Goal: Task Accomplishment & Management: Complete application form

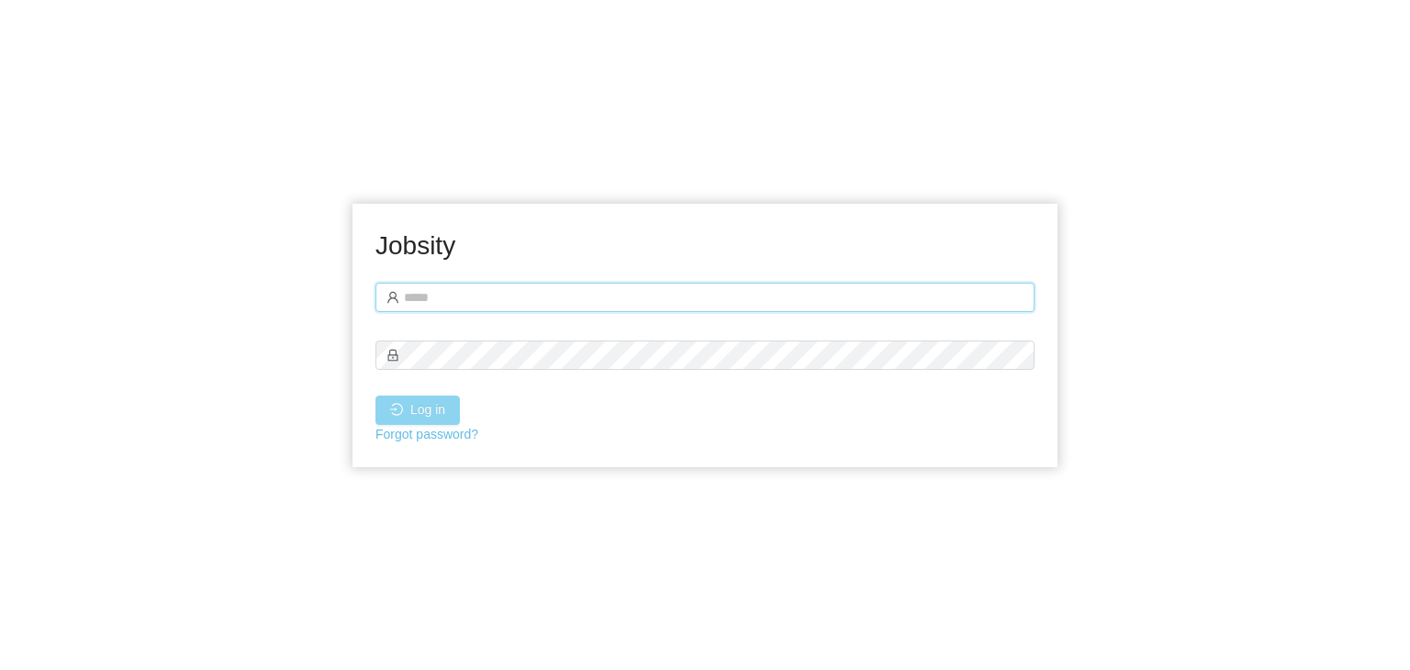
type input "**********"
click at [399, 420] on button "Log in" at bounding box center [418, 410] width 84 height 29
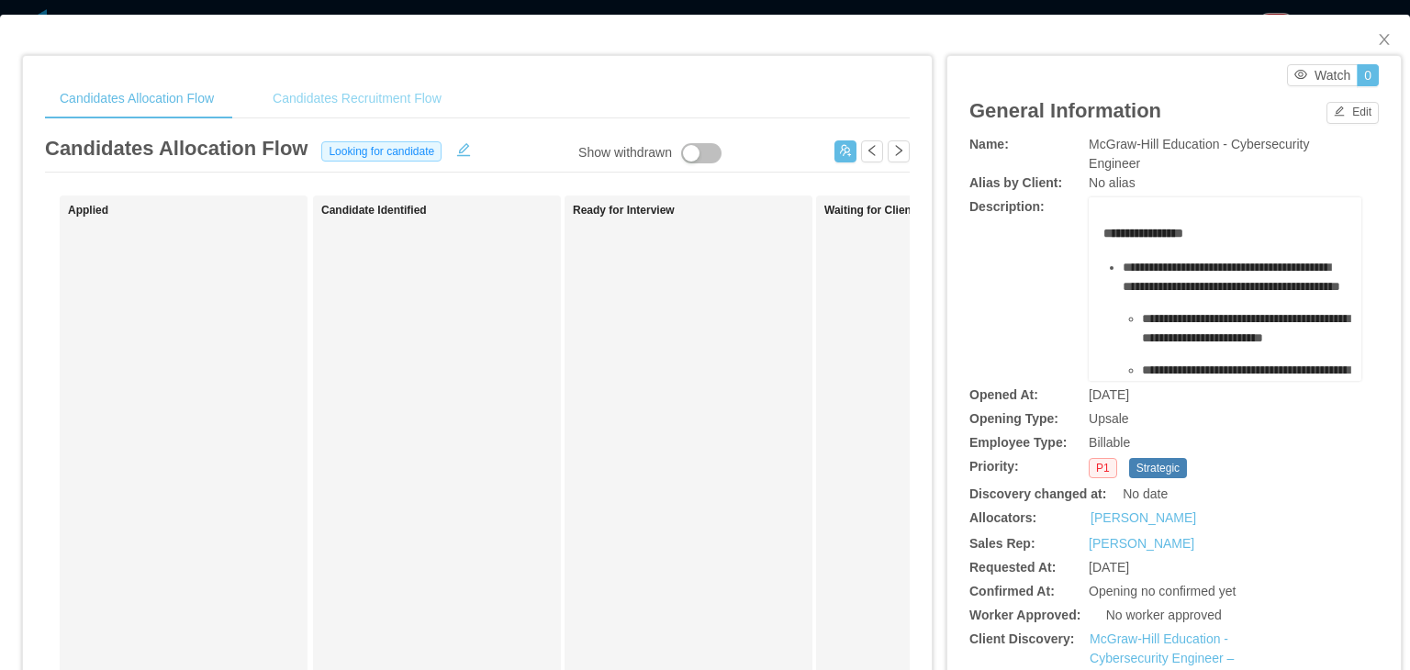
click at [363, 99] on div "Candidates Recruitment Flow" at bounding box center [357, 98] width 198 height 41
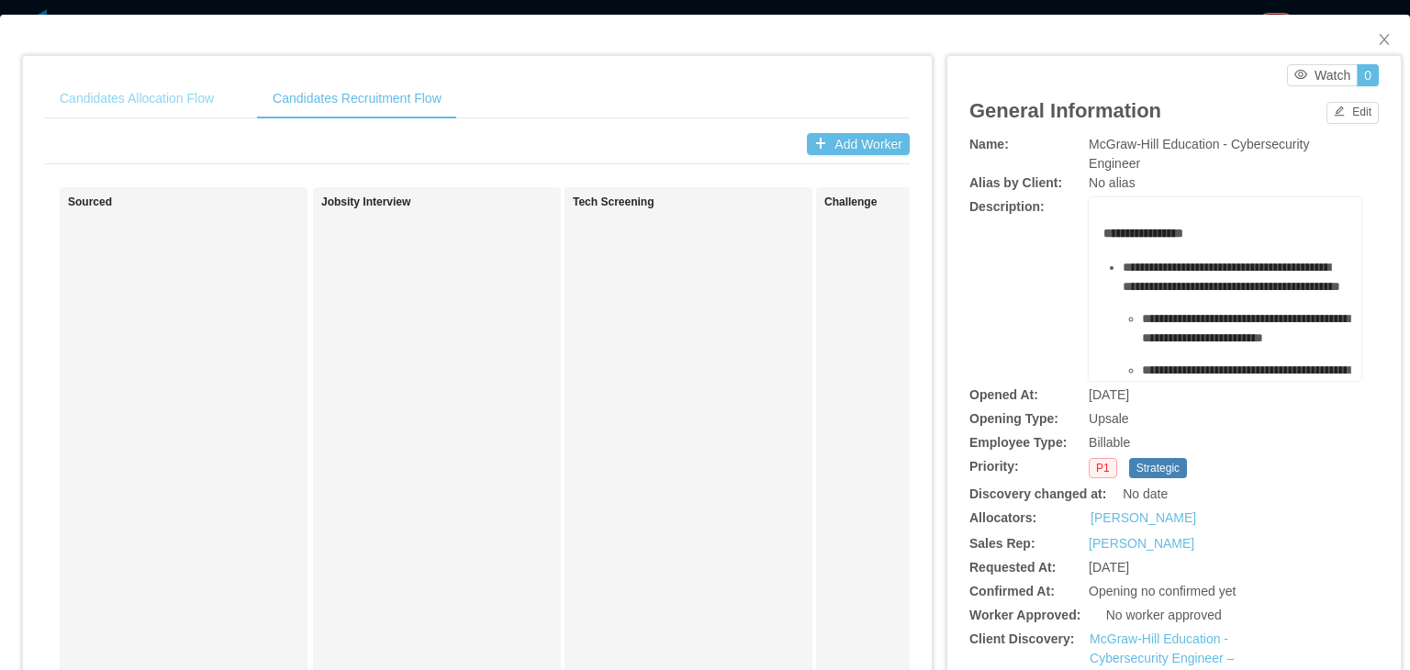
click at [122, 94] on div "Candidates Allocation Flow" at bounding box center [137, 98] width 184 height 41
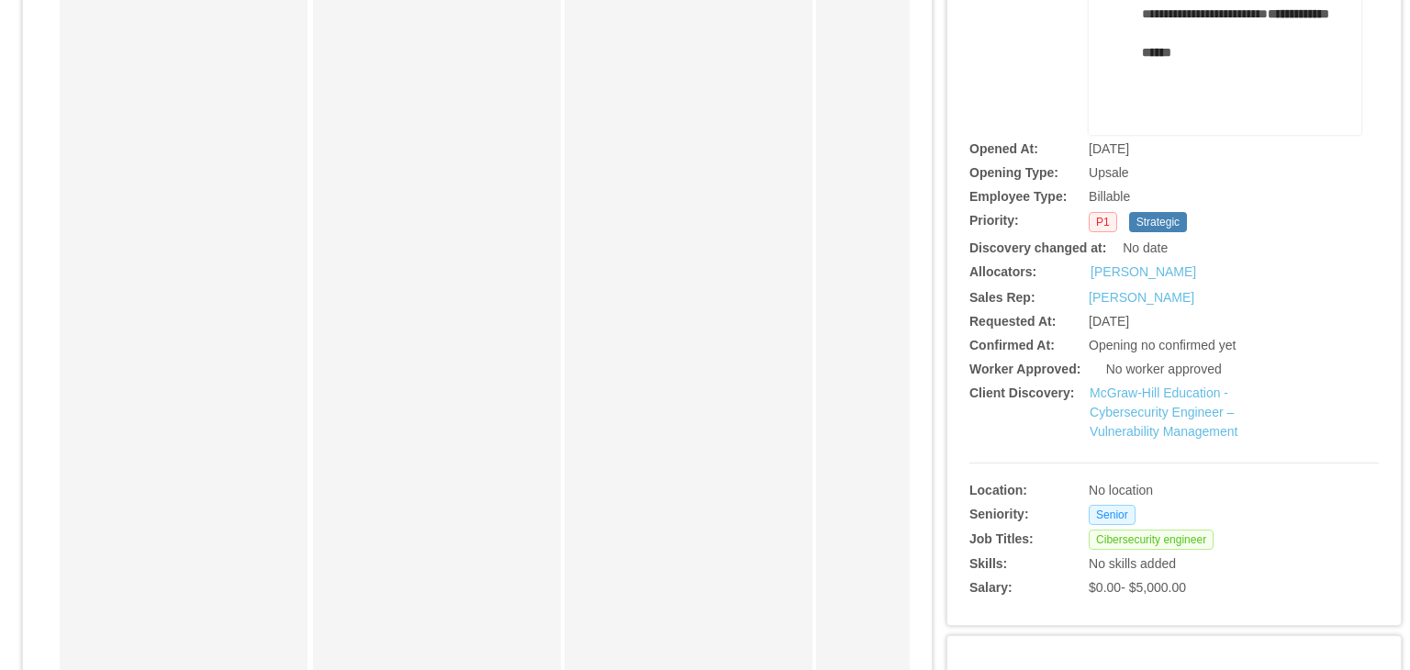
scroll to position [247, 0]
click at [1151, 411] on link "McGraw-Hill Education - Cybersecurity Engineer – Vulnerability Management" at bounding box center [1164, 411] width 148 height 53
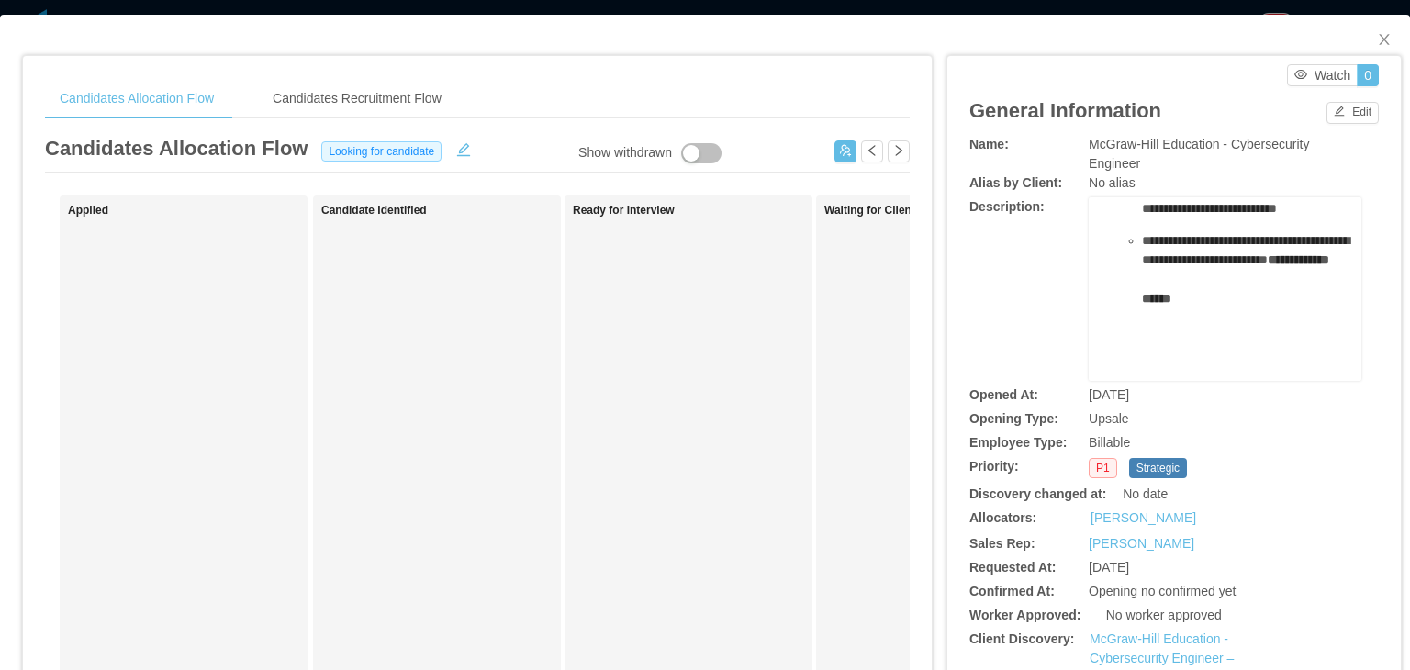
scroll to position [0, 0]
click at [1374, 31] on span "Close" at bounding box center [1384, 40] width 51 height 51
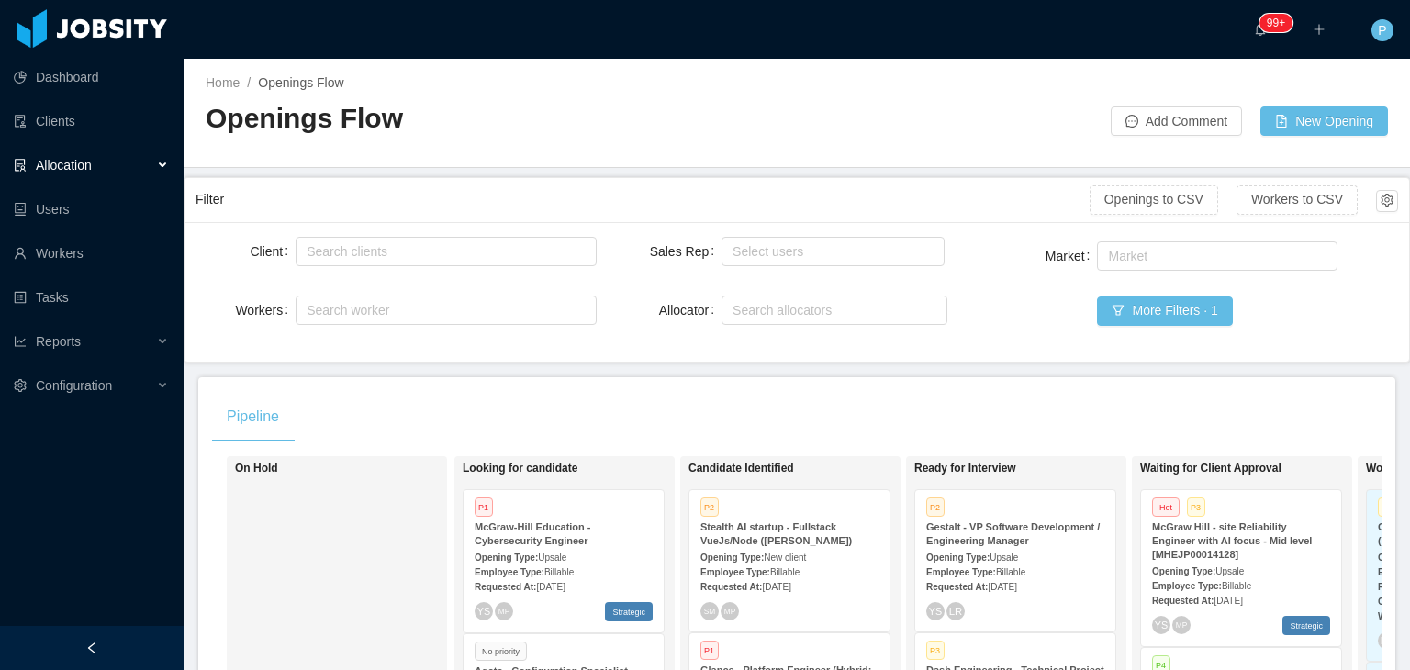
click at [834, 147] on div "Home / Openings Flow / Openings Flow Add Comment New Opening" at bounding box center [797, 113] width 1227 height 109
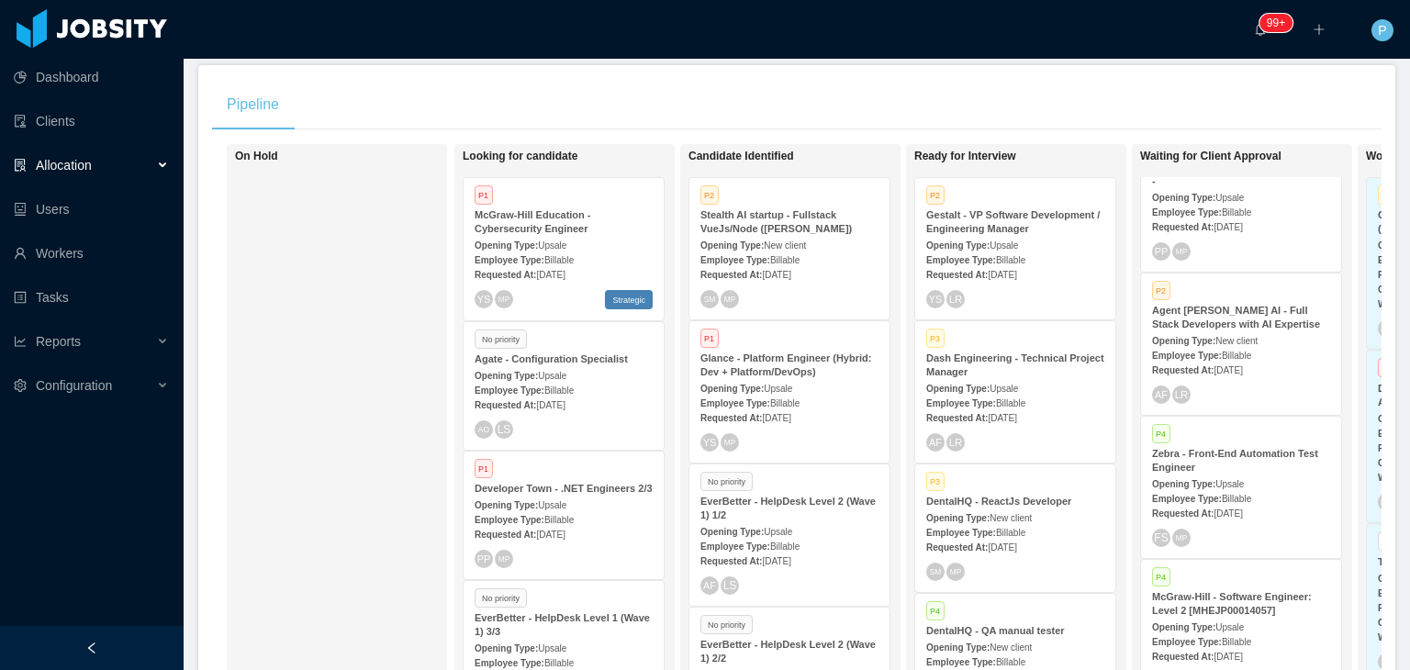
scroll to position [354, 0]
click at [1201, 346] on strong "Employee Type:" at bounding box center [1187, 351] width 70 height 10
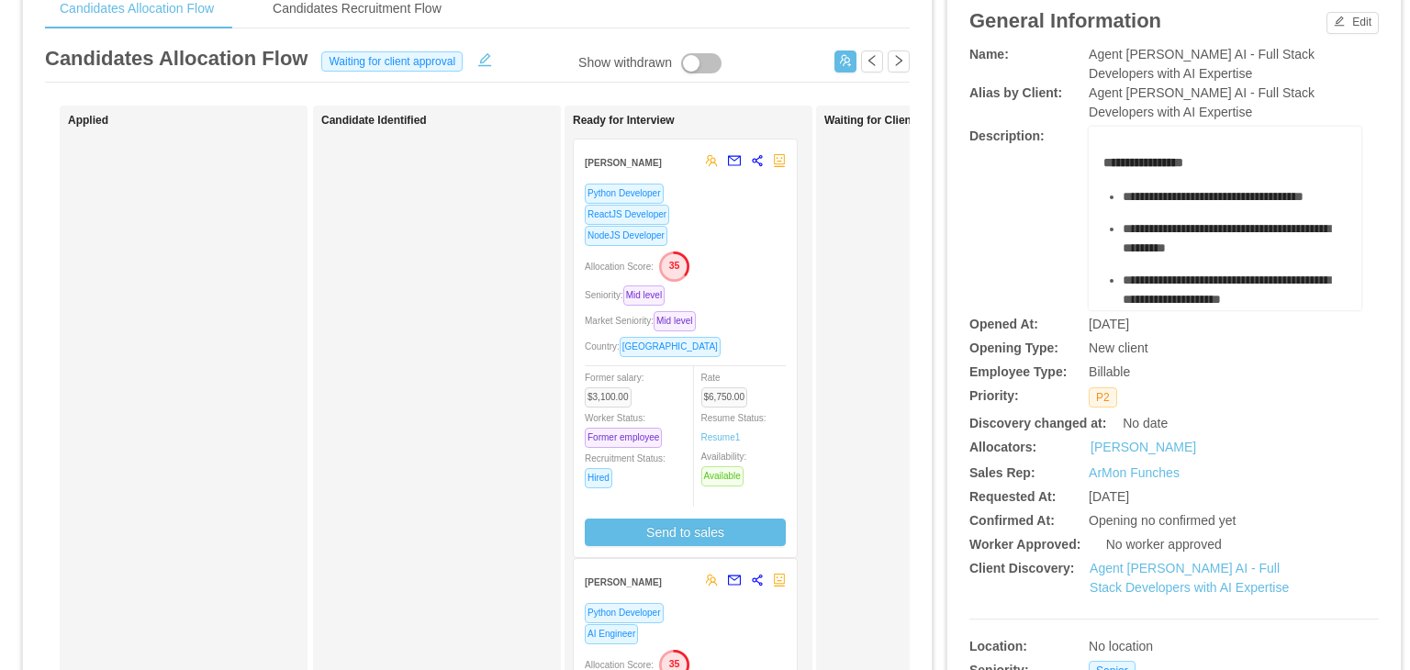
scroll to position [63, 0]
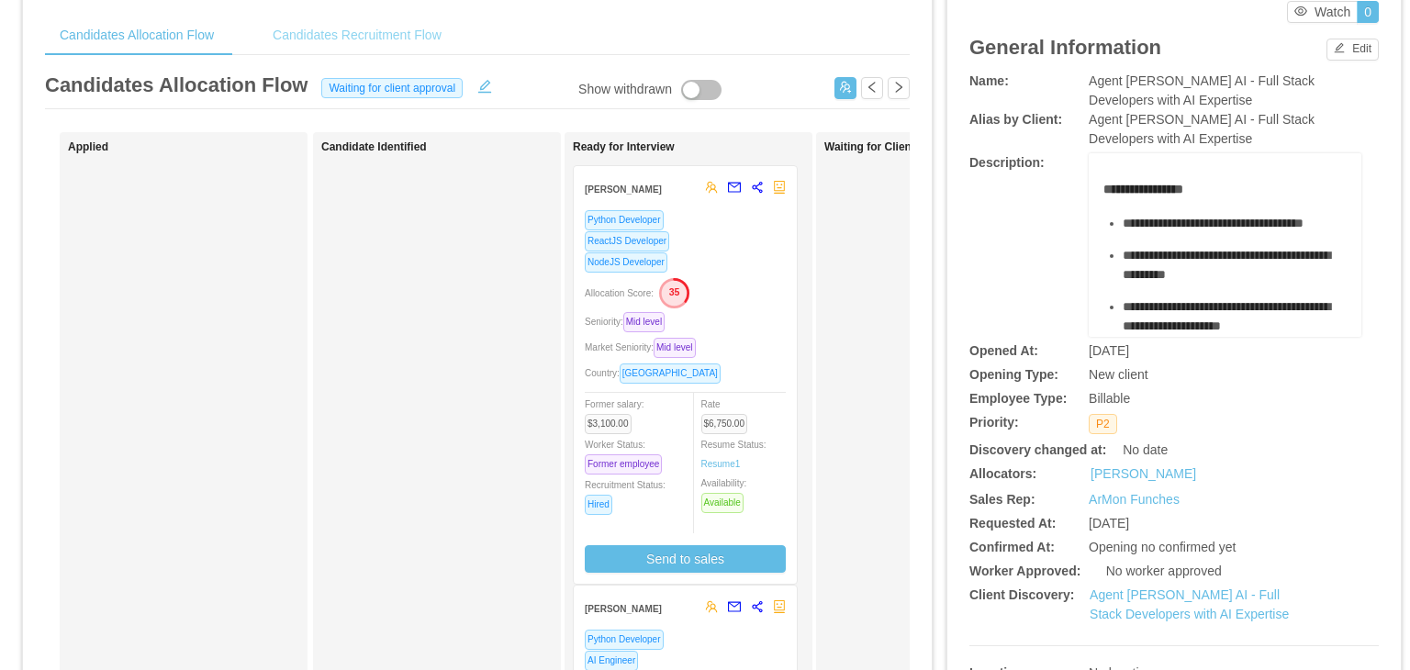
click at [336, 23] on div "Candidates Recruitment Flow" at bounding box center [357, 35] width 198 height 41
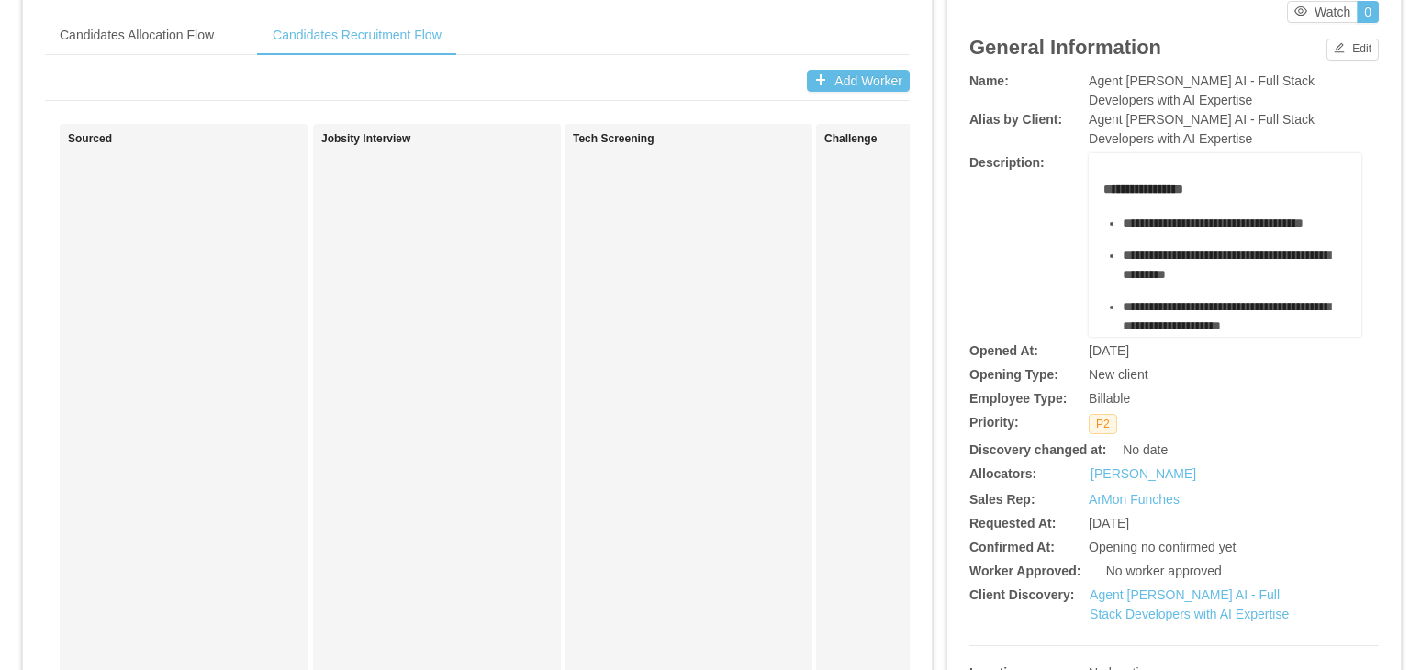
scroll to position [0, 0]
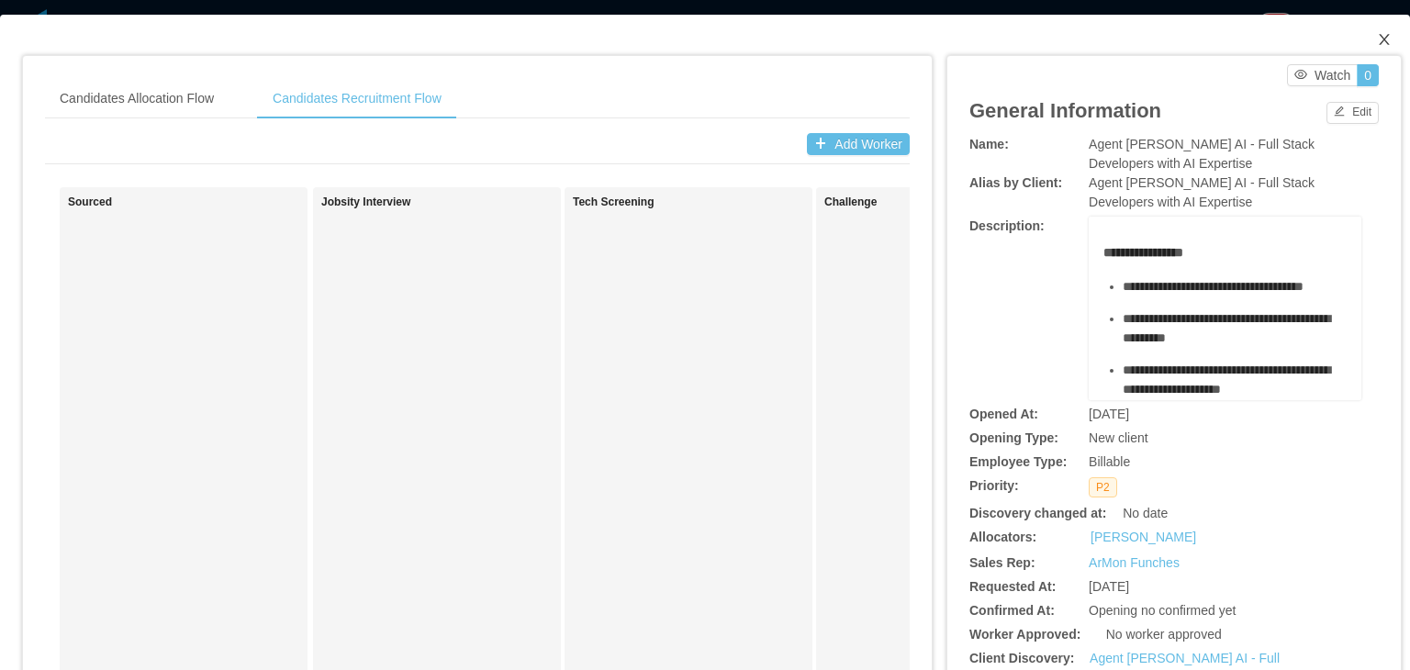
click at [1379, 44] on icon "icon: close" at bounding box center [1384, 39] width 10 height 11
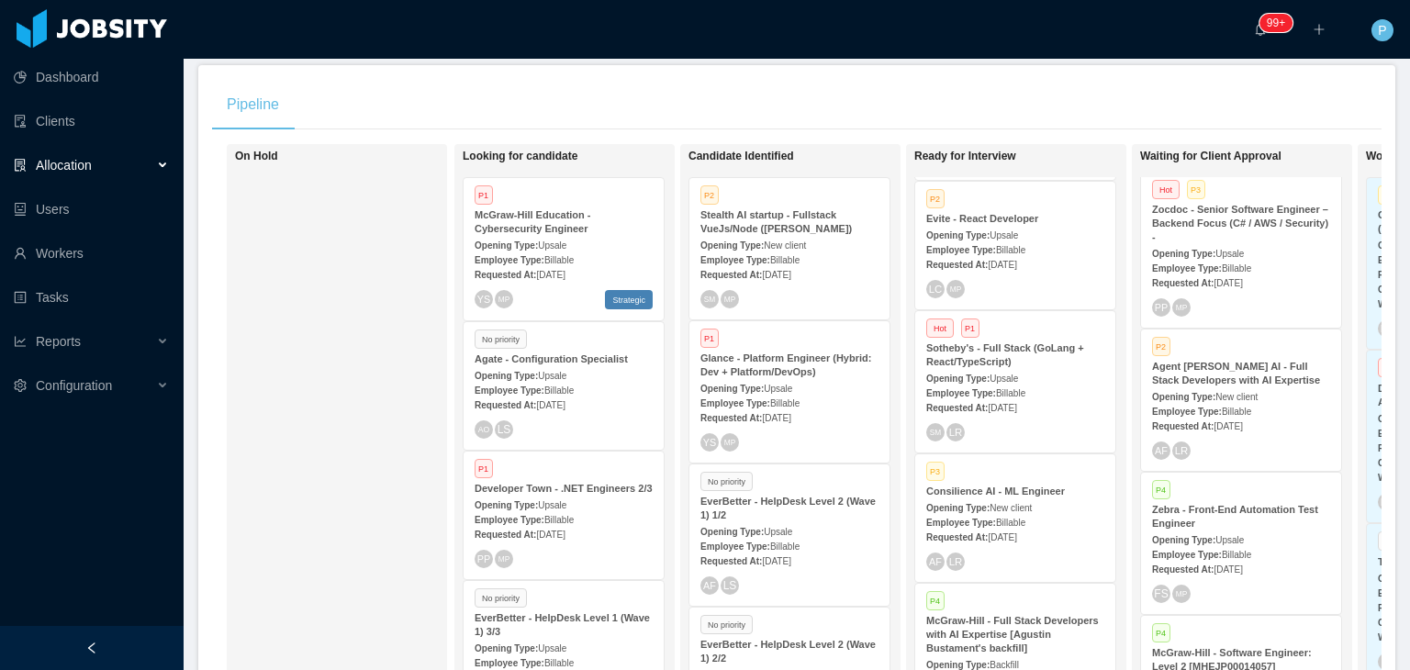
scroll to position [290, 0]
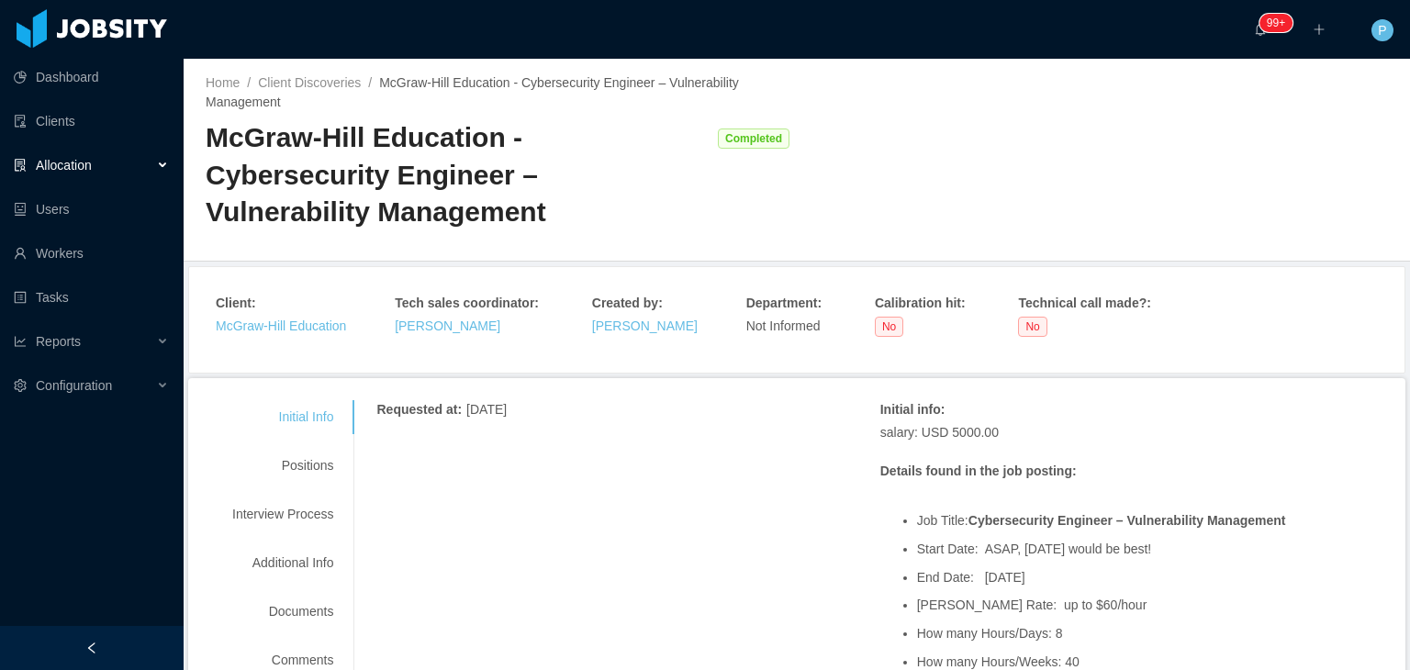
click at [300, 449] on div "Positions" at bounding box center [282, 466] width 145 height 34
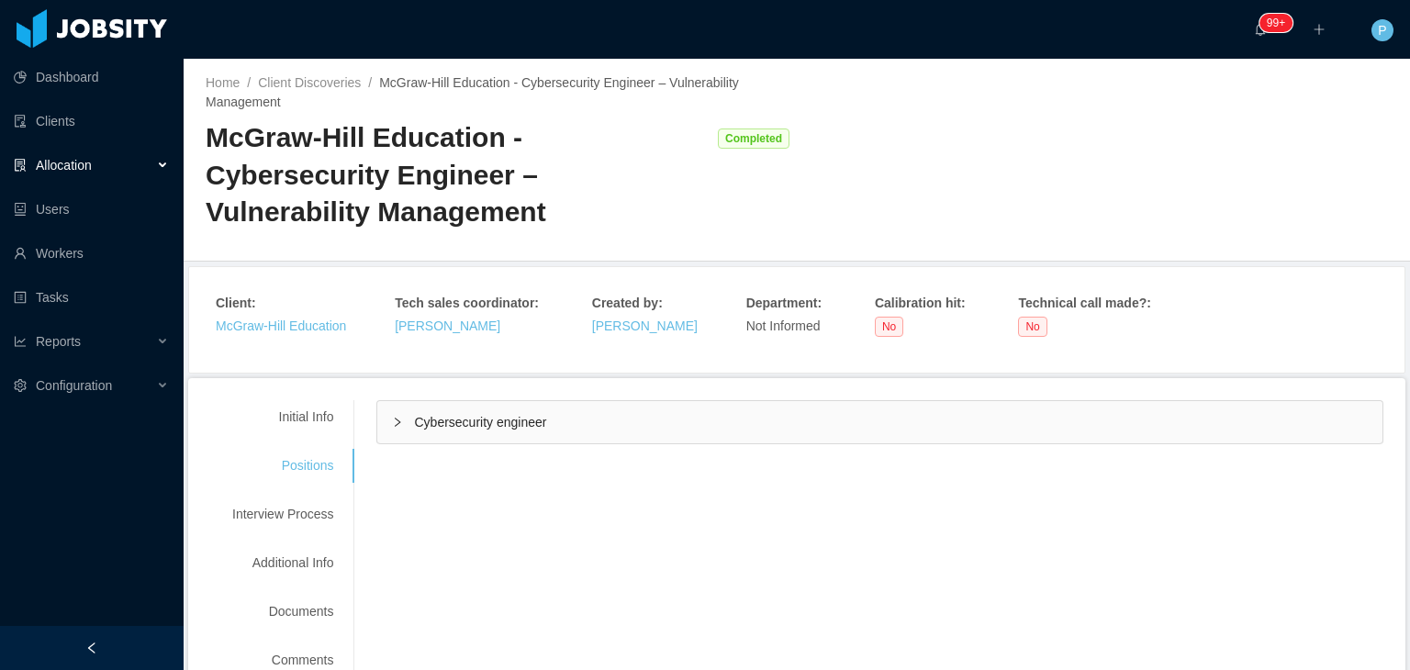
click at [467, 415] on span "Cybersecurity engineer" at bounding box center [480, 422] width 132 height 15
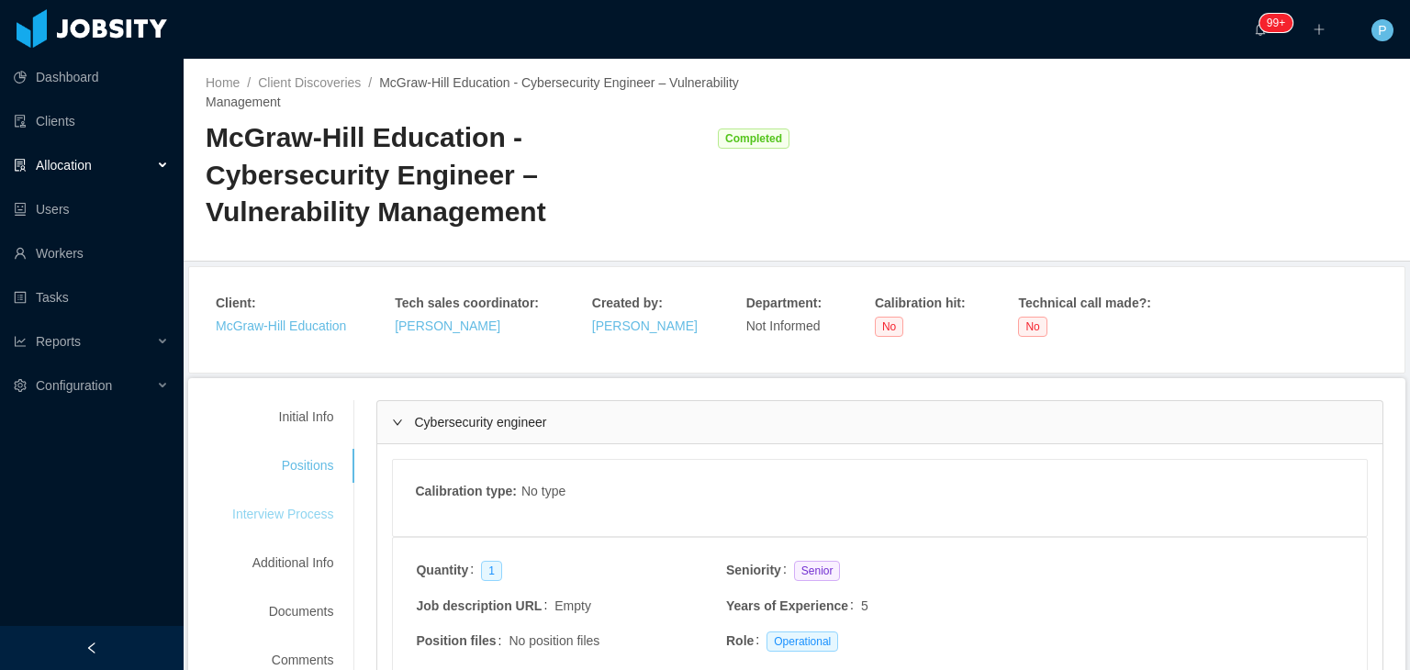
click at [301, 498] on div "Interview Process" at bounding box center [282, 515] width 145 height 34
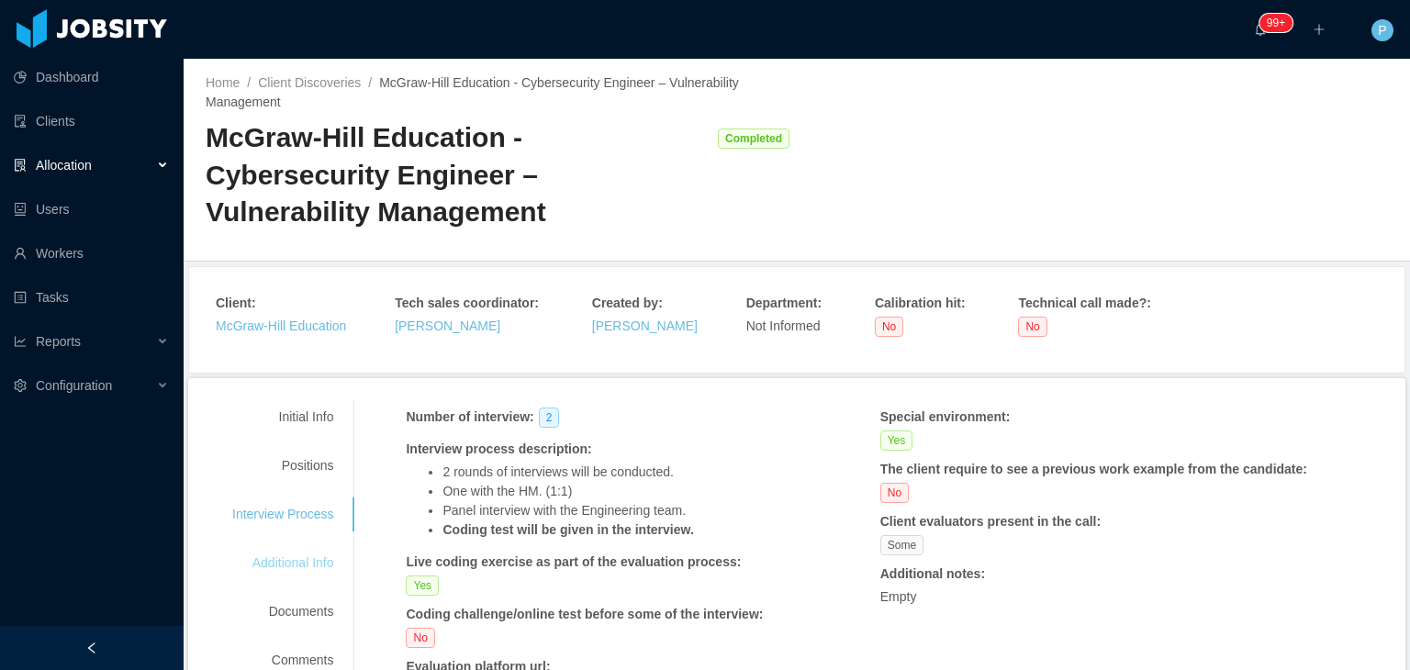
click at [298, 546] on div "Additional Info" at bounding box center [282, 563] width 145 height 34
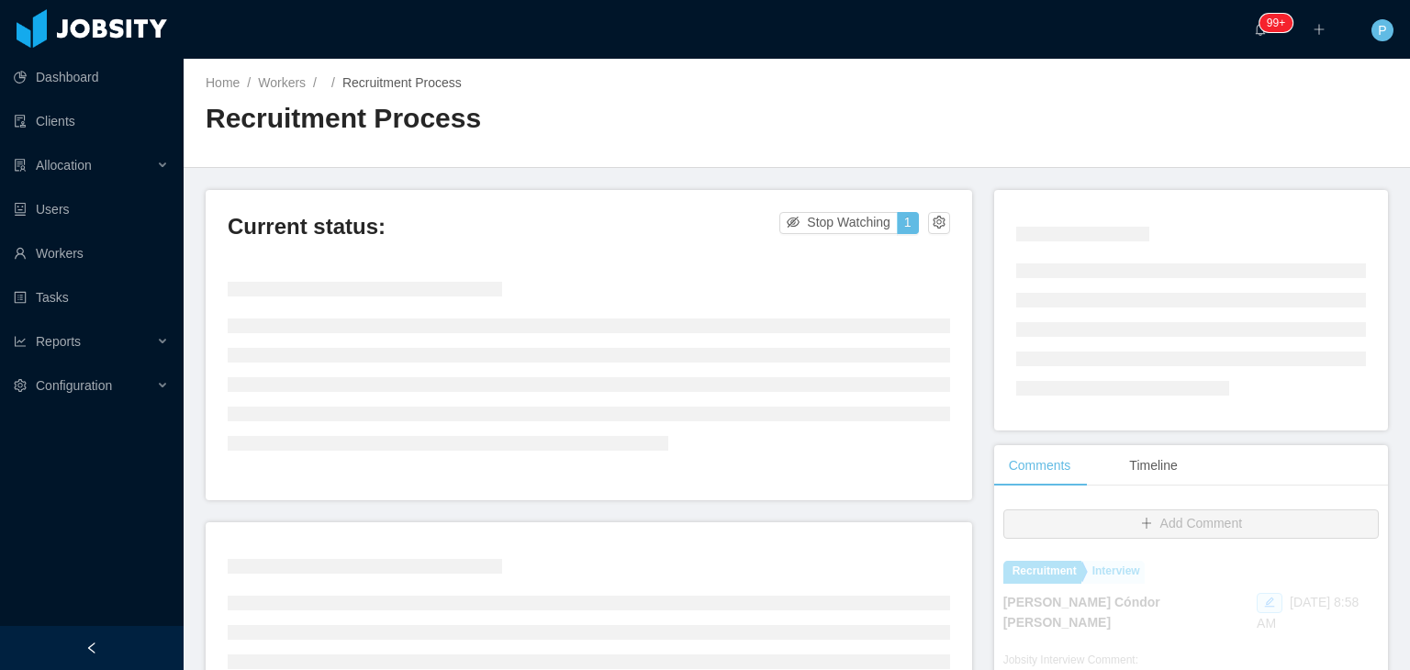
click at [819, 161] on div "Home / Workers / / Recruitment Process / Recruitment Process" at bounding box center [797, 113] width 1227 height 109
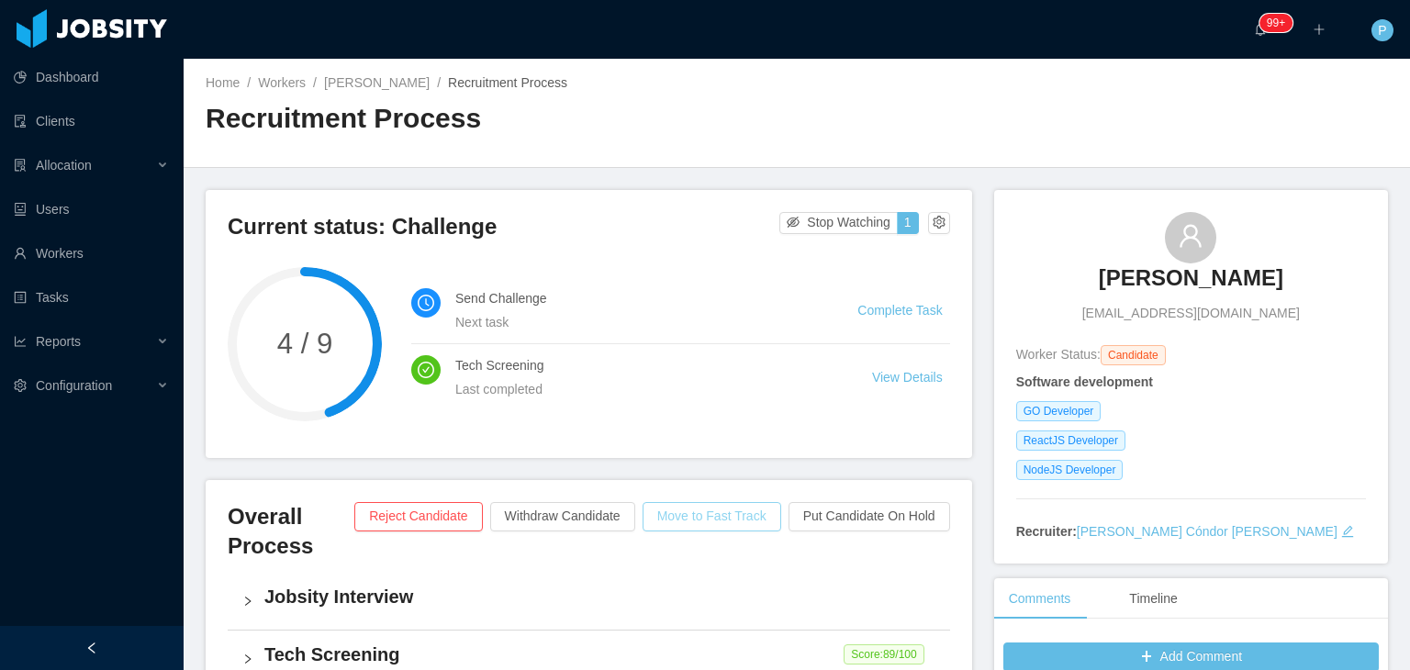
click at [724, 516] on button "Move to Fast Track" at bounding box center [712, 516] width 139 height 29
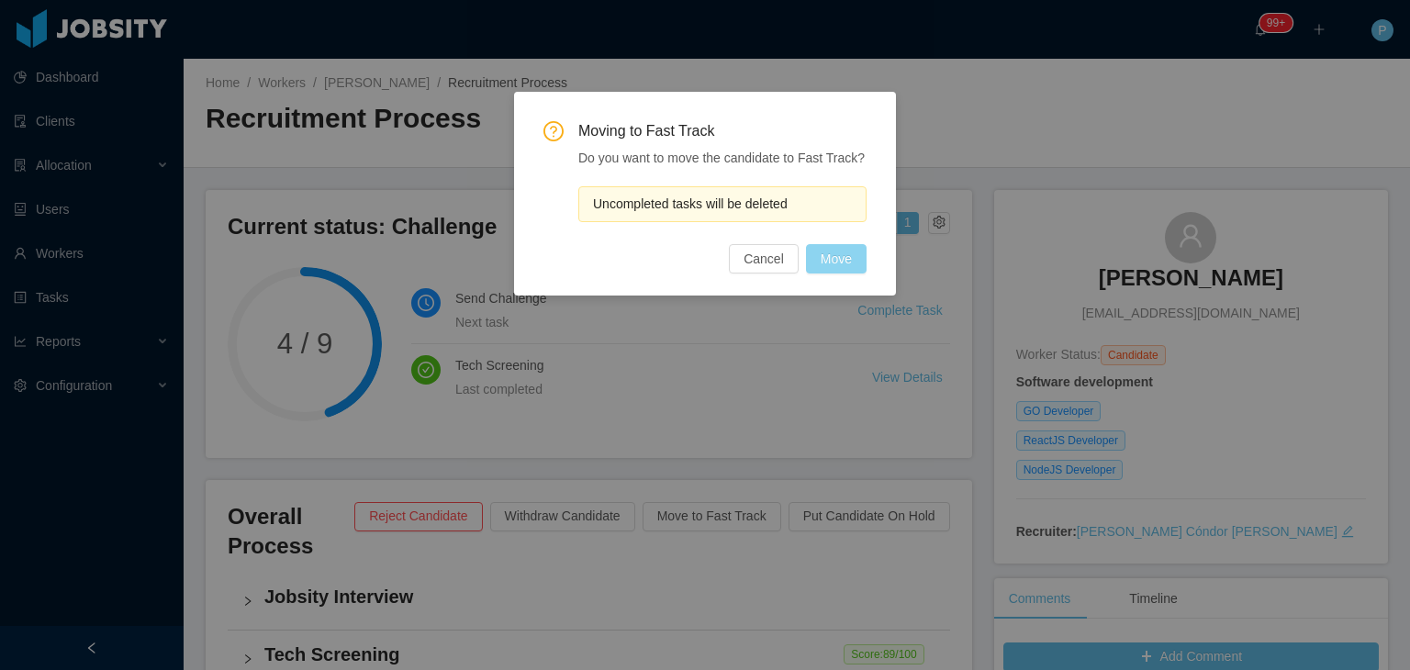
click at [828, 255] on button "Move" at bounding box center [836, 258] width 61 height 29
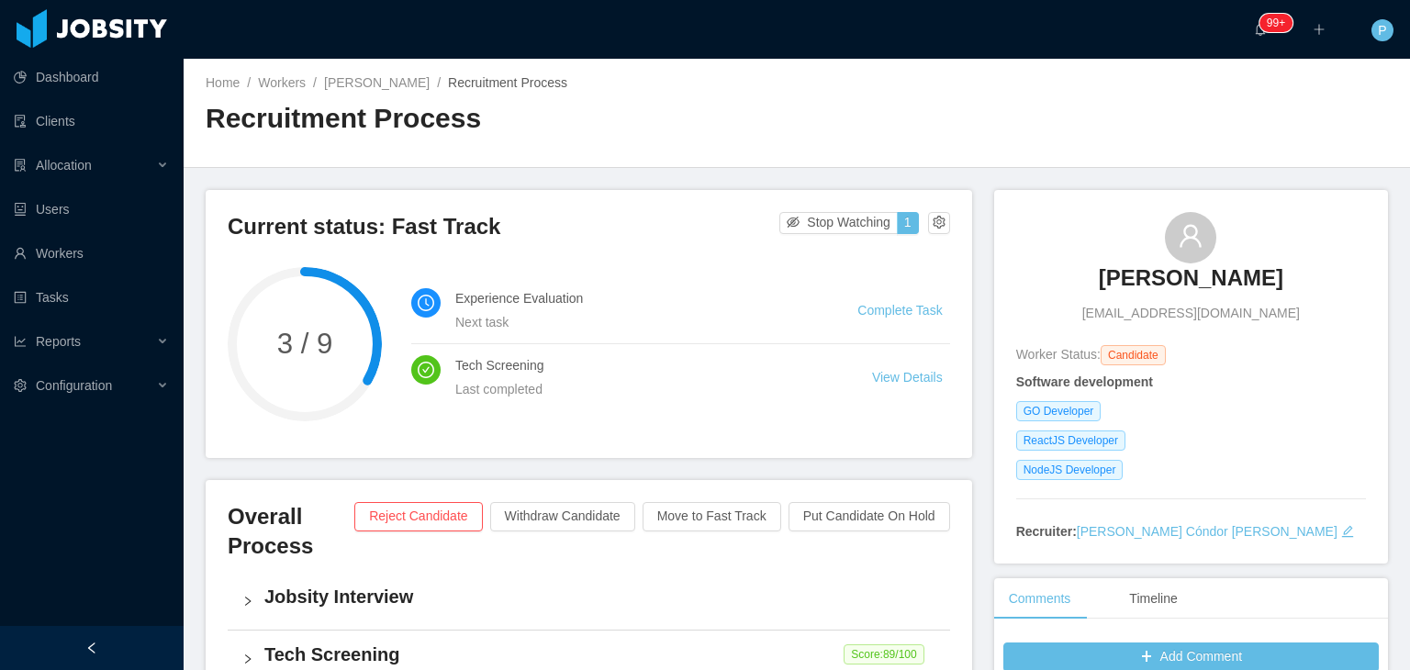
click at [752, 100] on h2 "Recruitment Process" at bounding box center [501, 119] width 591 height 38
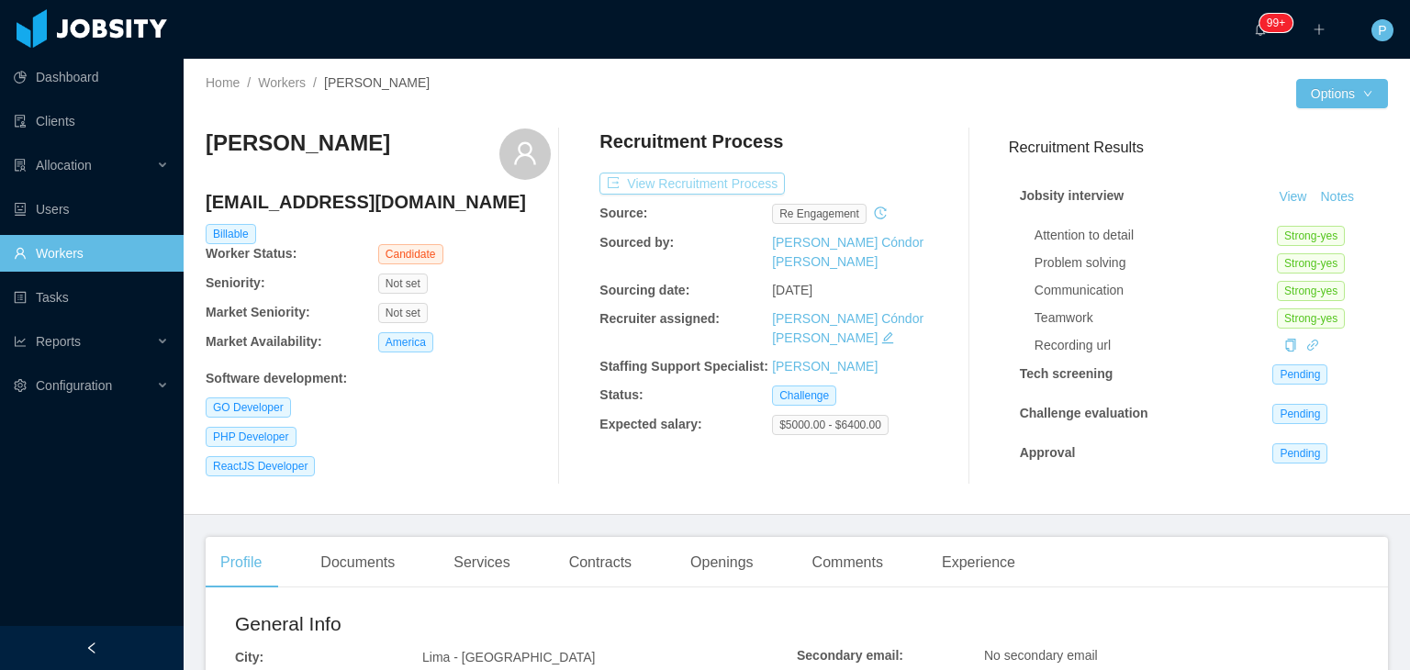
click at [735, 179] on button "View Recruitment Process" at bounding box center [692, 184] width 185 height 22
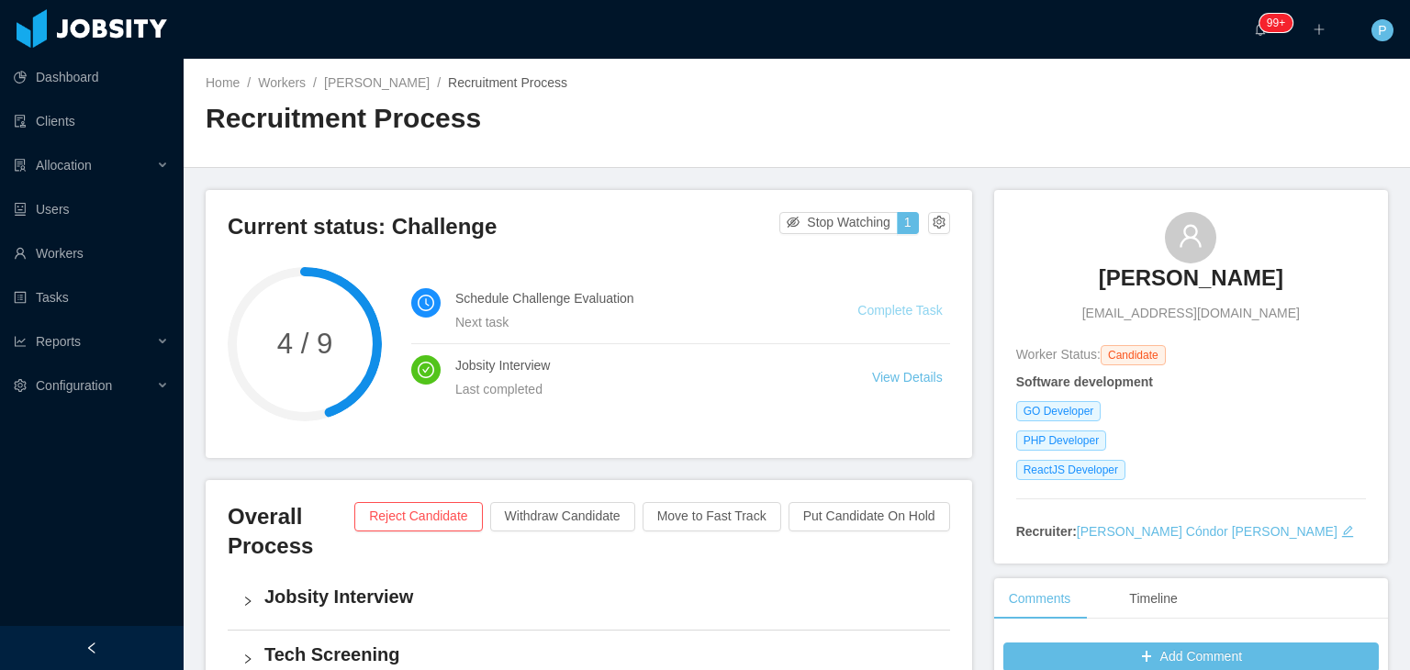
click at [903, 303] on link "Complete Task" at bounding box center [900, 310] width 84 height 15
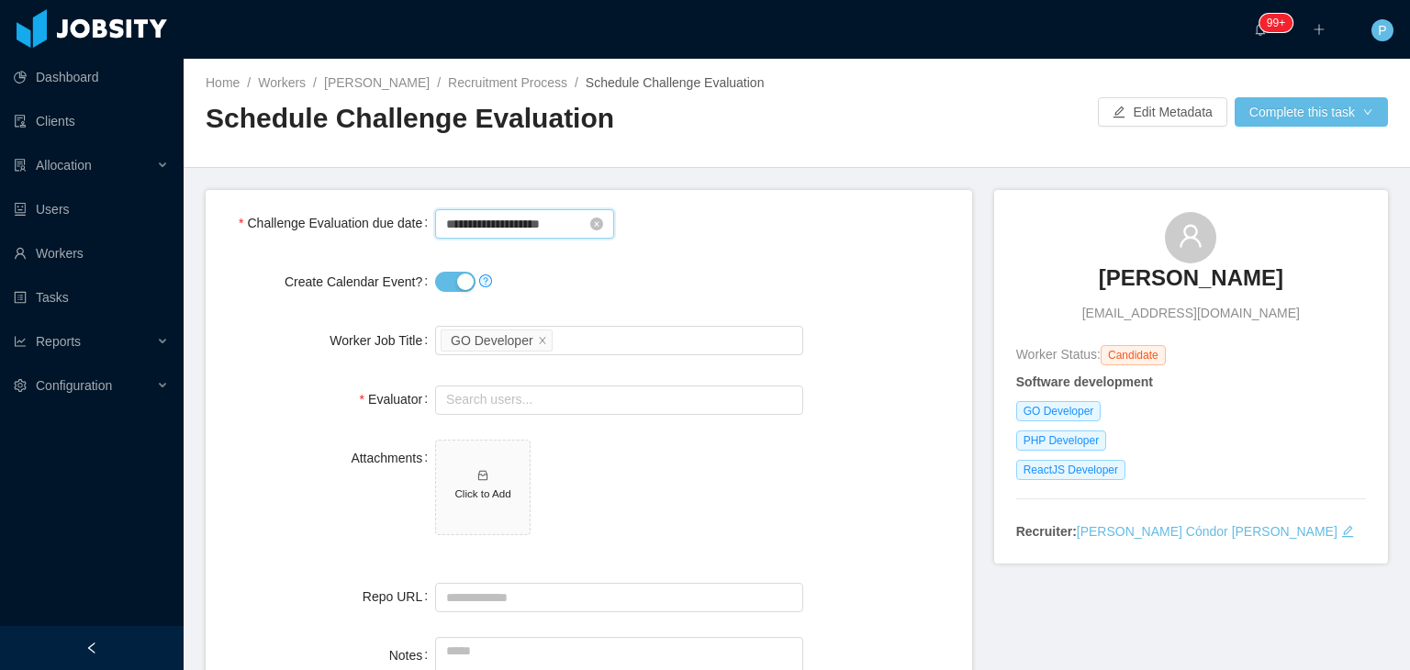
click at [500, 222] on input "**********" at bounding box center [524, 223] width 179 height 29
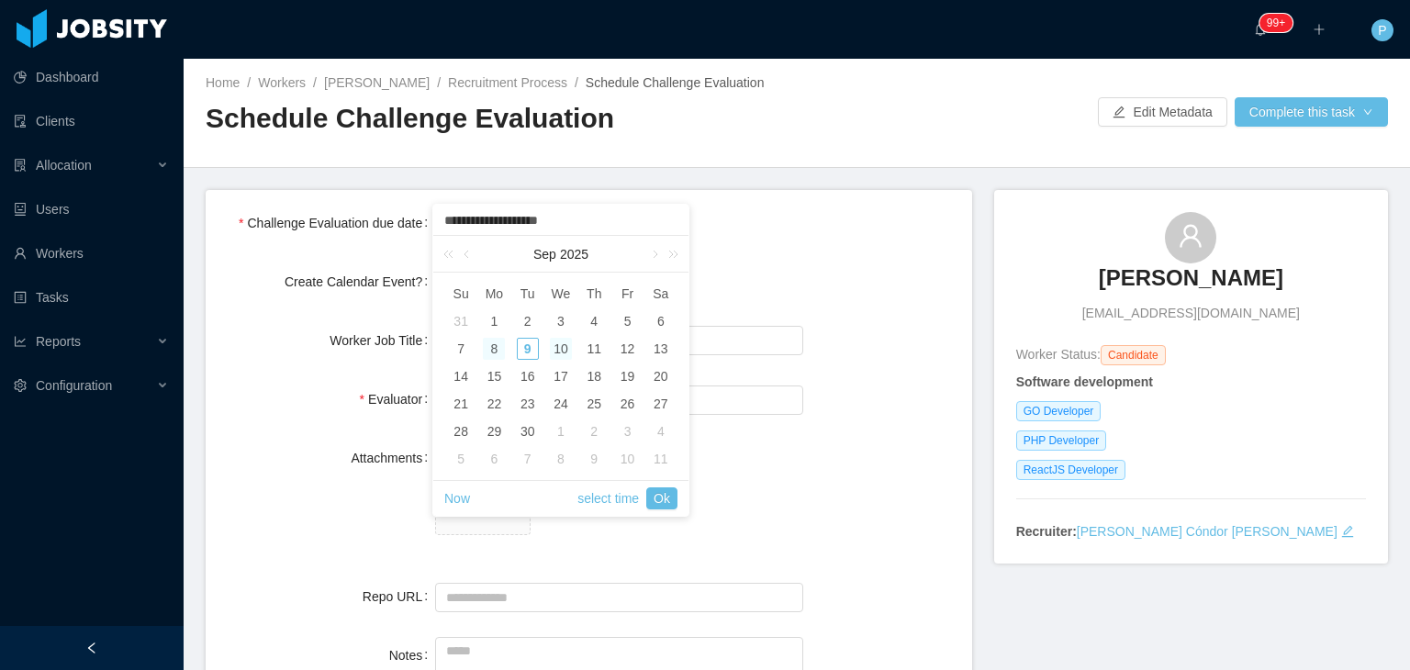
click at [563, 350] on div "10" at bounding box center [561, 349] width 22 height 22
type input "**********"
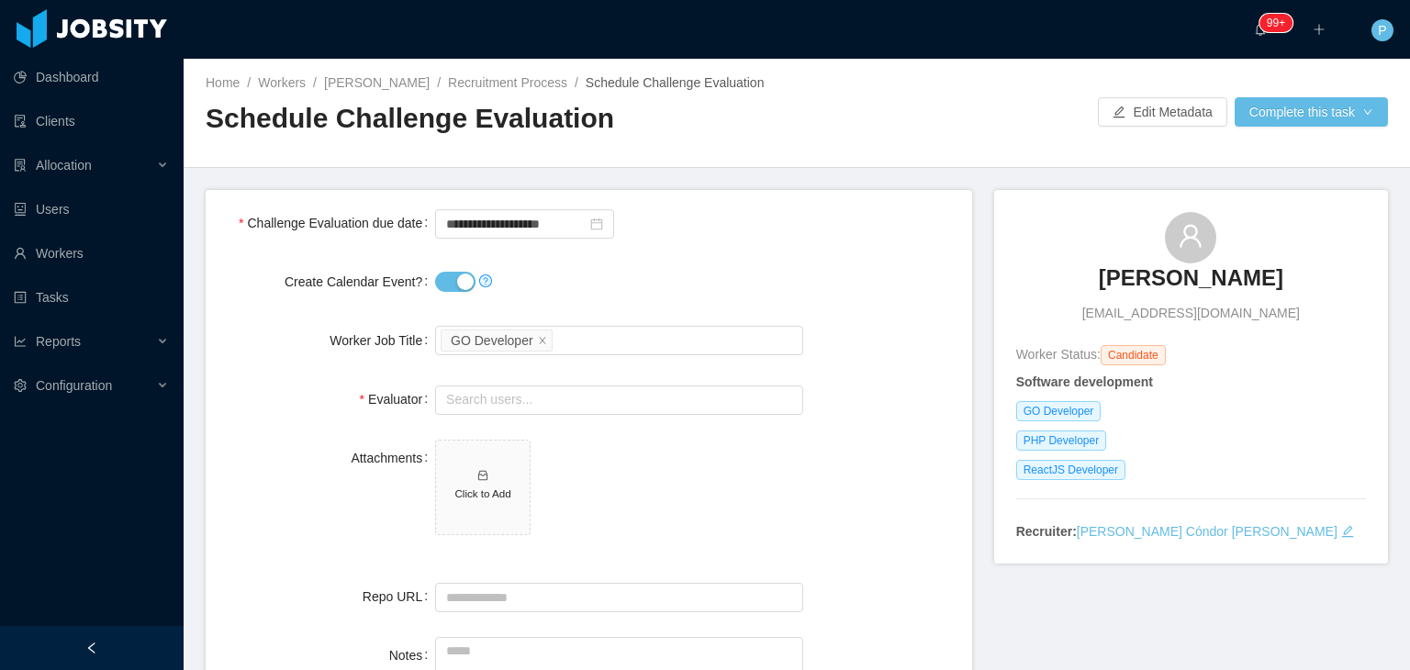
click at [795, 232] on div "**********" at bounding box center [619, 223] width 368 height 37
click at [637, 401] on input "text" at bounding box center [619, 400] width 368 height 29
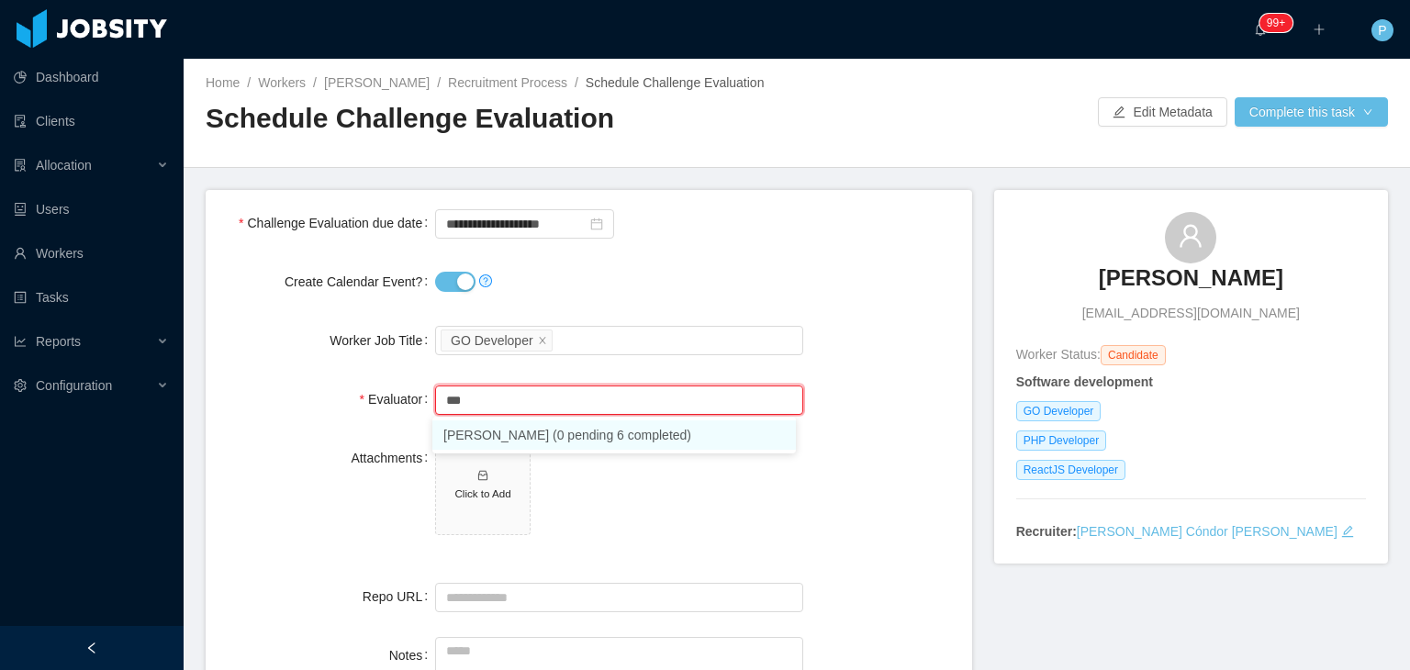
click at [633, 431] on li "Jonathan Moura (0 pending 6 completed)" at bounding box center [614, 435] width 364 height 29
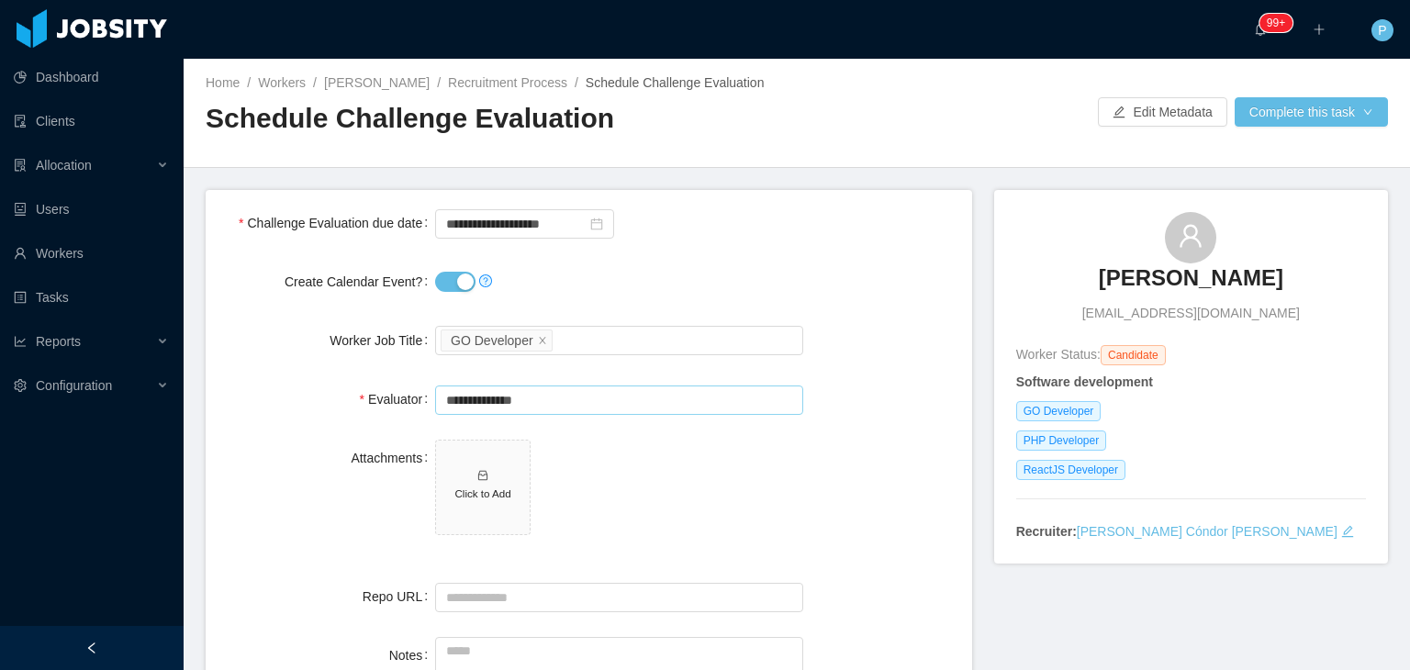
type input "**********"
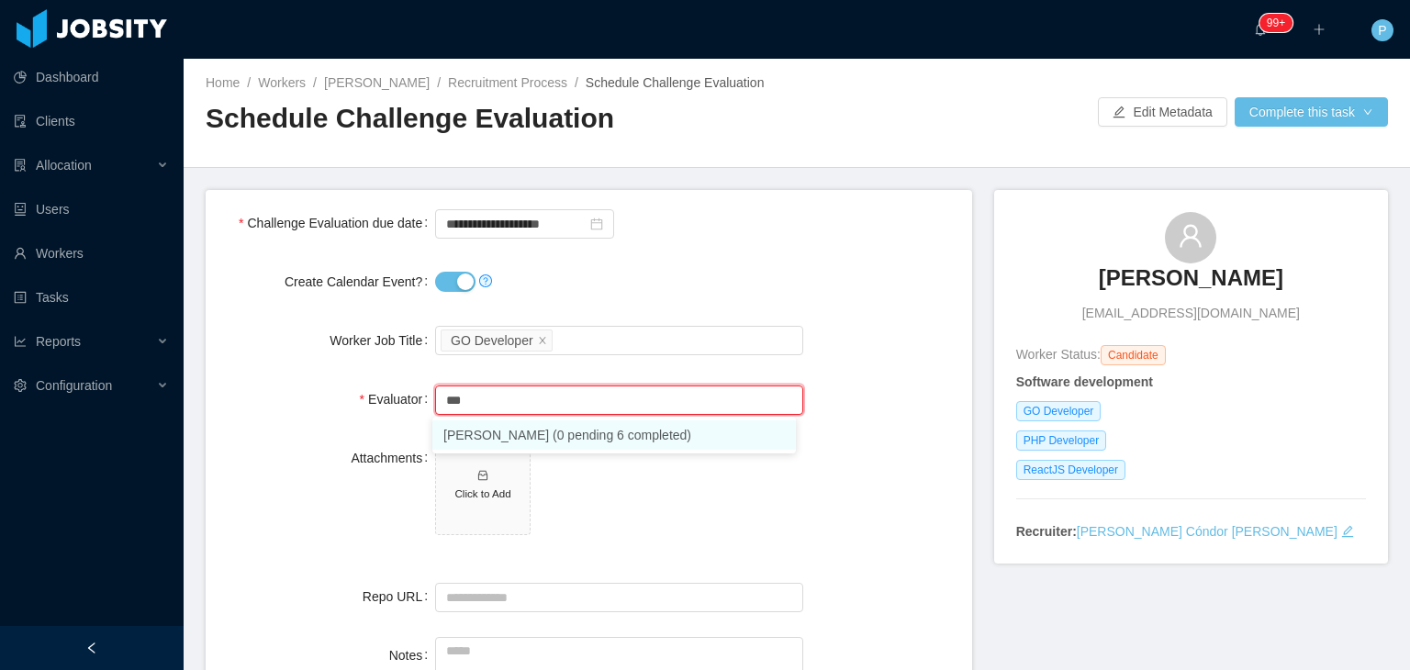
click at [627, 439] on li "Jonathan Moura (0 pending 6 completed)" at bounding box center [614, 435] width 364 height 29
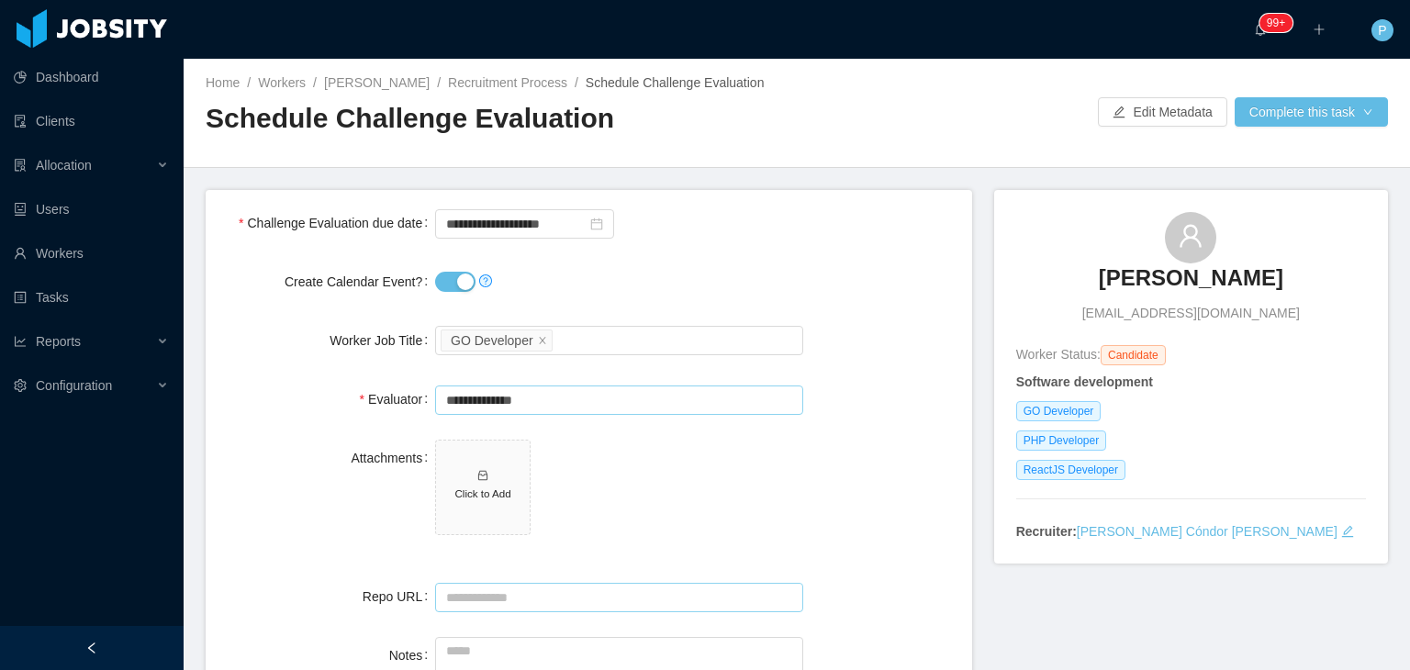
type input "**********"
click at [595, 601] on input "Repo URL" at bounding box center [619, 597] width 368 height 29
paste input "**********"
type input "**********"
click at [640, 511] on span "Click to Add" at bounding box center [619, 491] width 368 height 103
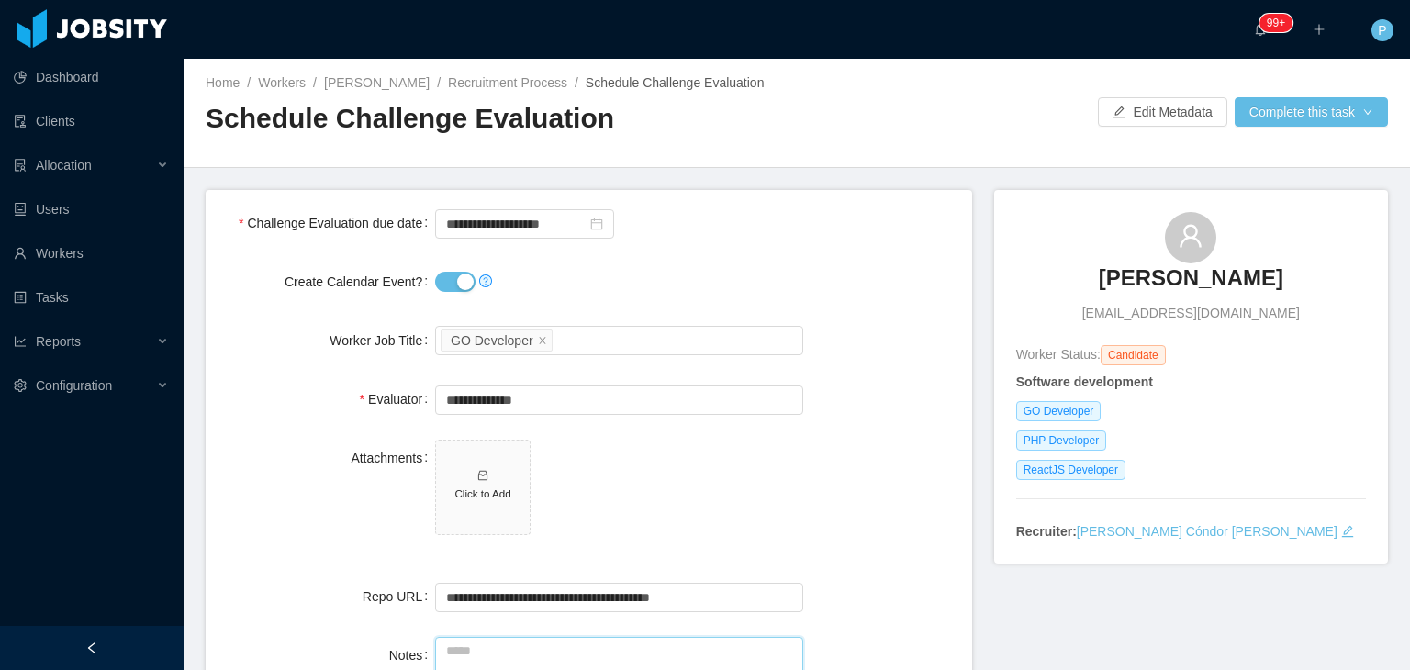
paste textarea "**********"
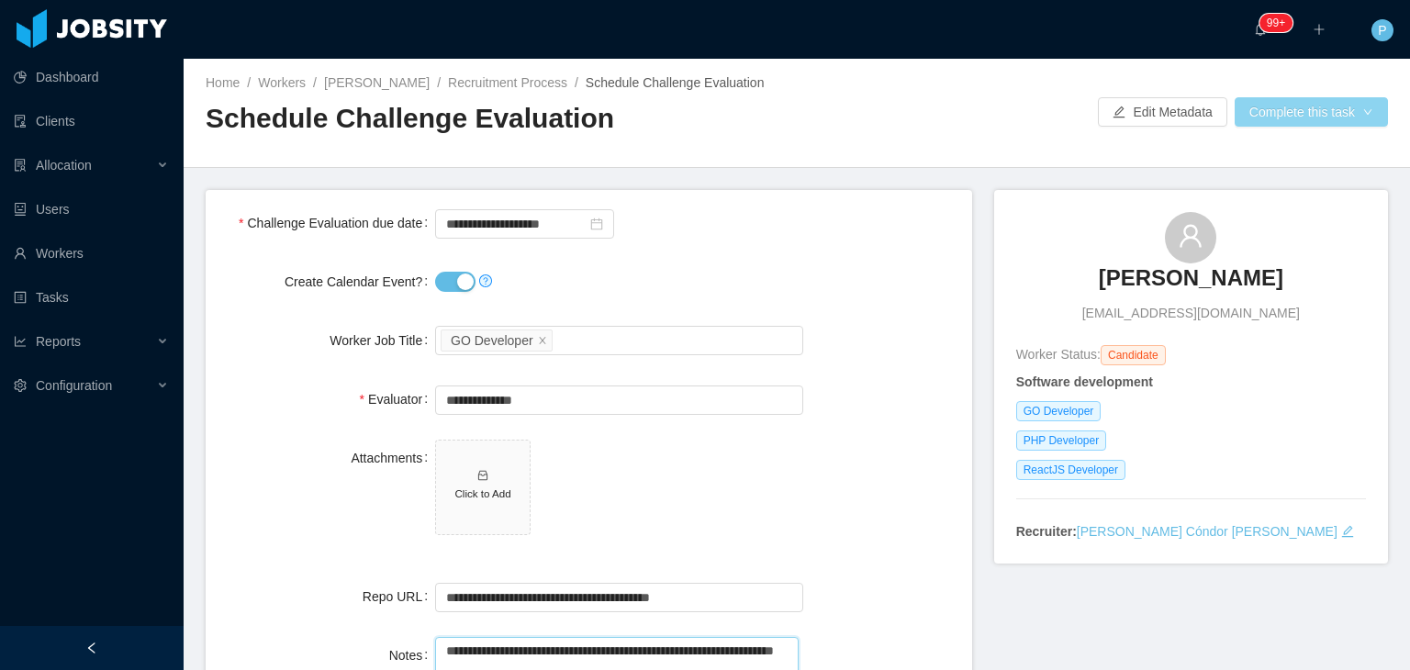
type textarea "**********"
click at [1279, 120] on button "Complete this task" at bounding box center [1311, 111] width 153 height 29
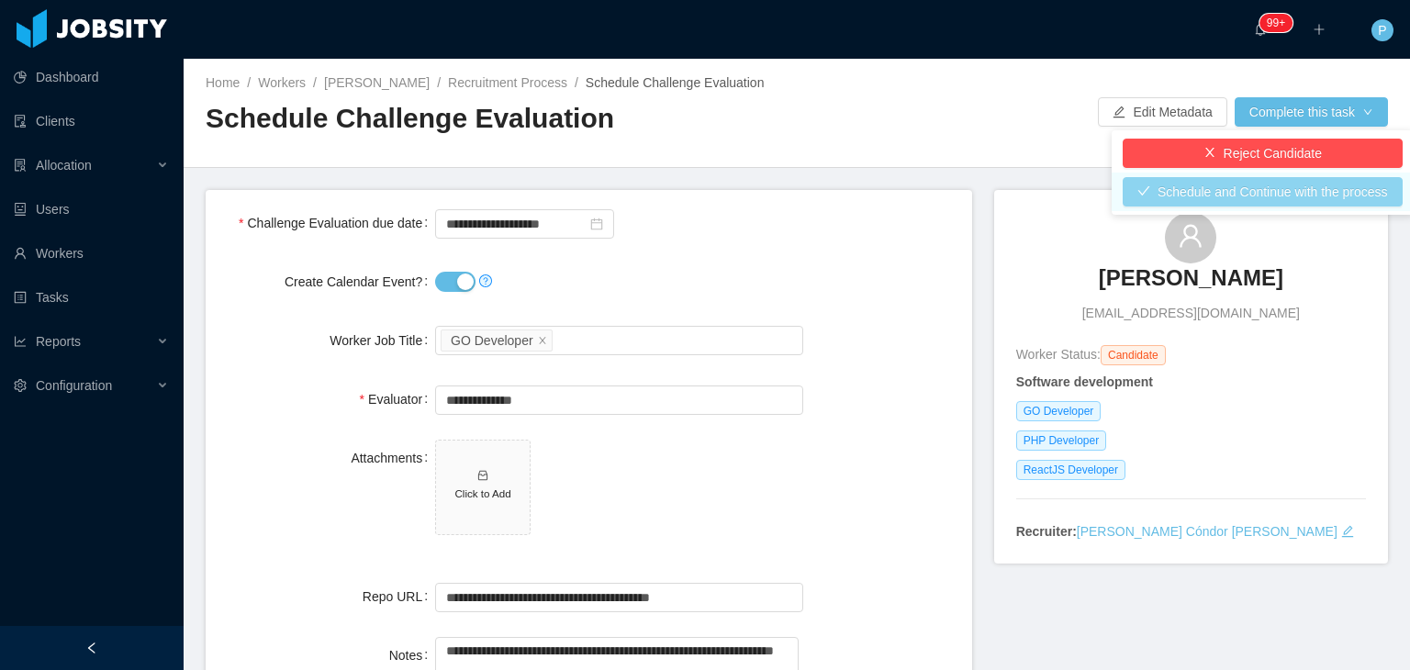
click at [1292, 192] on button "Schedule and Continue with the process" at bounding box center [1263, 191] width 280 height 29
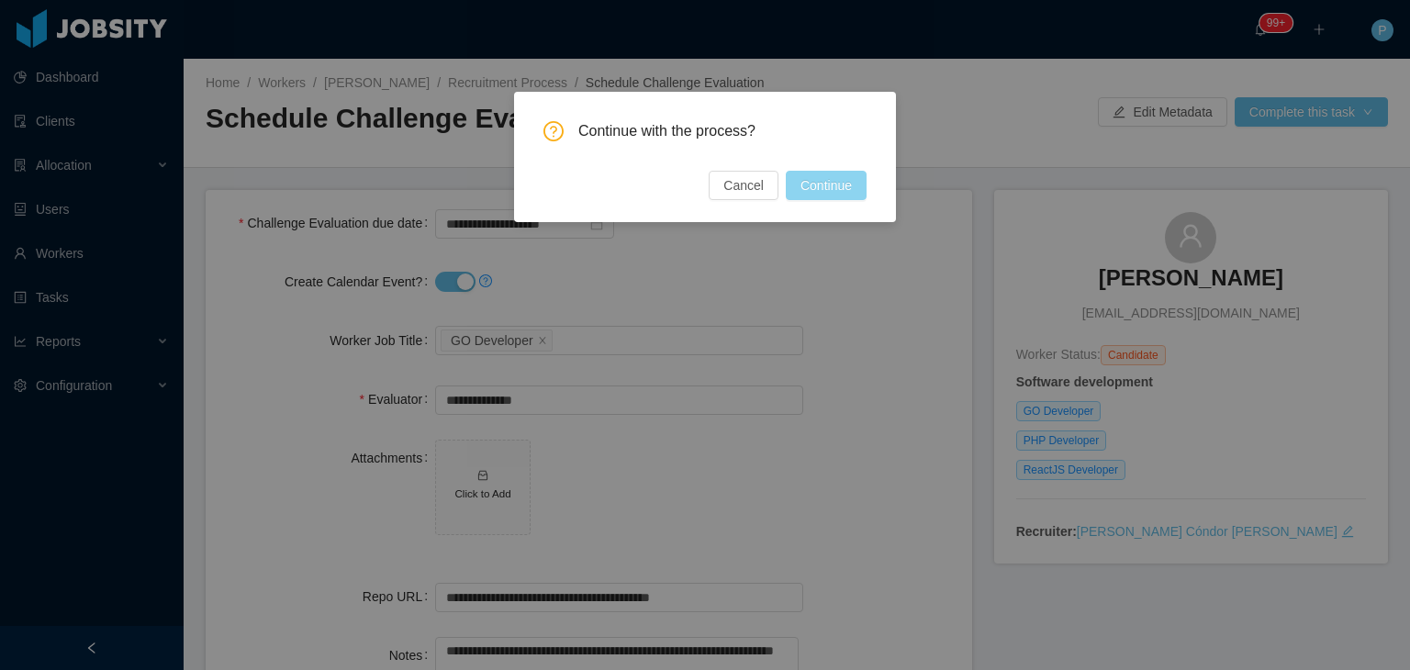
click at [837, 188] on button "Continue" at bounding box center [826, 185] width 81 height 29
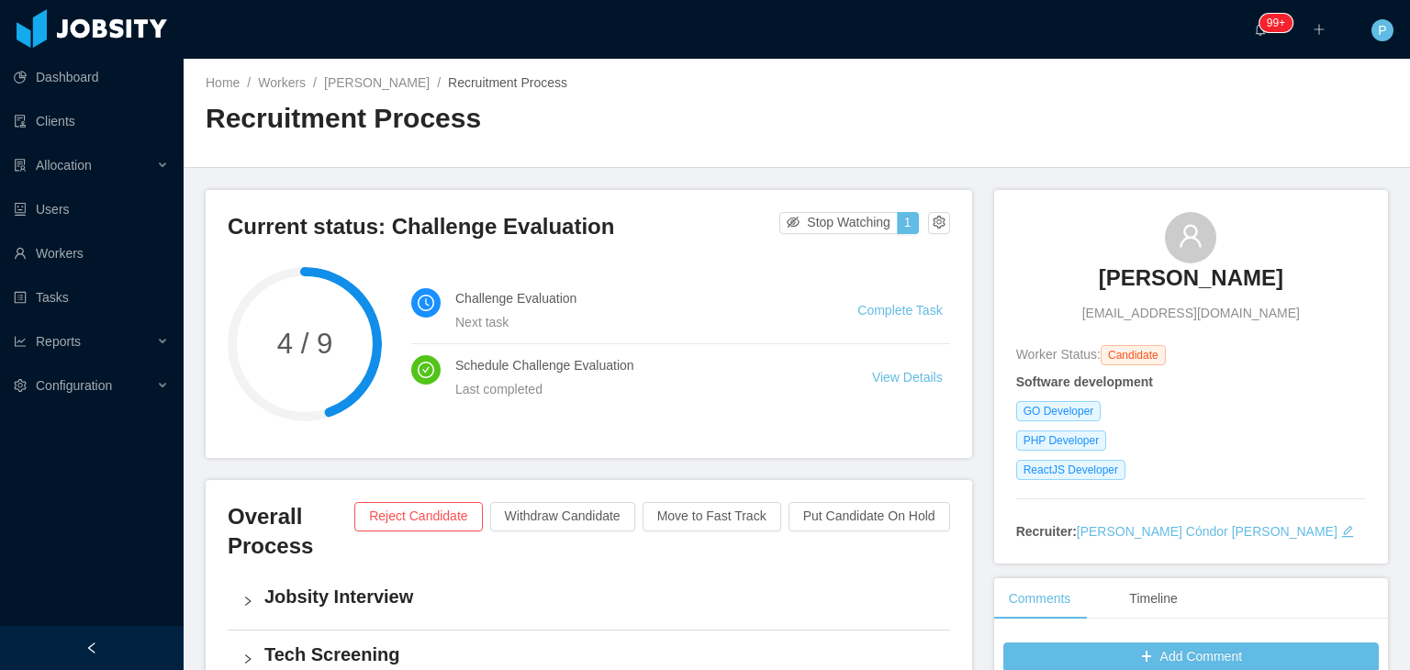
click at [842, 93] on div "Home / Workers / Massimo Ludeña / Recruitment Process / Recruitment Process" at bounding box center [797, 113] width 1227 height 109
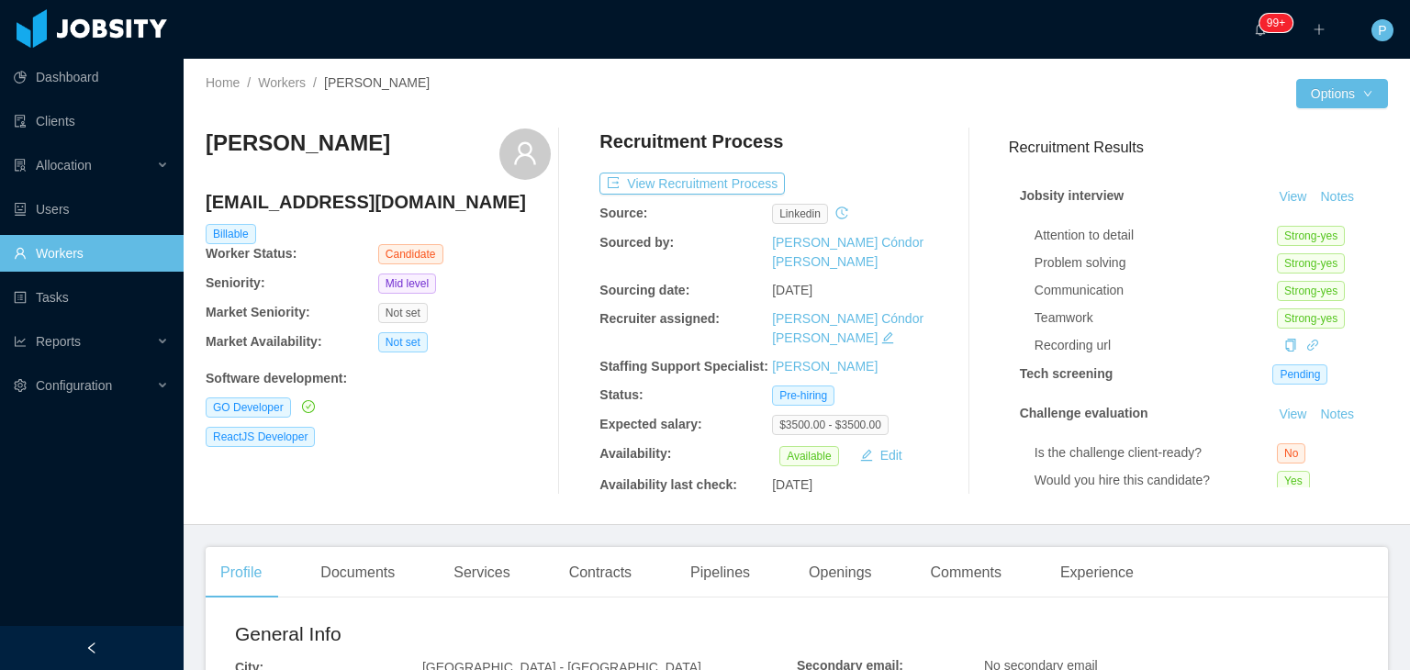
click at [476, 416] on div "GO Developer" at bounding box center [378, 408] width 345 height 20
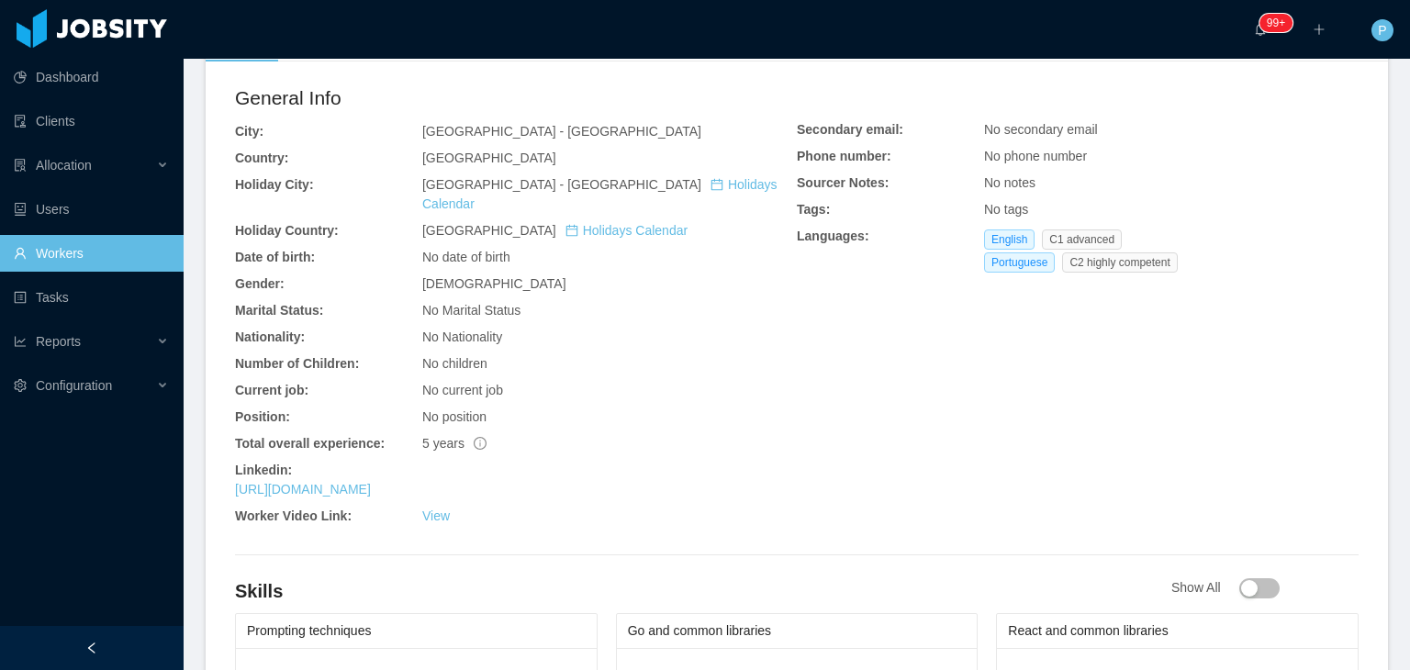
scroll to position [735, 0]
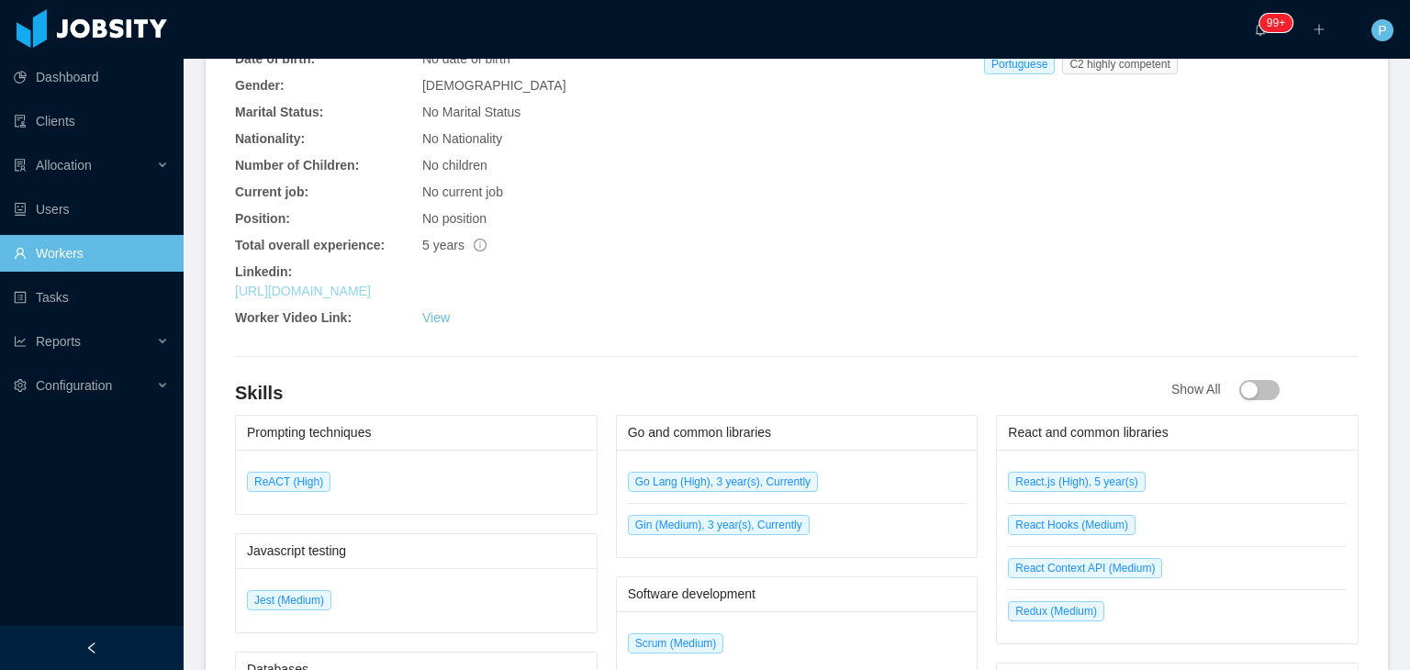
click at [371, 284] on link "https://www.linkedin.com/in/vseabrac" at bounding box center [303, 291] width 136 height 15
click at [923, 177] on div "General Info City: Brasília - Distrito Federal Country: Brazil Holiday City: Br…" at bounding box center [797, 110] width 1124 height 450
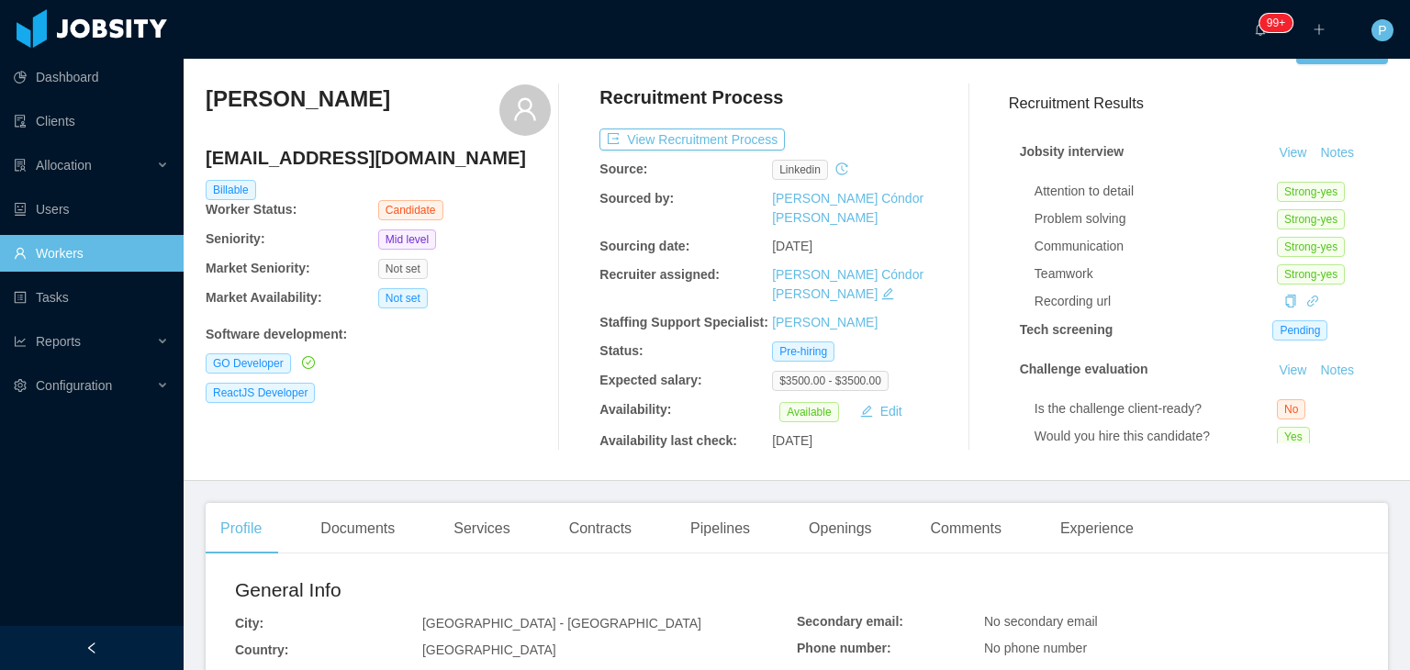
scroll to position [0, 0]
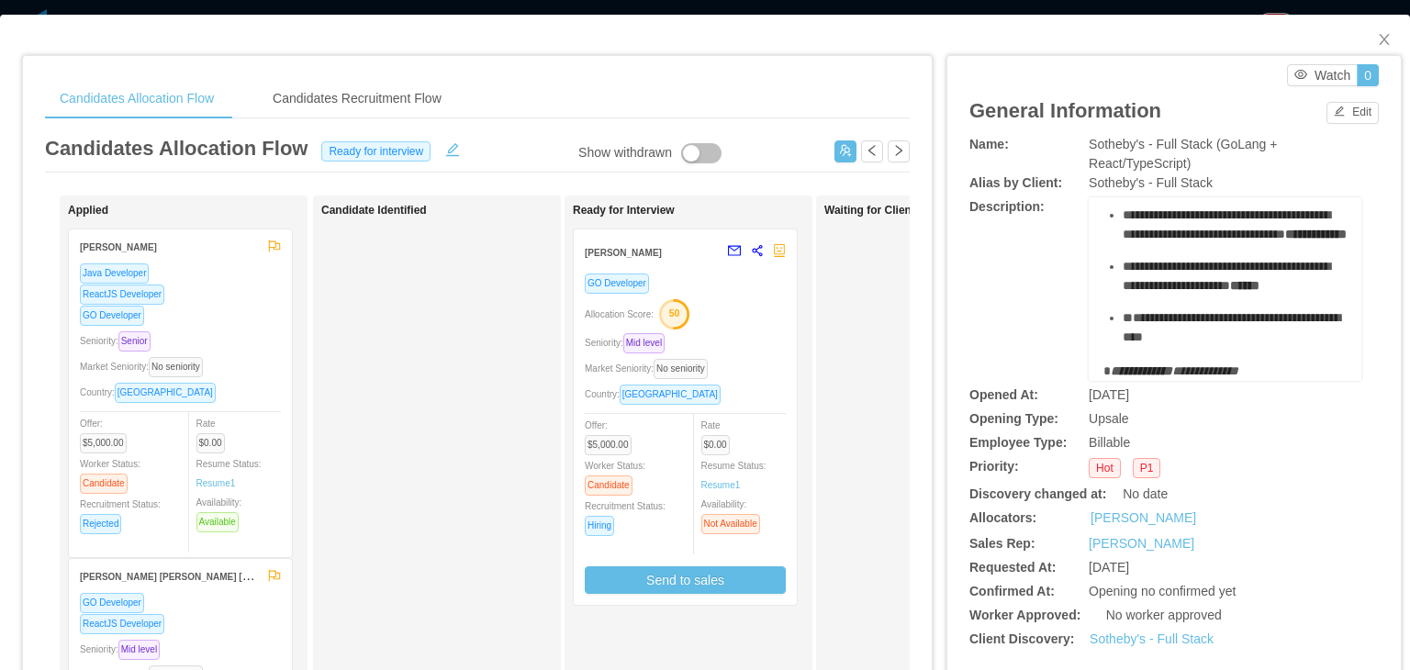
scroll to position [1135, 0]
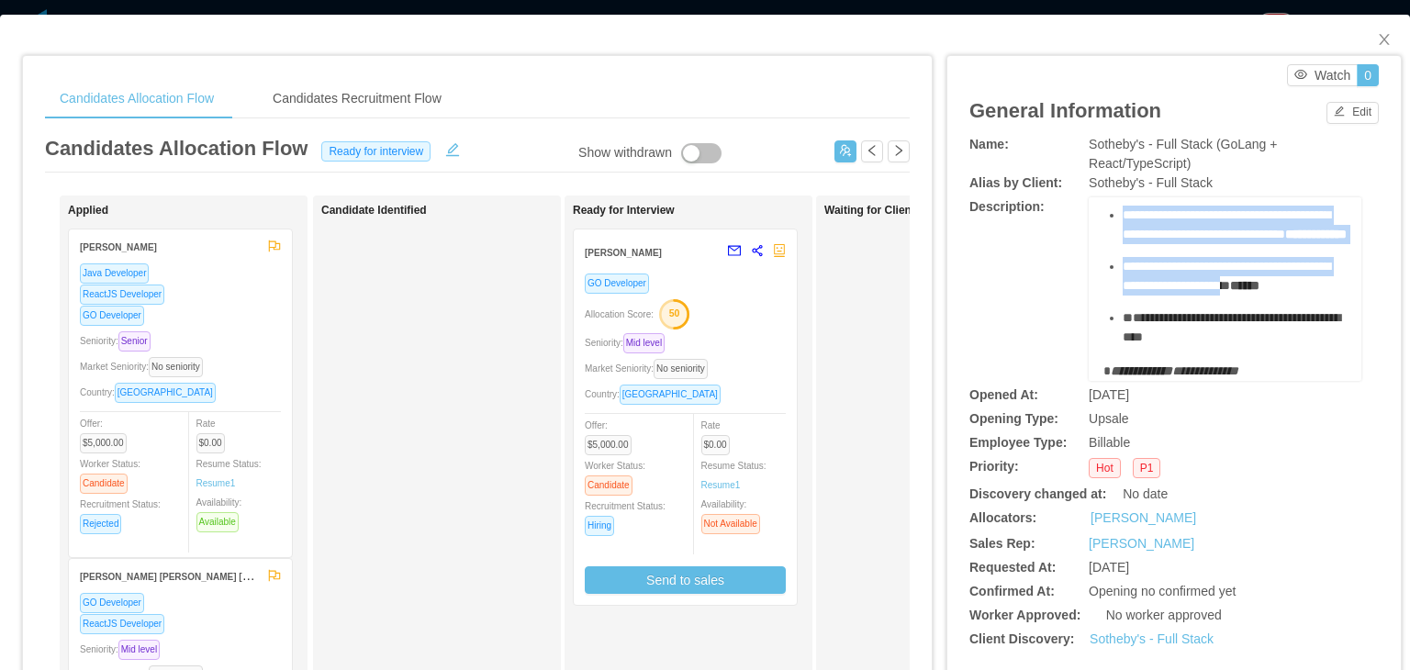
drag, startPoint x: 1101, startPoint y: 272, endPoint x: 1249, endPoint y: 245, distance: 150.2
copy div "**********"
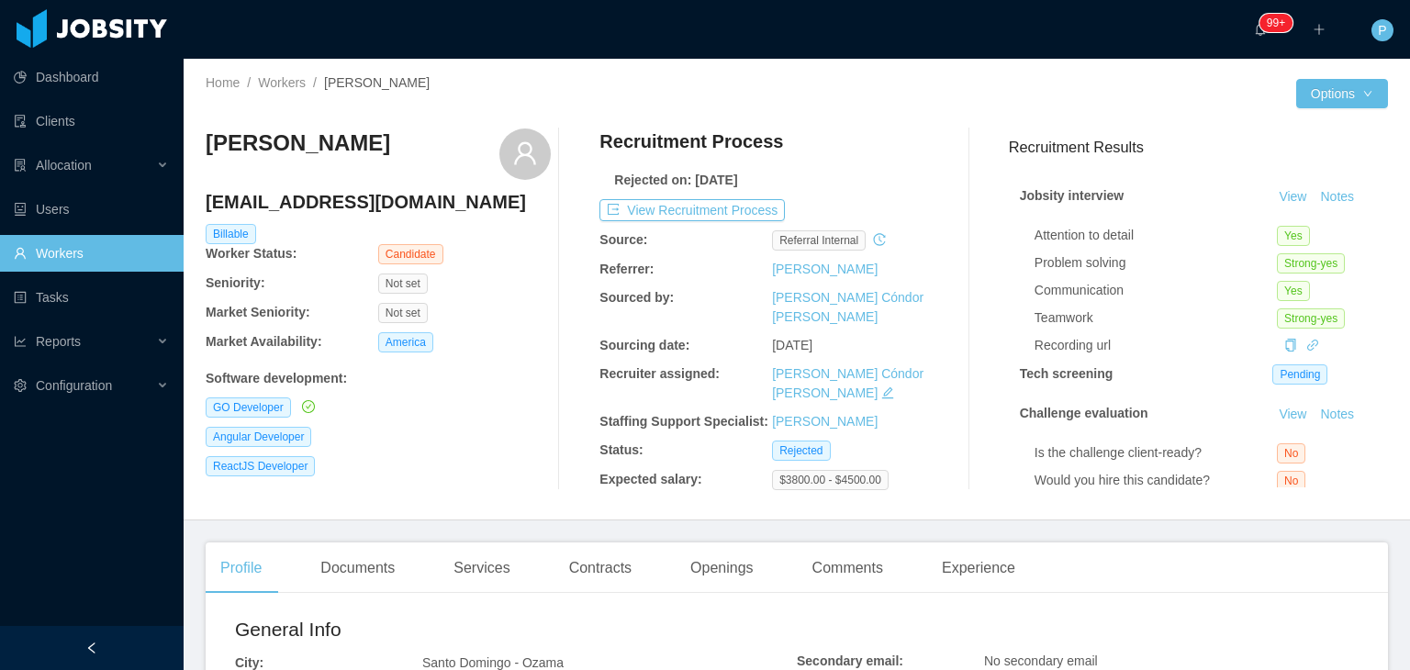
click at [801, 101] on div at bounding box center [1047, 93] width 500 height 29
click at [751, 215] on button "View Recruitment Process" at bounding box center [692, 210] width 185 height 22
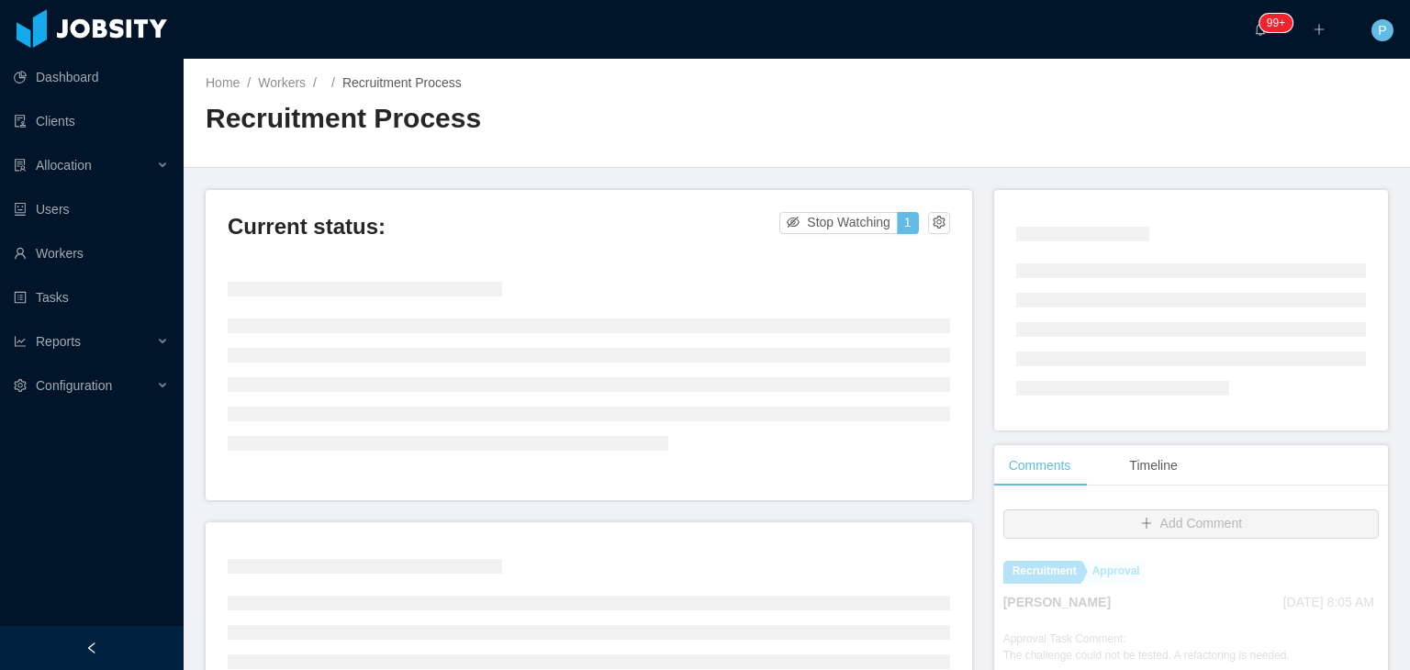
click at [893, 115] on div "Home / Workers / / Recruitment Process / Recruitment Process" at bounding box center [797, 113] width 1227 height 109
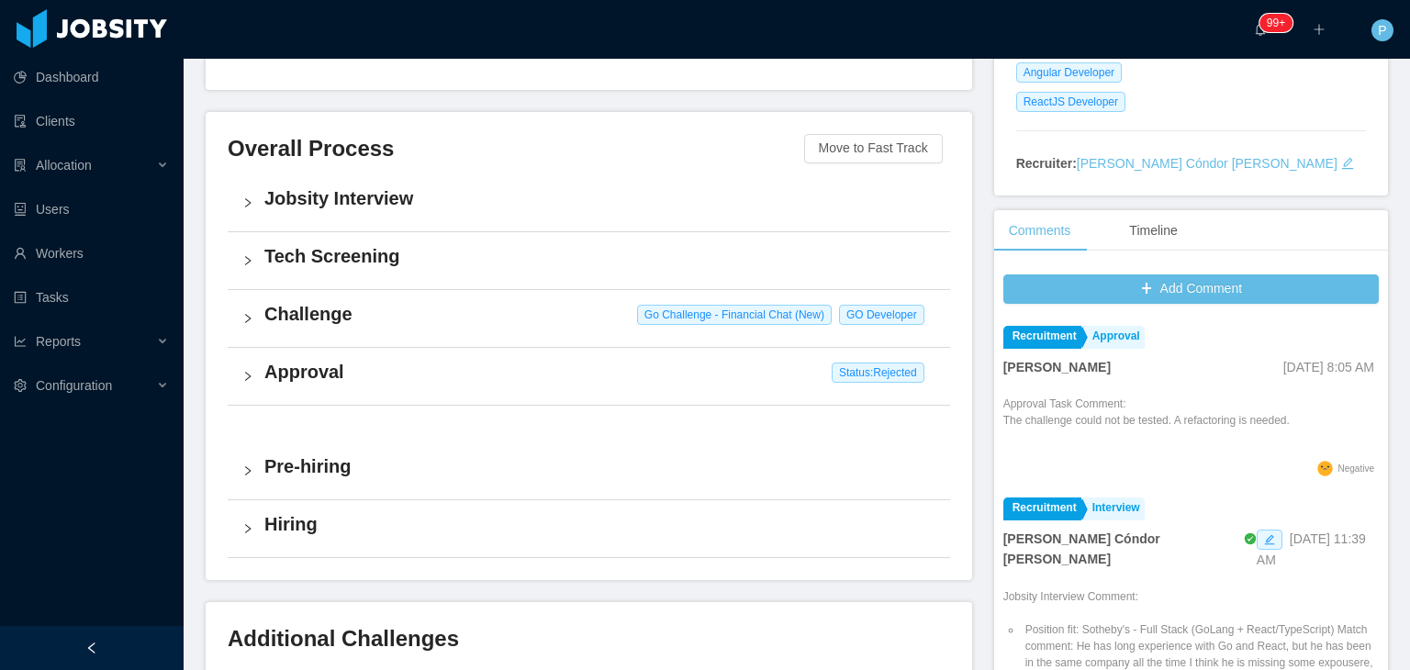
scroll to position [360, 0]
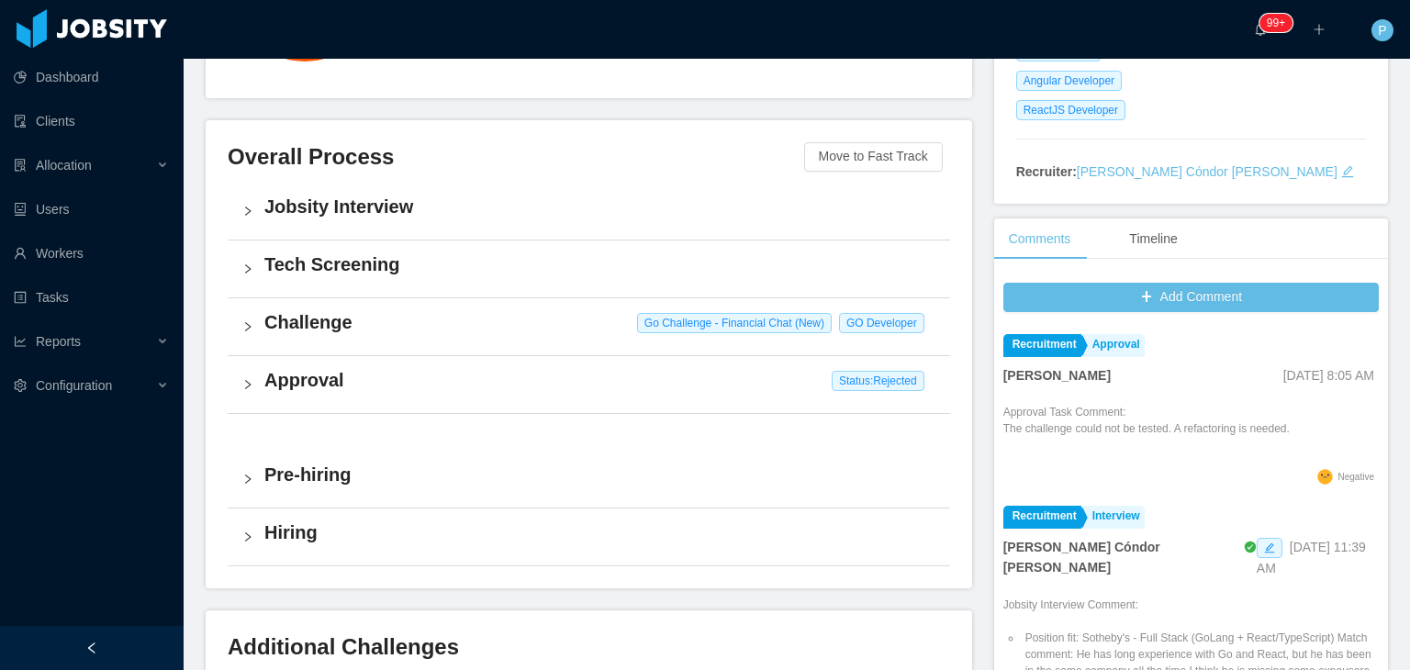
click at [517, 380] on h4 "Approval" at bounding box center [599, 380] width 671 height 26
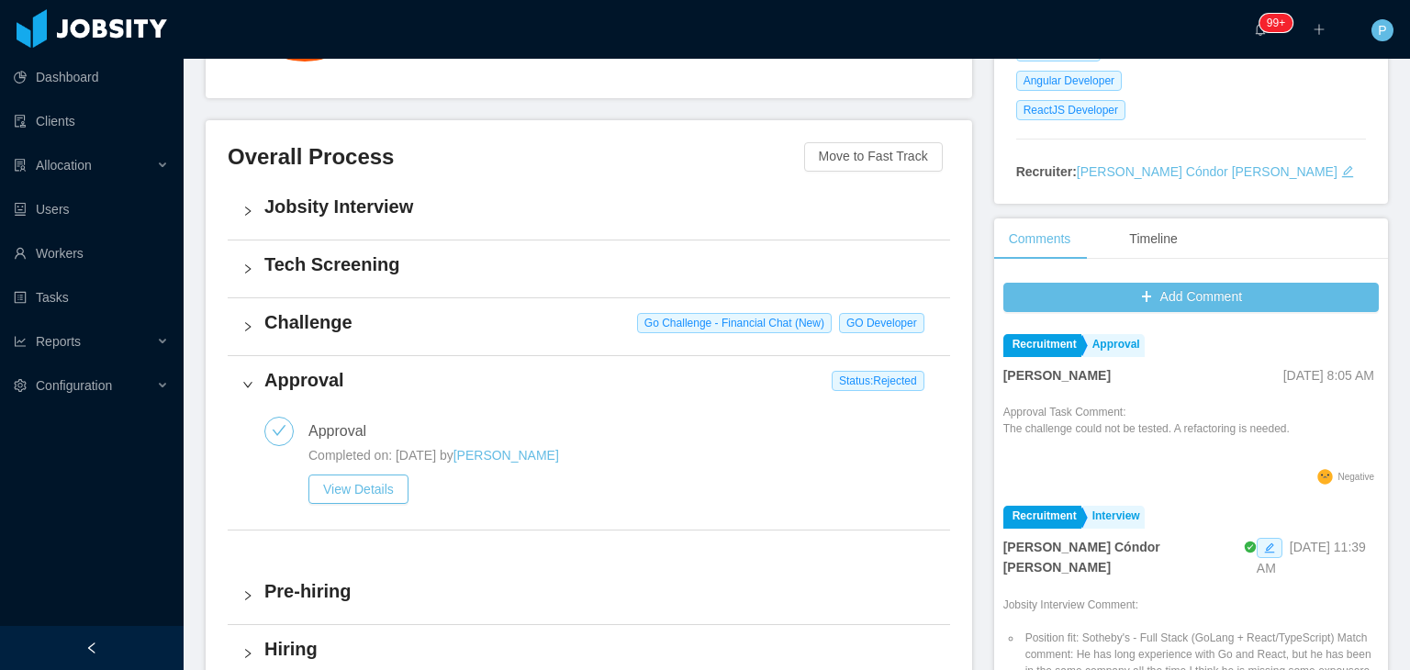
click at [499, 339] on div "Challenge Go Challenge - Financial Chat (New) GO Developer" at bounding box center [589, 326] width 723 height 57
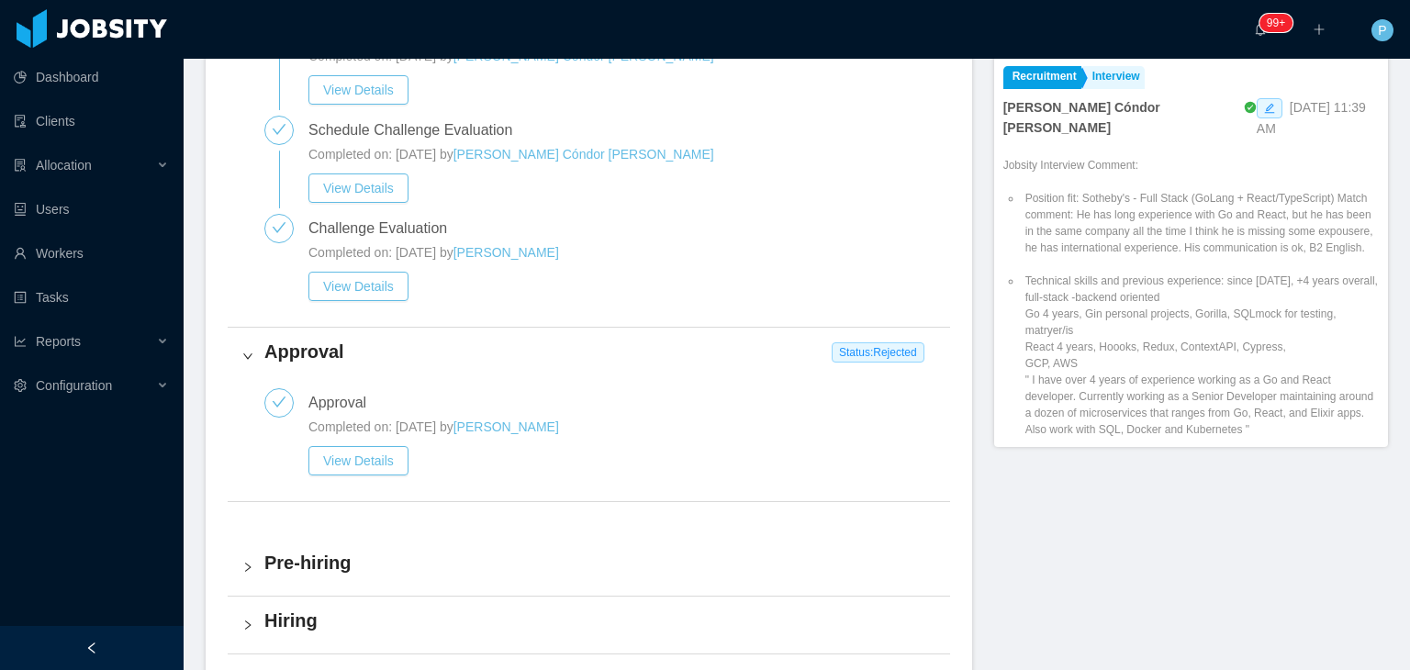
scroll to position [801, 0]
click at [363, 279] on button "View Details" at bounding box center [359, 285] width 100 height 29
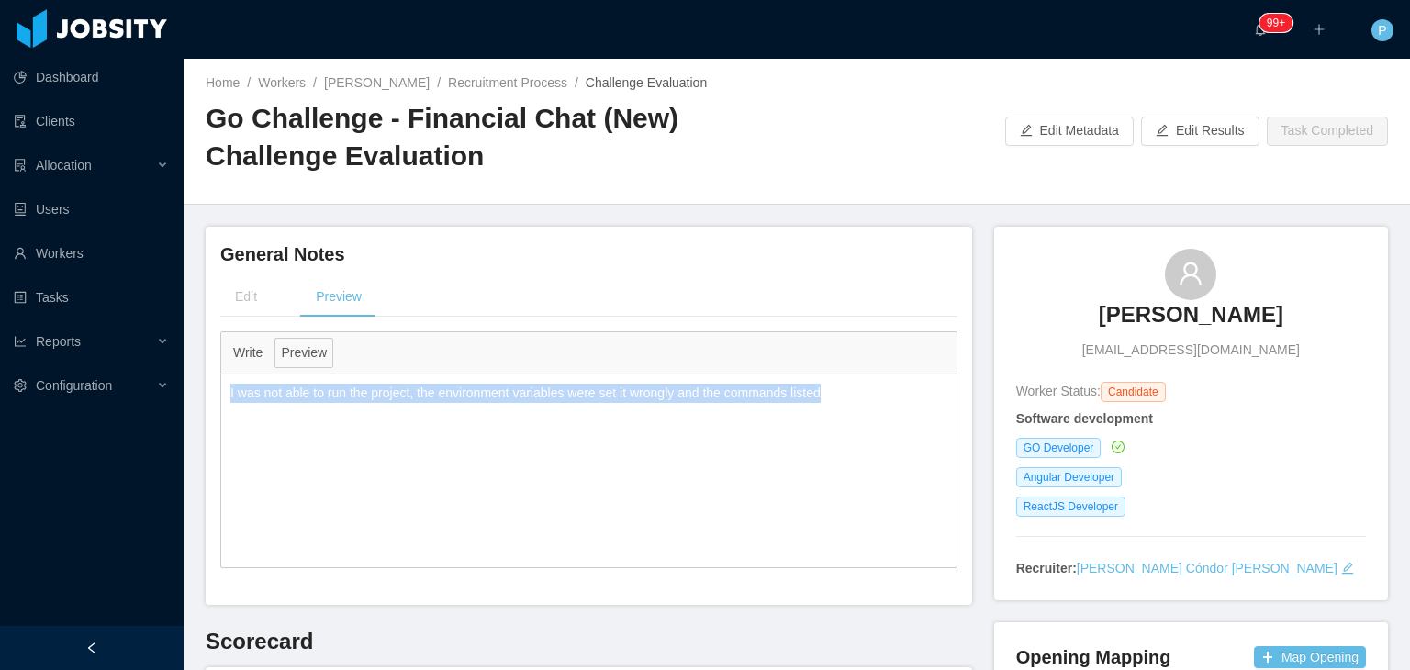
drag, startPoint x: 842, startPoint y: 390, endPoint x: 230, endPoint y: 390, distance: 611.6
click at [230, 390] on p "I was not able to run the project, the environment variables were set it wrongl…" at bounding box center [588, 393] width 717 height 19
copy p "I was not able to run the project, the environment variables were set it wrongl…"
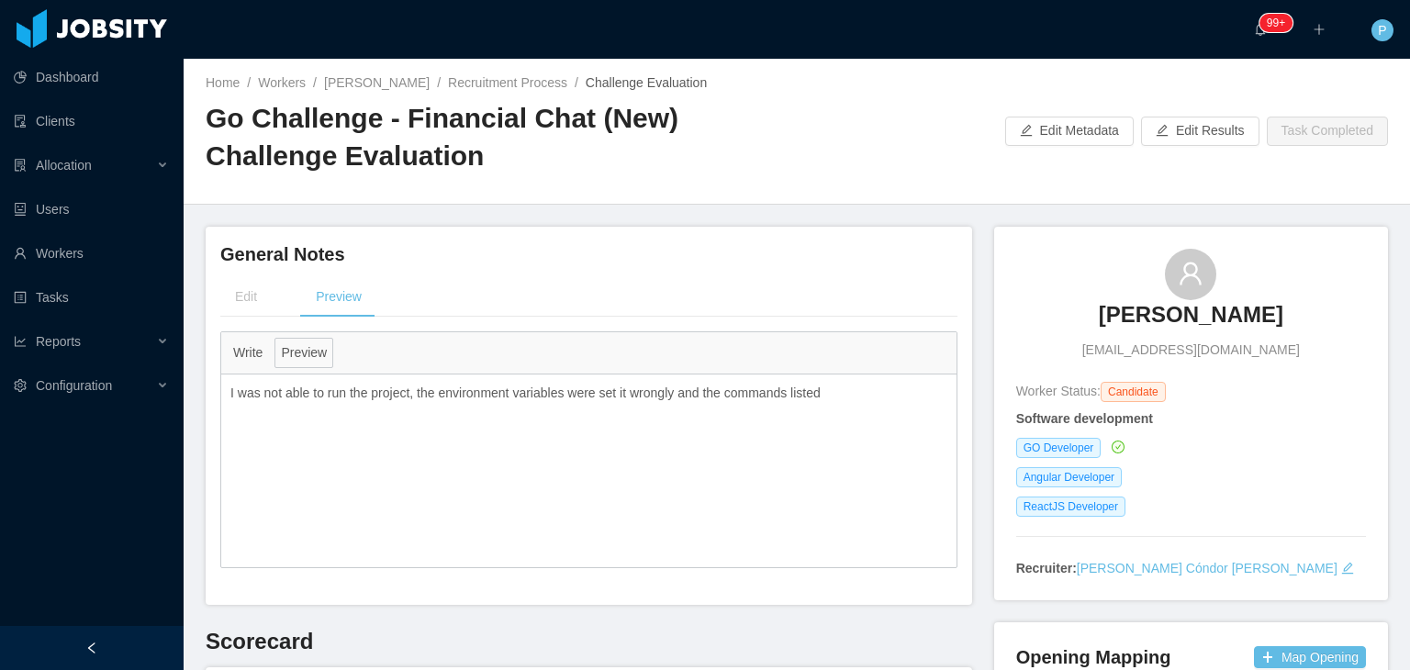
click at [829, 179] on div "Home / Workers / Rayni Nuñez Espino / Recruitment Process / Challenge Evaluatio…" at bounding box center [797, 132] width 1227 height 146
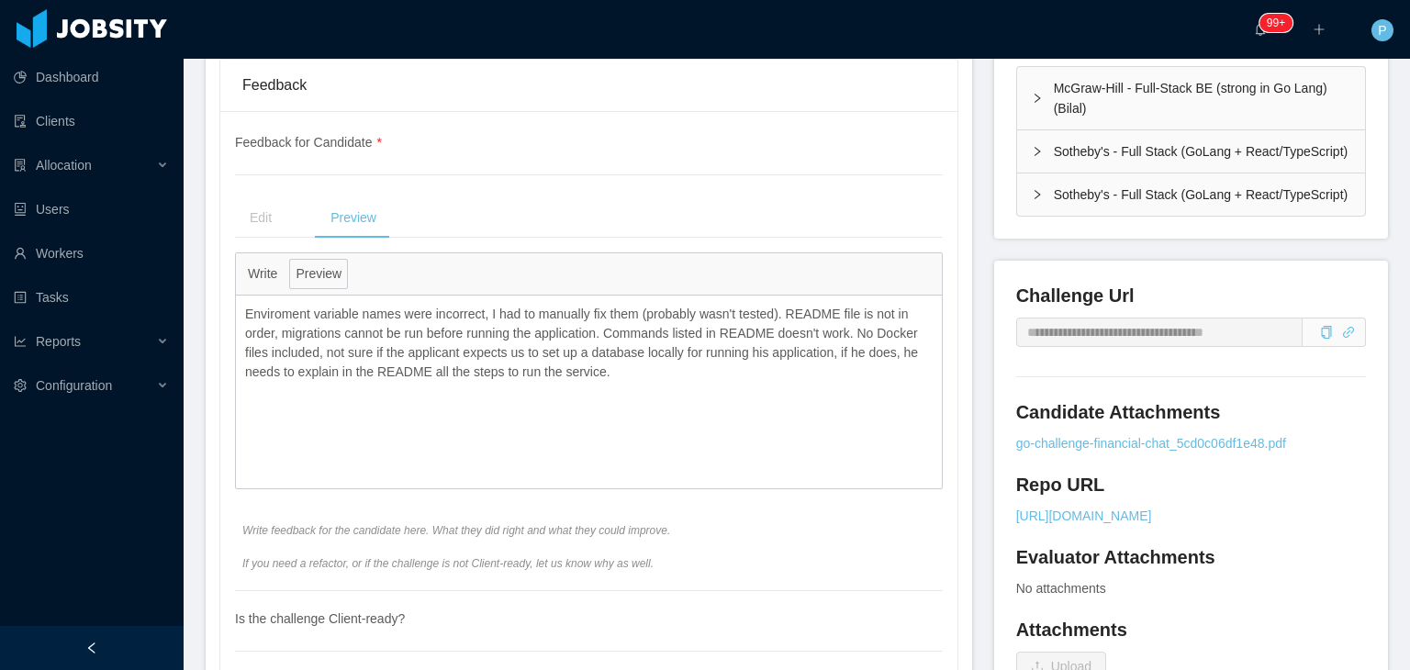
scroll to position [624, 0]
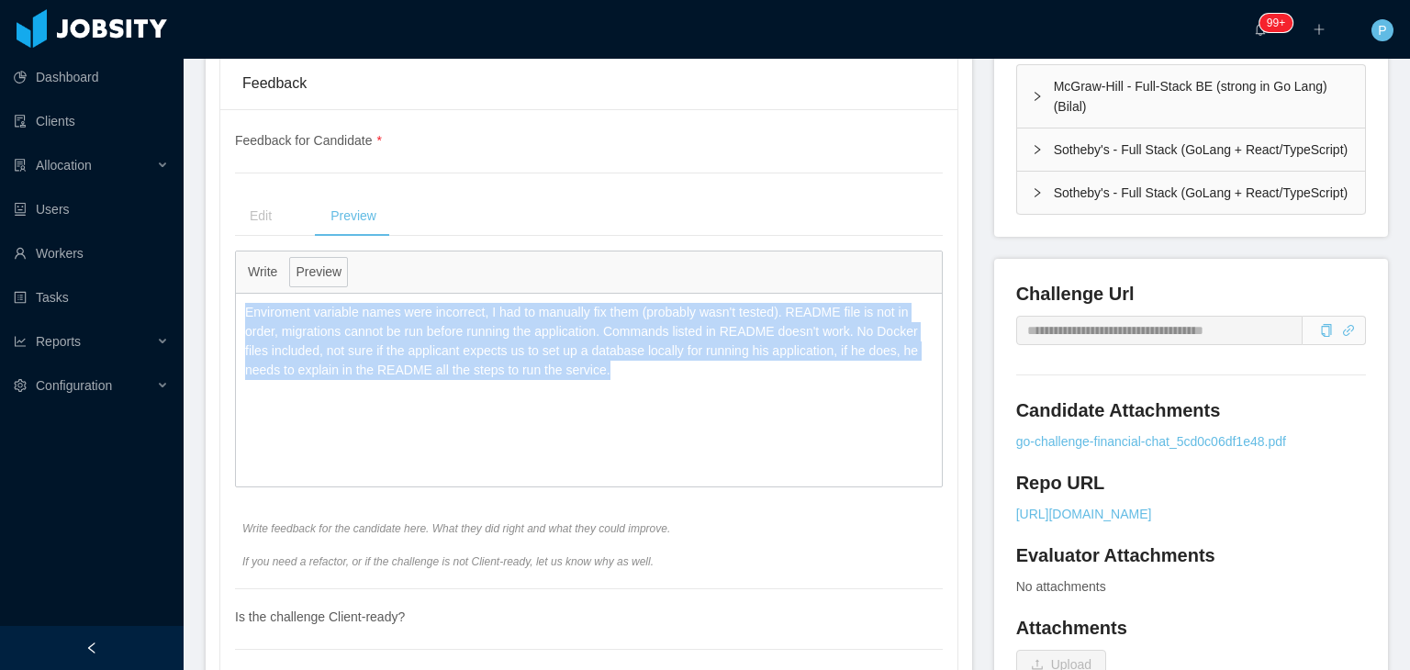
drag, startPoint x: 613, startPoint y: 377, endPoint x: 243, endPoint y: 319, distance: 374.7
click at [243, 319] on div "Enviroment variable names were incorrect, I had to manually fix them (probably …" at bounding box center [589, 341] width 706 height 95
copy p "Enviroment variable names were incorrect, I had to manually fix them (probably …"
click at [386, 471] on div "Enviroment variable names were incorrect, I had to manually fix them (probably …" at bounding box center [589, 390] width 706 height 193
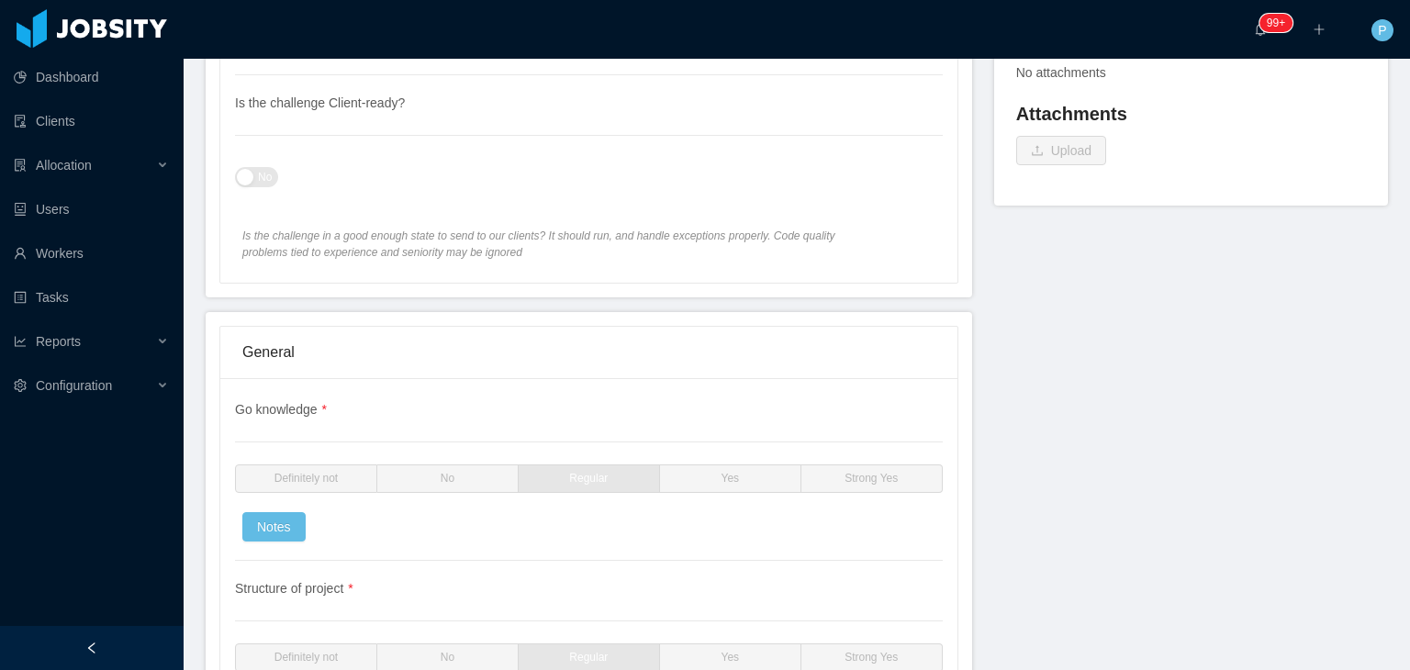
scroll to position [1175, 0]
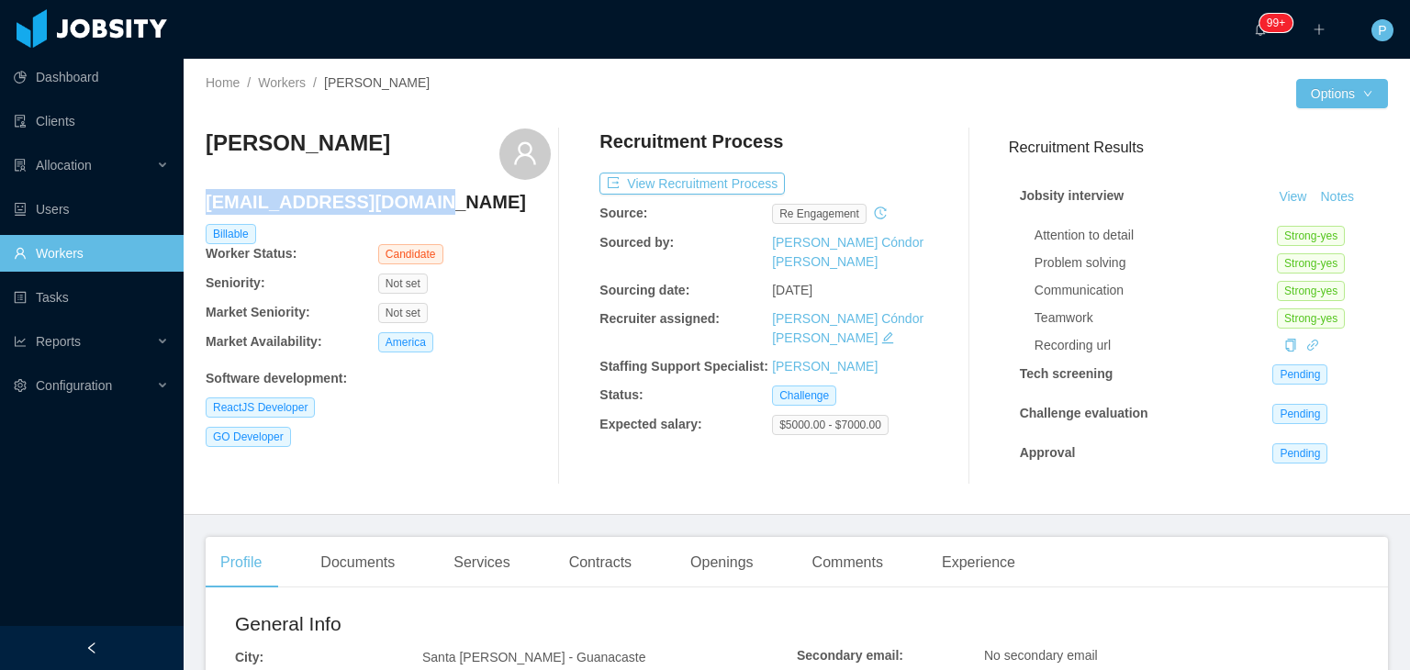
drag, startPoint x: 411, startPoint y: 209, endPoint x: 208, endPoint y: 208, distance: 202.9
click at [208, 208] on h4 "[EMAIL_ADDRESS][DOMAIN_NAME]" at bounding box center [378, 202] width 345 height 26
copy h4 "[EMAIL_ADDRESS][DOMAIN_NAME]"
click at [507, 444] on div "GO Developer" at bounding box center [378, 437] width 345 height 20
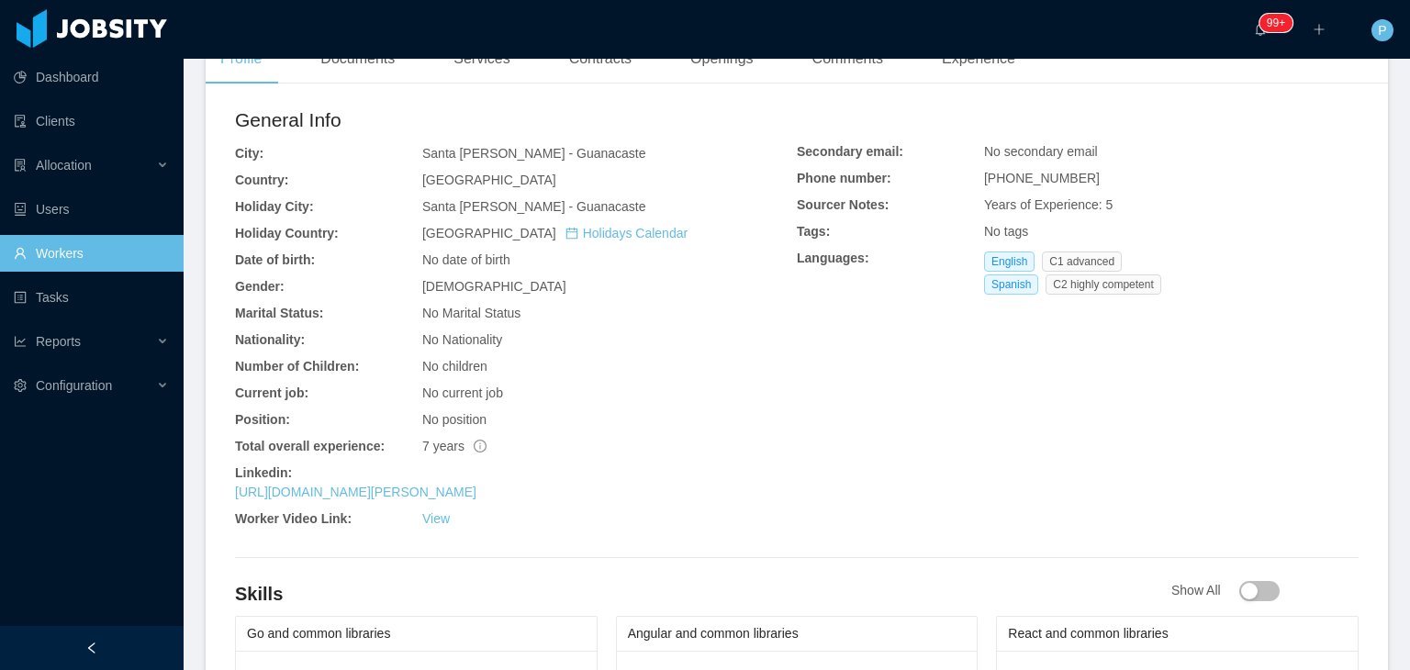
scroll to position [624, 0]
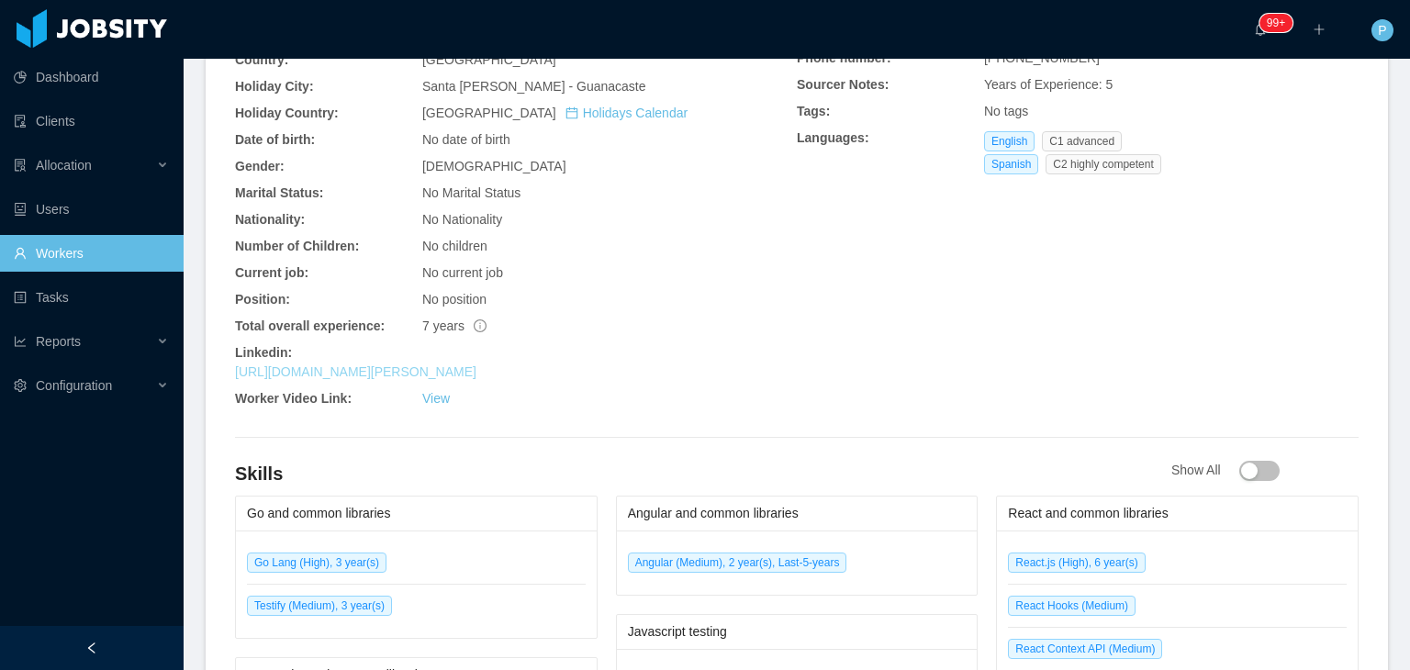
click at [477, 372] on link "https://www.linkedin.com/in/carlos-villalta-figueroa" at bounding box center [356, 372] width 242 height 15
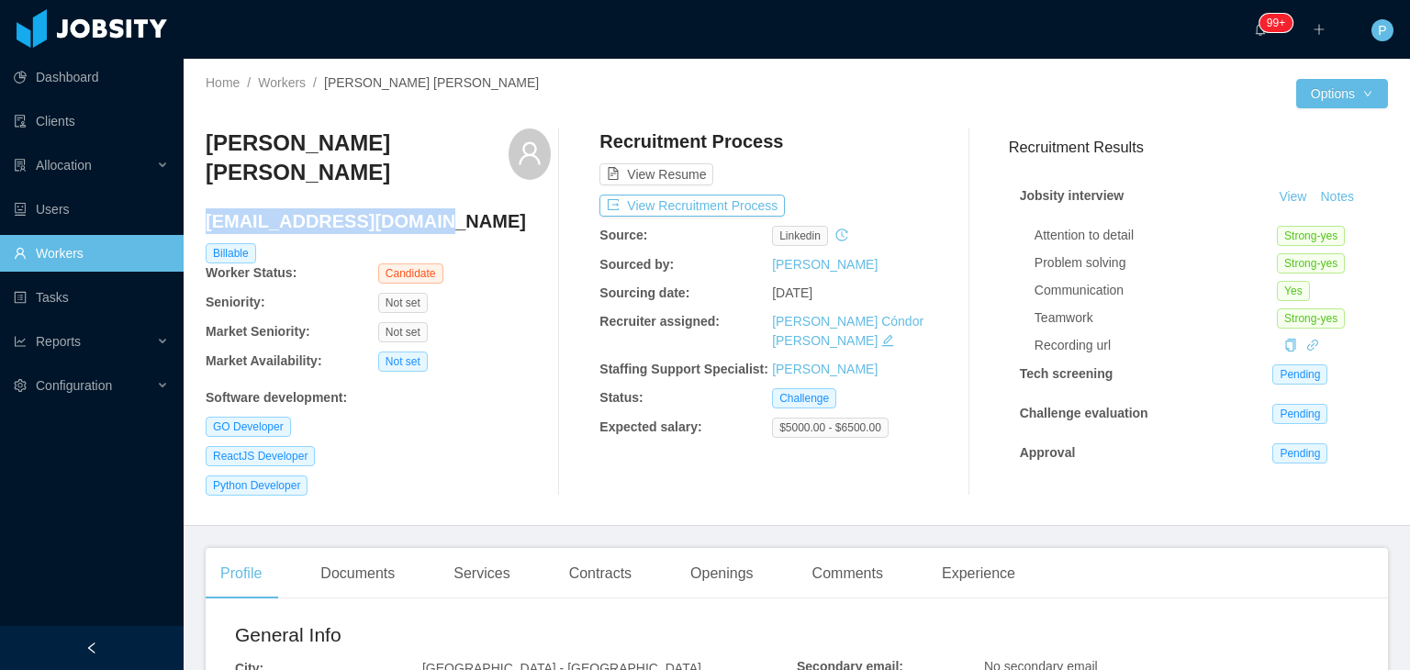
drag, startPoint x: 430, startPoint y: 200, endPoint x: 208, endPoint y: 204, distance: 221.3
click at [208, 208] on h4 "[EMAIL_ADDRESS][DOMAIN_NAME]" at bounding box center [378, 221] width 345 height 26
copy h4 "[EMAIL_ADDRESS][DOMAIN_NAME]"
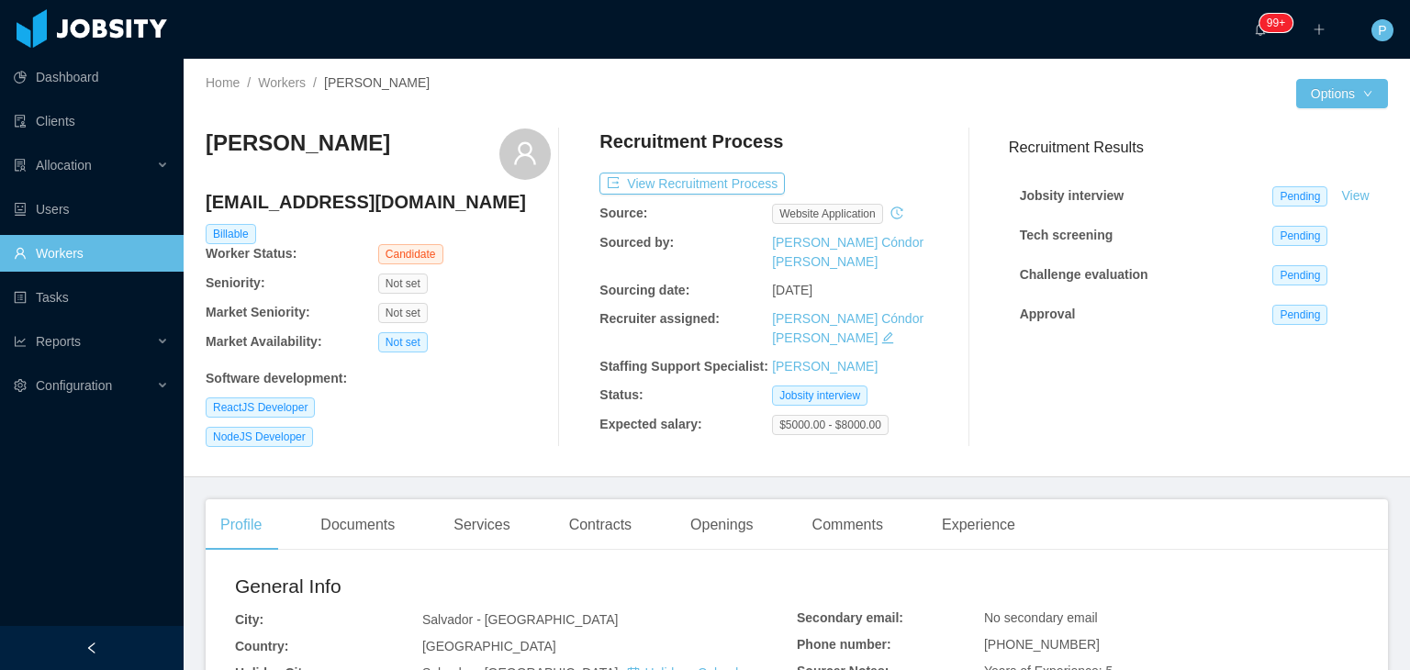
click at [865, 123] on div "[PERSON_NAME] [EMAIL_ADDRESS][DOMAIN_NAME] Billable Worker Status: Candidate Se…" at bounding box center [797, 288] width 1183 height 348
click at [738, 180] on button "View Recruitment Process" at bounding box center [692, 184] width 185 height 22
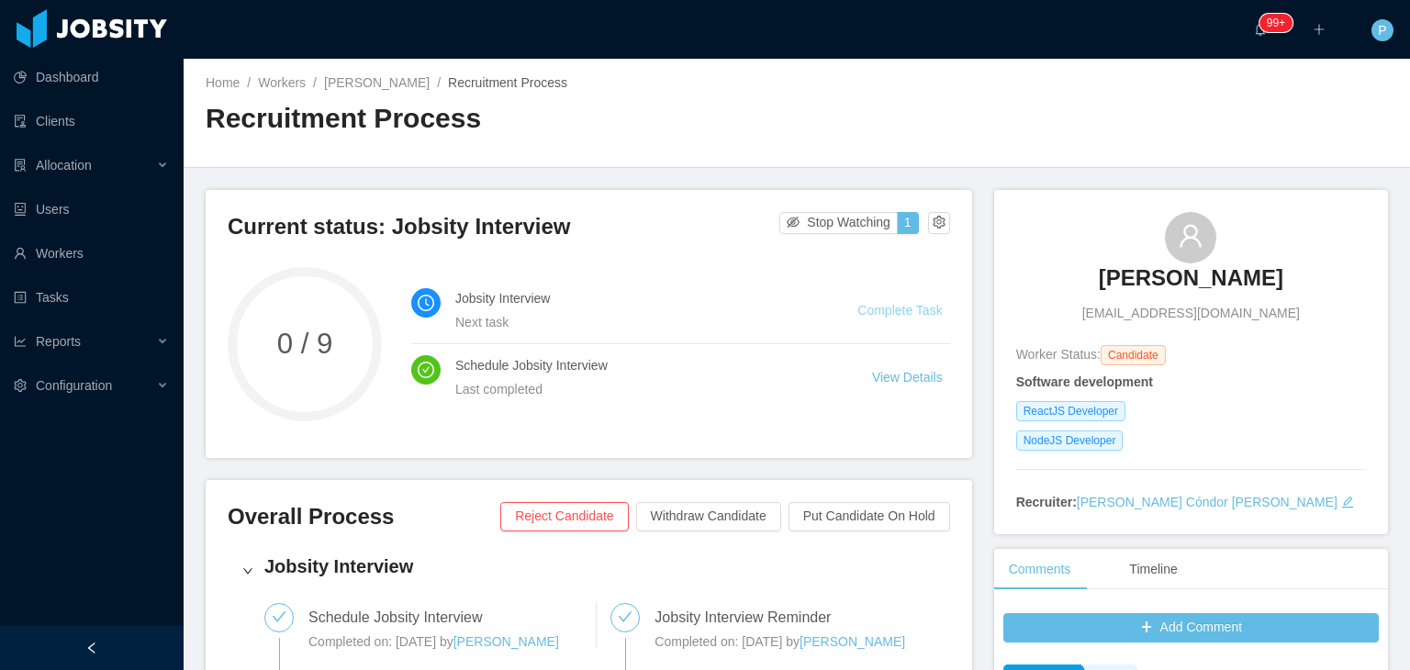
click at [900, 313] on link "Complete Task" at bounding box center [900, 310] width 84 height 15
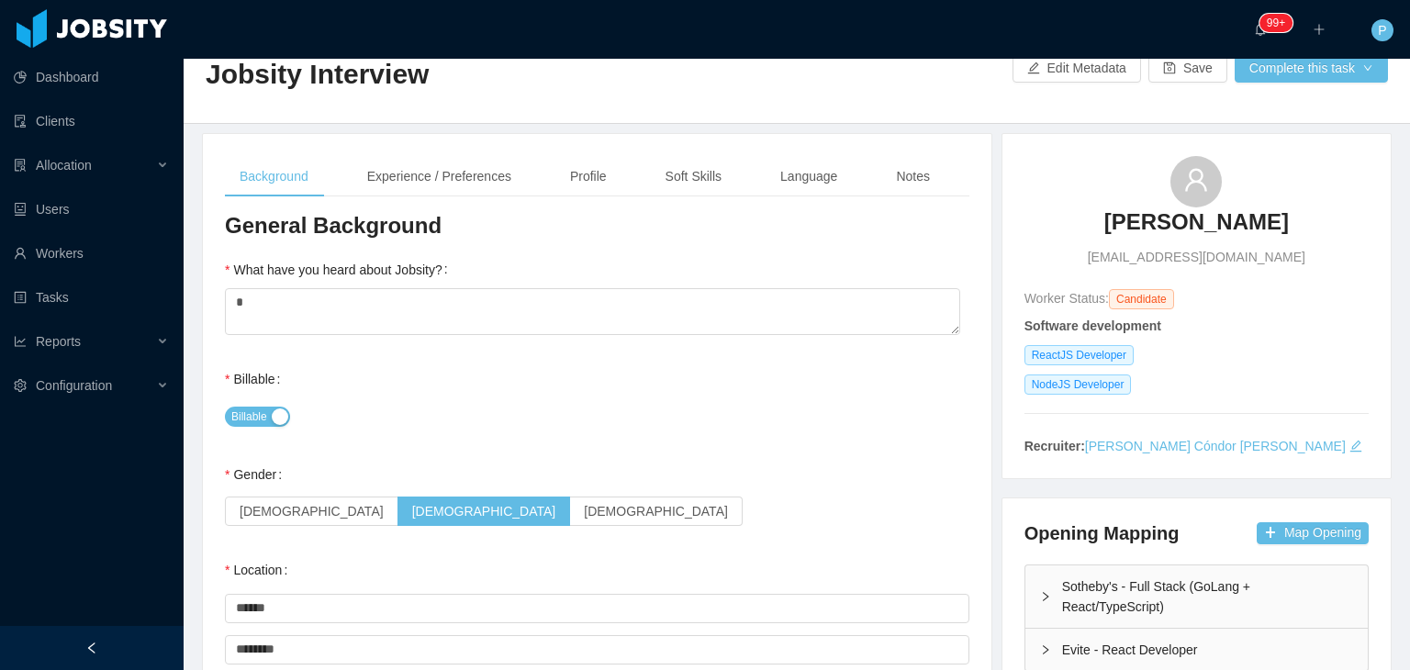
scroll to position [15, 0]
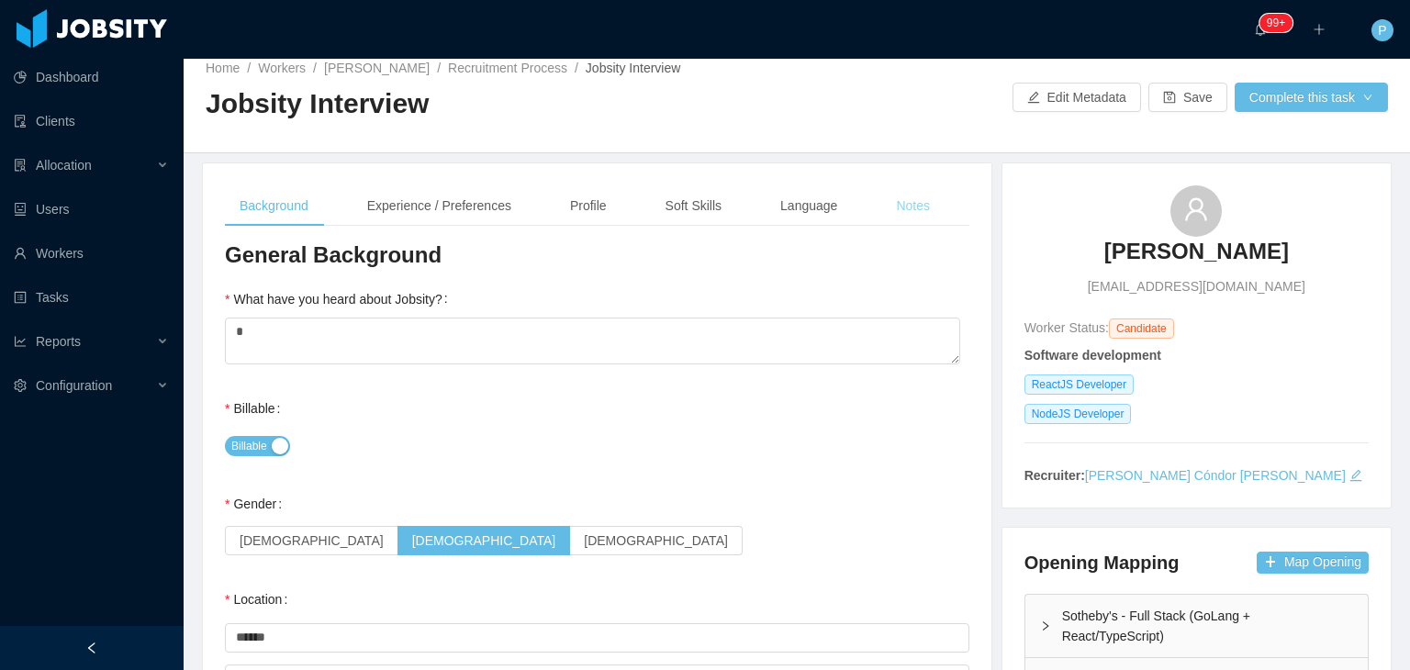
click at [903, 212] on div "Notes" at bounding box center [913, 205] width 63 height 41
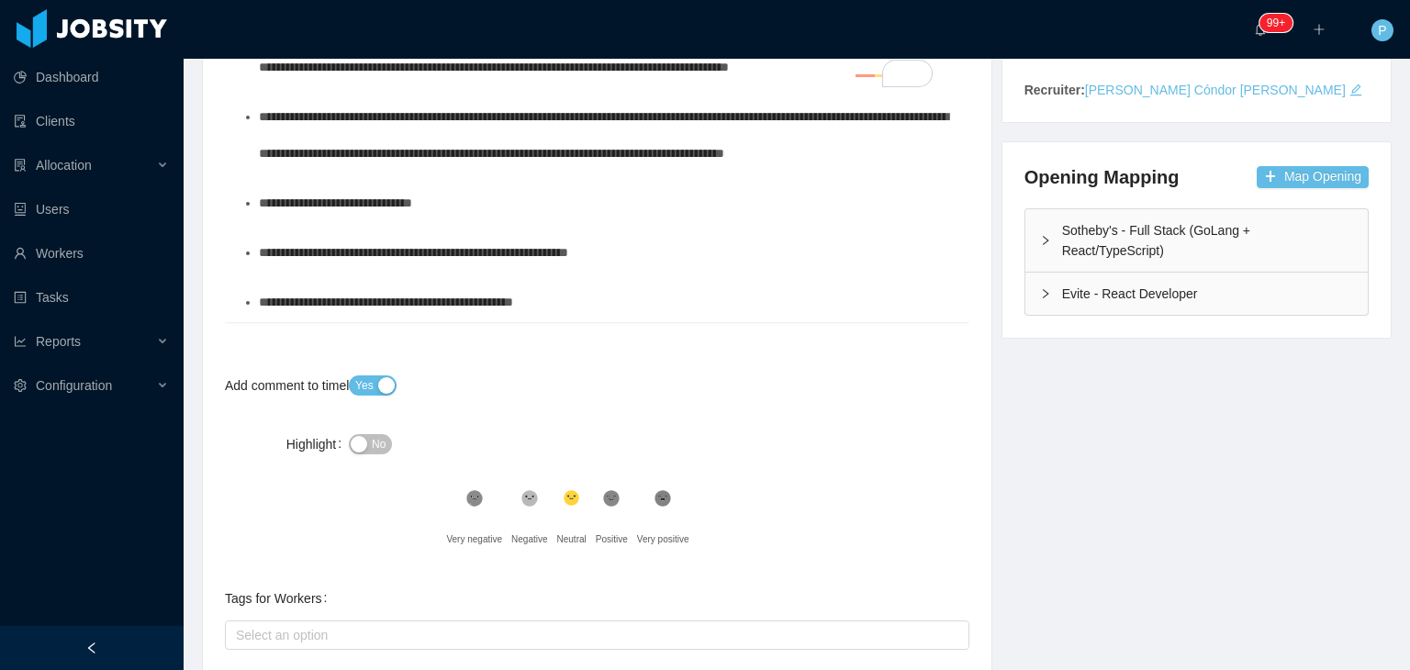
scroll to position [260, 0]
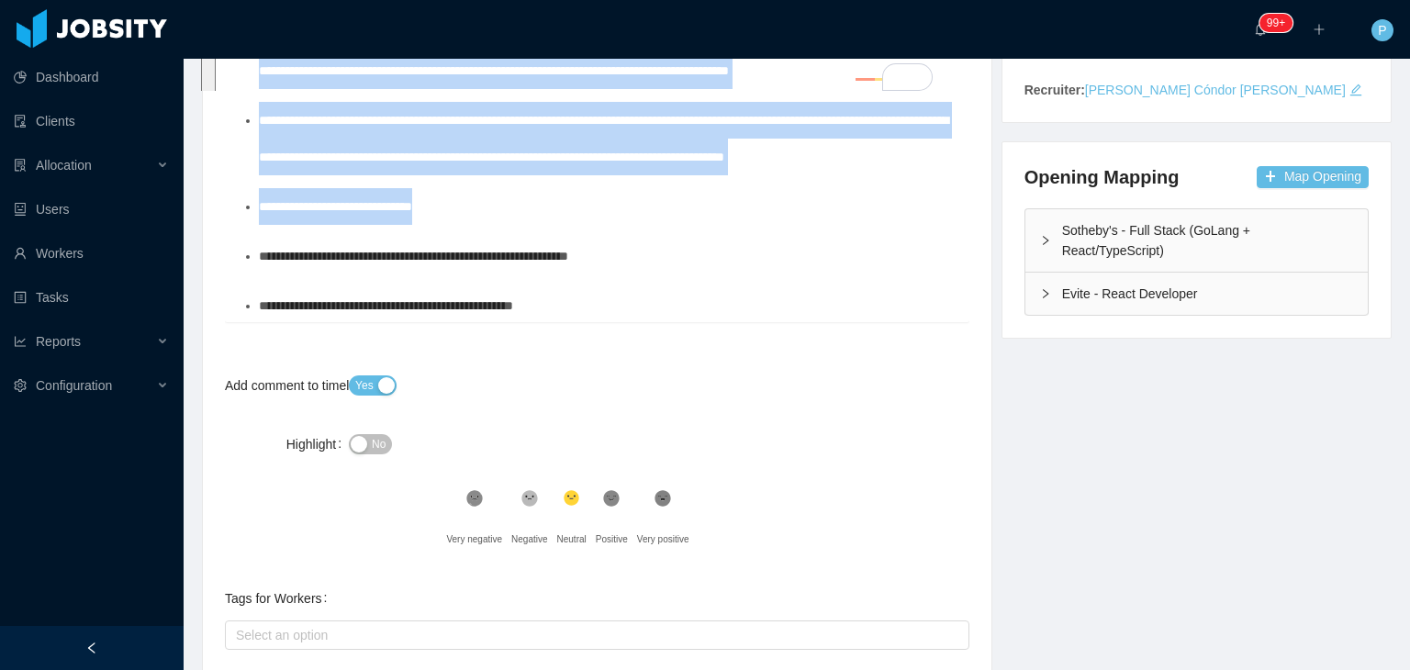
drag, startPoint x: 251, startPoint y: 453, endPoint x: 719, endPoint y: 295, distance: 494.2
click at [719, 295] on ul "**********" at bounding box center [598, 72] width 716 height 604
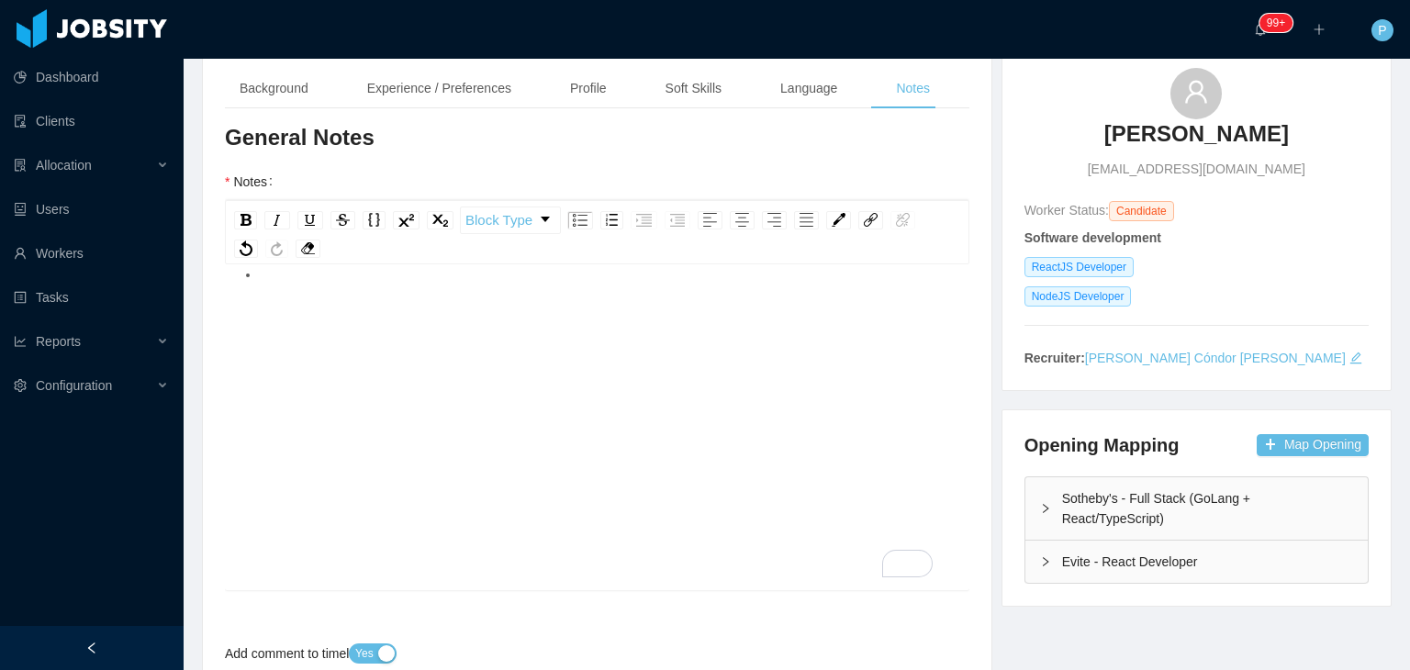
scroll to position [0, 0]
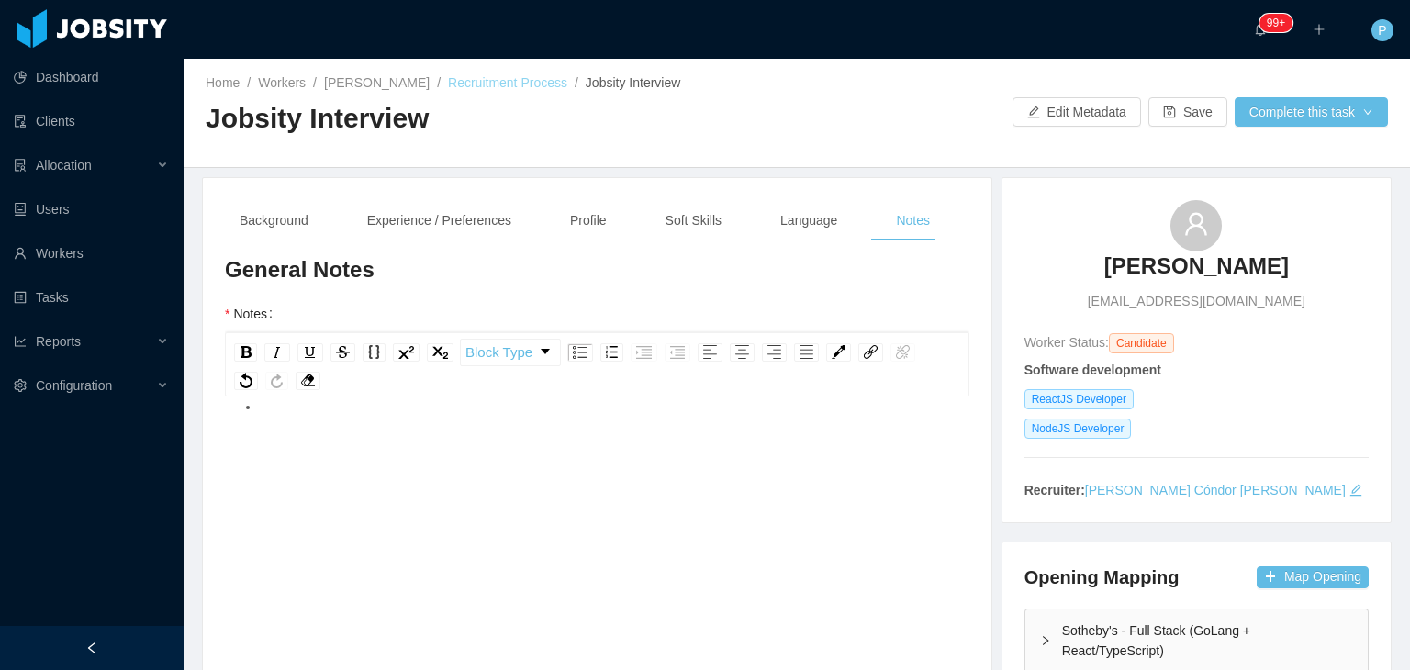
click at [511, 78] on link "Recruitment Process" at bounding box center [507, 82] width 119 height 15
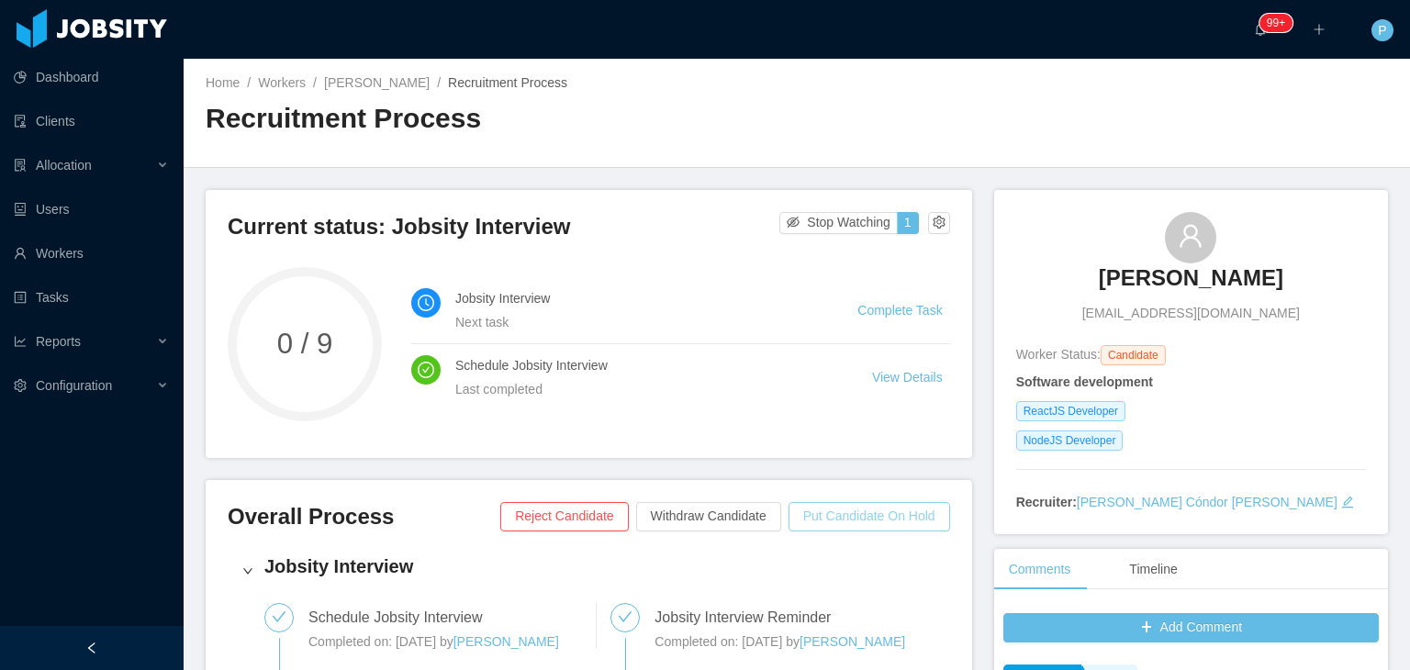
click at [881, 511] on button "Put Candidate On Hold" at bounding box center [870, 516] width 162 height 29
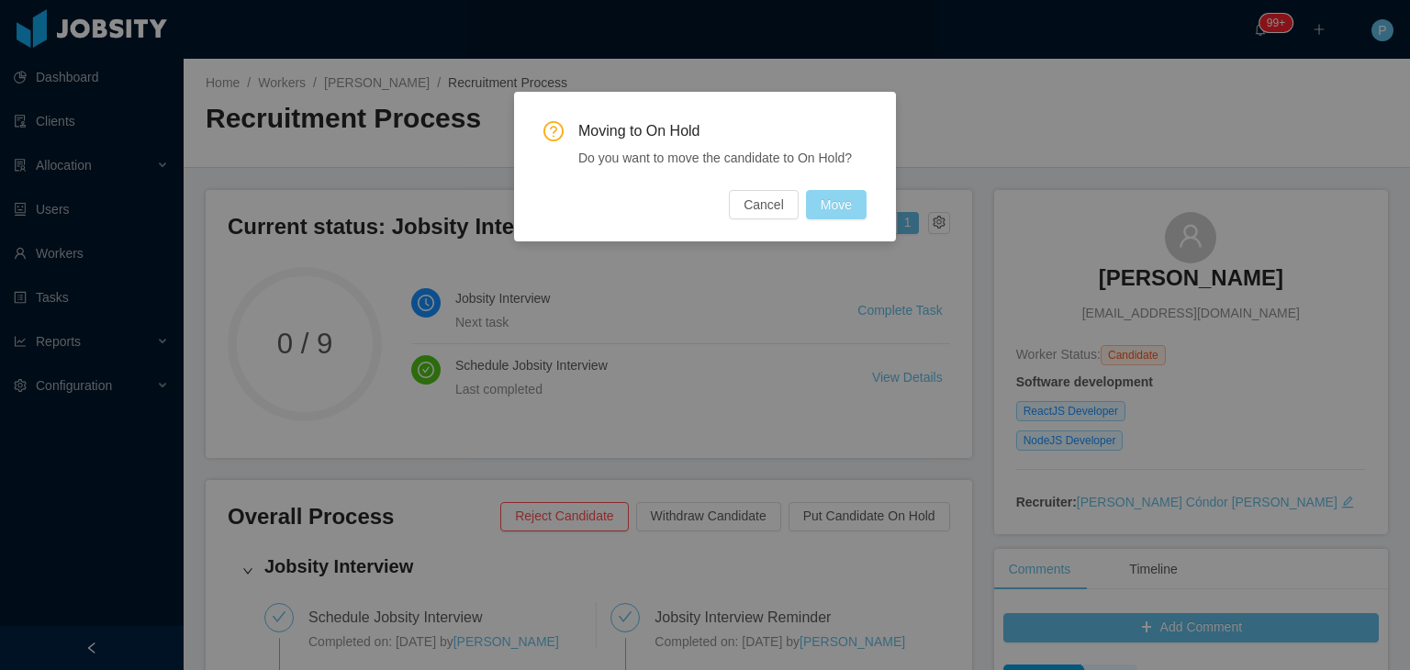
click at [837, 204] on button "Move" at bounding box center [836, 204] width 61 height 29
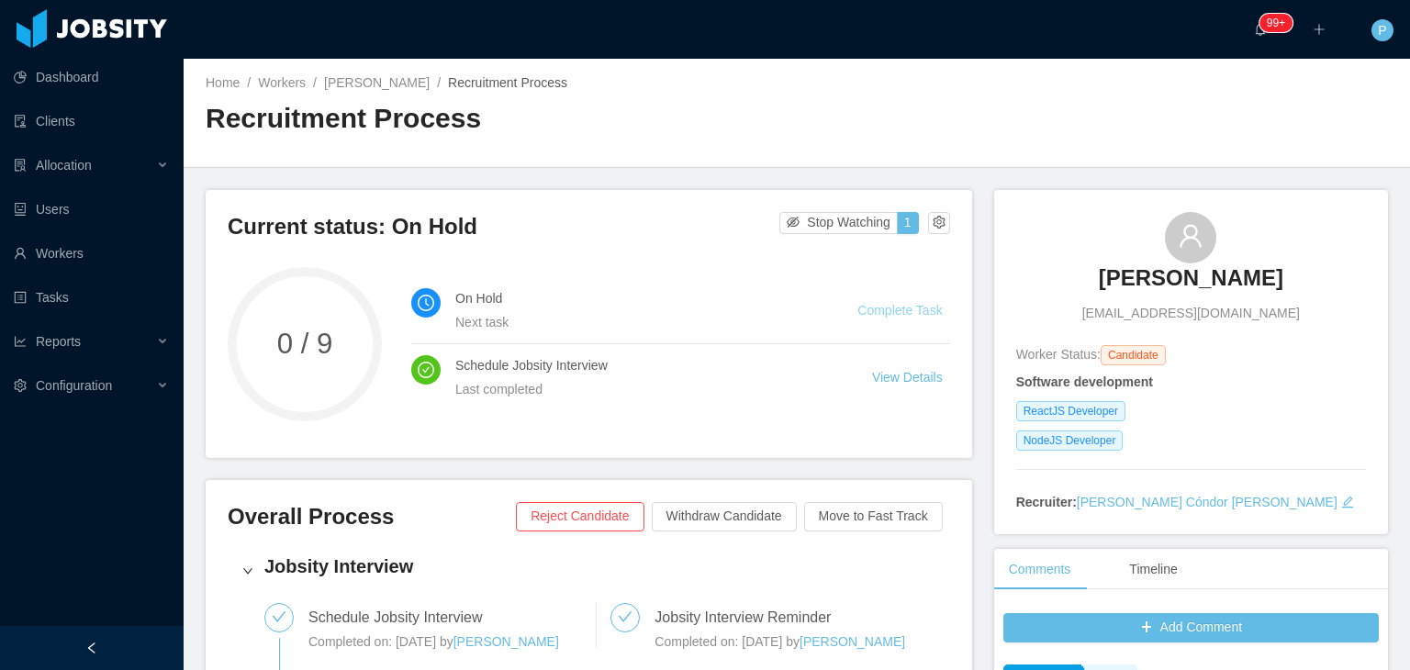
click at [900, 313] on link "Complete Task" at bounding box center [900, 310] width 84 height 15
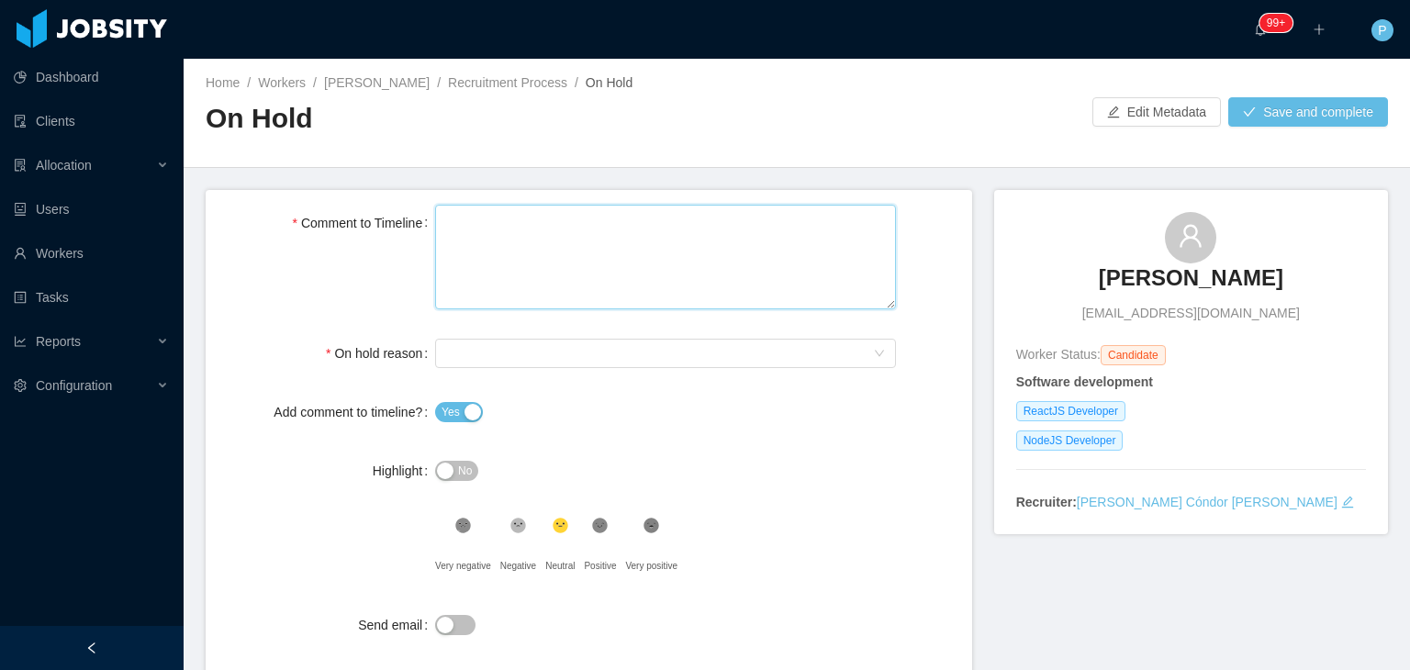
click at [735, 304] on textarea "Comment to Timeline" at bounding box center [665, 258] width 461 height 106
paste textarea "**********"
type textarea "**********"
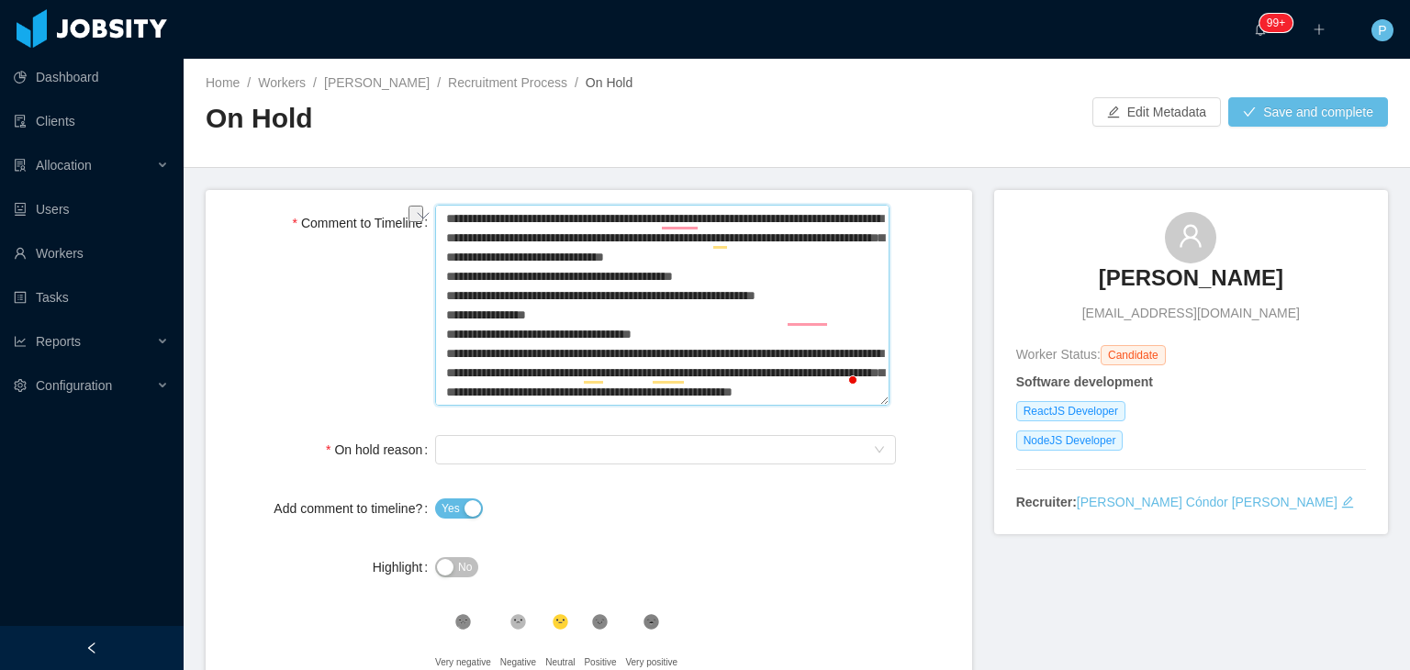
drag, startPoint x: 502, startPoint y: 220, endPoint x: 437, endPoint y: 224, distance: 65.3
click at [435, 224] on div "Comment to Timeline" at bounding box center [588, 308] width 737 height 206
type textarea "**********"
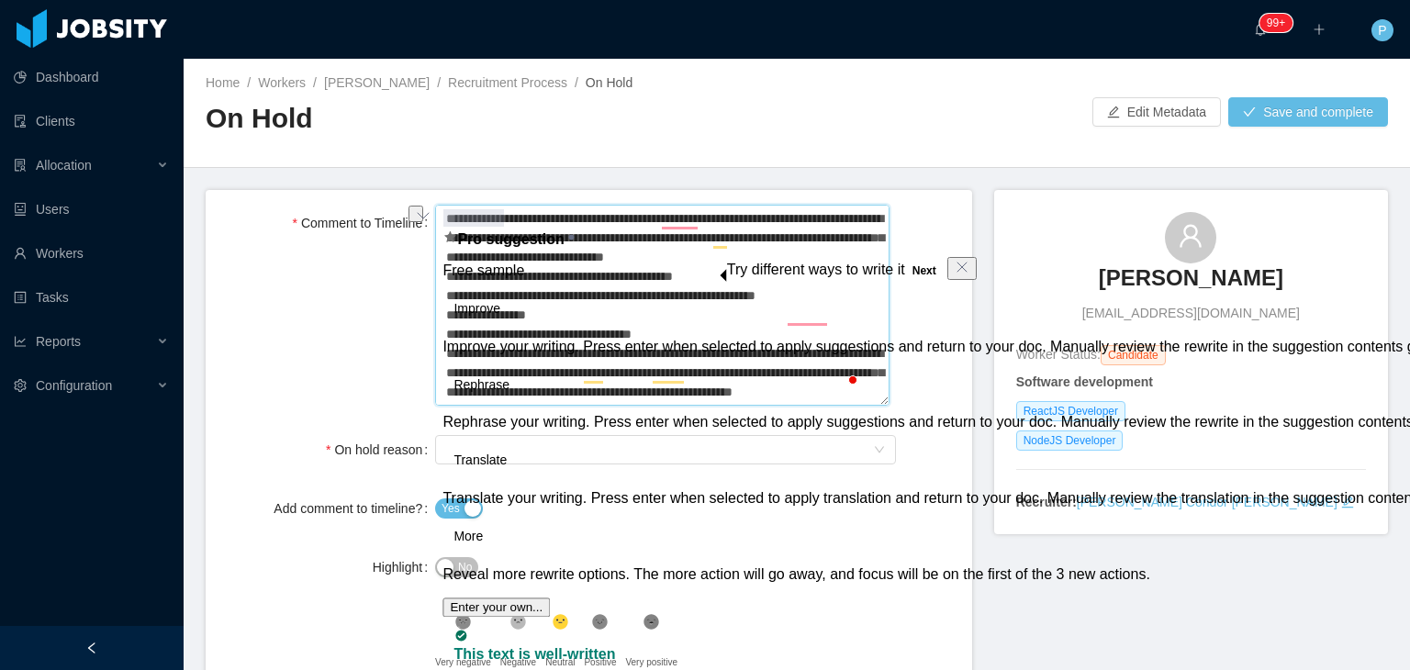
click at [481, 213] on textarea "Comment to Timeline" at bounding box center [662, 306] width 455 height 202
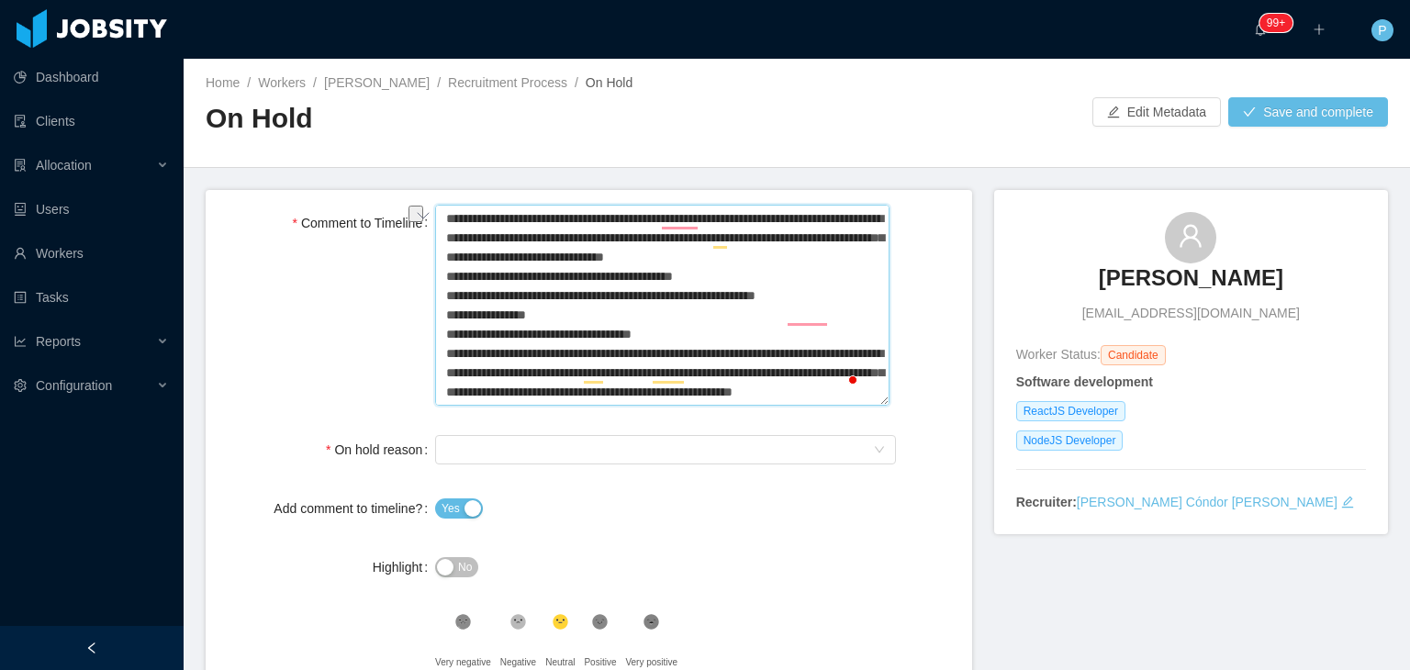
drag, startPoint x: 502, startPoint y: 216, endPoint x: 441, endPoint y: 217, distance: 61.5
click at [440, 217] on div "Comment to Timeline" at bounding box center [588, 308] width 737 height 206
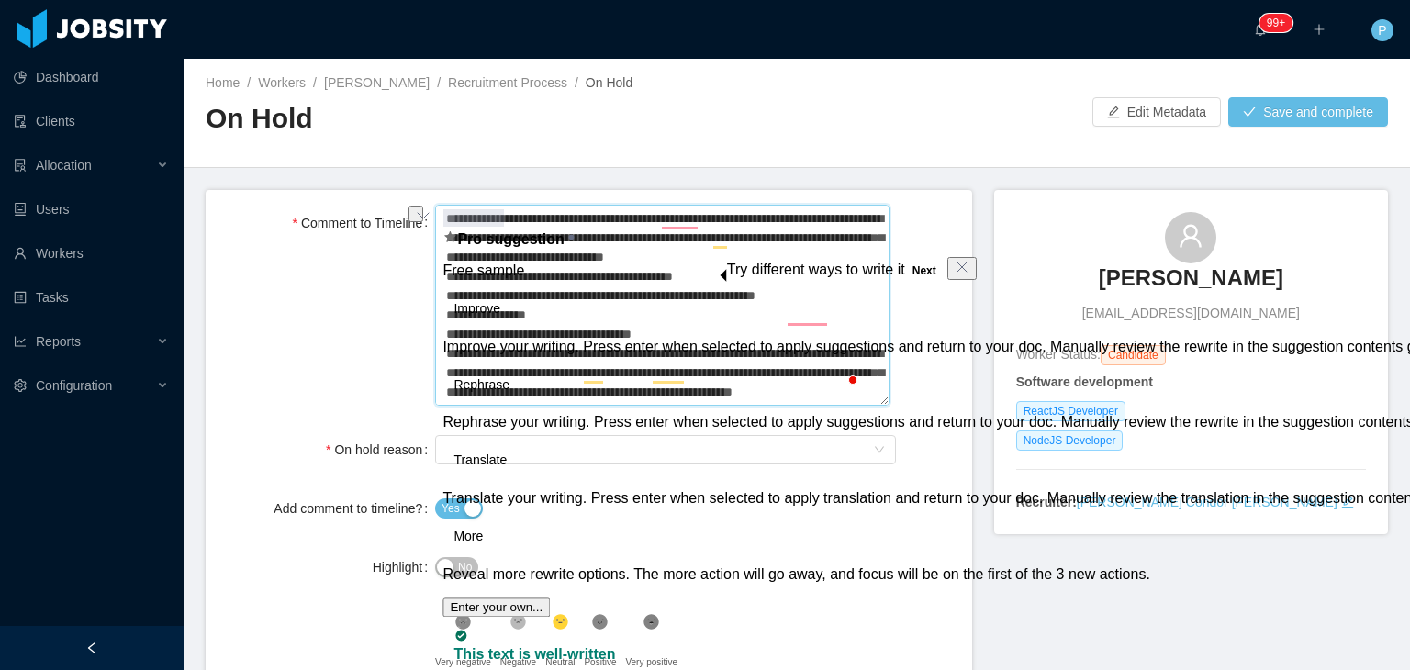
click at [499, 211] on textarea "Comment to Timeline" at bounding box center [662, 306] width 455 height 202
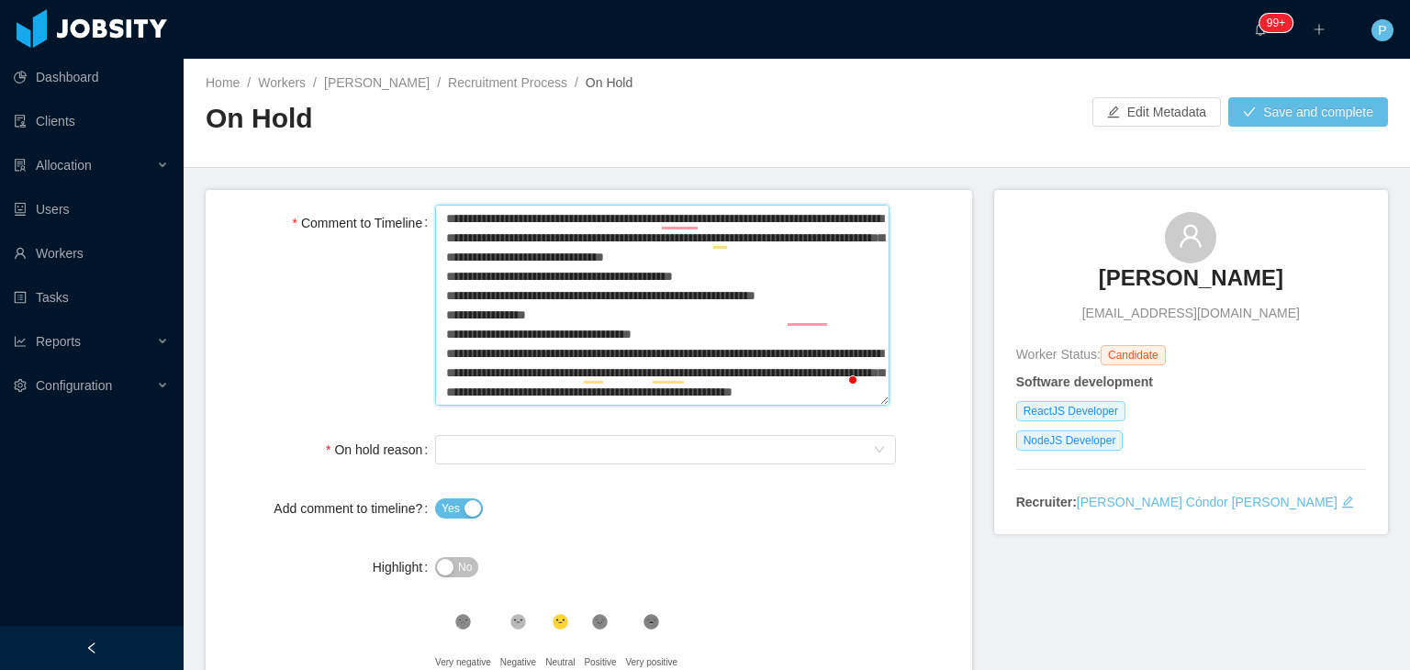
type textarea "**********"
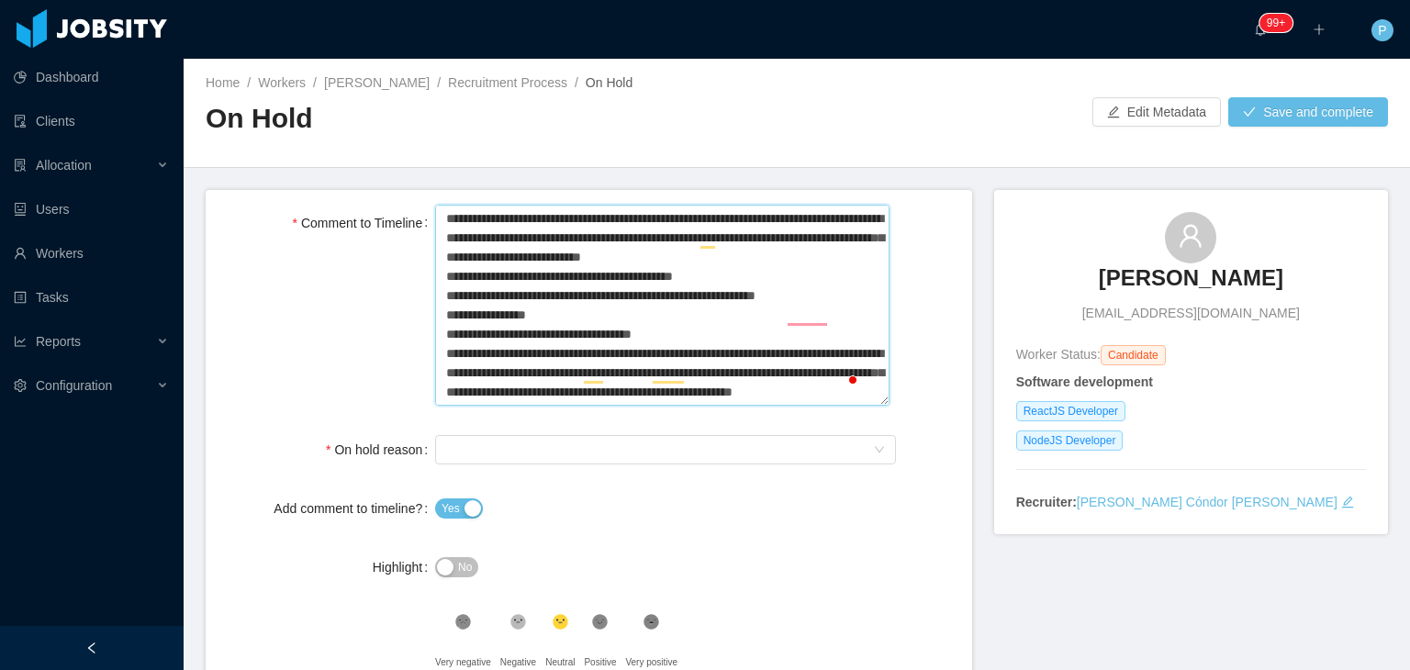
type textarea "**********"
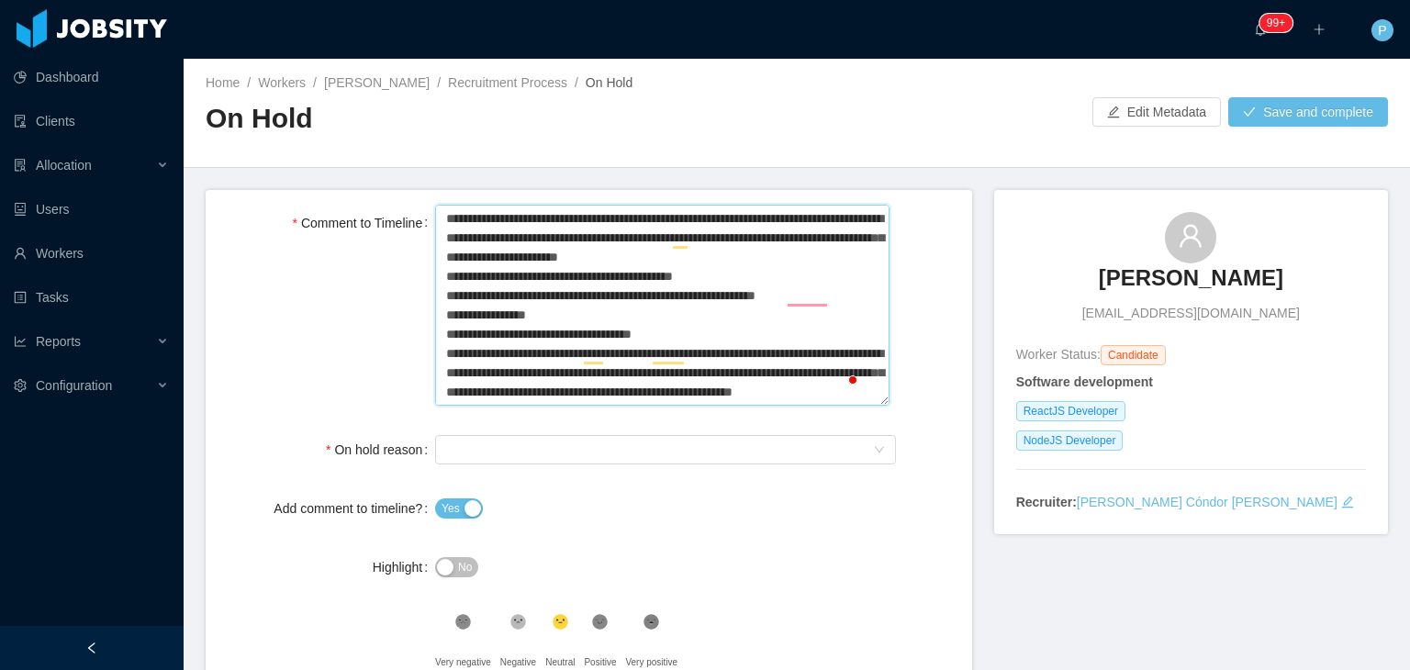
type textarea "**********"
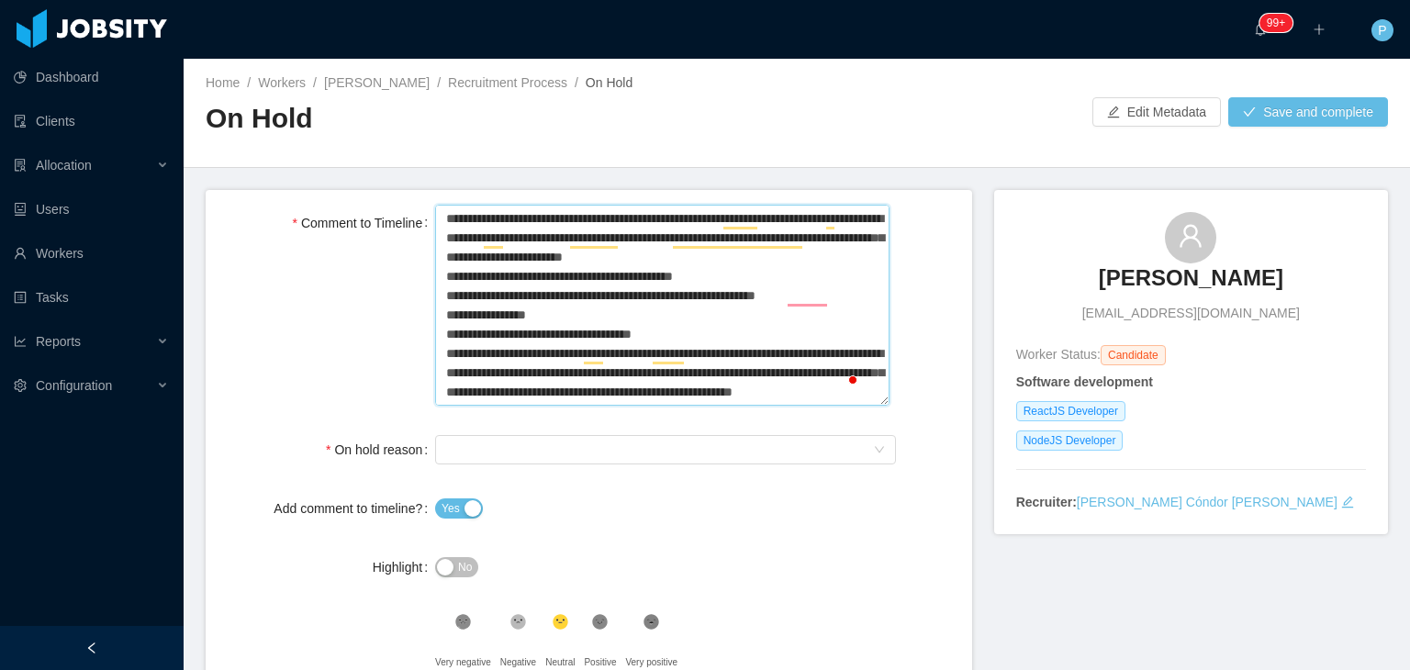
type textarea "**********"
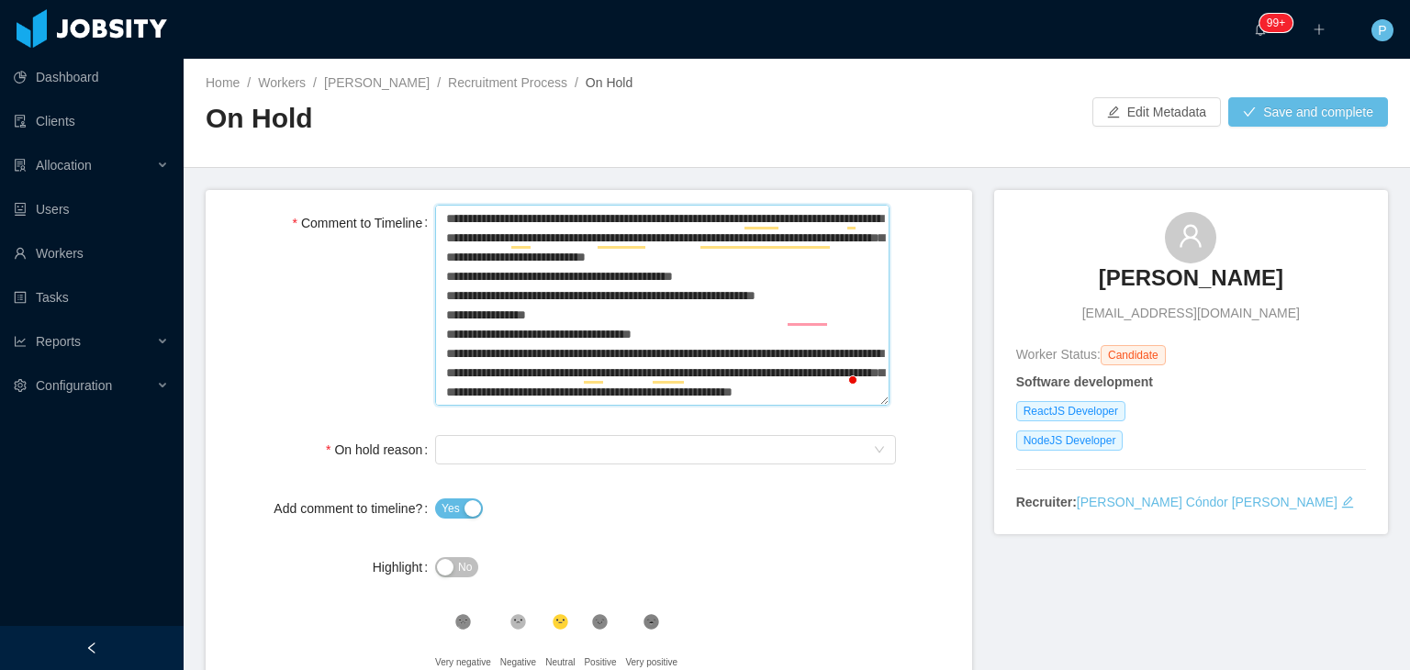
type textarea "**********"
click at [678, 218] on textarea "Comment to Timeline" at bounding box center [662, 306] width 455 height 202
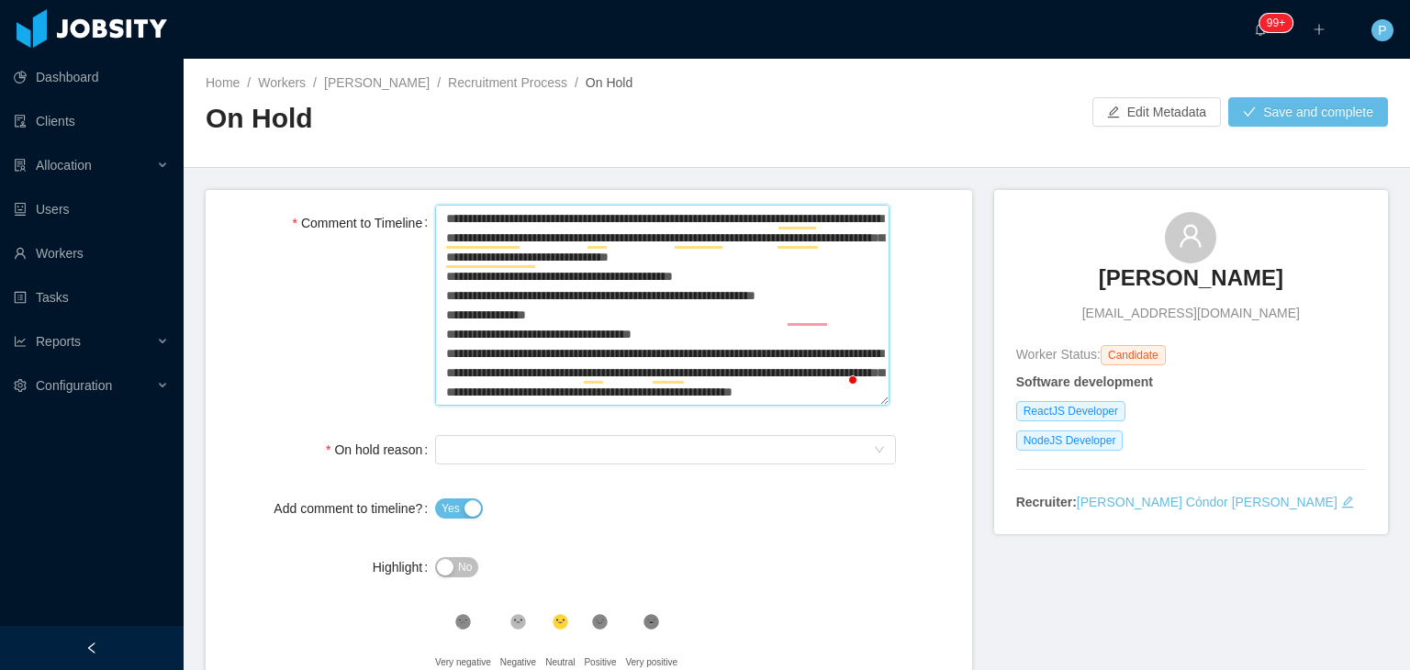
click at [657, 280] on textarea "Comment to Timeline" at bounding box center [662, 306] width 455 height 202
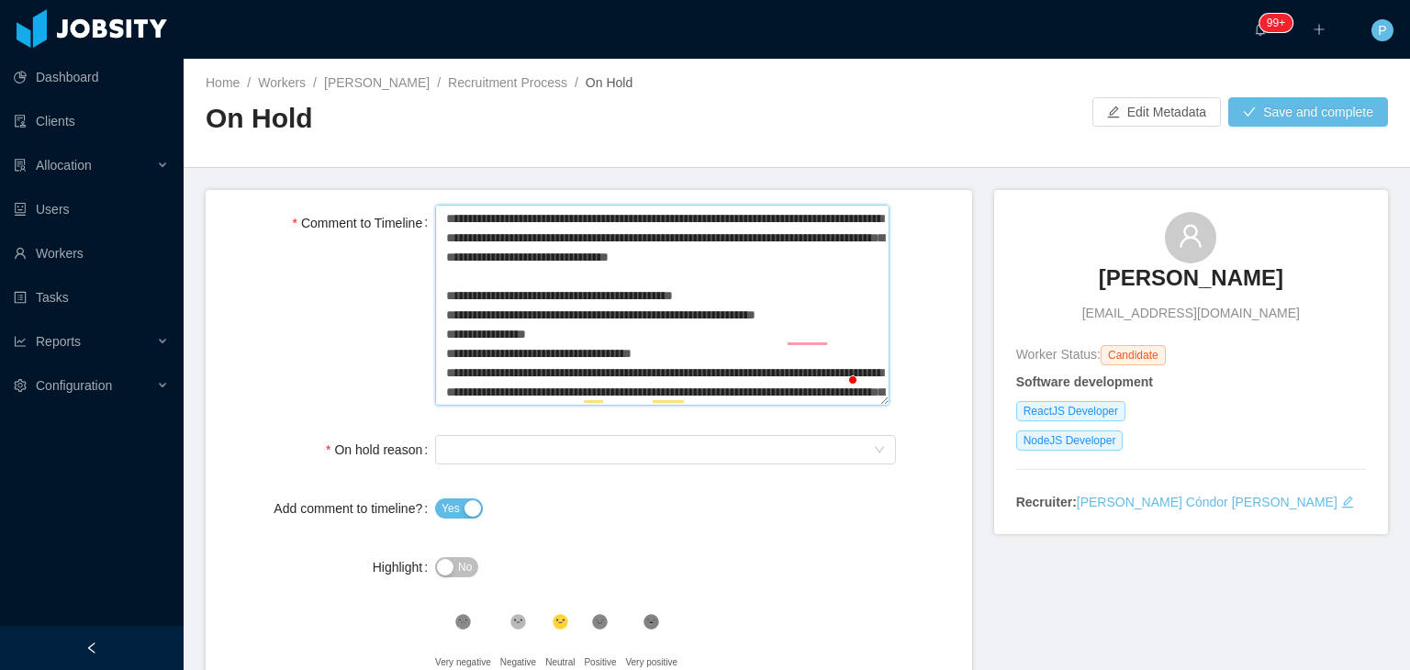
type textarea "**********"
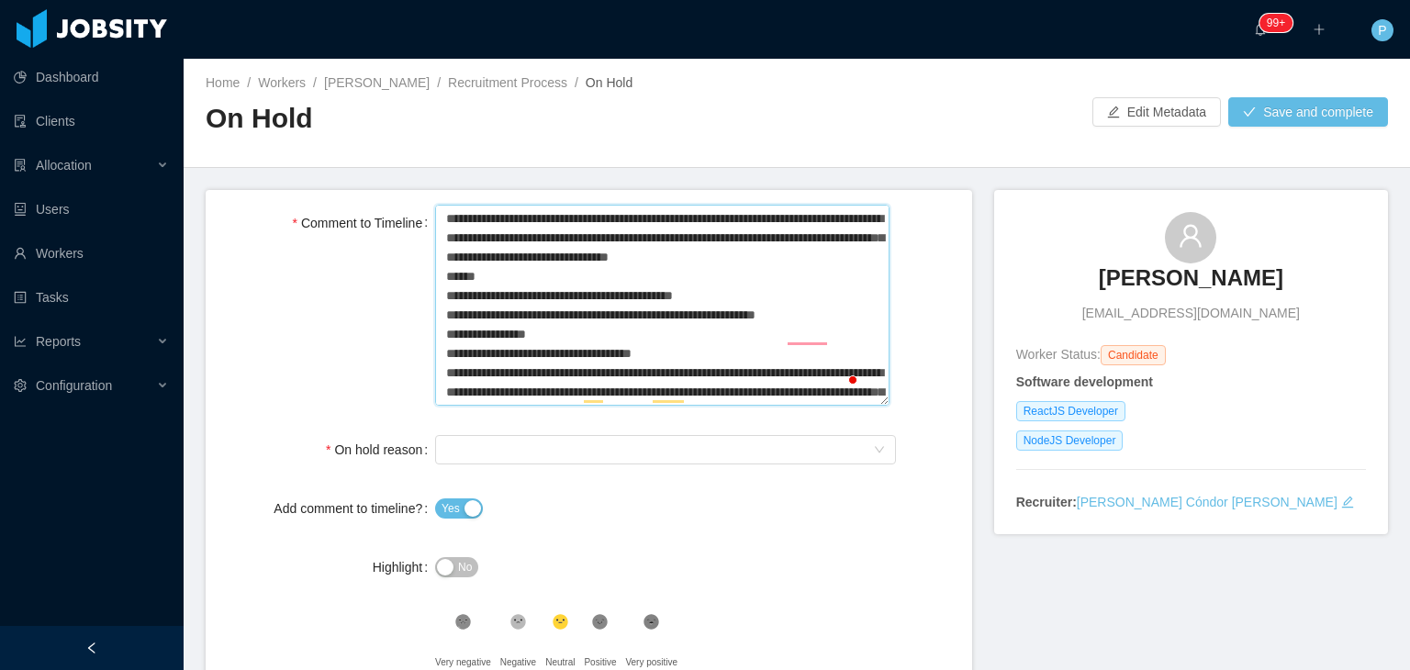
type textarea "**********"
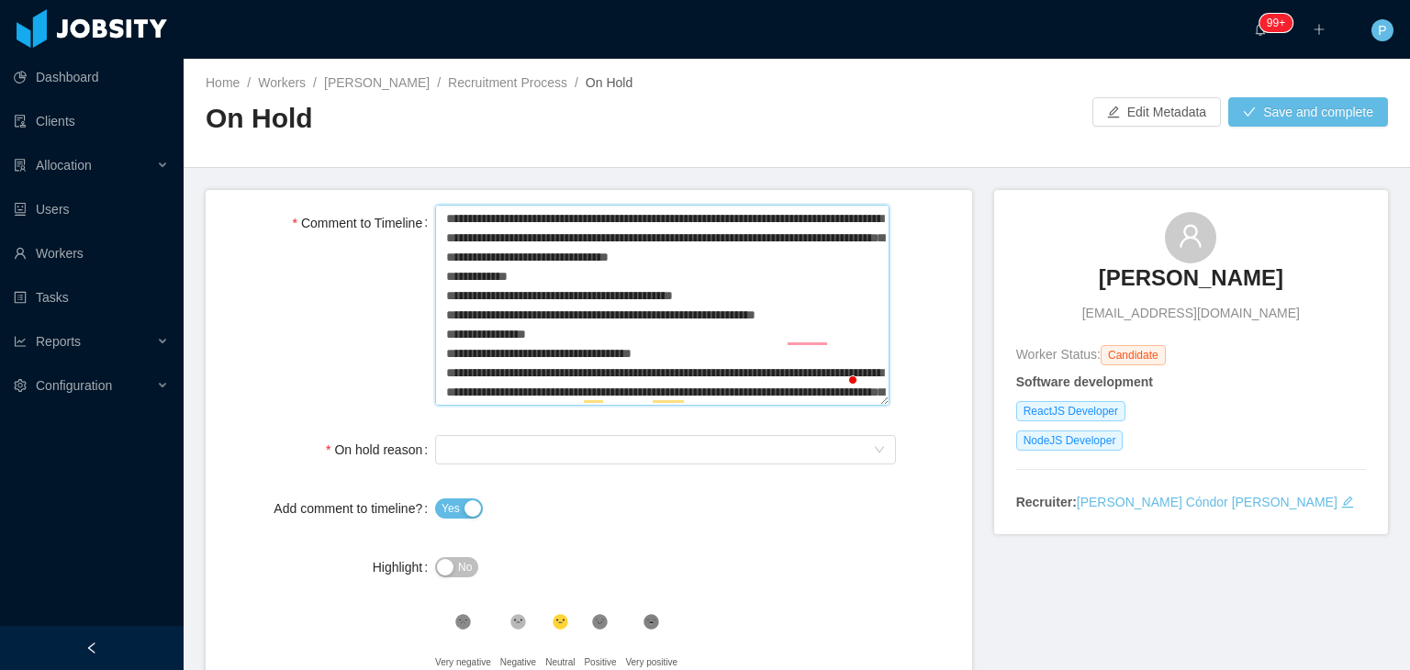
type textarea "**********"
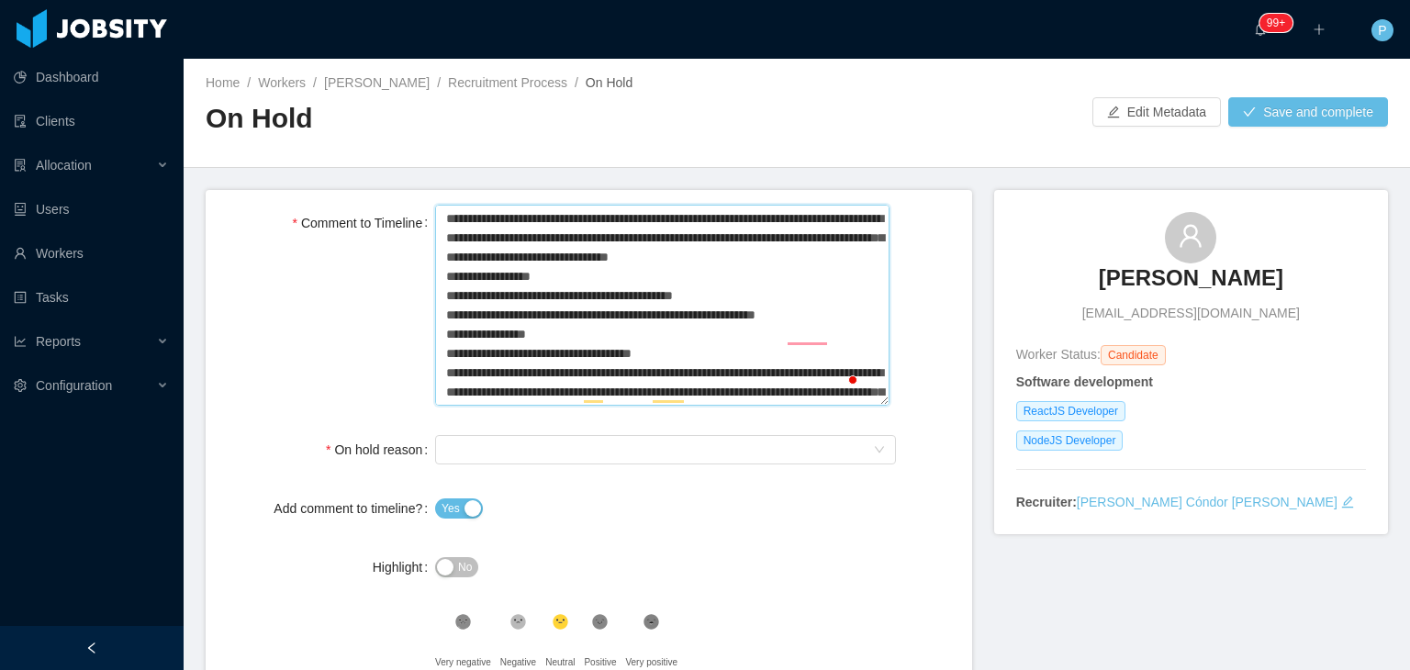
type textarea "**********"
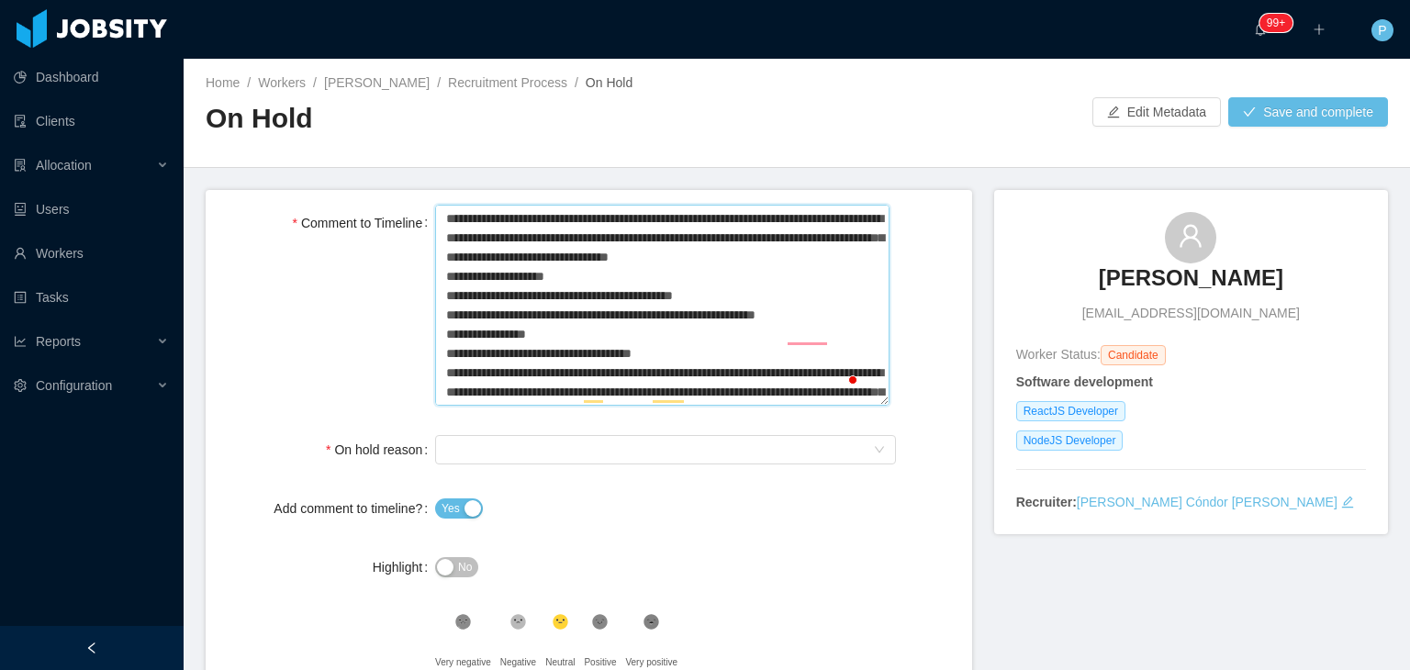
type textarea "**********"
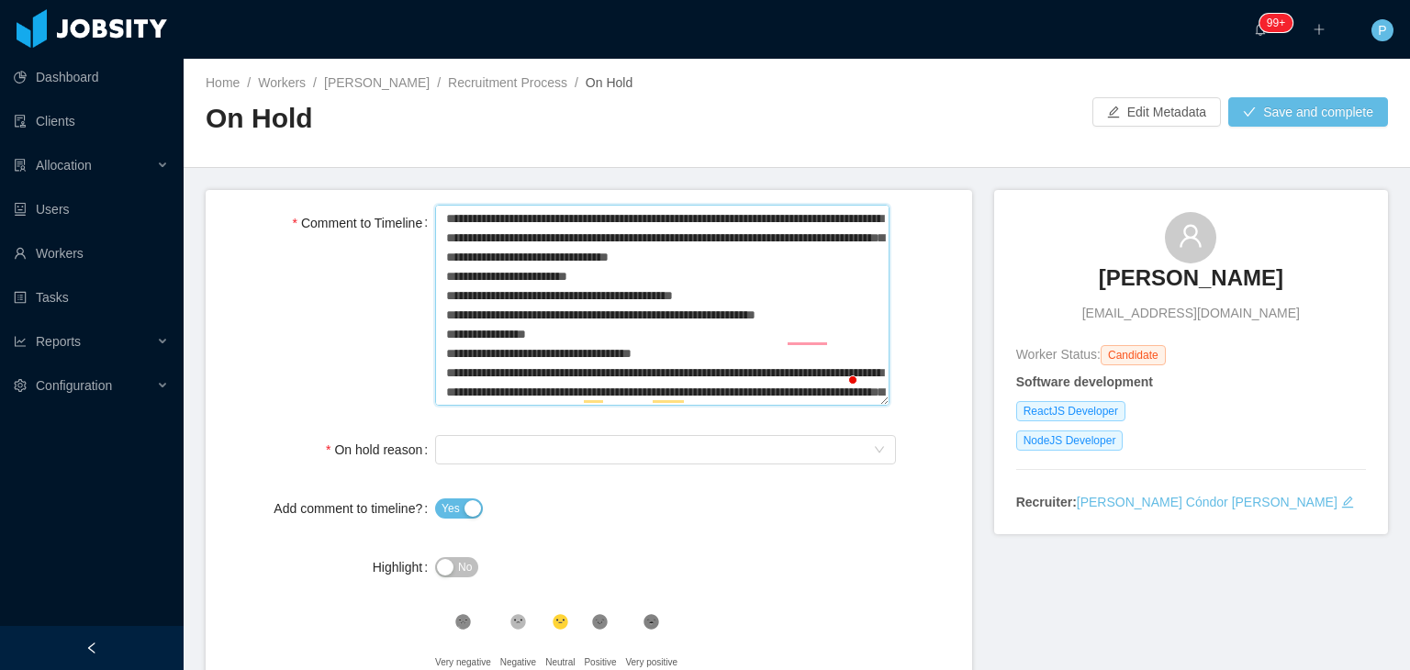
type textarea "**********"
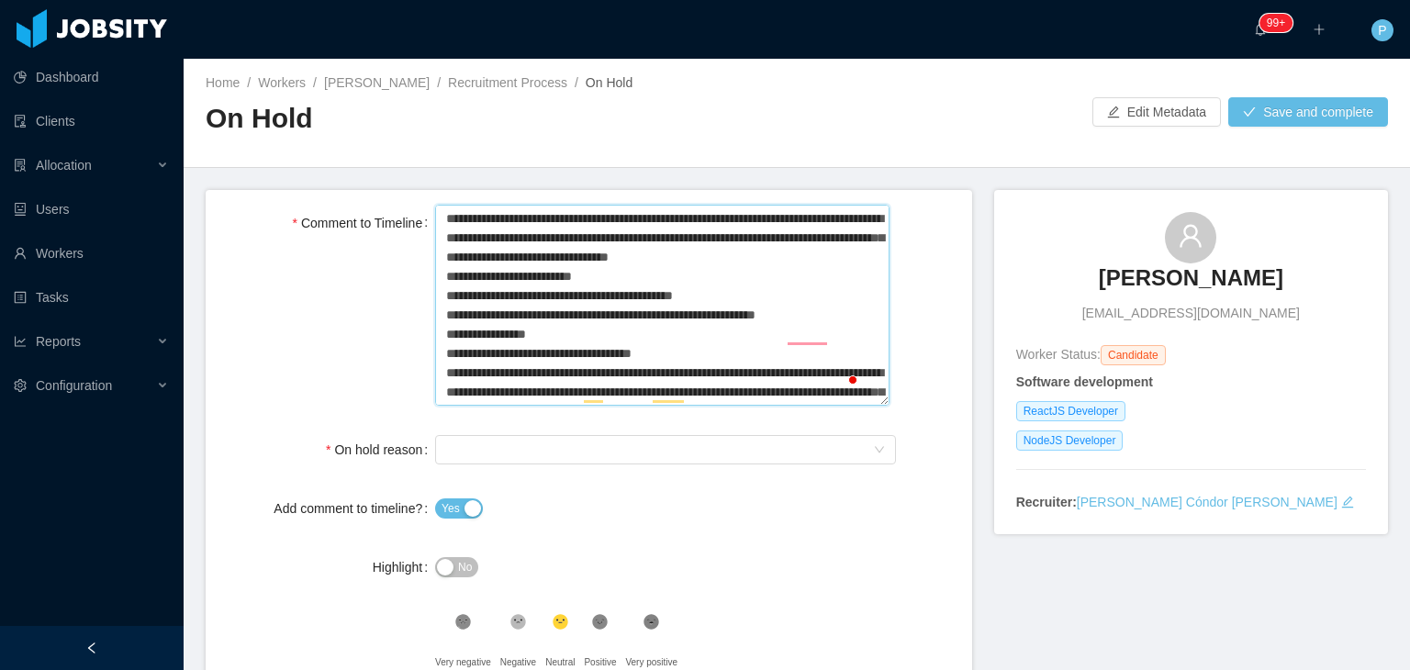
type textarea "**********"
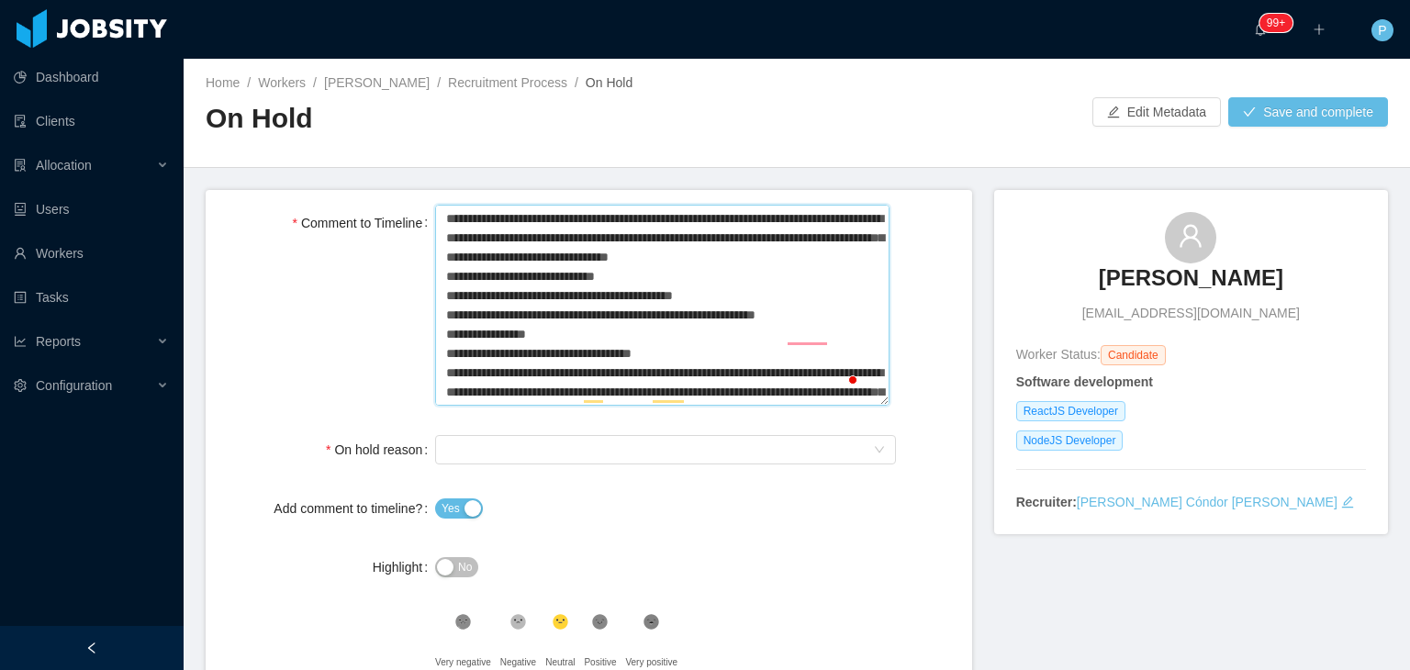
type textarea "**********"
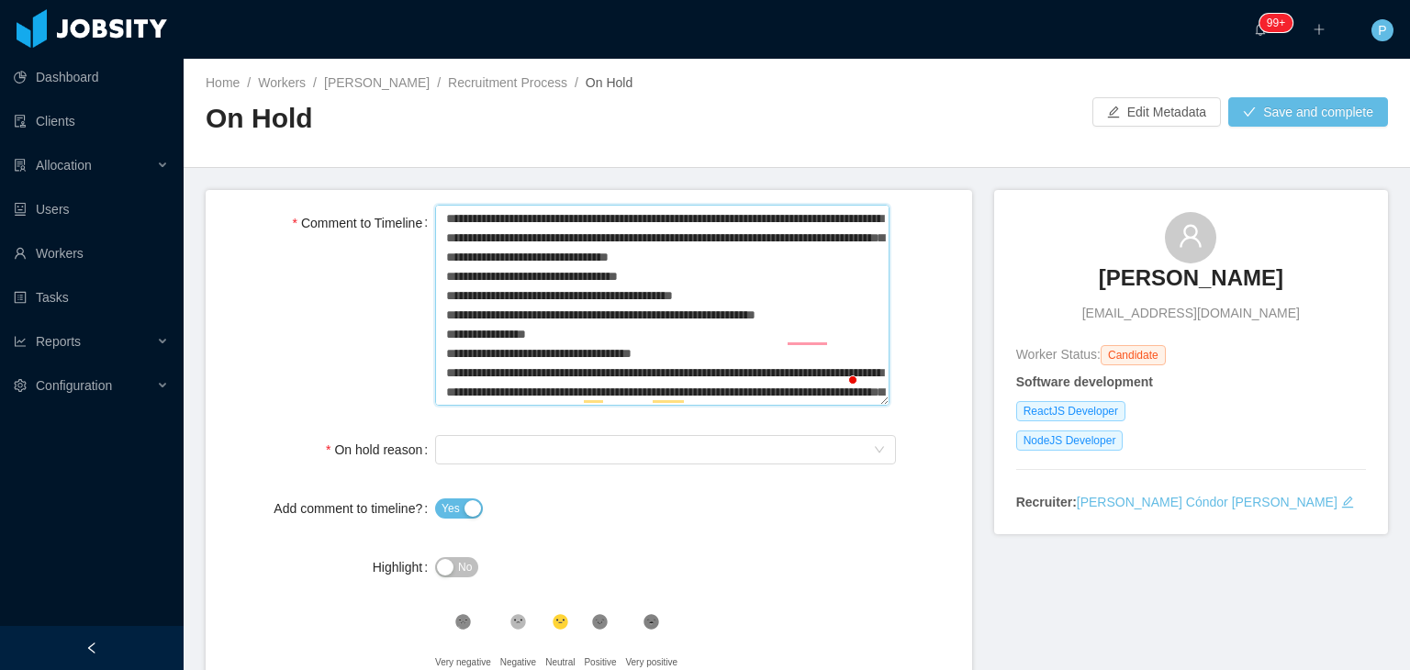
type textarea "**********"
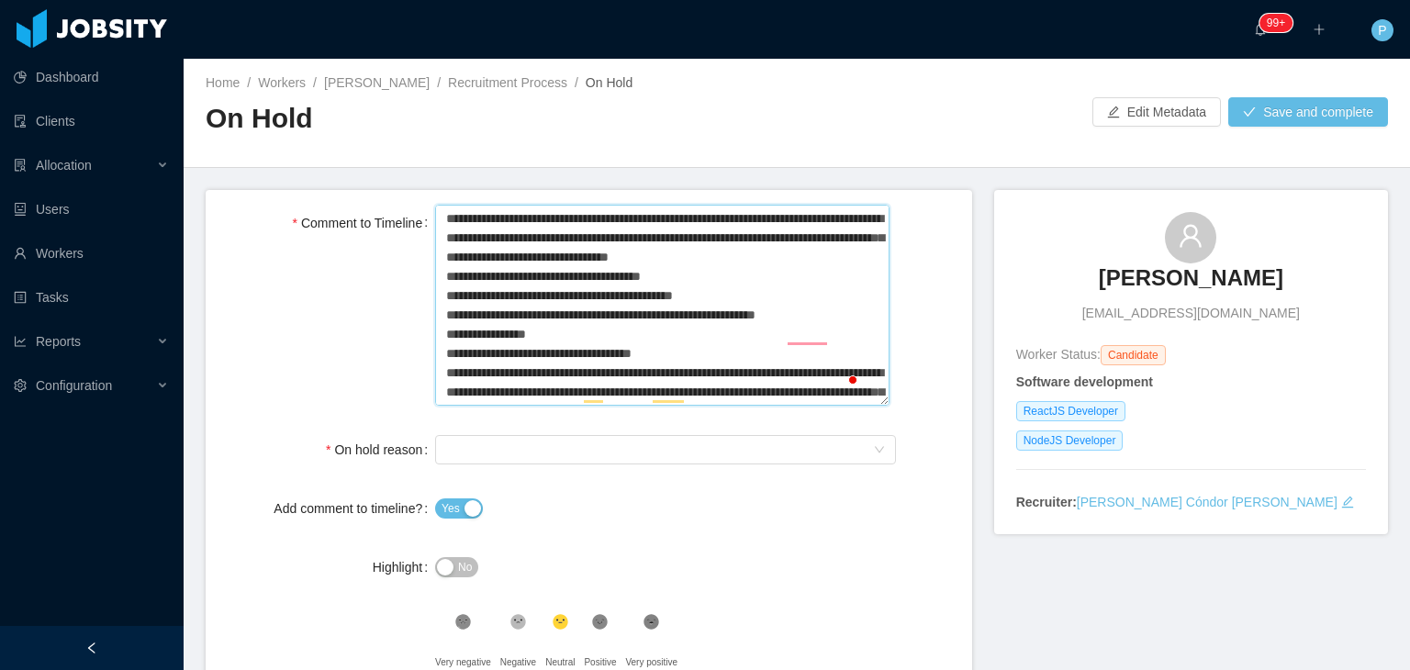
type textarea "**********"
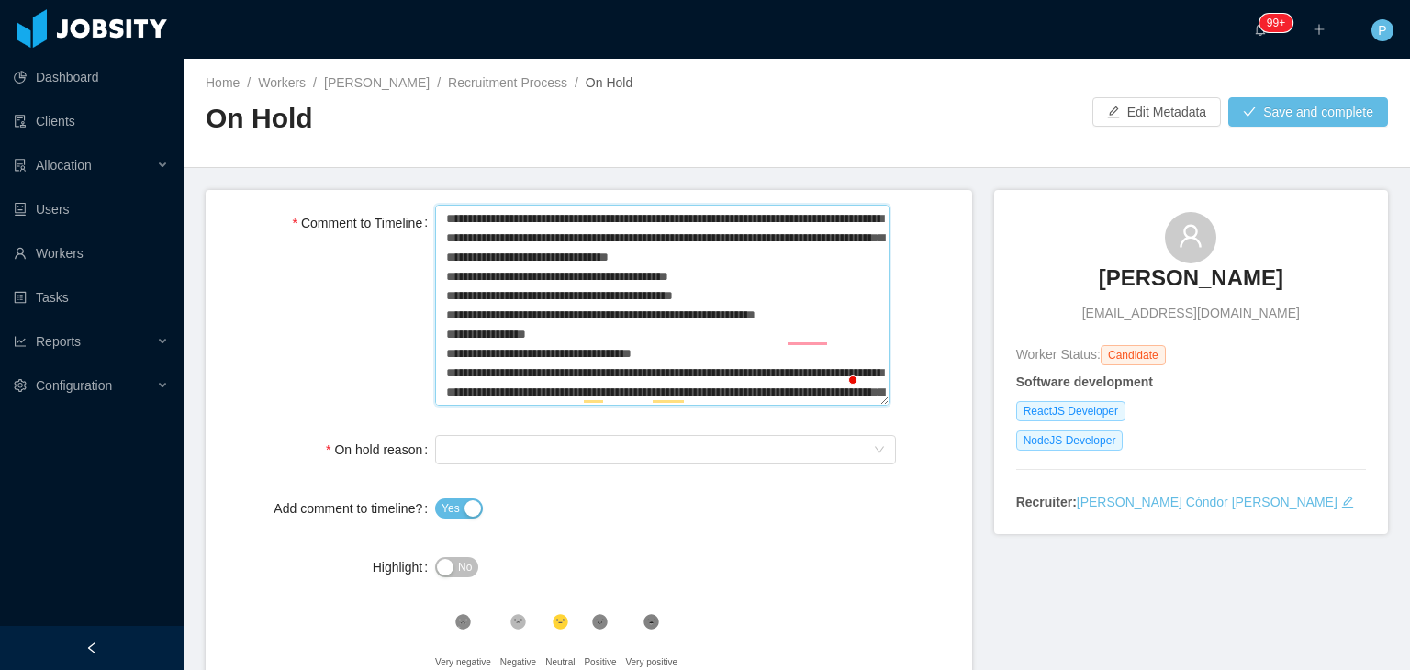
type textarea "**********"
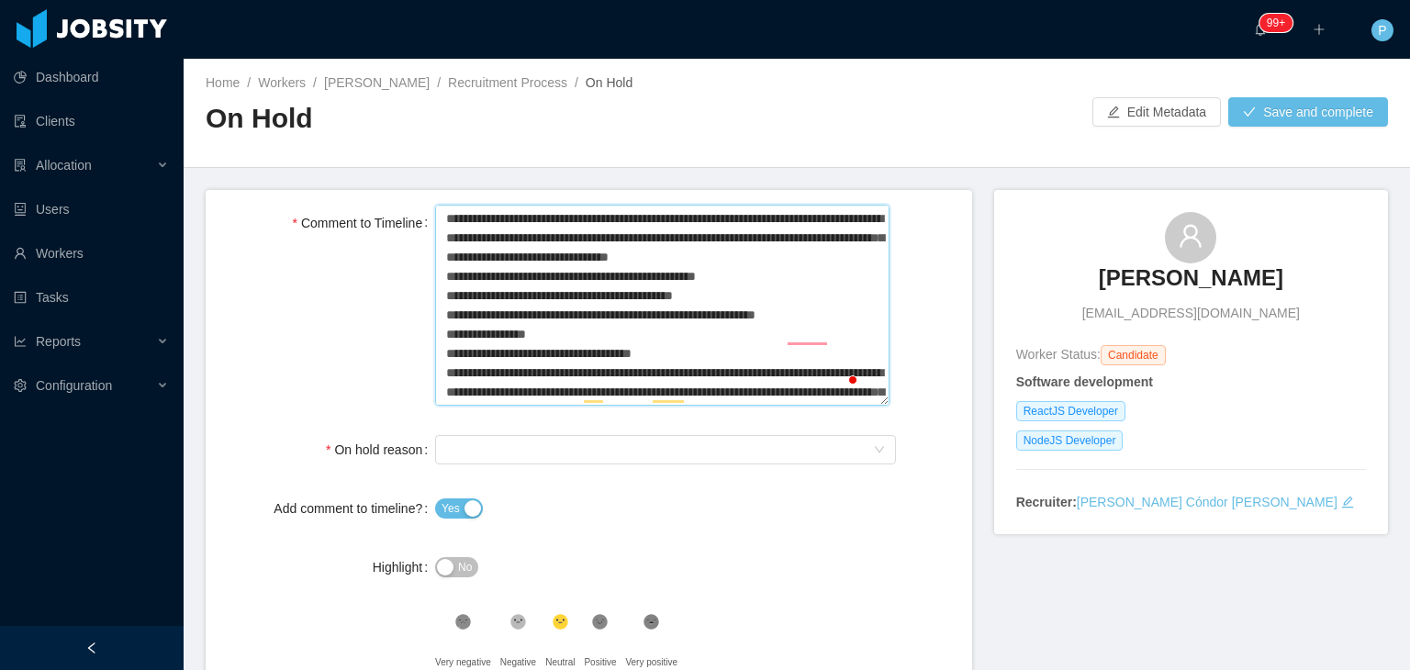
type textarea "**********"
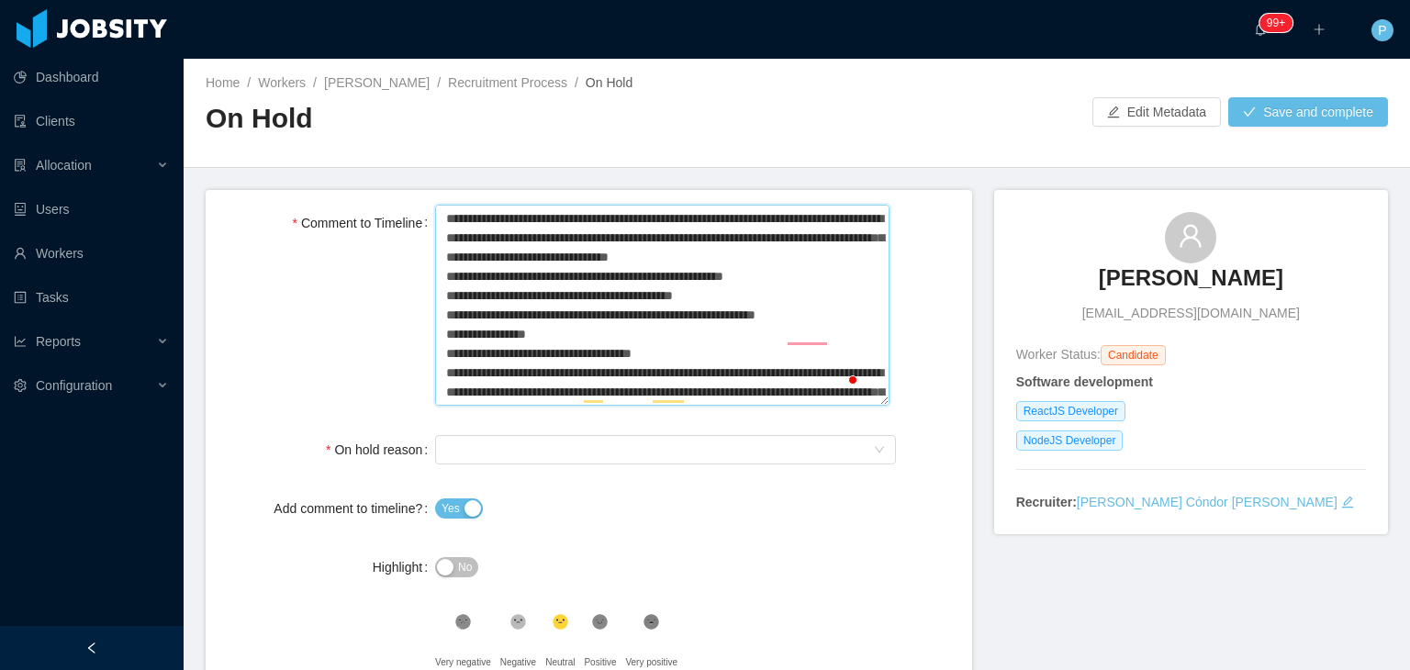
type textarea "**********"
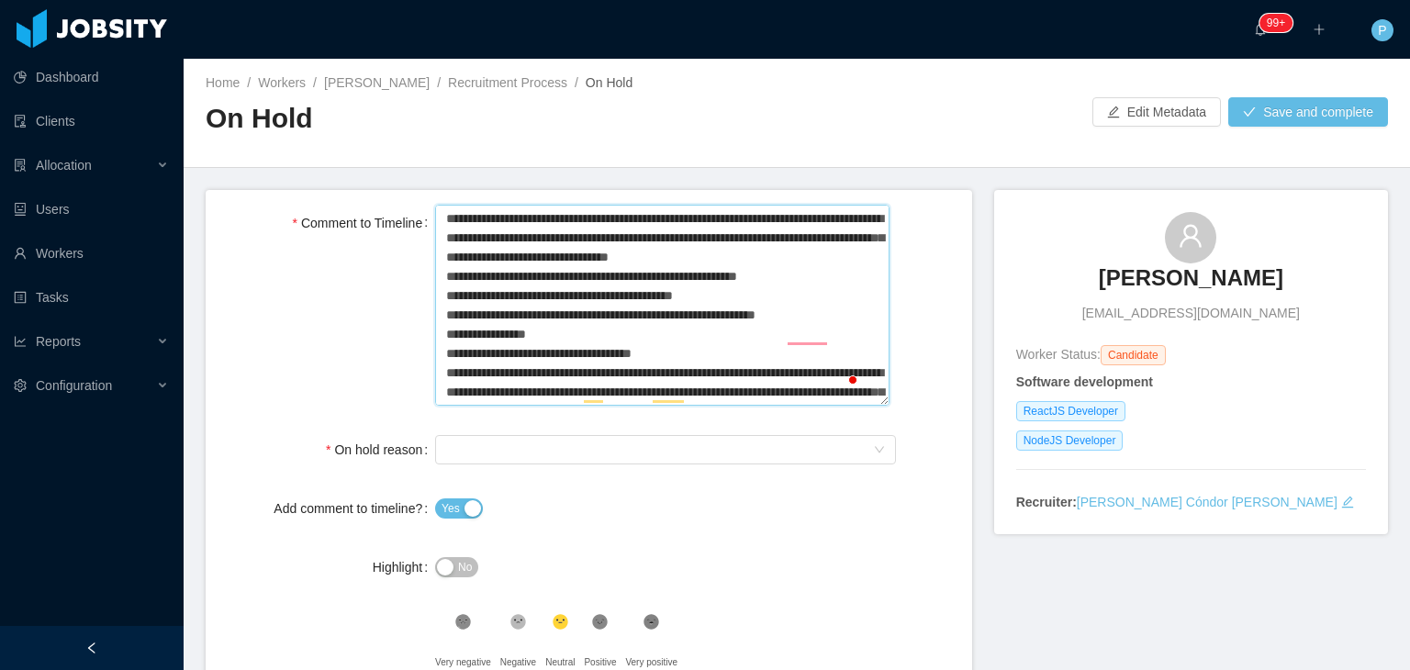
type textarea "**********"
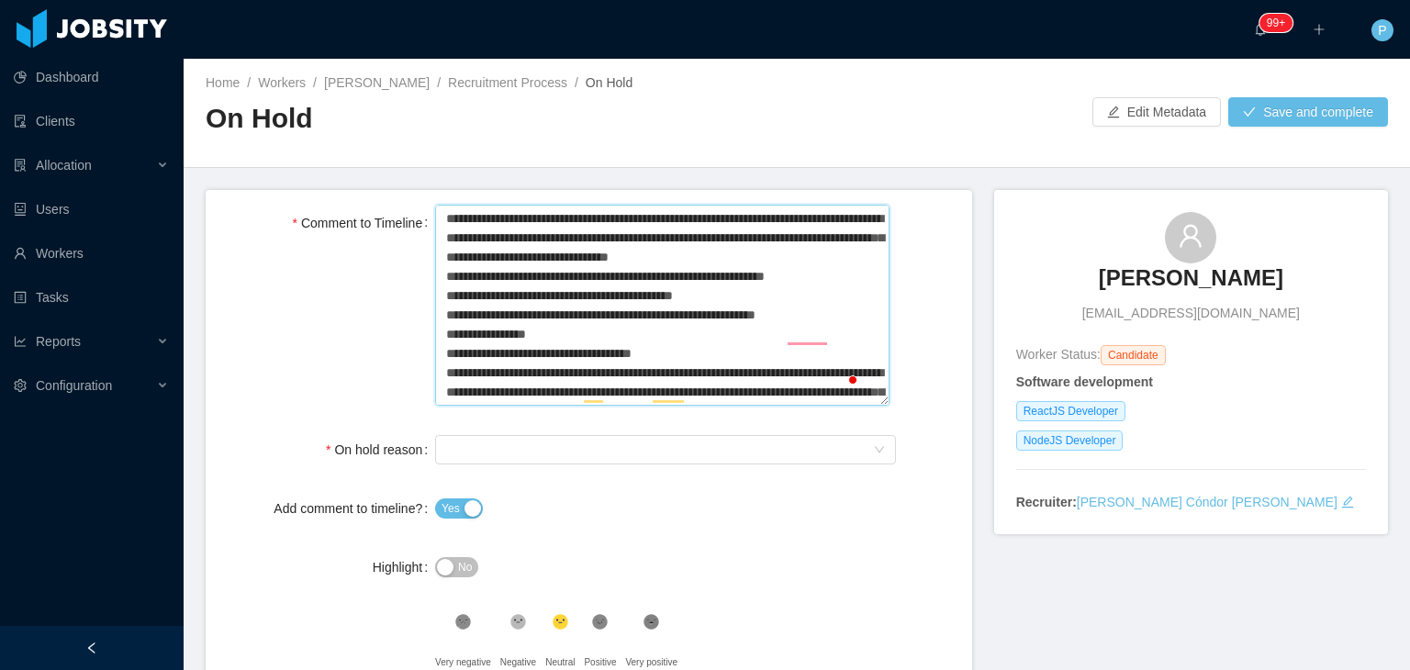
type textarea "**********"
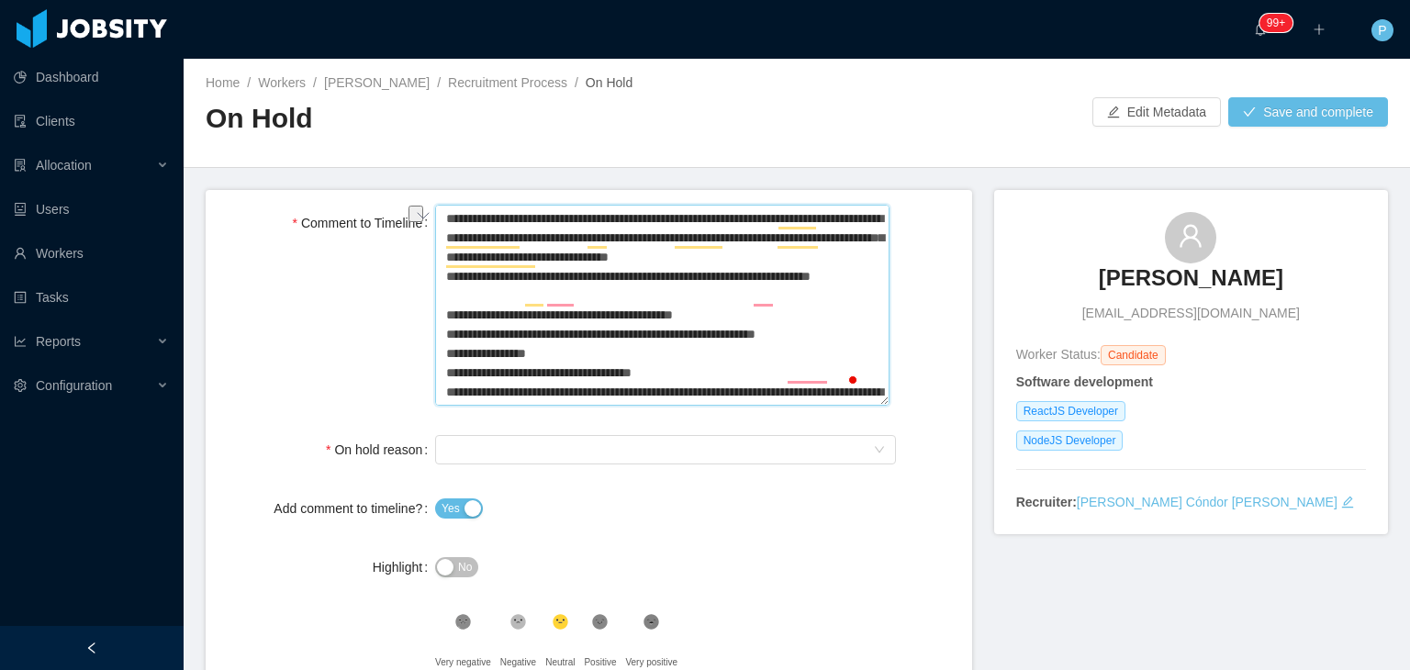
drag, startPoint x: 529, startPoint y: 353, endPoint x: 668, endPoint y: 357, distance: 138.7
click at [668, 357] on textarea "Comment to Timeline" at bounding box center [662, 306] width 455 height 202
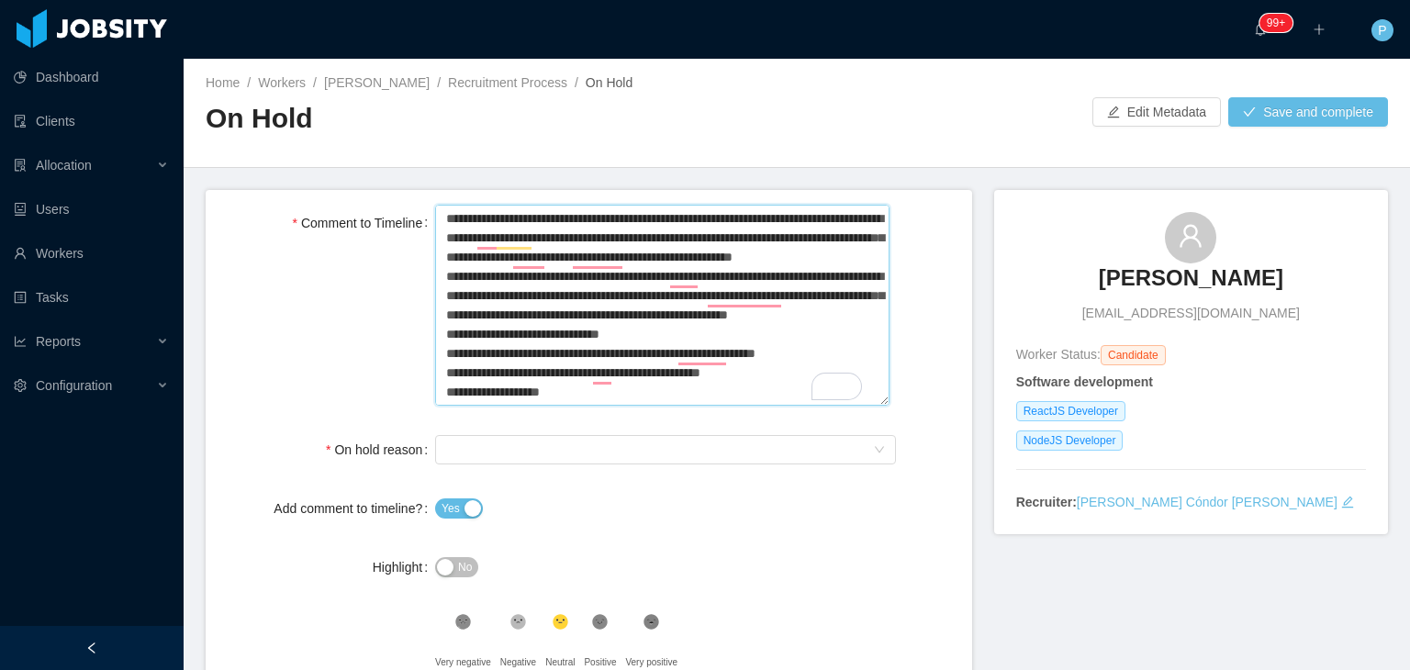
drag, startPoint x: 586, startPoint y: 402, endPoint x: 433, endPoint y: 396, distance: 152.6
click at [433, 396] on div "Comment to Timeline" at bounding box center [588, 308] width 737 height 206
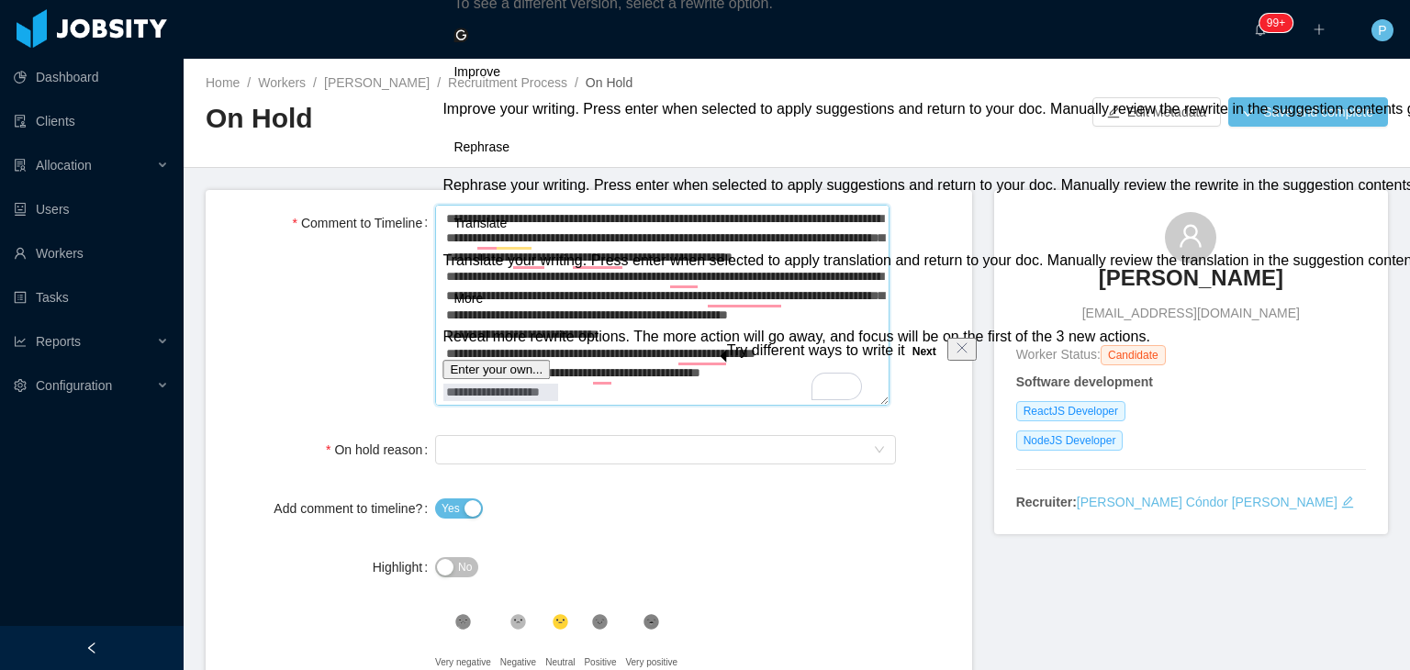
click at [555, 404] on textarea "Comment to Timeline" at bounding box center [662, 306] width 455 height 202
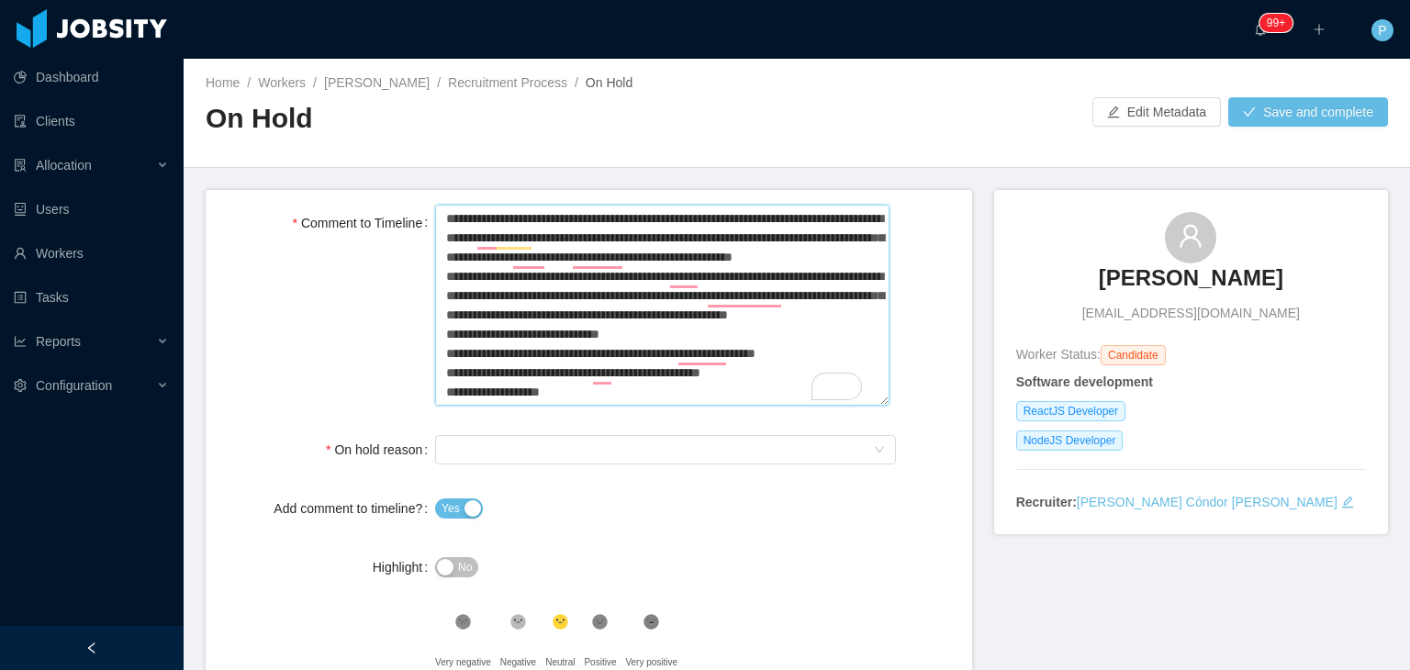
click at [567, 399] on textarea "Comment to Timeline" at bounding box center [662, 306] width 455 height 202
drag, startPoint x: 444, startPoint y: 390, endPoint x: 561, endPoint y: 394, distance: 116.7
click at [561, 394] on textarea "Comment to Timeline" at bounding box center [662, 306] width 455 height 202
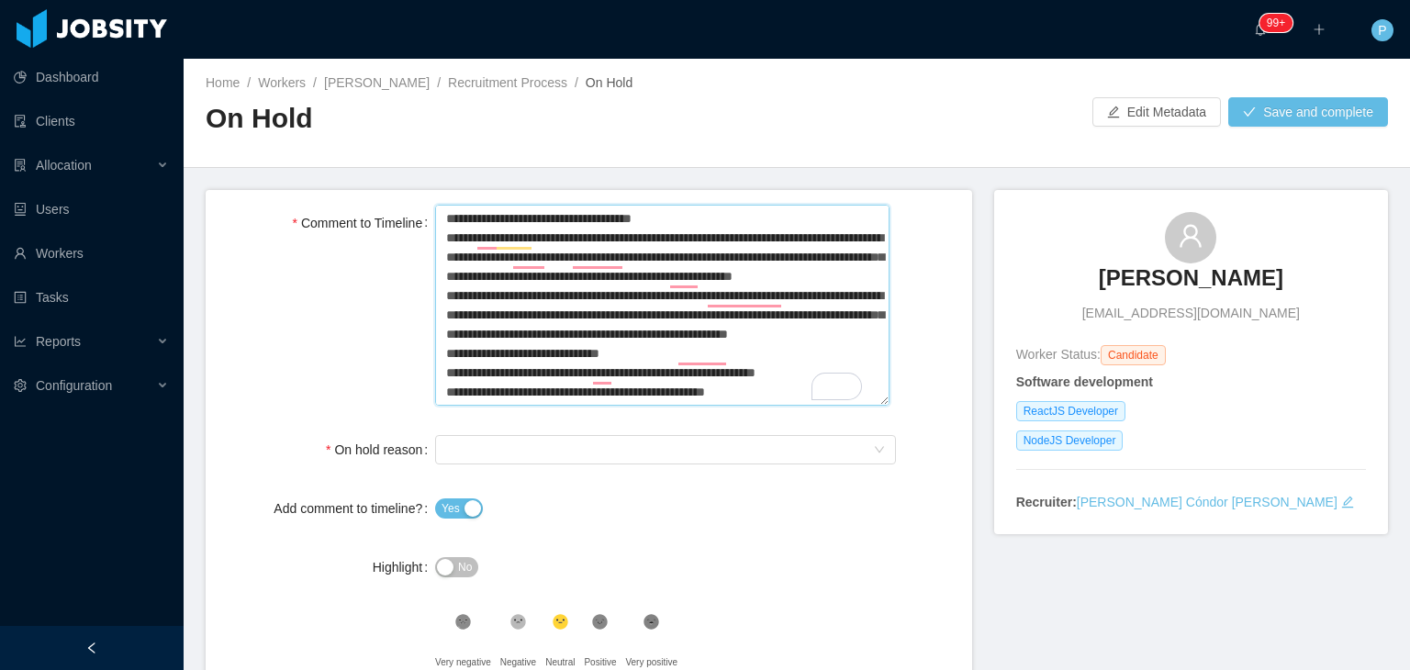
click at [729, 354] on textarea "Comment to Timeline" at bounding box center [662, 306] width 455 height 202
click at [711, 454] on div "Select On Hold reason" at bounding box center [659, 450] width 427 height 28
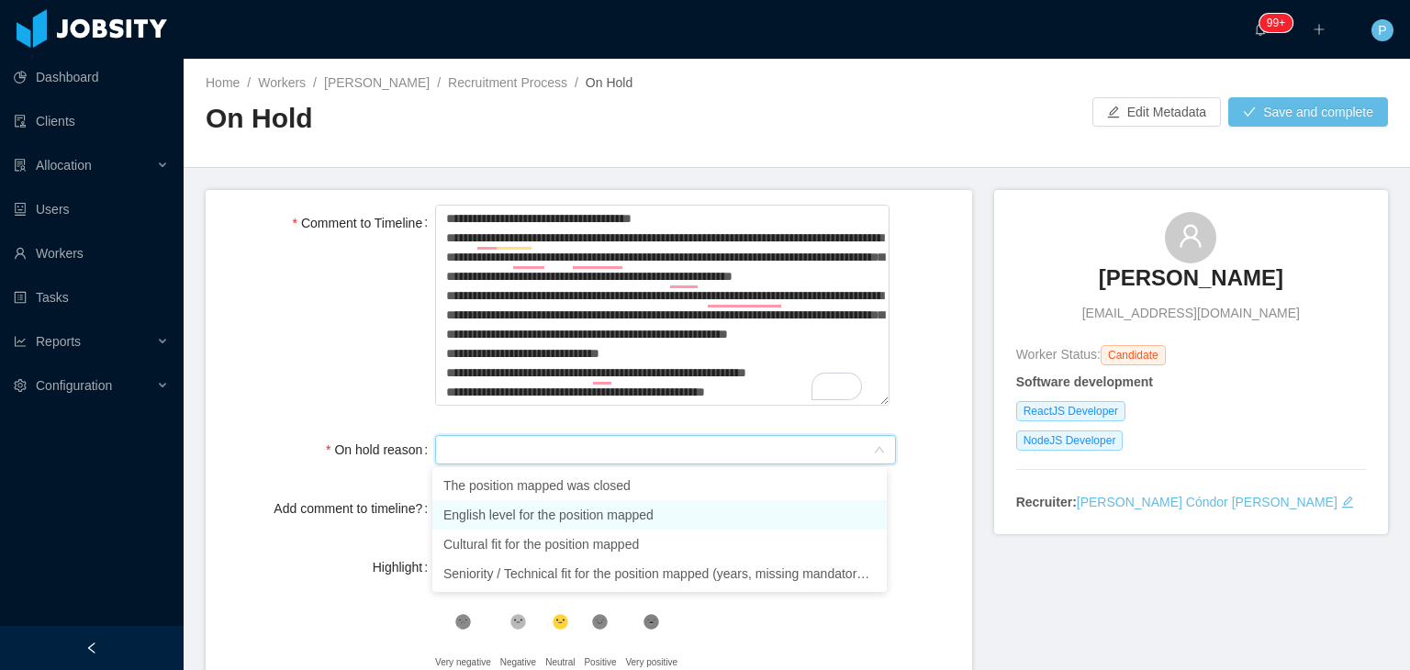
click at [654, 512] on li "English level for the position mapped" at bounding box center [659, 514] width 455 height 29
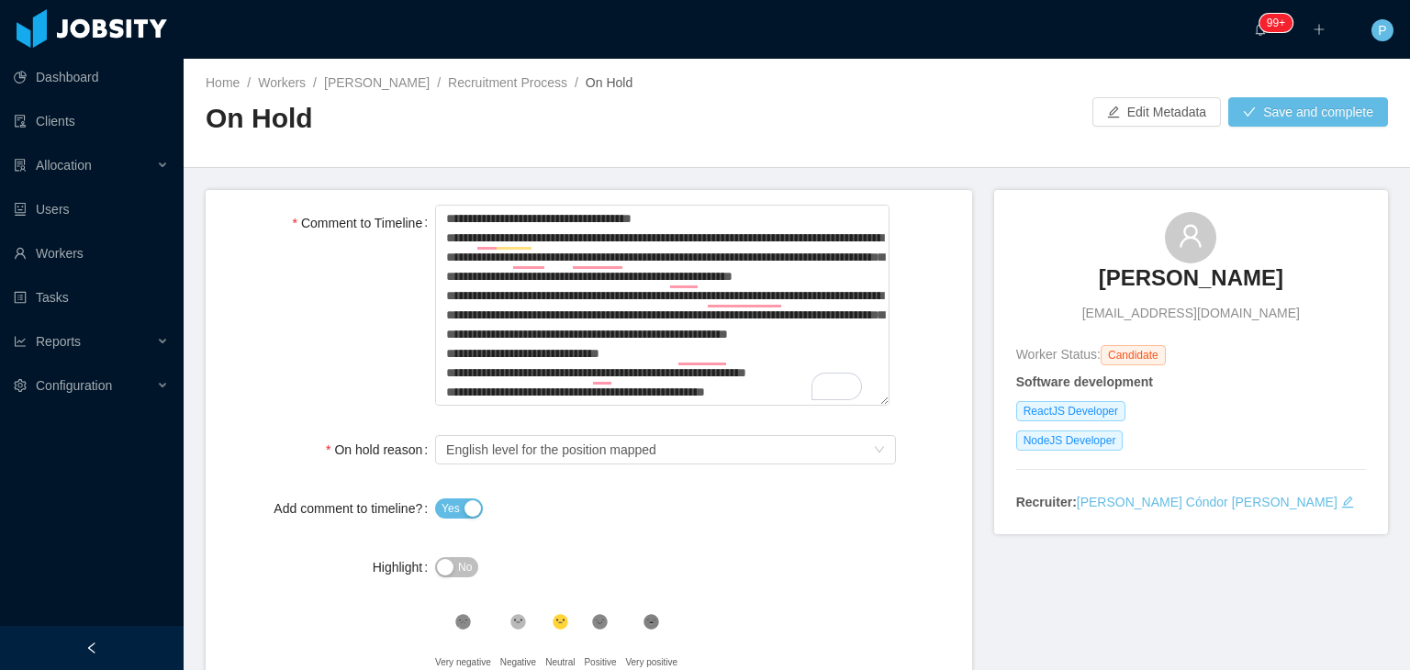
click at [459, 573] on span "No" at bounding box center [465, 567] width 14 height 18
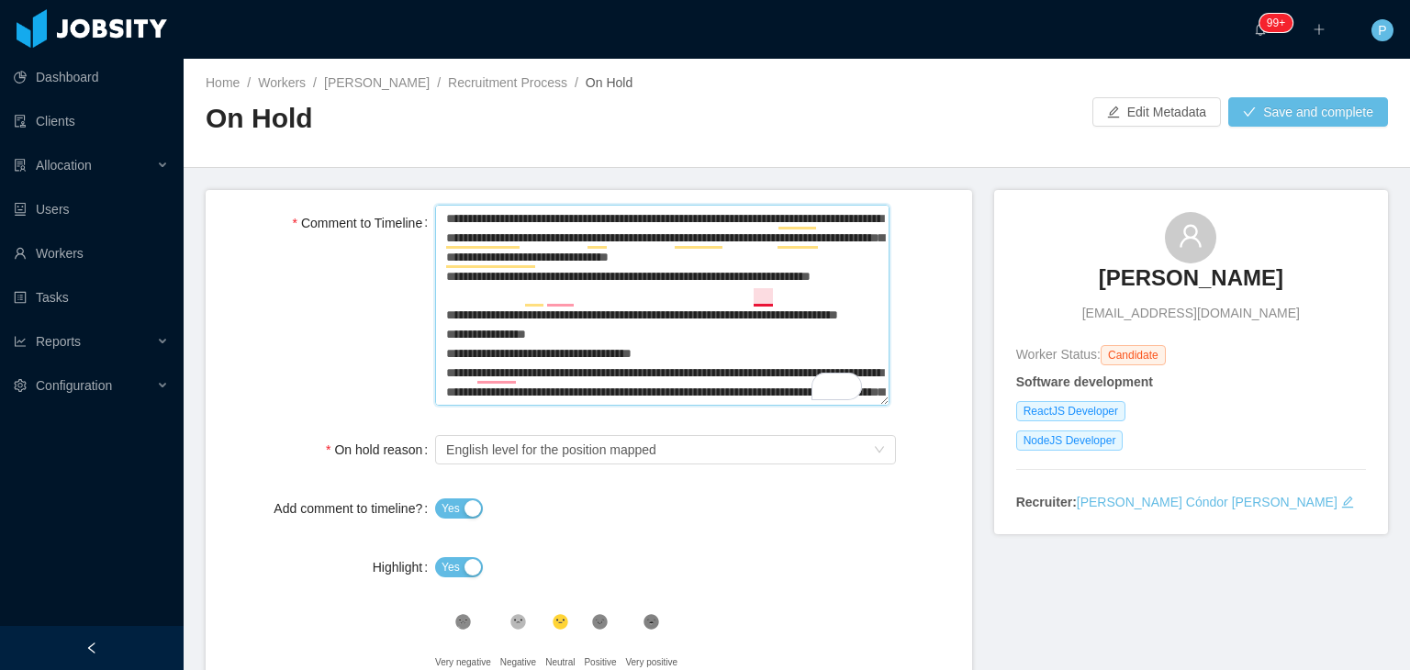
click at [760, 302] on textarea "Comment to Timeline" at bounding box center [662, 306] width 455 height 202
click at [1266, 107] on button "Save and complete" at bounding box center [1309, 111] width 160 height 29
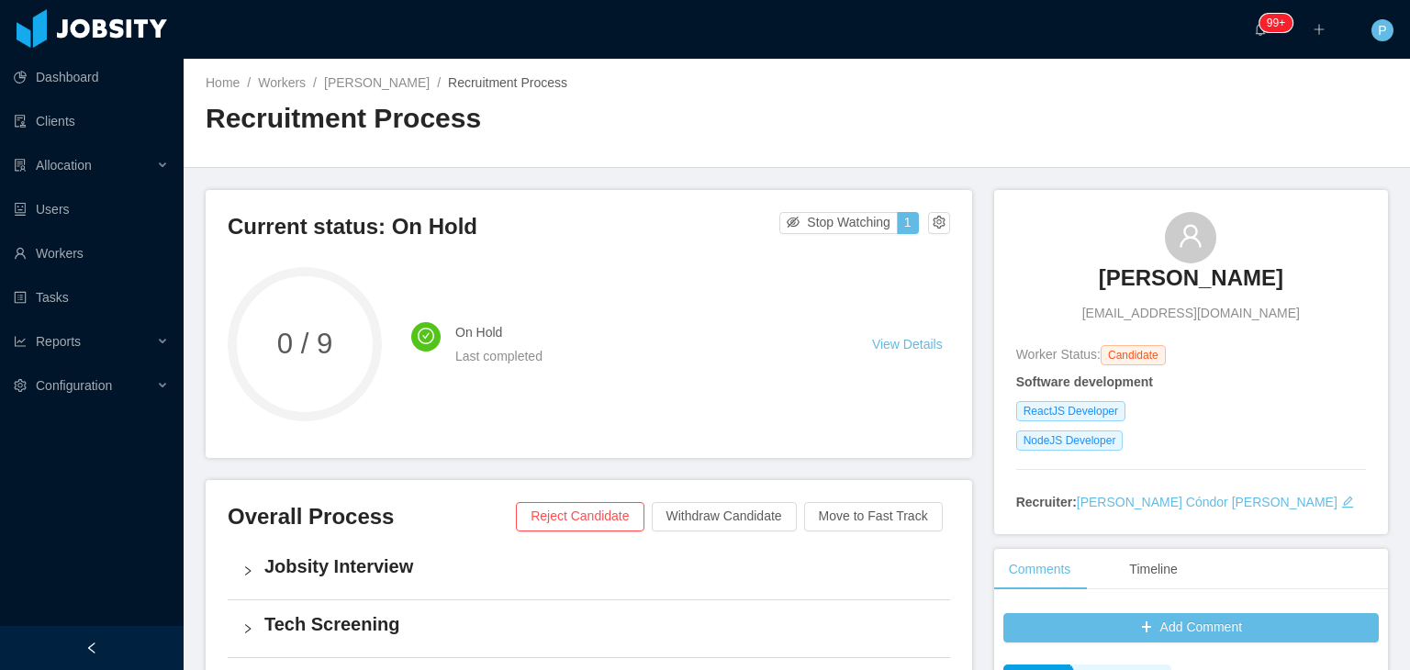
drag, startPoint x: 1268, startPoint y: 270, endPoint x: 1096, endPoint y: 298, distance: 174.1
click at [1096, 298] on div "Eric de Oliveira ericmurta@hotmail.com" at bounding box center [1192, 267] width 350 height 111
copy h3 "Eric de Oliveira"
click at [351, 78] on link "Eric de Oliveira" at bounding box center [377, 82] width 106 height 15
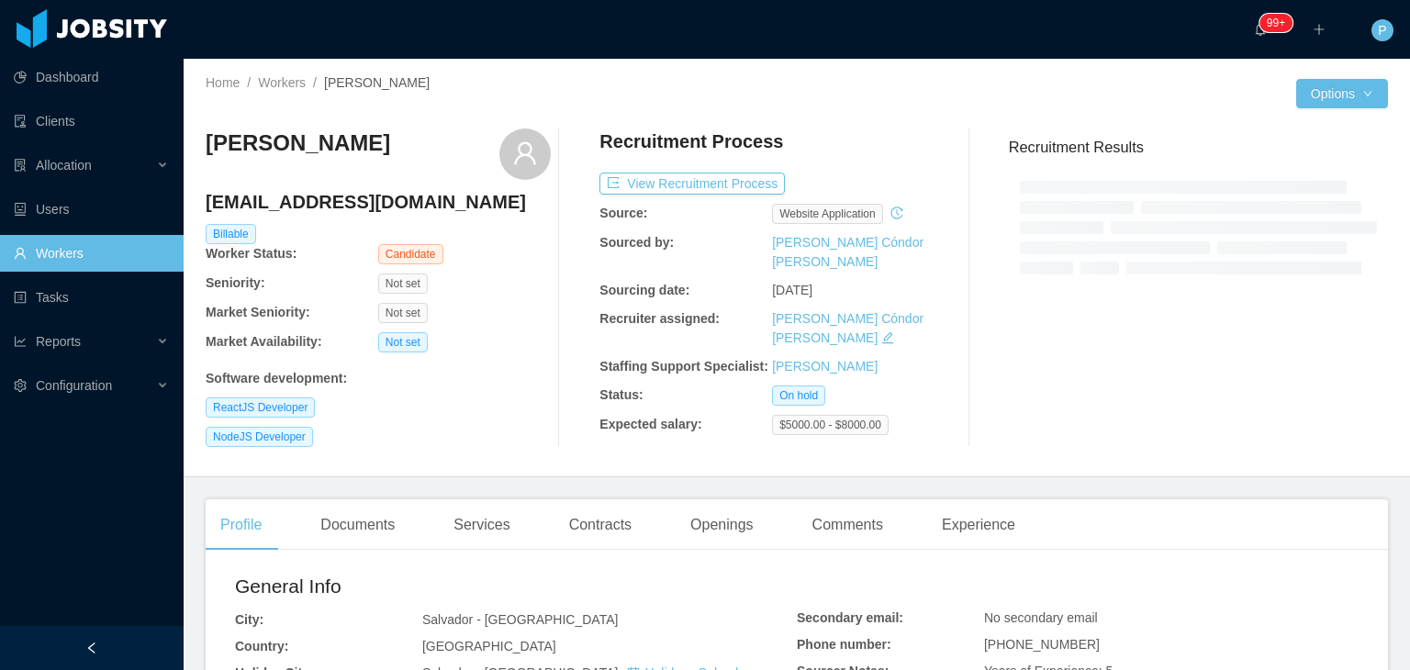
click at [471, 390] on div "Eric de Oliveira ericmurta@hotmail.com Billable Worker Status: Candidate Senior…" at bounding box center [378, 288] width 345 height 319
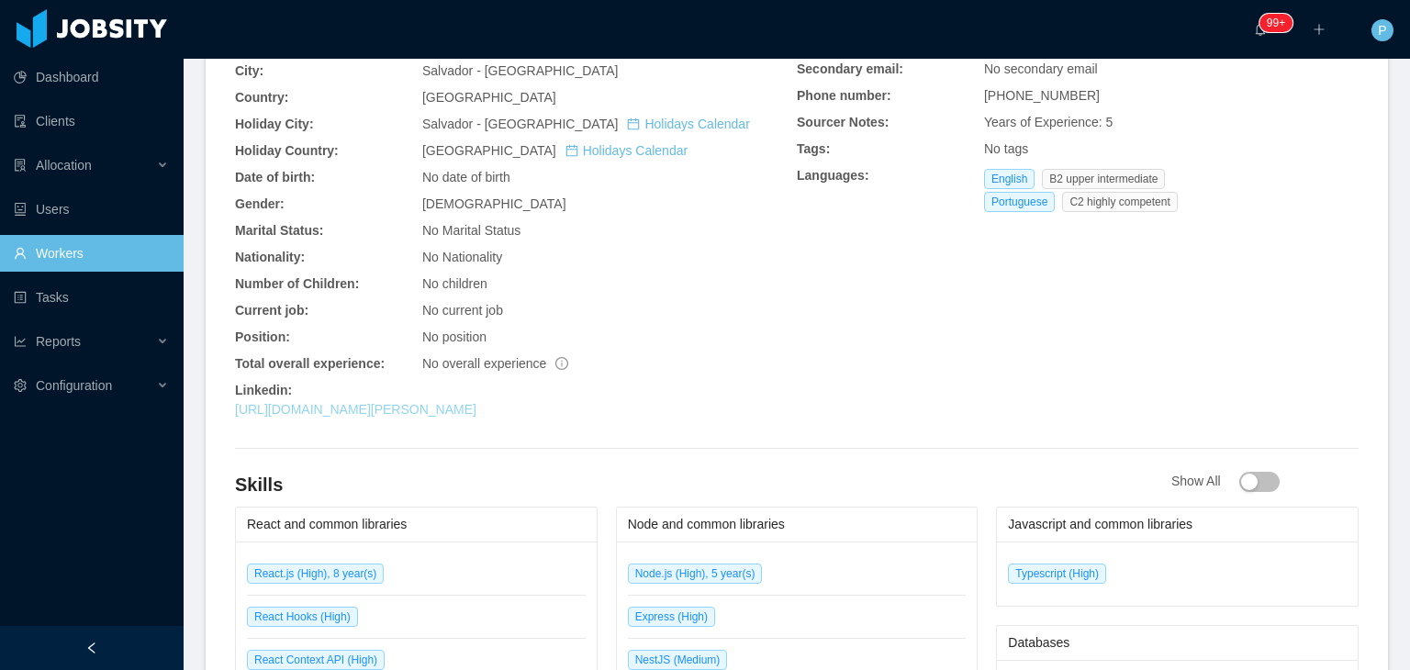
click at [471, 411] on link "https://www.linkedin.com/in/eric-murta-5537a8152" at bounding box center [356, 409] width 242 height 15
click at [92, 253] on link "Workers" at bounding box center [91, 253] width 155 height 37
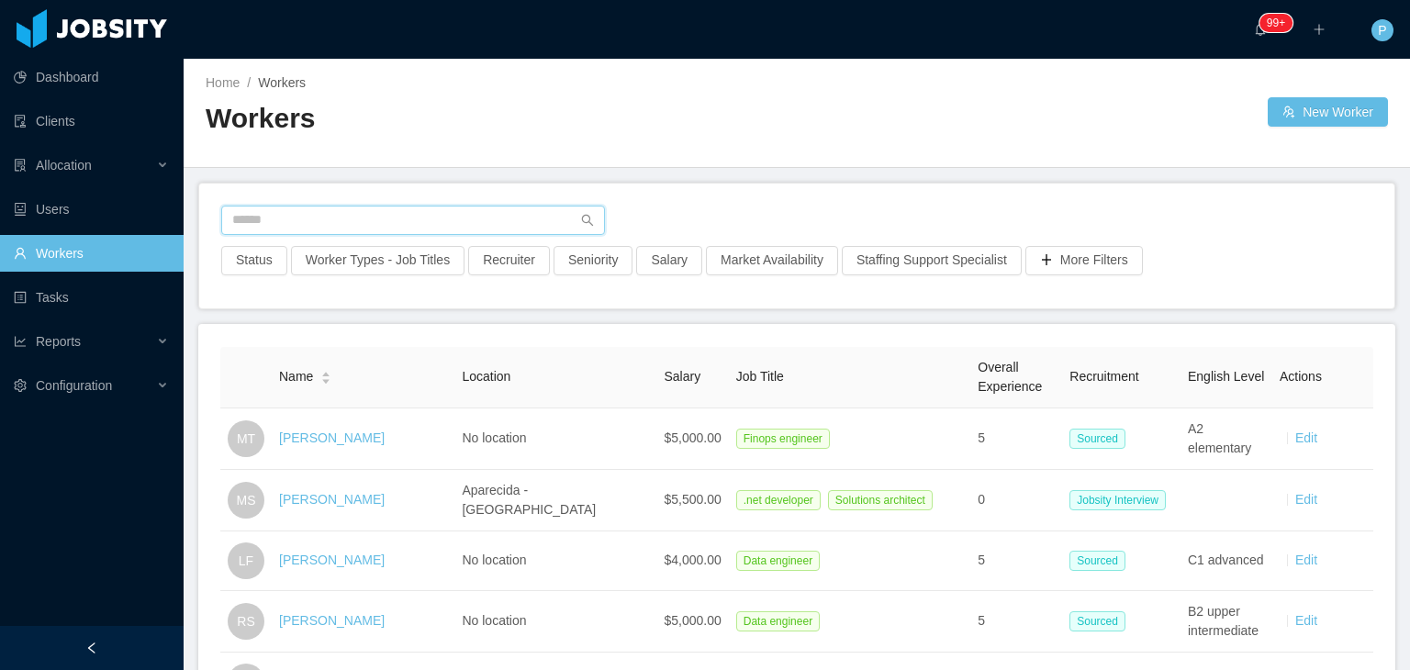
click at [536, 225] on input "text" at bounding box center [413, 220] width 384 height 29
paste input "**********"
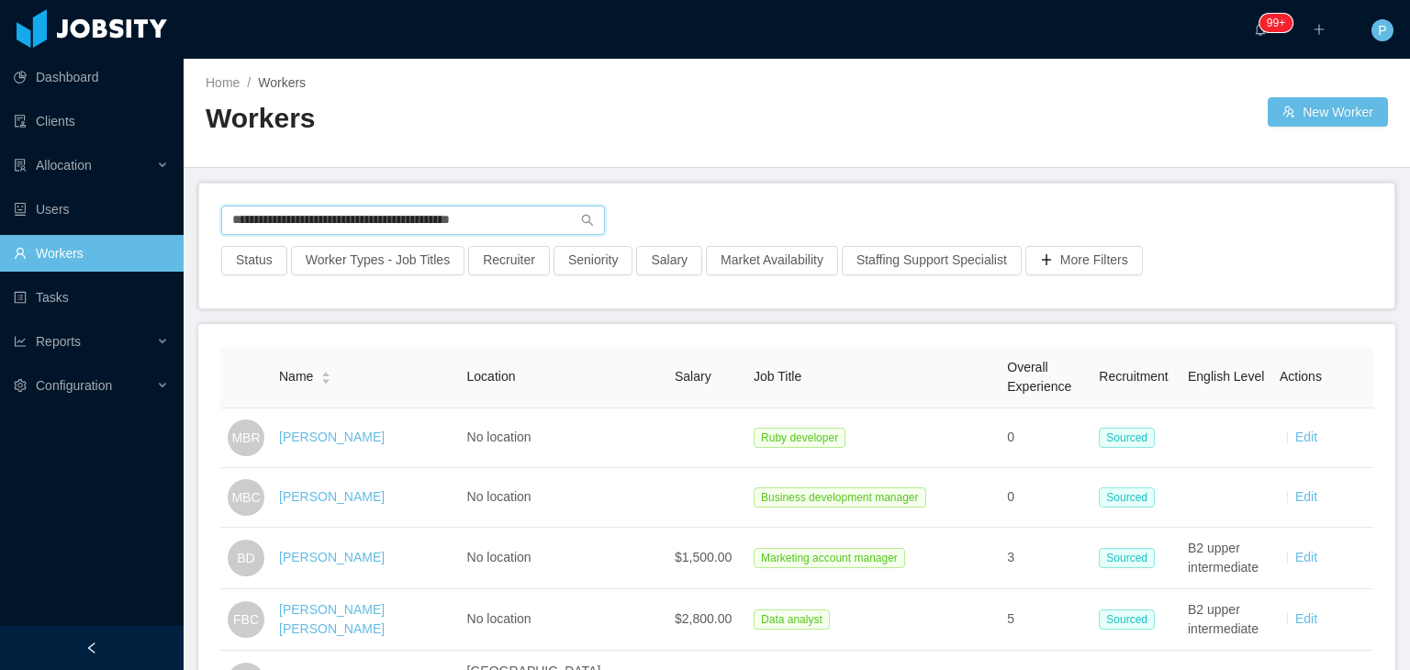
drag, startPoint x: 545, startPoint y: 213, endPoint x: 173, endPoint y: 243, distance: 374.0
click at [173, 243] on section "**********" at bounding box center [705, 335] width 1410 height 670
paste input "text"
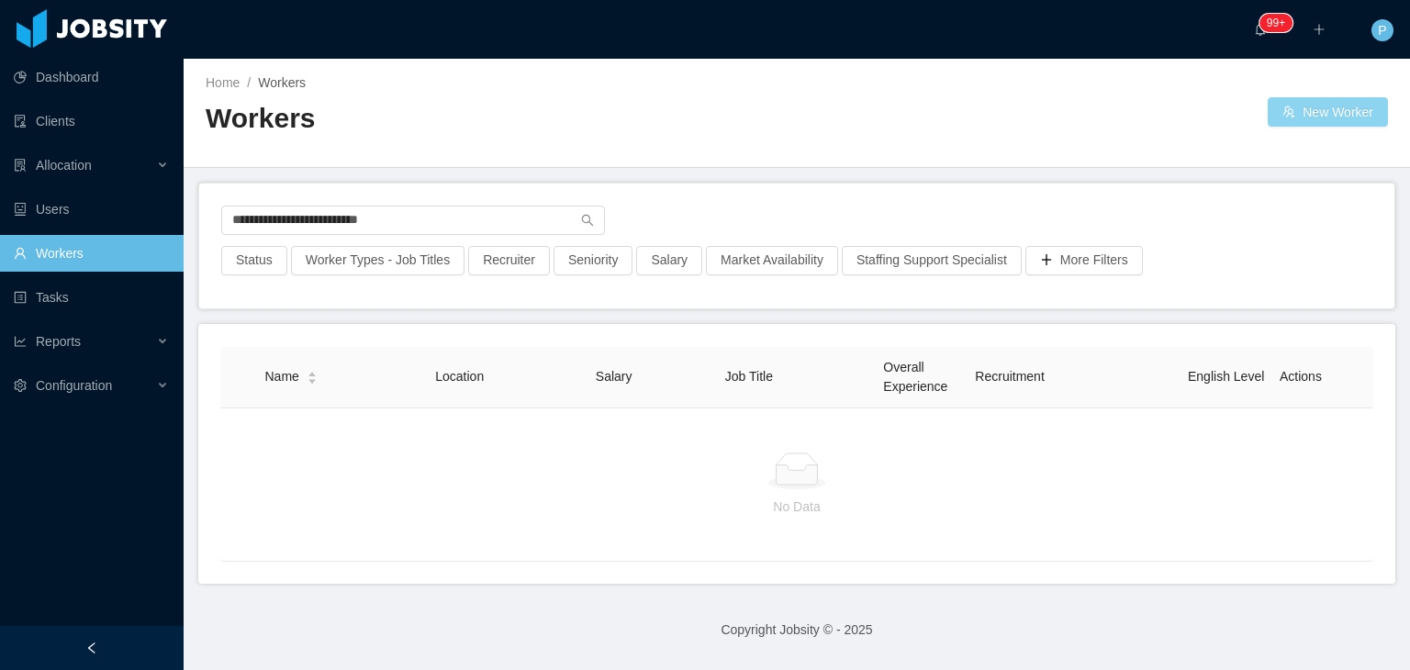
click at [1300, 101] on button "New Worker" at bounding box center [1328, 111] width 120 height 29
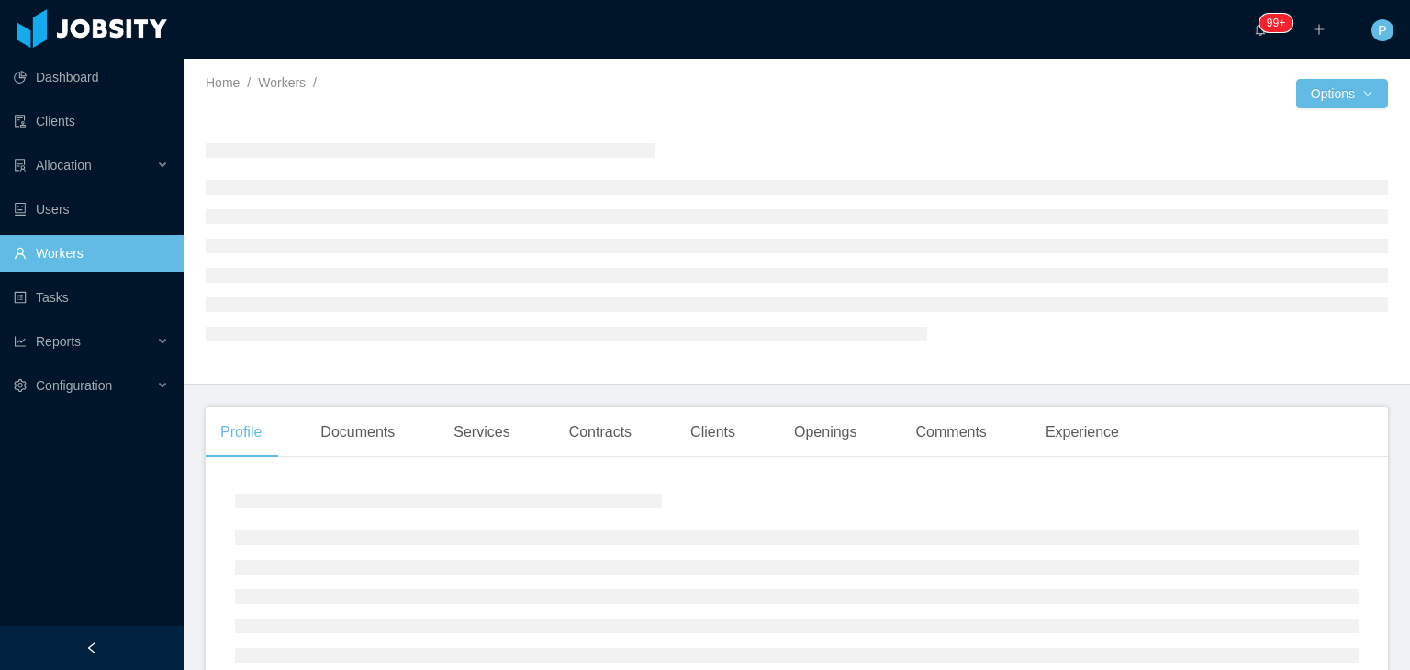
click at [860, 143] on div at bounding box center [797, 242] width 1183 height 226
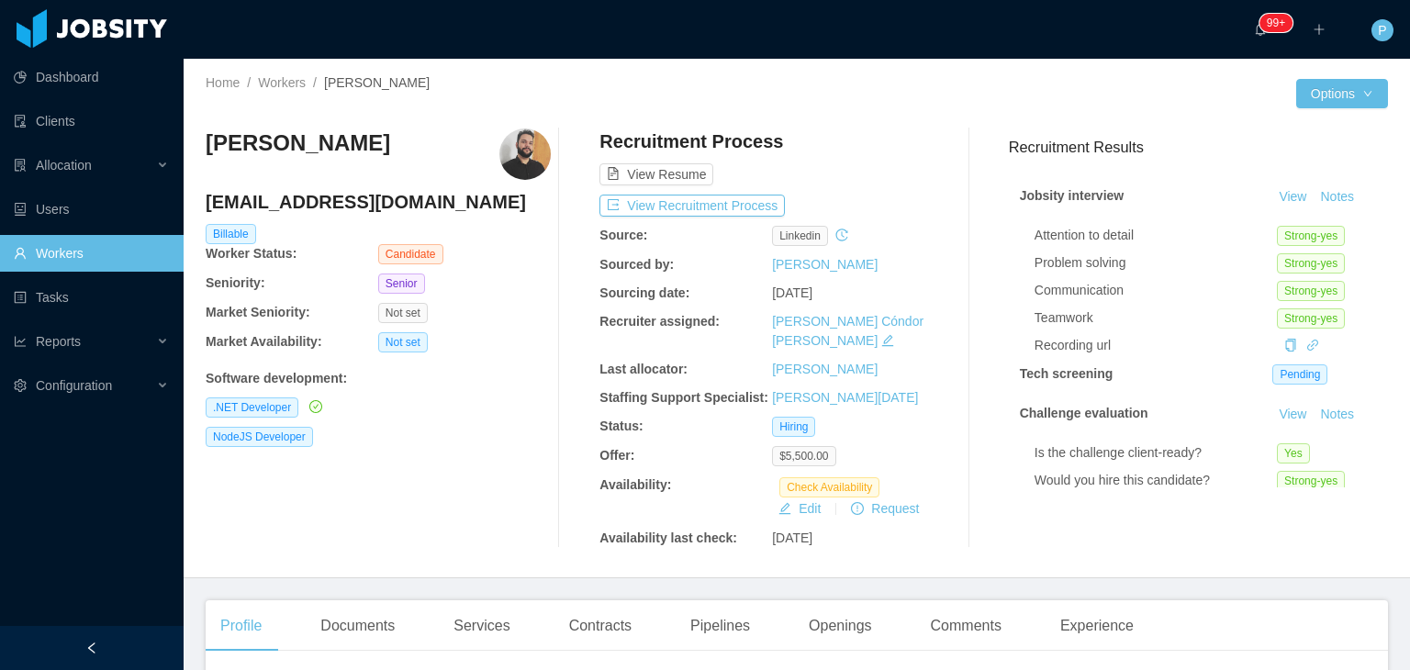
click at [819, 114] on div "[PERSON_NAME] [EMAIL_ADDRESS][DOMAIN_NAME] Billable Worker Status: Candidate Se…" at bounding box center [797, 338] width 1183 height 449
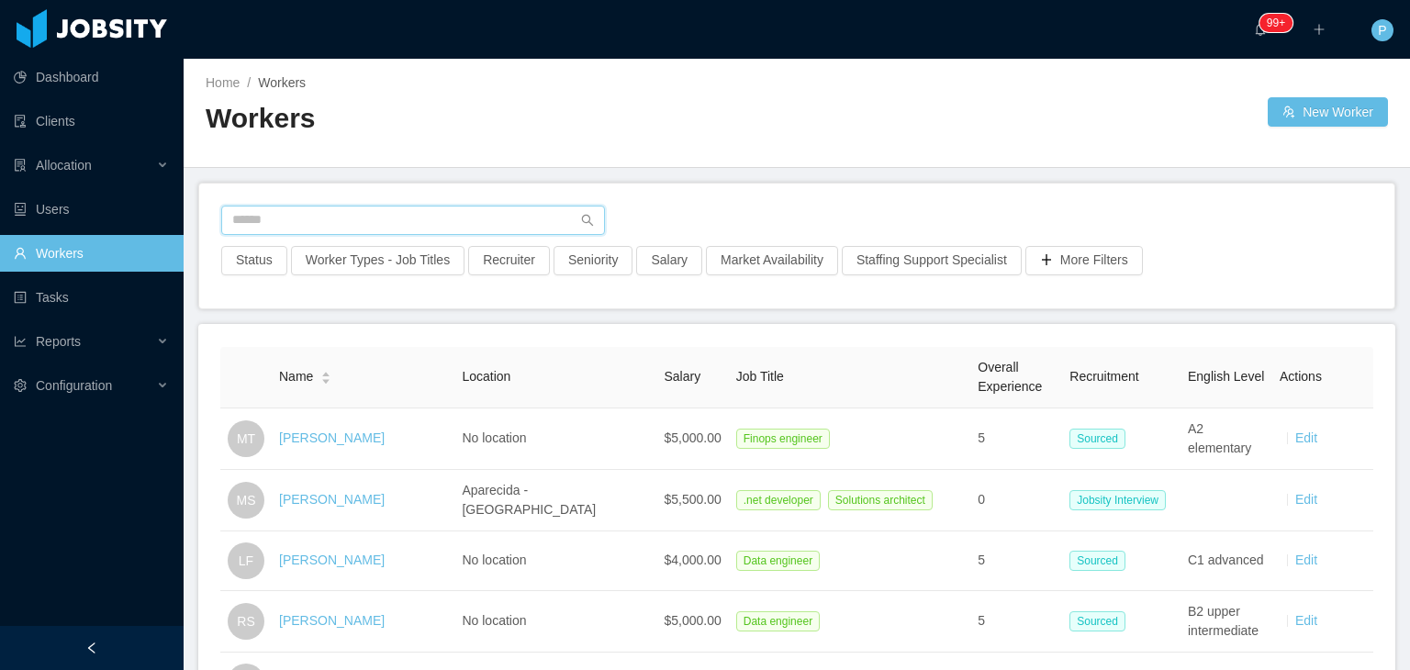
click at [489, 218] on input "text" at bounding box center [413, 220] width 384 height 29
paste input "**********"
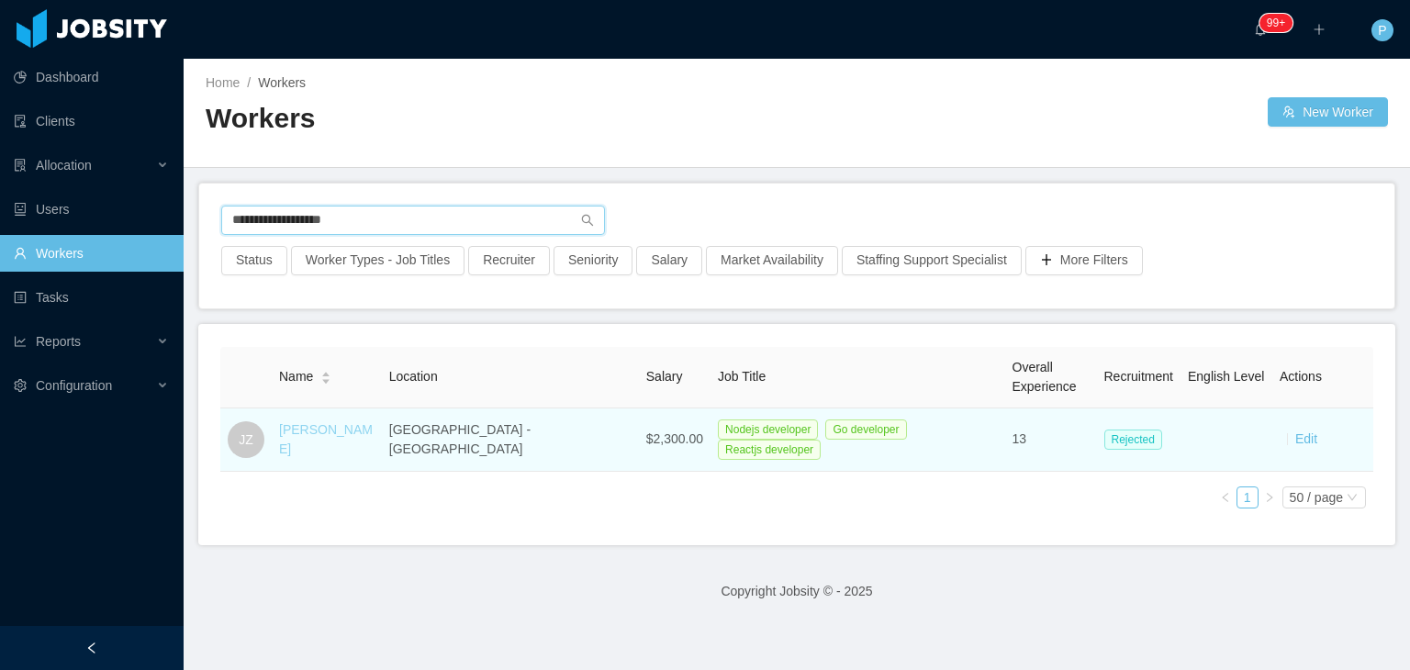
type input "**********"
click at [329, 440] on link "[PERSON_NAME]" at bounding box center [326, 439] width 94 height 34
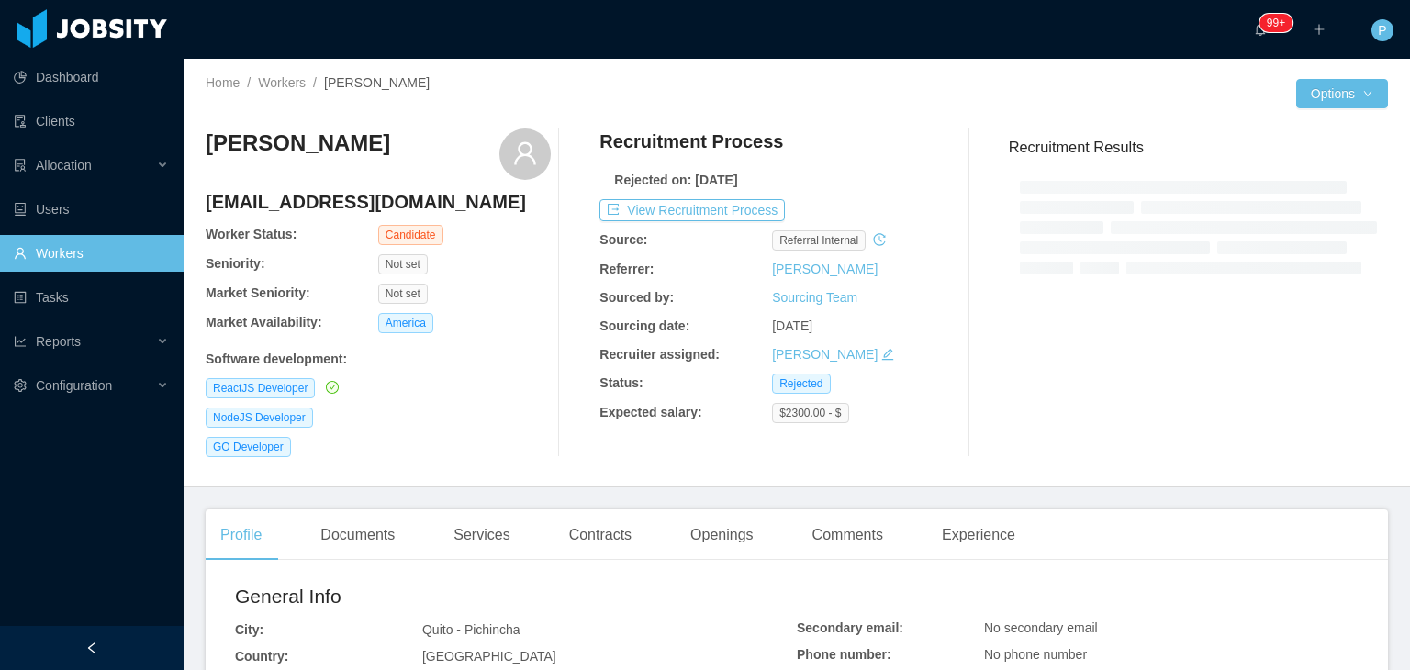
click at [520, 373] on div "[PERSON_NAME] [EMAIL_ADDRESS][DOMAIN_NAME] Worker Status: Candidate Seniority: …" at bounding box center [378, 293] width 345 height 329
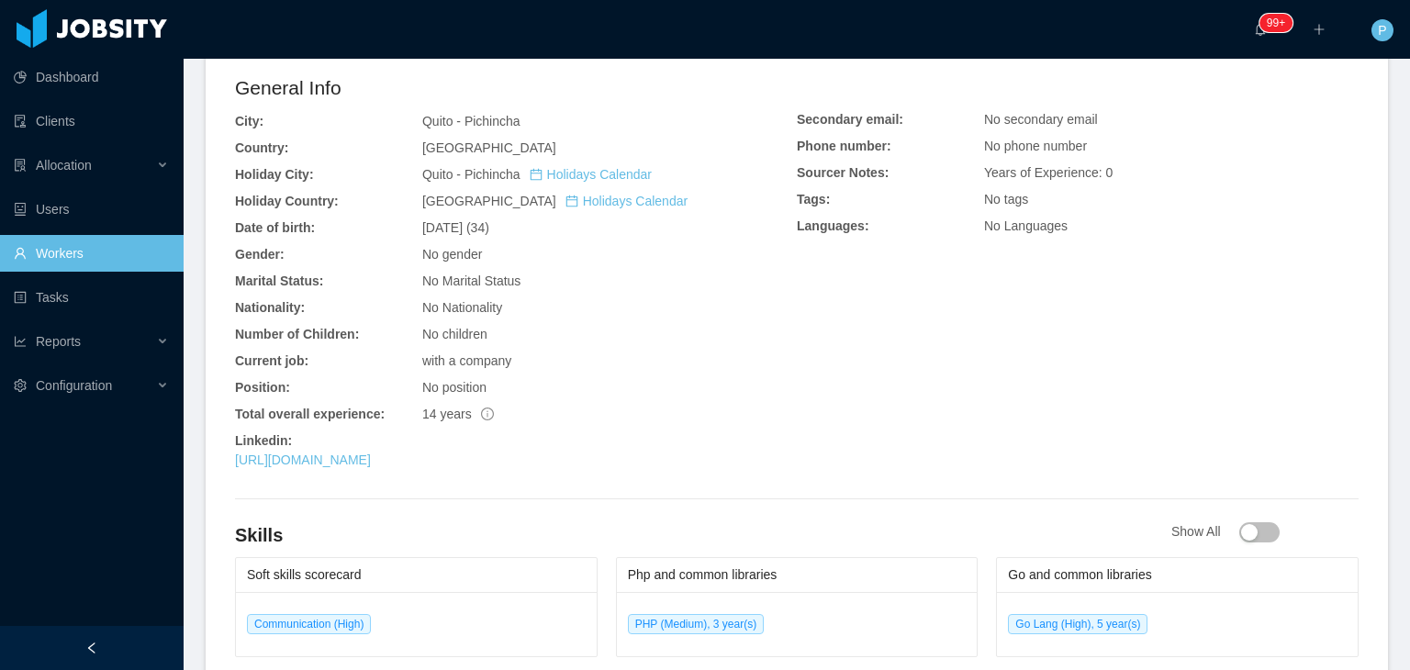
scroll to position [588, 0]
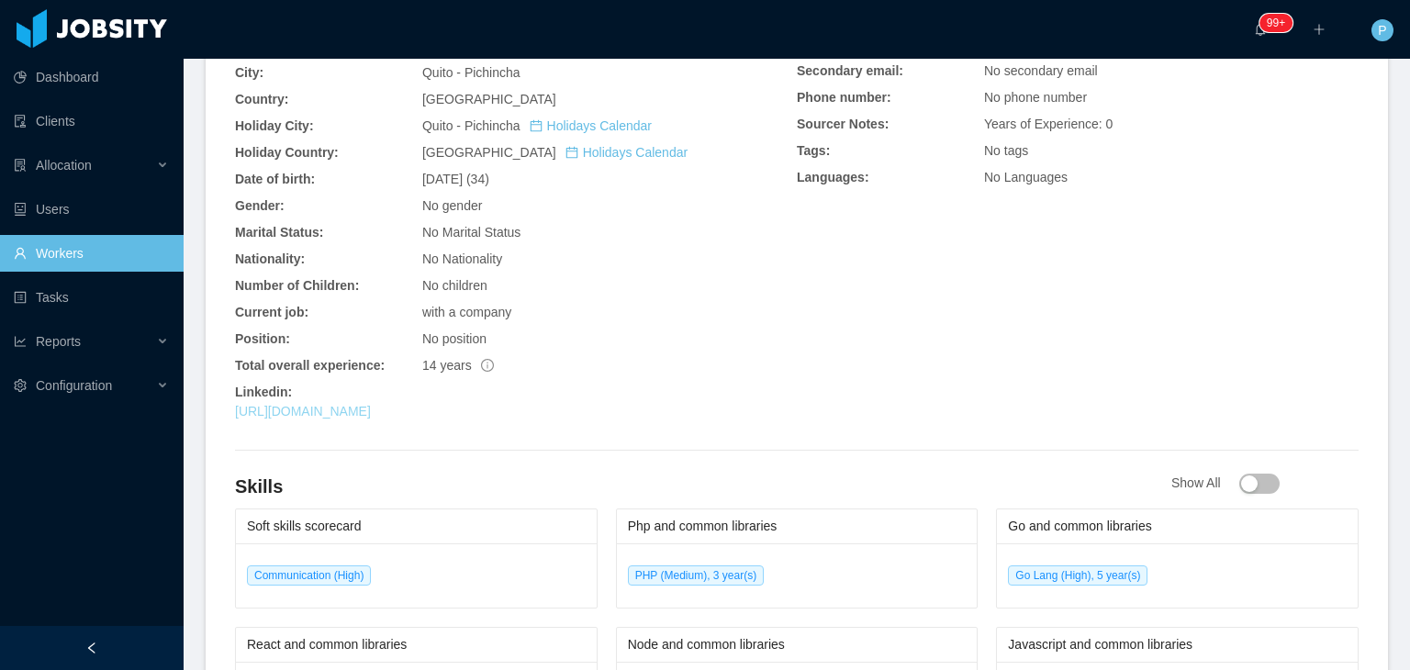
click at [371, 414] on link "[URL][DOMAIN_NAME]" at bounding box center [303, 411] width 136 height 15
click at [902, 277] on div "General Info City: [GEOGRAPHIC_DATA] - Pichincha Country: [GEOGRAPHIC_DATA] Hol…" at bounding box center [797, 227] width 1124 height 404
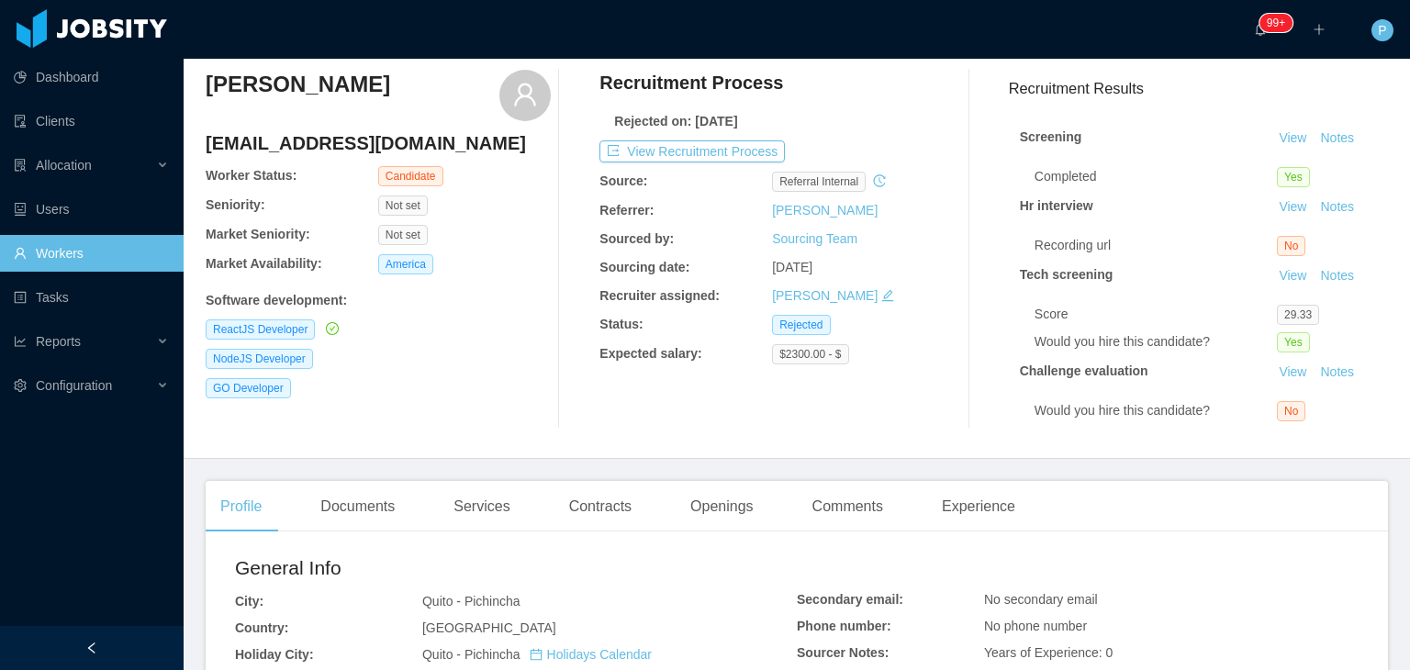
scroll to position [0, 0]
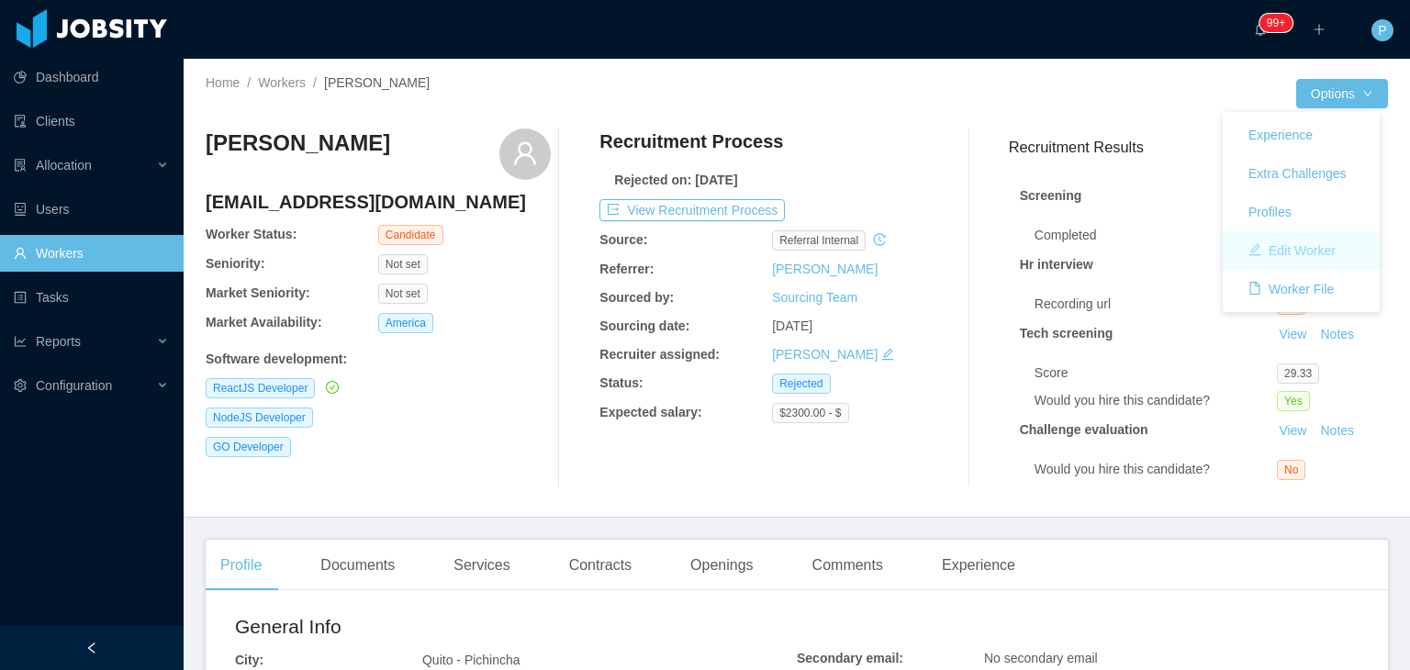
click at [1293, 253] on button "Edit Worker" at bounding box center [1292, 250] width 117 height 29
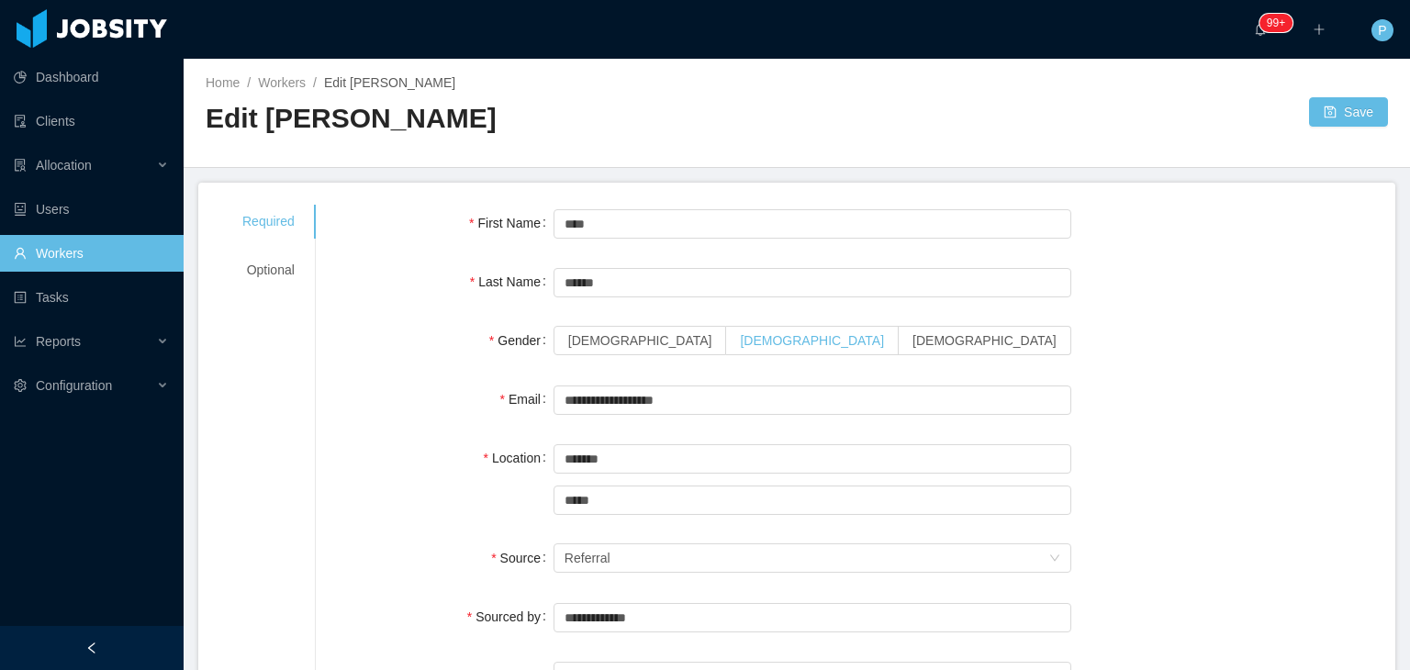
click at [726, 348] on label "[DEMOGRAPHIC_DATA]" at bounding box center [812, 340] width 173 height 29
click at [440, 409] on div "Email" at bounding box center [446, 399] width 216 height 37
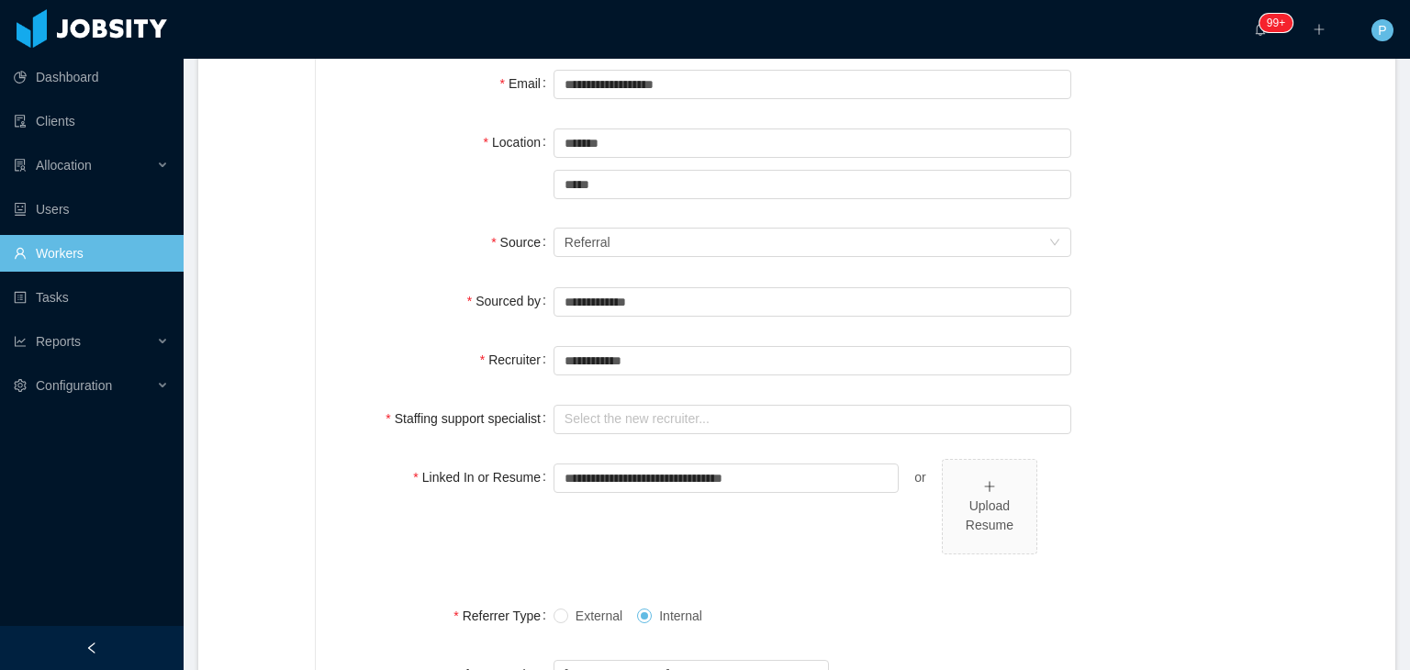
scroll to position [331, 0]
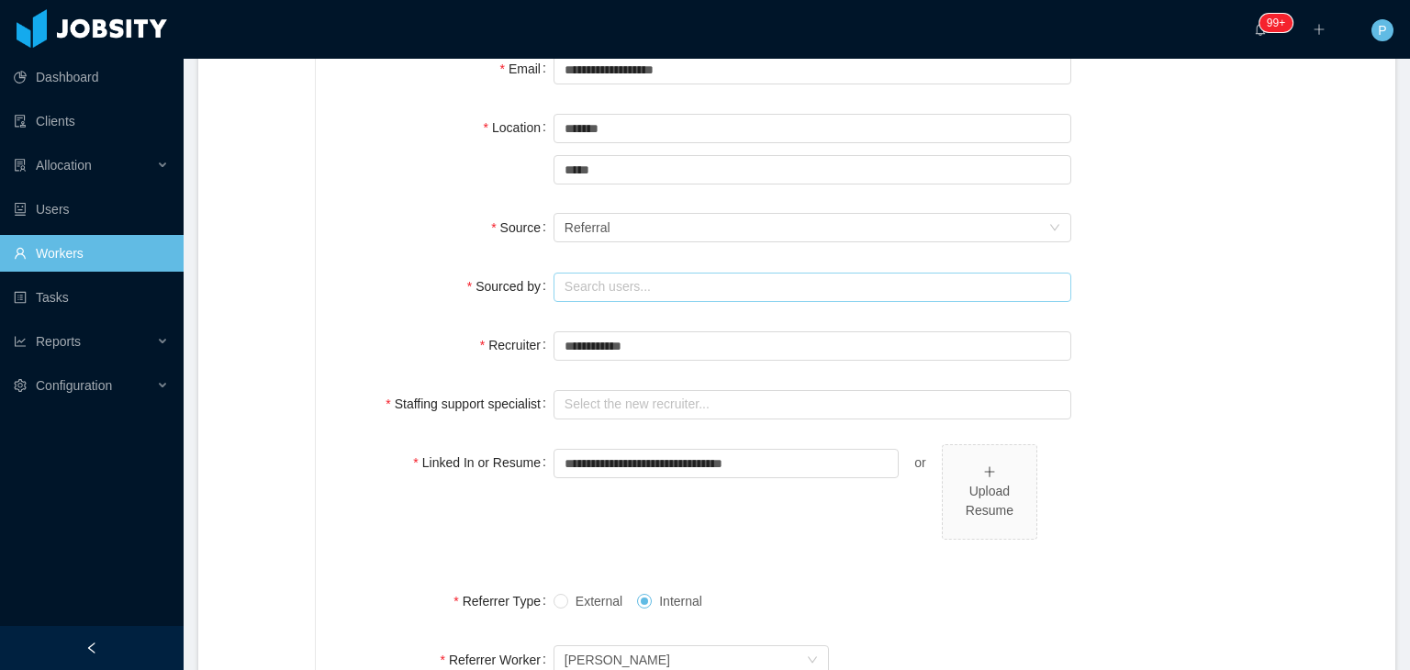
click at [672, 282] on input "text" at bounding box center [813, 287] width 518 height 29
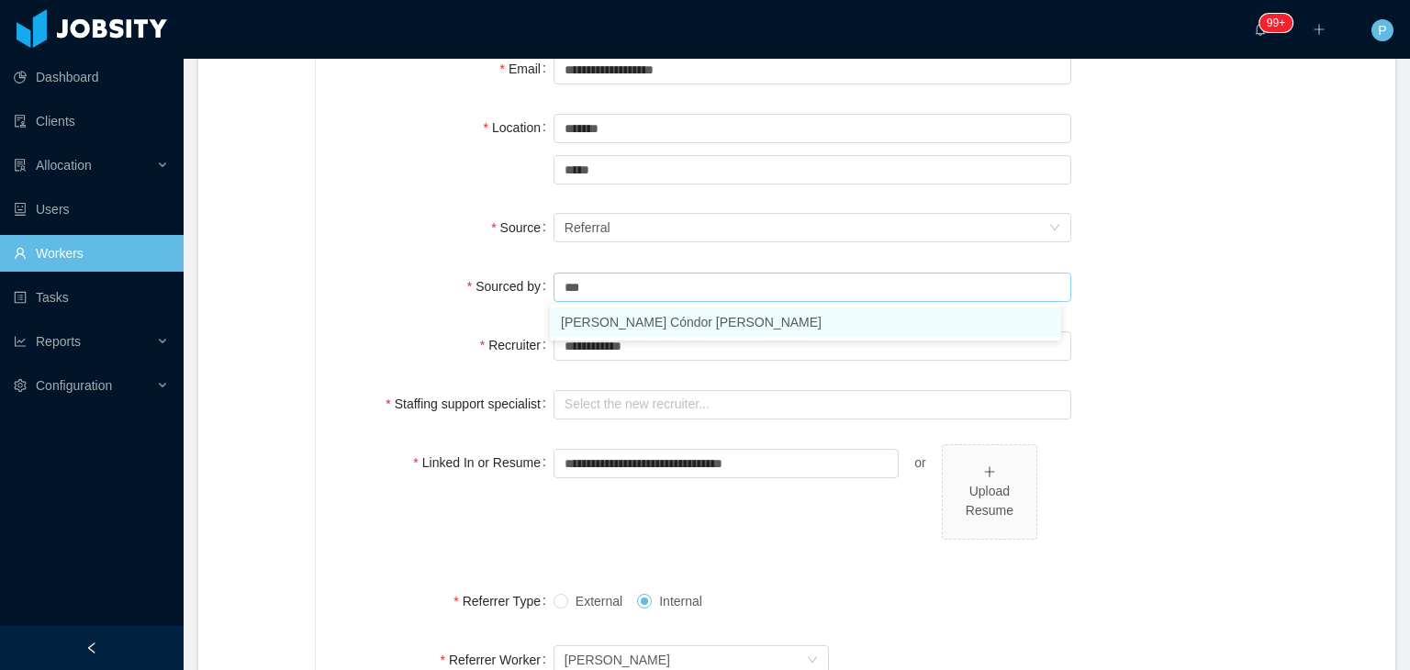
click at [681, 320] on li "[PERSON_NAME] Cóndor [PERSON_NAME]" at bounding box center [805, 322] width 511 height 29
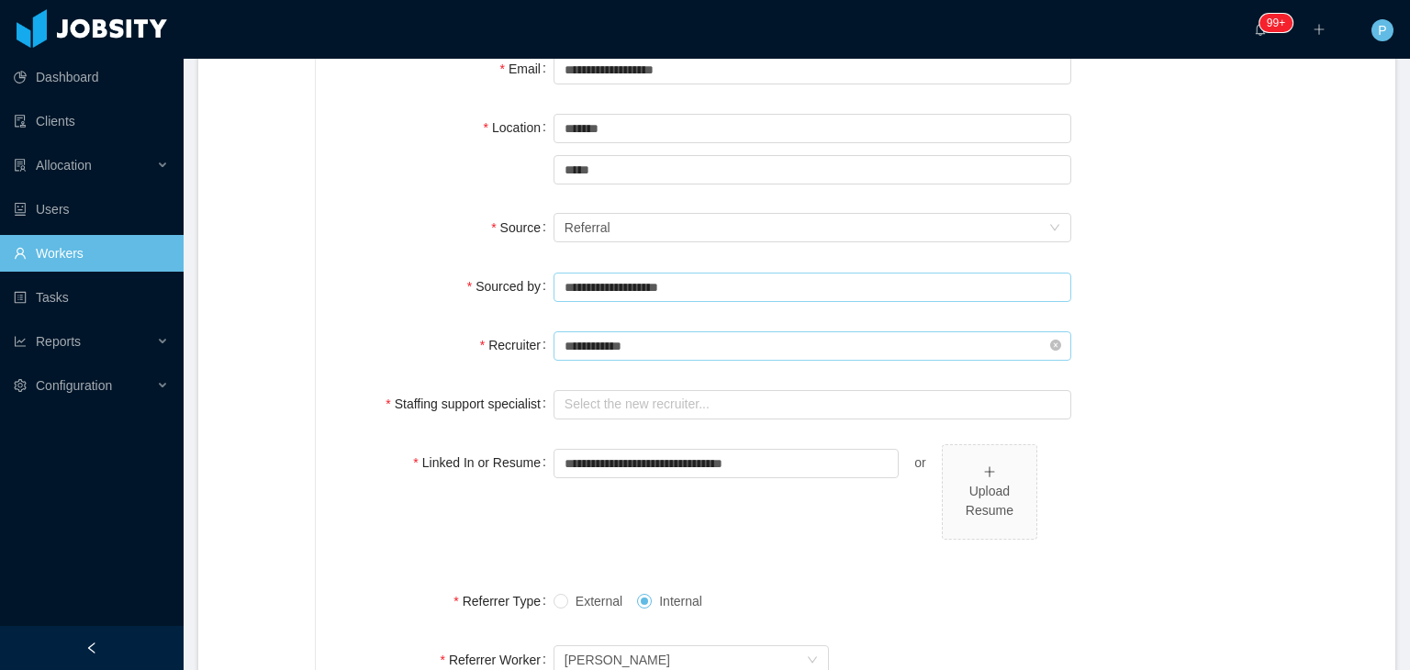
type input "**********"
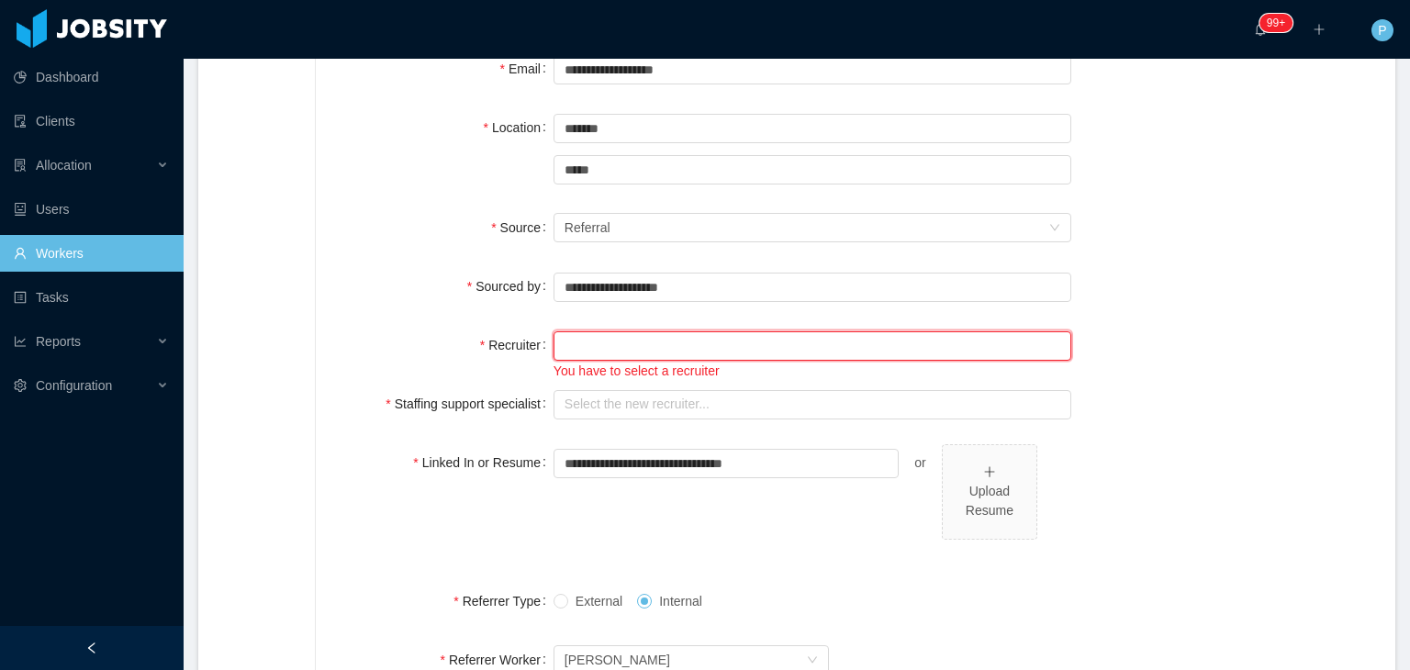
click at [680, 346] on input "text" at bounding box center [813, 345] width 518 height 29
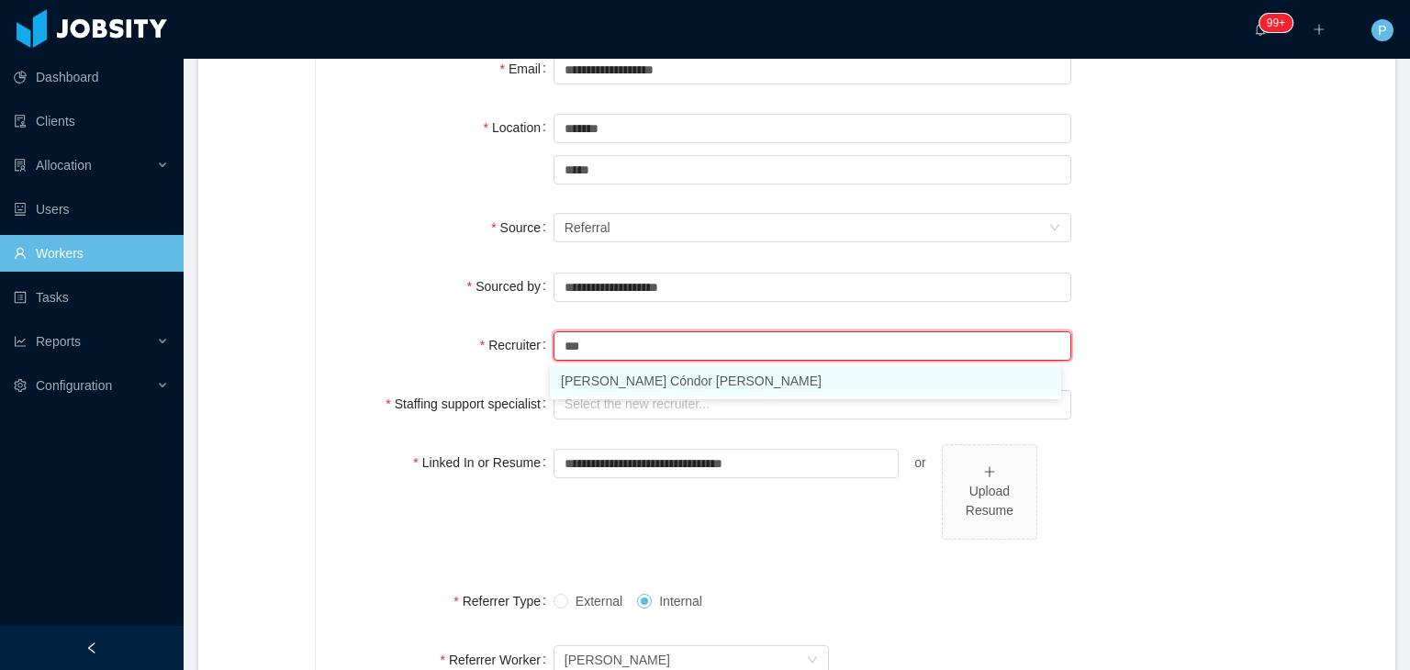
click at [705, 379] on li "[PERSON_NAME] Cóndor [PERSON_NAME]" at bounding box center [805, 380] width 511 height 29
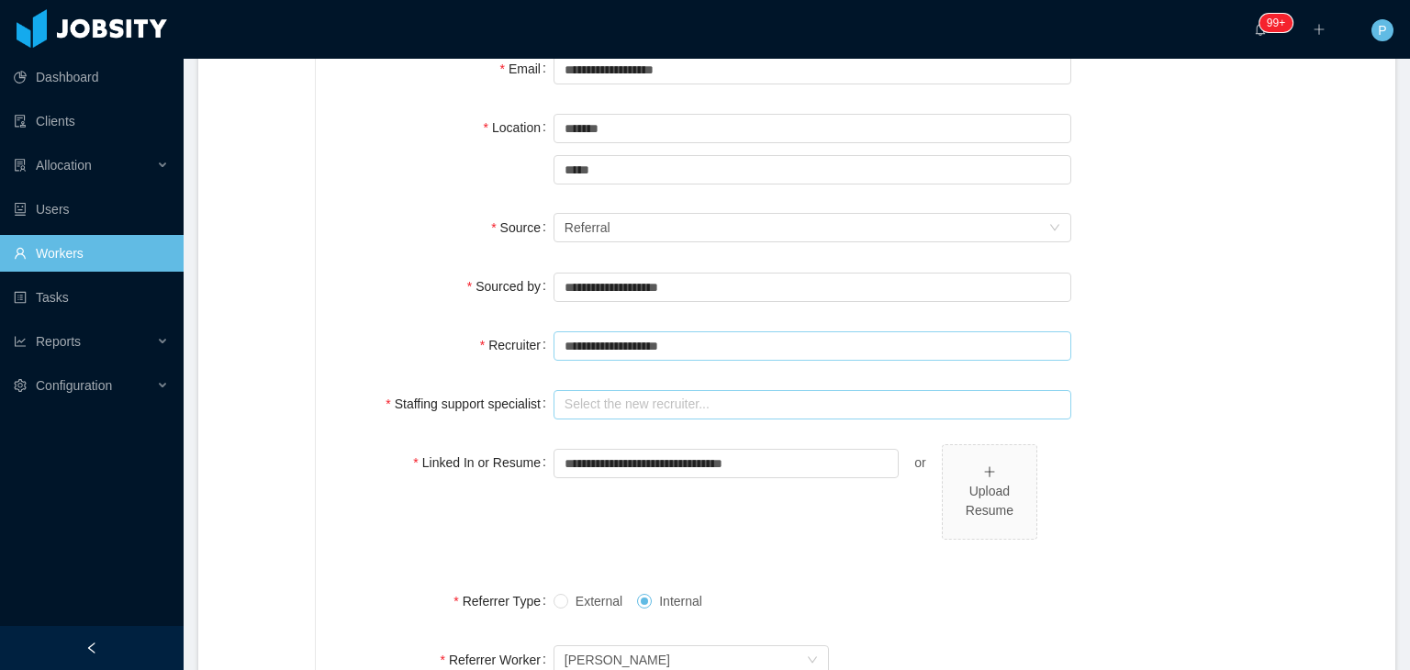
type input "**********"
click at [708, 400] on input "text" at bounding box center [813, 404] width 518 height 29
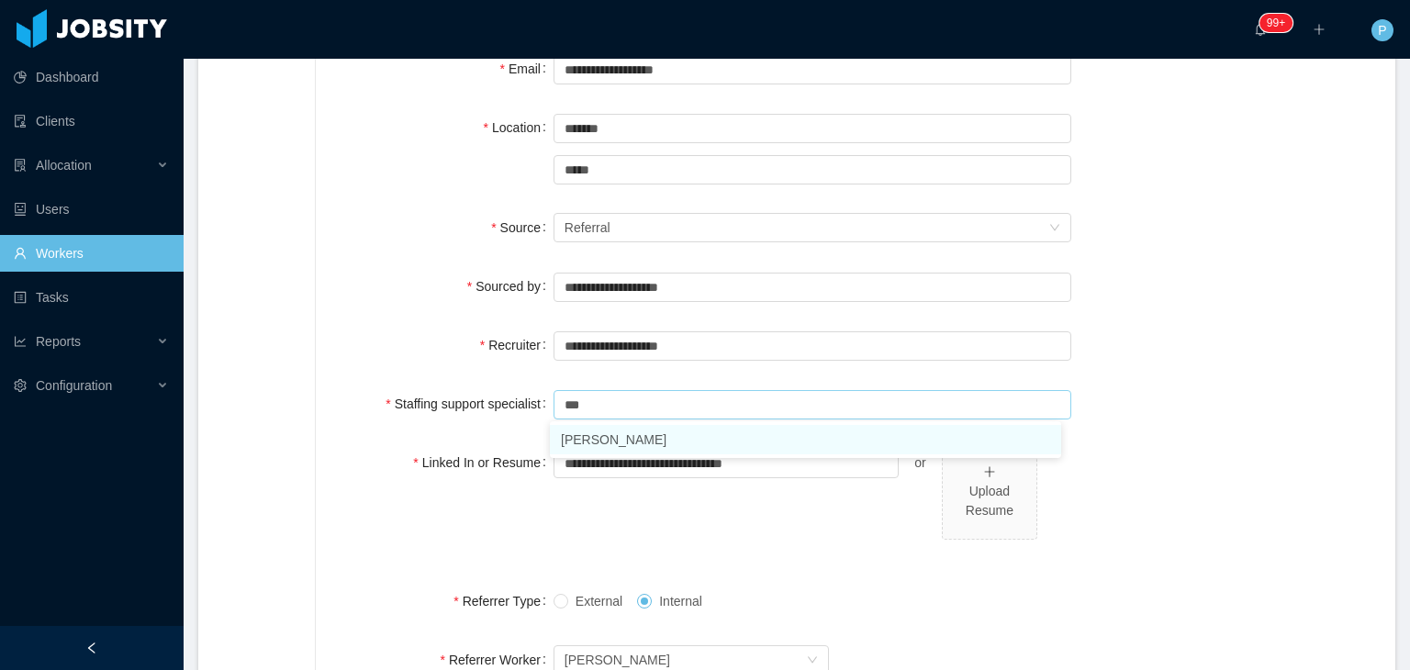
click at [736, 432] on li "[PERSON_NAME]" at bounding box center [805, 439] width 511 height 29
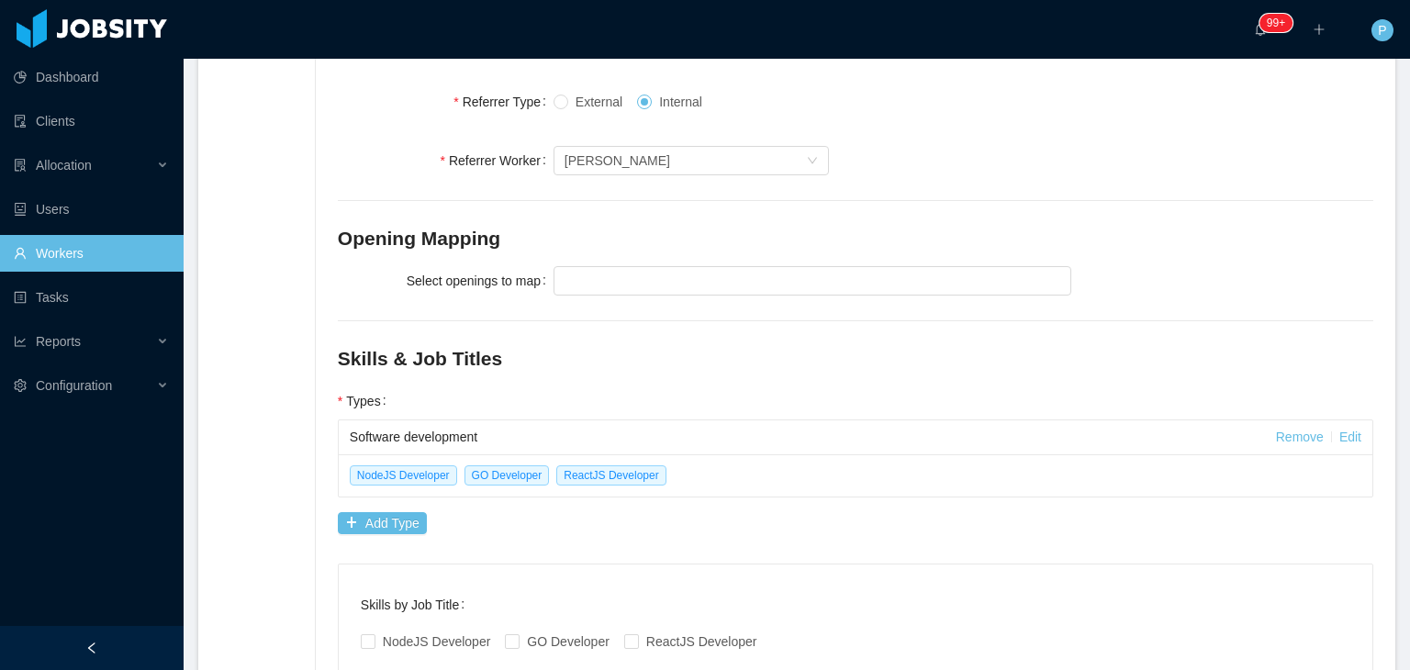
scroll to position [767, 0]
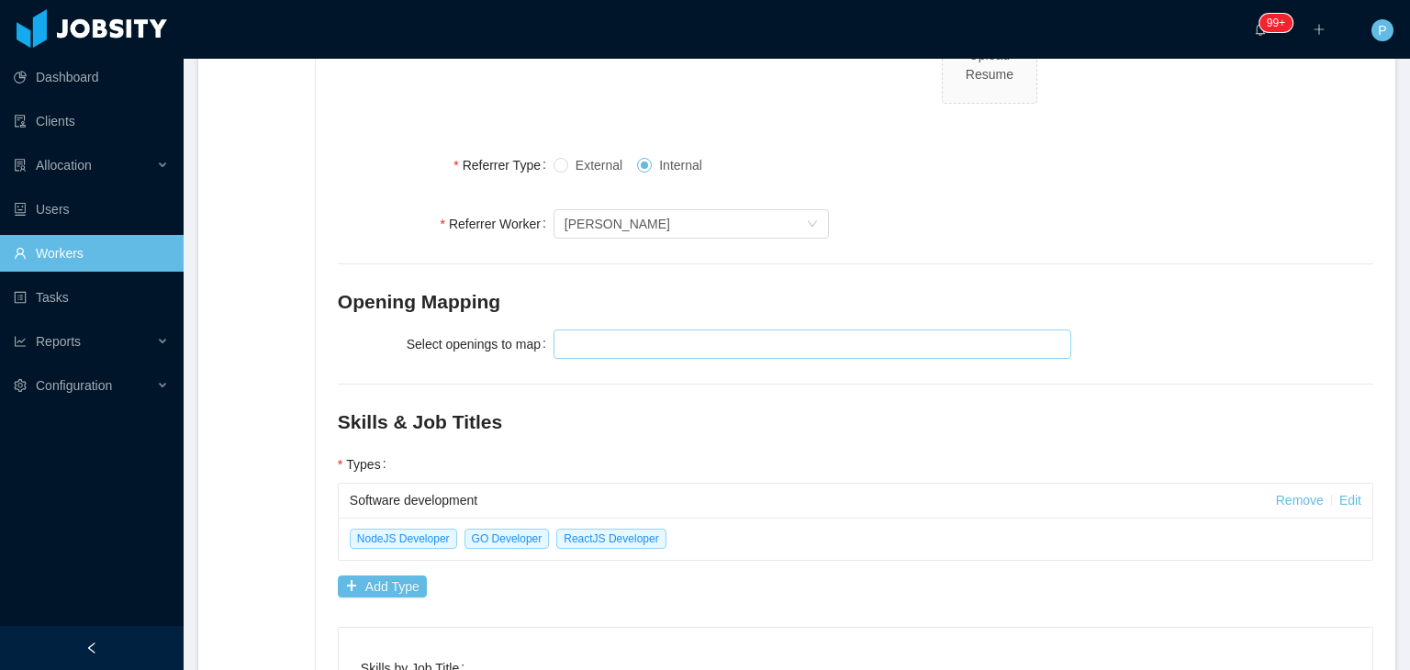
type input "**********"
click at [966, 339] on div at bounding box center [809, 345] width 501 height 28
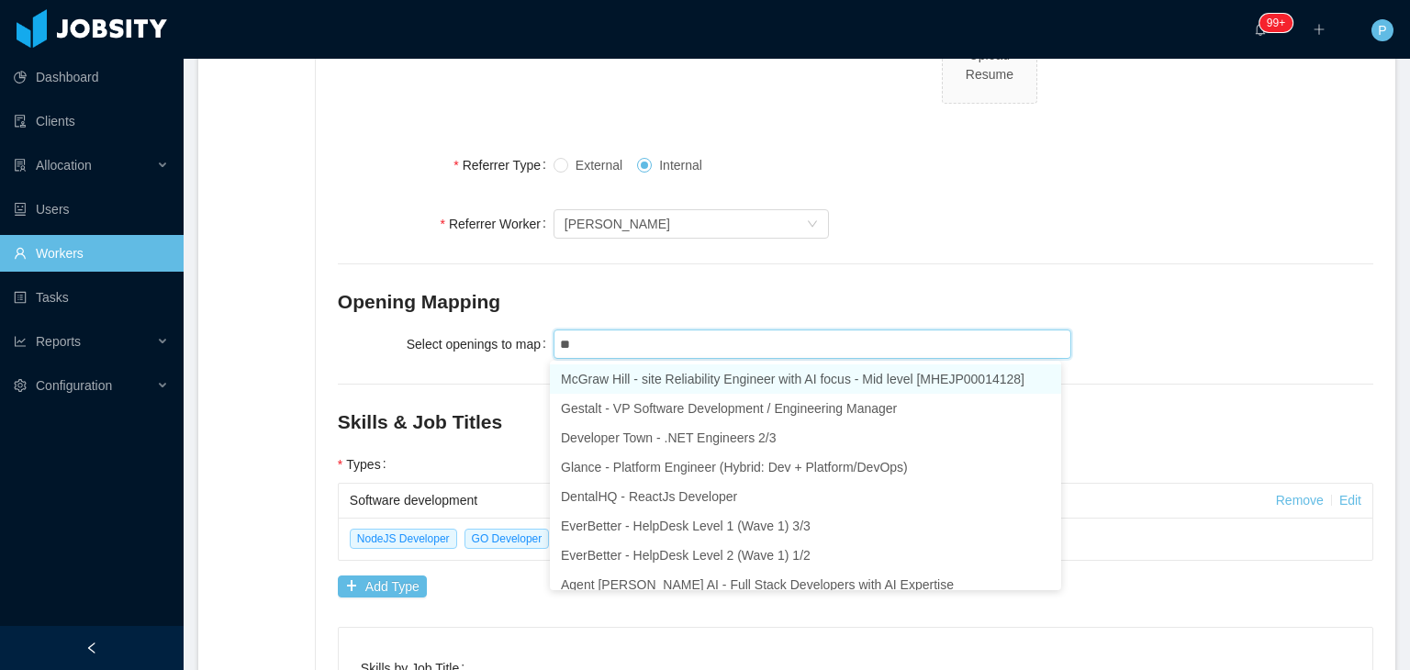
type input "***"
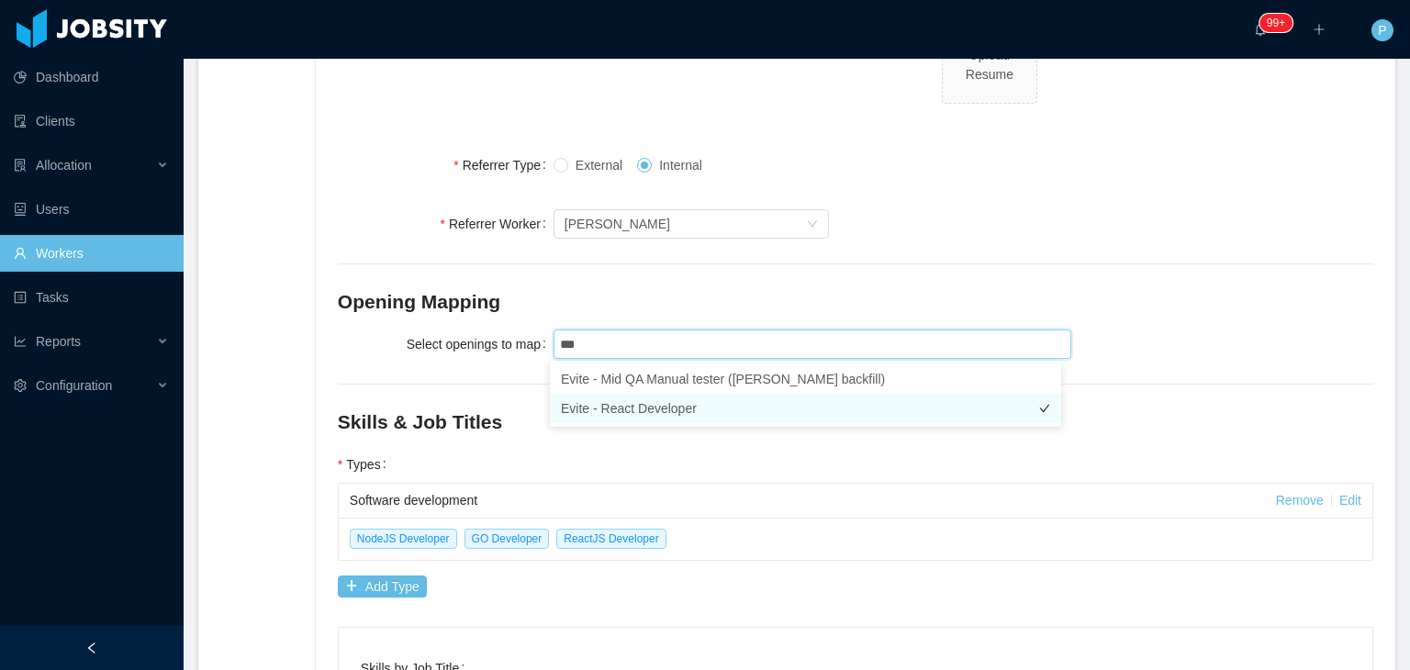
click at [903, 412] on li "Evite - React Developer" at bounding box center [805, 408] width 511 height 29
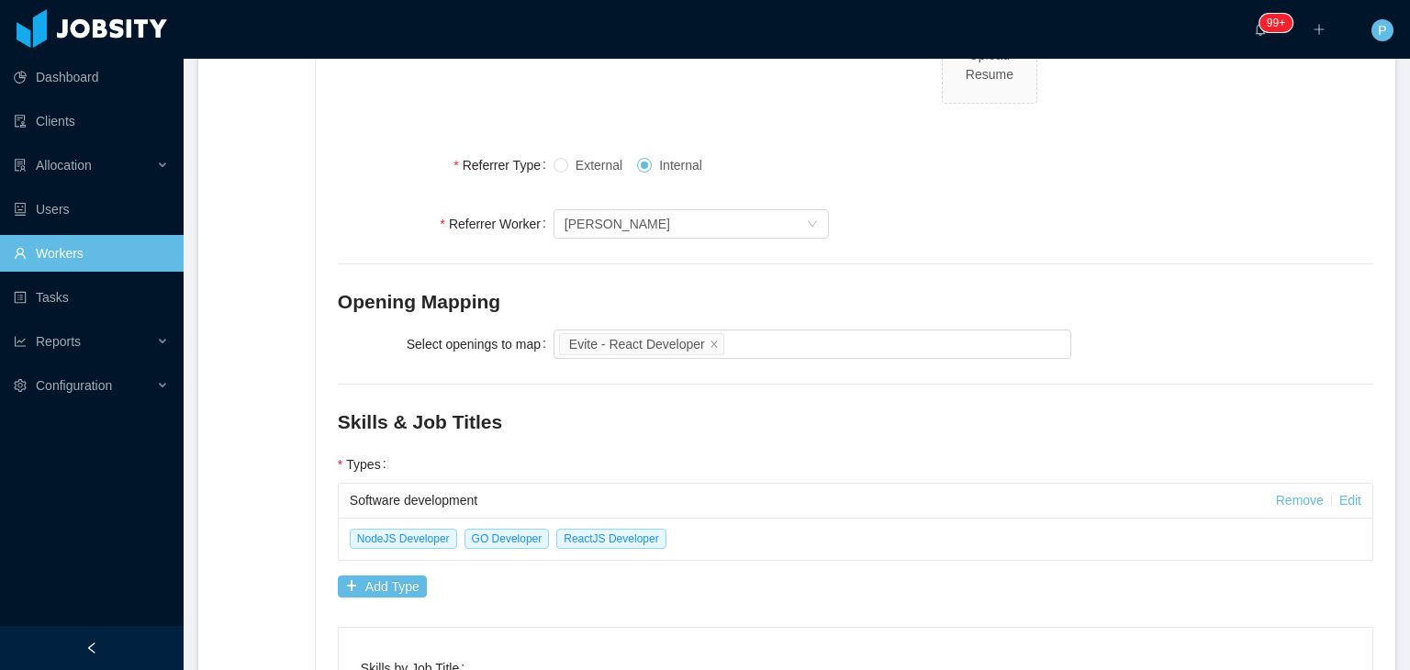
click at [1245, 278] on div "**********" at bounding box center [856, 136] width 1036 height 1397
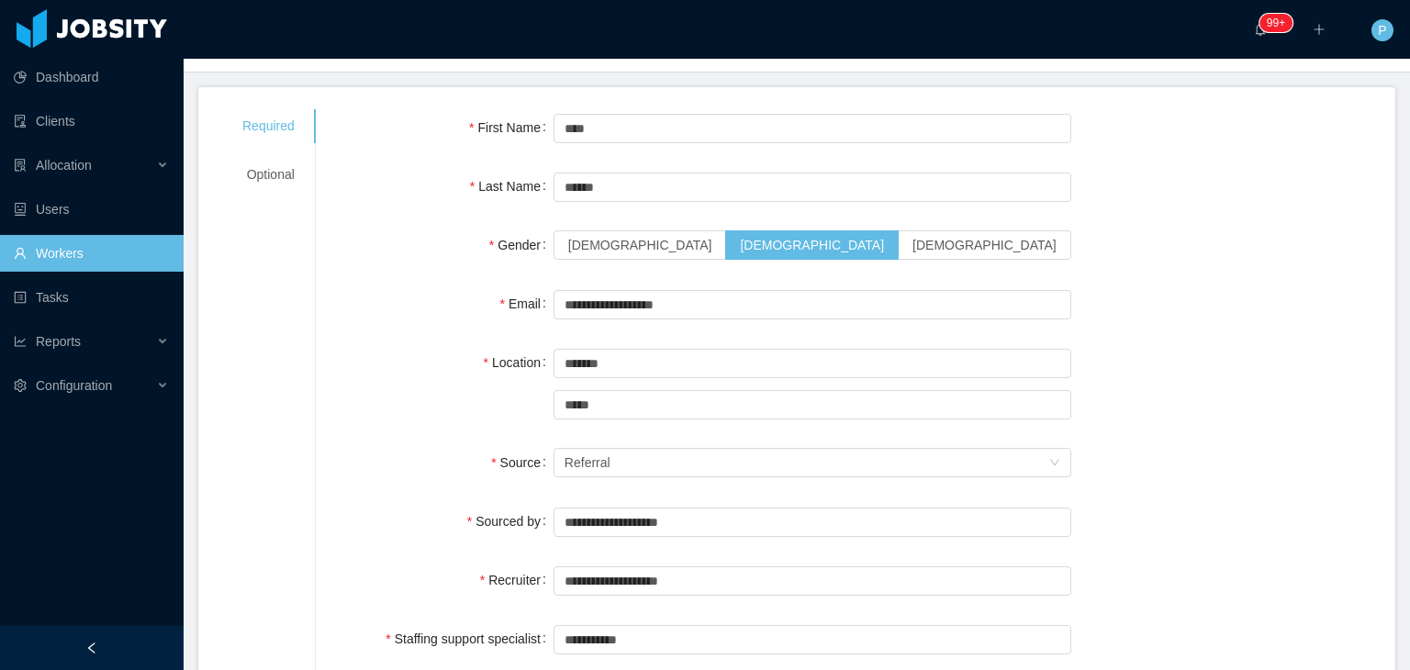
scroll to position [11, 0]
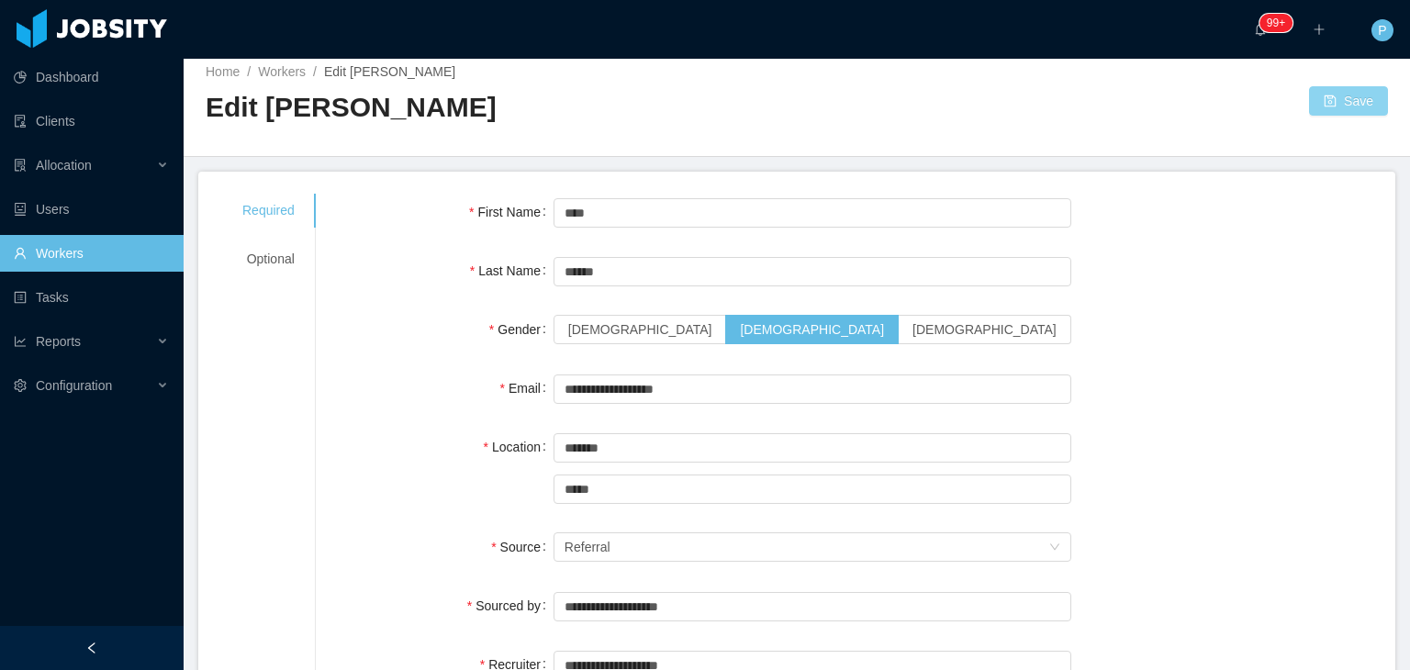
click at [1316, 98] on button "Save" at bounding box center [1348, 100] width 79 height 29
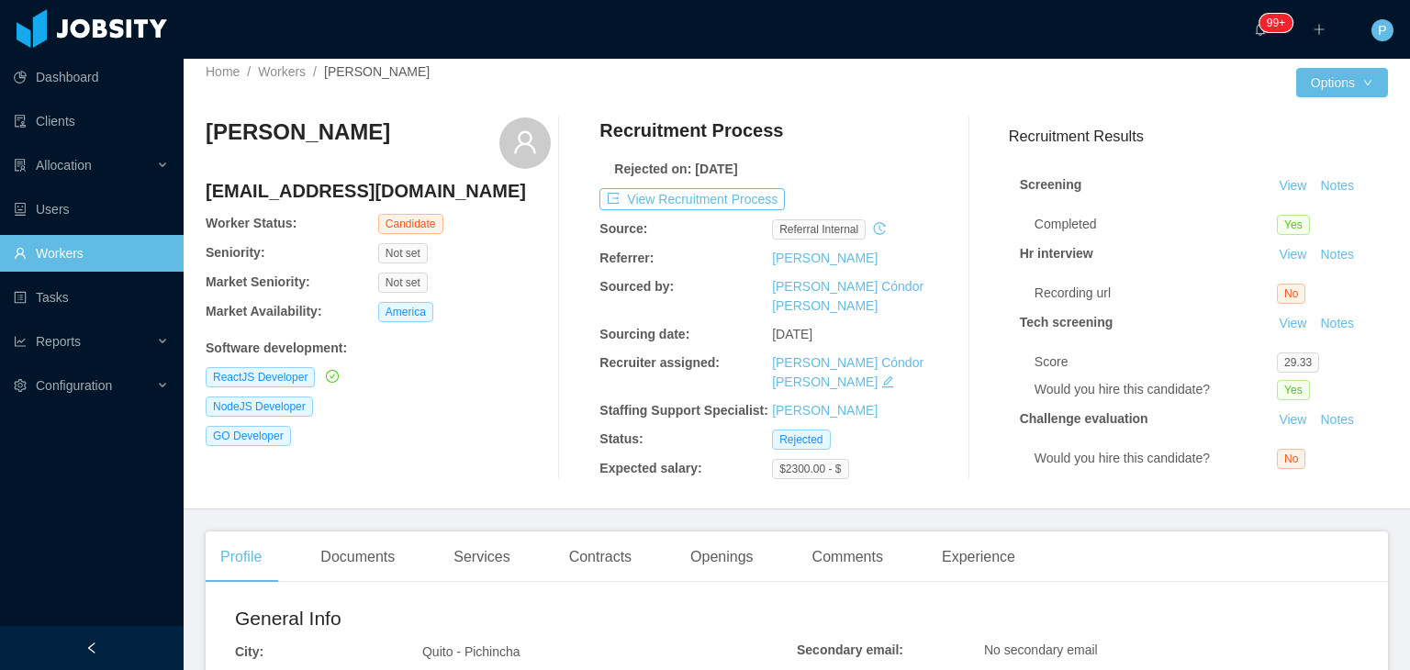
click at [945, 125] on div at bounding box center [970, 299] width 50 height 362
click at [734, 196] on button "View Recruitment Process" at bounding box center [692, 199] width 185 height 22
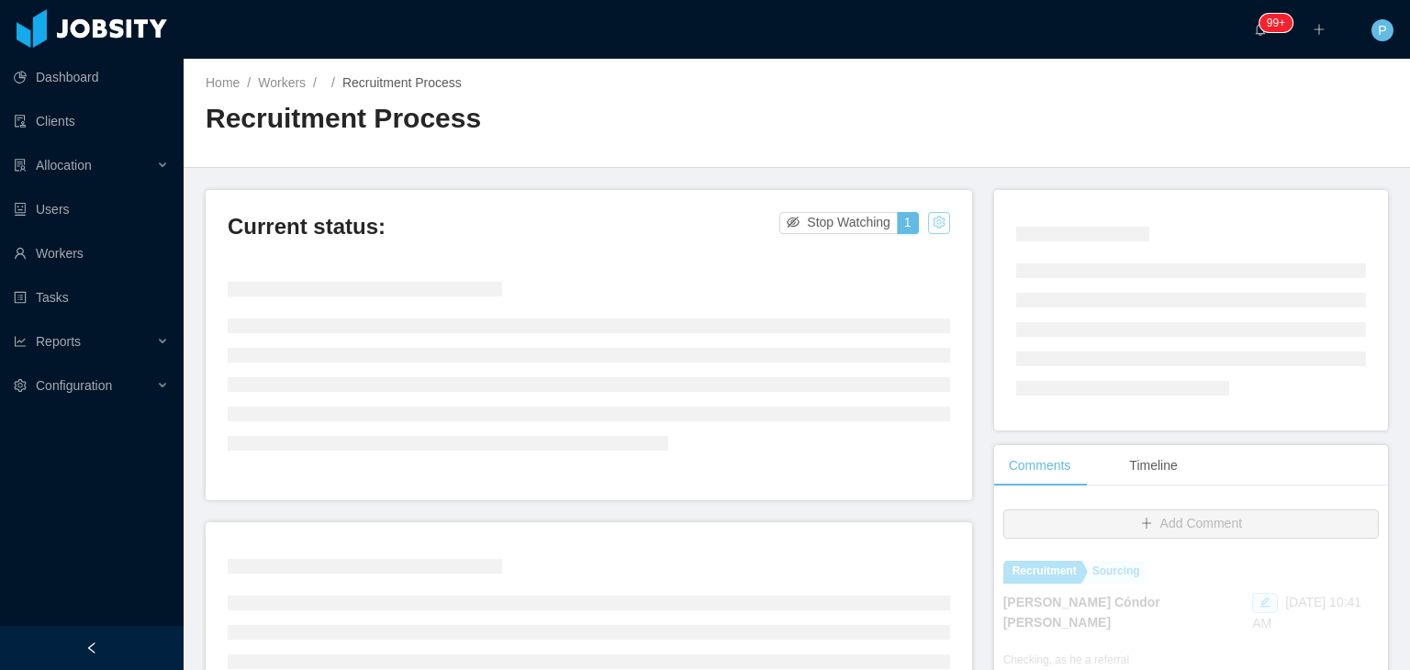
click at [928, 219] on button "button" at bounding box center [939, 223] width 22 height 22
click at [915, 276] on div "Change status" at bounding box center [890, 281] width 83 height 20
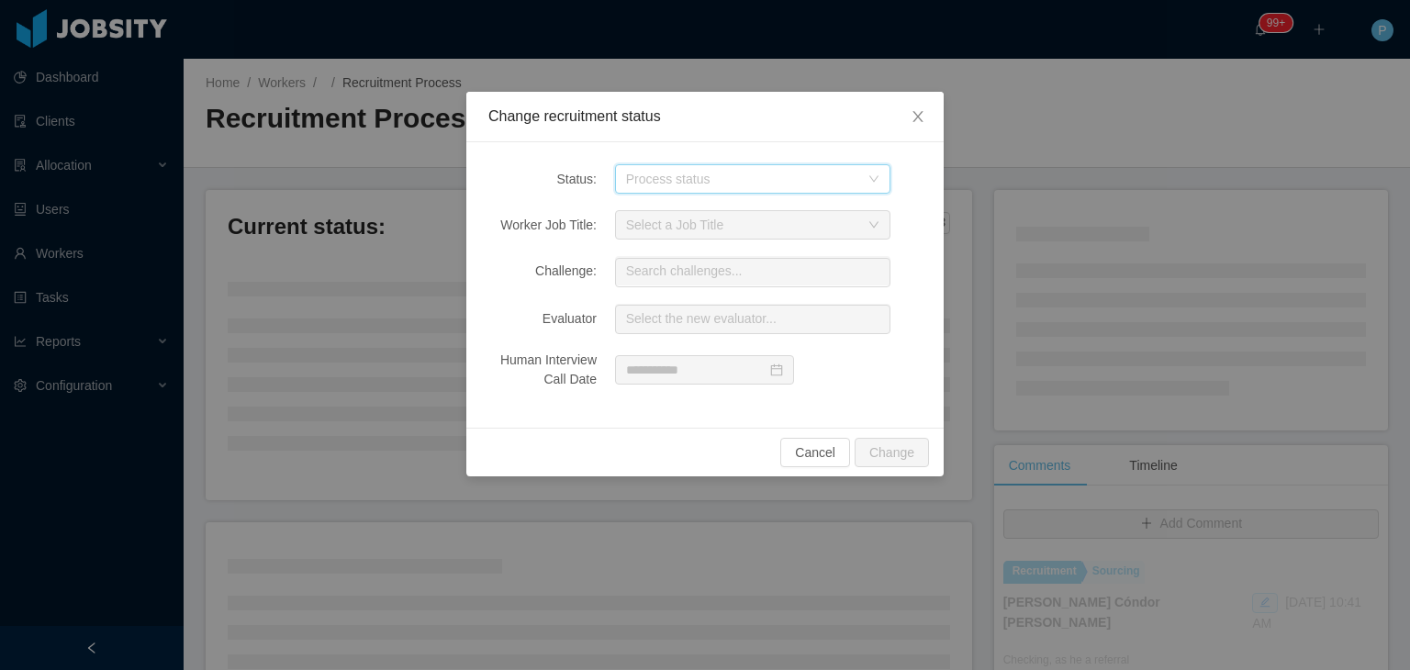
click at [848, 166] on div "Process status" at bounding box center [747, 179] width 242 height 28
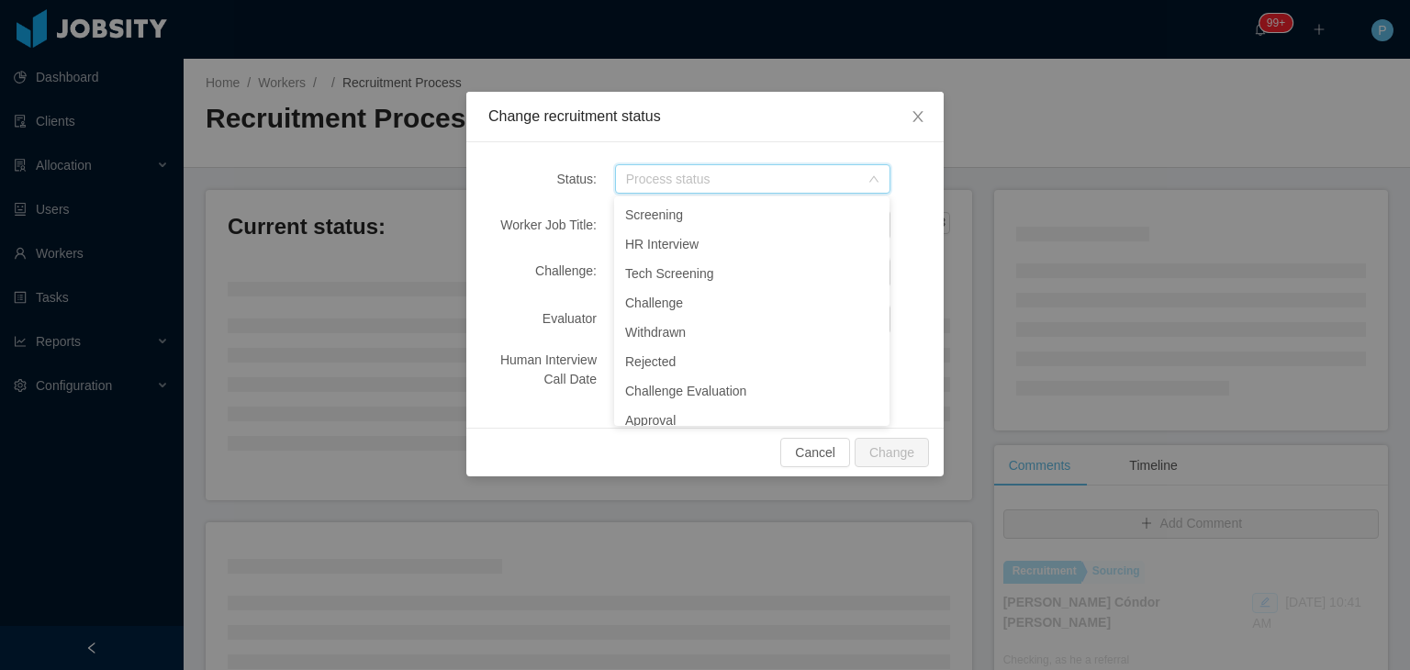
scroll to position [200, 0]
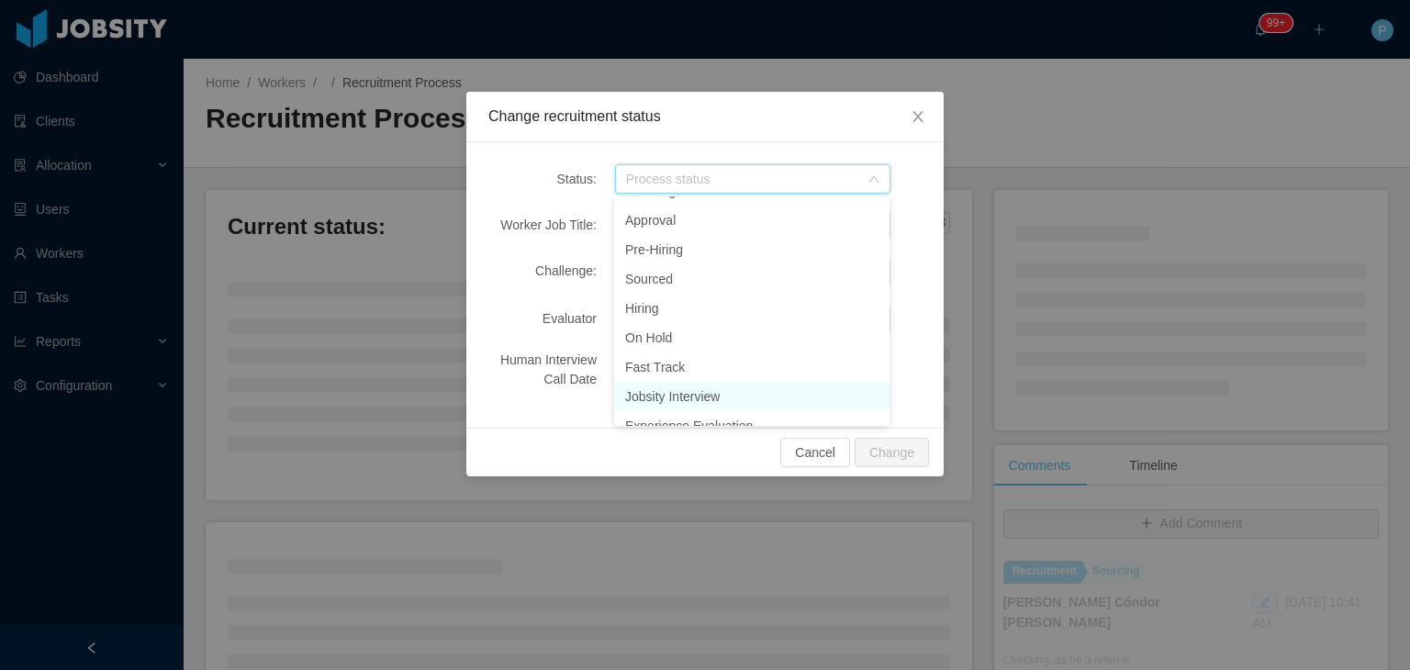
click at [680, 387] on li "Jobsity Interview" at bounding box center [751, 396] width 275 height 29
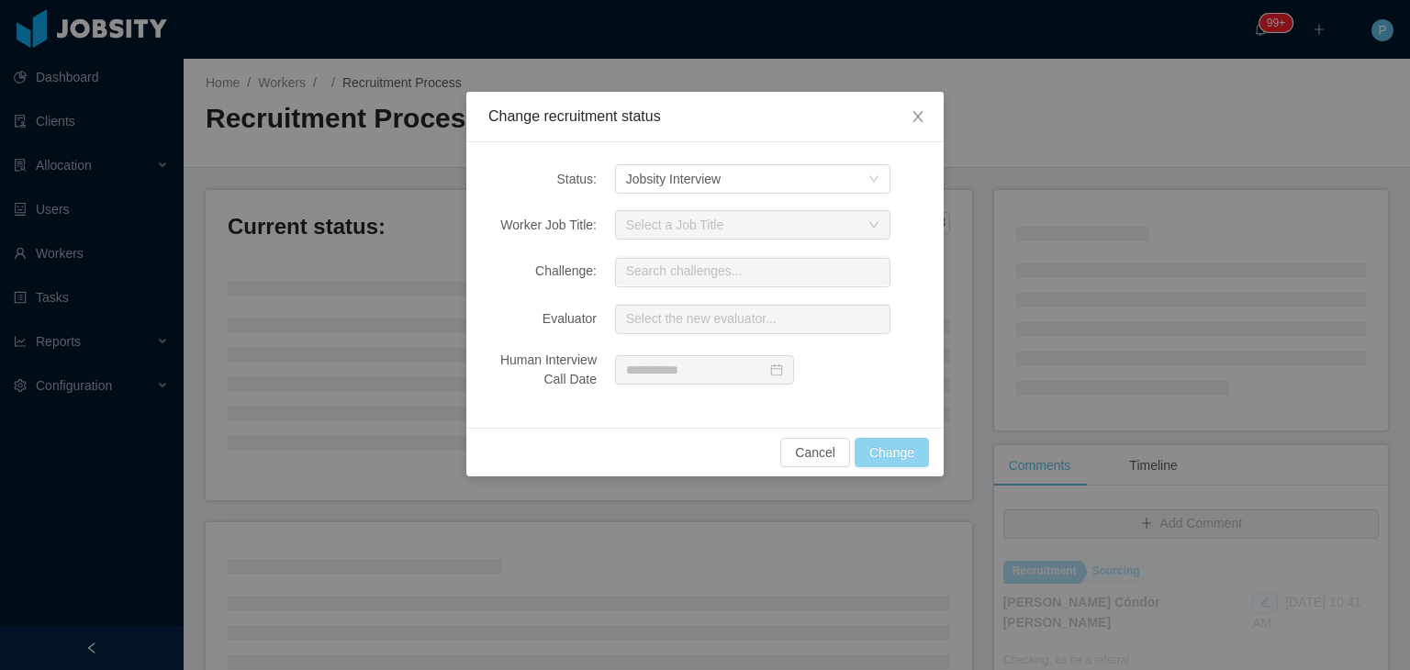
click at [898, 438] on button "Change" at bounding box center [892, 452] width 74 height 29
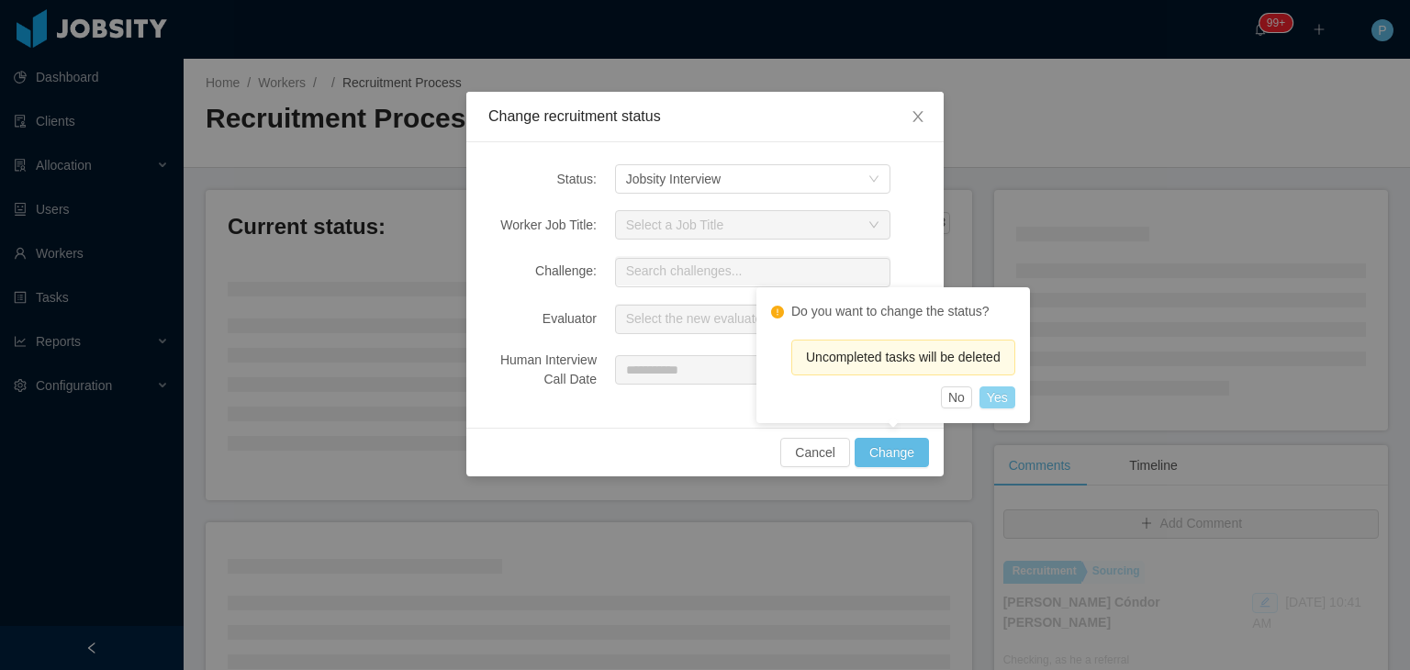
click at [995, 390] on button "Yes" at bounding box center [998, 398] width 36 height 22
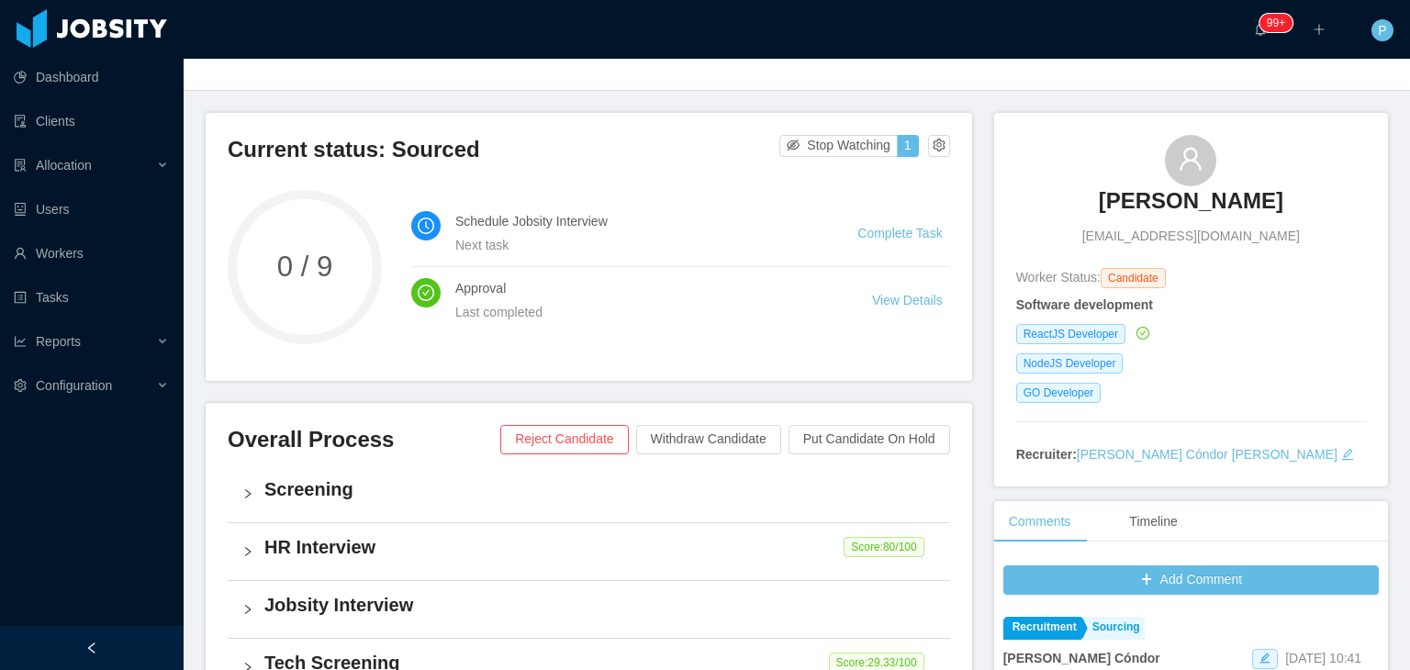
scroll to position [0, 0]
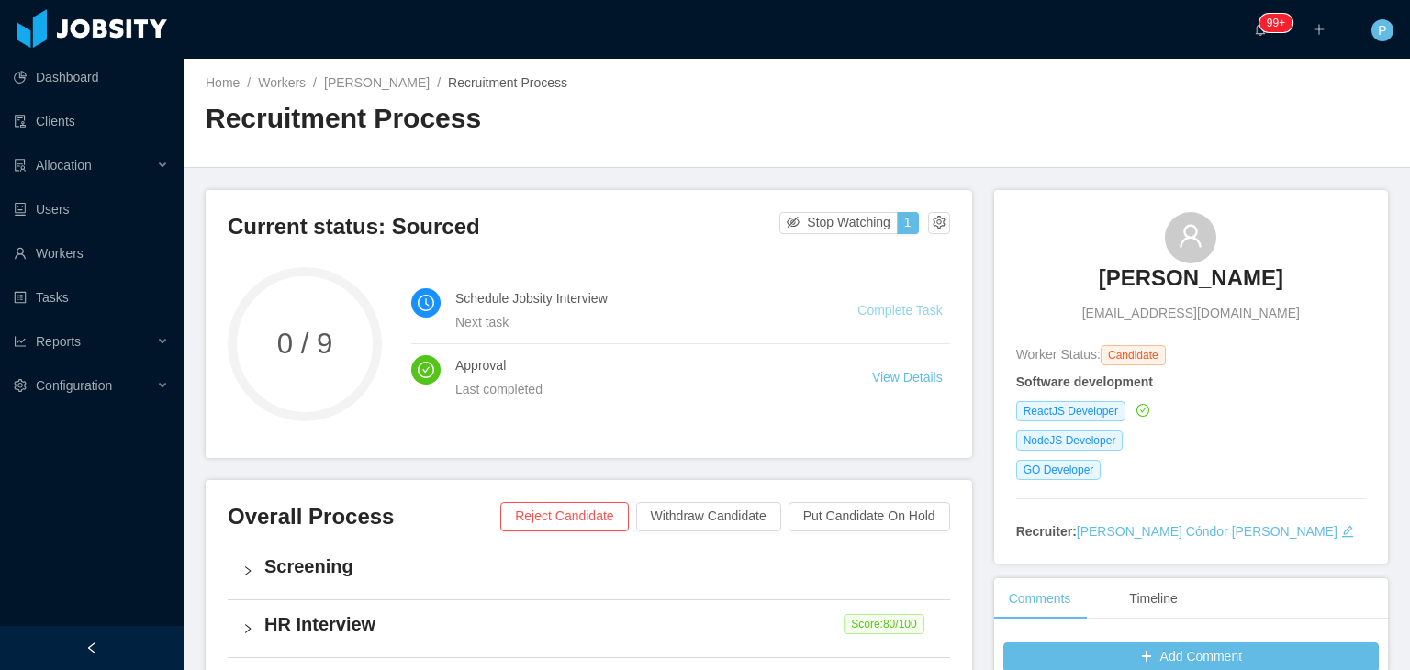
click at [903, 312] on link "Complete Task" at bounding box center [900, 310] width 84 height 15
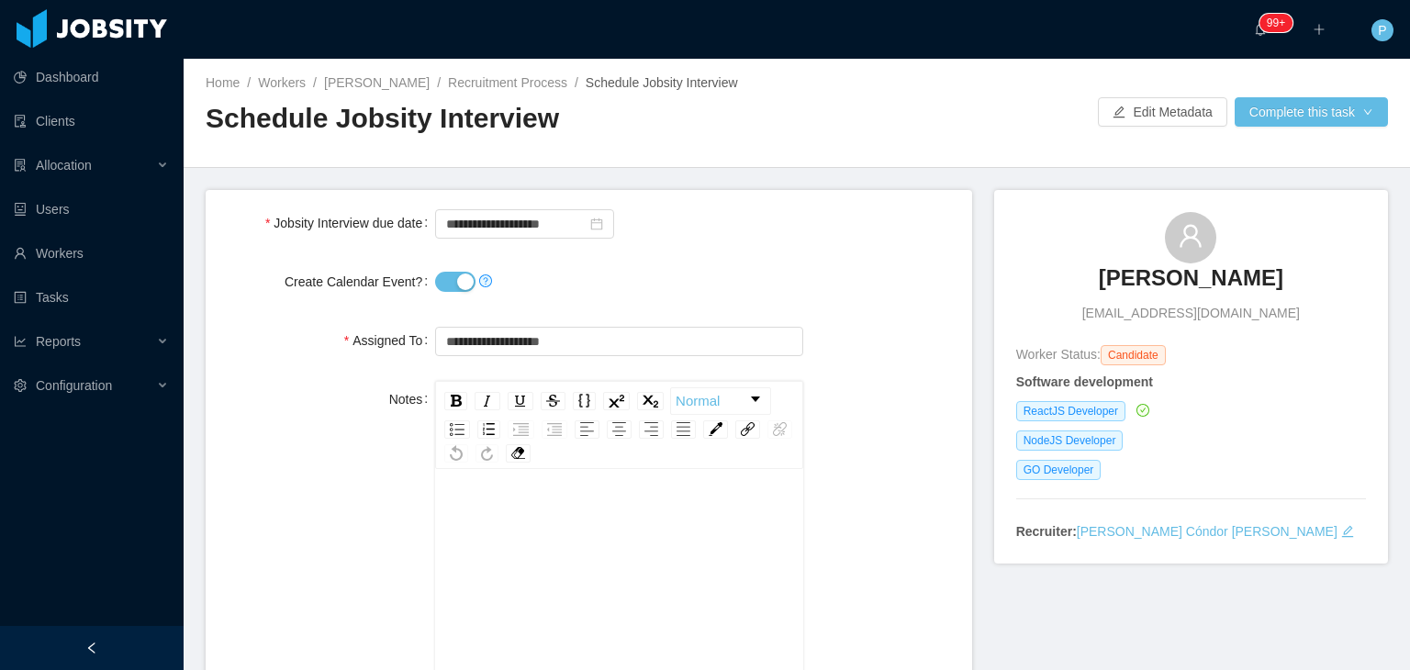
click at [450, 285] on button "Create Calendar Event?" at bounding box center [455, 282] width 40 height 20
click at [1282, 120] on button "Complete this task" at bounding box center [1311, 111] width 153 height 29
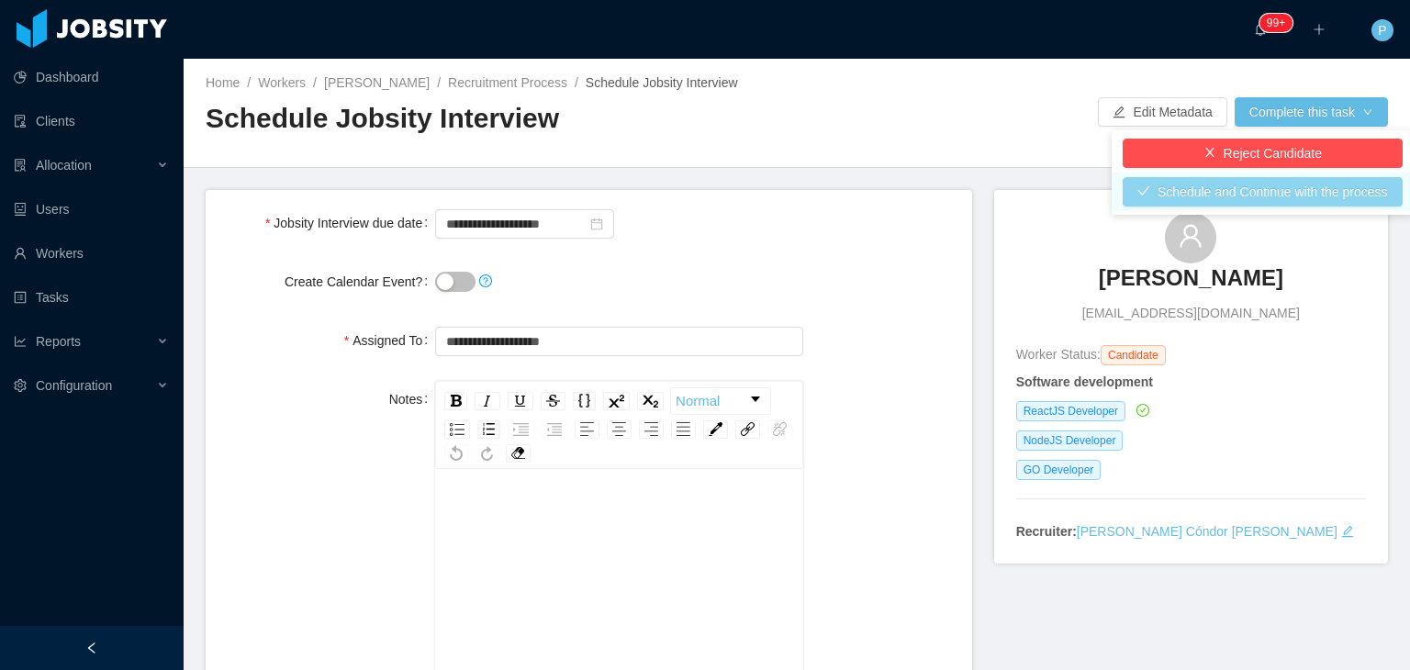
click at [1298, 199] on button "Schedule and Continue with the process" at bounding box center [1263, 191] width 280 height 29
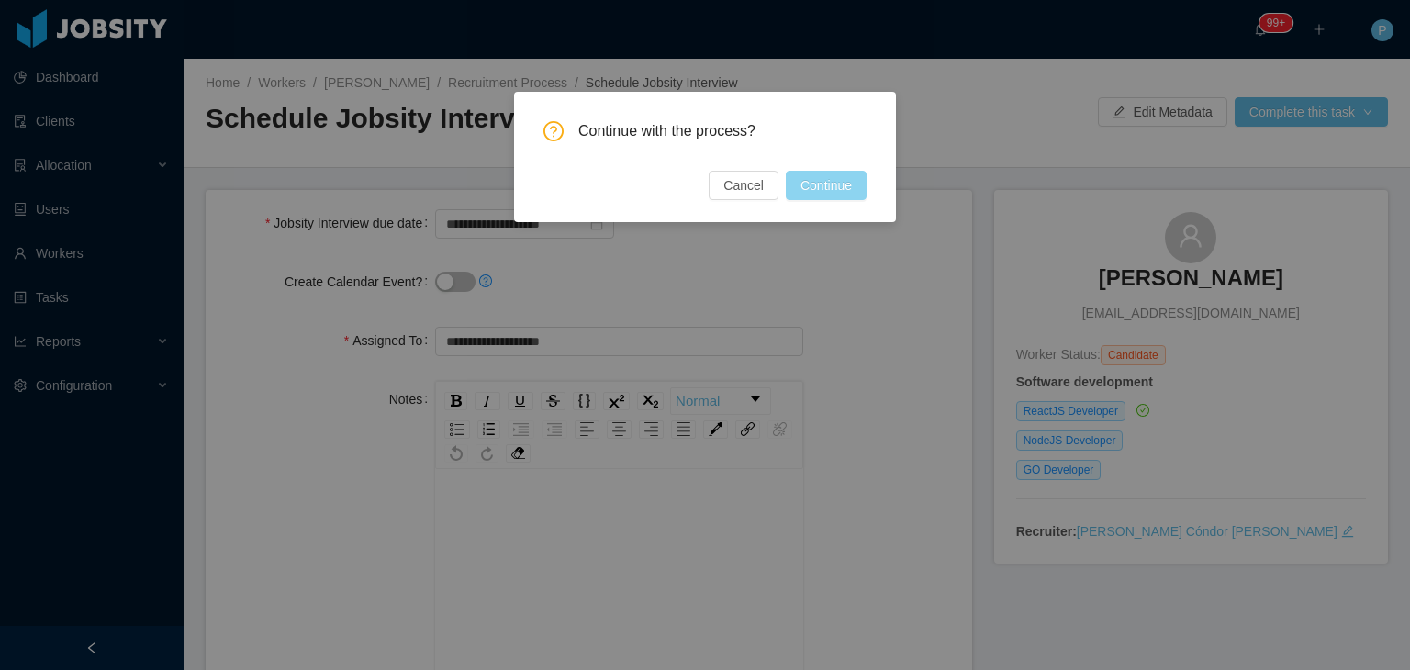
click at [821, 182] on button "Continue" at bounding box center [826, 185] width 81 height 29
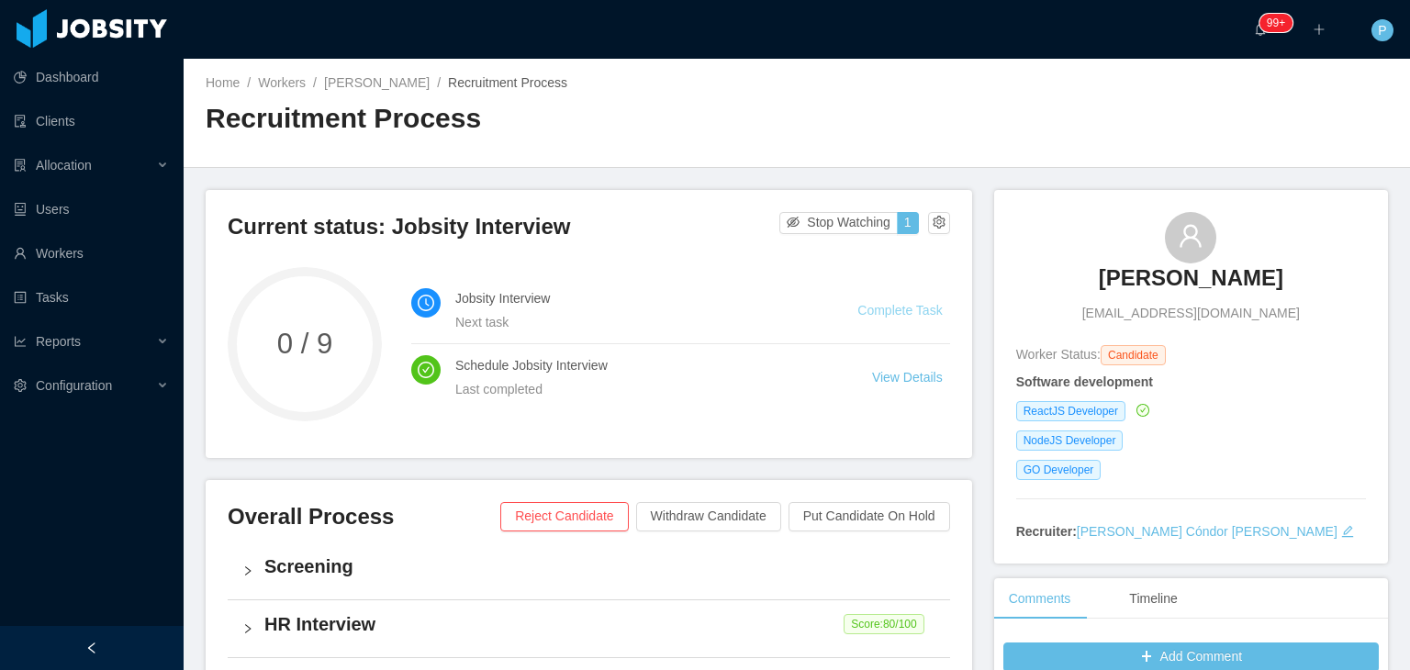
click at [910, 313] on link "Complete Task" at bounding box center [900, 310] width 84 height 15
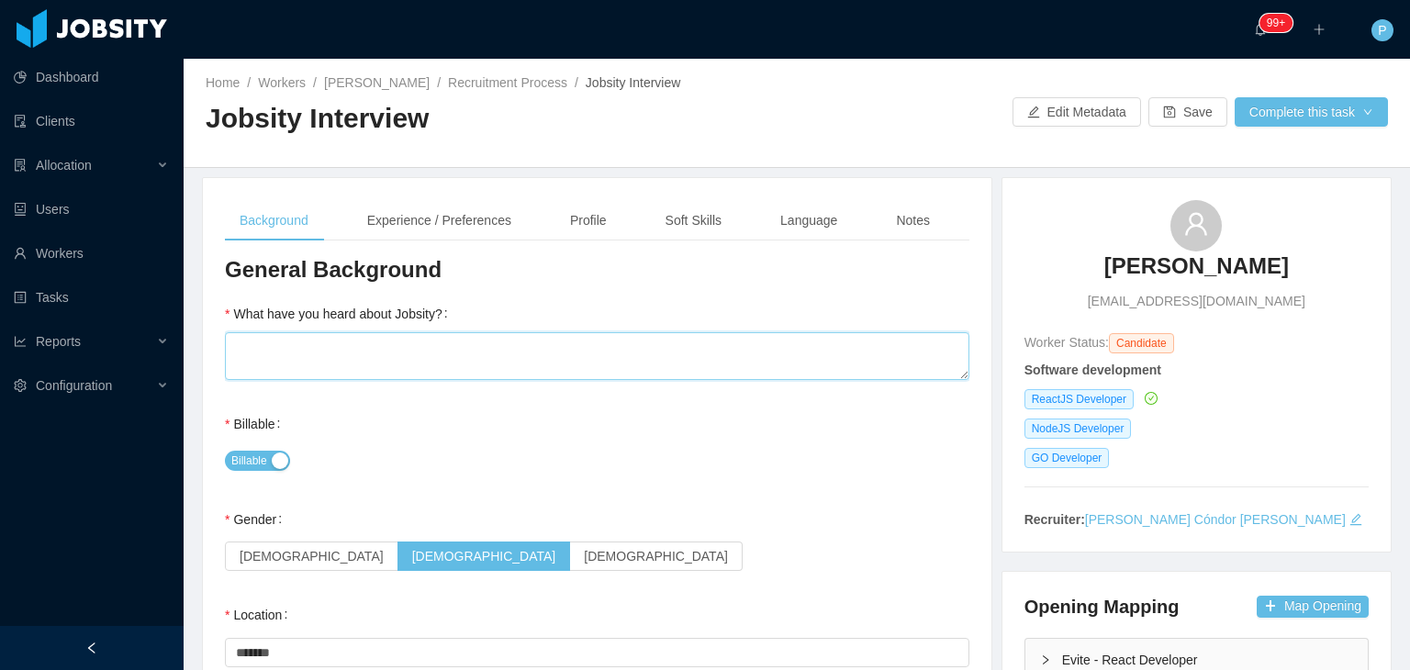
click at [865, 346] on textarea "What have you heard about Jobsity?" at bounding box center [597, 356] width 745 height 48
type textarea "*"
click at [912, 218] on div "Notes" at bounding box center [913, 220] width 63 height 41
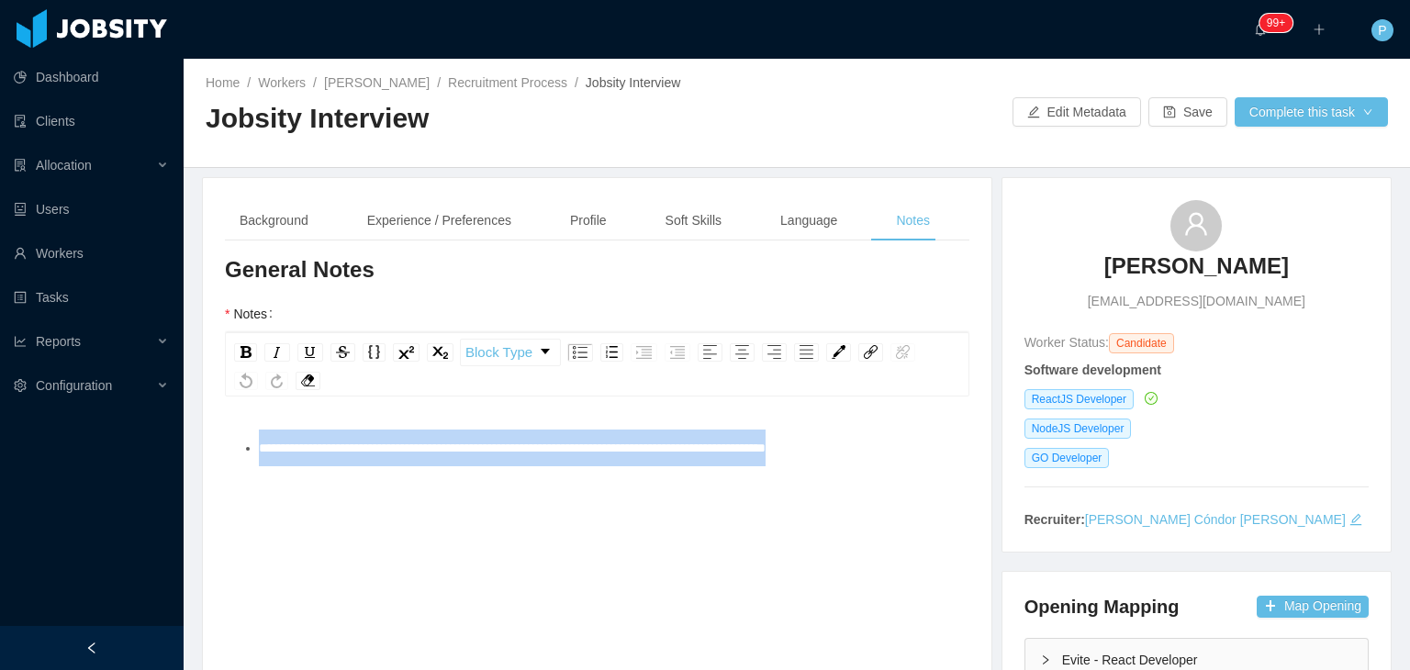
drag, startPoint x: 896, startPoint y: 471, endPoint x: 255, endPoint y: 456, distance: 641.1
click at [255, 456] on div "**********" at bounding box center [598, 590] width 716 height 321
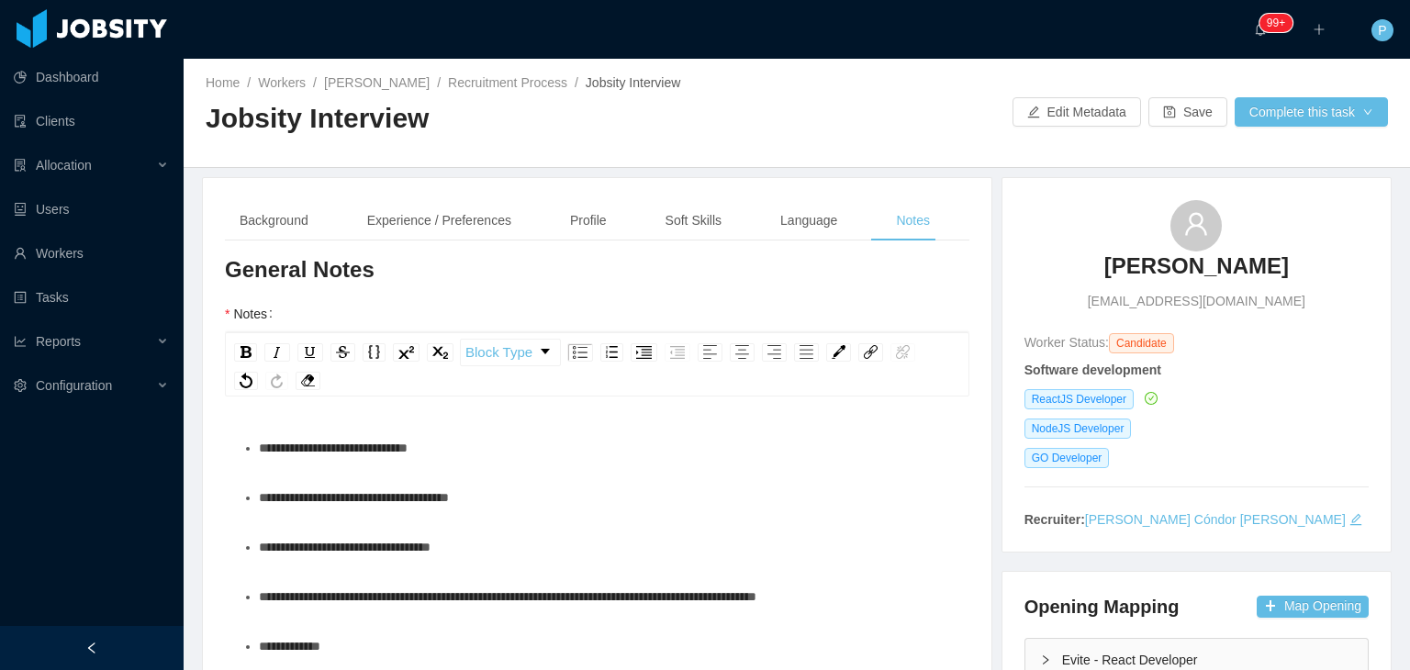
click at [545, 475] on ul "**********" at bounding box center [598, 646] width 716 height 433
click at [556, 494] on div "**********" at bounding box center [607, 497] width 697 height 37
click at [489, 77] on link "Recruitment Process" at bounding box center [507, 82] width 119 height 15
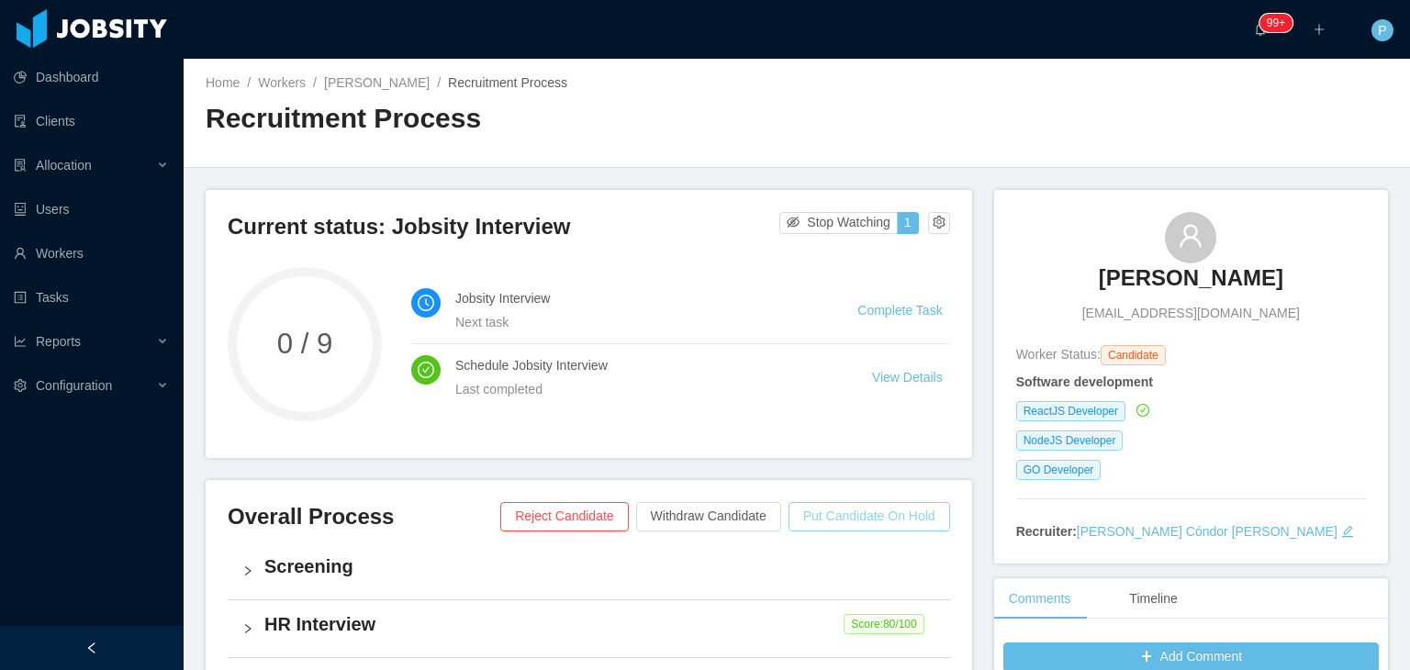
click at [856, 511] on button "Put Candidate On Hold" at bounding box center [870, 516] width 162 height 29
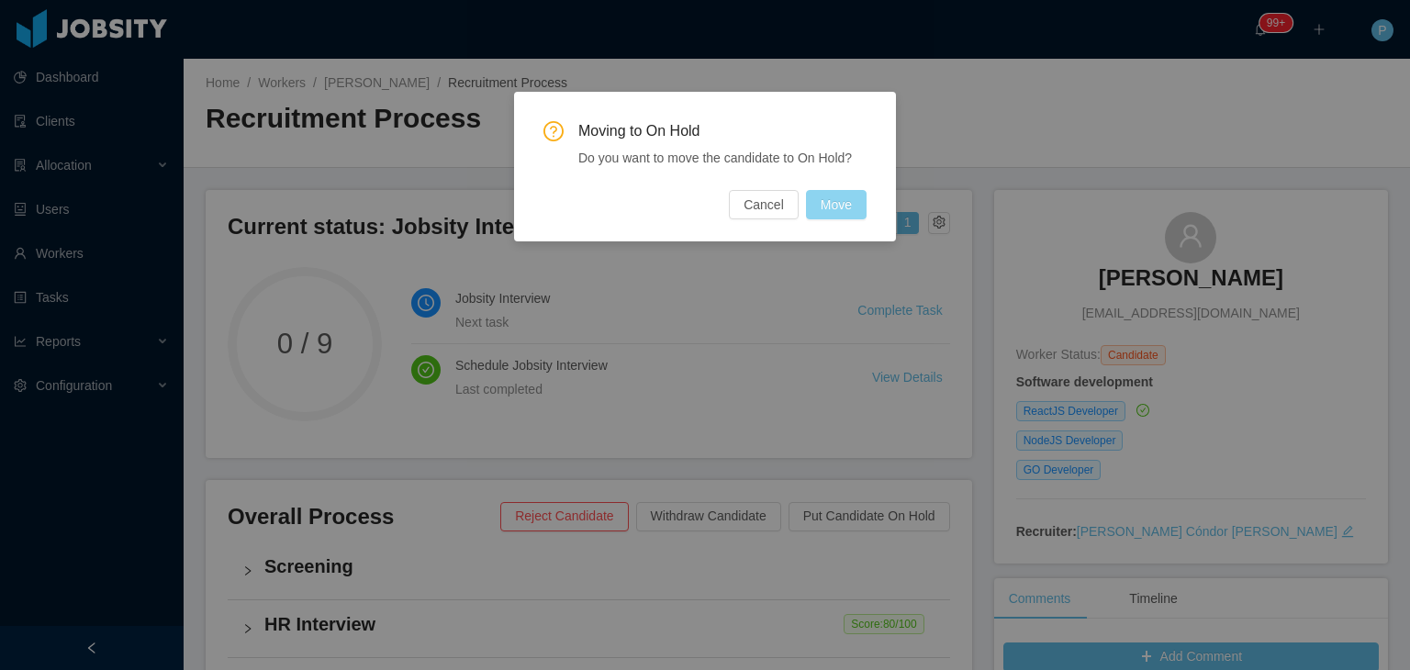
click at [853, 207] on button "Move" at bounding box center [836, 204] width 61 height 29
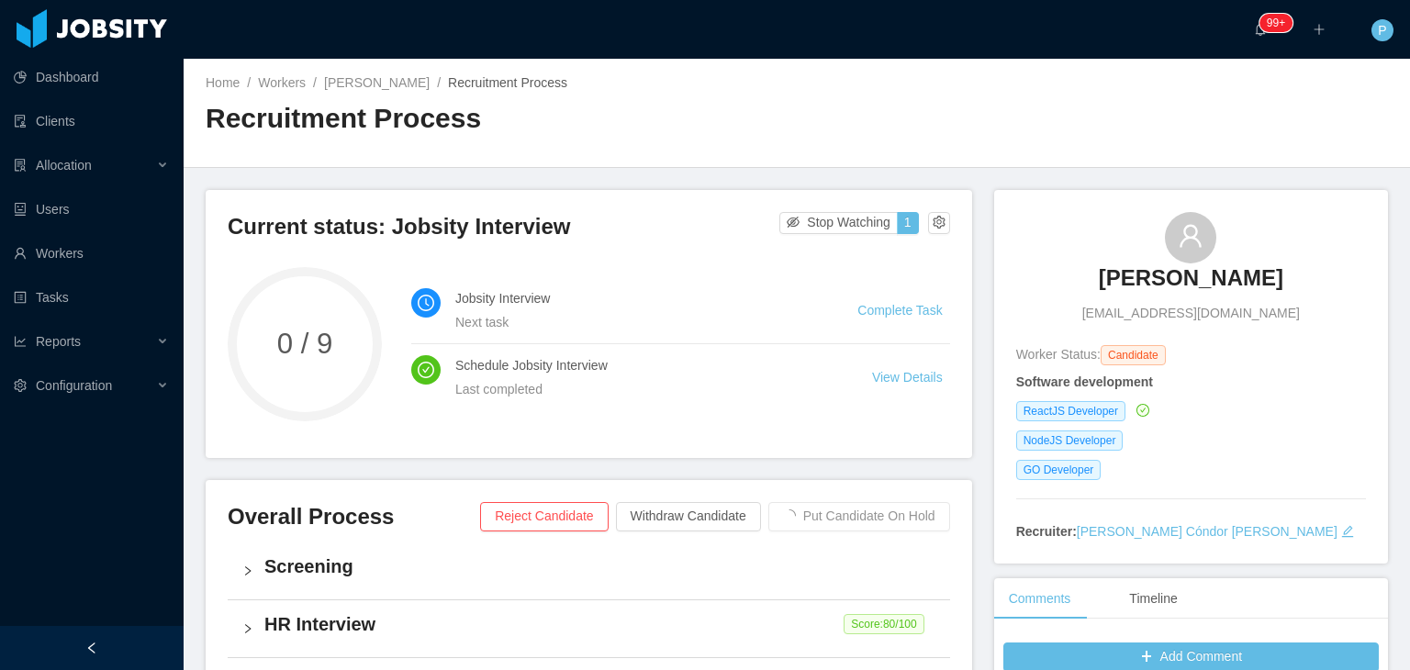
click at [924, 118] on div "Home / Workers / José Zúñiga / Recruitment Process / Recruitment Process" at bounding box center [797, 113] width 1227 height 109
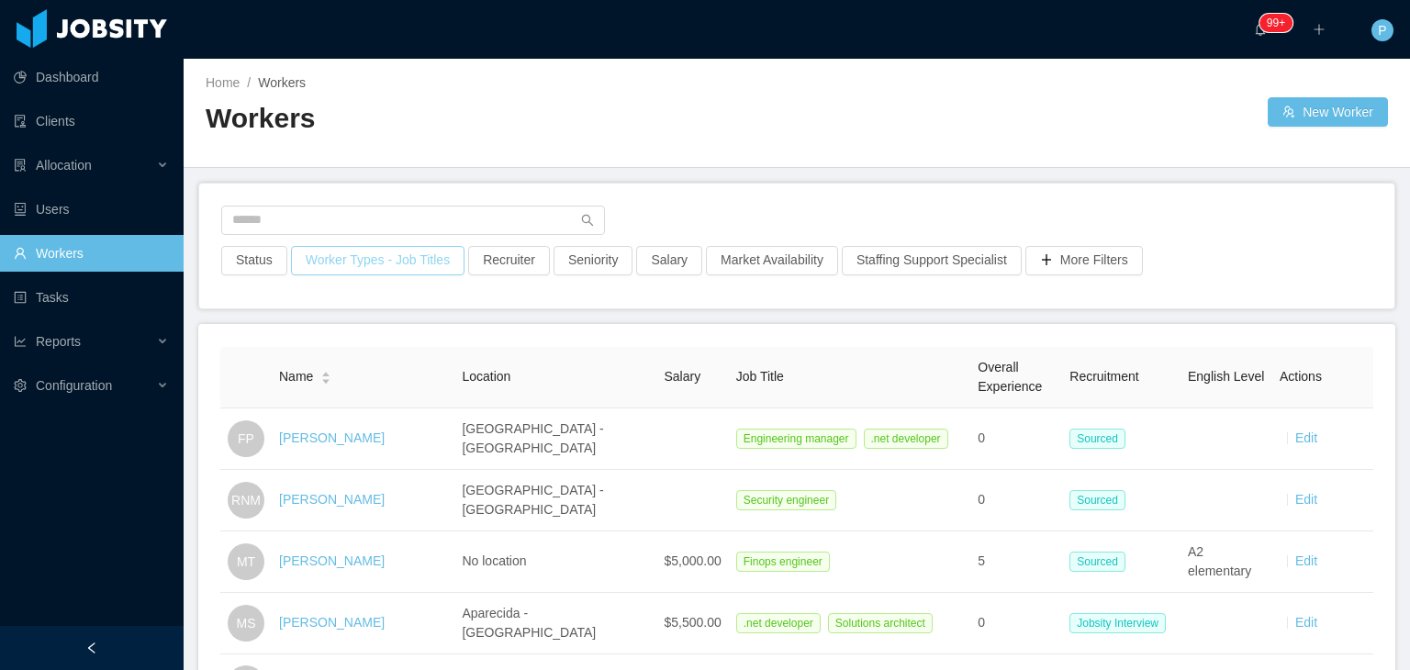
click at [382, 261] on button "Worker Types - Job Titles" at bounding box center [378, 260] width 174 height 29
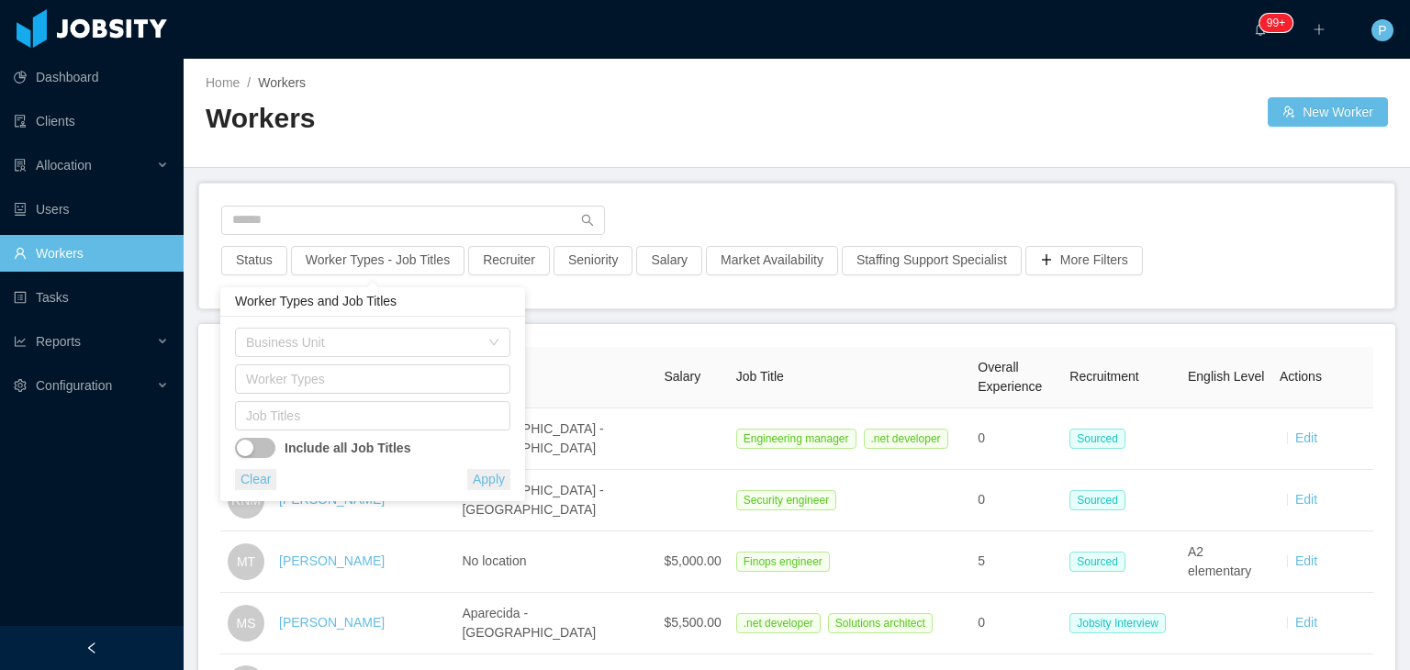
click at [352, 431] on div "Include all Job Titles" at bounding box center [372, 445] width 275 height 28
click at [386, 410] on div "Job Titles" at bounding box center [368, 416] width 245 height 18
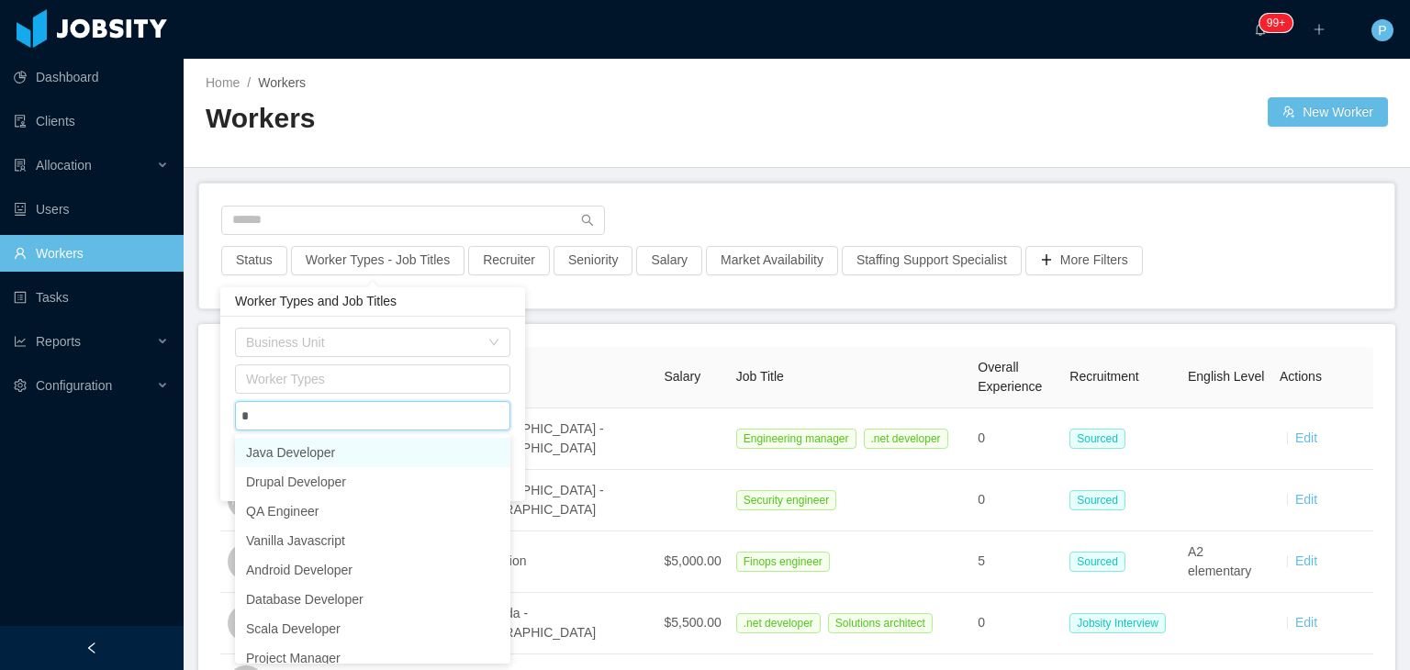
type input "**"
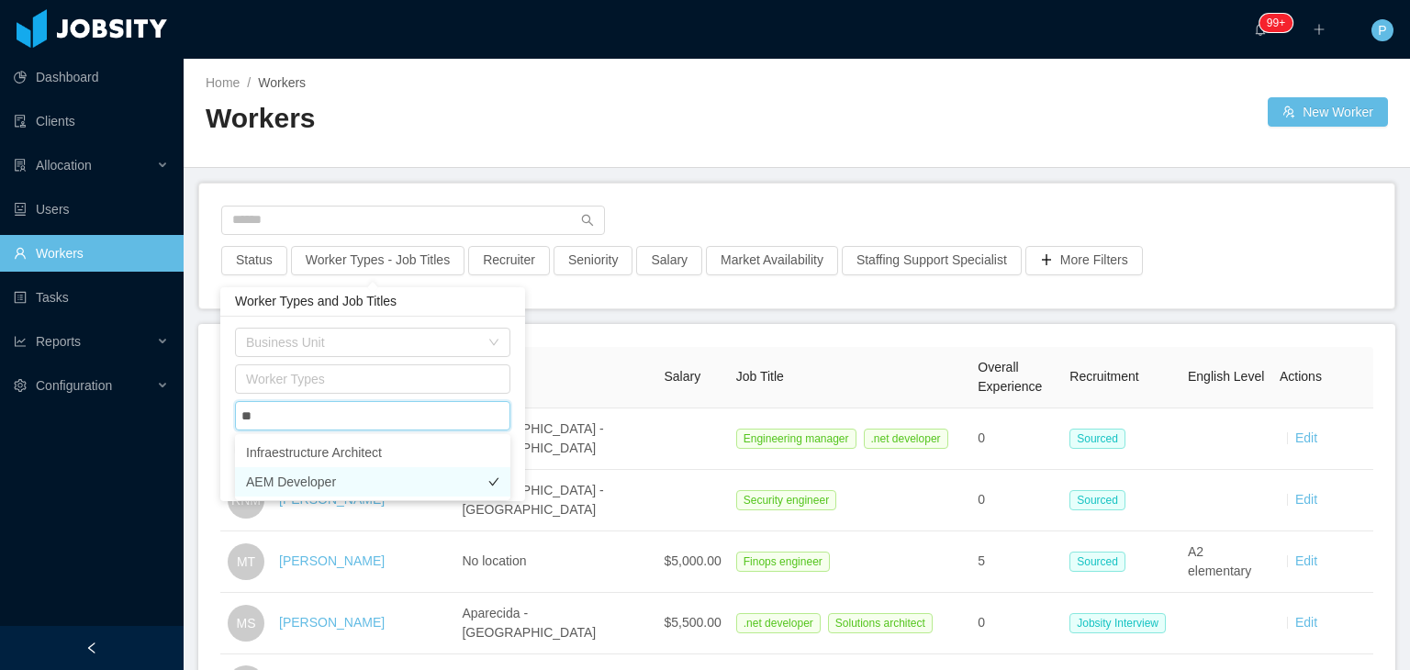
click at [399, 487] on li "AEM Developer" at bounding box center [372, 481] width 275 height 29
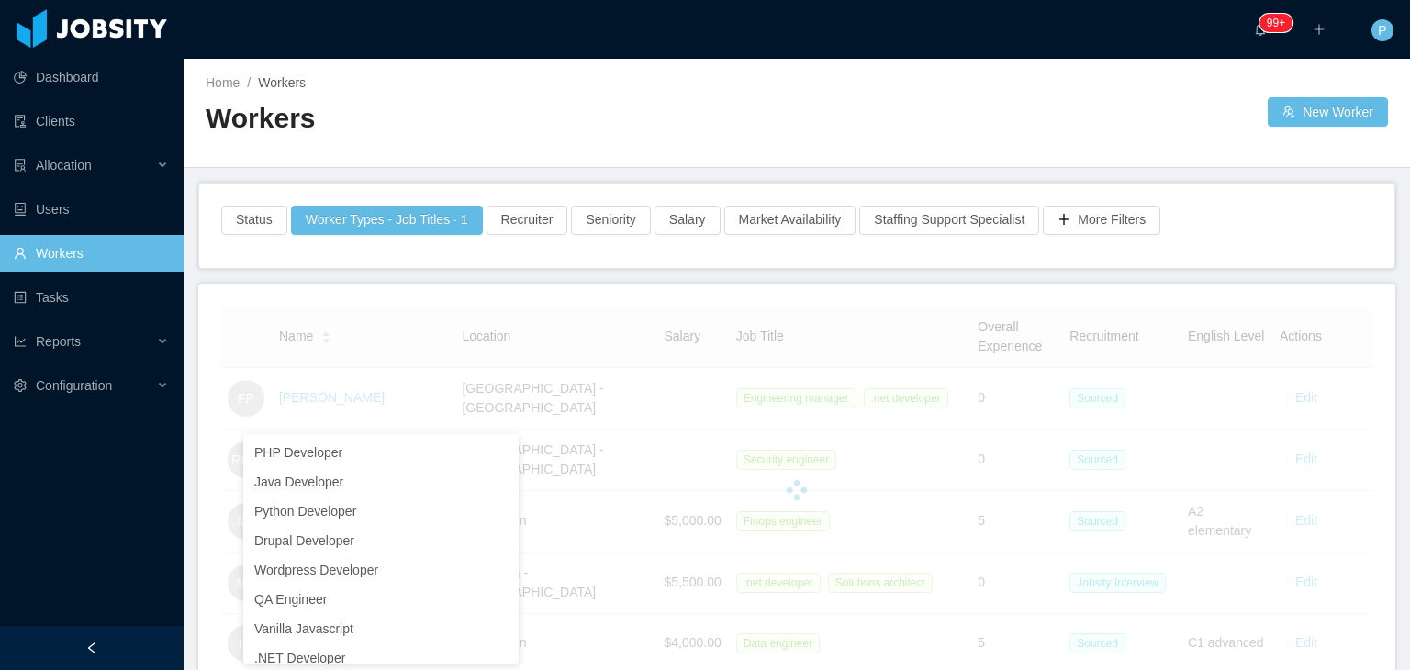
click at [768, 199] on div "Status Worker Types - Job Titles · 1 Recruiter Seniority Salary Market Availabi…" at bounding box center [797, 226] width 1196 height 84
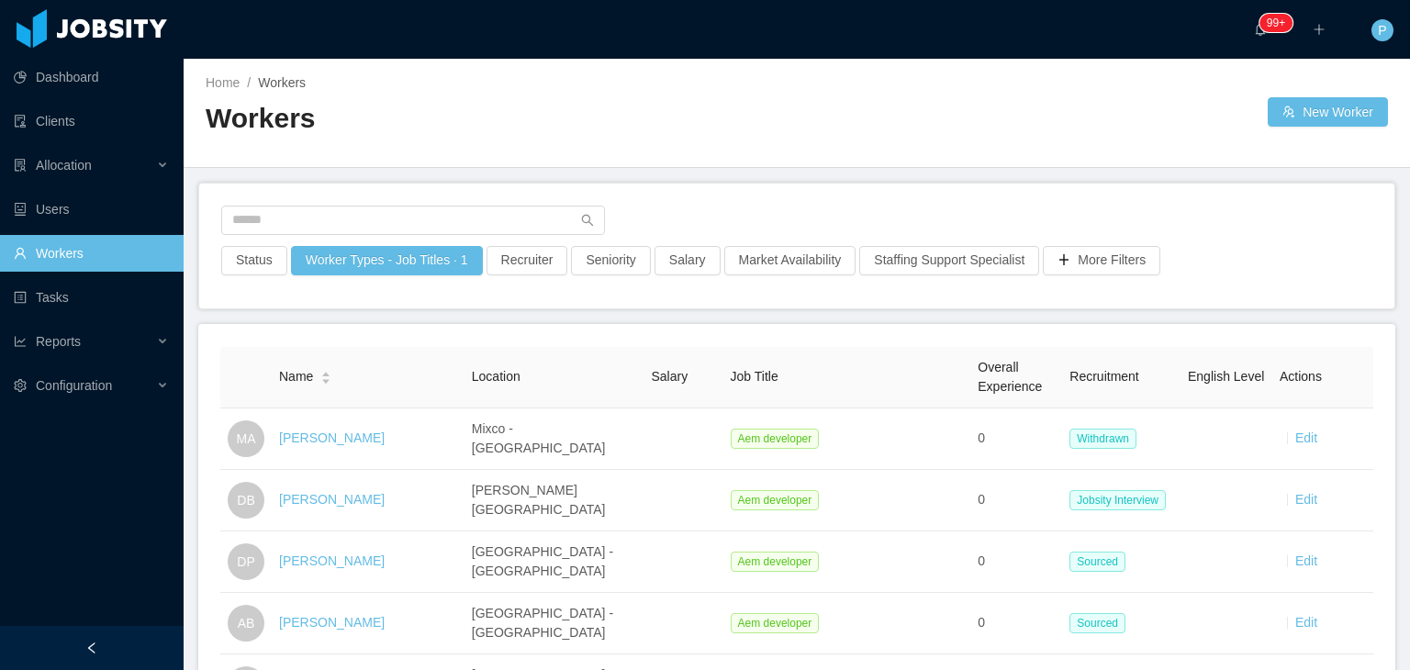
click at [695, 78] on div "Home / Workers /" at bounding box center [501, 82] width 591 height 19
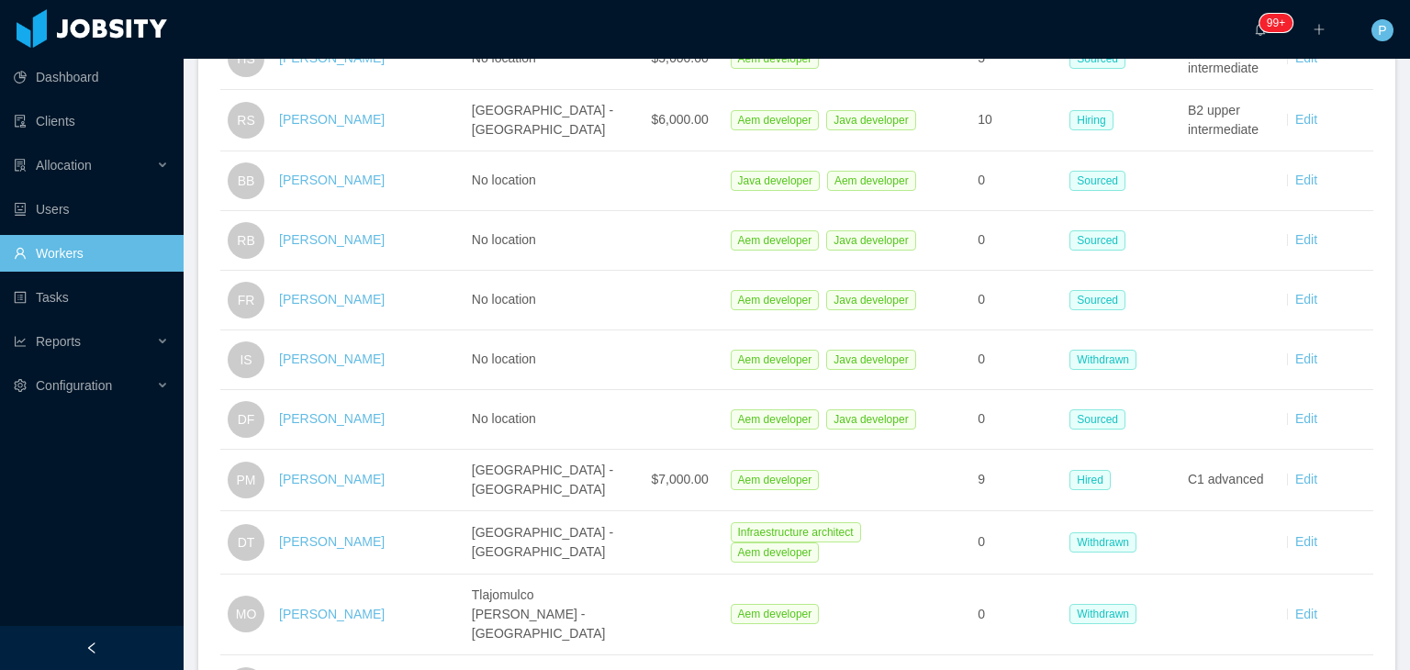
scroll to position [2928, 0]
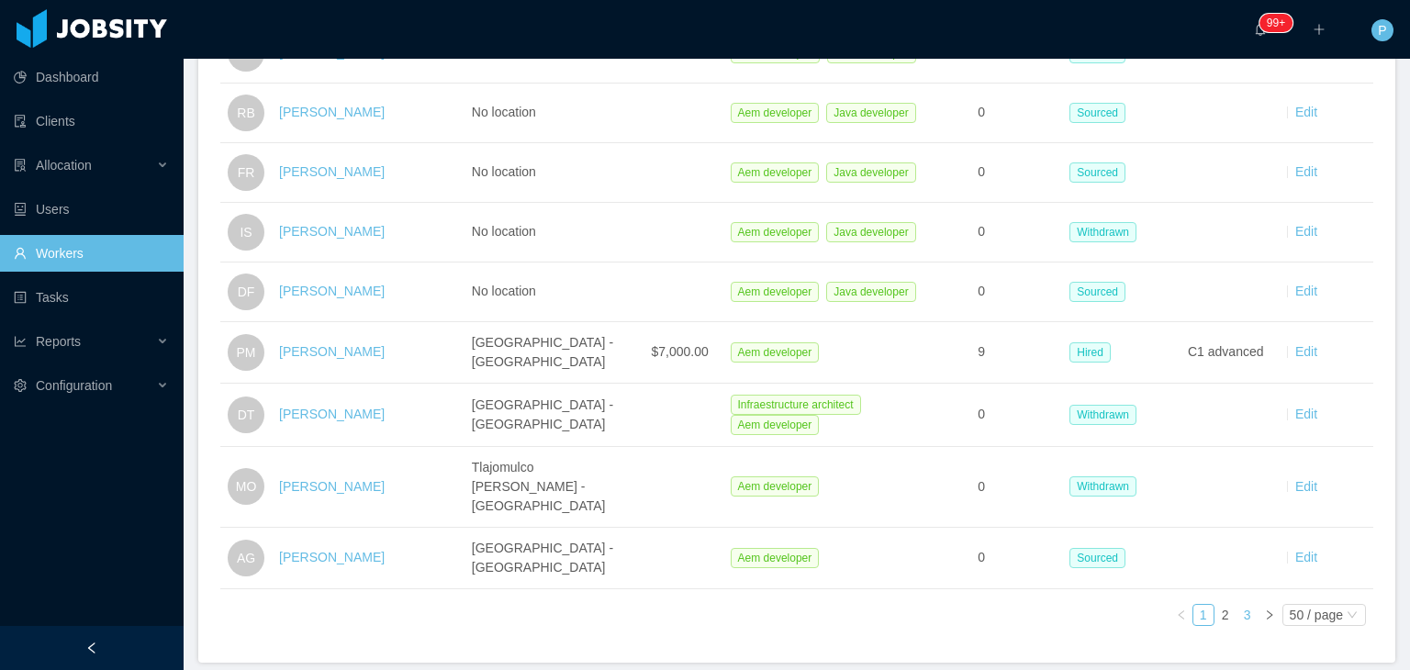
click at [1240, 605] on link "3" at bounding box center [1248, 615] width 20 height 20
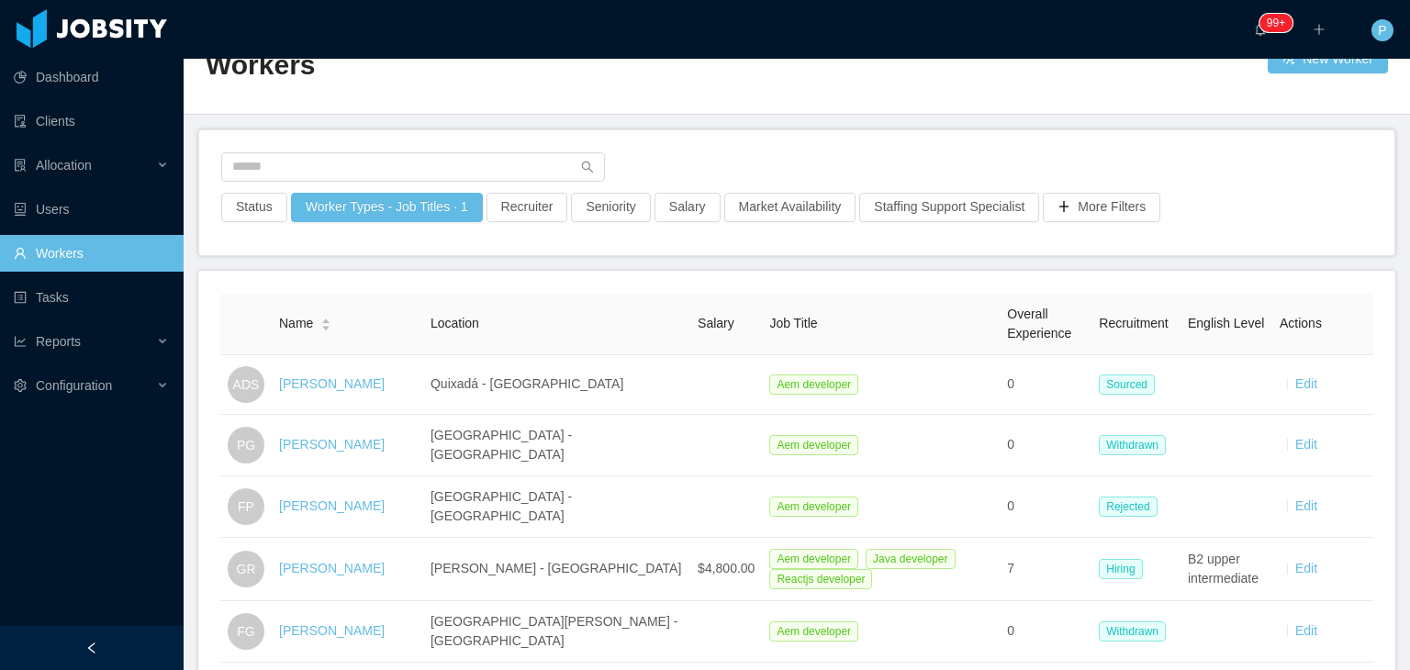
scroll to position [46, 0]
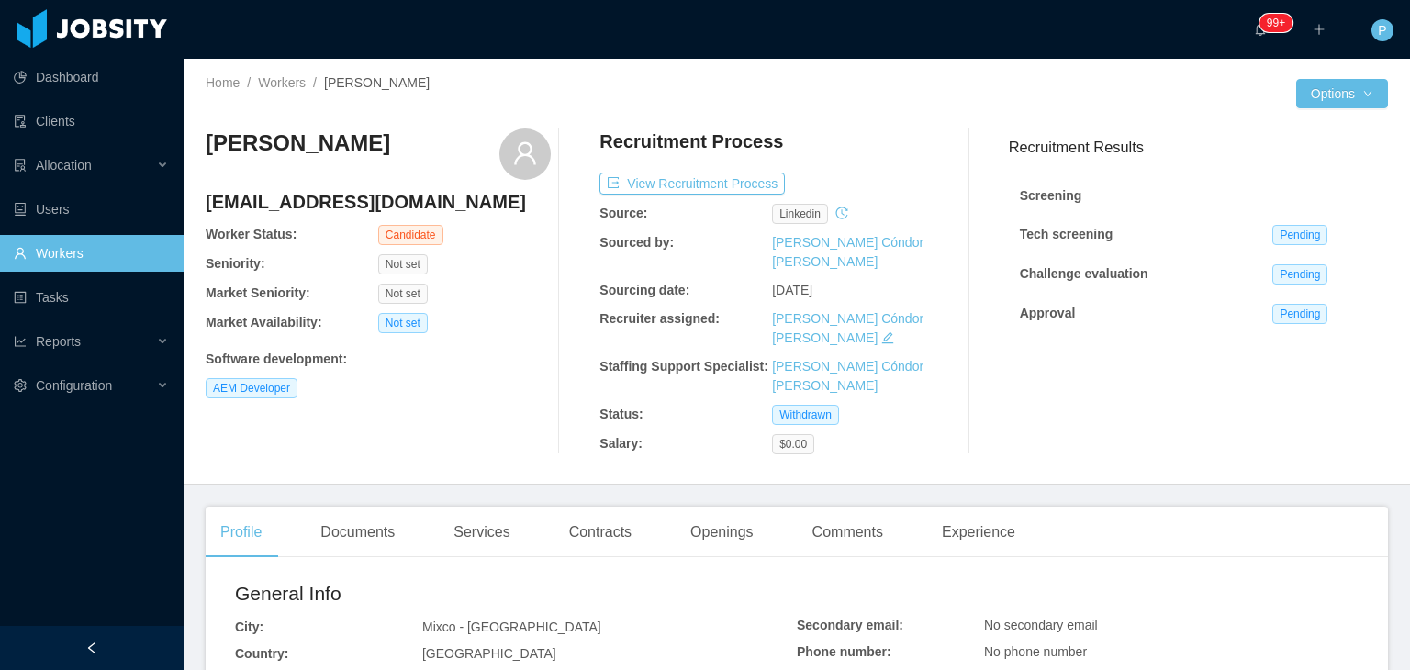
click at [474, 85] on div "Home / Workers / [PERSON_NAME] /" at bounding box center [501, 82] width 591 height 19
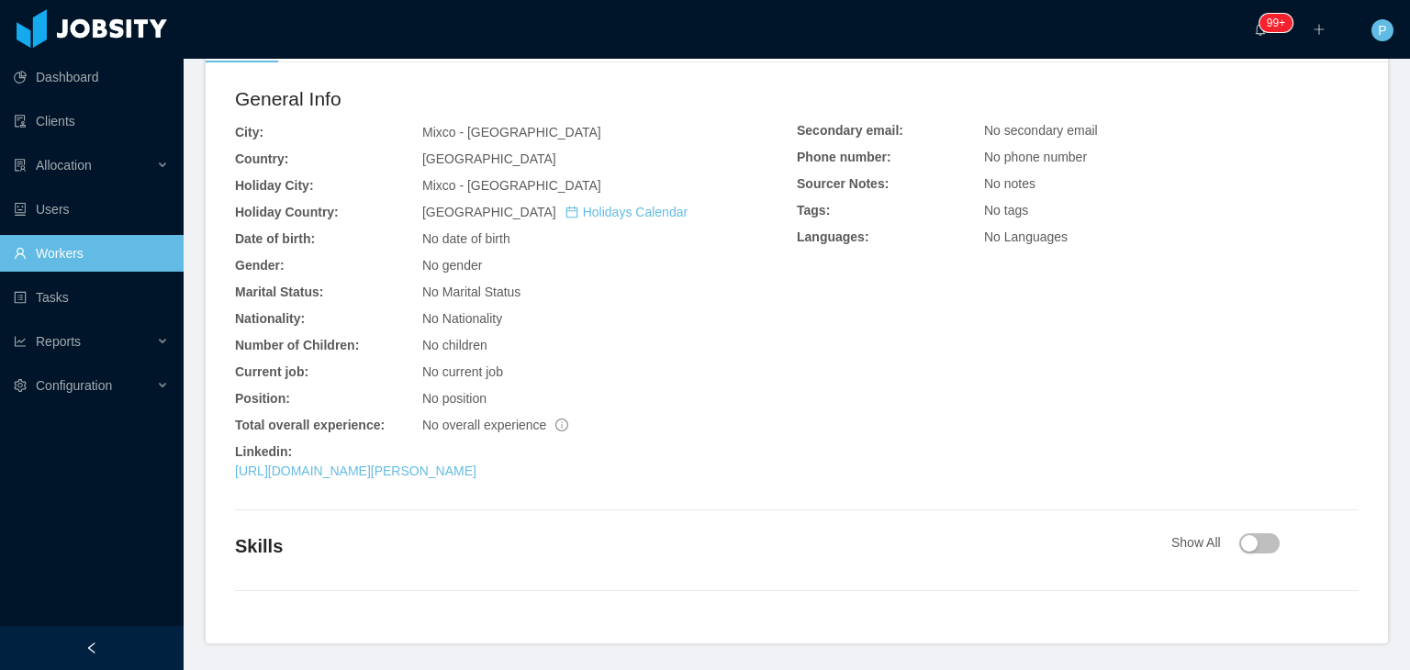
scroll to position [499, 0]
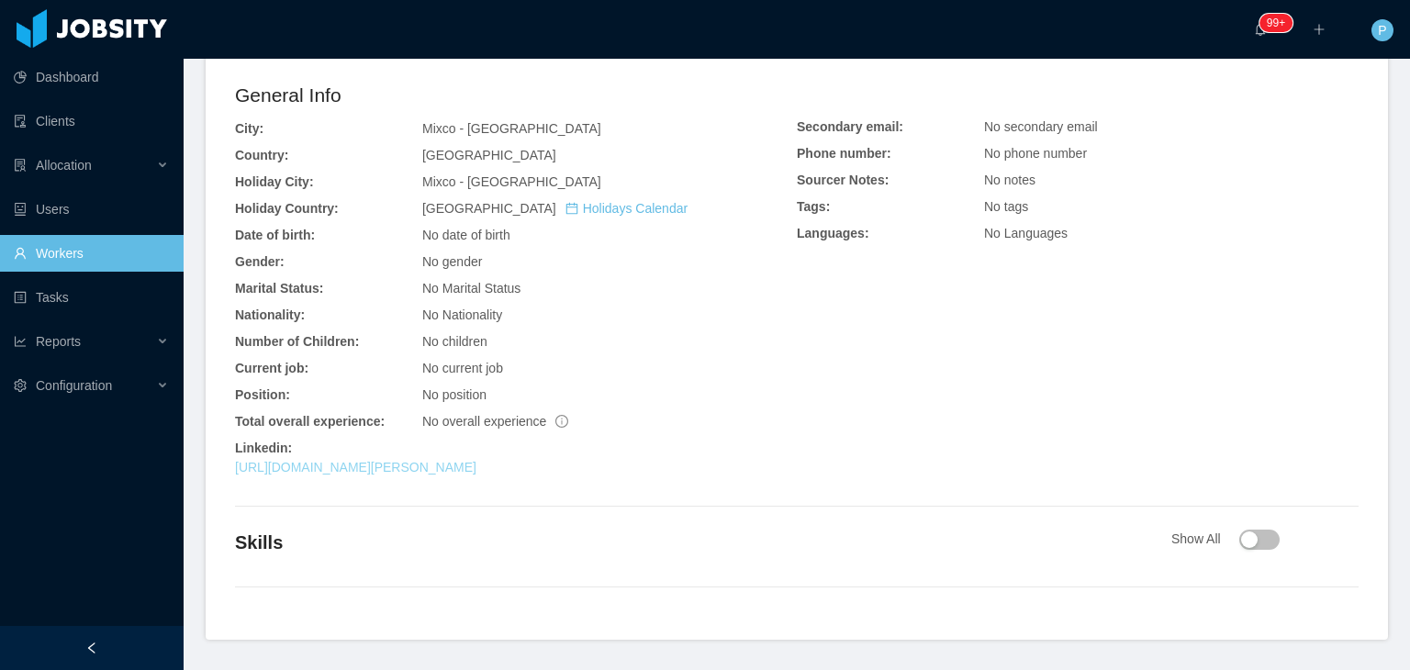
click at [477, 460] on link "[URL][DOMAIN_NAME][PERSON_NAME]" at bounding box center [356, 467] width 242 height 15
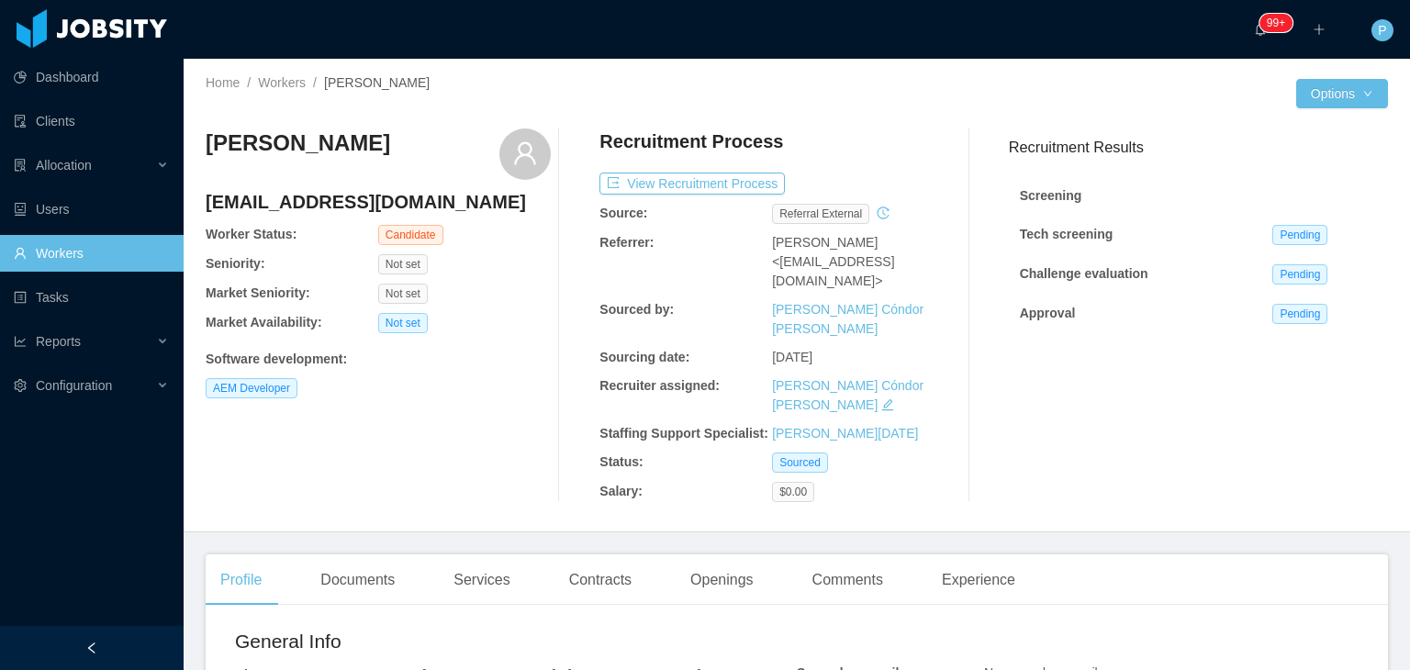
click at [522, 258] on div "Not set" at bounding box center [464, 264] width 173 height 20
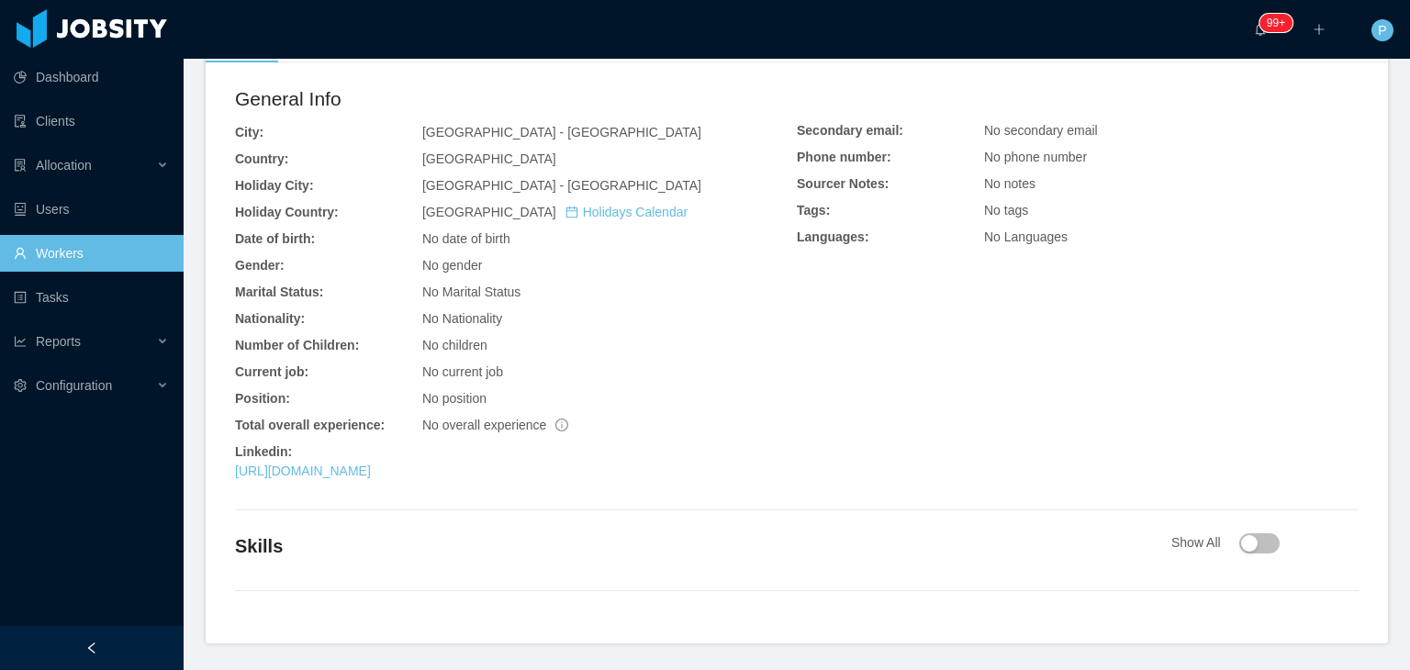
scroll to position [545, 0]
click at [371, 462] on link "[URL][DOMAIN_NAME]" at bounding box center [303, 469] width 136 height 15
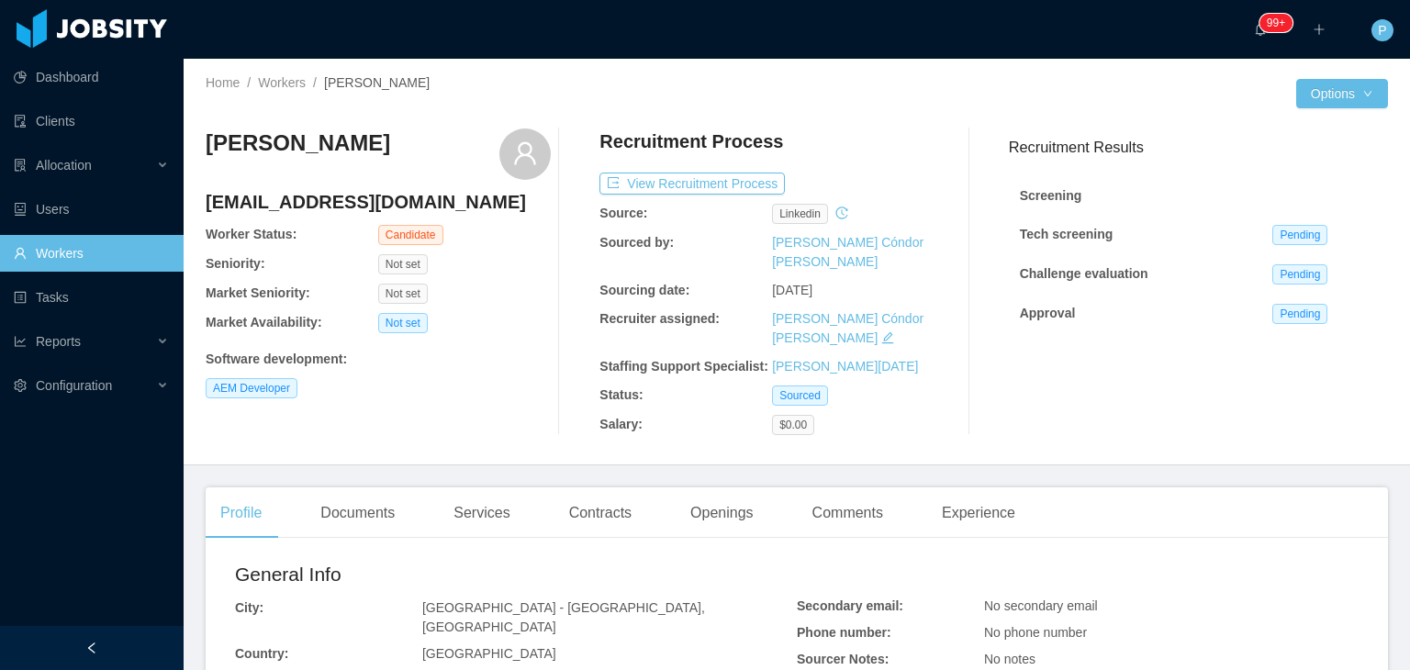
click at [493, 309] on div "[PERSON_NAME] [EMAIL_ADDRESS][DOMAIN_NAME] Worker Status: Candidate Seniority: …" at bounding box center [378, 282] width 345 height 307
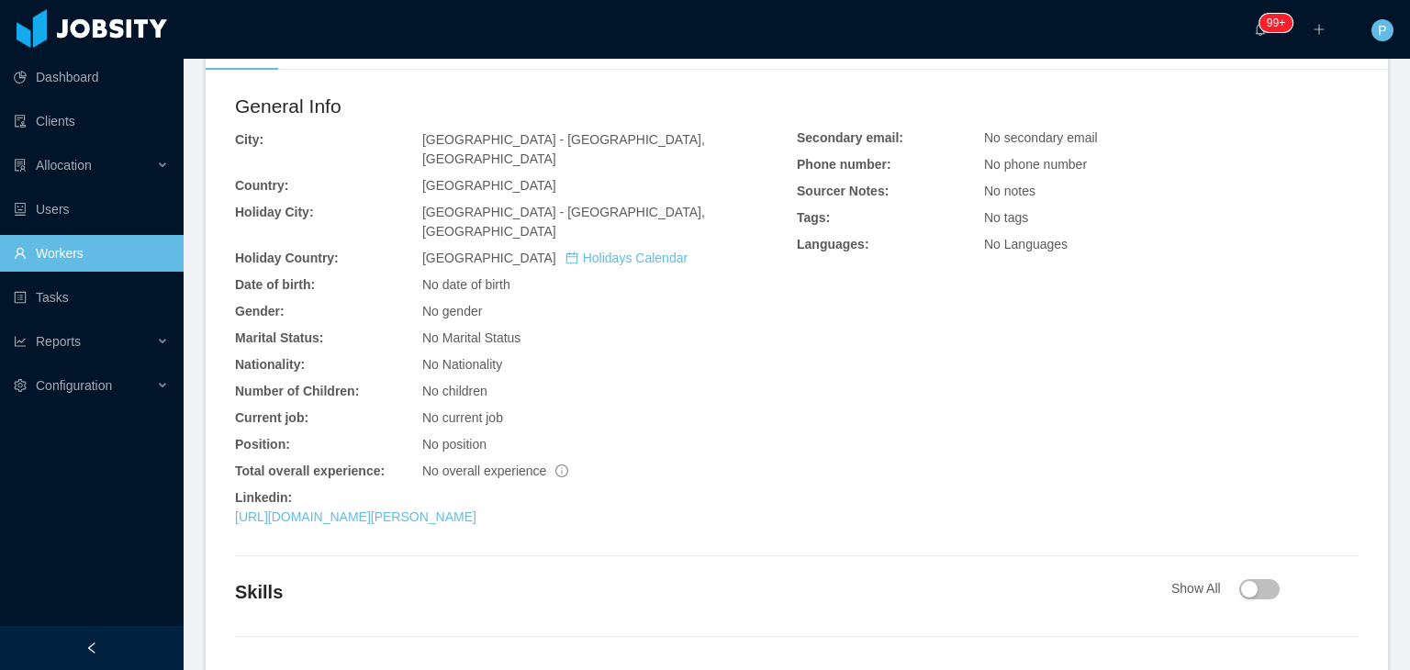
scroll to position [499, 0]
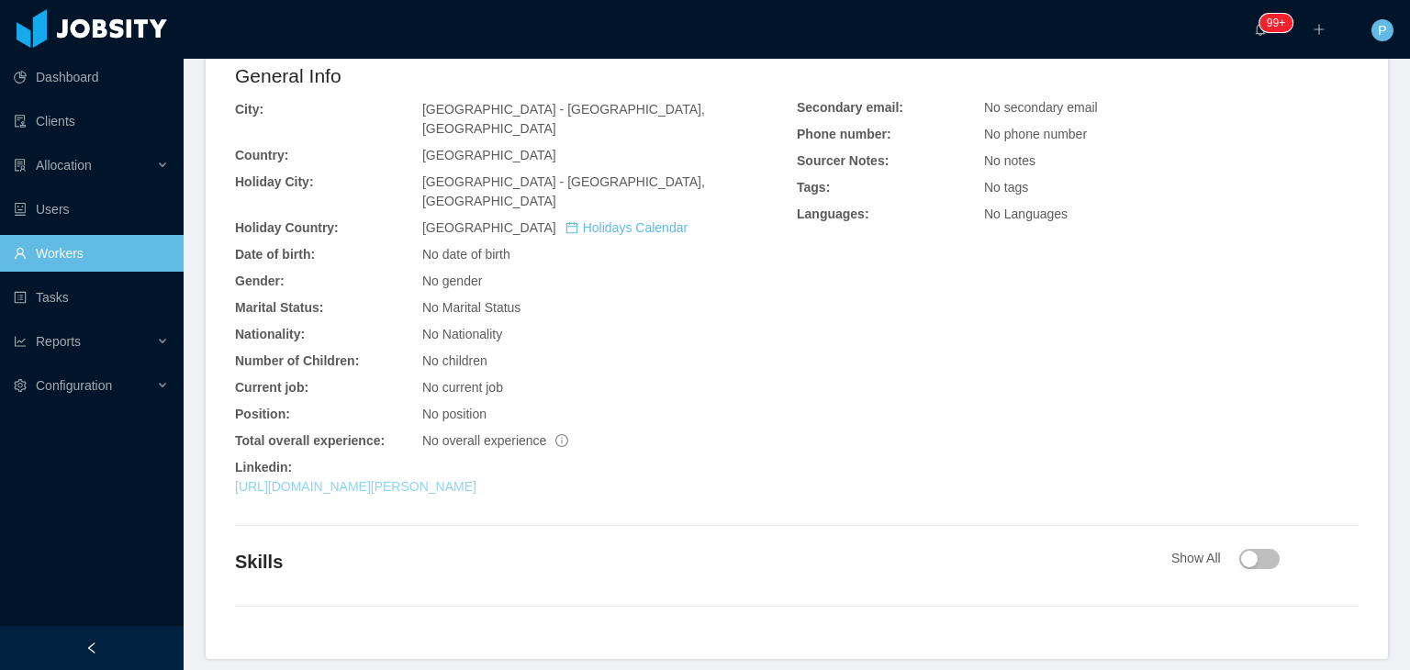
click at [416, 479] on link "[URL][DOMAIN_NAME][PERSON_NAME]" at bounding box center [356, 486] width 242 height 15
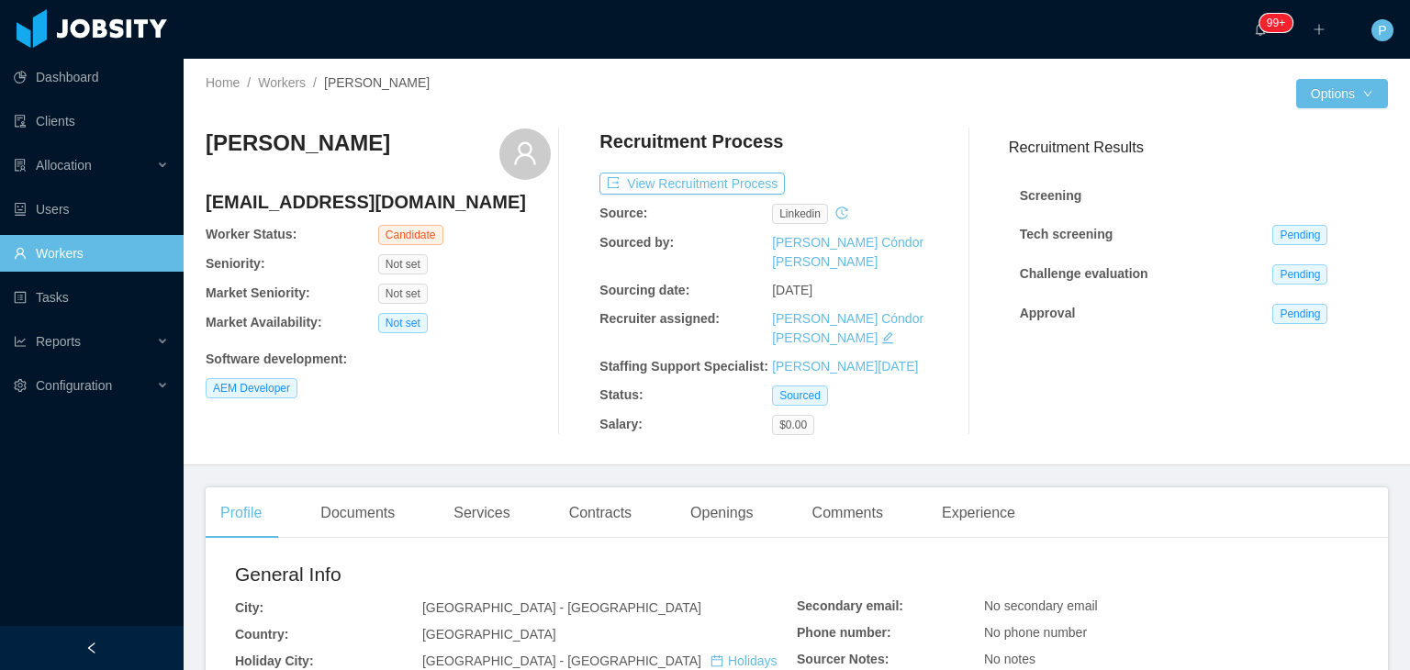
click at [518, 309] on div "[PERSON_NAME] [EMAIL_ADDRESS][DOMAIN_NAME] Worker Status: Candidate Seniority: …" at bounding box center [378, 282] width 345 height 307
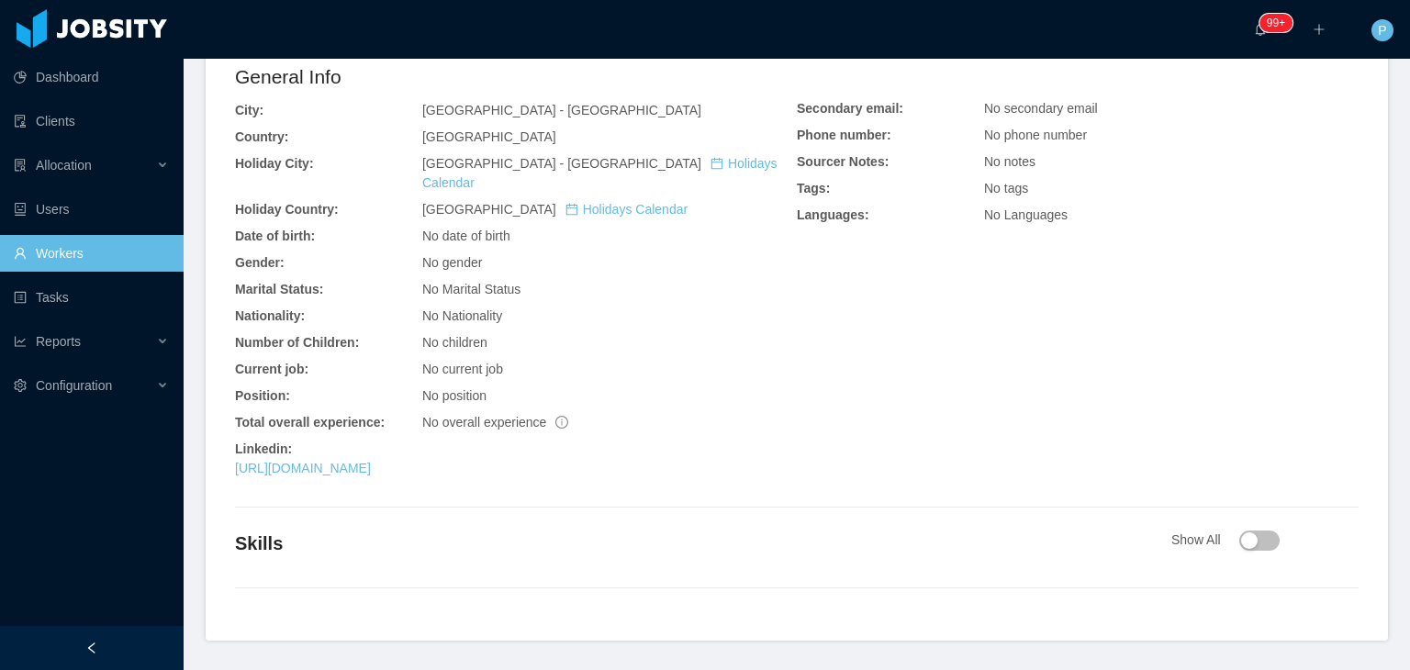
scroll to position [499, 0]
click at [371, 460] on link "[URL][DOMAIN_NAME]" at bounding box center [303, 467] width 136 height 15
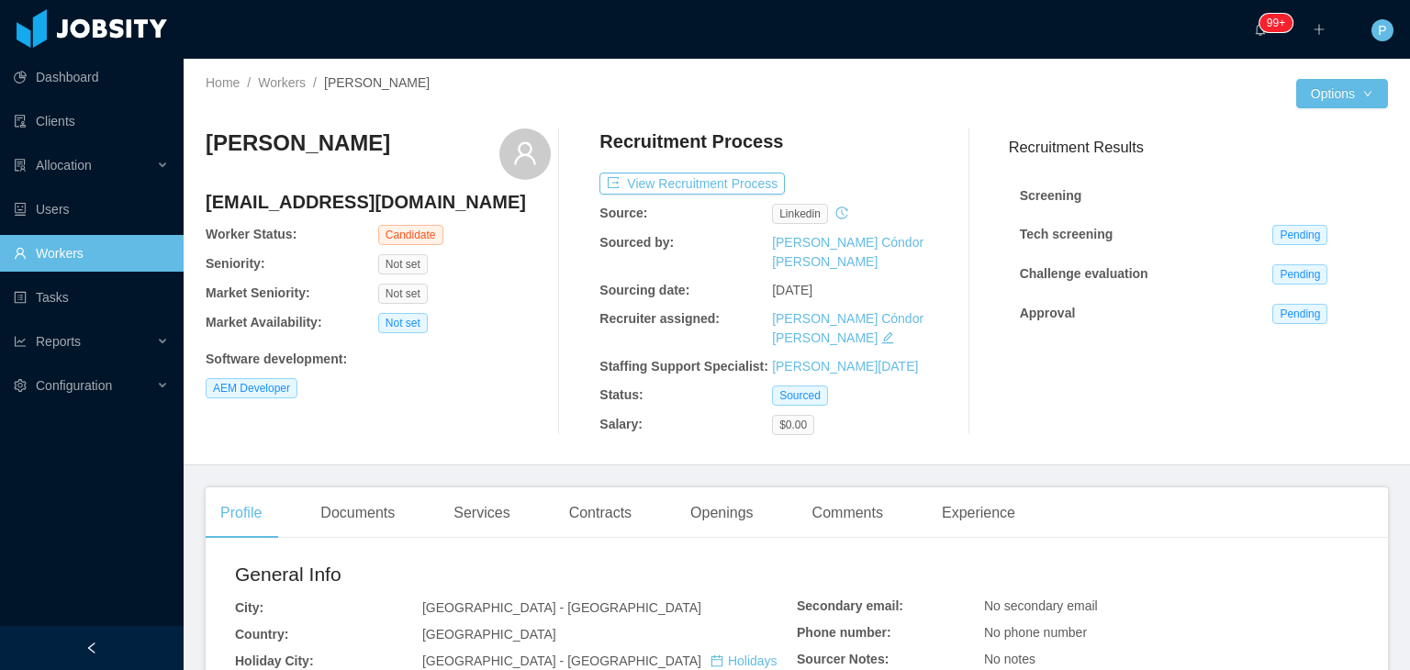
click at [523, 388] on div "AEM Developer" at bounding box center [378, 388] width 345 height 20
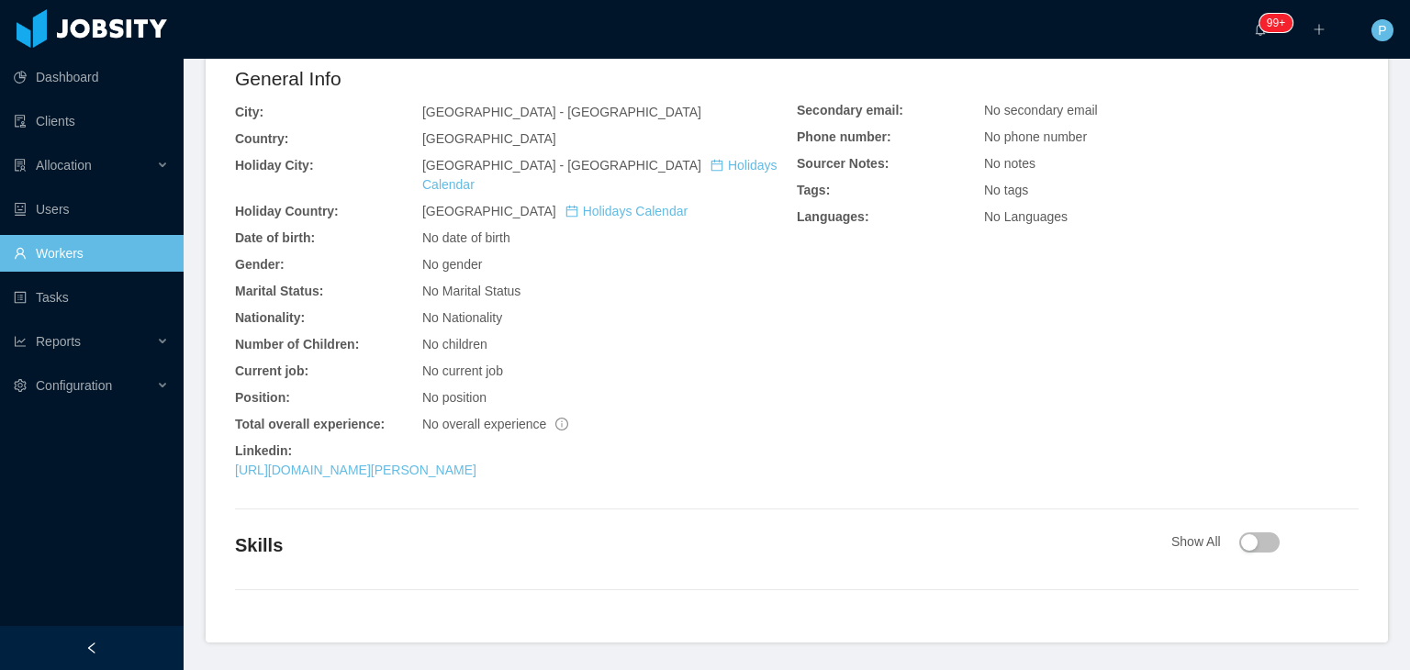
scroll to position [499, 0]
click at [477, 460] on link "[URL][DOMAIN_NAME][PERSON_NAME]" at bounding box center [356, 467] width 242 height 15
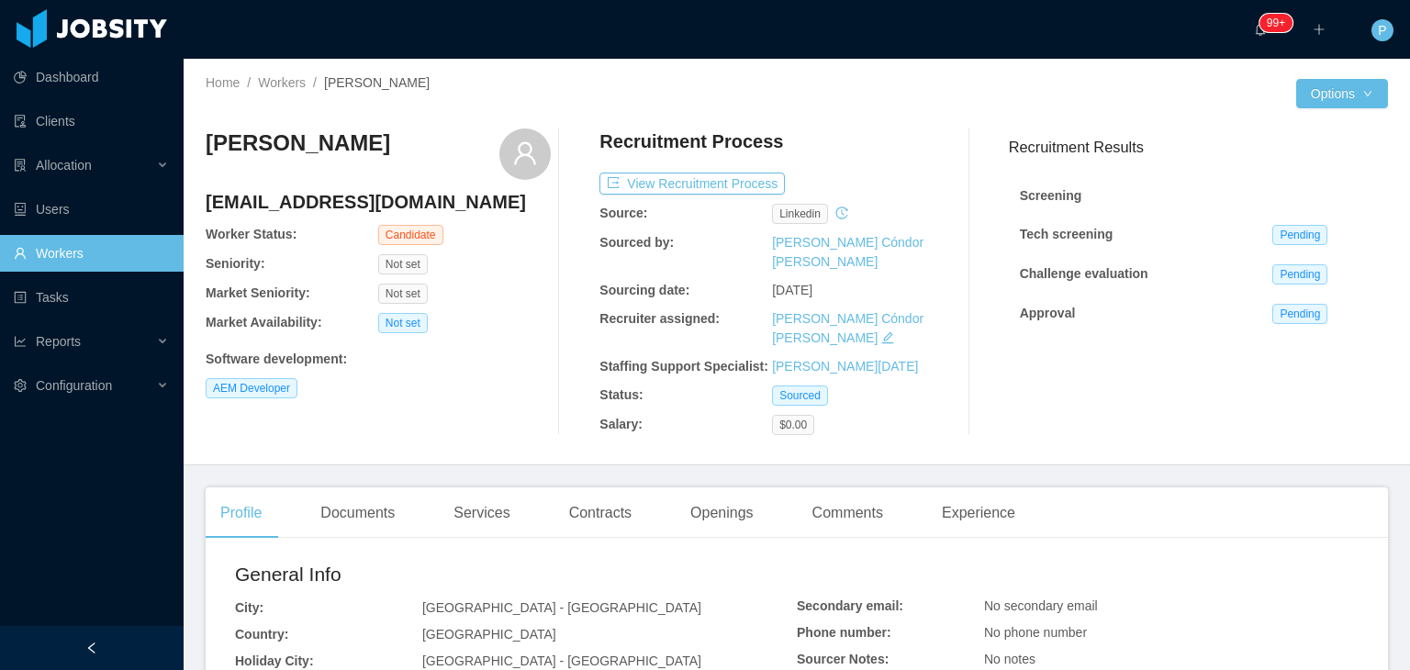
click at [912, 118] on div "[PERSON_NAME] [EMAIL_ADDRESS][DOMAIN_NAME] Worker Status: Candidate Seniority: …" at bounding box center [797, 282] width 1183 height 336
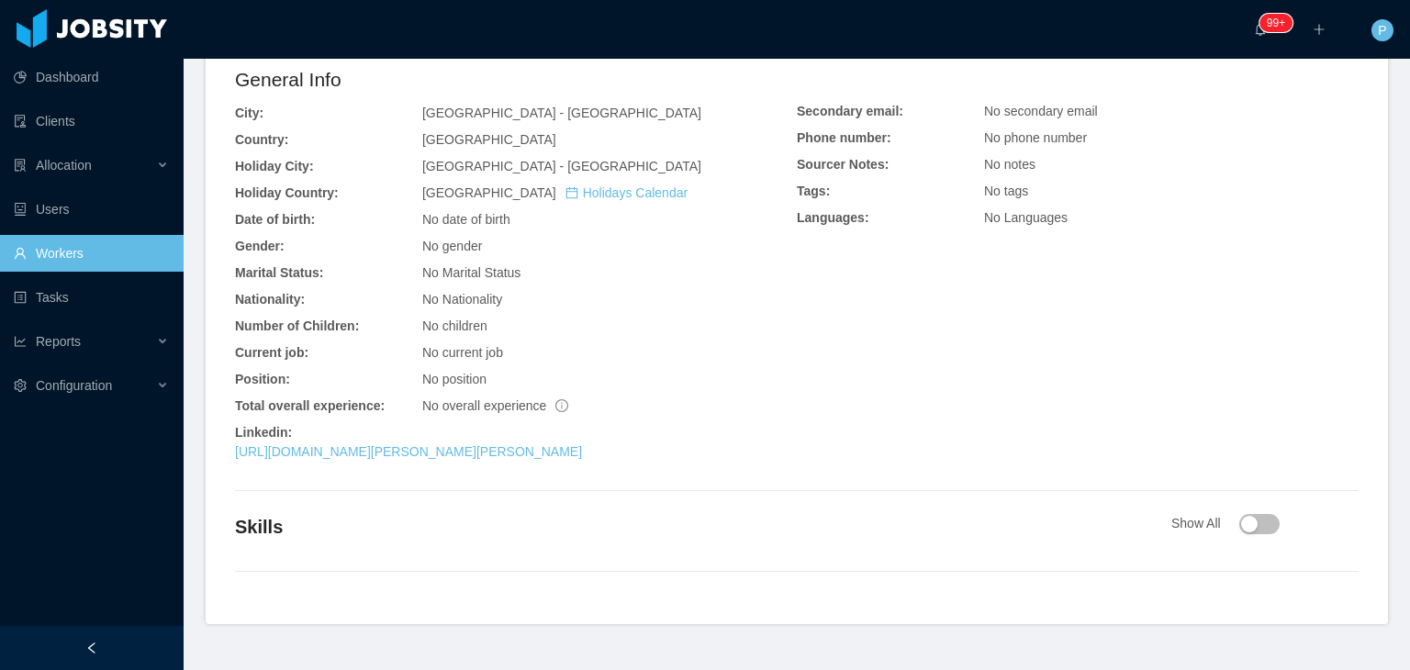
scroll to position [499, 0]
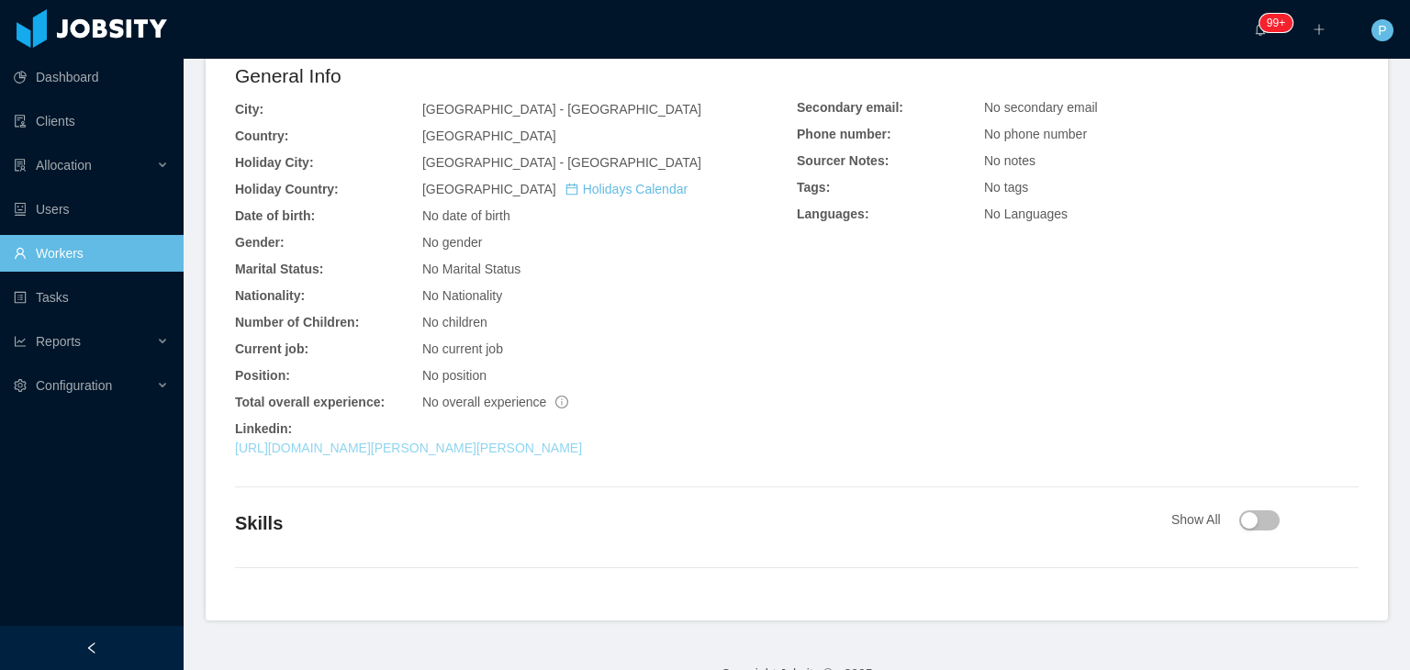
click at [582, 441] on link "[URL][DOMAIN_NAME][PERSON_NAME][PERSON_NAME]" at bounding box center [408, 448] width 347 height 15
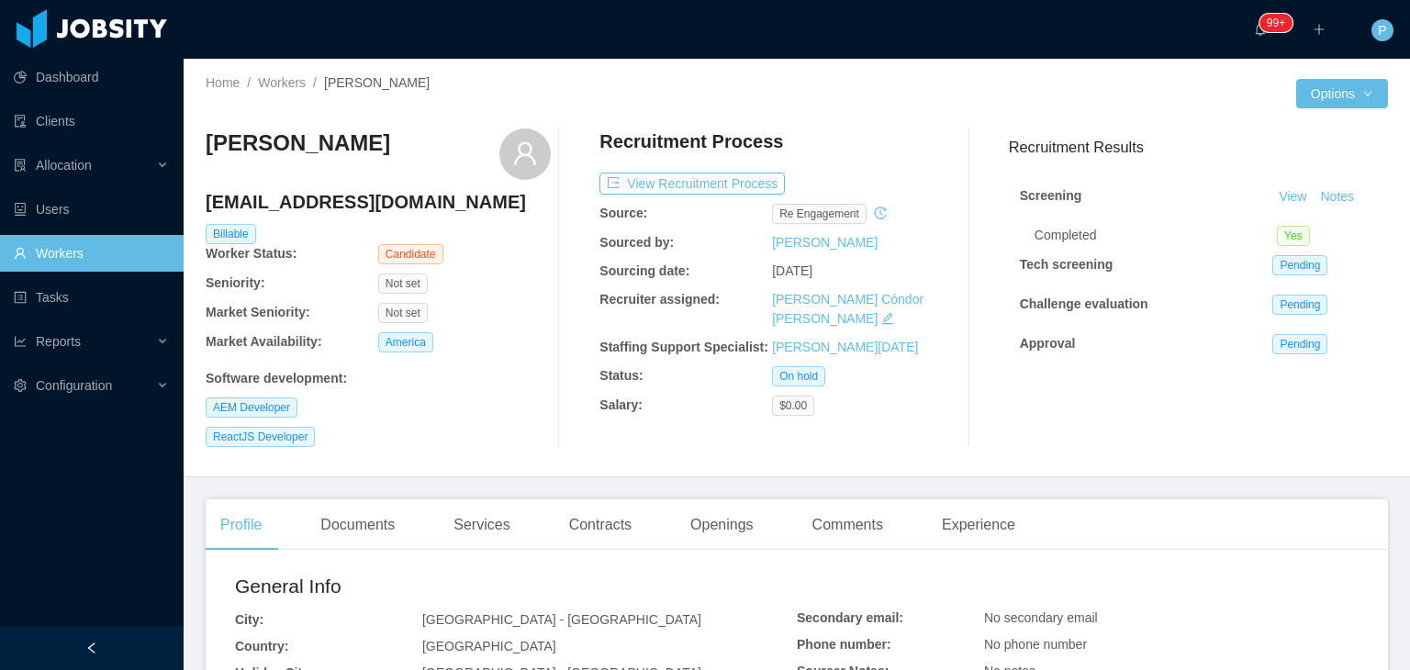
click at [485, 237] on div "Billable" at bounding box center [379, 234] width 350 height 20
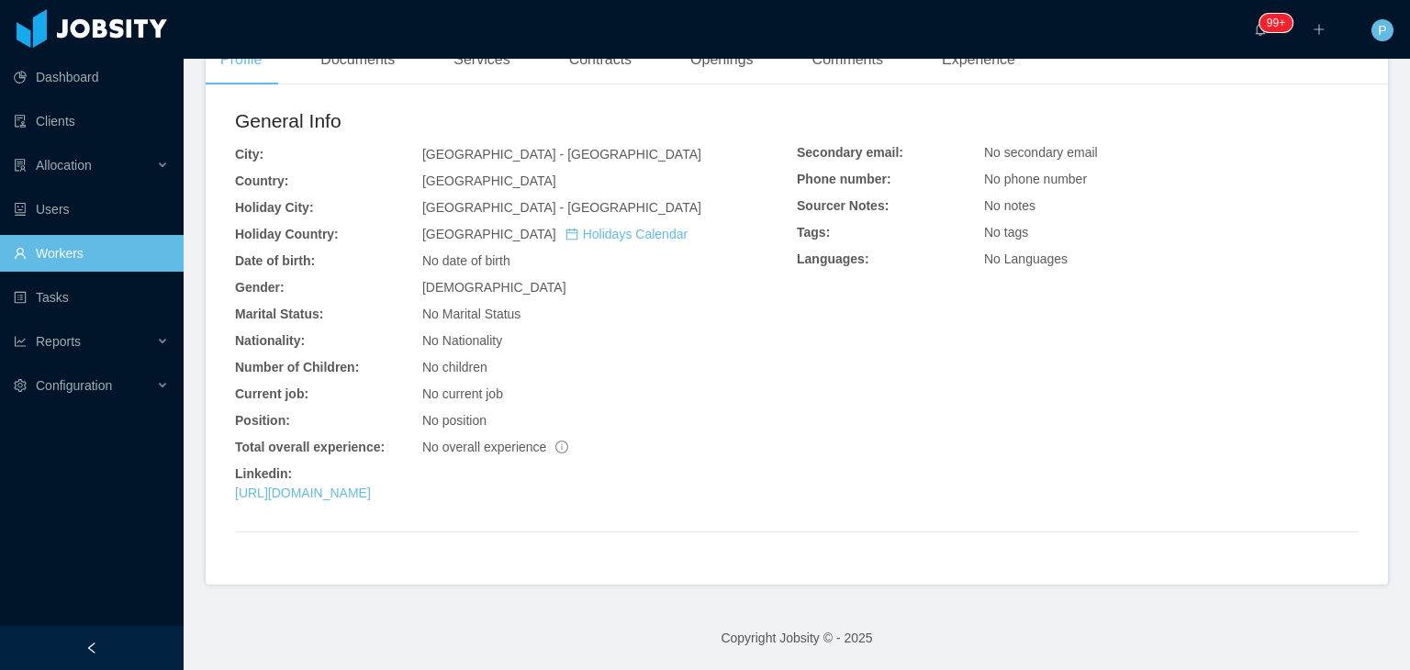
scroll to position [466, 0]
click at [371, 487] on link "[URL][DOMAIN_NAME]" at bounding box center [303, 493] width 136 height 15
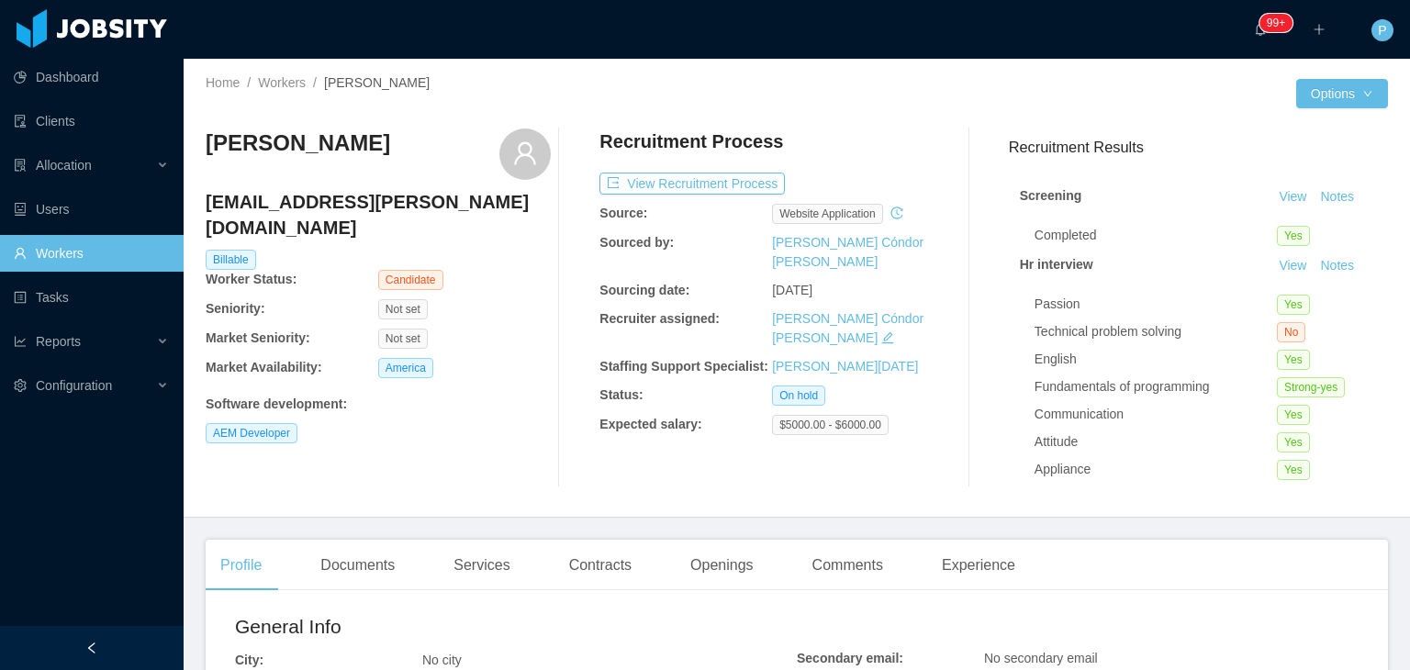
click at [486, 265] on div "[PERSON_NAME] [PERSON_NAME][EMAIL_ADDRESS][DOMAIN_NAME] Billable Worker Status:…" at bounding box center [378, 308] width 345 height 359
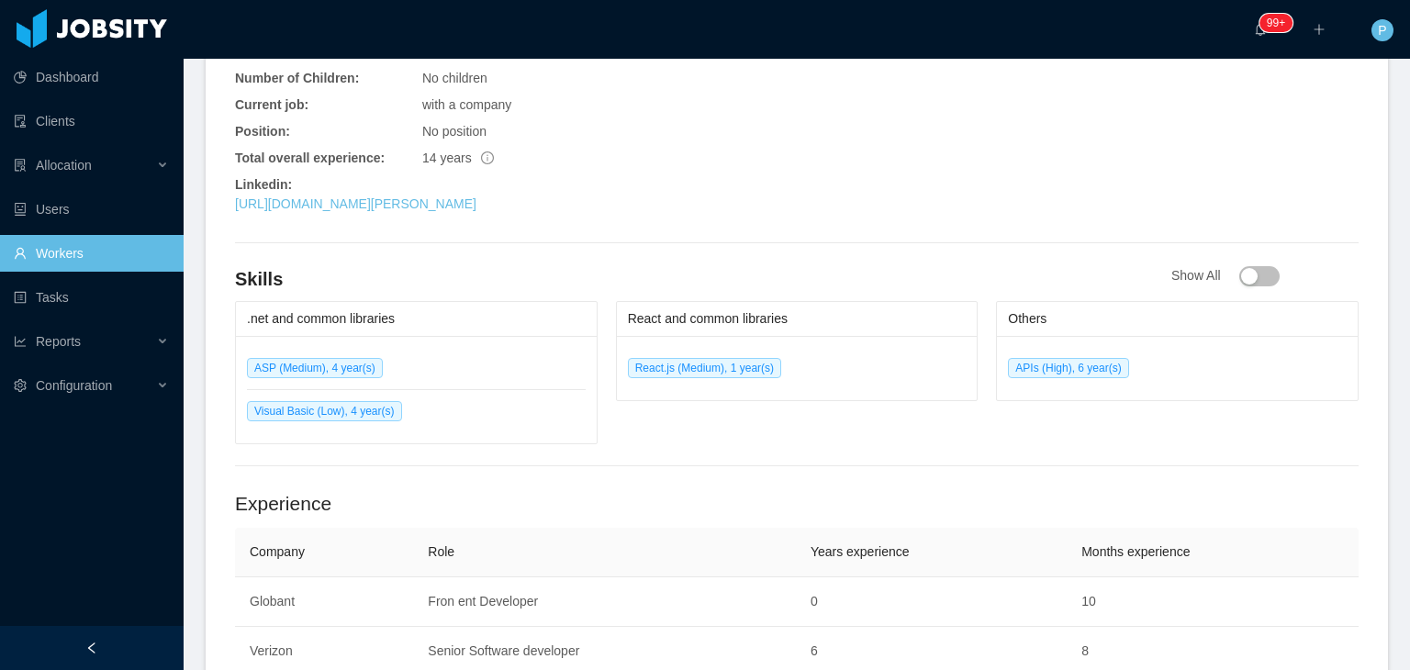
scroll to position [918, 0]
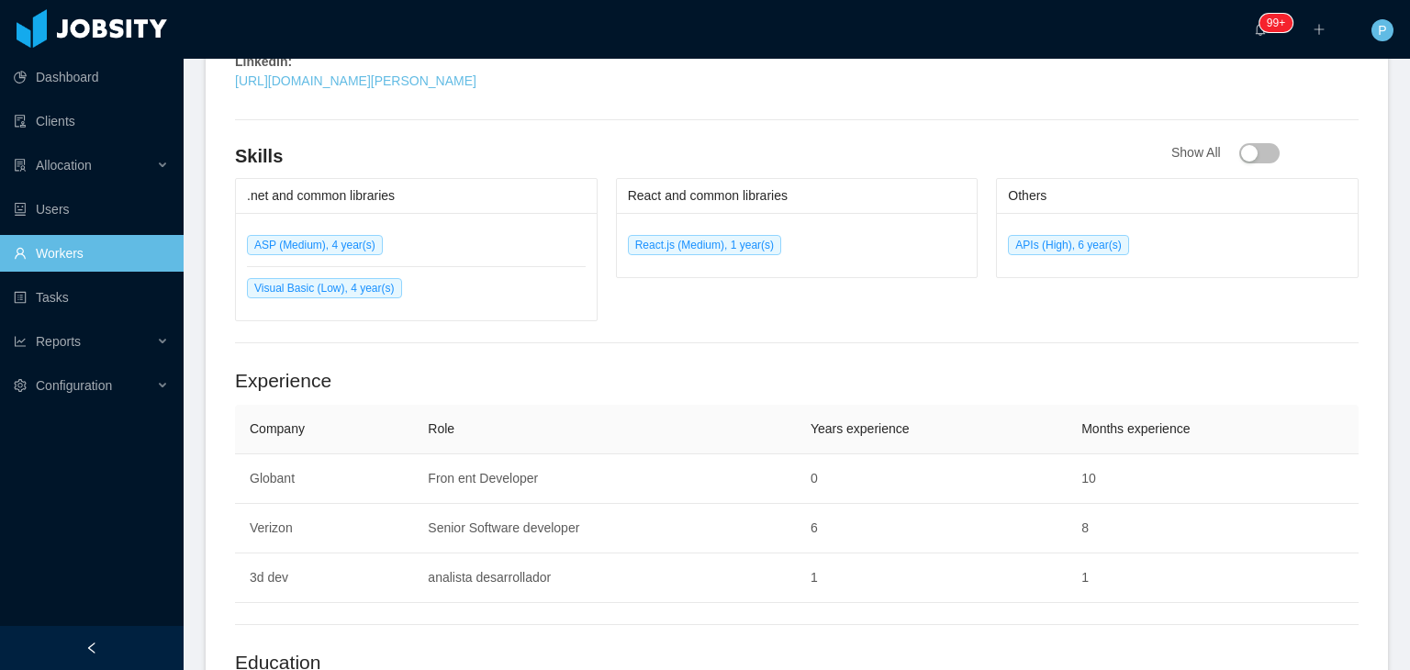
click at [482, 89] on div "[URL][DOMAIN_NAME][PERSON_NAME]" at bounding box center [516, 81] width 562 height 19
click at [477, 84] on link "[URL][DOMAIN_NAME][PERSON_NAME]" at bounding box center [356, 80] width 242 height 15
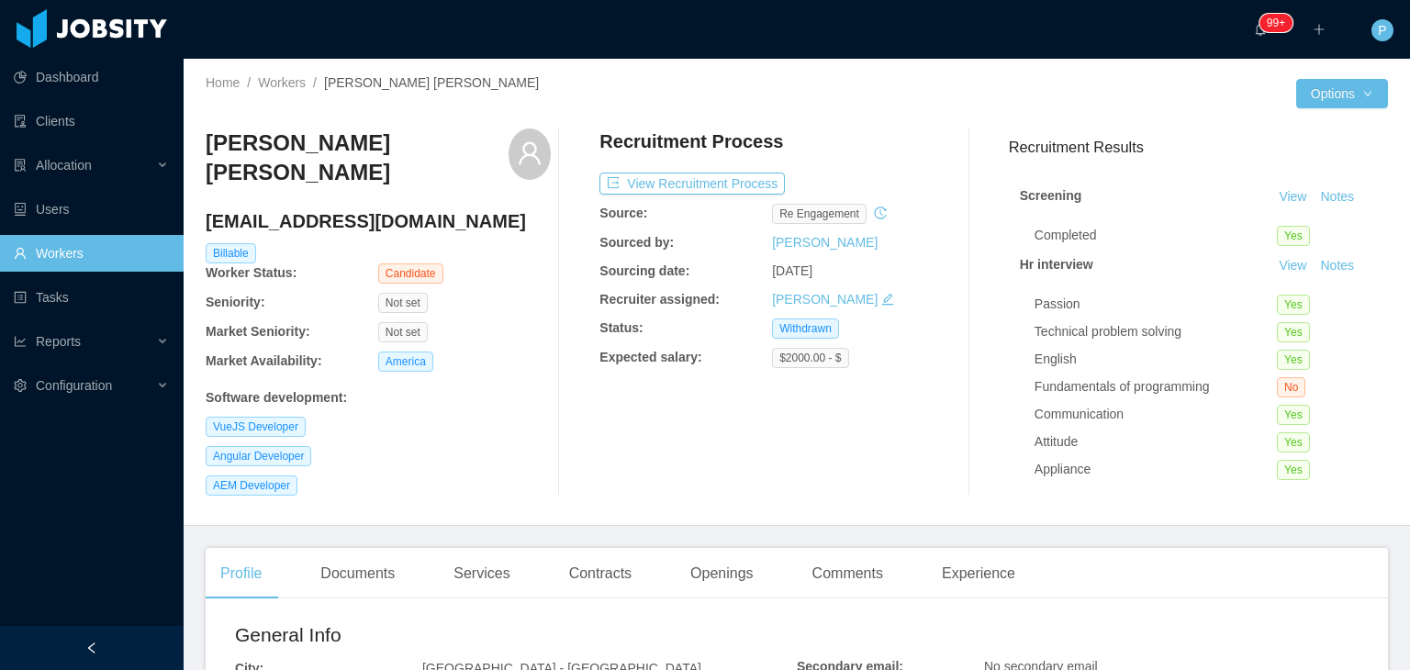
click at [474, 331] on div "[PERSON_NAME] [PERSON_NAME] [EMAIL_ADDRESS][DOMAIN_NAME] Billable Worker Status…" at bounding box center [378, 312] width 345 height 367
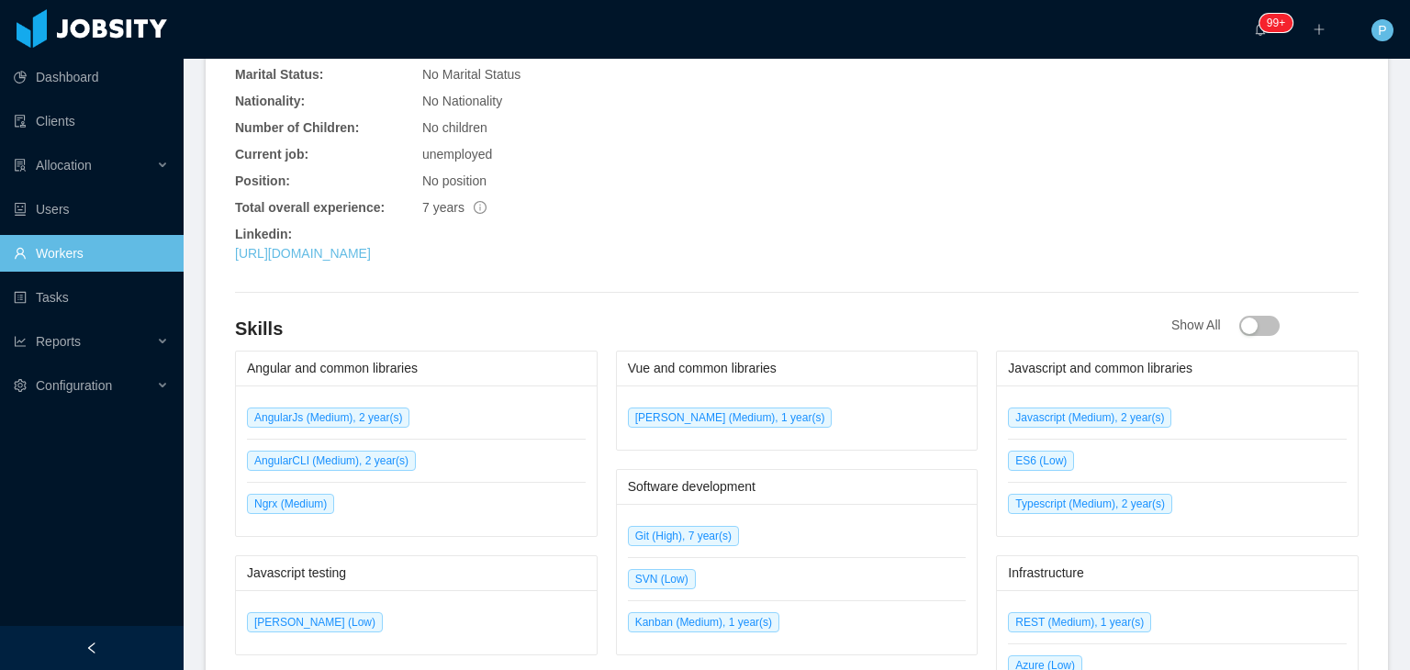
scroll to position [771, 0]
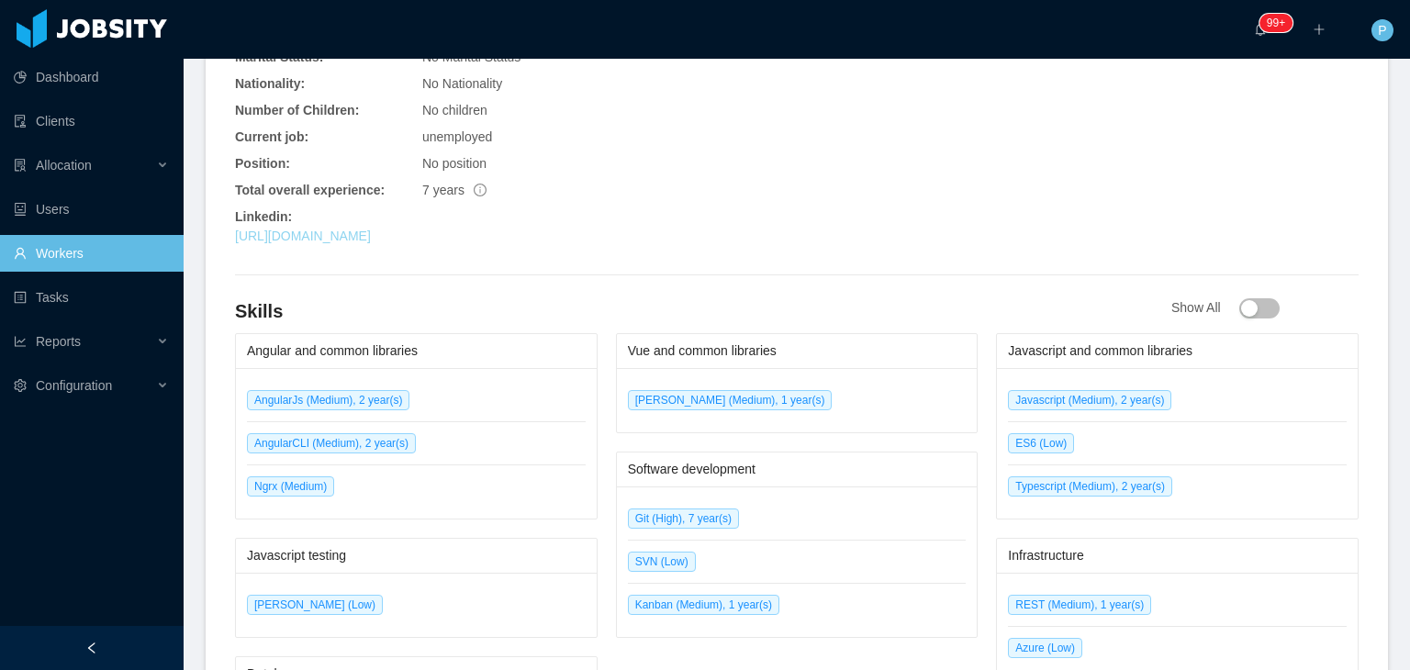
click at [371, 229] on link "[URL][DOMAIN_NAME]" at bounding box center [303, 236] width 136 height 15
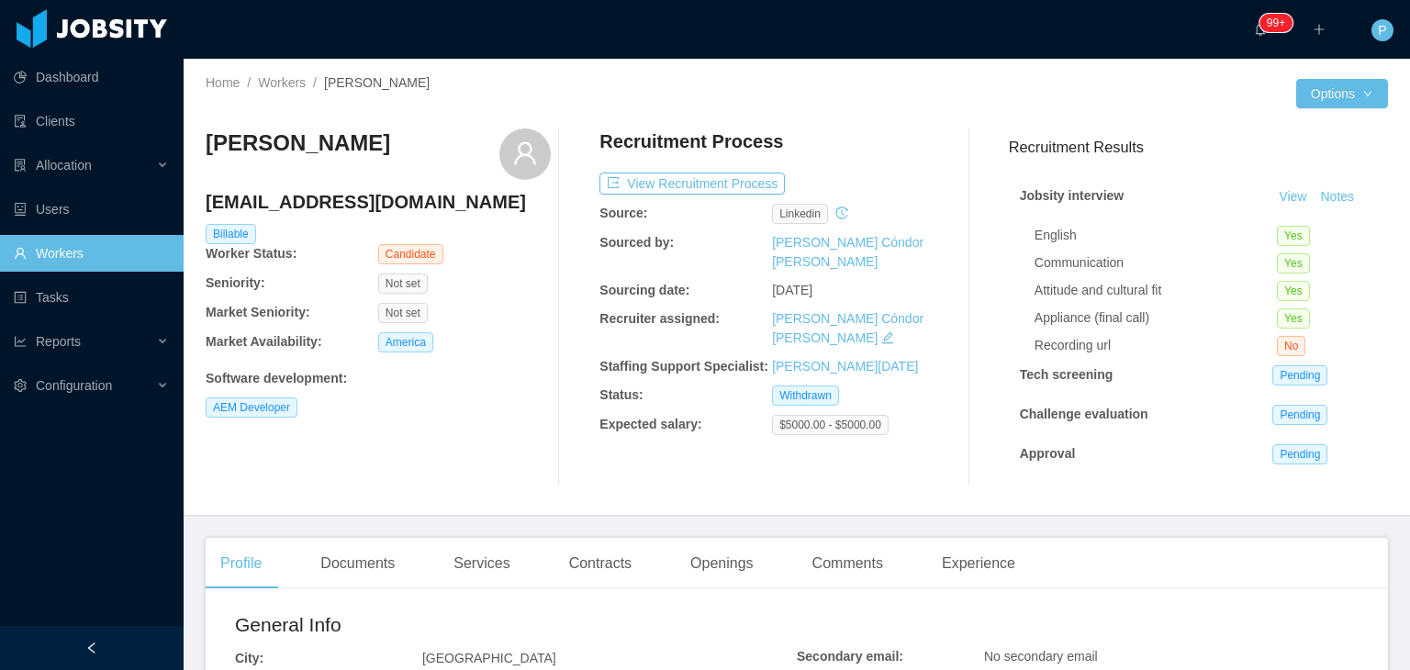
click at [454, 424] on div "[PERSON_NAME] [PERSON_NAME][EMAIL_ADDRESS][DOMAIN_NAME] Billable Worker Status:…" at bounding box center [378, 307] width 345 height 357
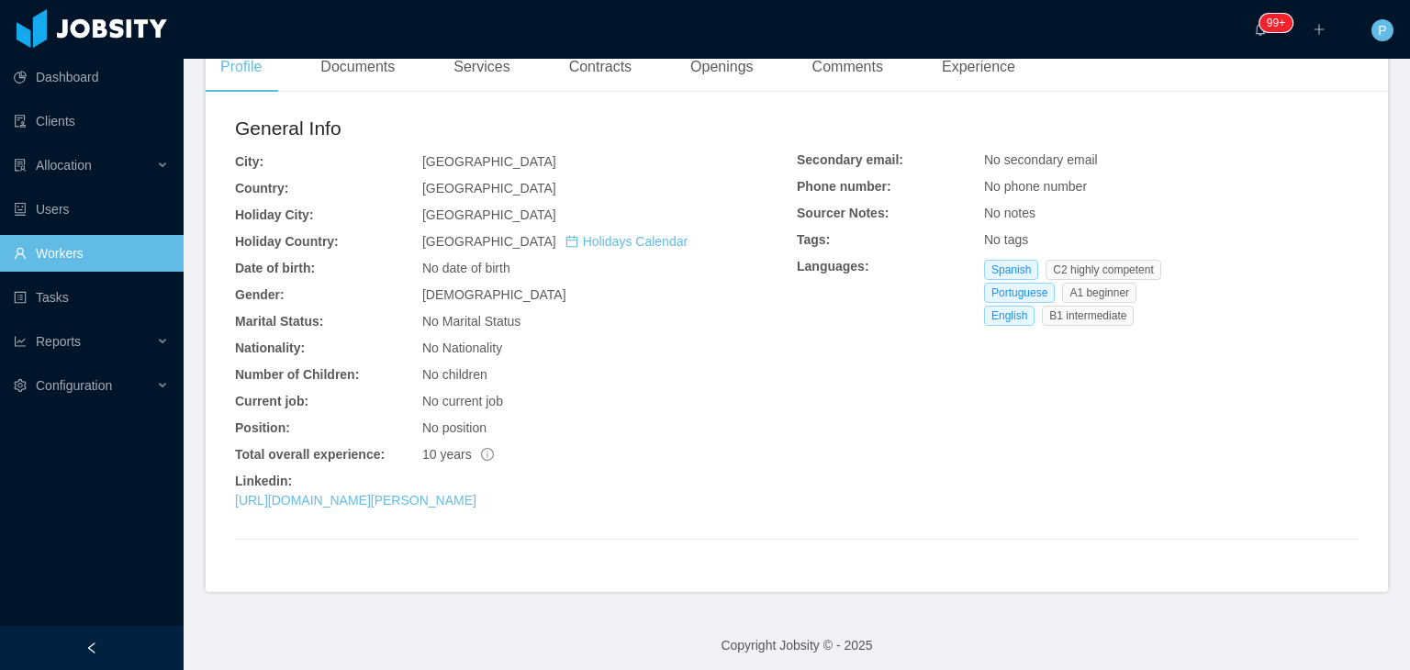
scroll to position [505, 0]
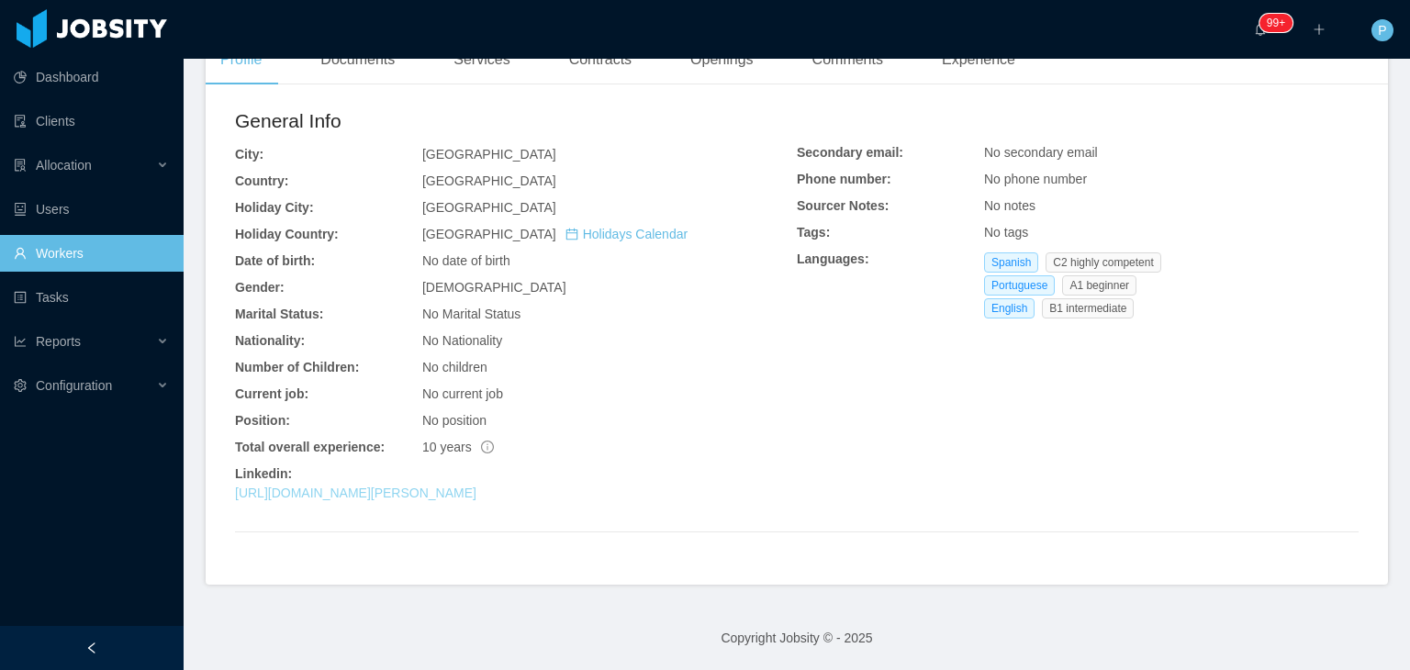
click at [412, 494] on link "[URL][DOMAIN_NAME][PERSON_NAME]" at bounding box center [356, 493] width 242 height 15
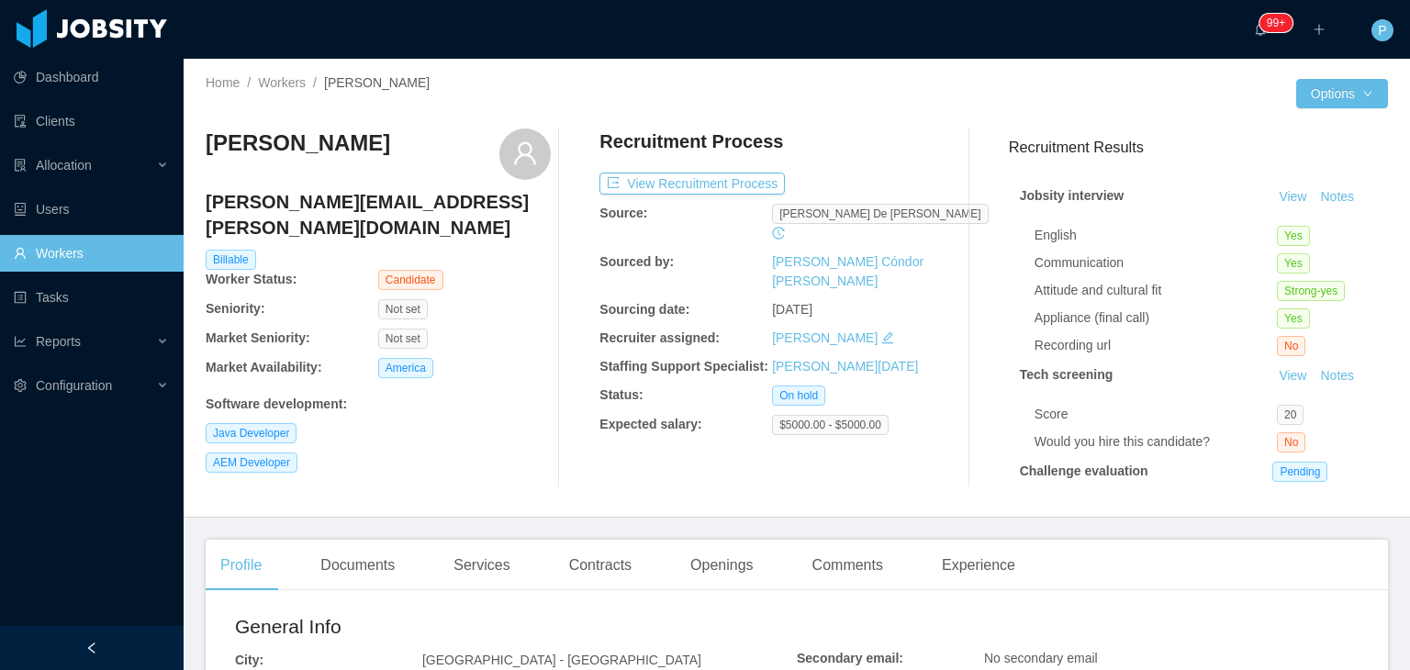
click at [511, 395] on div "Software development :" at bounding box center [378, 404] width 345 height 19
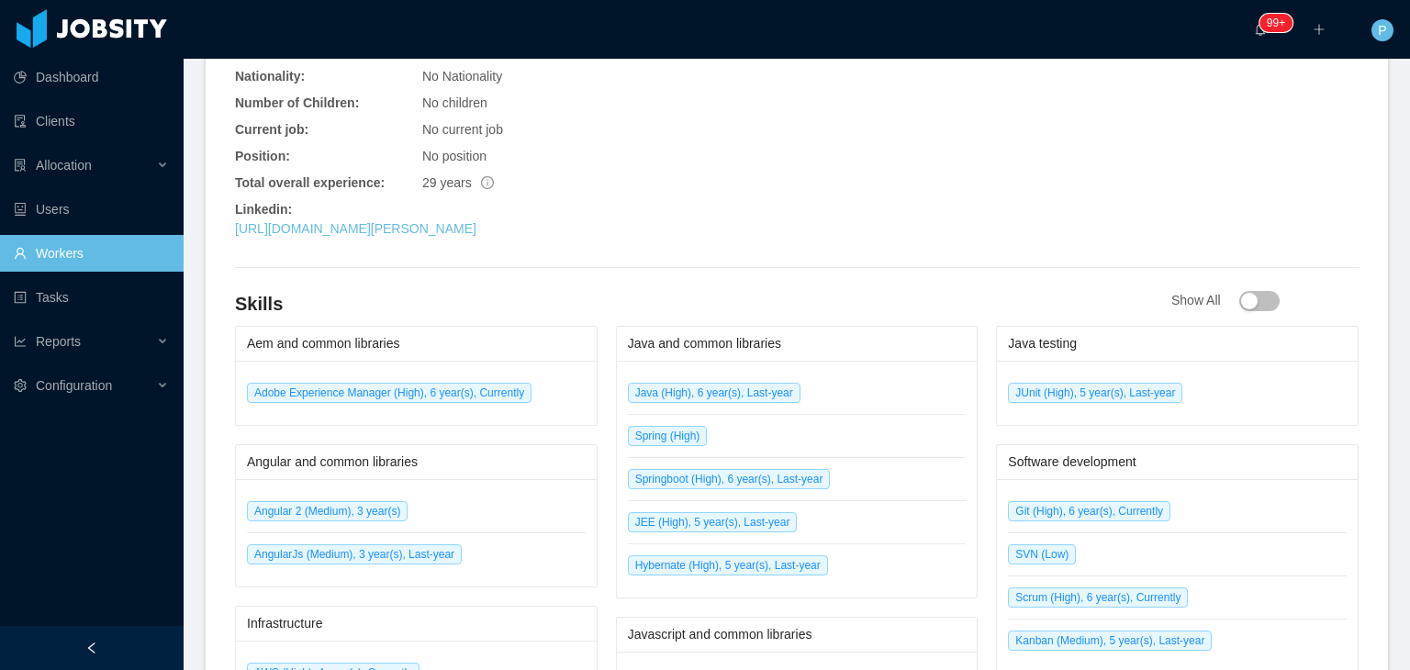
scroll to position [771, 0]
click at [477, 228] on link "[URL][DOMAIN_NAME][PERSON_NAME]" at bounding box center [356, 227] width 242 height 15
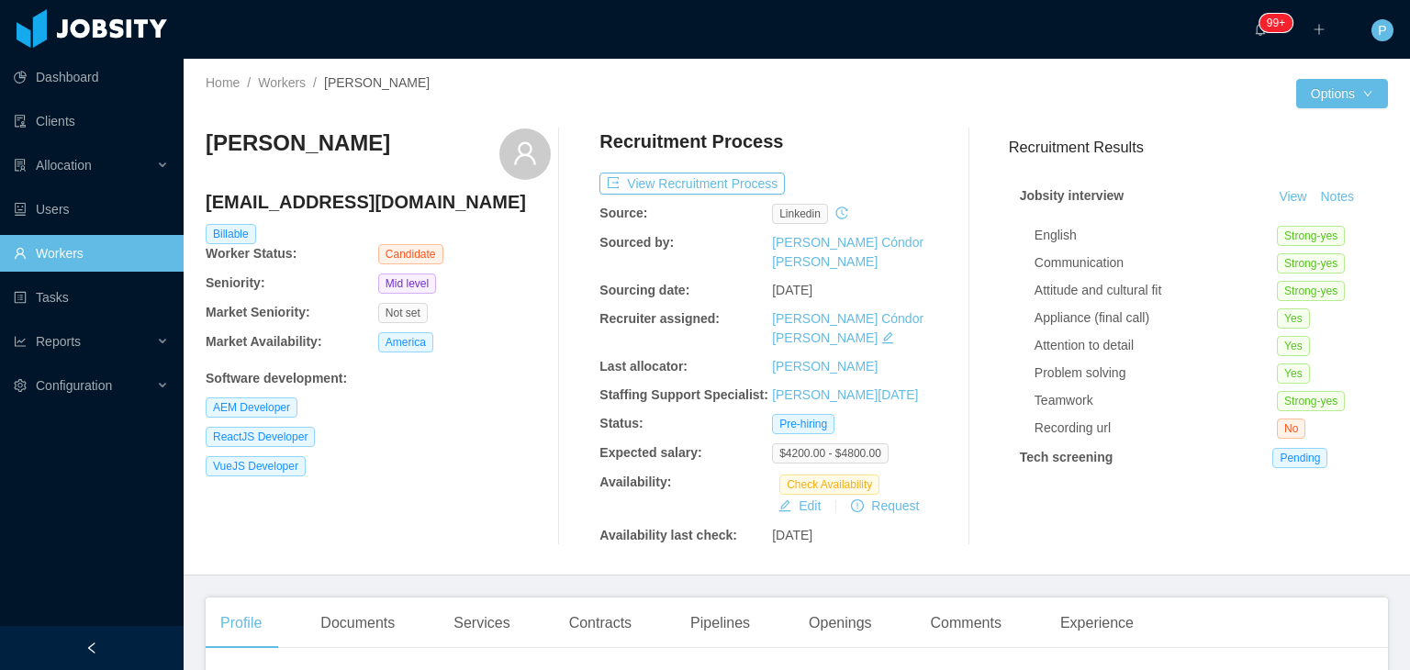
click at [486, 354] on div "Allan Montilla allangmr10@hotmail.com Billable Worker Status: Candidate Seniori…" at bounding box center [378, 337] width 345 height 417
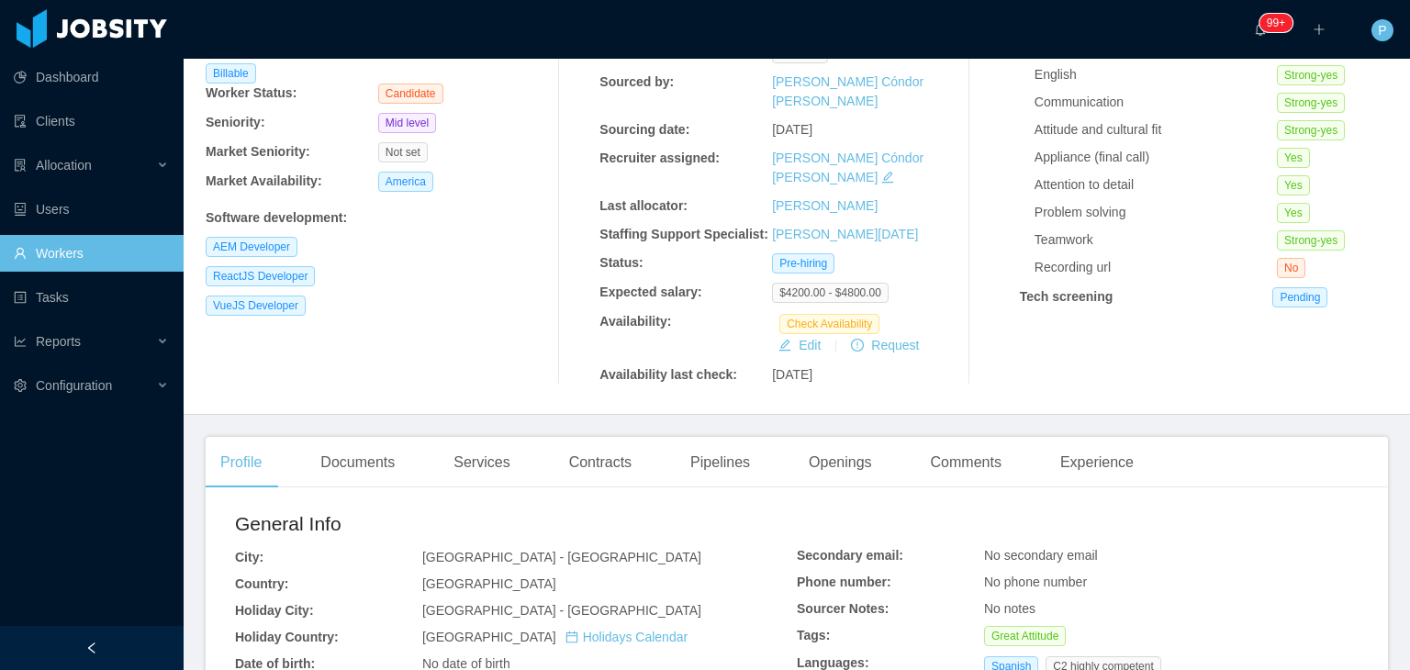
scroll to position [184, 0]
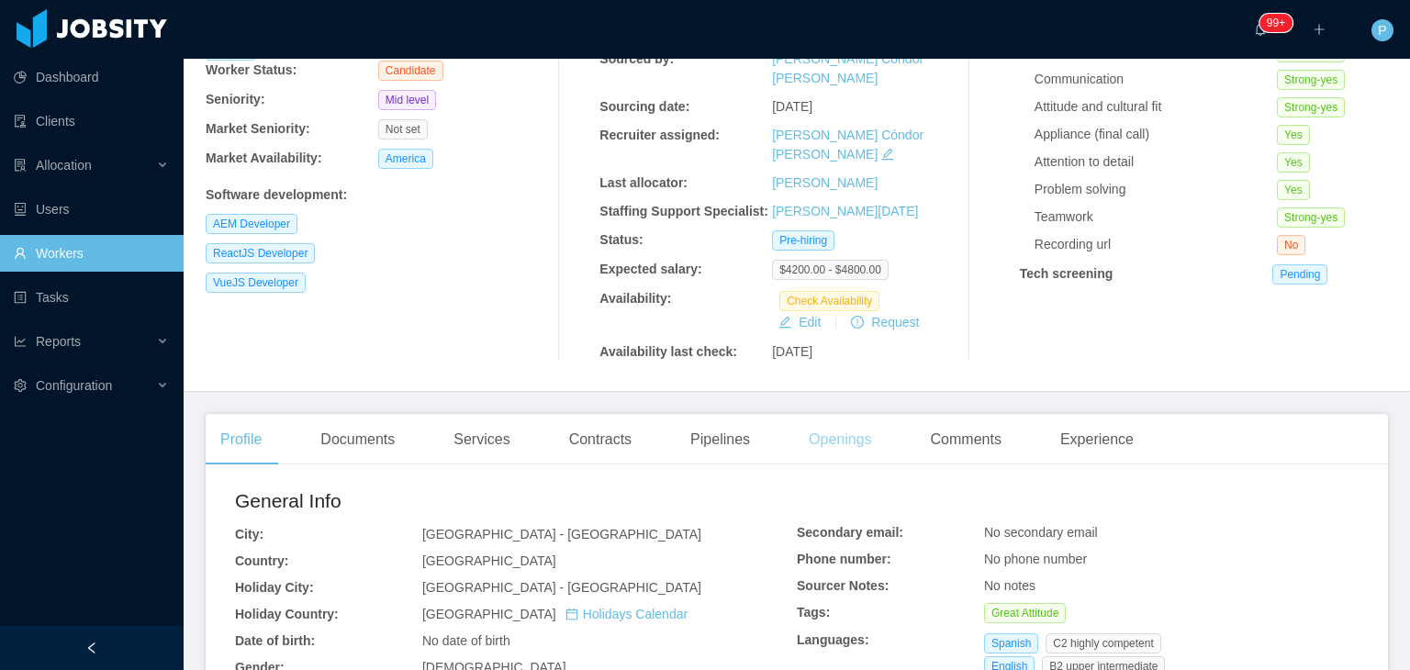
click at [837, 414] on div "Openings" at bounding box center [840, 439] width 93 height 51
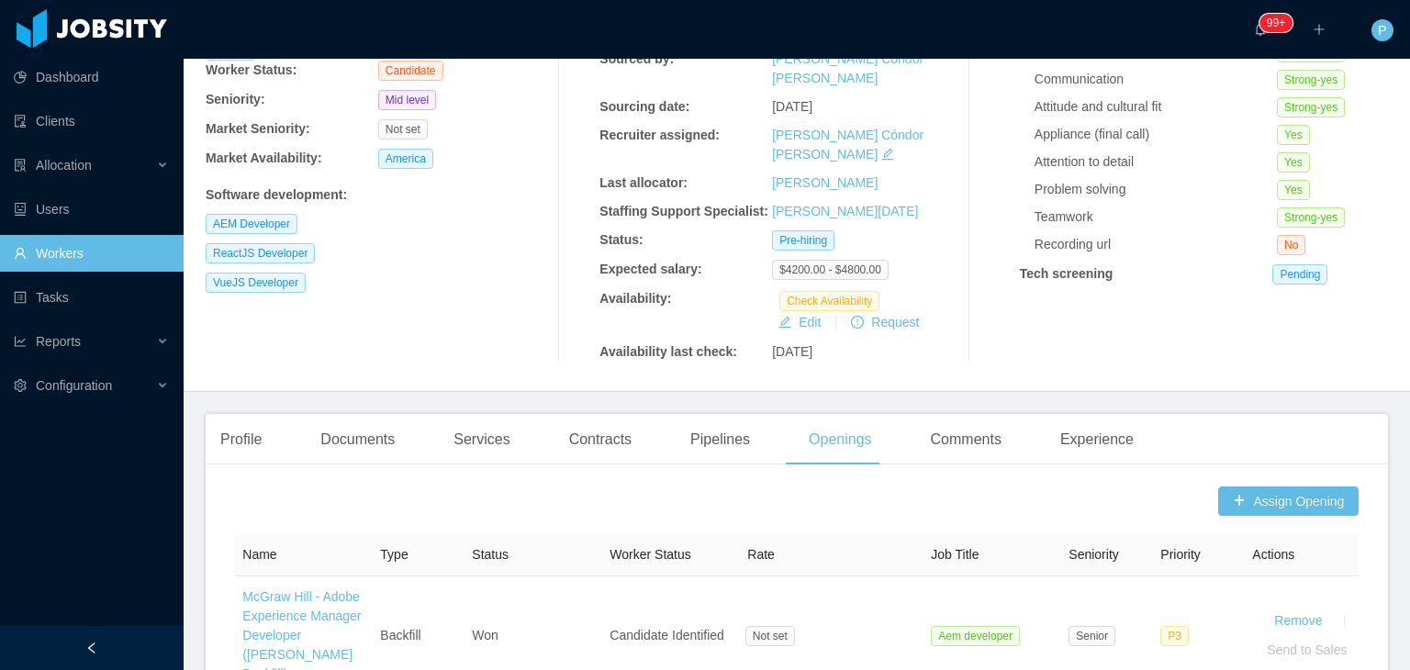
click at [433, 273] on div "Allan Montilla allangmr10@hotmail.com Billable Worker Status: Candidate Seniori…" at bounding box center [378, 153] width 345 height 417
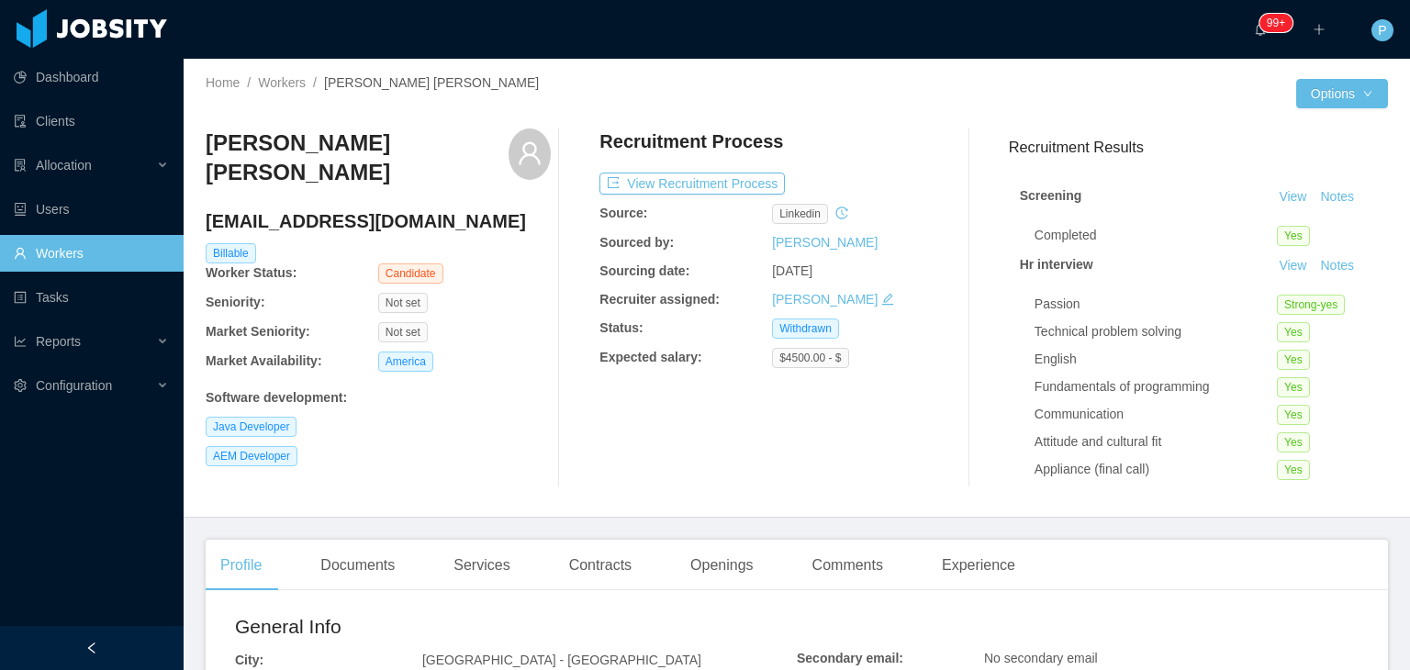
click at [536, 346] on div "[PERSON_NAME] [PERSON_NAME] [PERSON_NAME][EMAIL_ADDRESS][DOMAIN_NAME] Billable …" at bounding box center [378, 308] width 345 height 359
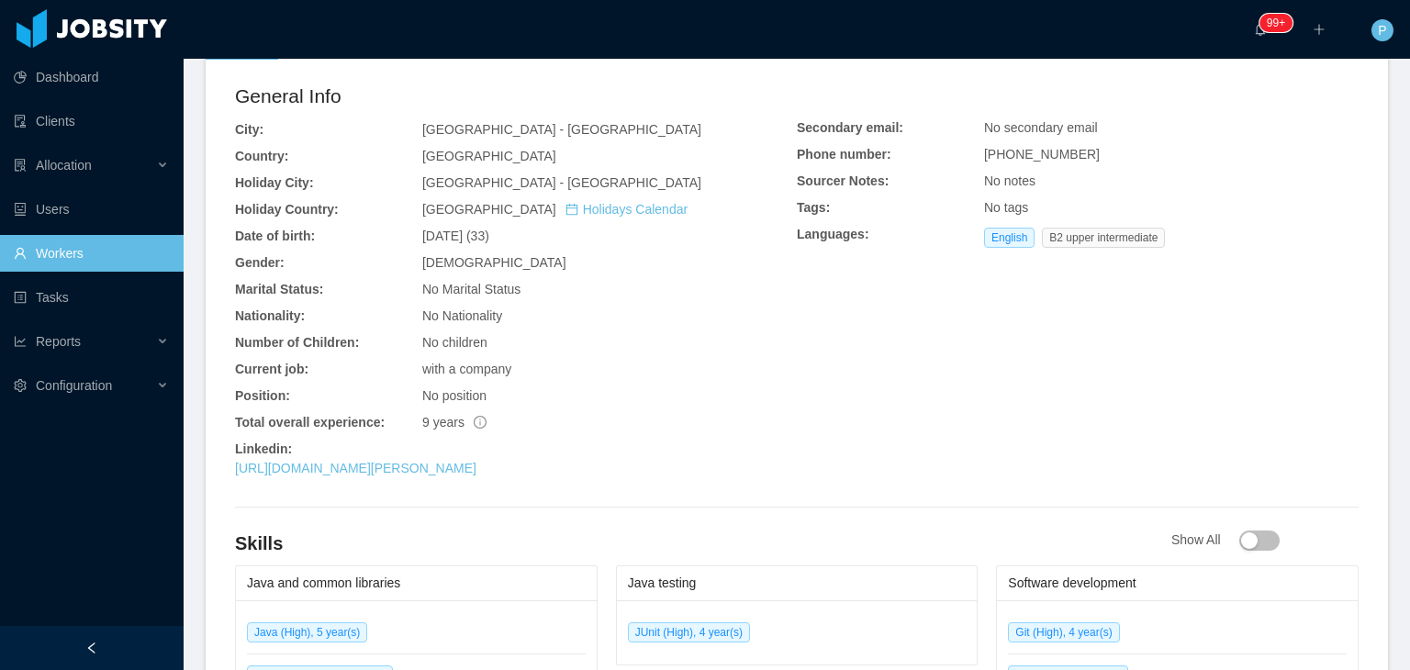
scroll to position [698, 0]
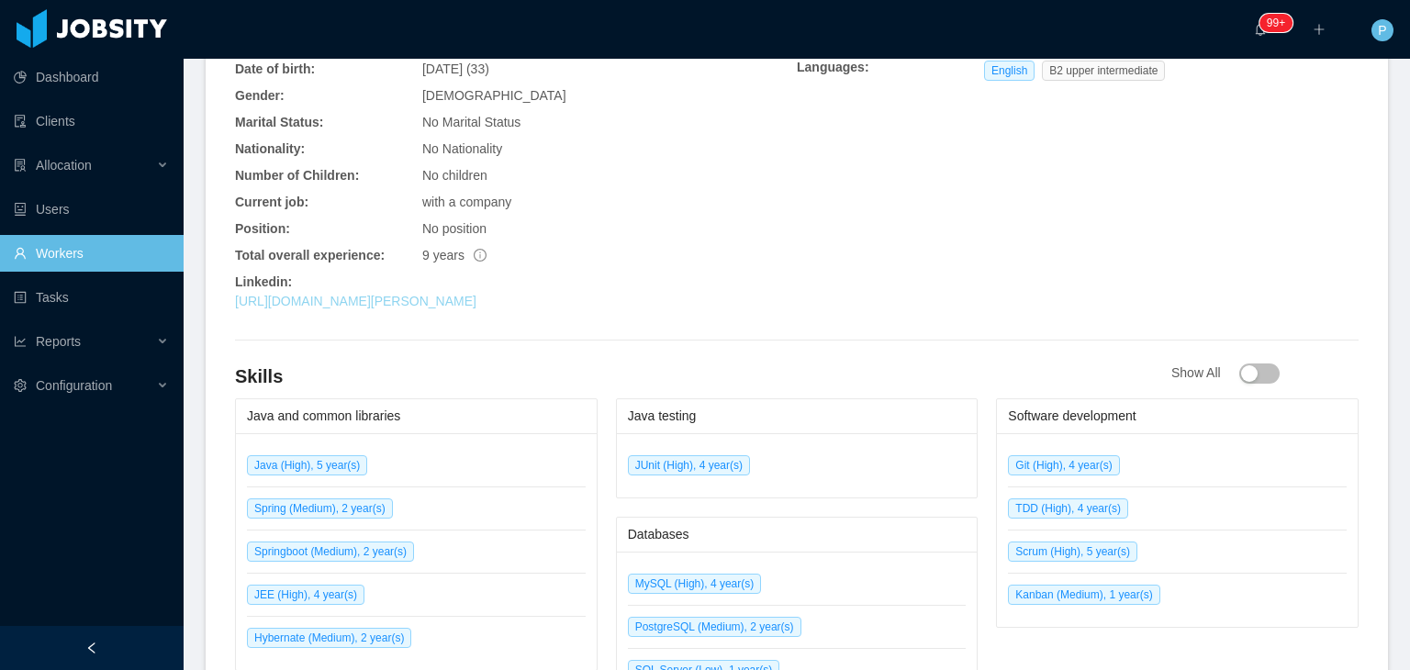
click at [477, 302] on link "[URL][DOMAIN_NAME][PERSON_NAME]" at bounding box center [356, 301] width 242 height 15
click at [671, 193] on div "with a company" at bounding box center [609, 202] width 375 height 19
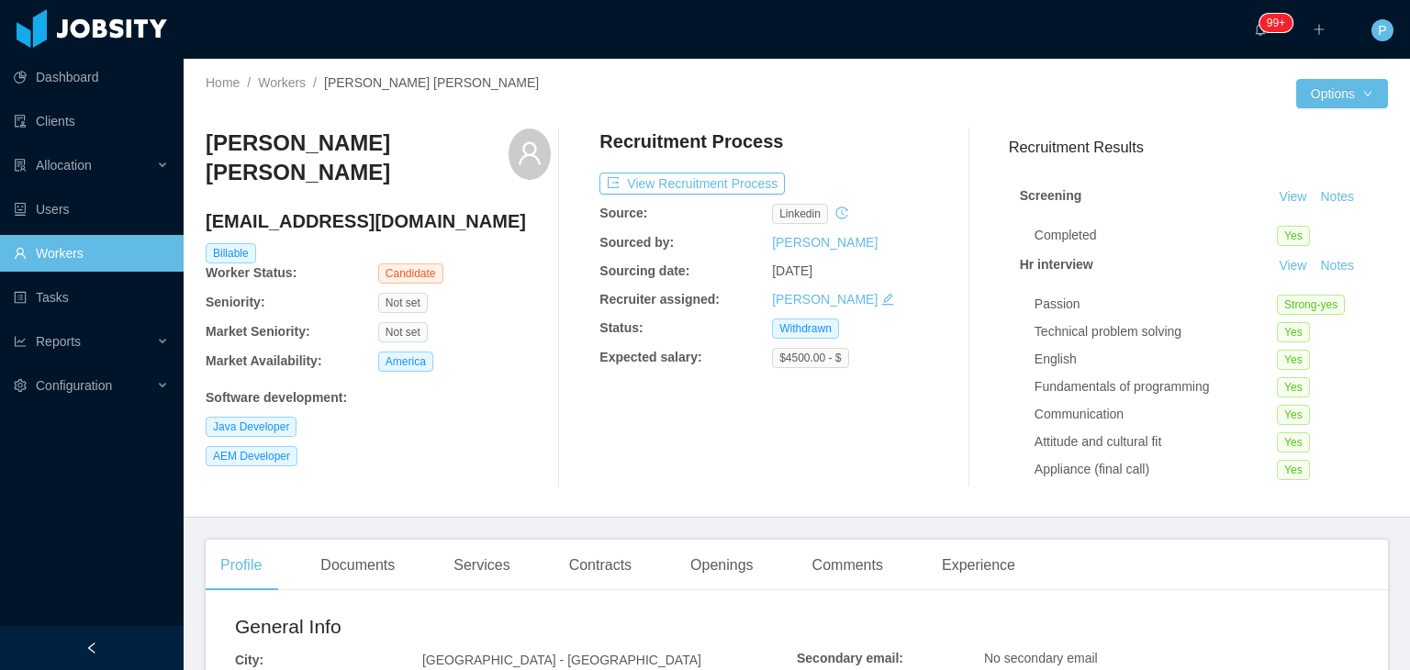
scroll to position [0, 0]
click at [717, 173] on button "View Recruitment Process" at bounding box center [692, 184] width 185 height 22
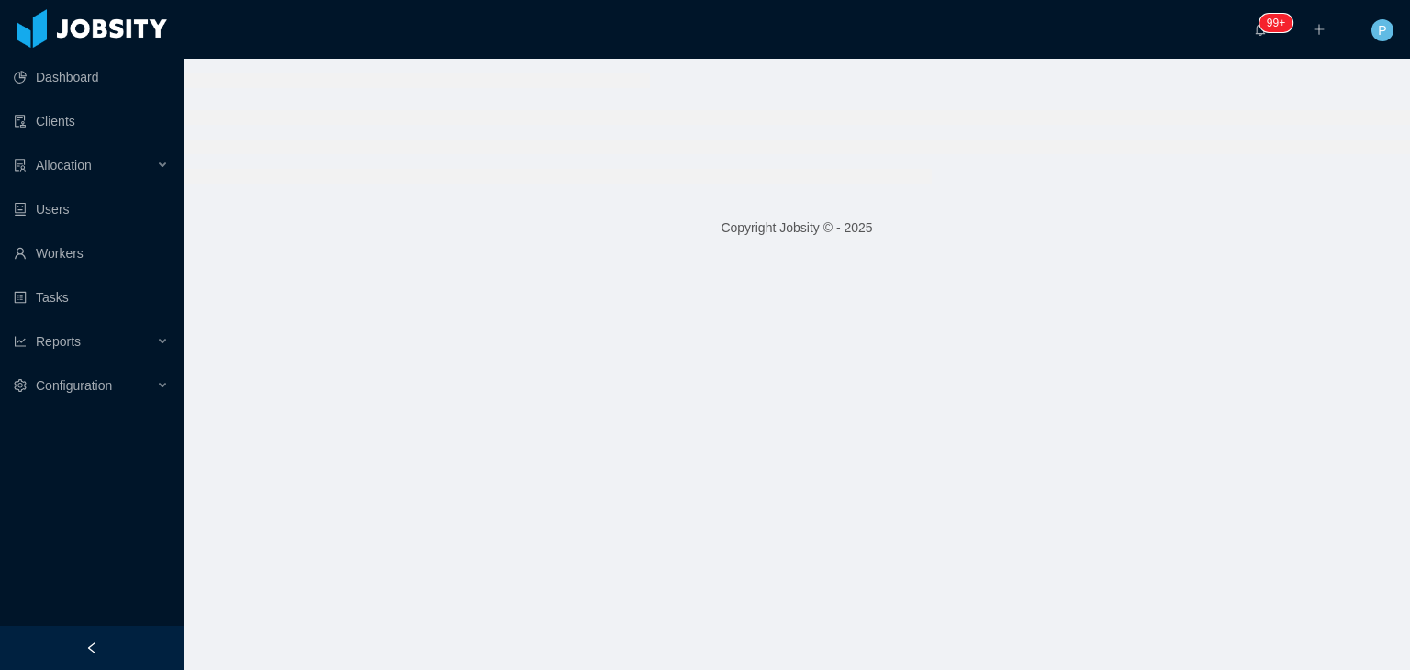
click at [826, 129] on ul at bounding box center [797, 146] width 1227 height 73
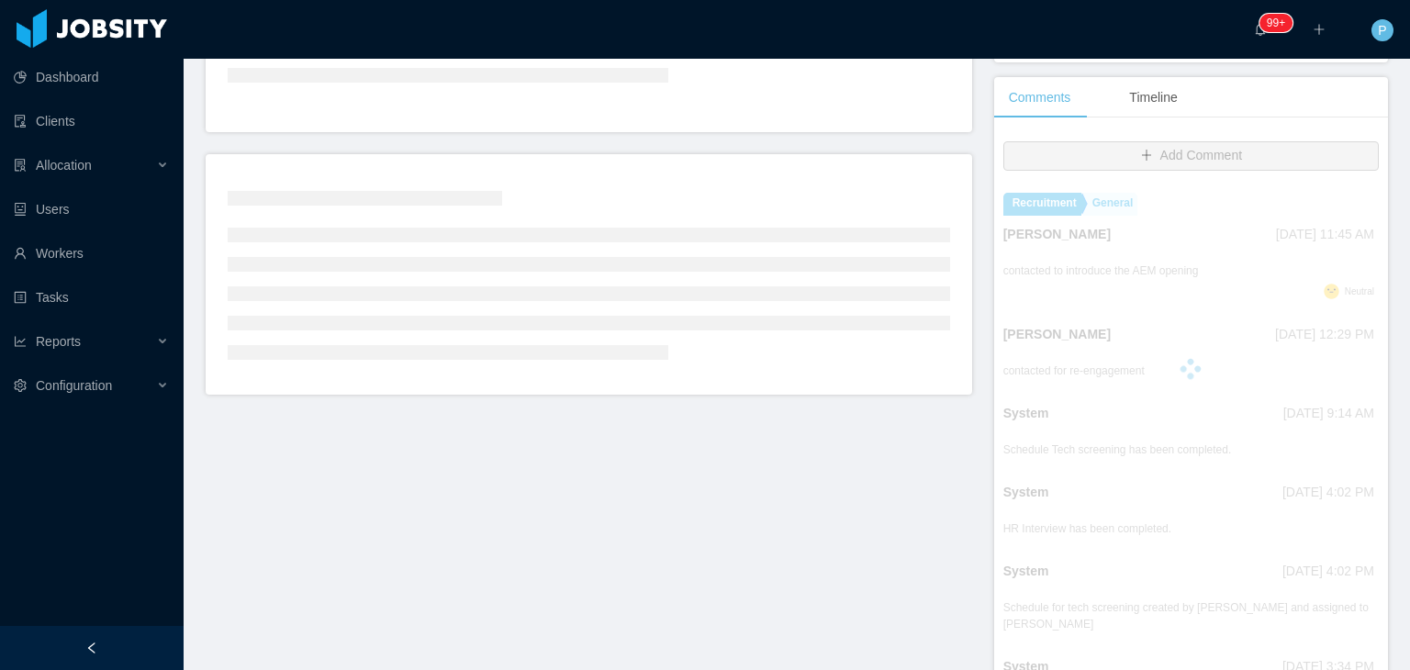
scroll to position [441, 0]
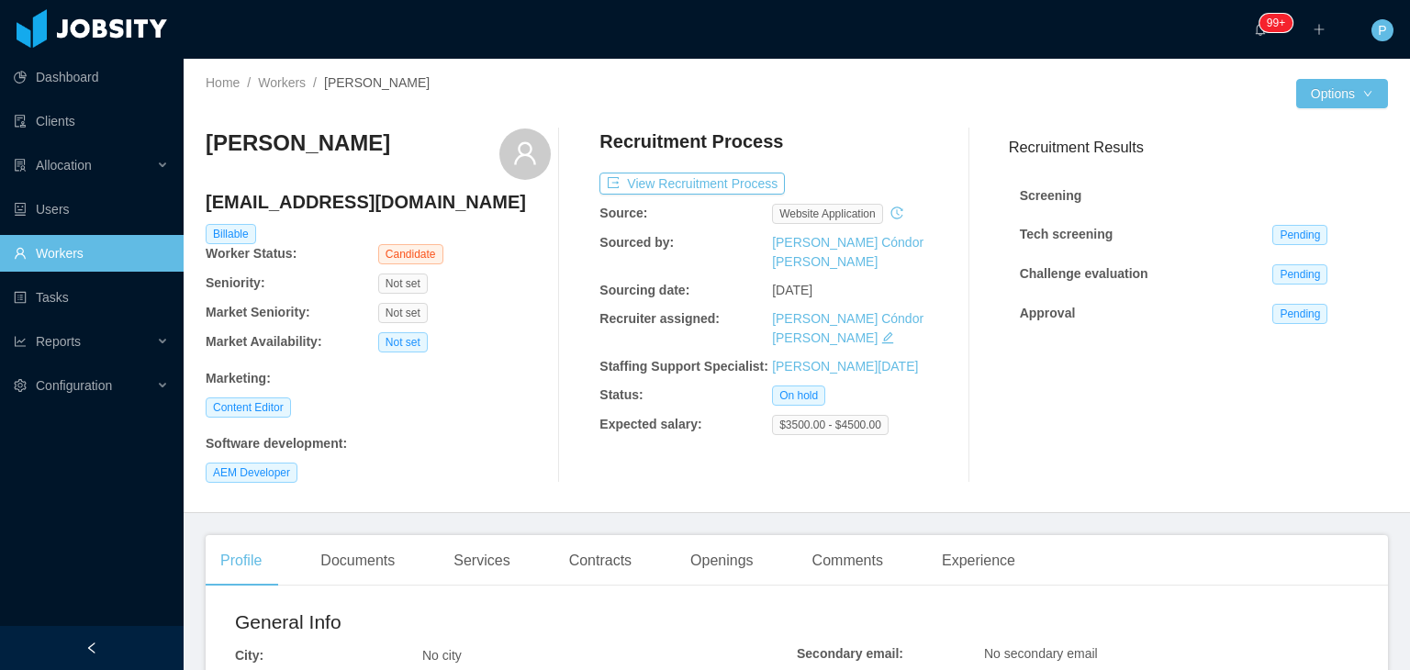
click at [485, 206] on h4 "[EMAIL_ADDRESS][DOMAIN_NAME]" at bounding box center [378, 202] width 345 height 26
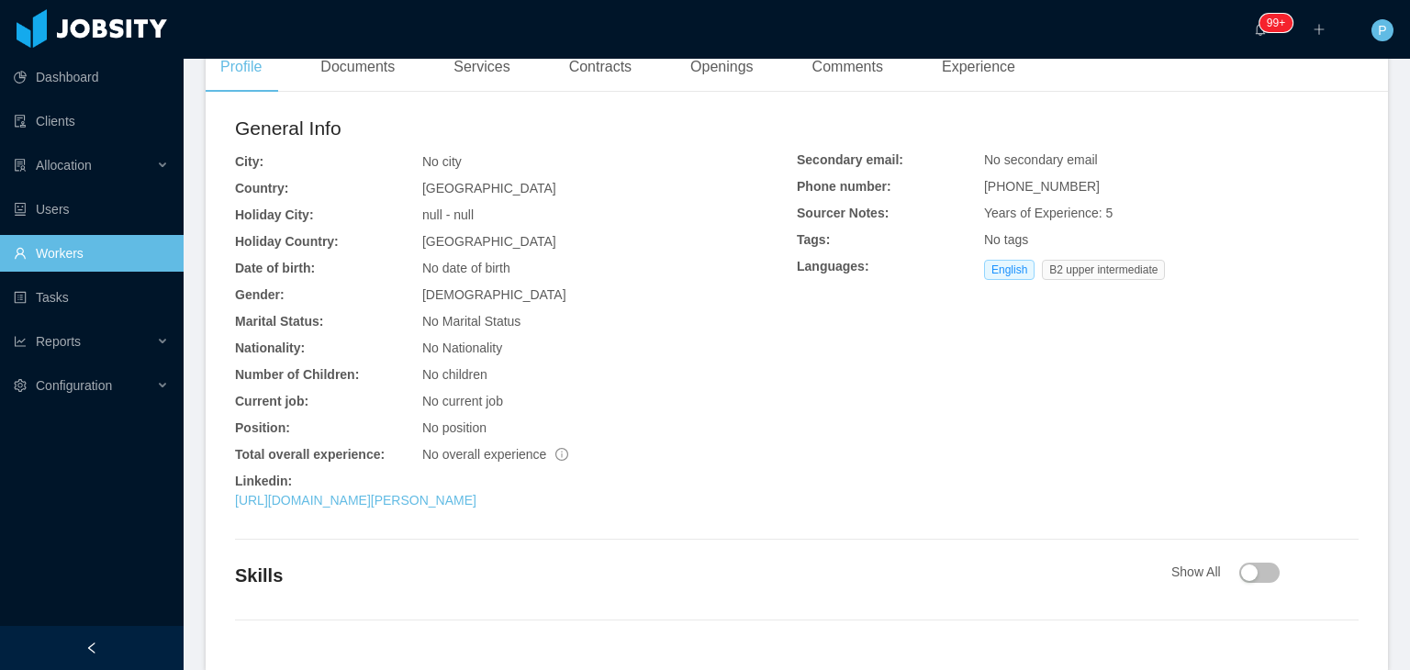
scroll to position [514, 0]
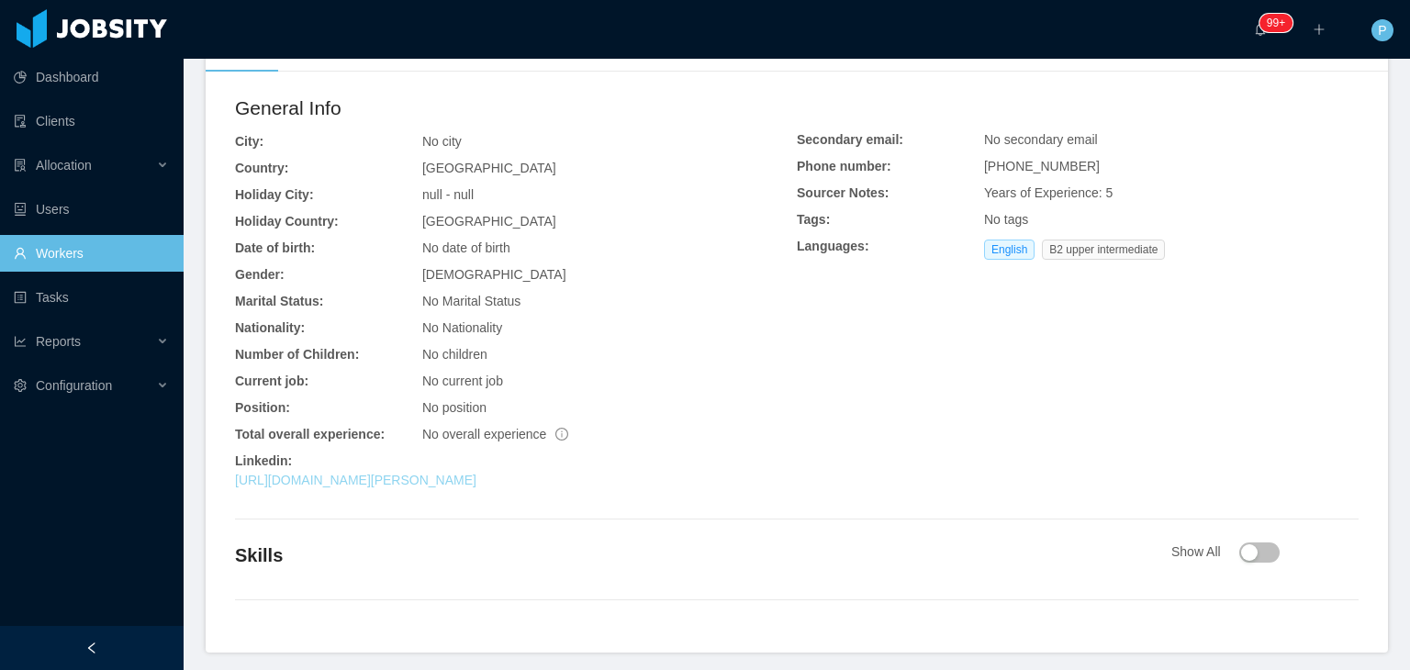
click at [382, 487] on link "[URL][DOMAIN_NAME][PERSON_NAME]" at bounding box center [356, 480] width 242 height 15
click at [540, 183] on div "General Info City: No city Country: [GEOGRAPHIC_DATA] Holiday City: null - null…" at bounding box center [516, 296] width 562 height 404
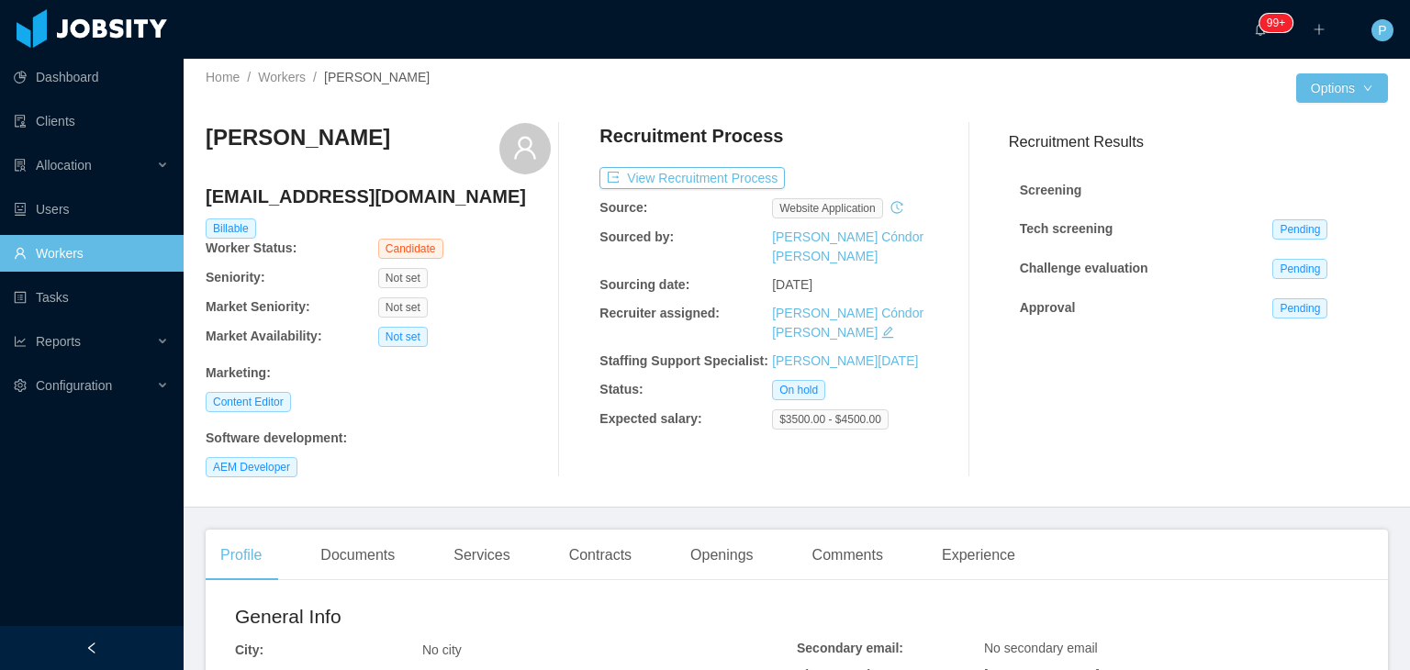
scroll to position [0, 0]
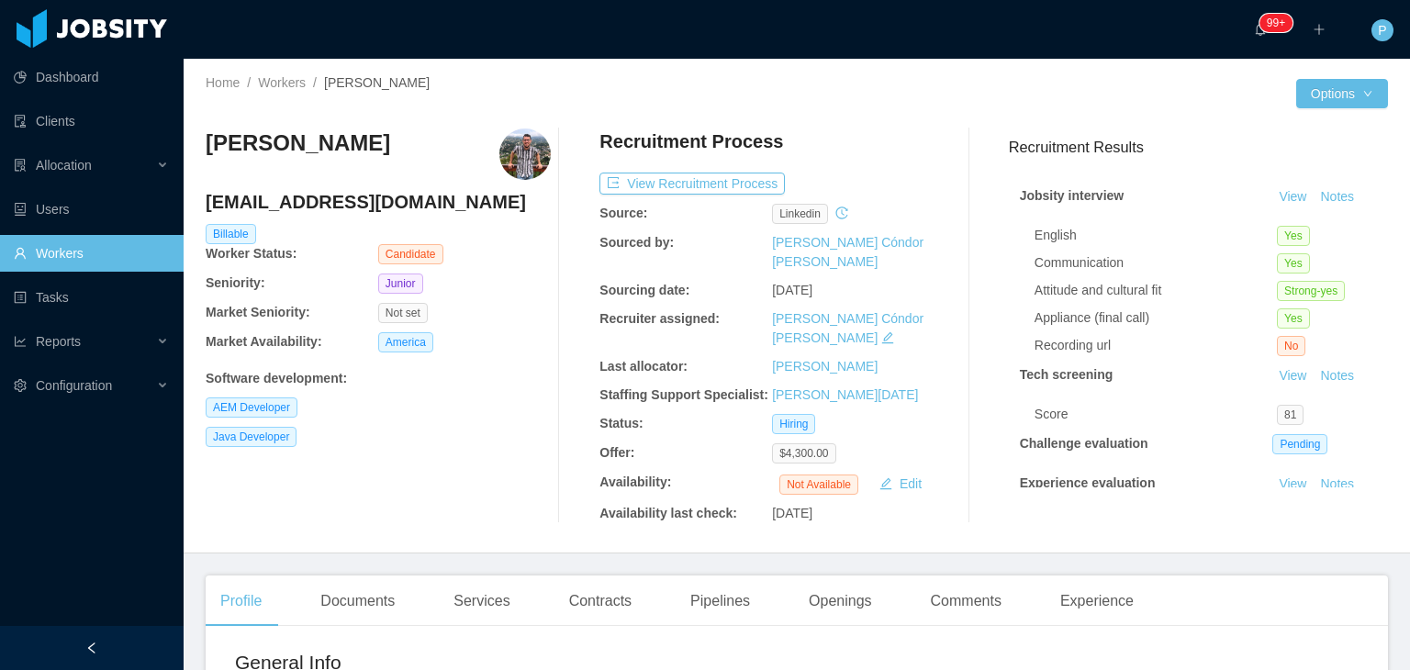
click at [537, 398] on div "[PERSON_NAME] [EMAIL_ADDRESS][DOMAIN_NAME] Billable Worker Status: Candidate Se…" at bounding box center [378, 326] width 345 height 395
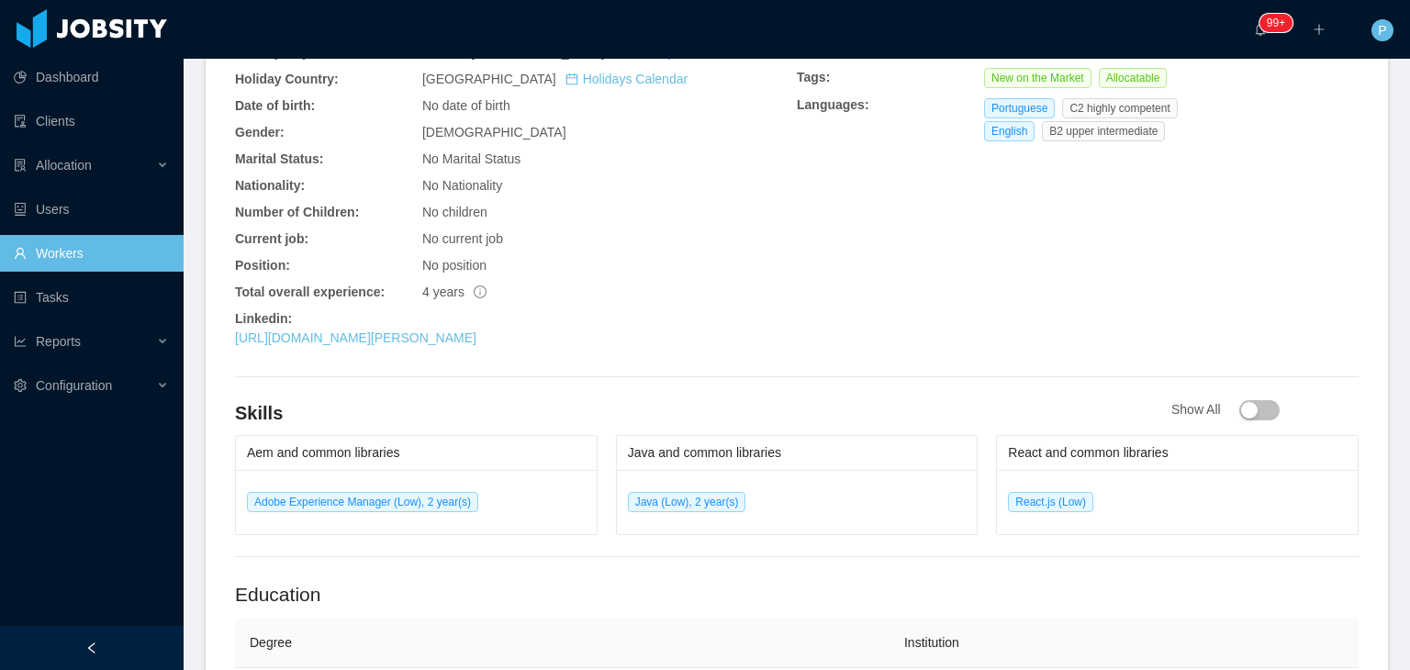
scroll to position [698, 0]
click at [477, 330] on link "[URL][DOMAIN_NAME][PERSON_NAME]" at bounding box center [356, 337] width 242 height 15
click at [736, 229] on div "No current job" at bounding box center [609, 238] width 375 height 19
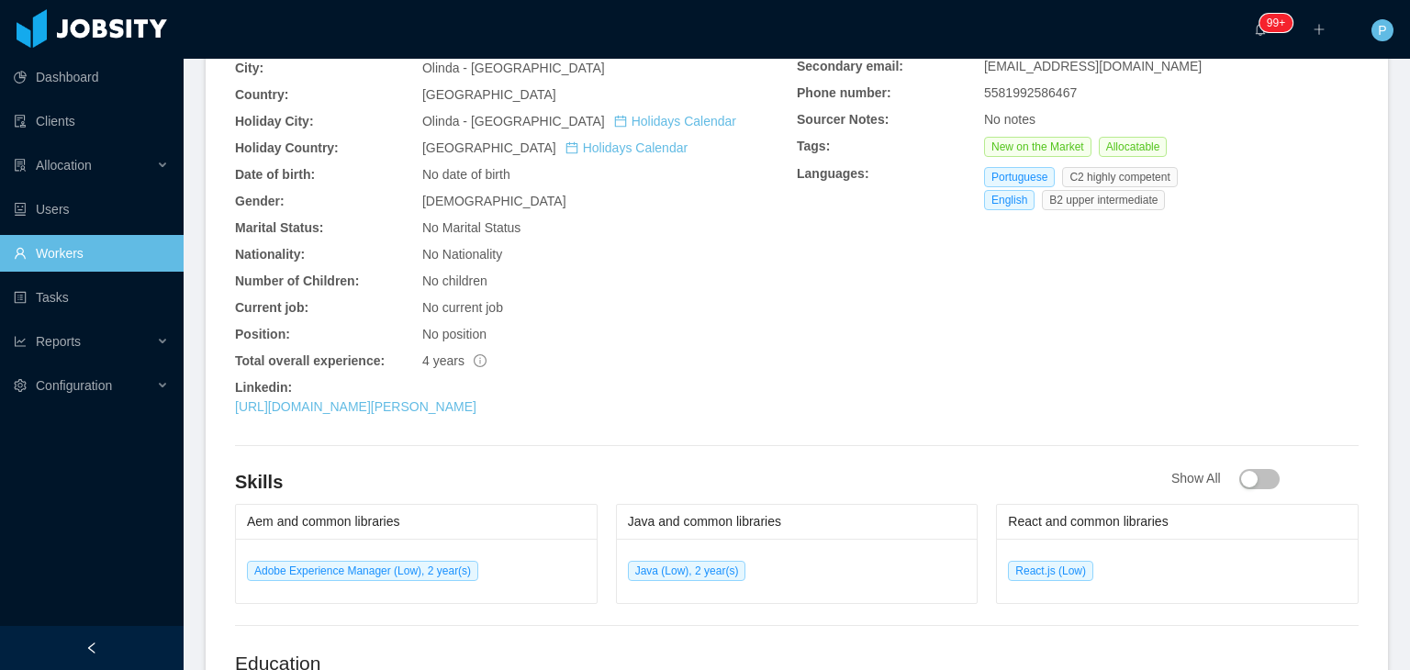
scroll to position [624, 0]
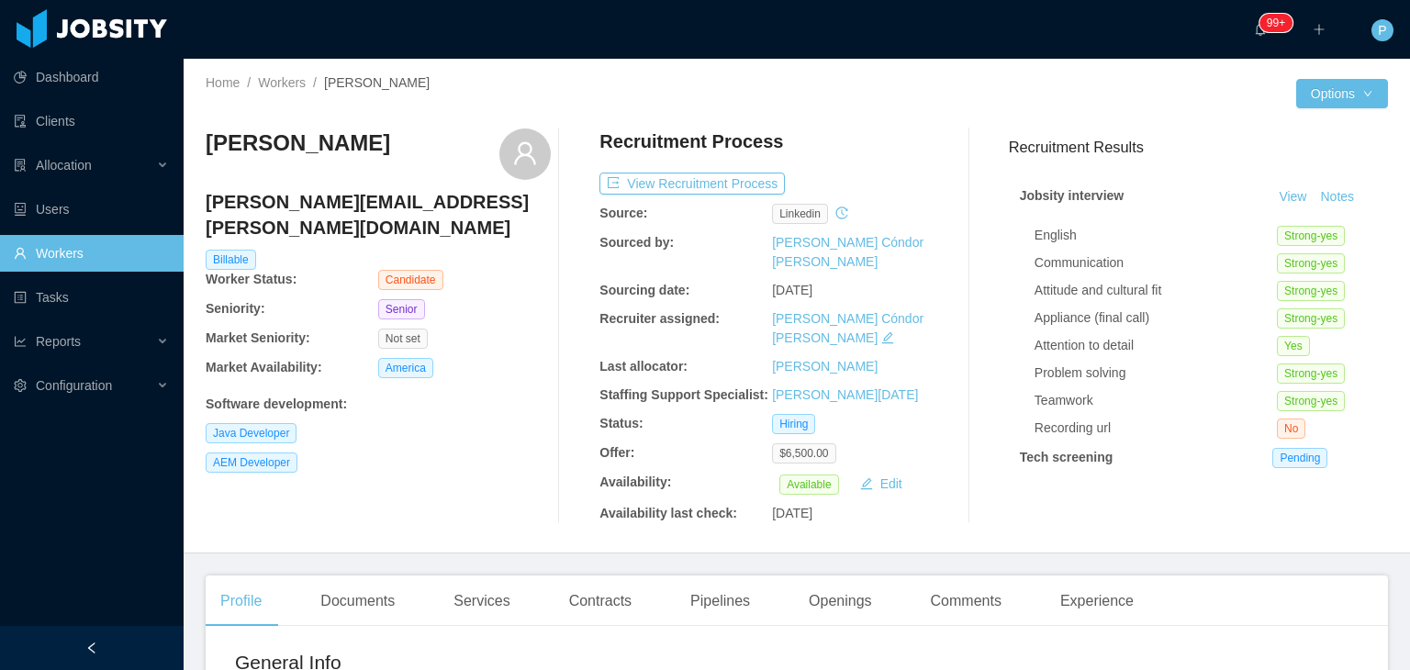
click at [422, 423] on div "Java Developer" at bounding box center [378, 433] width 345 height 20
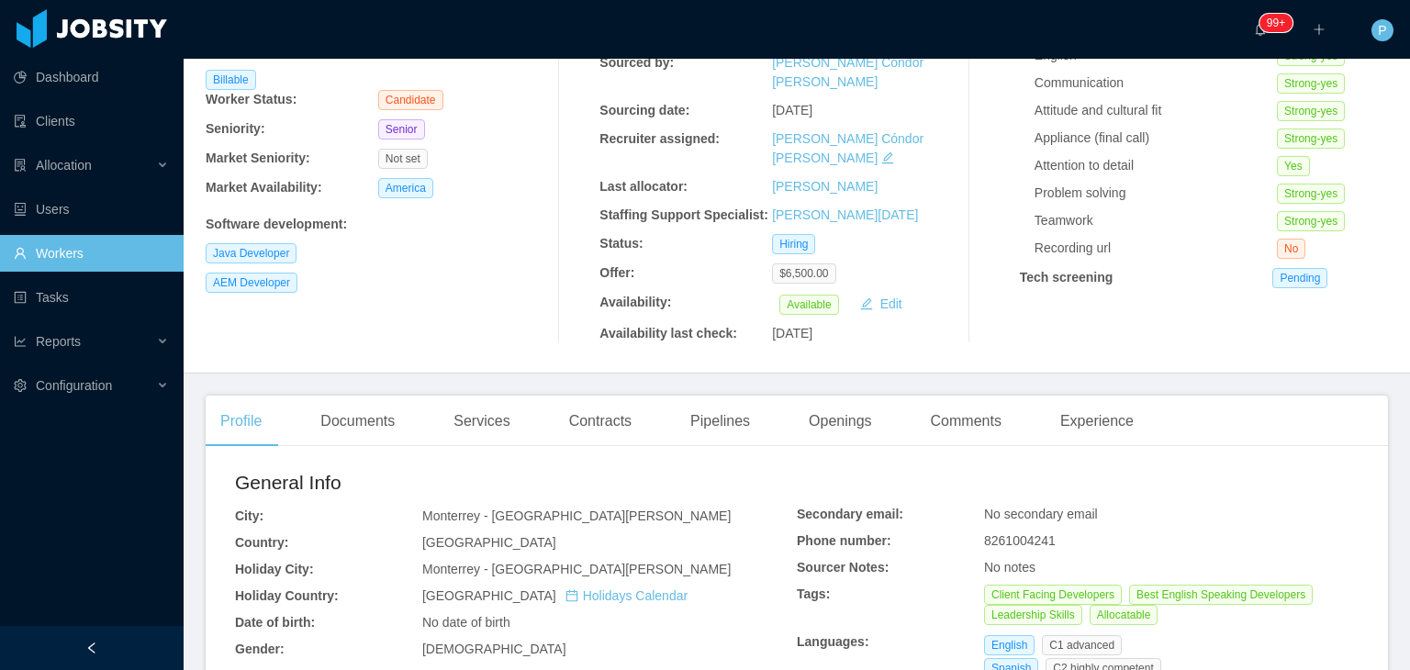
scroll to position [220, 0]
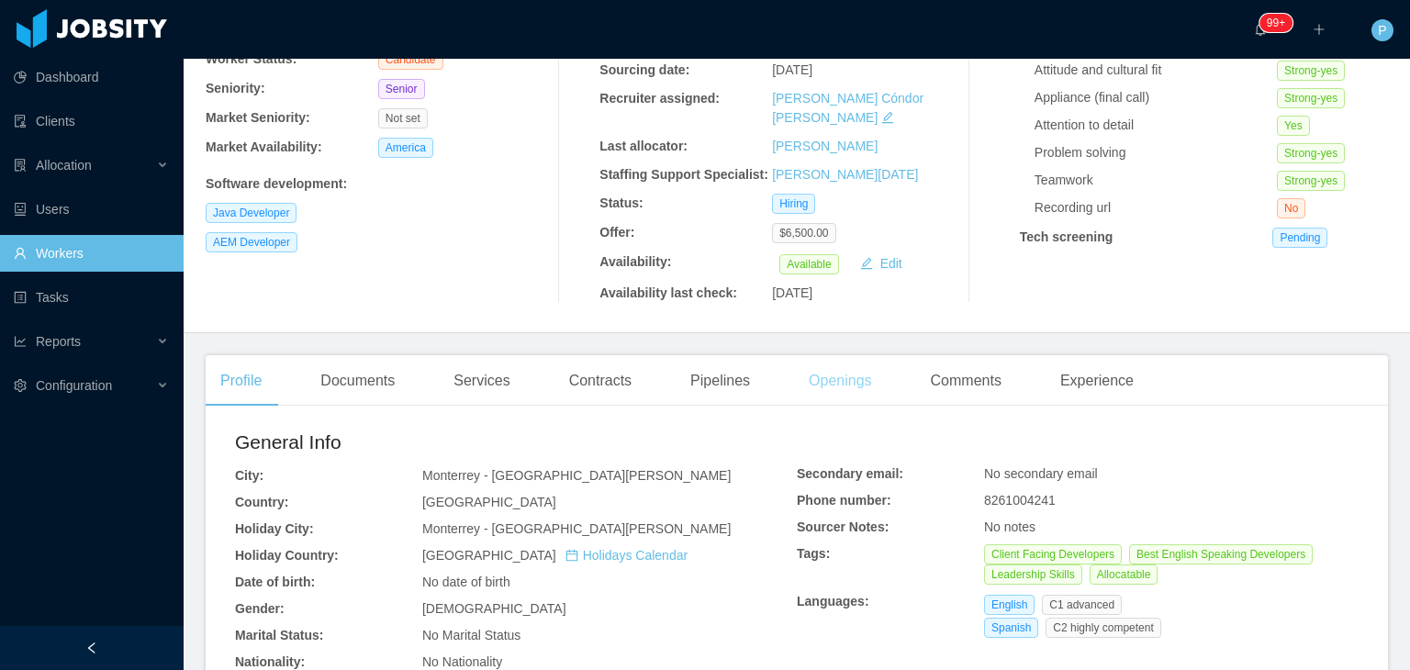
click at [845, 355] on div "Openings" at bounding box center [840, 380] width 93 height 51
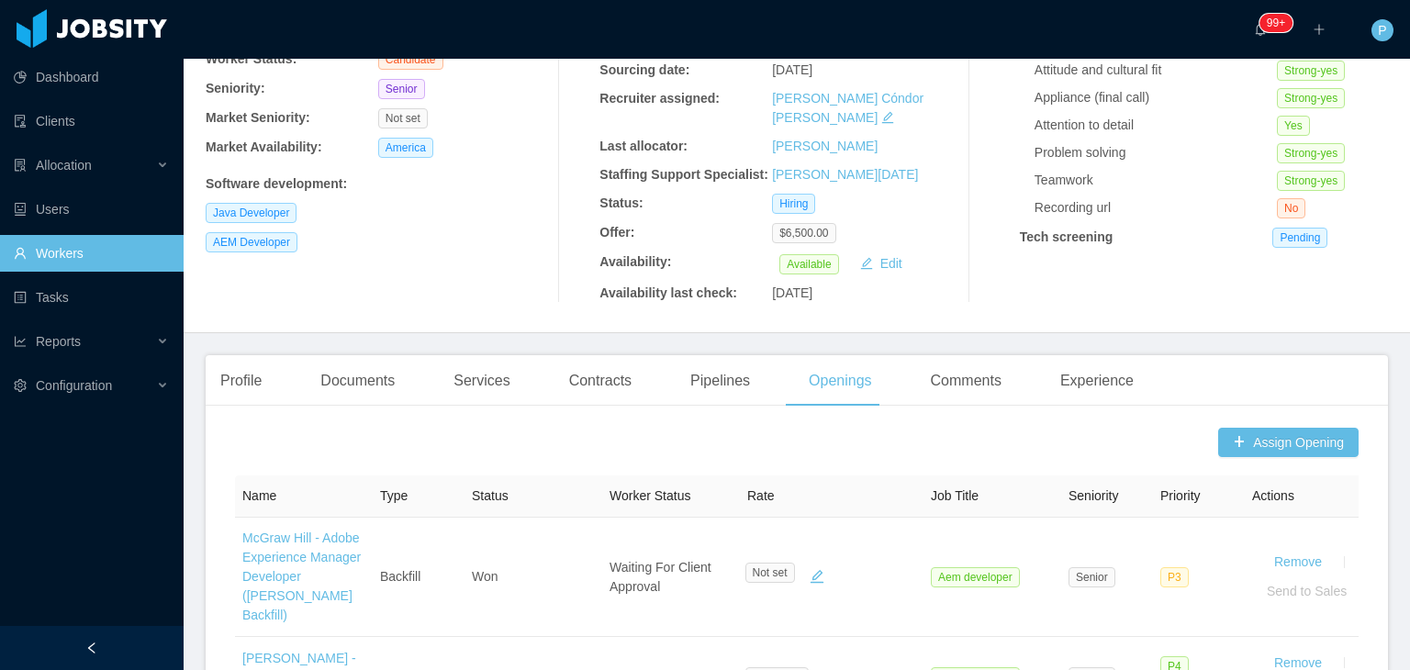
click at [495, 251] on div "Juan Meza juan.meza.rdz@gmail.com Billable Worker Status: Candidate Seniority: …" at bounding box center [378, 105] width 345 height 395
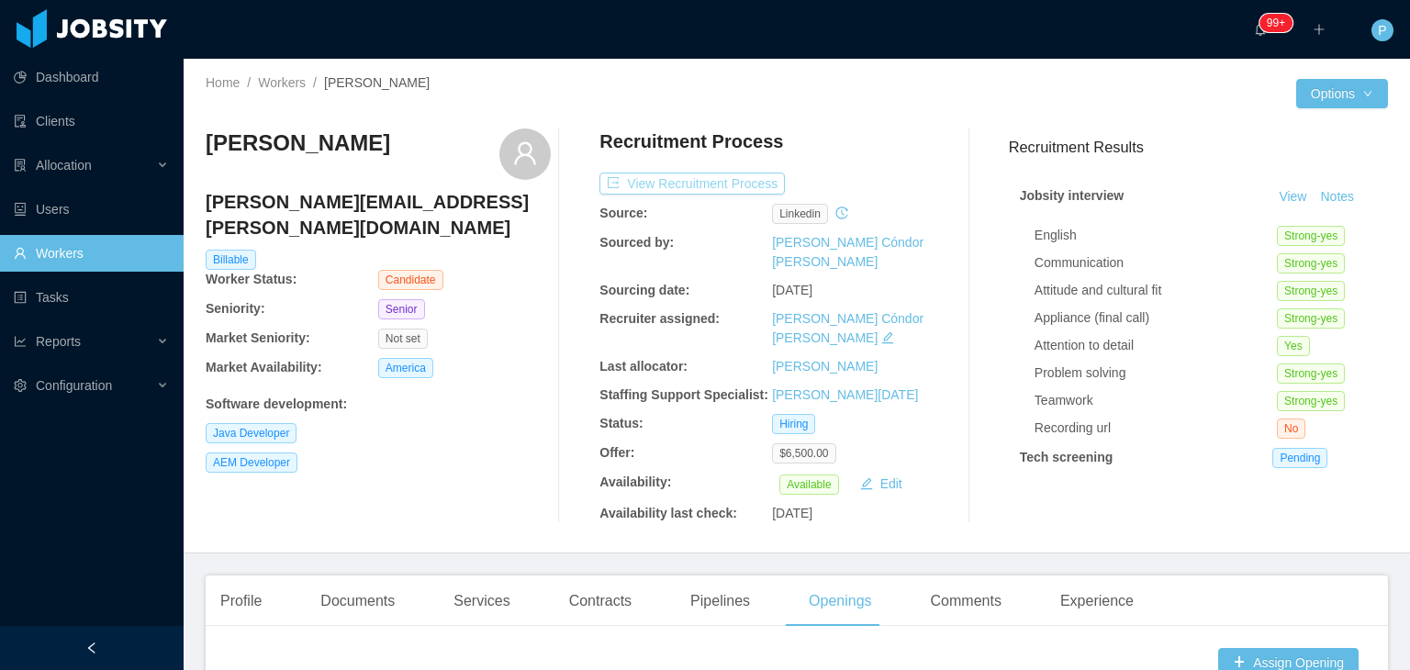
click at [738, 185] on button "View Recruitment Process" at bounding box center [692, 184] width 185 height 22
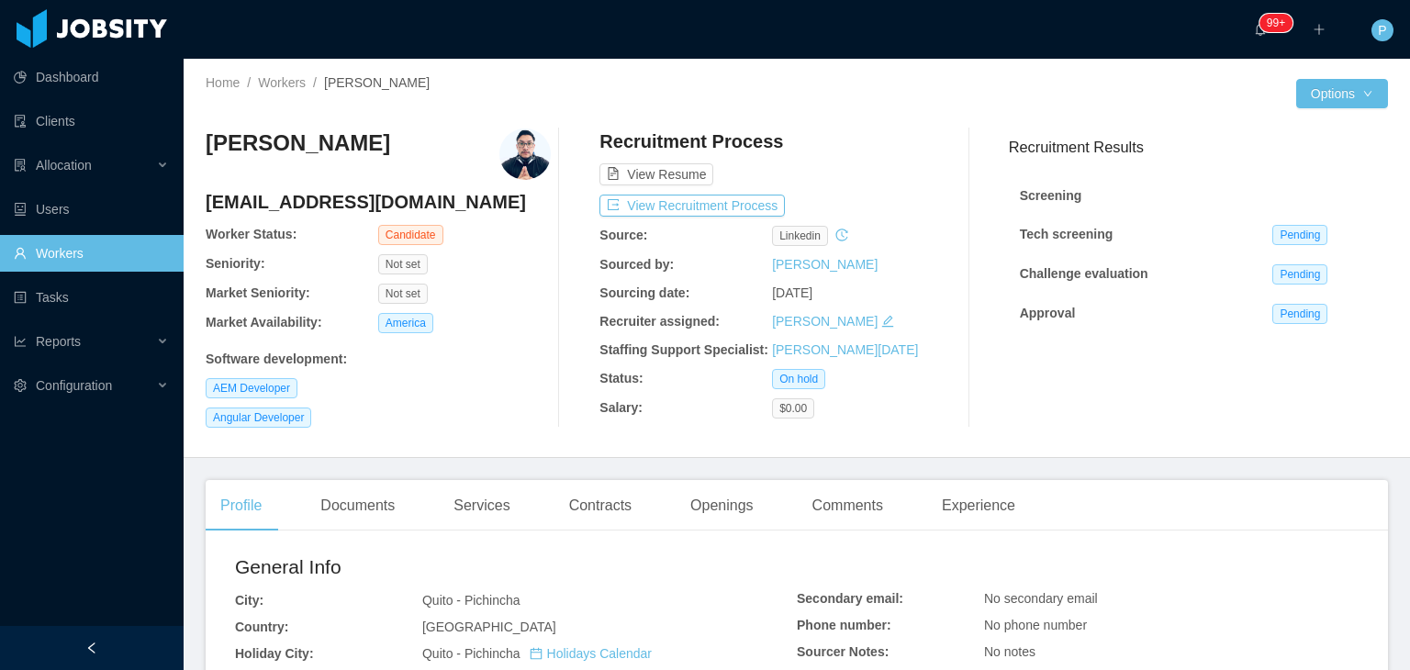
click at [453, 354] on div "Software development :" at bounding box center [378, 359] width 345 height 19
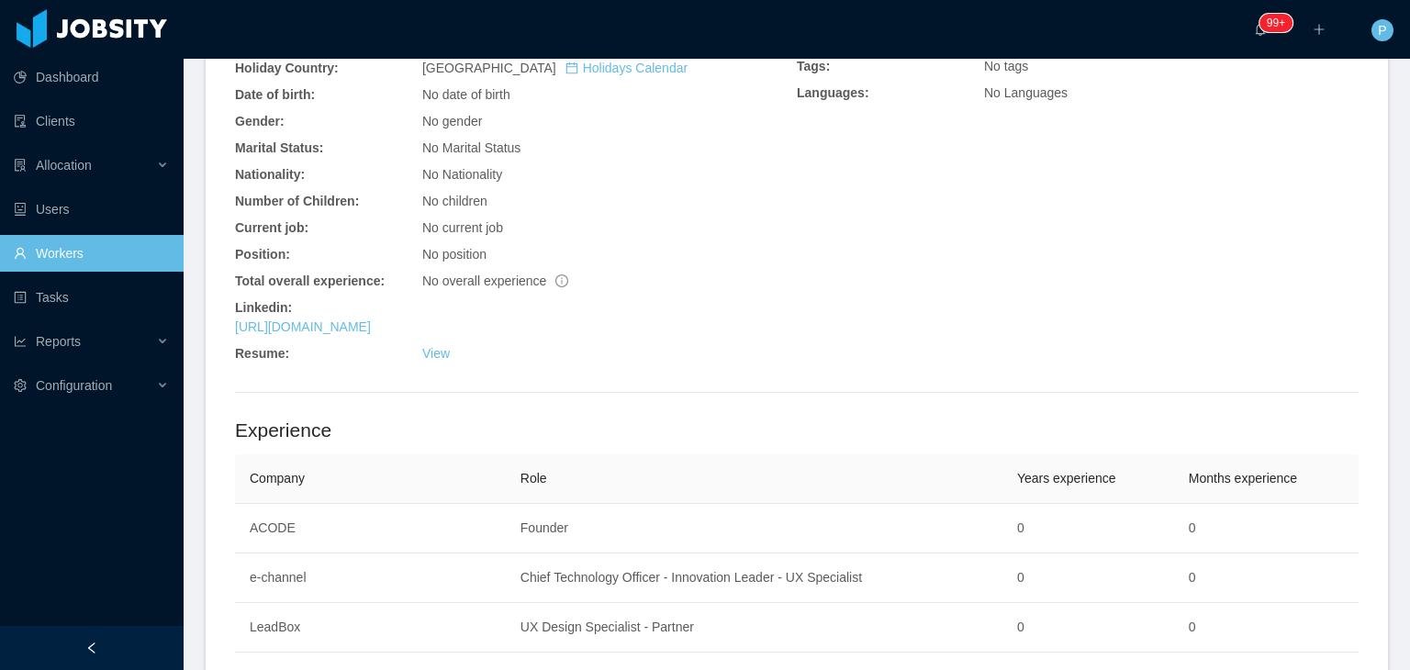
scroll to position [661, 0]
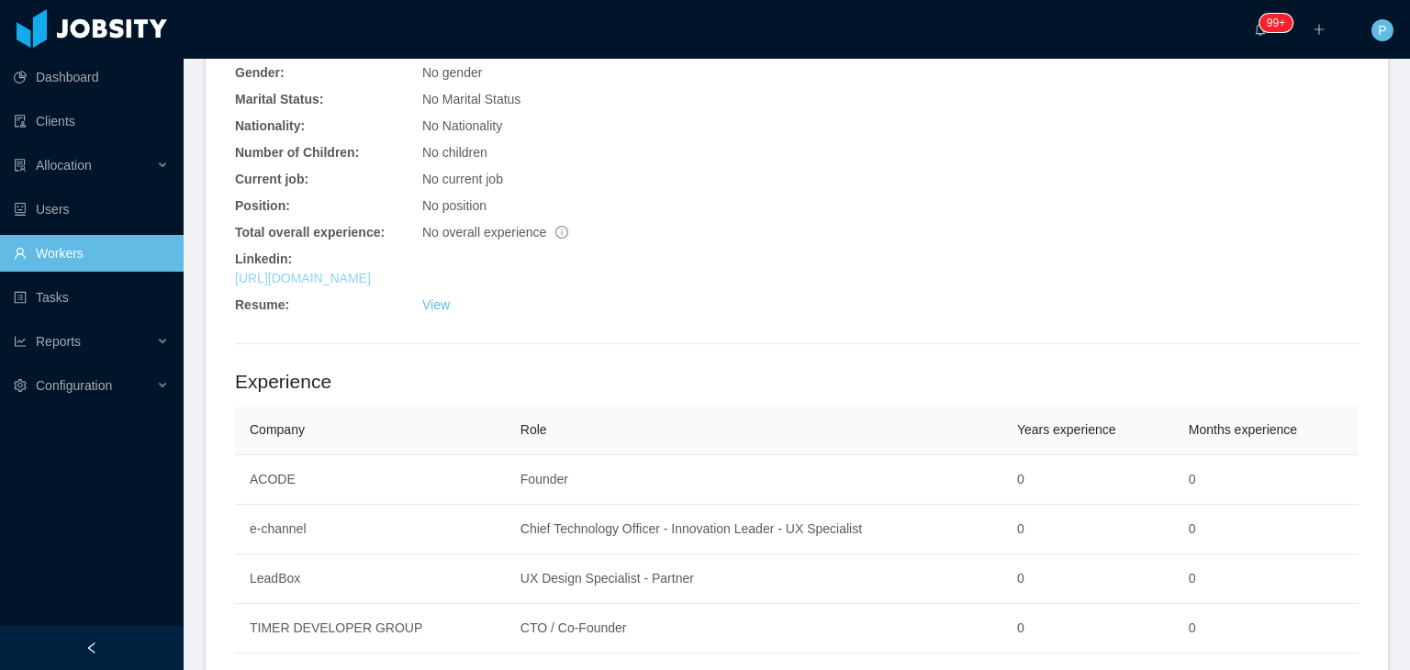
click at [371, 284] on link "https://www.linkedin.com/in/jalquinga" at bounding box center [303, 278] width 136 height 15
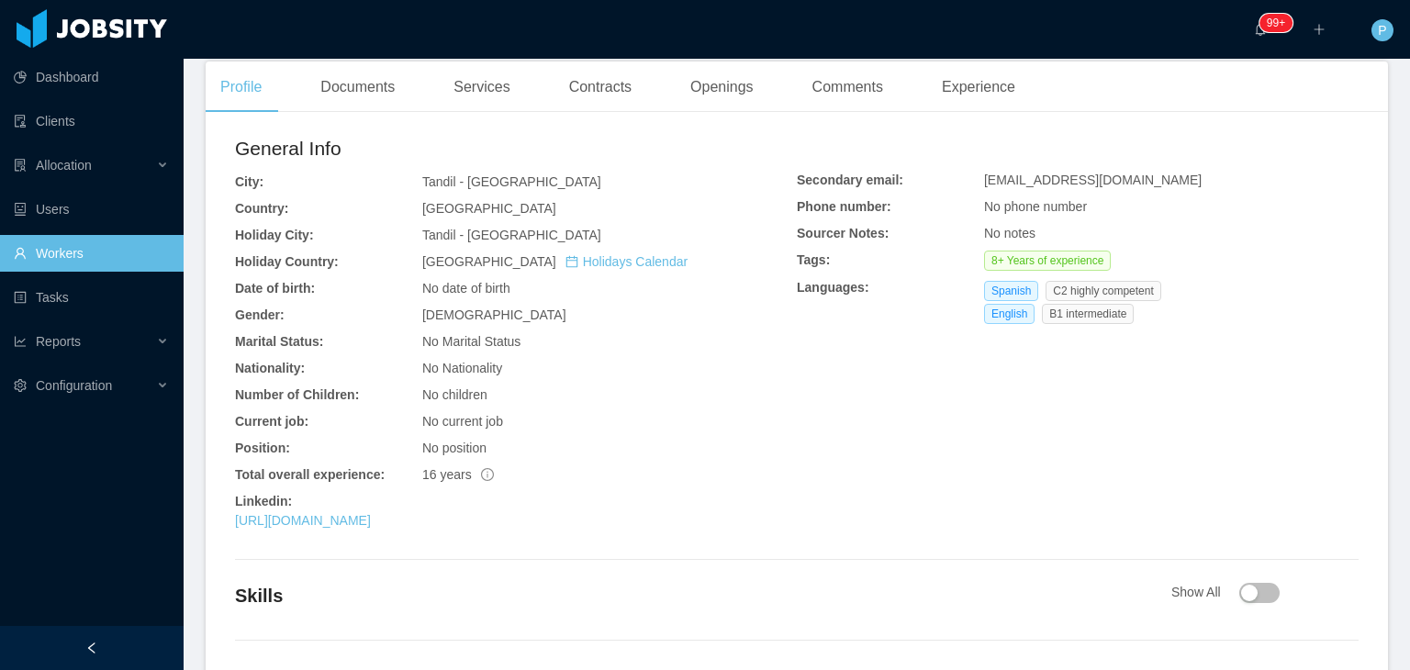
scroll to position [519, 0]
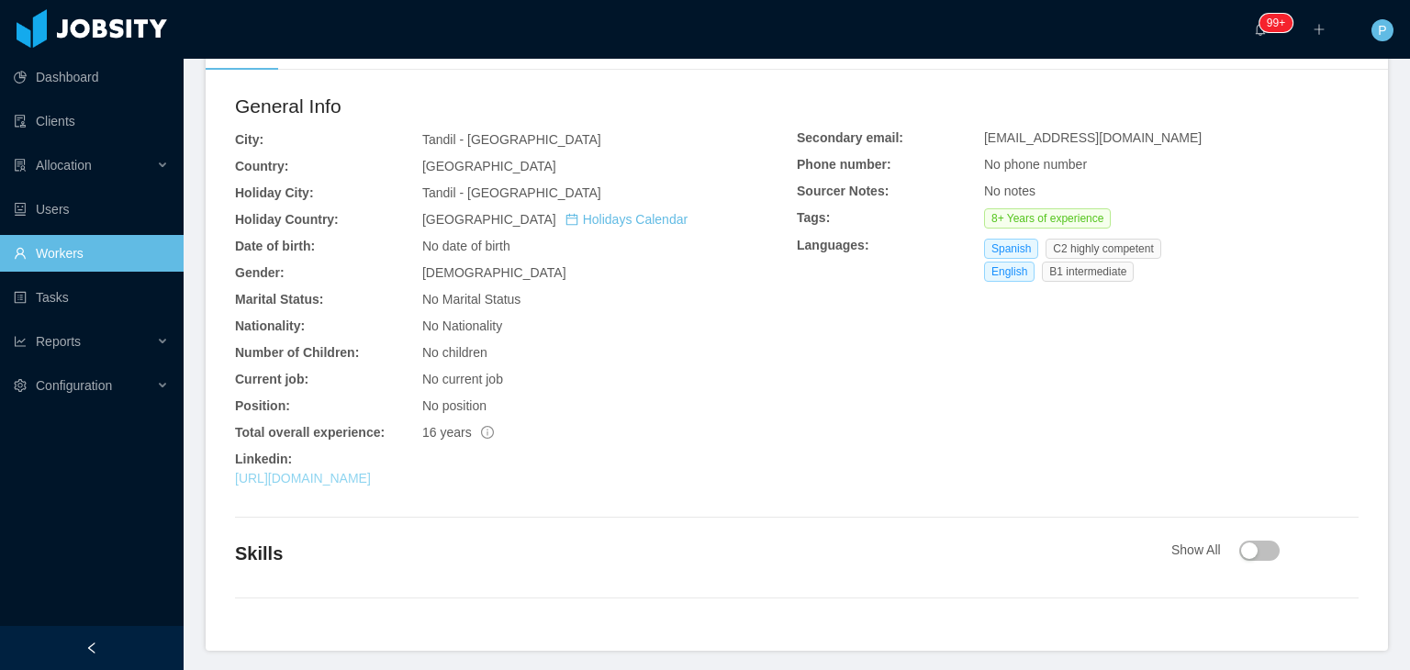
click at [371, 482] on link "https://www.linkedin.com/in/bruno-szumpich" at bounding box center [303, 478] width 136 height 15
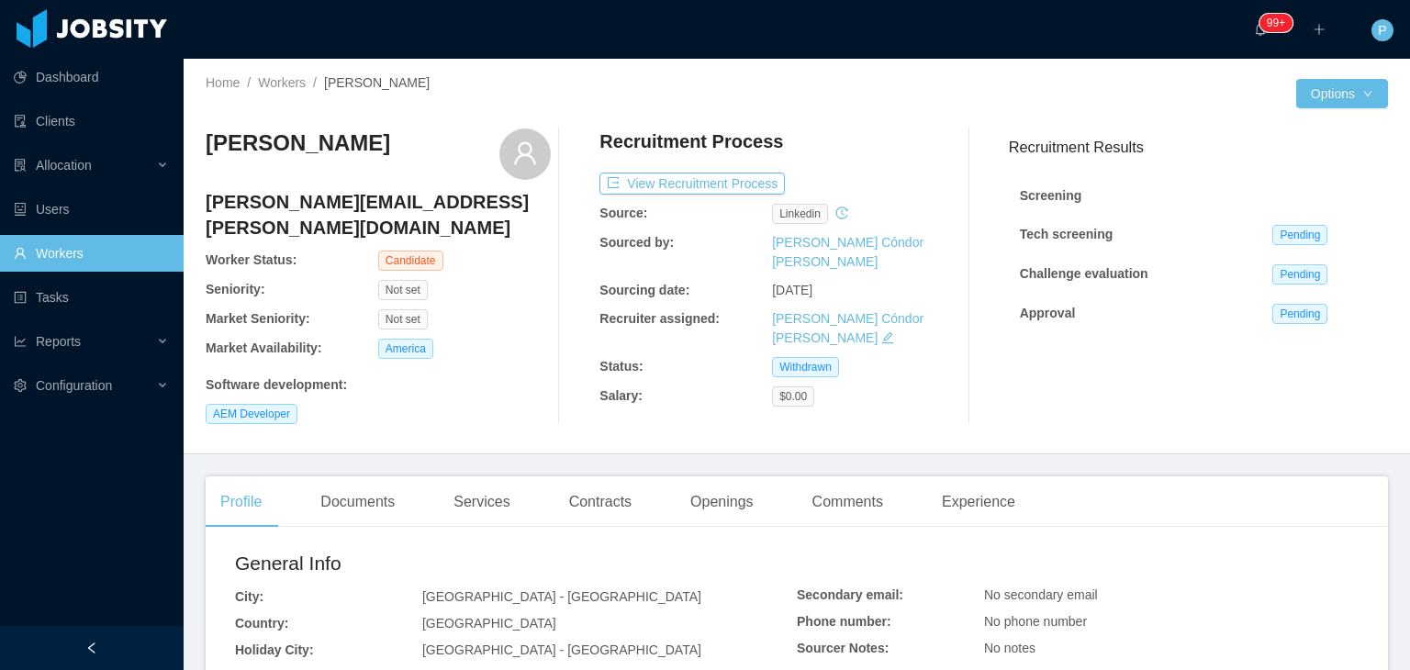
click at [875, 137] on div "Recruitment Process" at bounding box center [772, 146] width 345 height 35
click at [746, 190] on button "View Recruitment Process" at bounding box center [692, 184] width 185 height 22
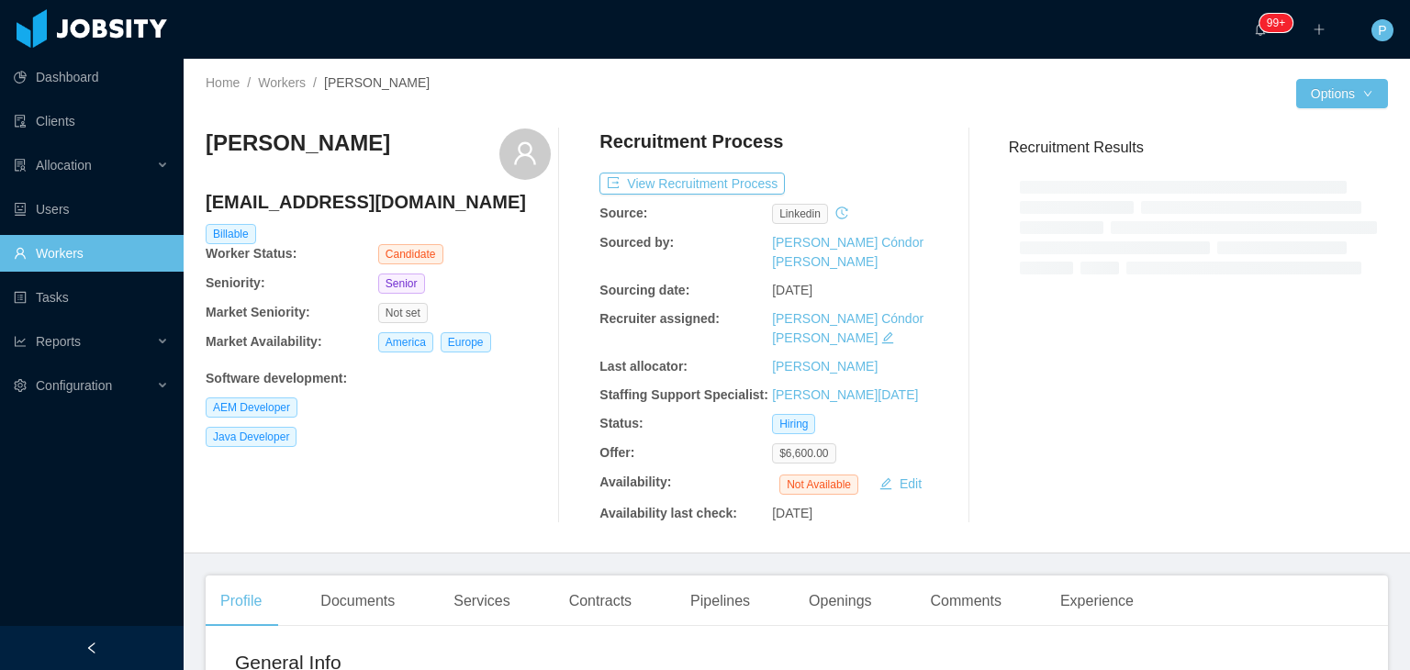
click at [774, 87] on div "Home / Workers / [PERSON_NAME] /" at bounding box center [501, 82] width 591 height 19
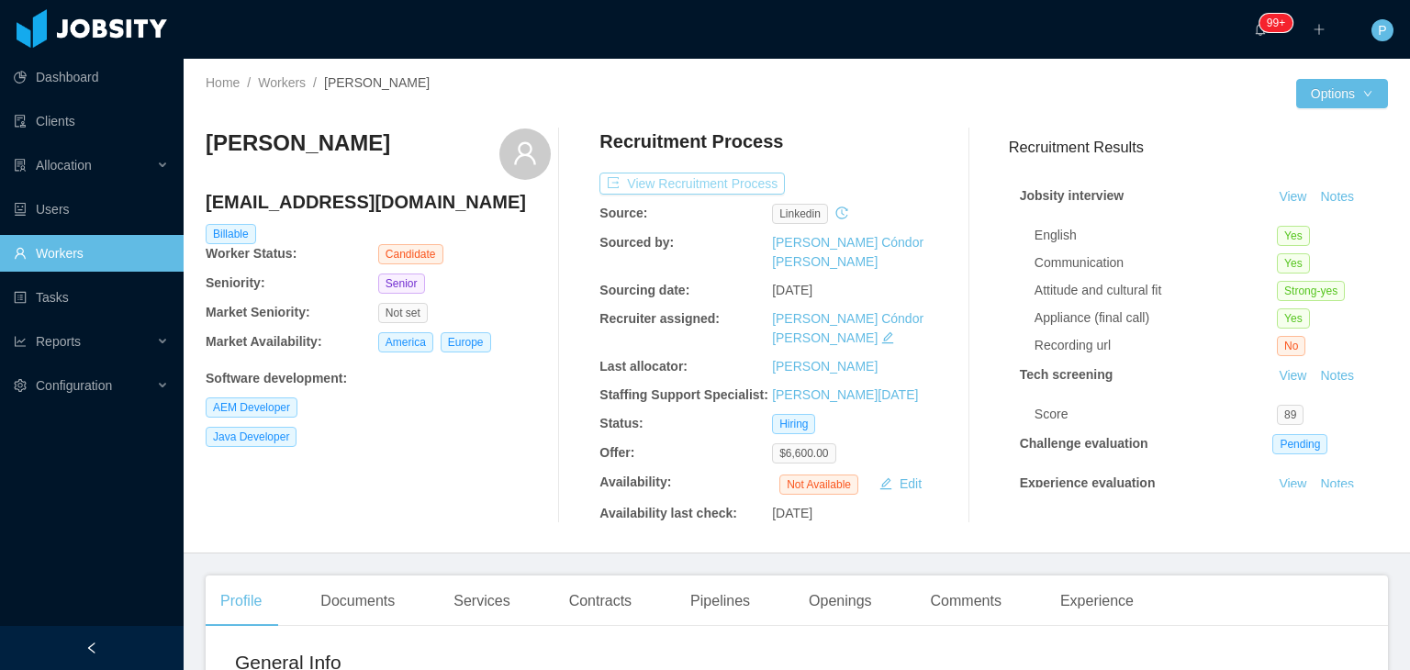
click at [751, 184] on button "View Recruitment Process" at bounding box center [692, 184] width 185 height 22
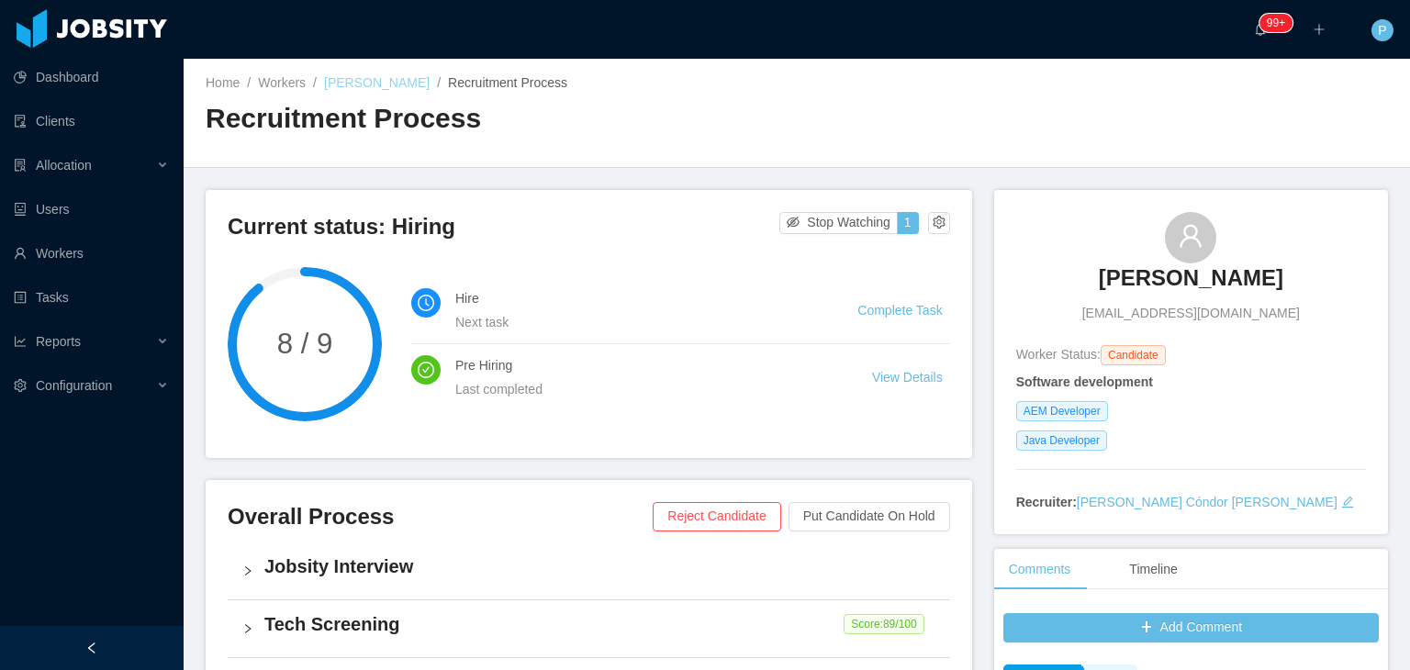
click at [337, 79] on link "[PERSON_NAME]" at bounding box center [377, 82] width 106 height 15
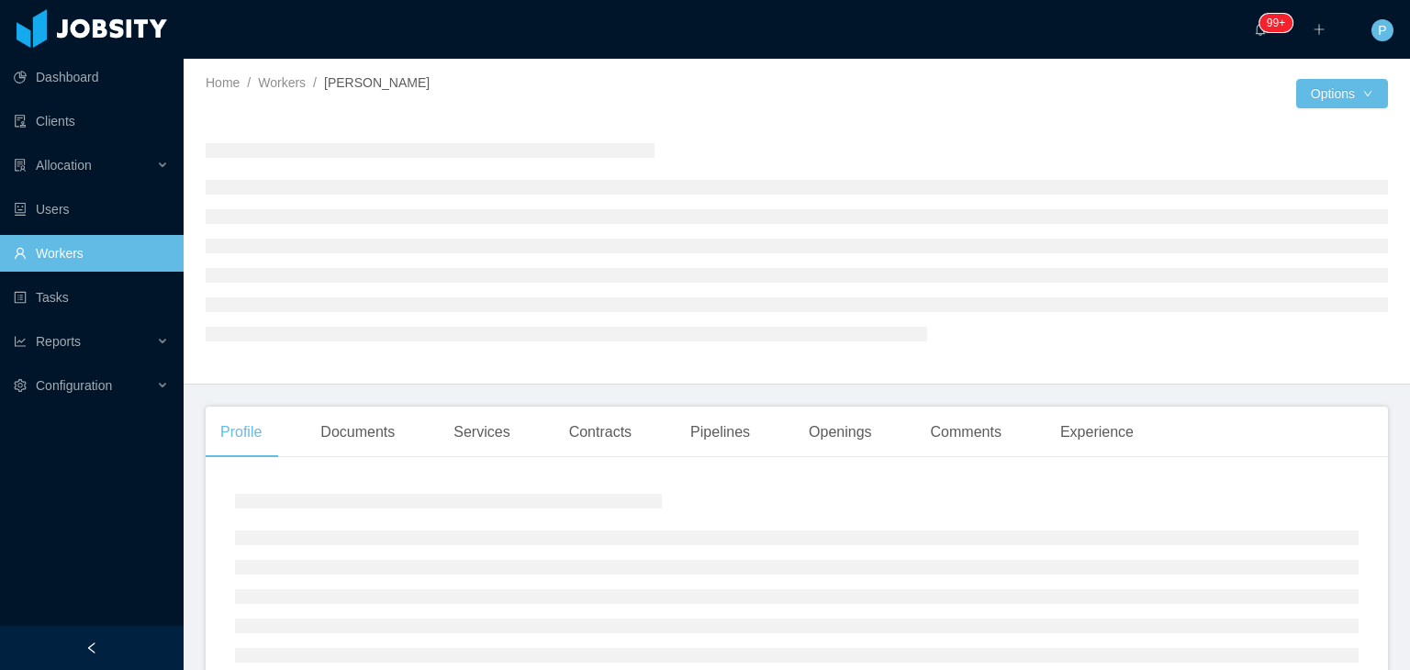
click at [642, 103] on div at bounding box center [501, 107] width 591 height 14
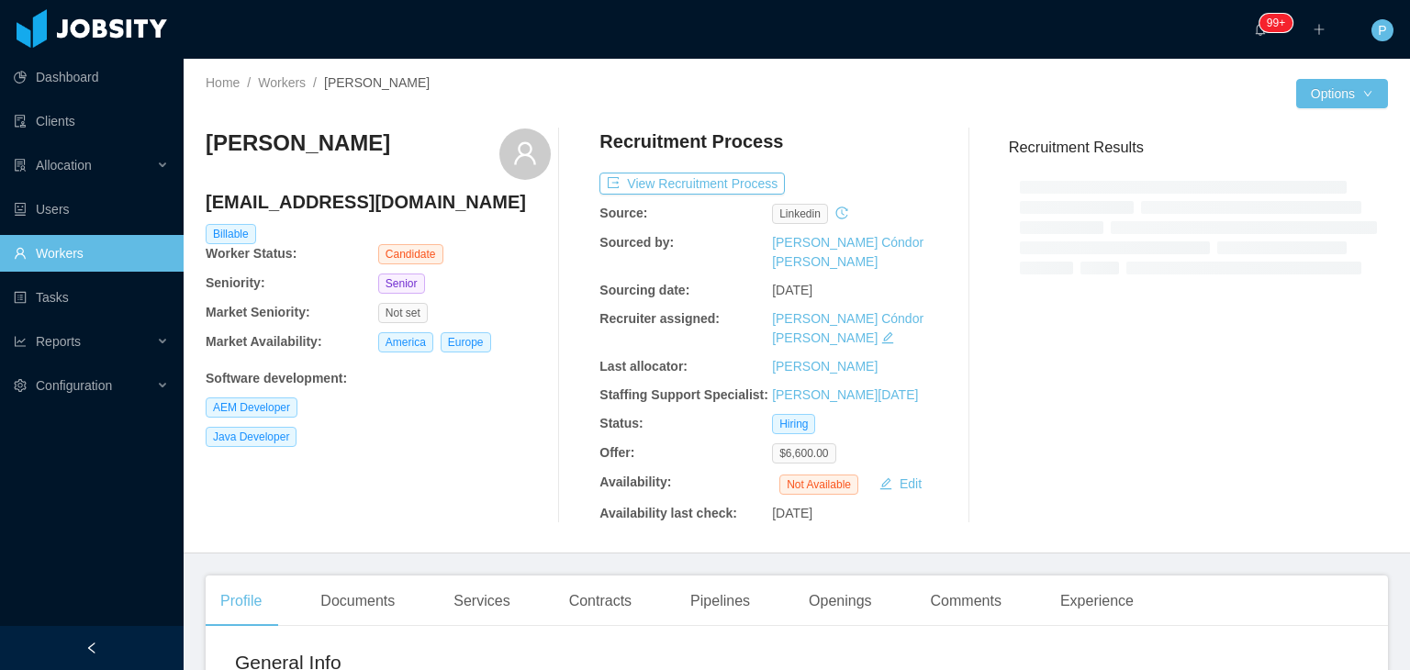
click at [496, 444] on div "Java Developer" at bounding box center [378, 437] width 345 height 20
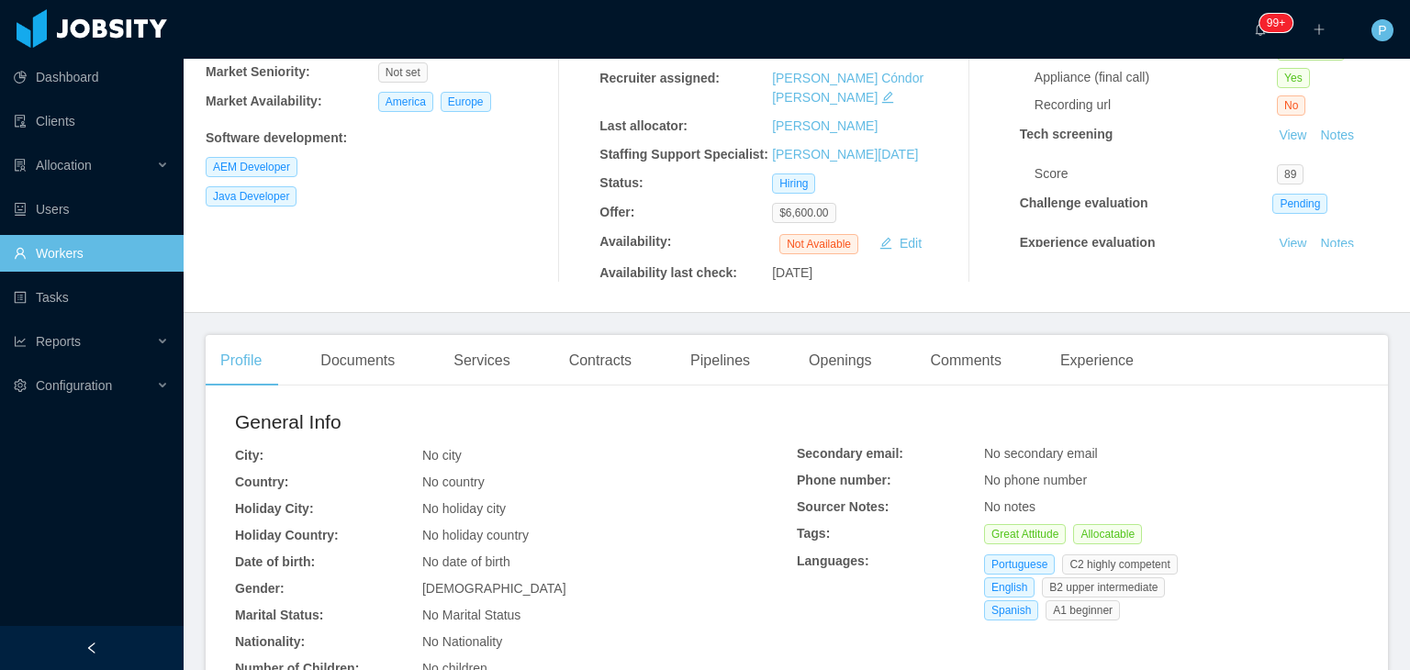
scroll to position [257, 0]
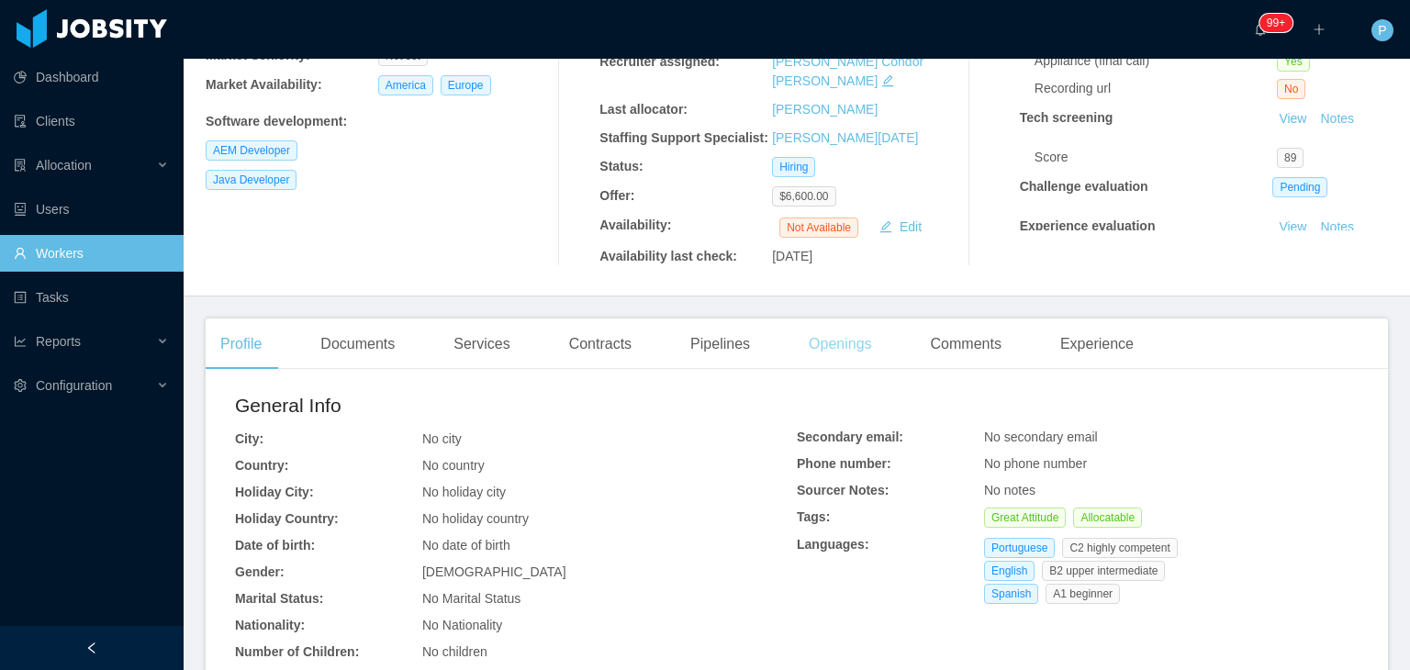
click at [823, 319] on div "Openings" at bounding box center [840, 344] width 93 height 51
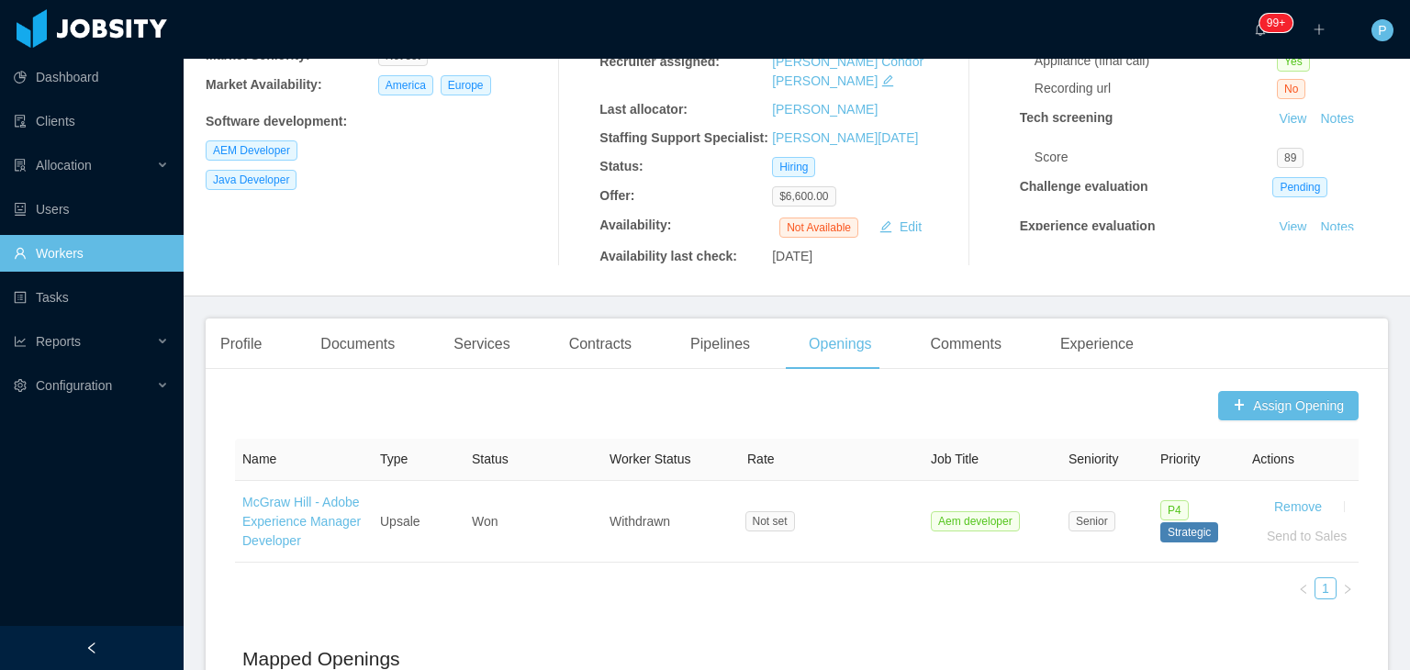
click at [459, 227] on div "Otavio Sousa otavioaugustoes@gmail.com Billable Worker Status: Candidate Senior…" at bounding box center [378, 68] width 345 height 395
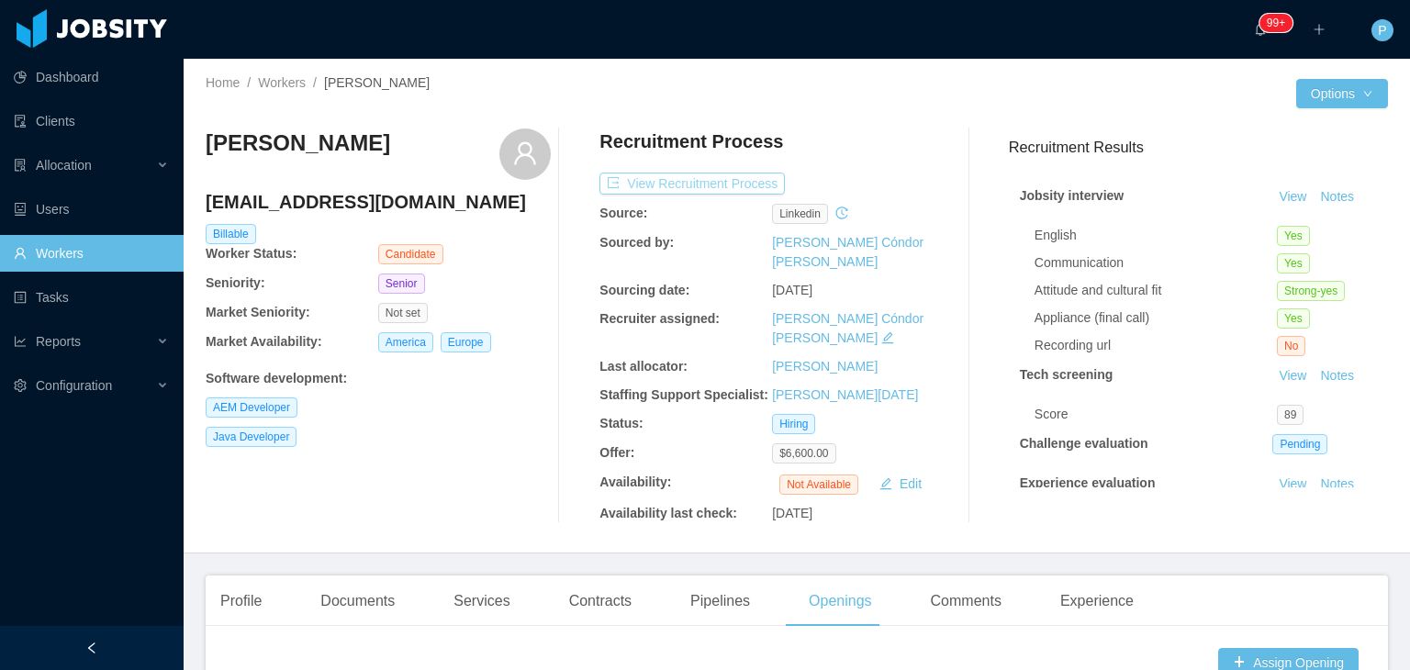
click at [747, 176] on button "View Recruitment Process" at bounding box center [692, 184] width 185 height 22
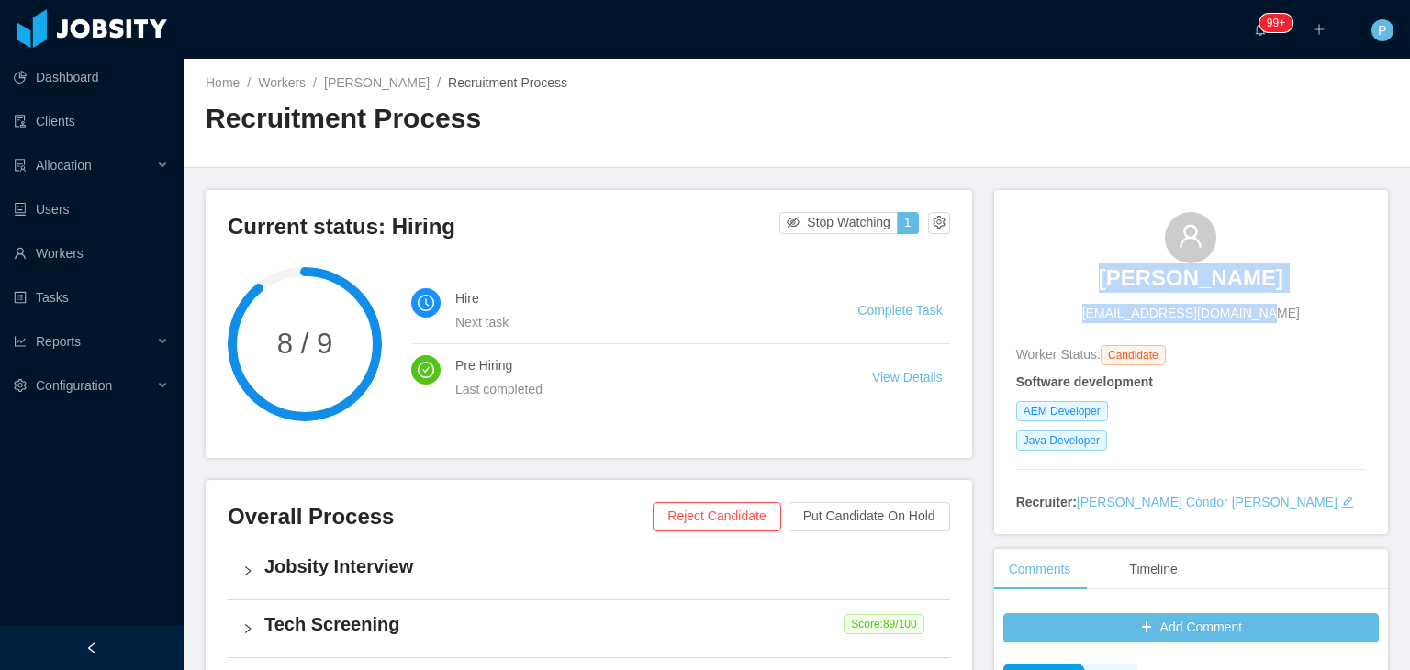
drag, startPoint x: 1270, startPoint y: 280, endPoint x: 1109, endPoint y: 286, distance: 160.8
click at [1109, 286] on div "Otavio Sousa otavioaugustoes@gmail.com" at bounding box center [1192, 267] width 350 height 111
click at [1099, 269] on div "Otavio Sousa otavioaugustoes@gmail.com" at bounding box center [1192, 267] width 350 height 111
drag, startPoint x: 1099, startPoint y: 269, endPoint x: 1260, endPoint y: 285, distance: 161.5
click at [1260, 285] on div "Otavio Sousa otavioaugustoes@gmail.com" at bounding box center [1192, 267] width 350 height 111
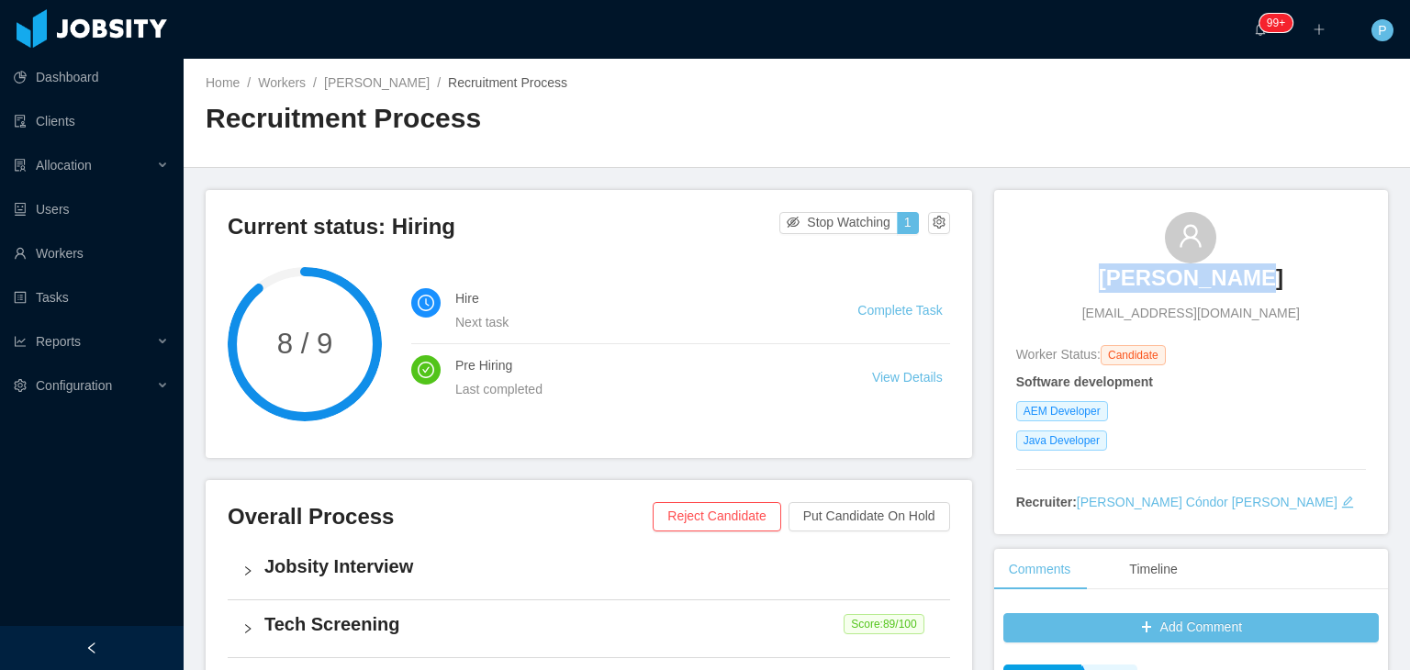
copy h3 "Otavio Sousa"
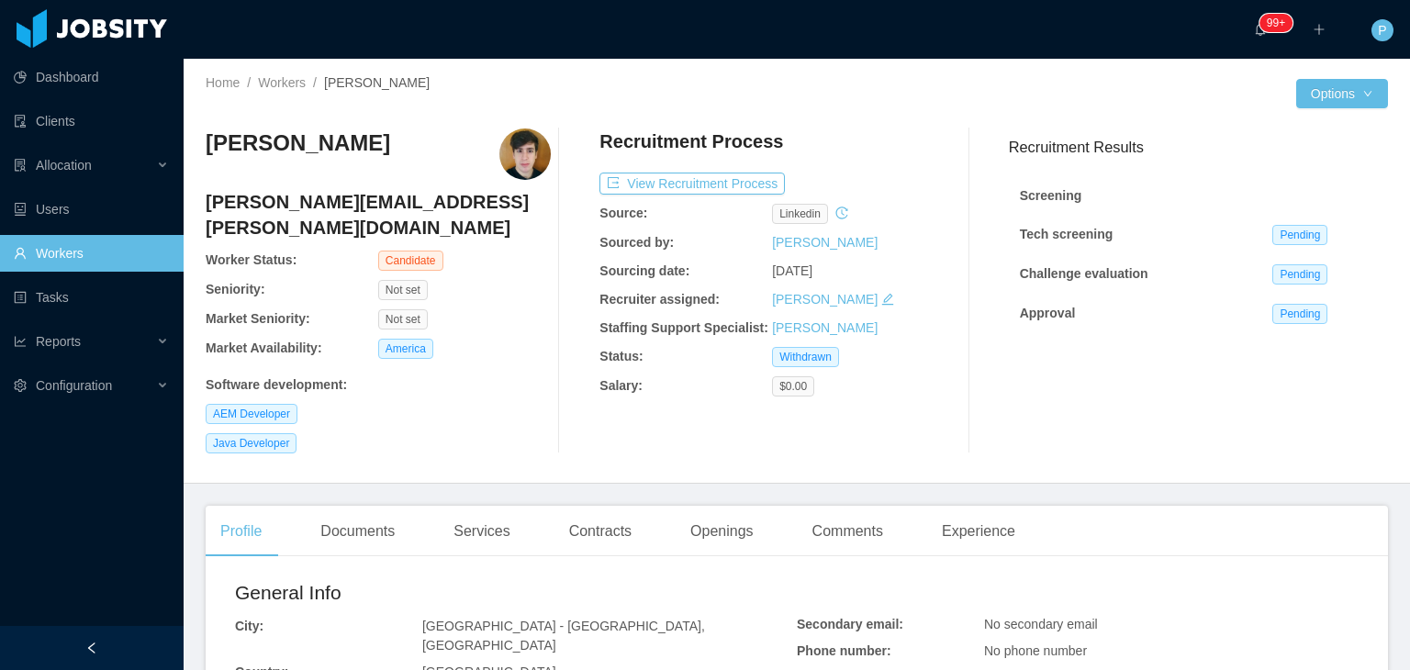
click at [687, 73] on div "Home / Workers / [PERSON_NAME] /" at bounding box center [501, 82] width 591 height 19
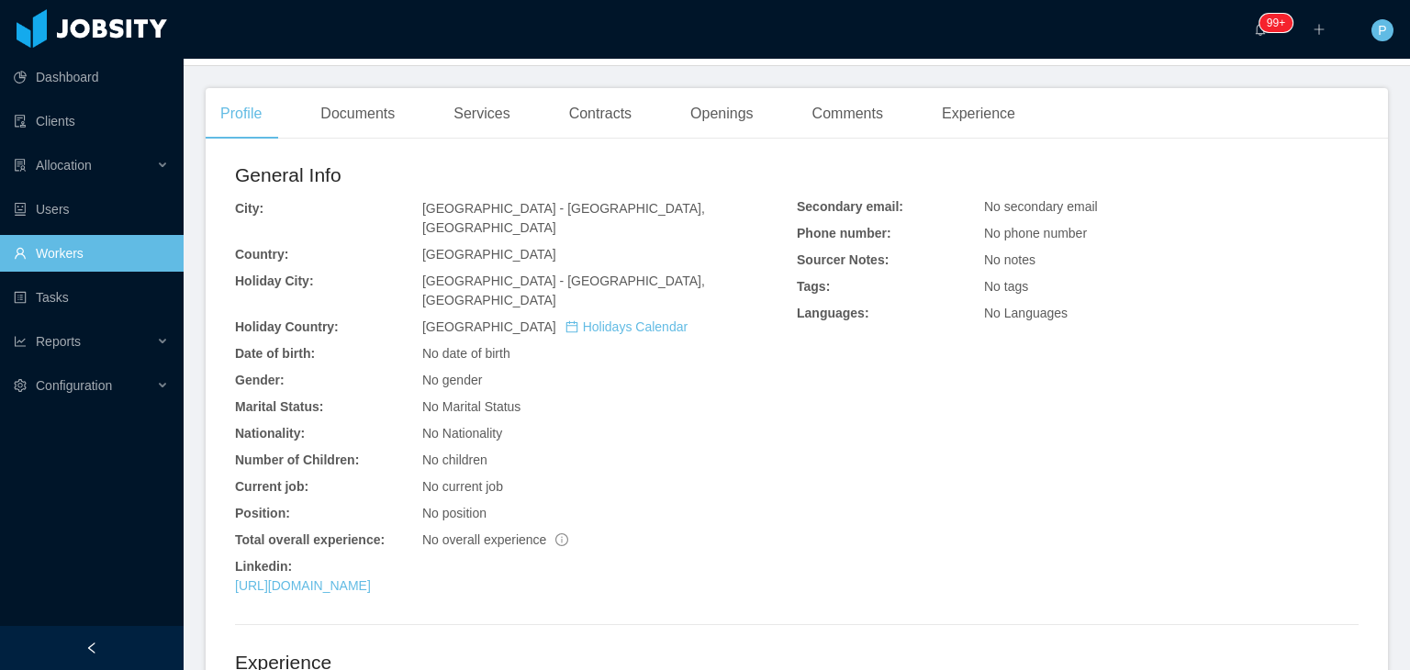
scroll to position [436, 0]
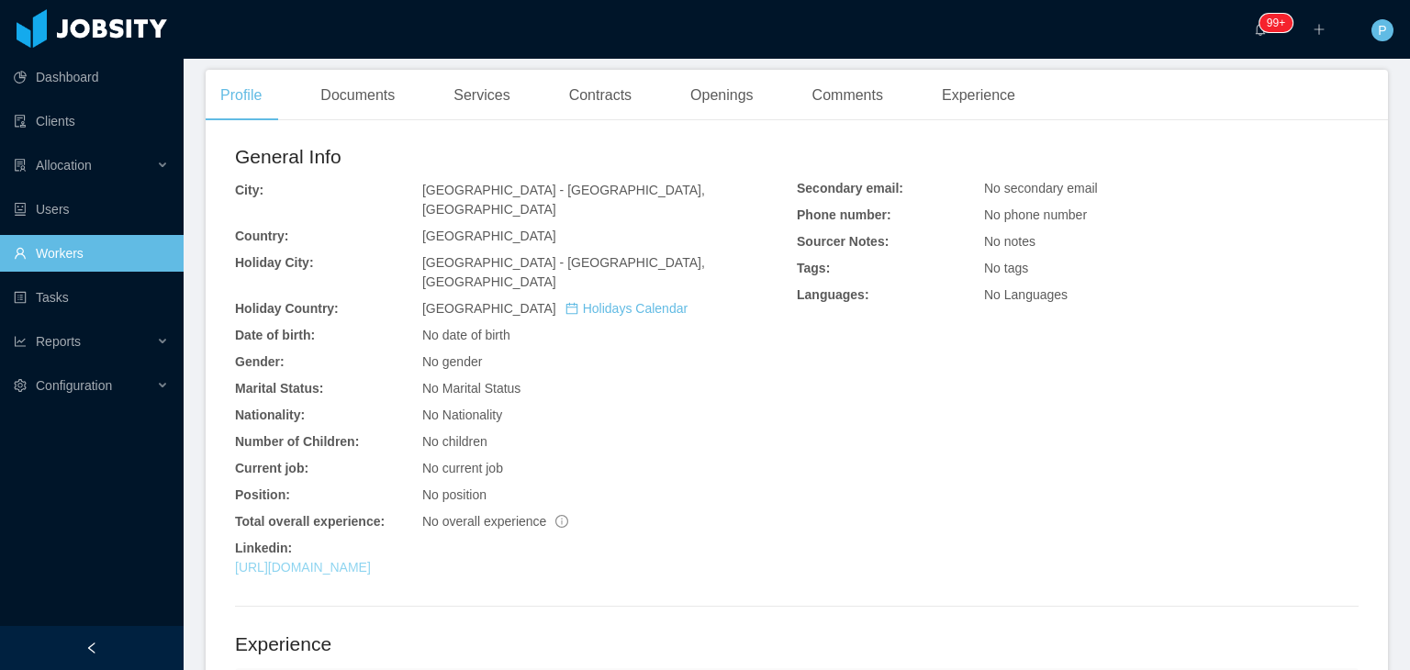
click at [371, 560] on link "[URL][DOMAIN_NAME]" at bounding box center [303, 567] width 136 height 15
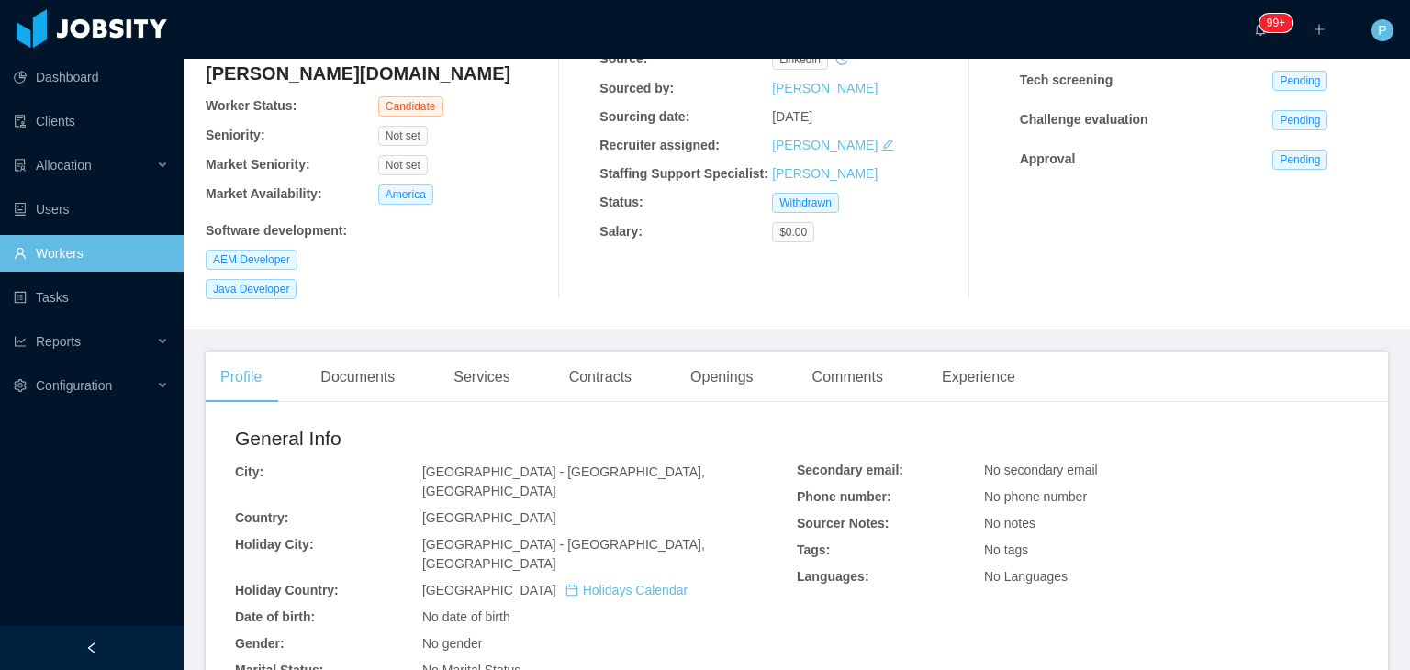
scroll to position [0, 0]
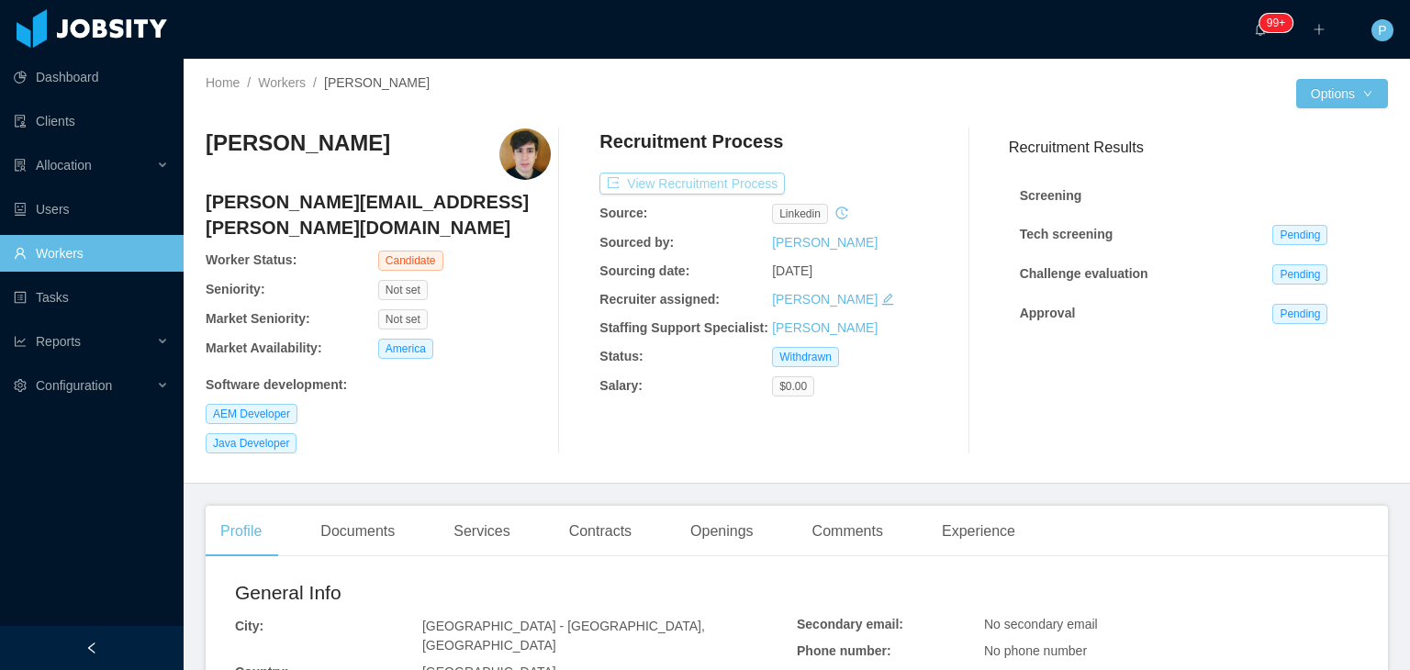
click at [727, 185] on button "View Recruitment Process" at bounding box center [692, 184] width 185 height 22
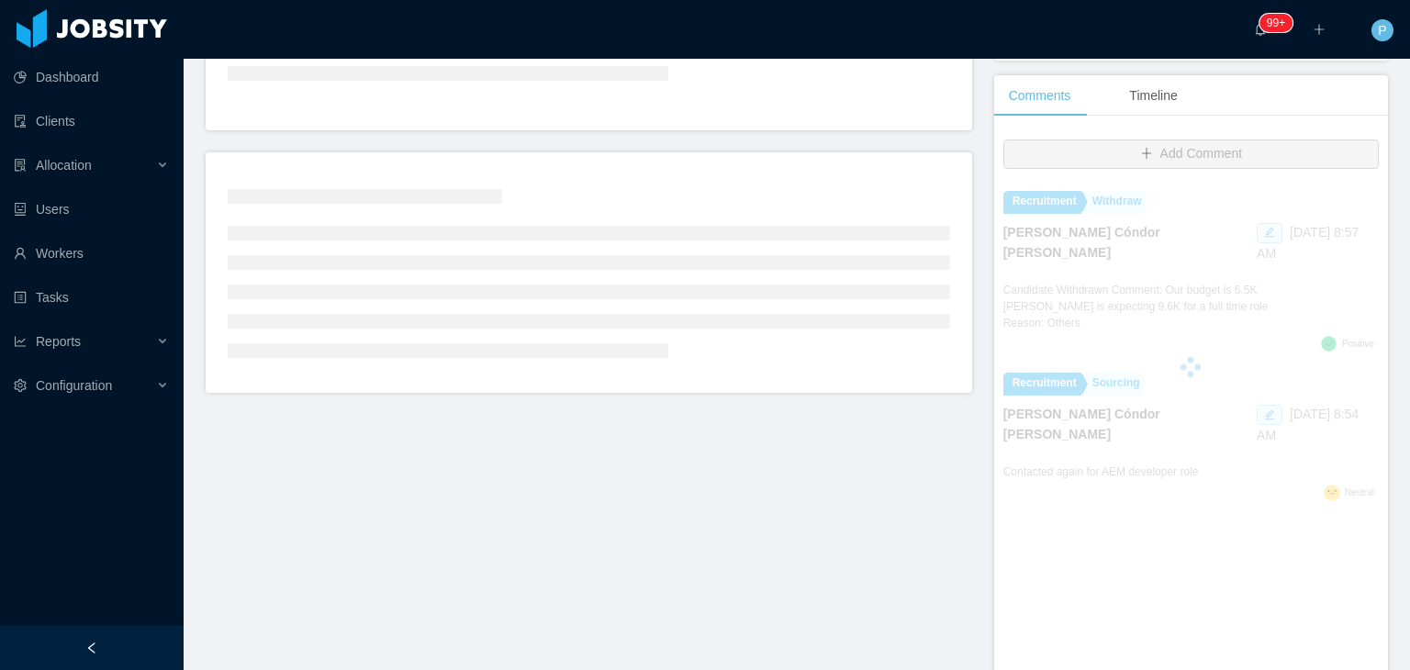
scroll to position [420, 0]
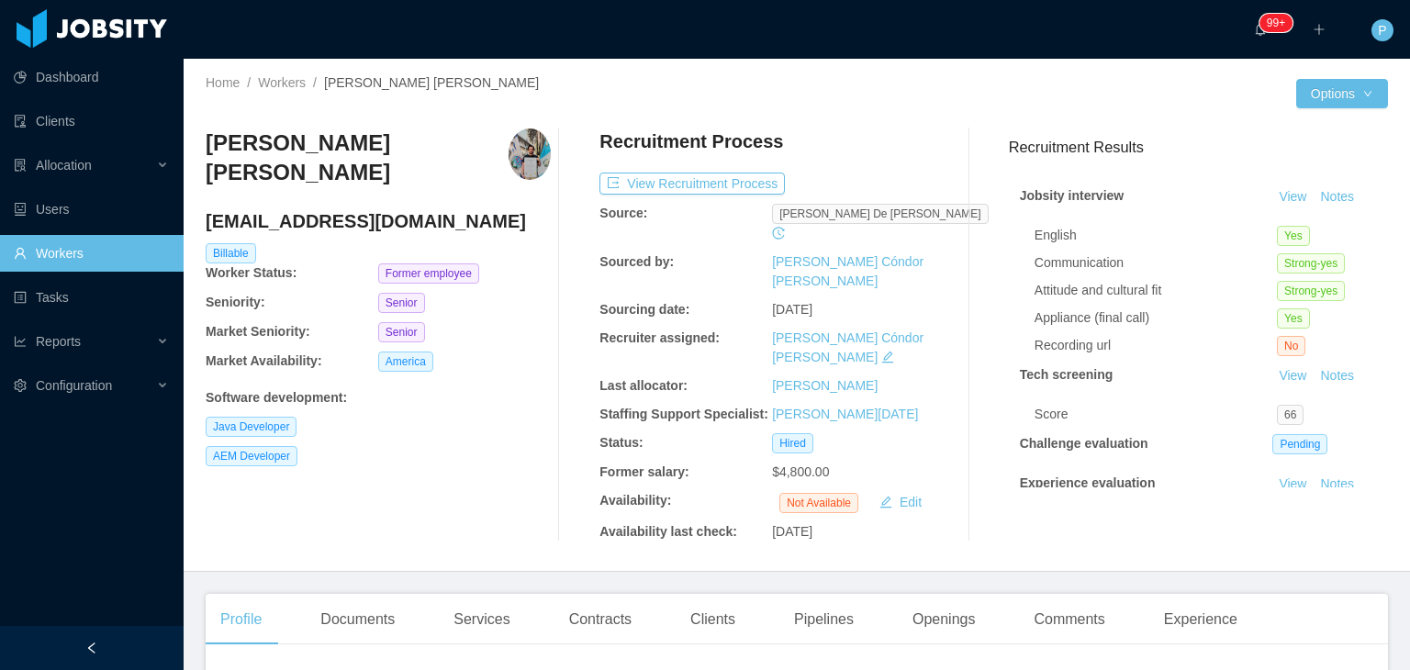
click at [539, 296] on div "Senior" at bounding box center [464, 303] width 173 height 20
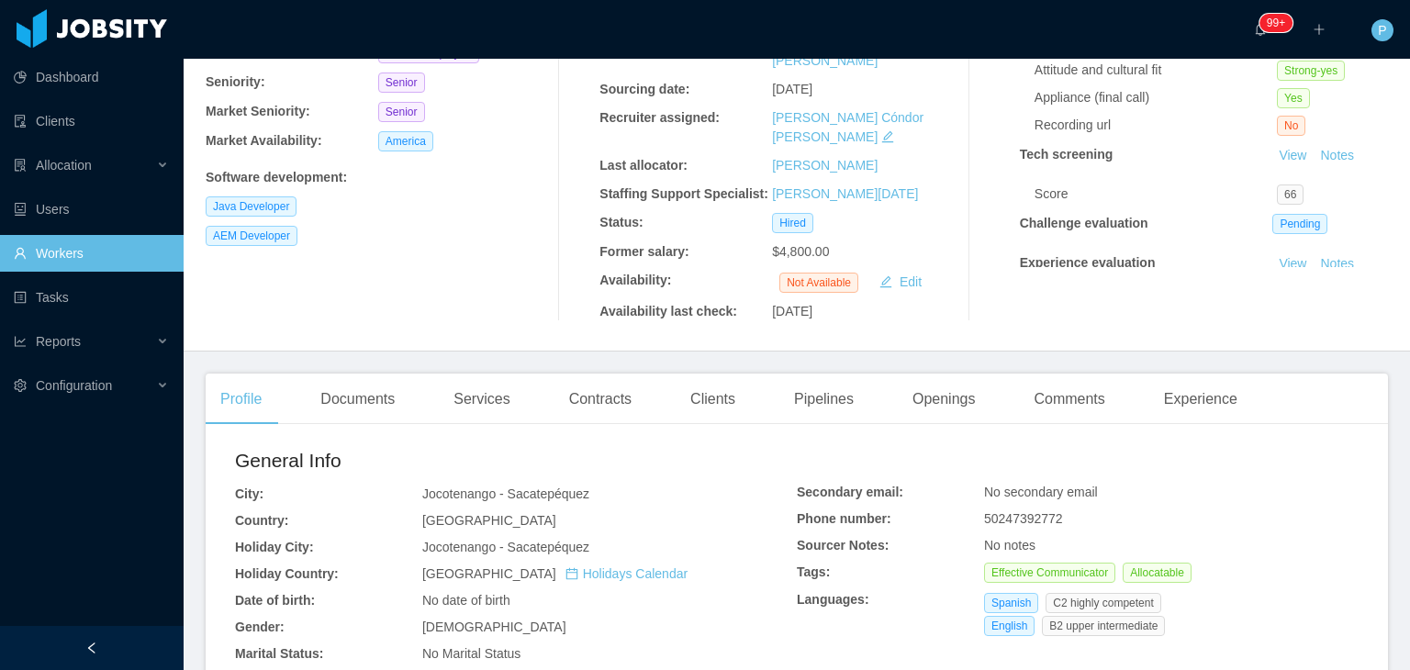
scroll to position [257, 0]
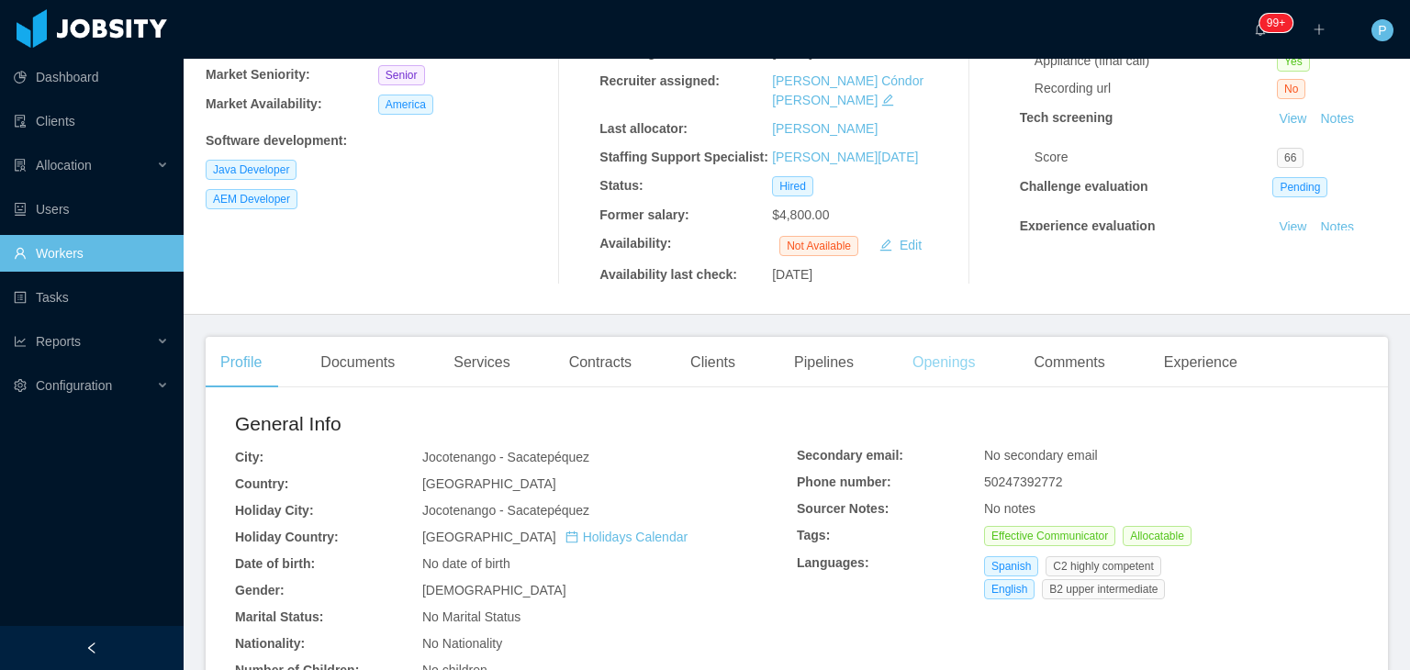
click at [923, 337] on div "Openings" at bounding box center [944, 362] width 93 height 51
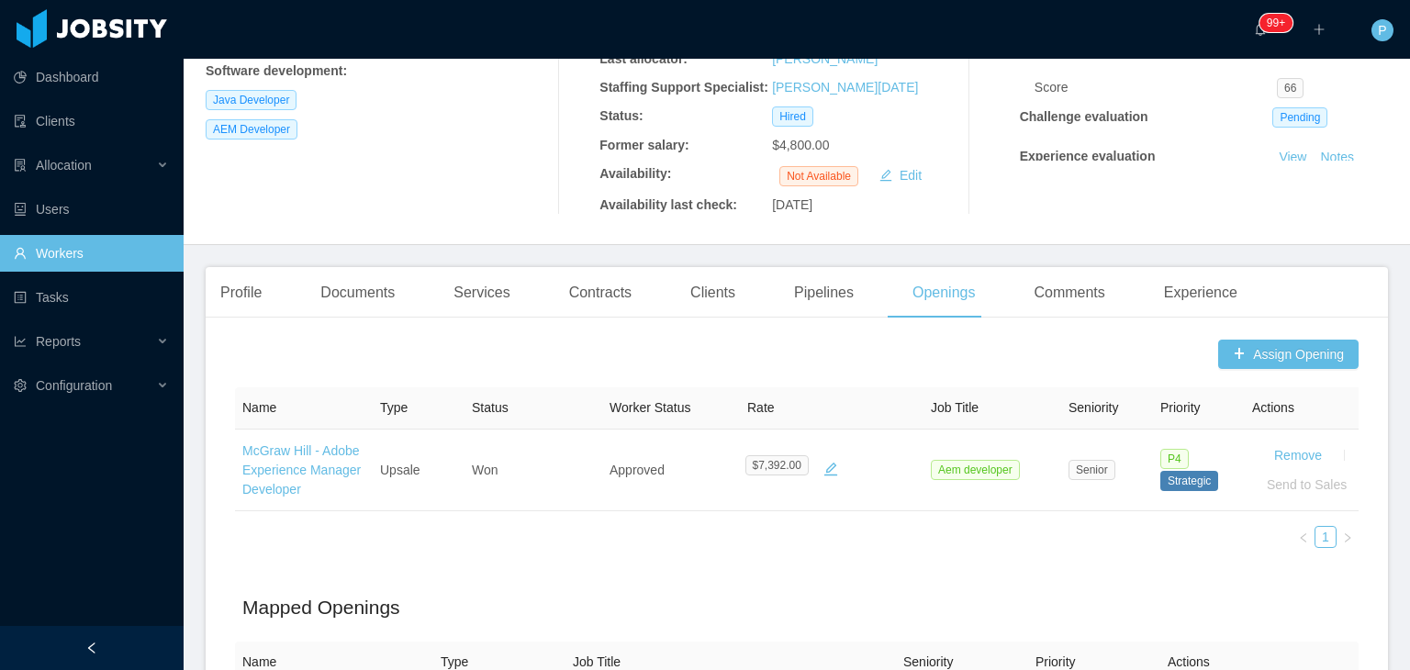
scroll to position [202, 0]
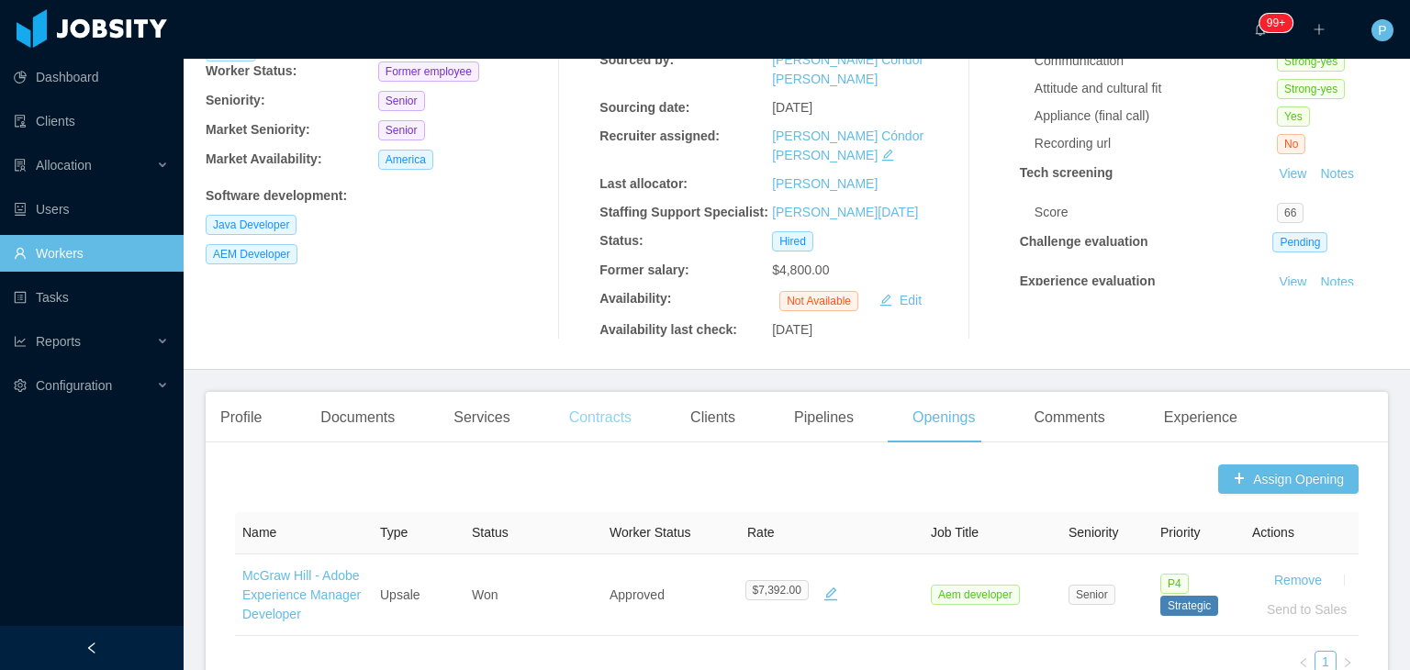
click at [578, 392] on div "Contracts" at bounding box center [601, 417] width 92 height 51
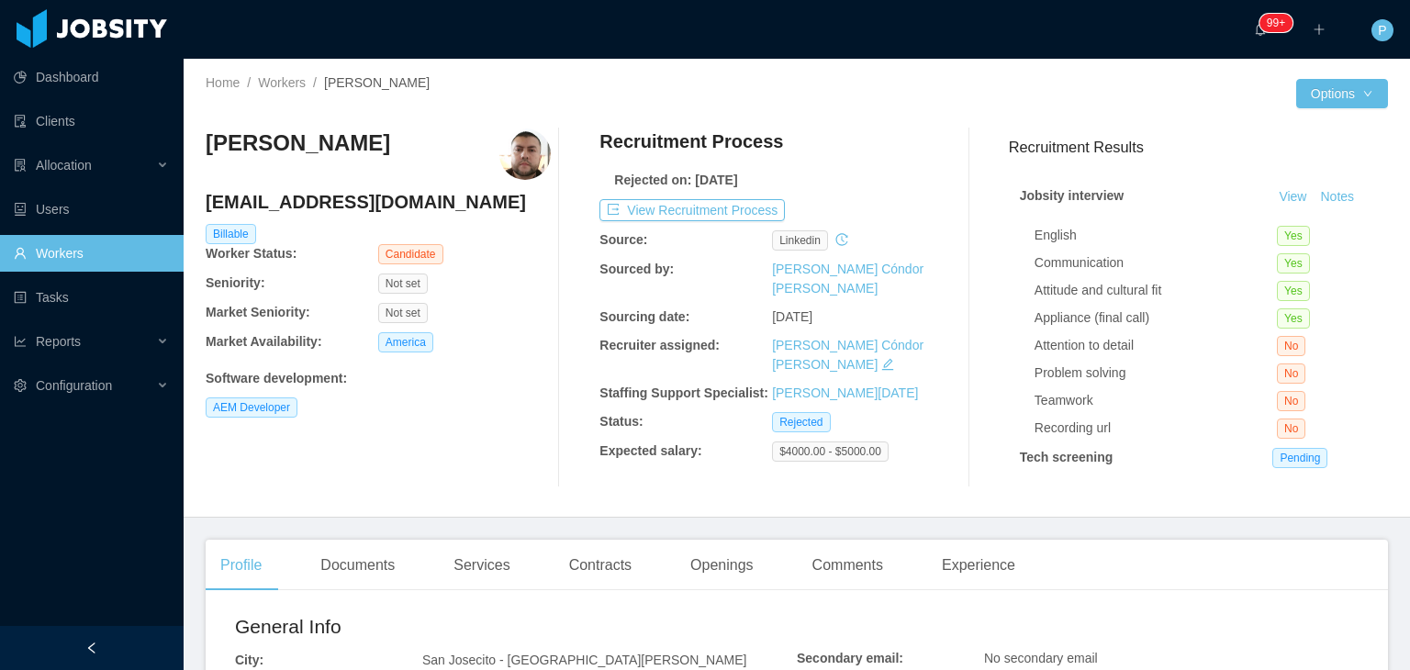
click at [476, 306] on div "Not set" at bounding box center [464, 313] width 173 height 20
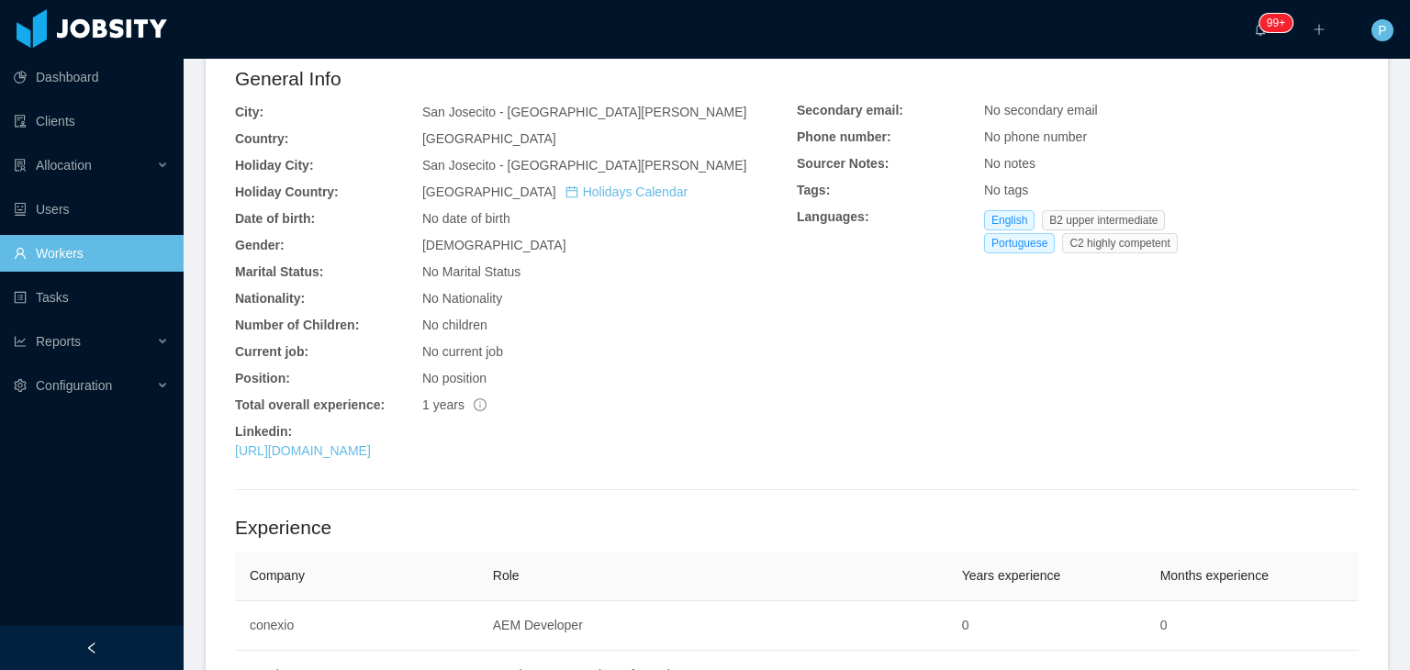
scroll to position [551, 0]
click at [371, 448] on link "https://www.linkedin.com/in/juandiegozunigaarias" at bounding box center [303, 448] width 136 height 15
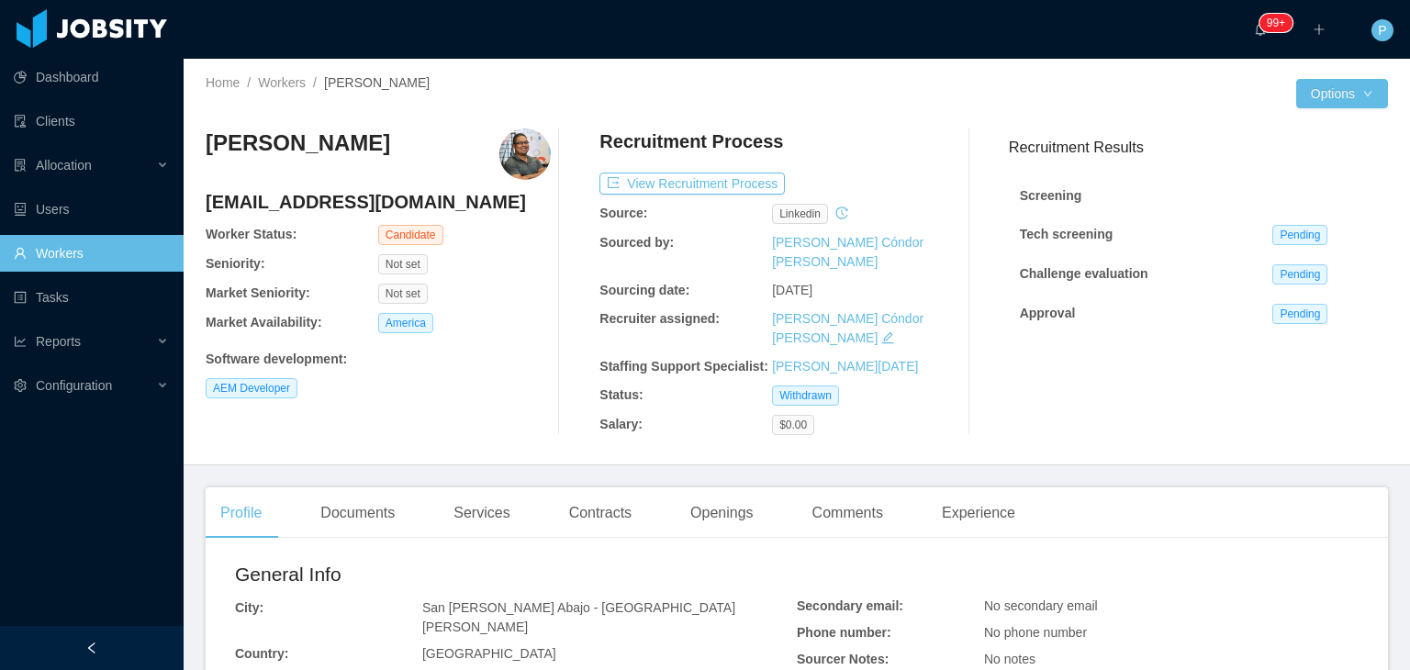
click at [528, 279] on div "Gilberto Martinez gmartinelo@gmail.com Worker Status: Candidate Seniority: Not …" at bounding box center [378, 282] width 345 height 307
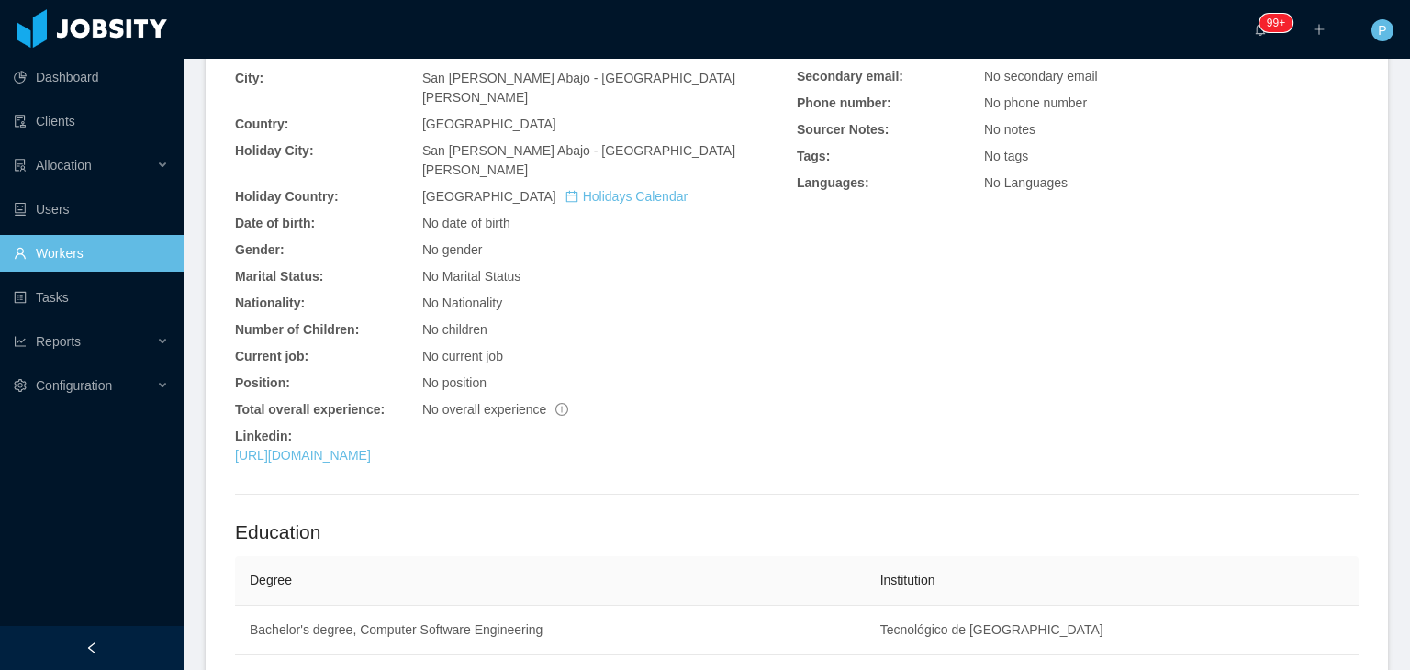
scroll to position [555, 0]
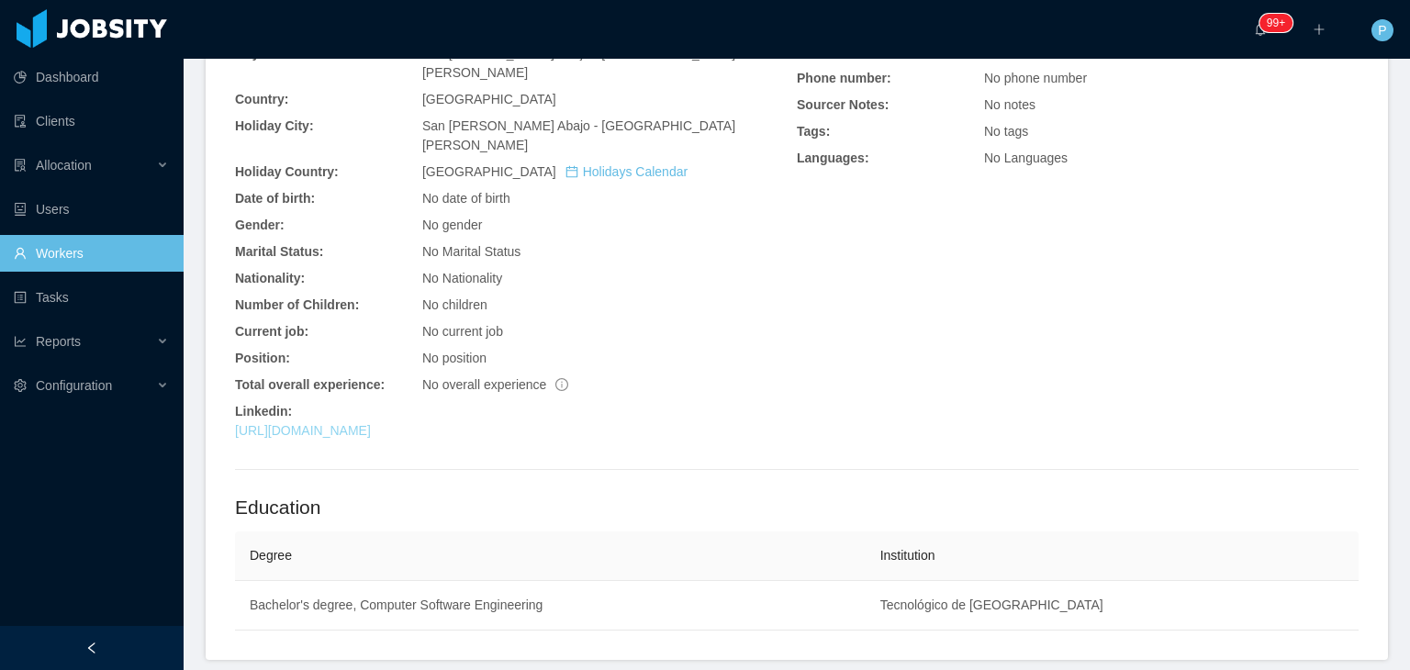
click at [371, 423] on link "https://www.linkedin.com/in/gmartinelo" at bounding box center [303, 430] width 136 height 15
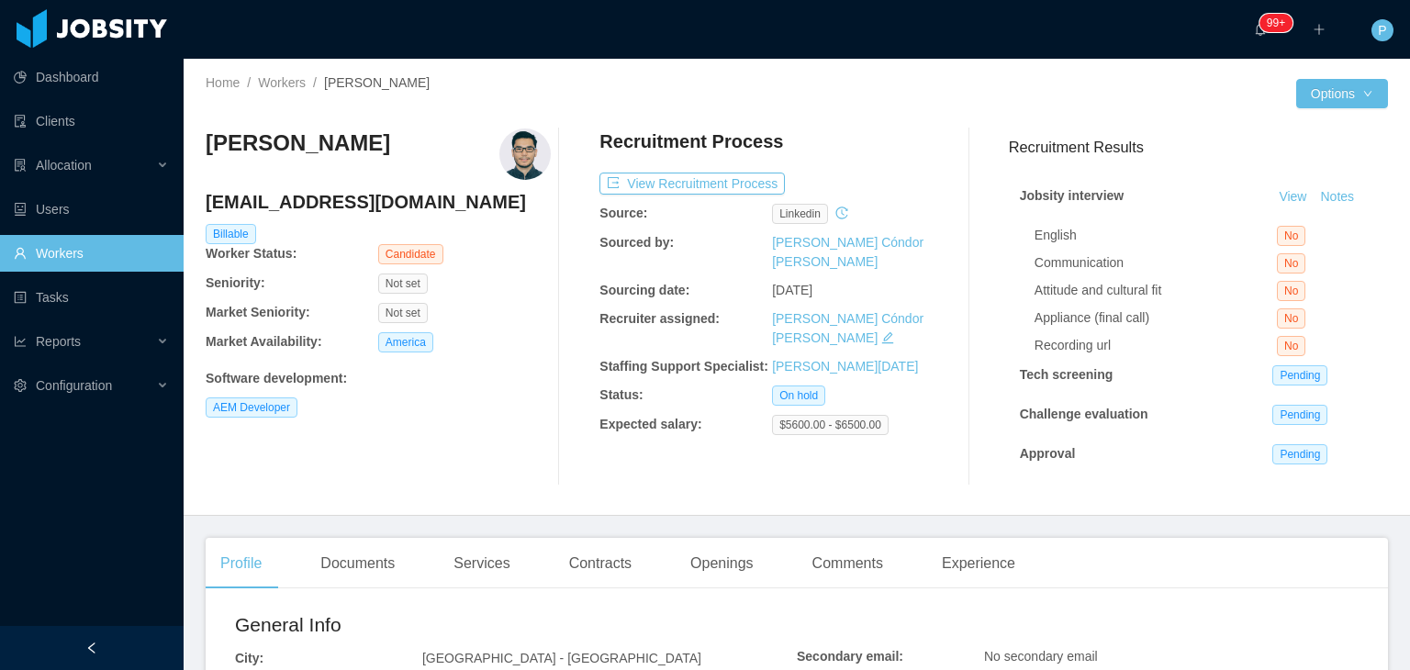
click at [542, 350] on div "America" at bounding box center [464, 342] width 173 height 20
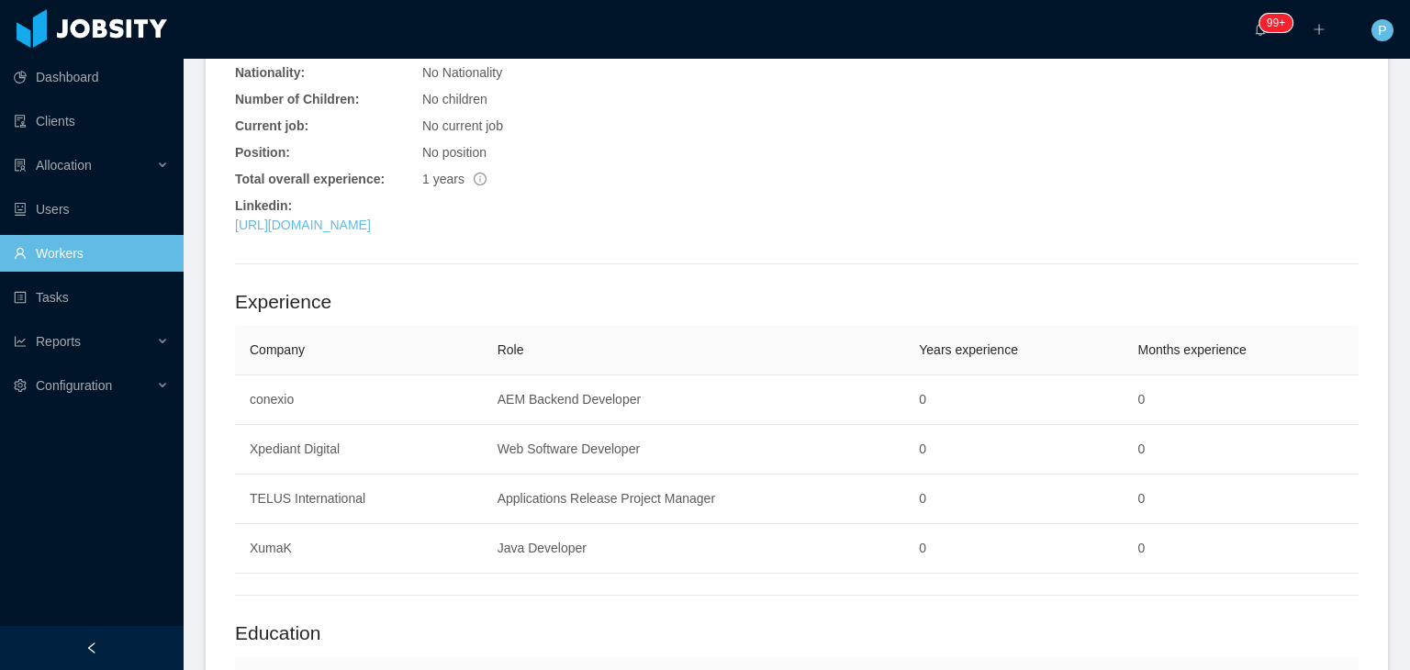
scroll to position [808, 0]
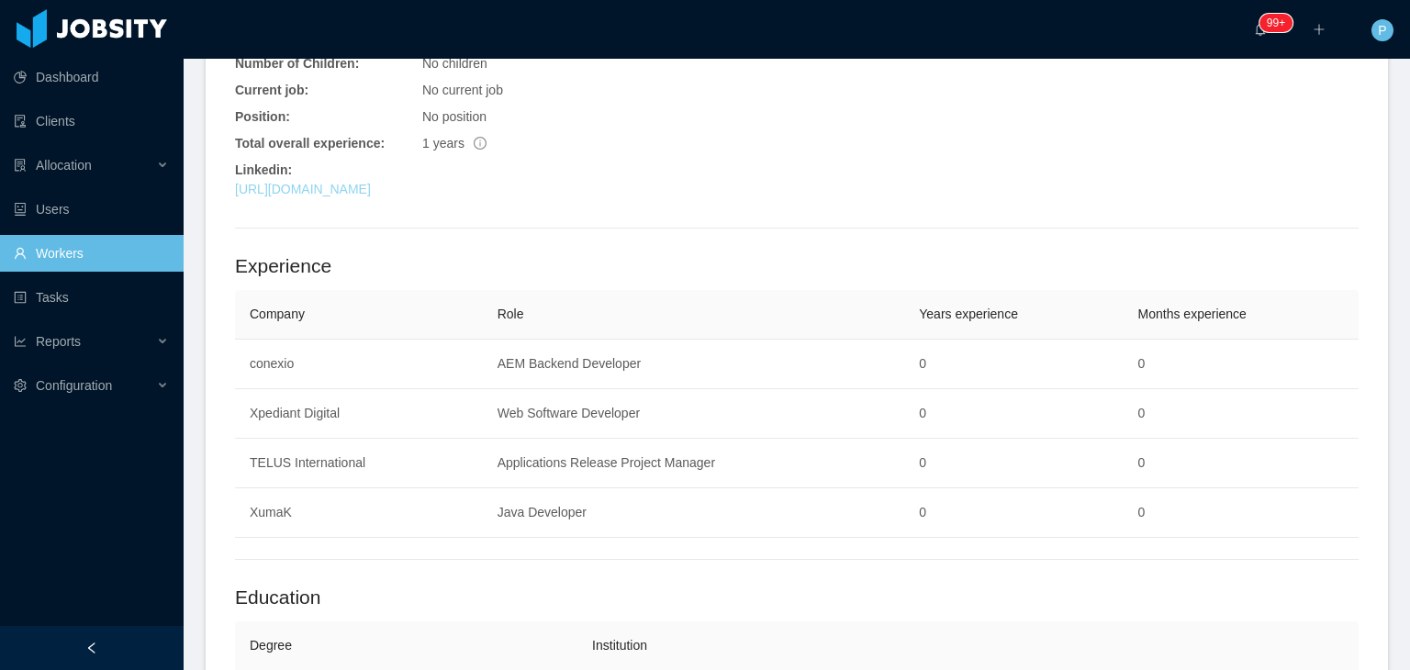
click at [371, 194] on link "[URL][DOMAIN_NAME]" at bounding box center [303, 189] width 136 height 15
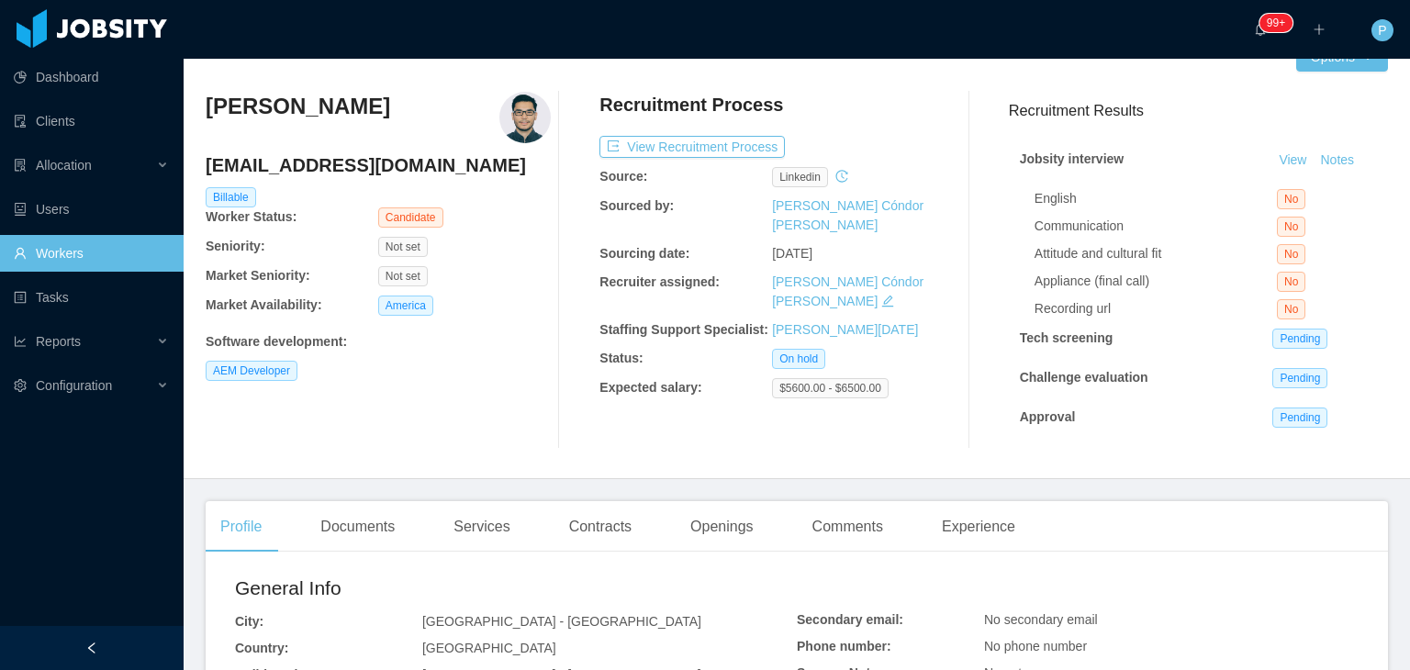
scroll to position [0, 0]
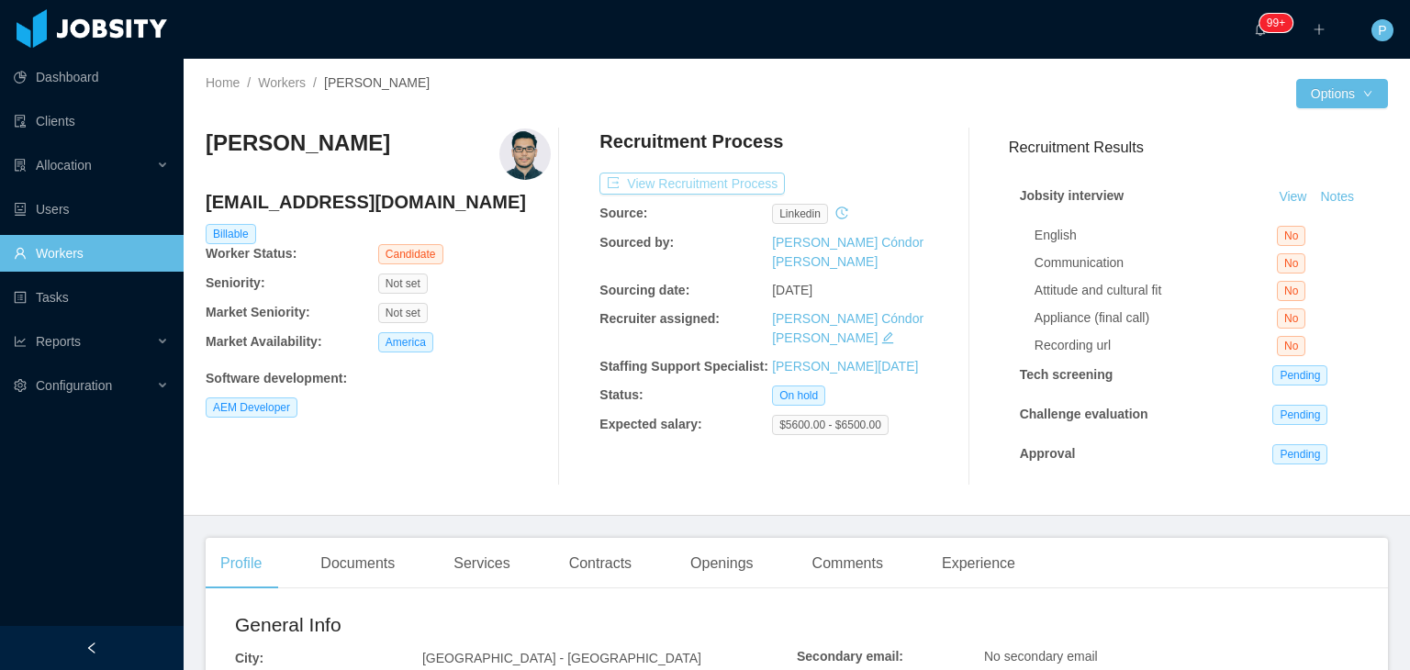
click at [738, 184] on button "View Recruitment Process" at bounding box center [692, 184] width 185 height 22
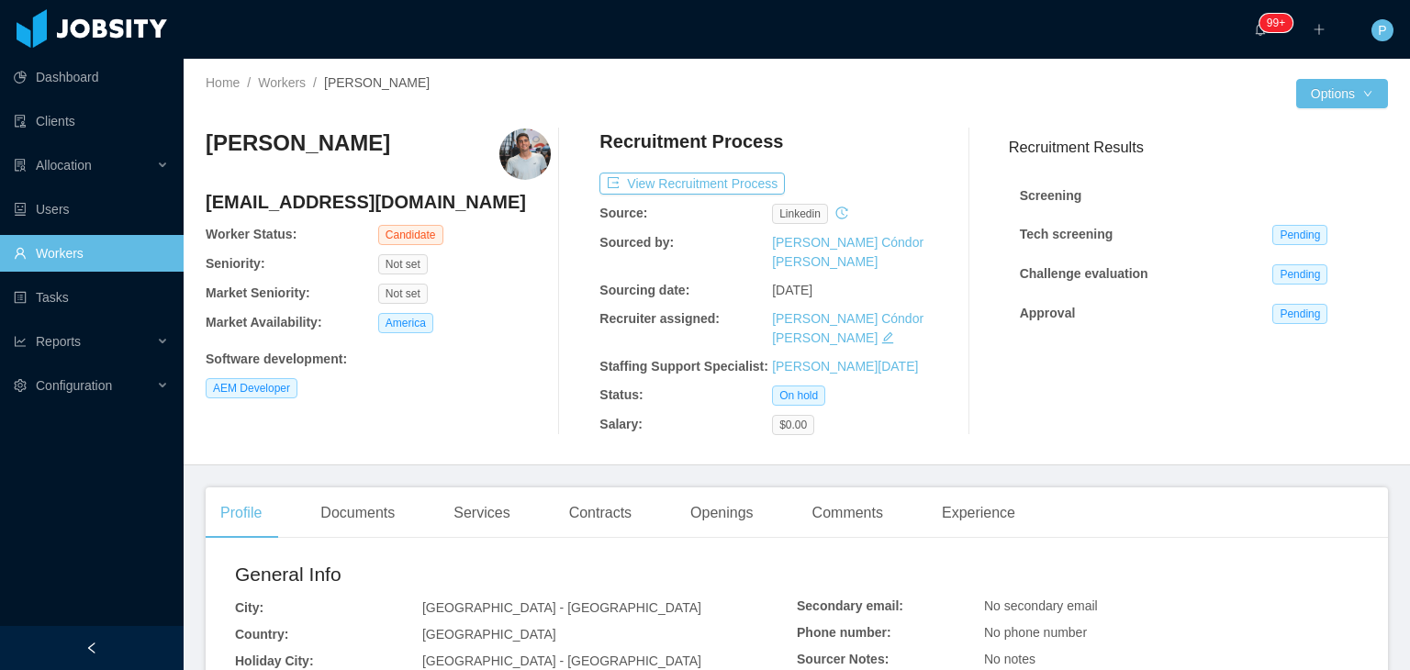
click at [525, 376] on div "[PERSON_NAME] [EMAIL_ADDRESS][DOMAIN_NAME] Worker Status: Candidate Seniority: …" at bounding box center [378, 282] width 345 height 307
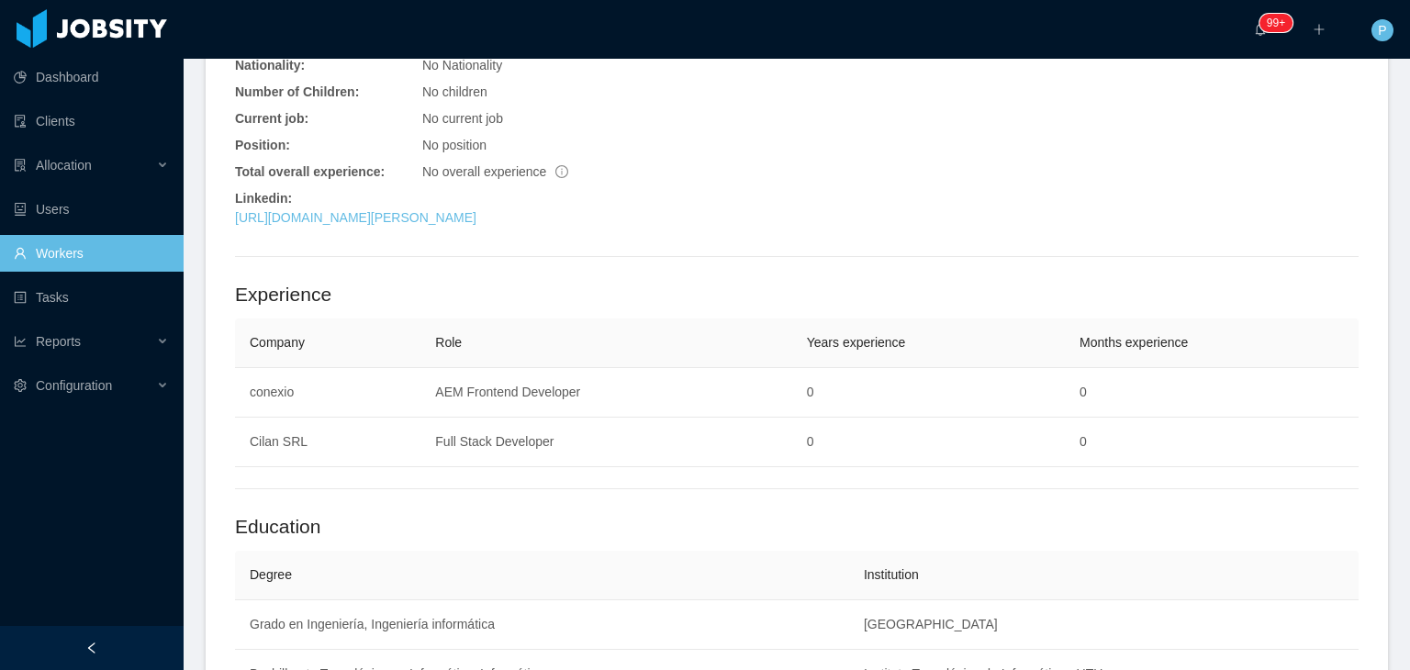
scroll to position [735, 0]
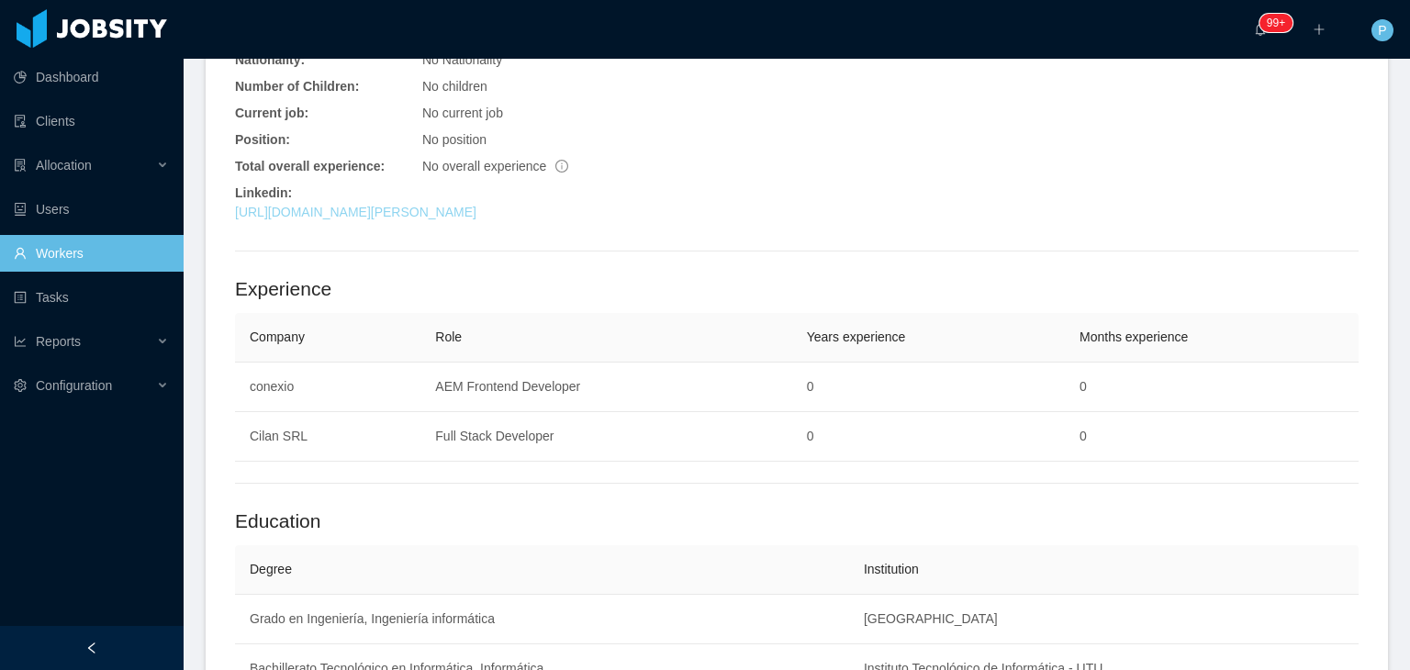
click at [433, 205] on link "https://www.linkedin.com/in/rafael-schol" at bounding box center [356, 212] width 242 height 15
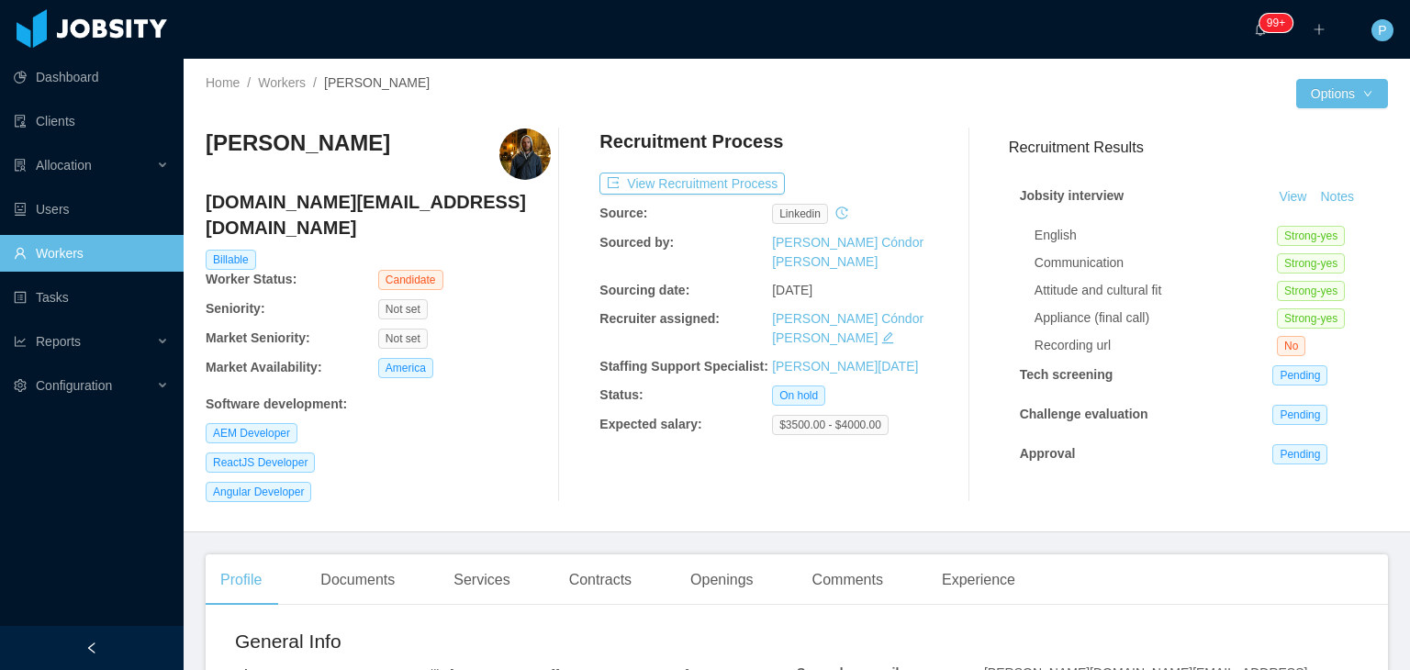
click at [509, 487] on div "[PERSON_NAME] [DOMAIN_NAME][EMAIL_ADDRESS][PERSON_NAME][DOMAIN_NAME] Billable W…" at bounding box center [378, 316] width 345 height 374
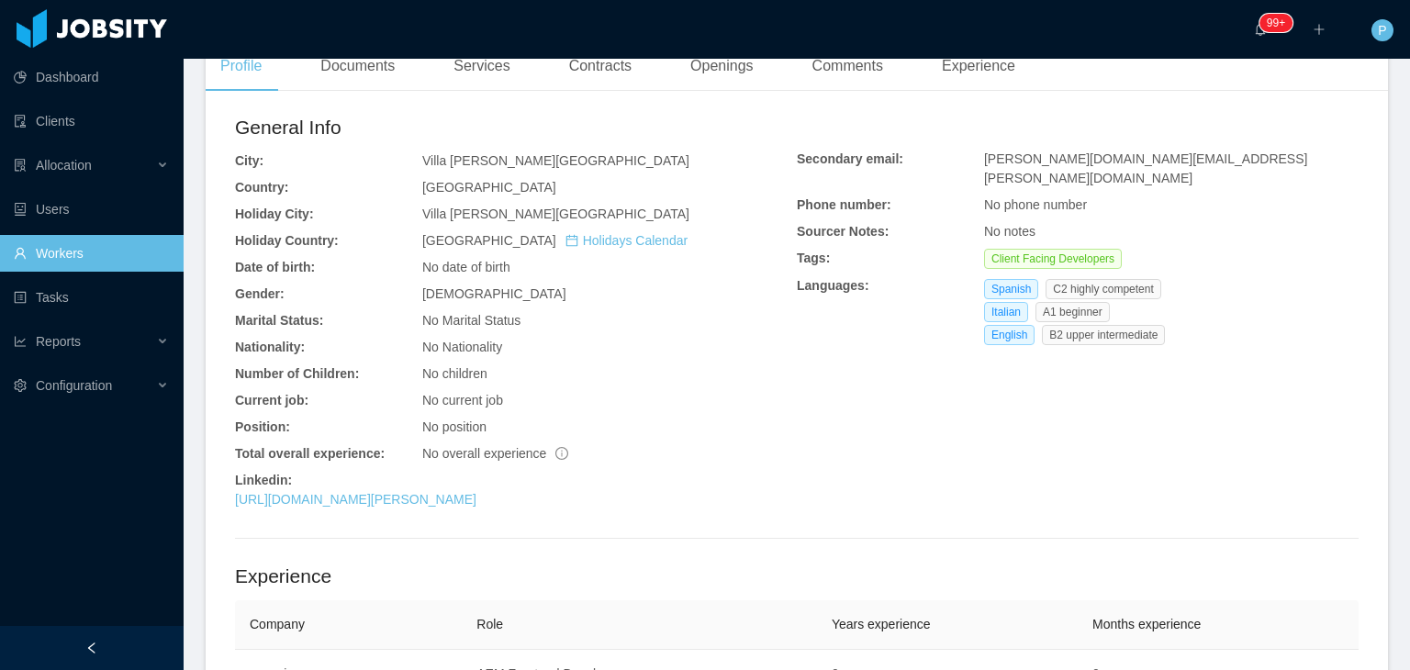
scroll to position [588, 0]
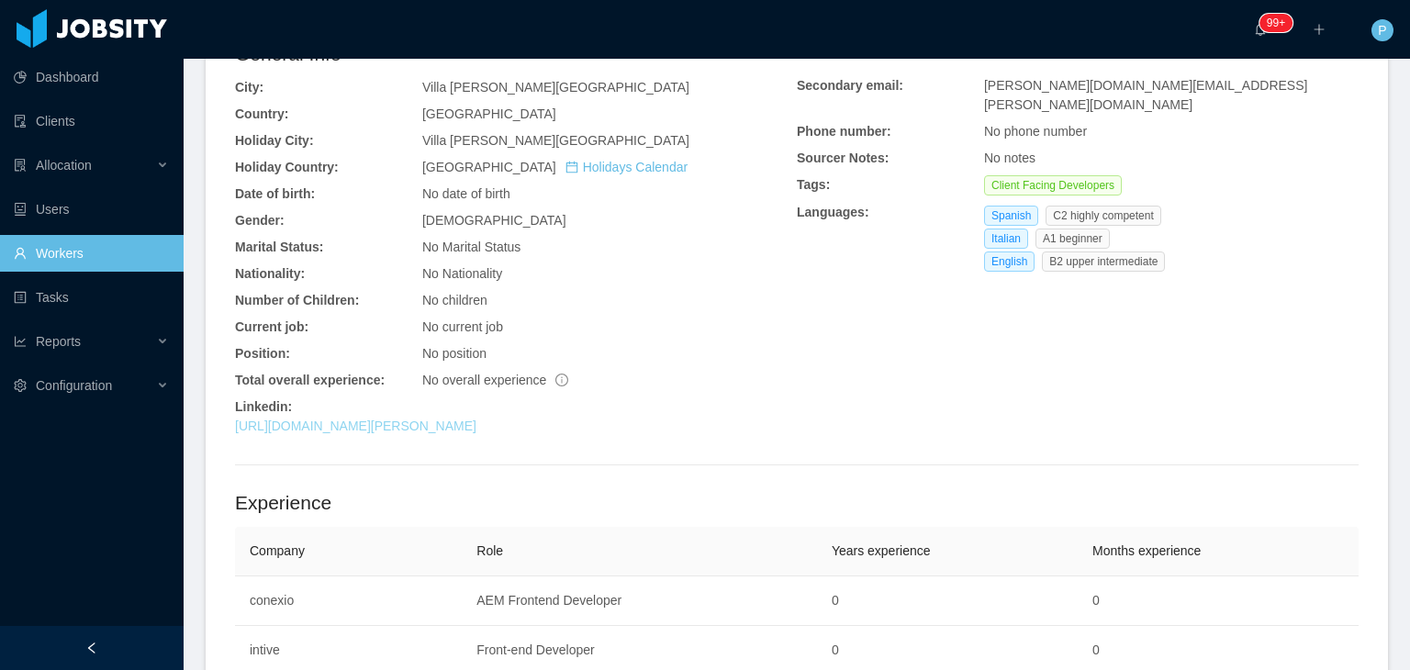
click at [441, 419] on link "[URL][DOMAIN_NAME][PERSON_NAME]" at bounding box center [356, 426] width 242 height 15
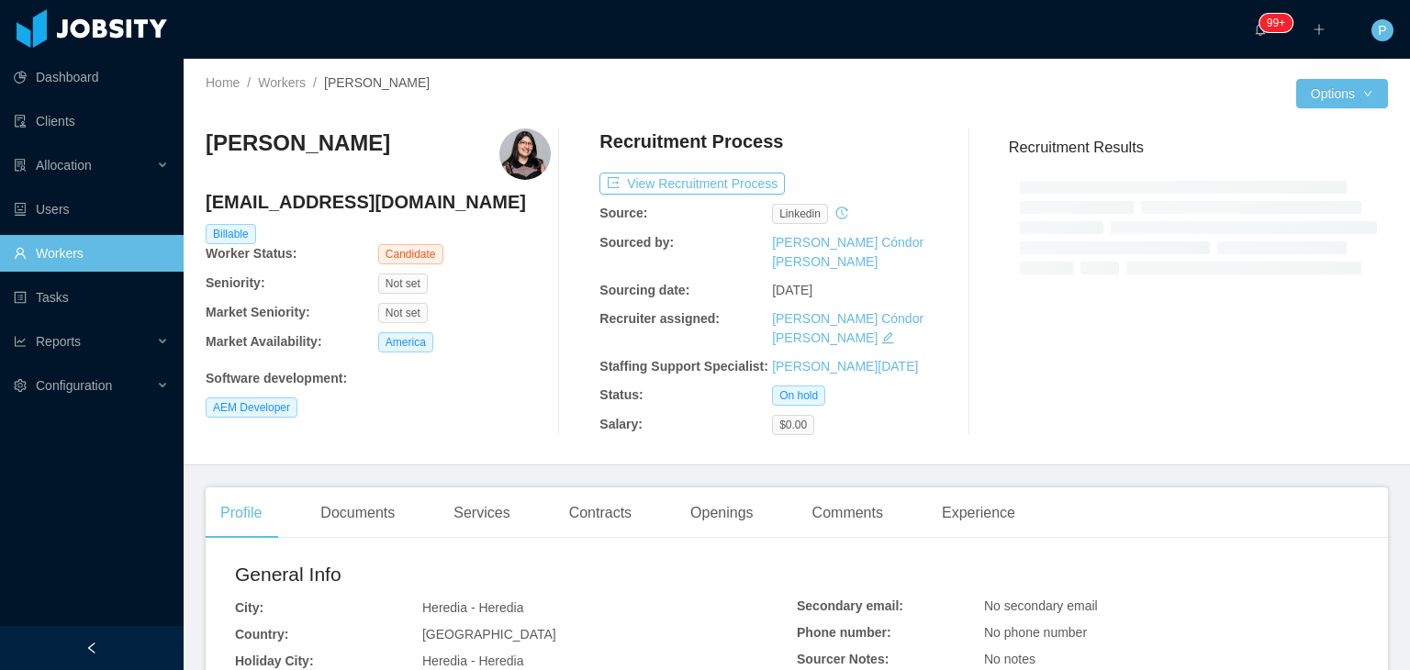
click at [898, 161] on div "Recruitment Process" at bounding box center [772, 146] width 345 height 35
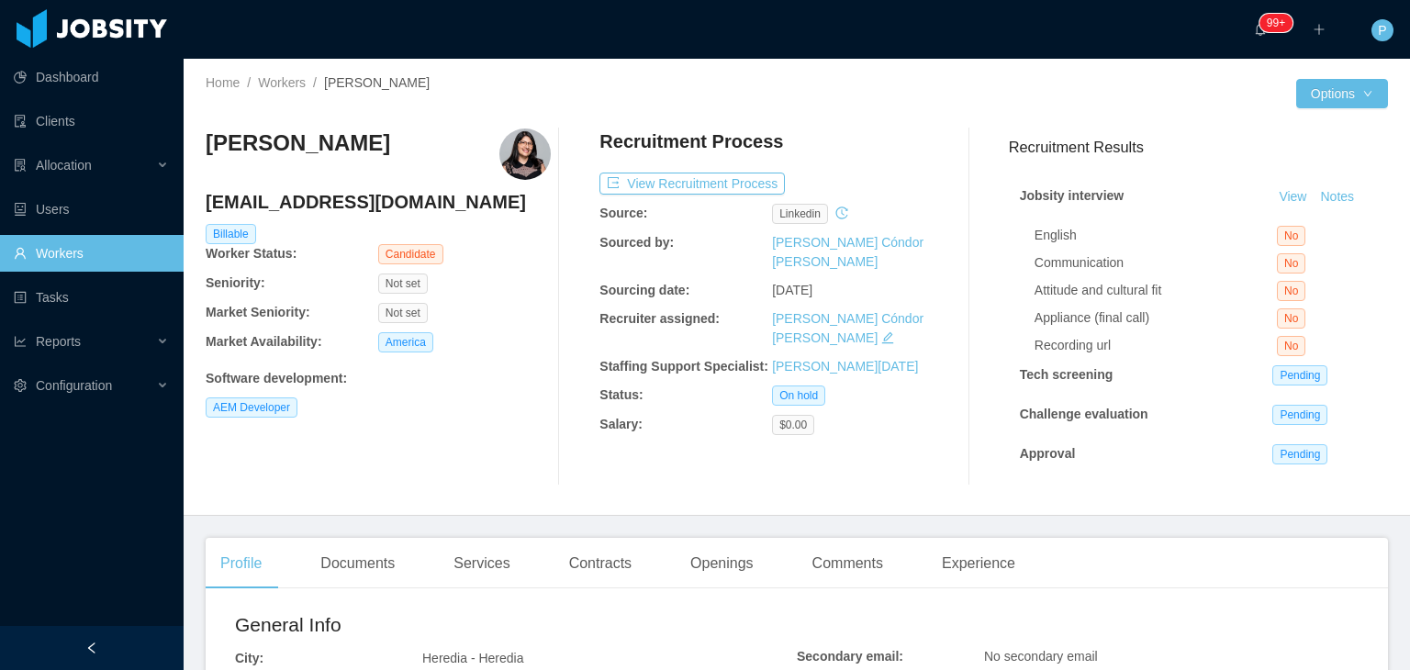
click at [898, 161] on div "Recruitment Process" at bounding box center [772, 146] width 345 height 35
click at [734, 183] on button "View Recruitment Process" at bounding box center [692, 184] width 185 height 22
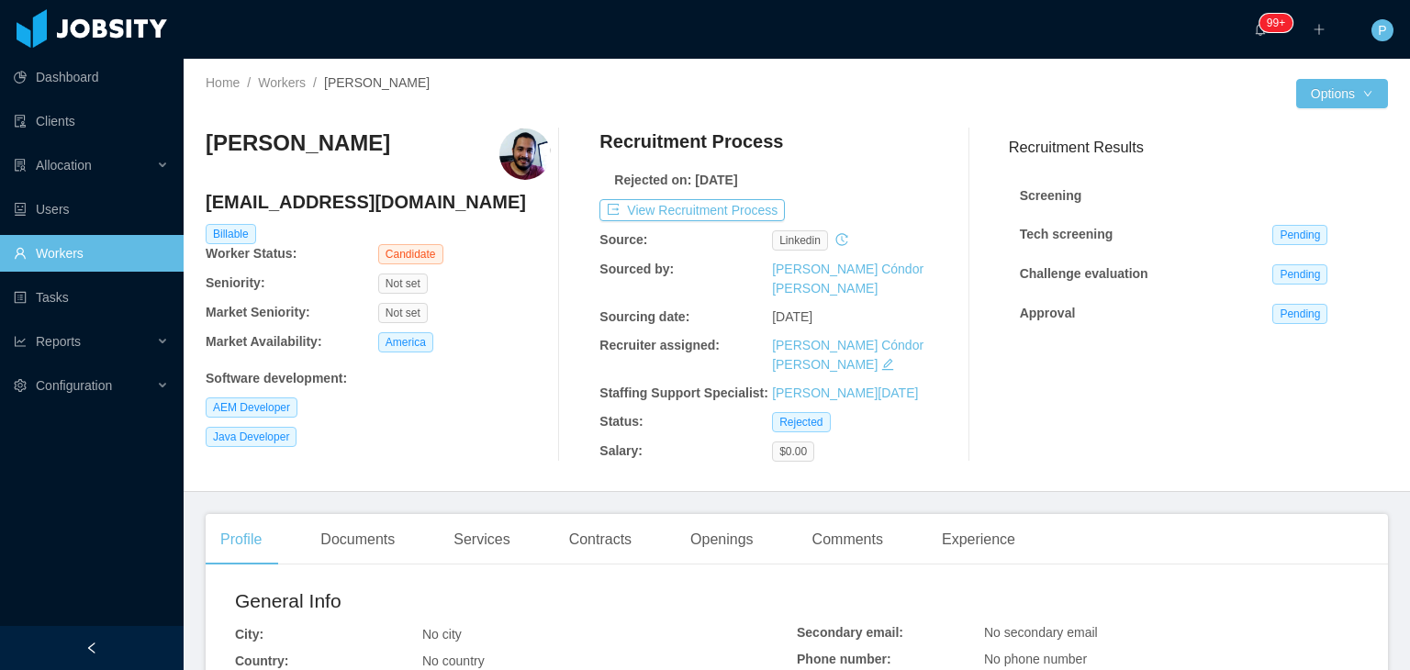
click at [496, 274] on div "Not set" at bounding box center [464, 284] width 173 height 20
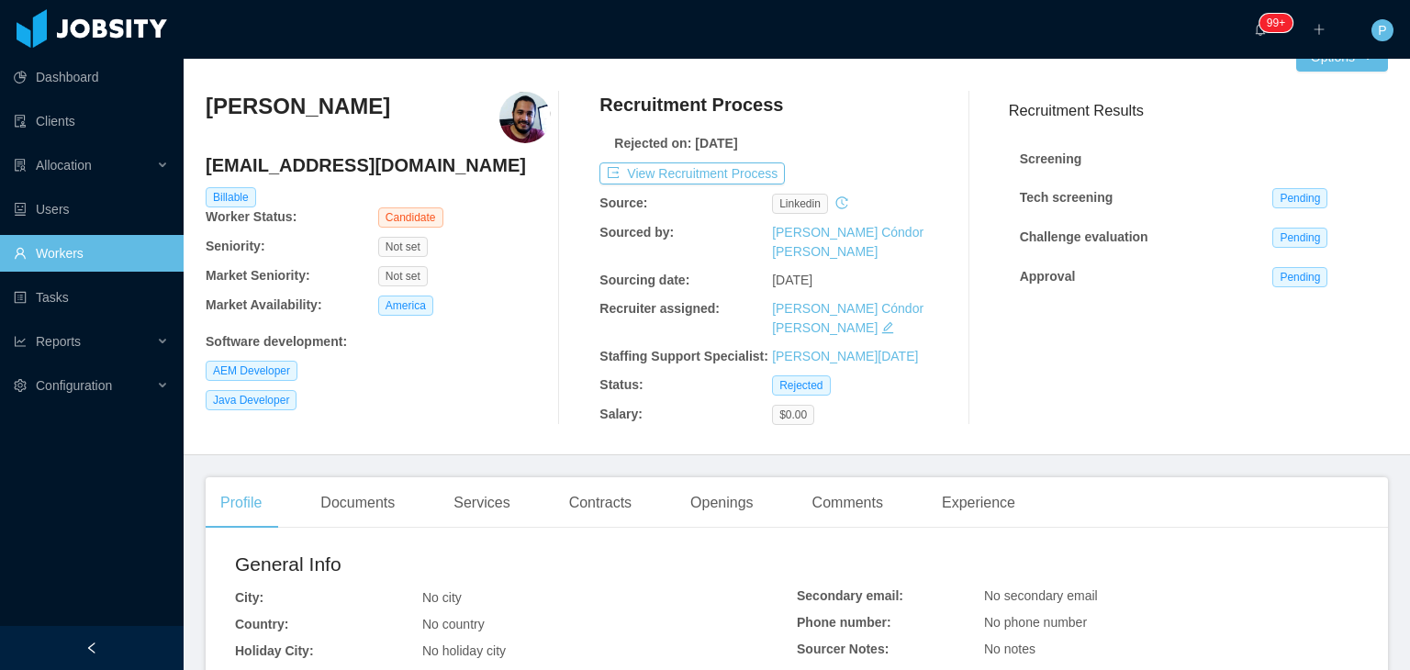
scroll to position [73, 0]
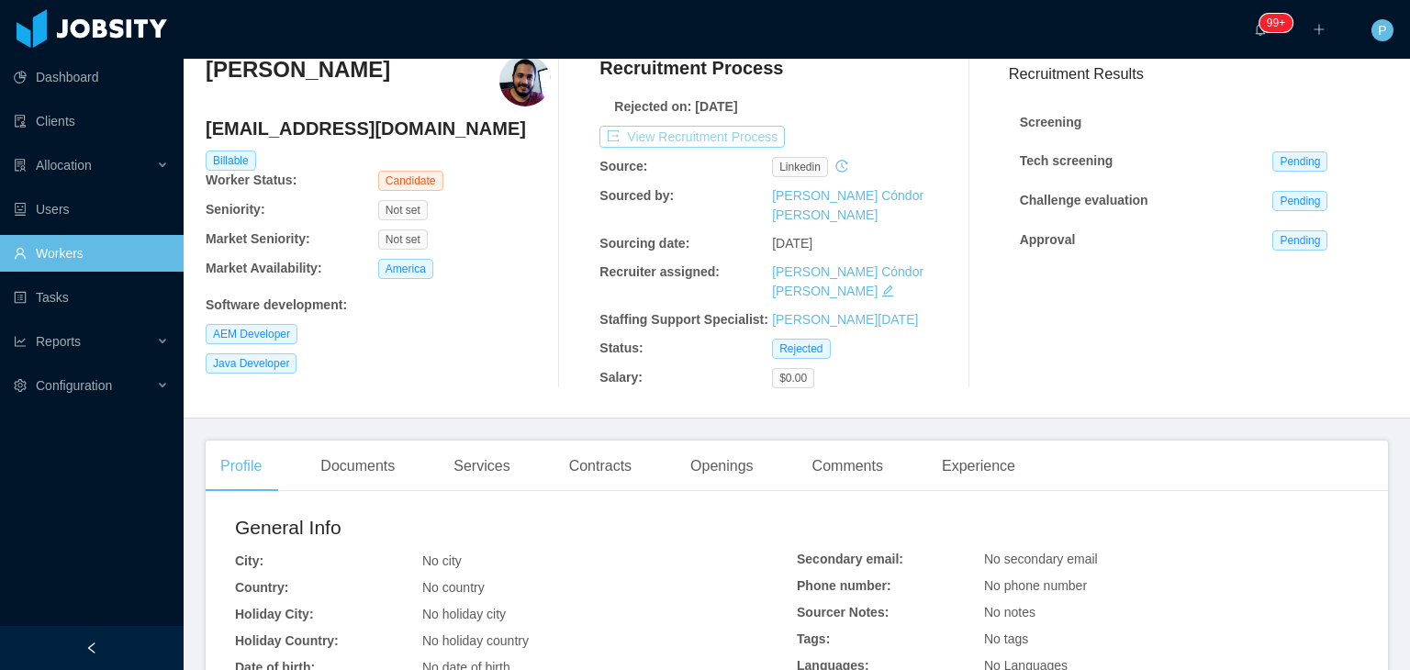
click at [709, 129] on button "View Recruitment Process" at bounding box center [692, 137] width 185 height 22
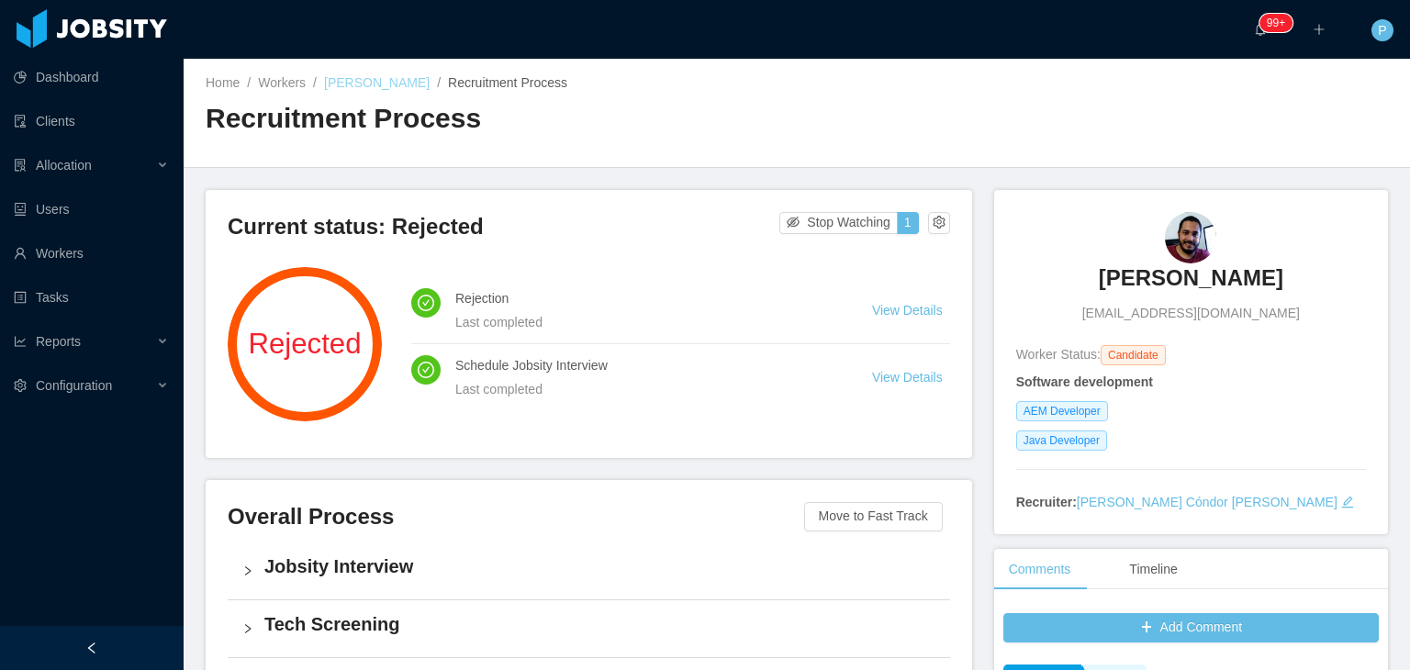
click at [353, 83] on link "Lucas Ribeiro" at bounding box center [377, 82] width 106 height 15
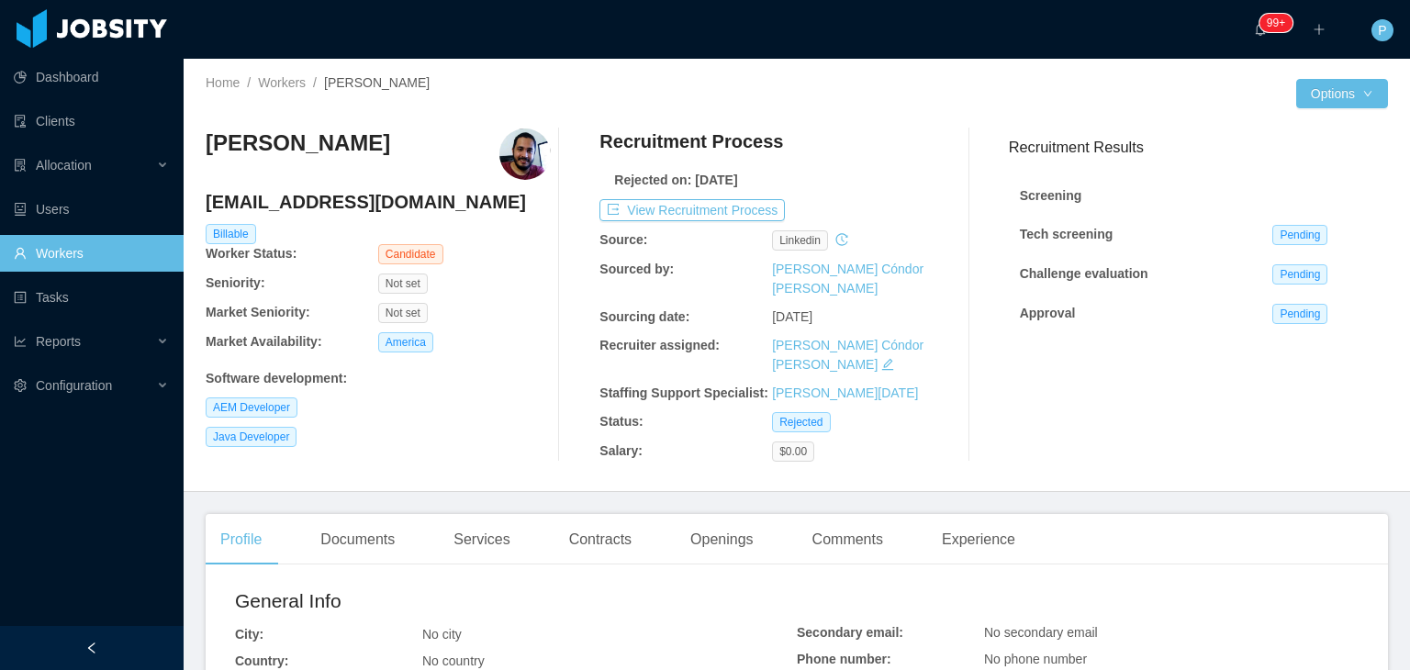
click at [503, 230] on div "Billable" at bounding box center [379, 234] width 350 height 20
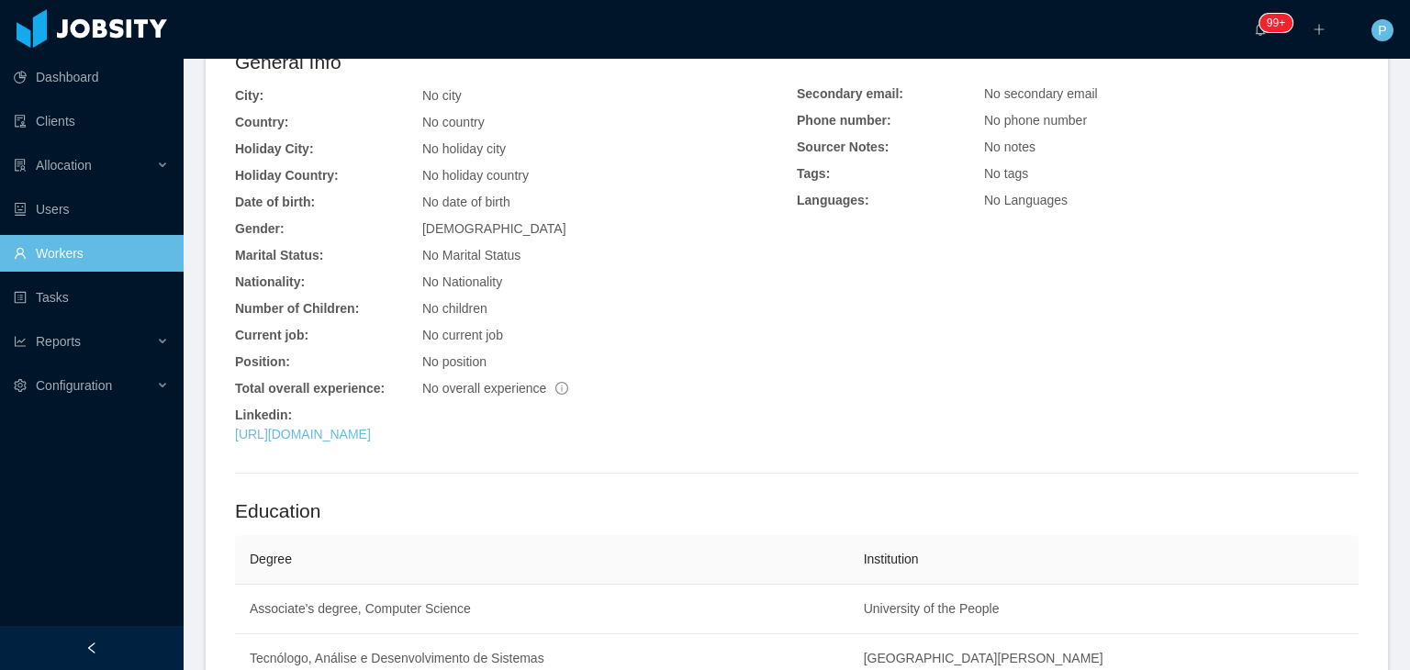
scroll to position [588, 0]
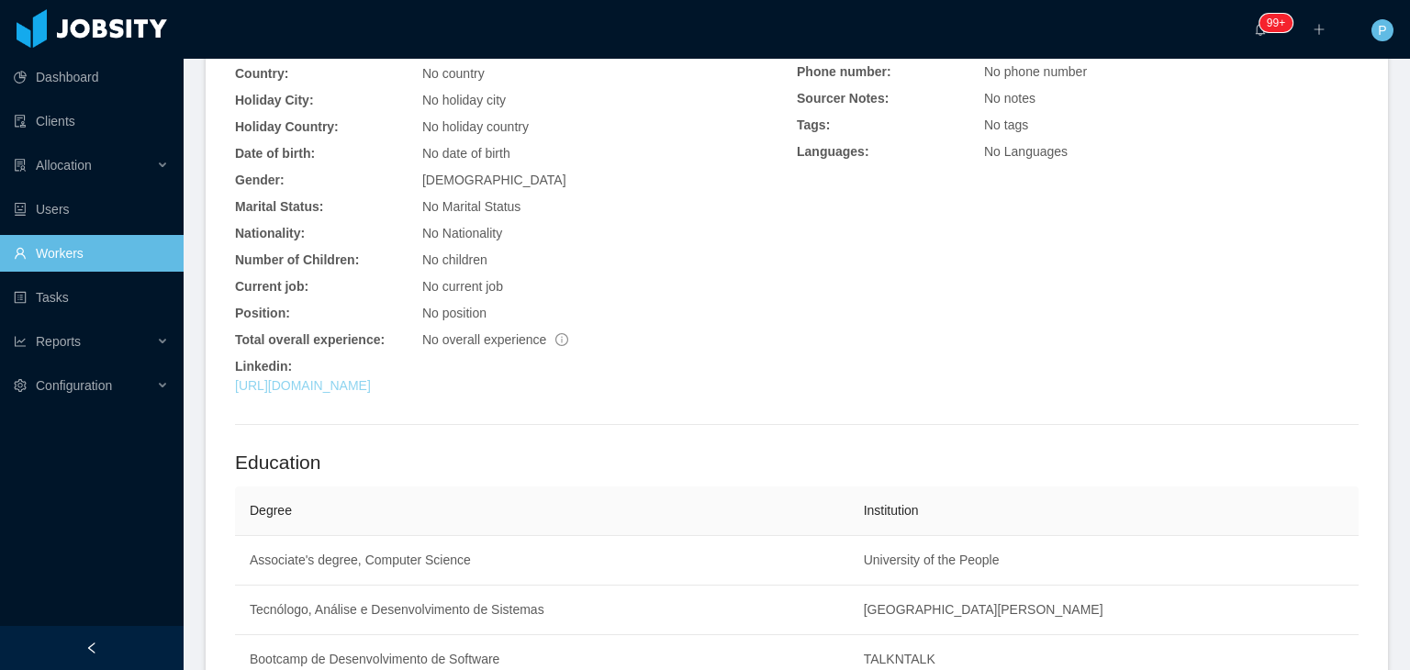
click at [371, 378] on link "https://www.linkedin.com/in/lribeirodev" at bounding box center [303, 385] width 136 height 15
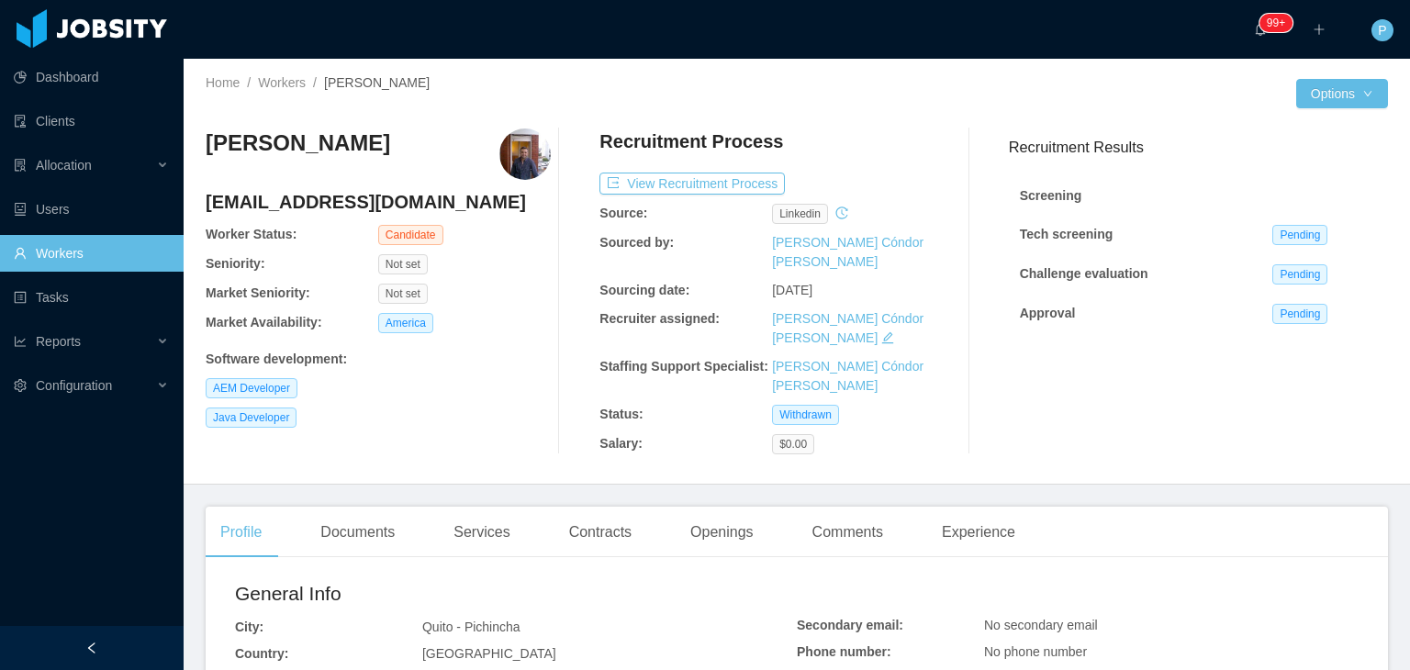
click at [518, 306] on div "[PERSON_NAME] [EMAIL_ADDRESS][DOMAIN_NAME] Worker Status: Candidate Seniority: …" at bounding box center [378, 292] width 345 height 326
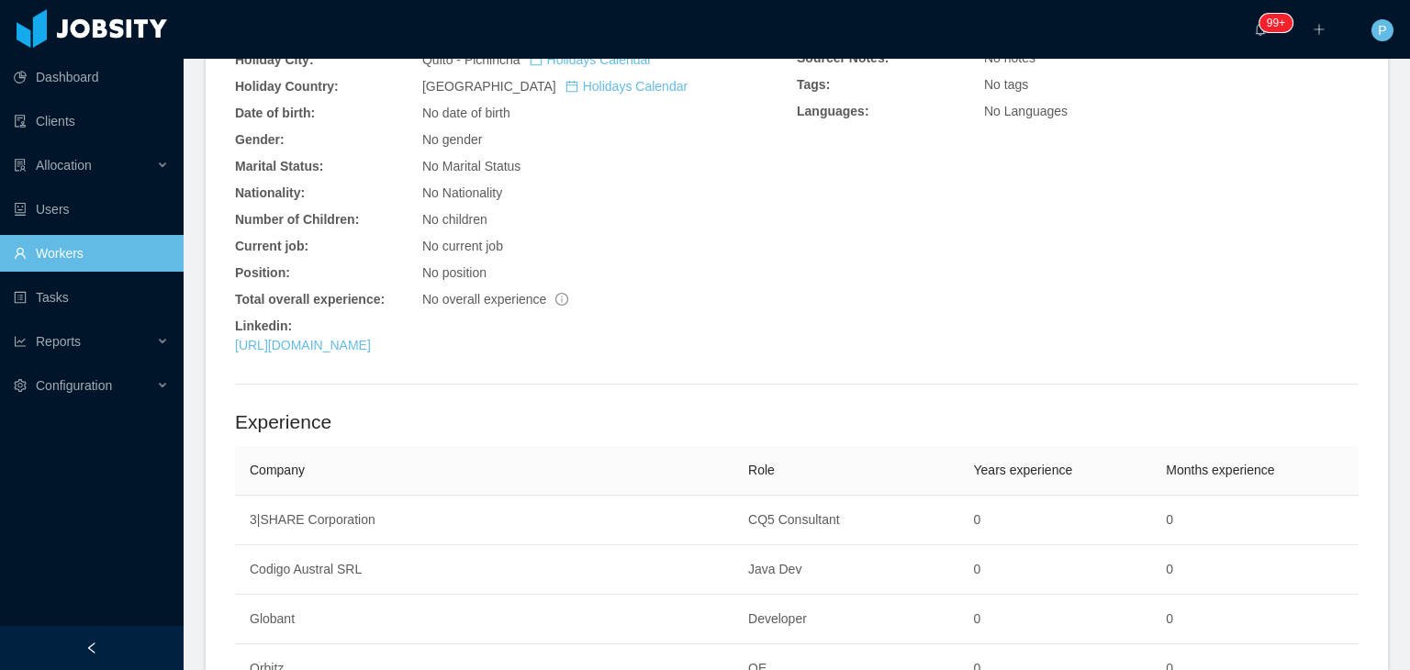
scroll to position [624, 0]
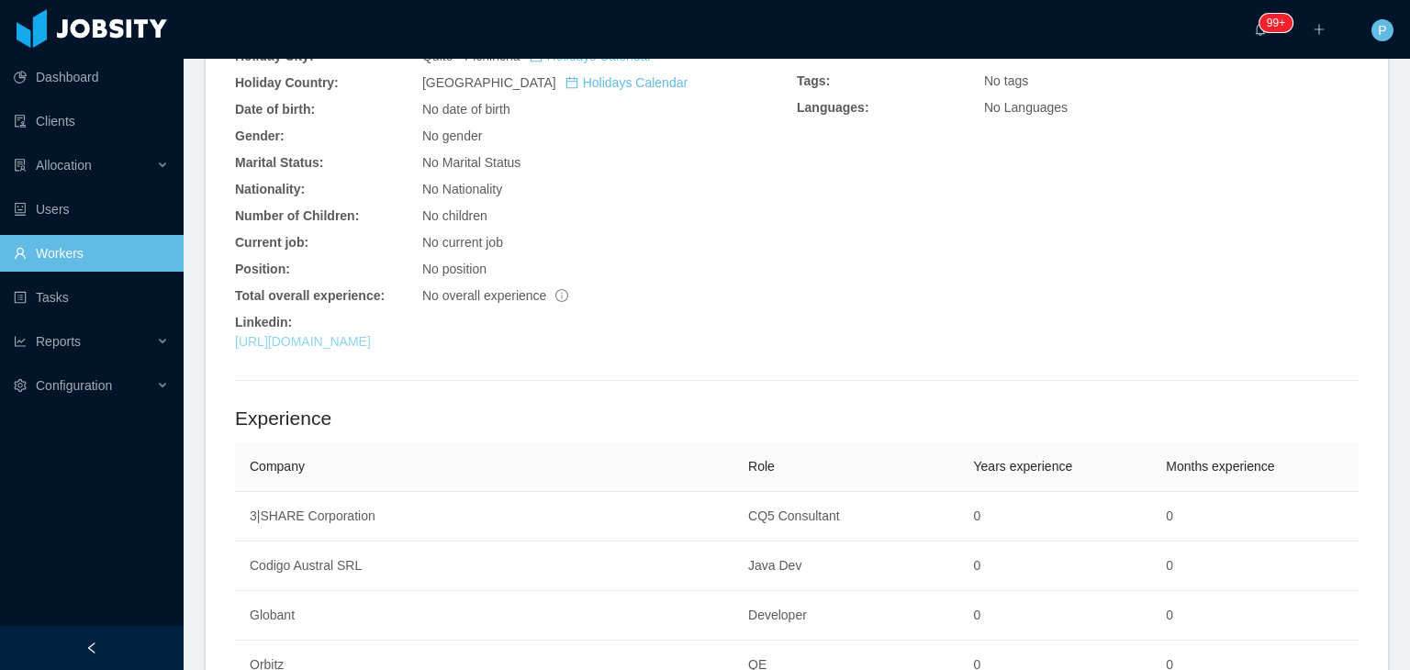
click at [371, 334] on link "[URL][DOMAIN_NAME]" at bounding box center [303, 341] width 136 height 15
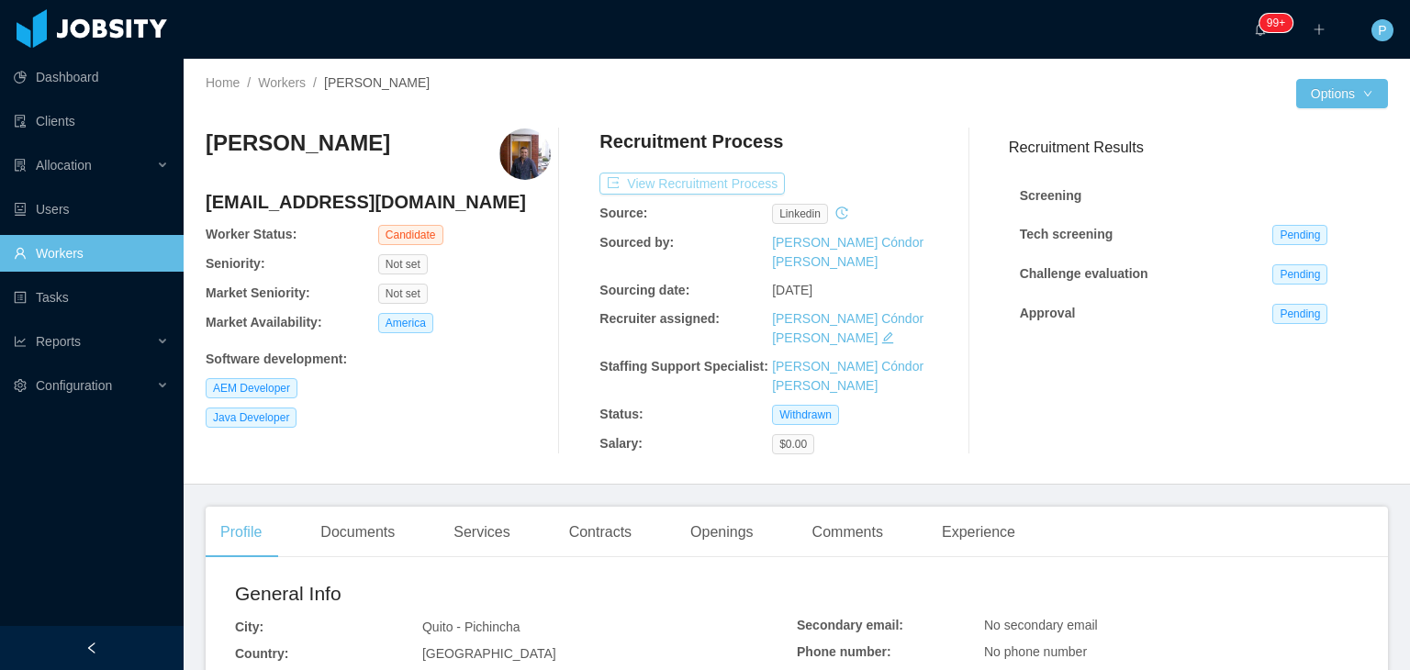
click at [705, 188] on button "View Recruitment Process" at bounding box center [692, 184] width 185 height 22
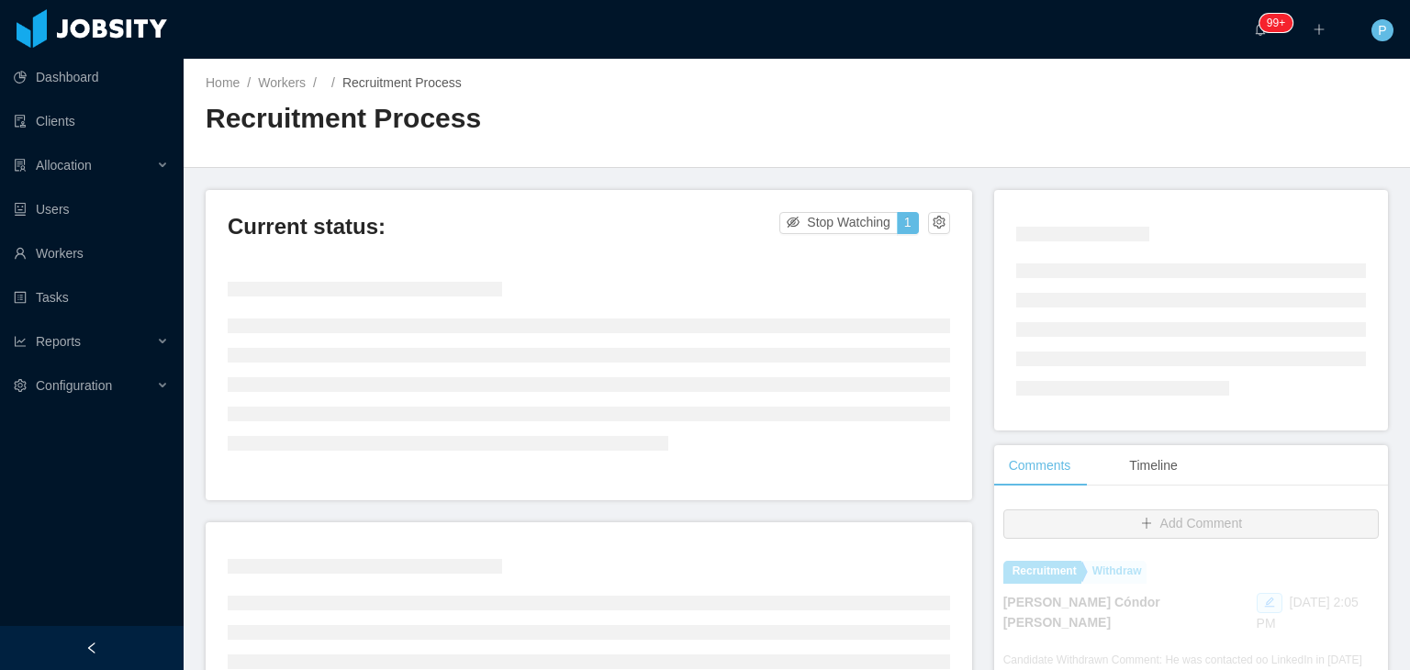
click at [968, 108] on div "Home / Workers / / Recruitment Process / Recruitment Process" at bounding box center [797, 113] width 1227 height 109
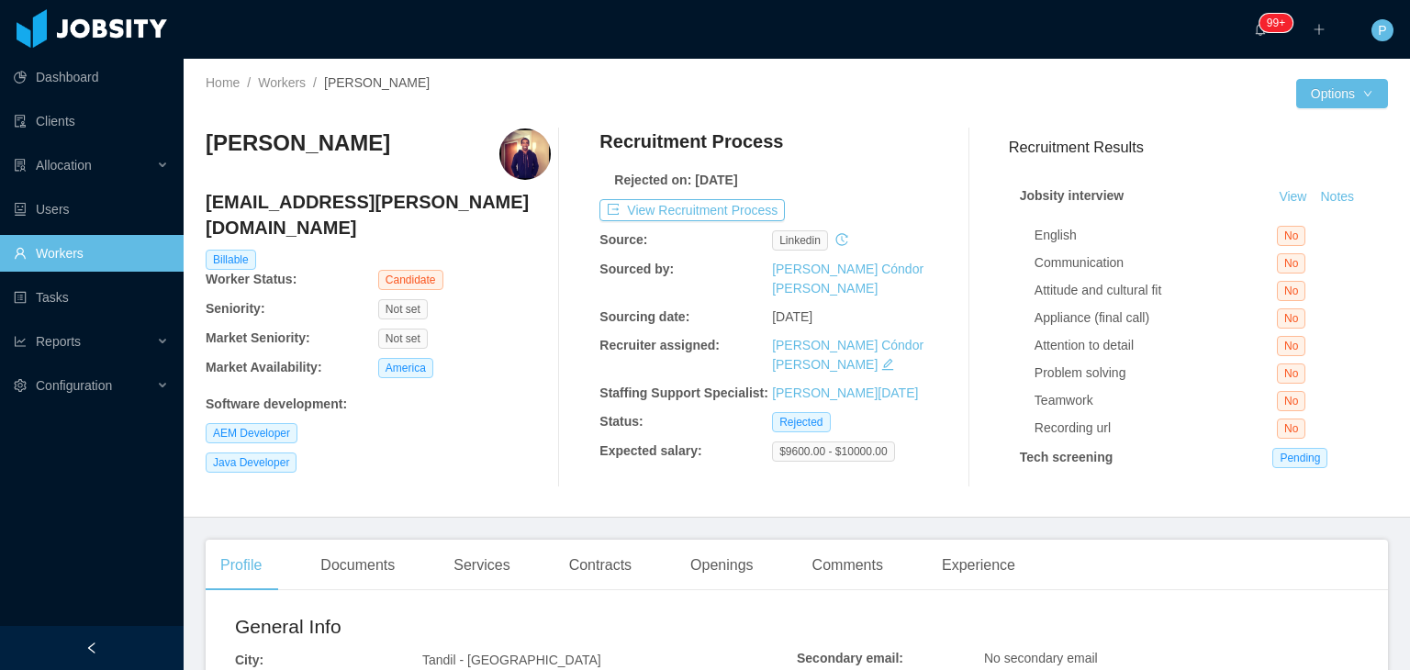
click at [507, 324] on div "[PERSON_NAME] [EMAIL_ADDRESS][PERSON_NAME][DOMAIN_NAME] Billable Worker Status:…" at bounding box center [378, 308] width 345 height 359
click at [715, 208] on button "View Recruitment Process" at bounding box center [692, 210] width 185 height 22
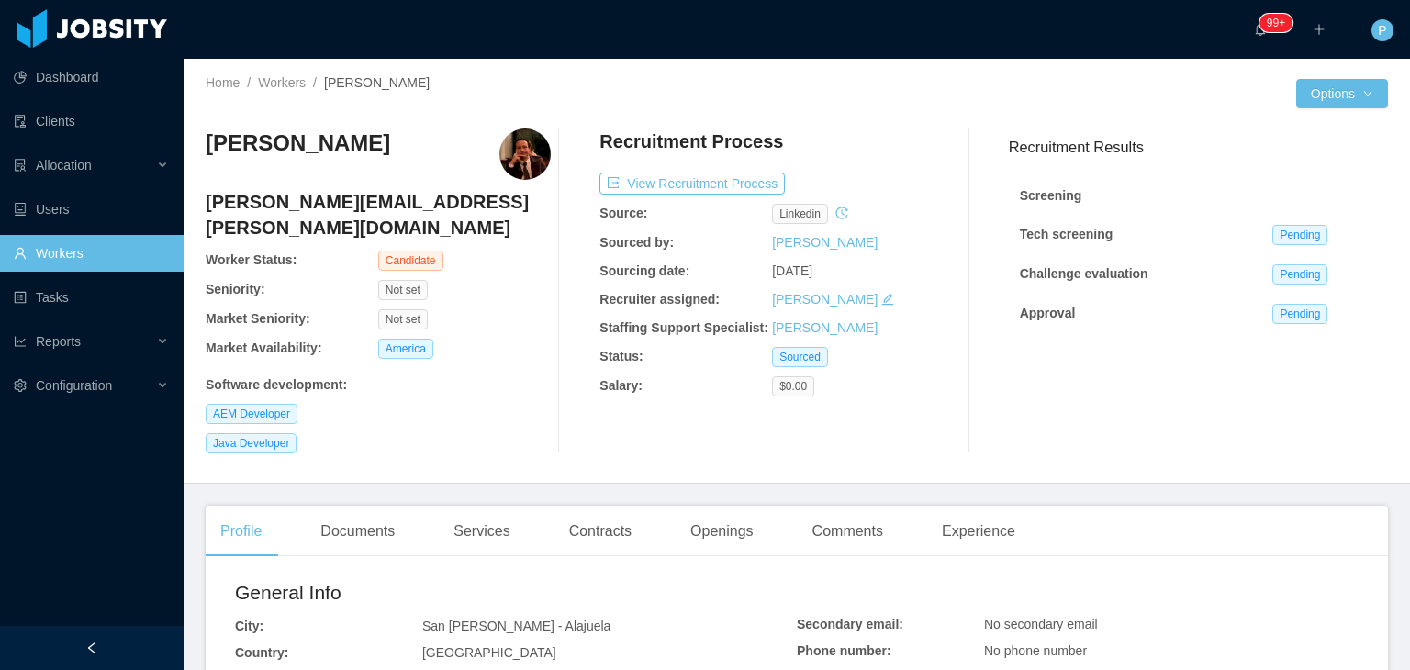
click at [537, 339] on div "America" at bounding box center [464, 349] width 173 height 20
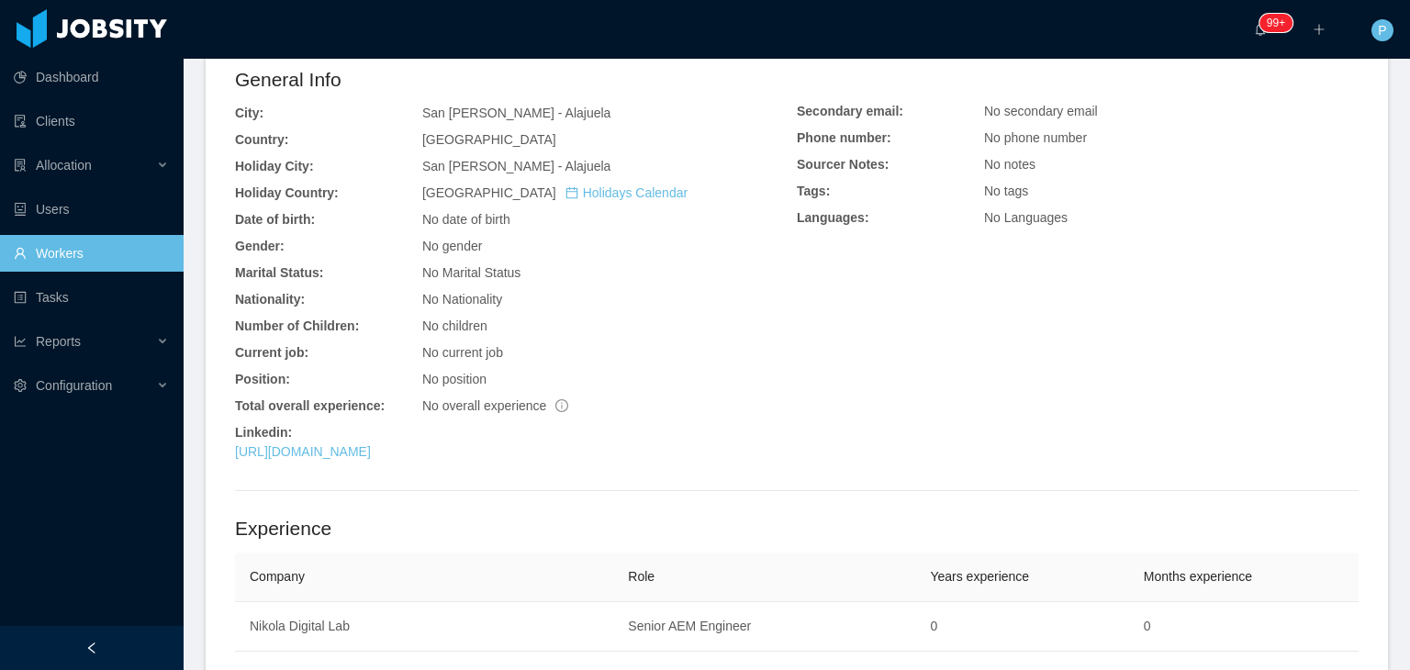
scroll to position [588, 0]
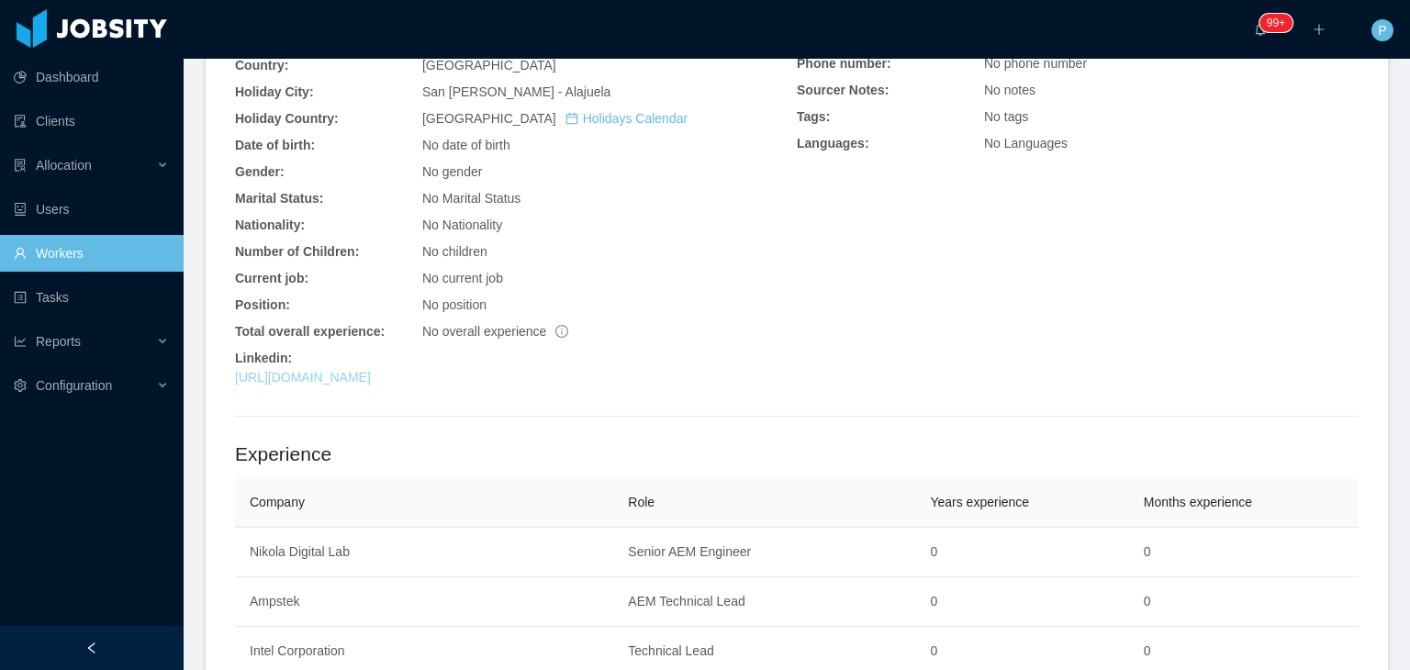
click at [371, 370] on link "https://www.linkedin.com/in/marlonjuc" at bounding box center [303, 377] width 136 height 15
click at [679, 107] on div "General Info City: San Ramón - Alajuela Country: Costa Rica Holiday City: San R…" at bounding box center [516, 193] width 562 height 404
click at [683, 216] on div "No Nationality" at bounding box center [609, 225] width 375 height 19
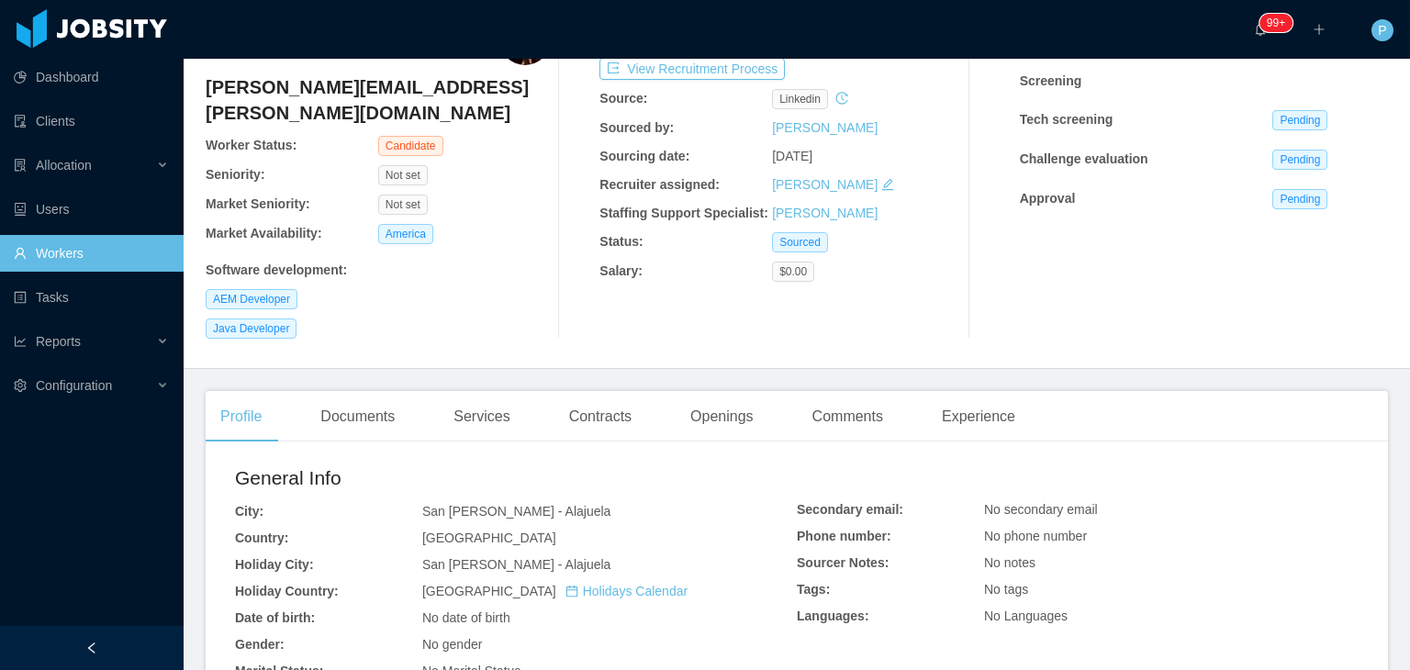
scroll to position [0, 0]
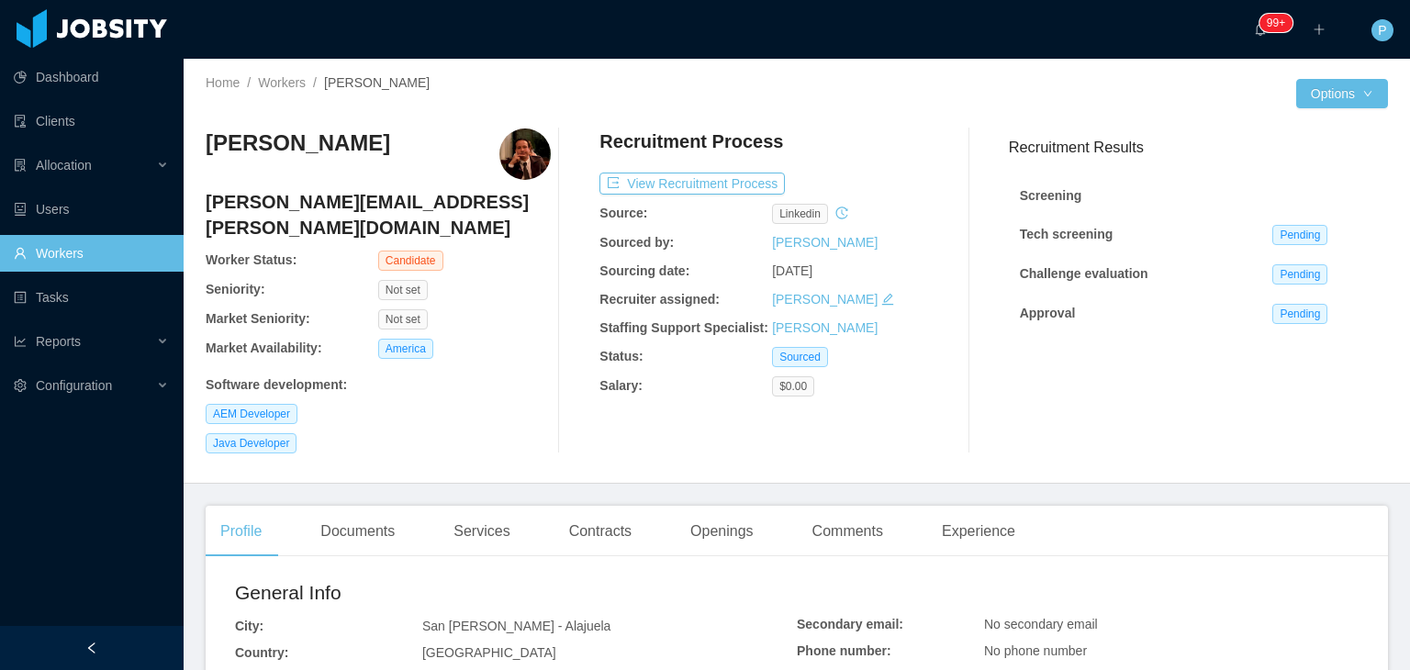
click at [801, 115] on div "Marlon Ulate marlon.ulate@nikoladigitallab.com Worker Status: Candidate Seniori…" at bounding box center [797, 291] width 1183 height 354
click at [676, 184] on button "View Recruitment Process" at bounding box center [692, 184] width 185 height 22
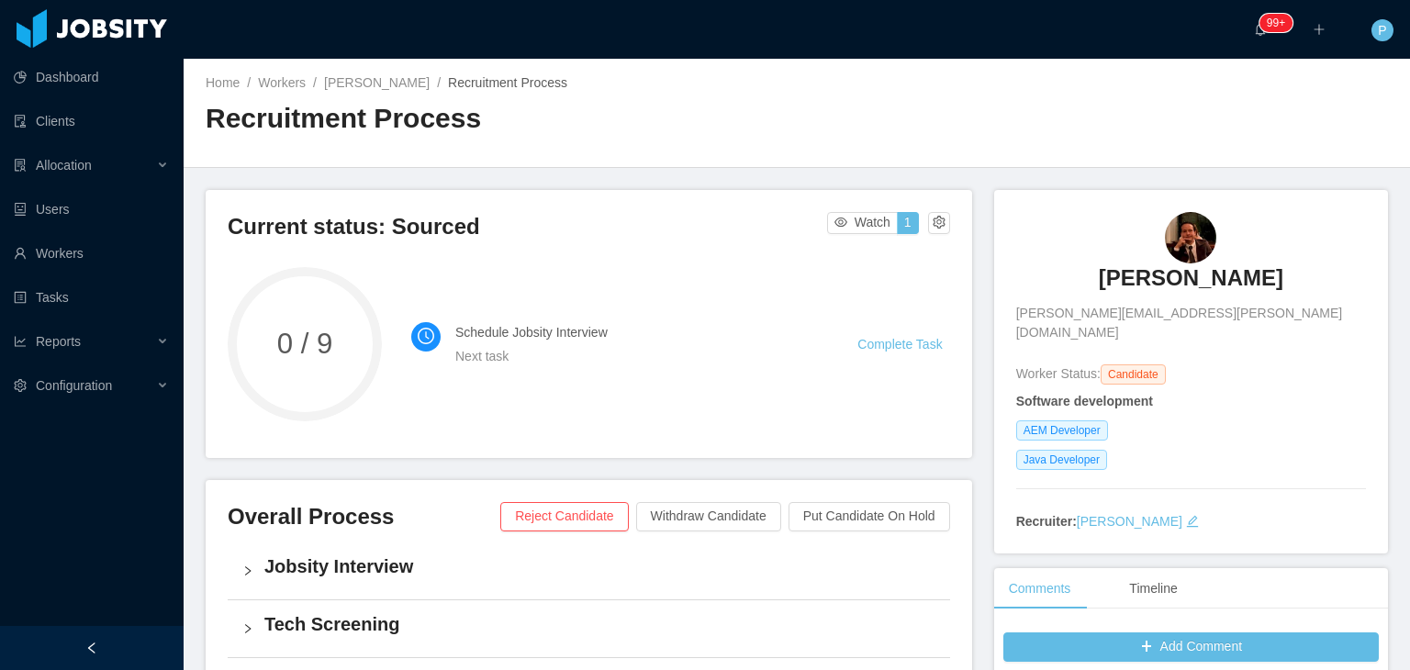
click at [728, 107] on h2 "Recruitment Process" at bounding box center [501, 119] width 591 height 38
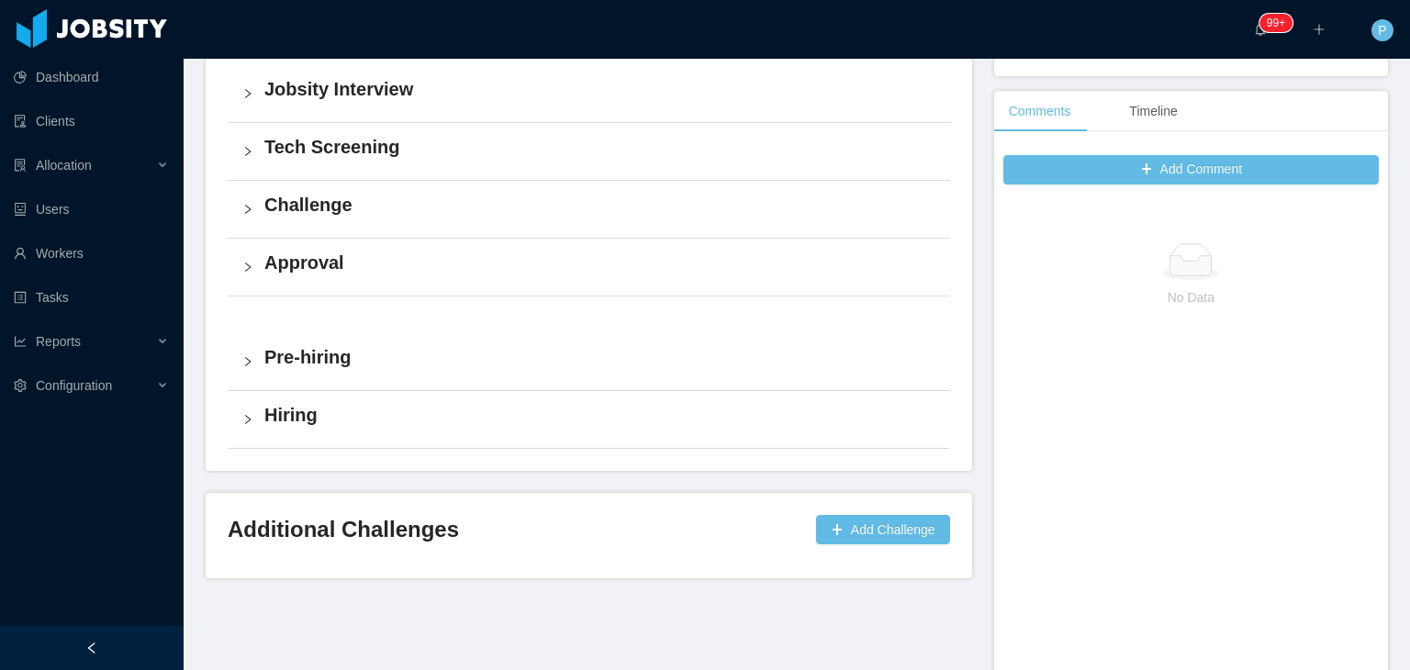
scroll to position [441, 0]
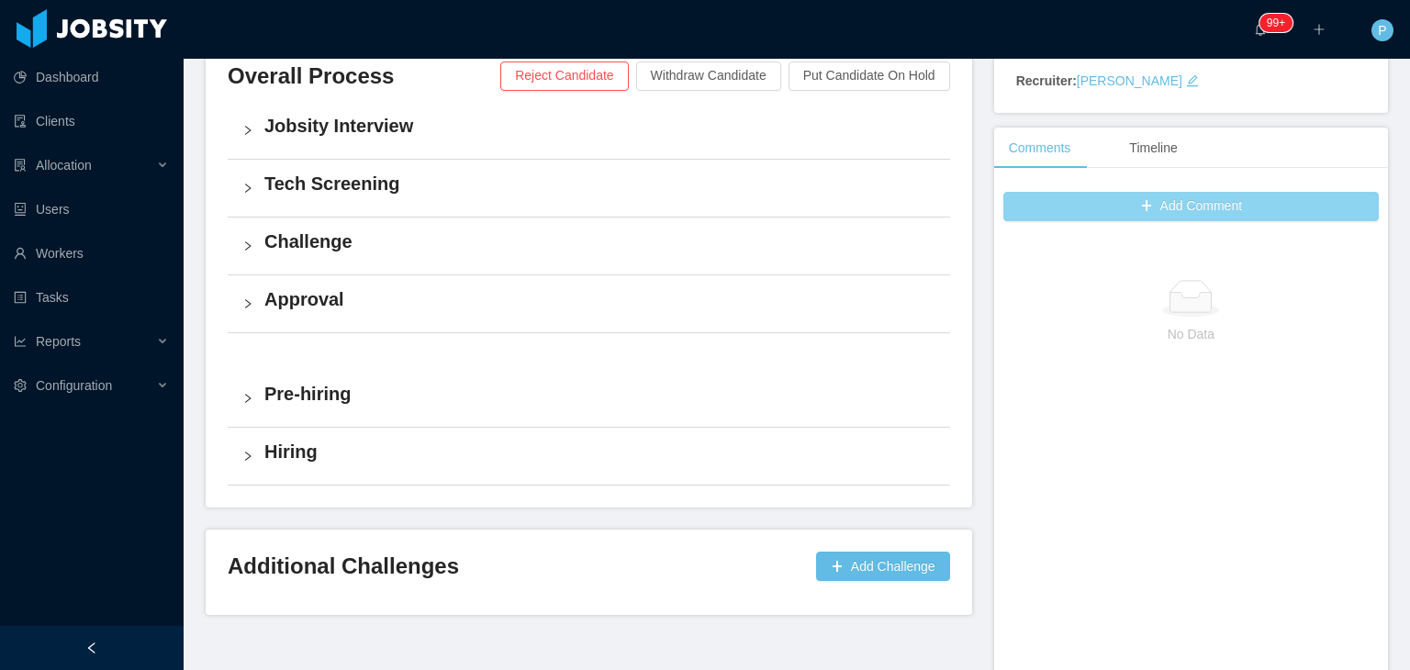
click at [1024, 192] on button "Add Comment" at bounding box center [1192, 206] width 376 height 29
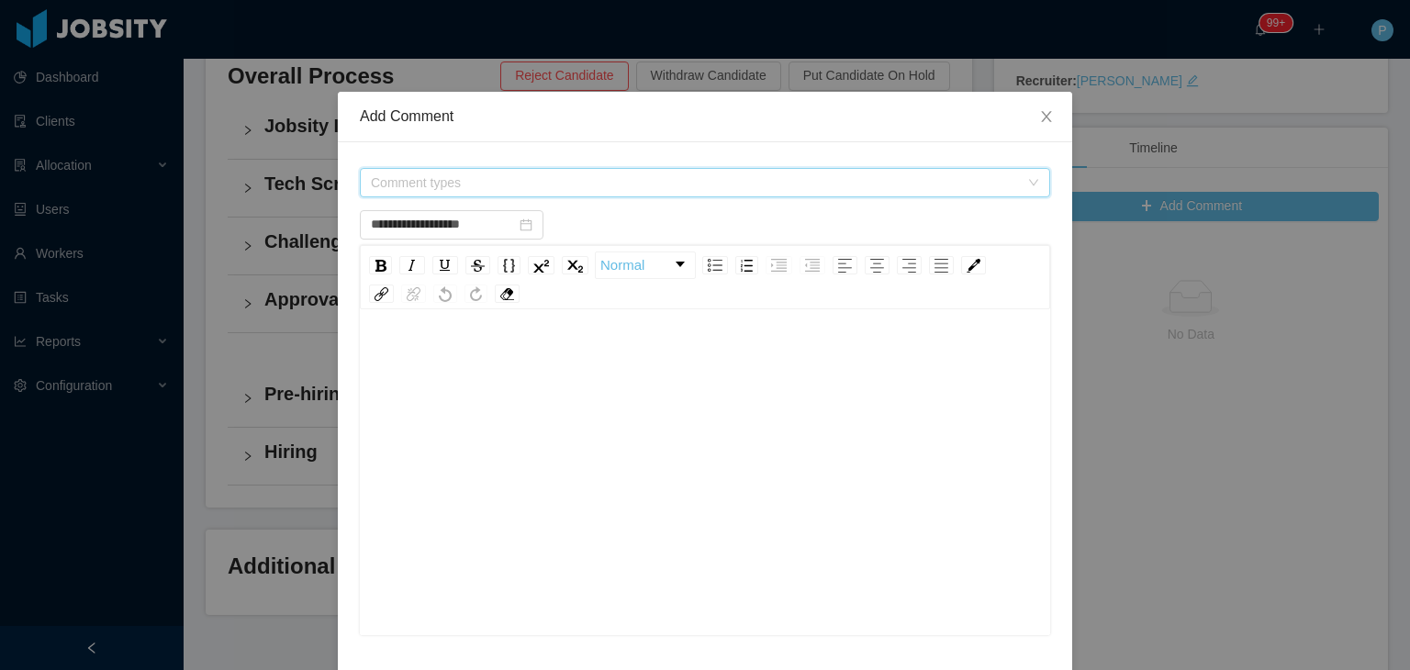
click at [751, 174] on span "Comment types" at bounding box center [695, 183] width 648 height 18
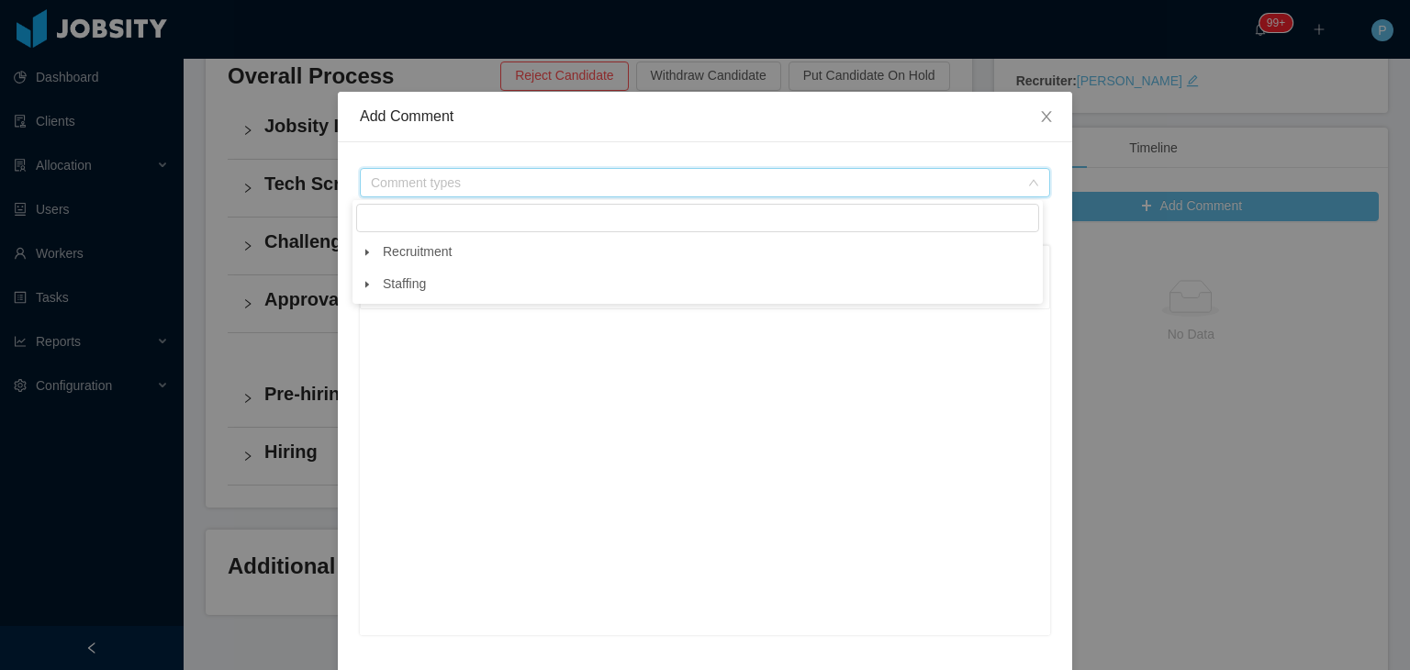
click at [366, 255] on icon "icon: caret-down" at bounding box center [367, 252] width 4 height 6
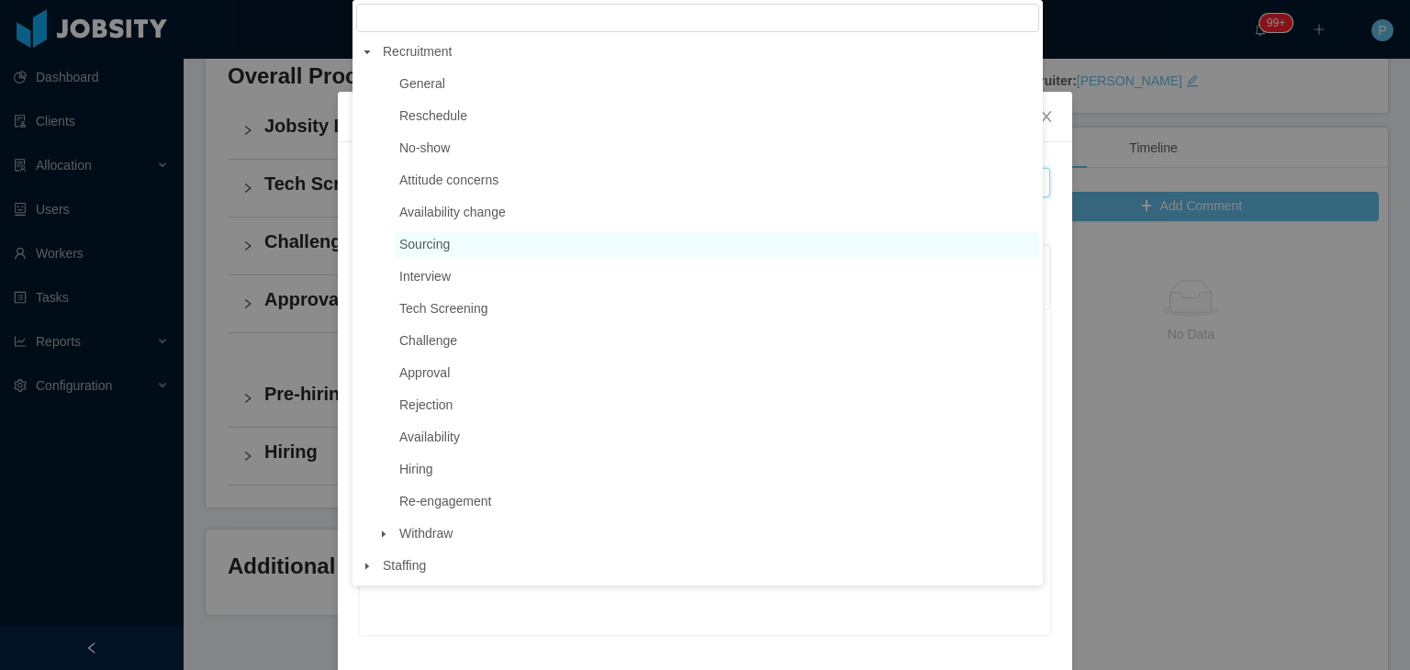
click at [426, 242] on span "Sourcing" at bounding box center [424, 244] width 51 height 15
type input "**********"
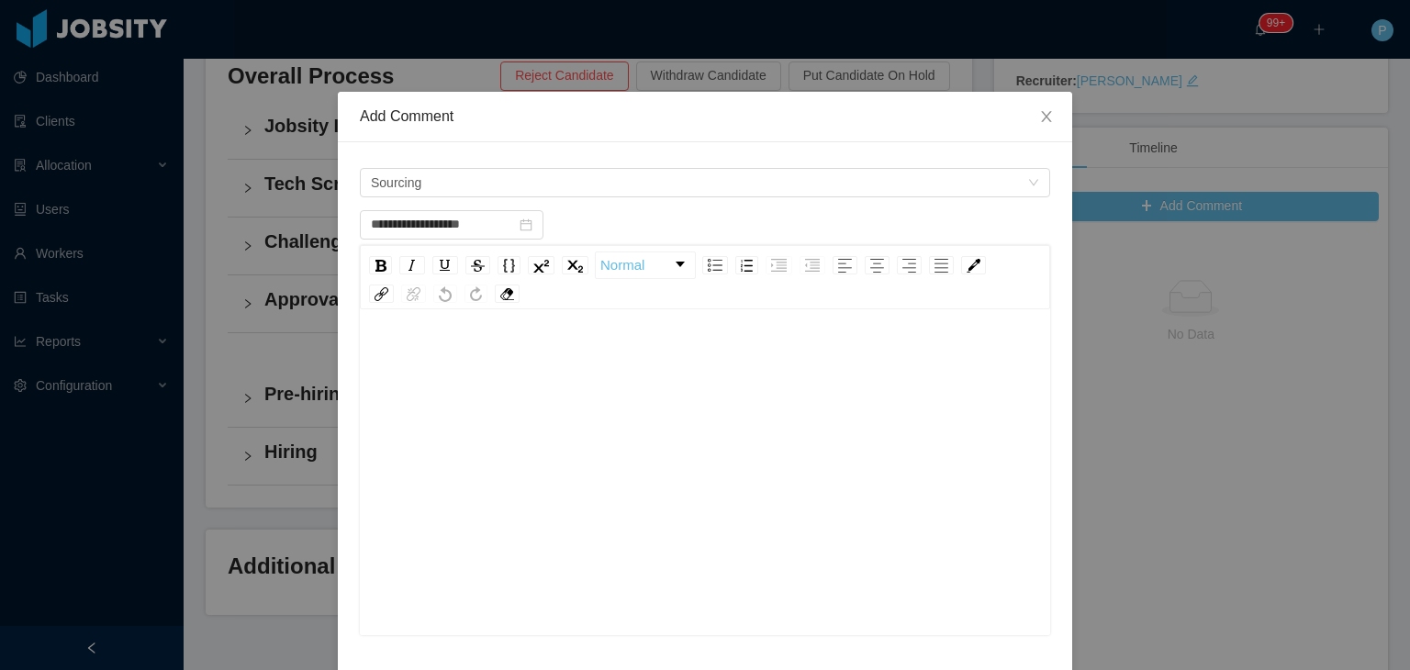
click at [442, 450] on div "rdw-editor" at bounding box center [706, 501] width 662 height 321
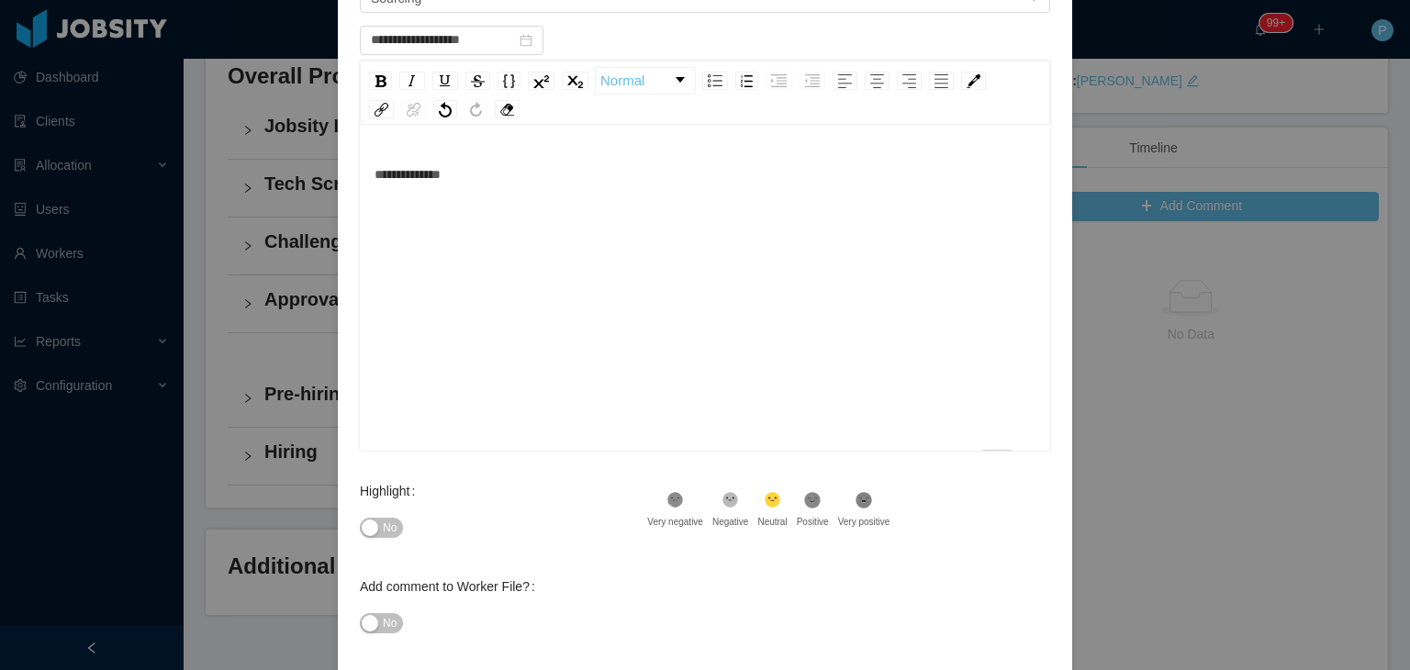
scroll to position [270, 0]
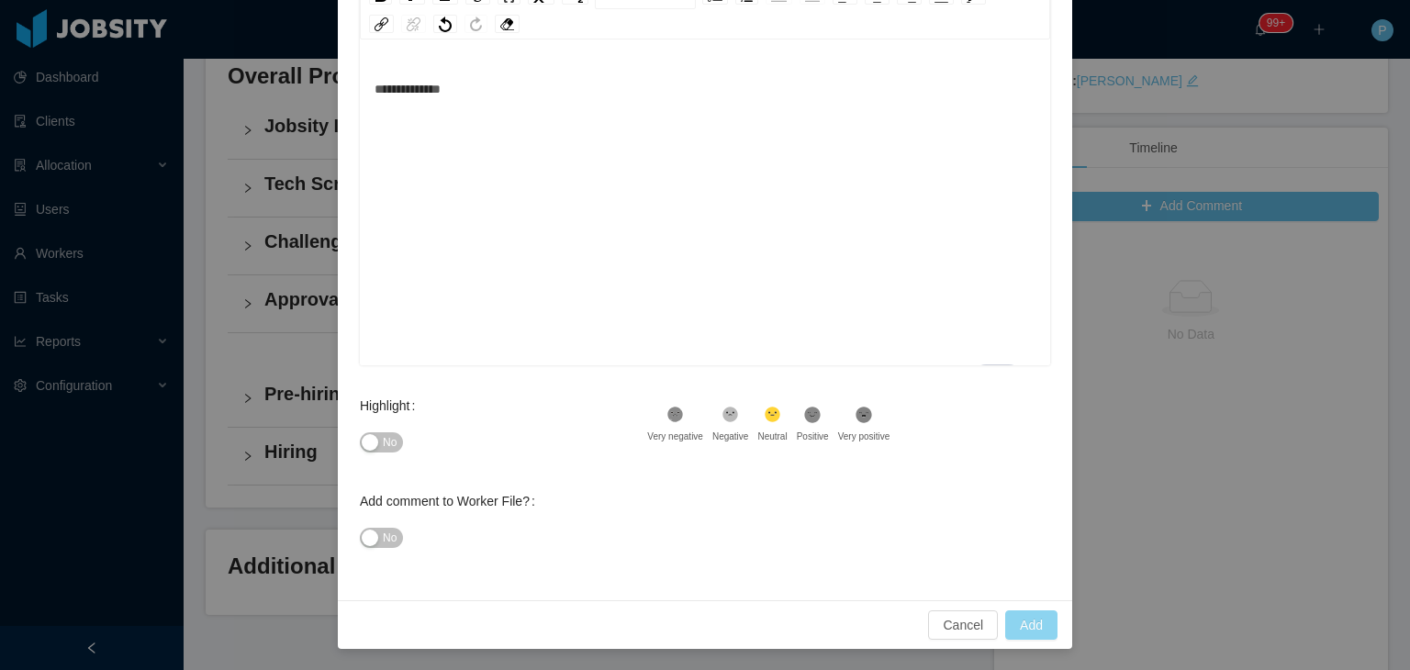
click at [1031, 633] on button "Add" at bounding box center [1031, 625] width 52 height 29
type input "**********"
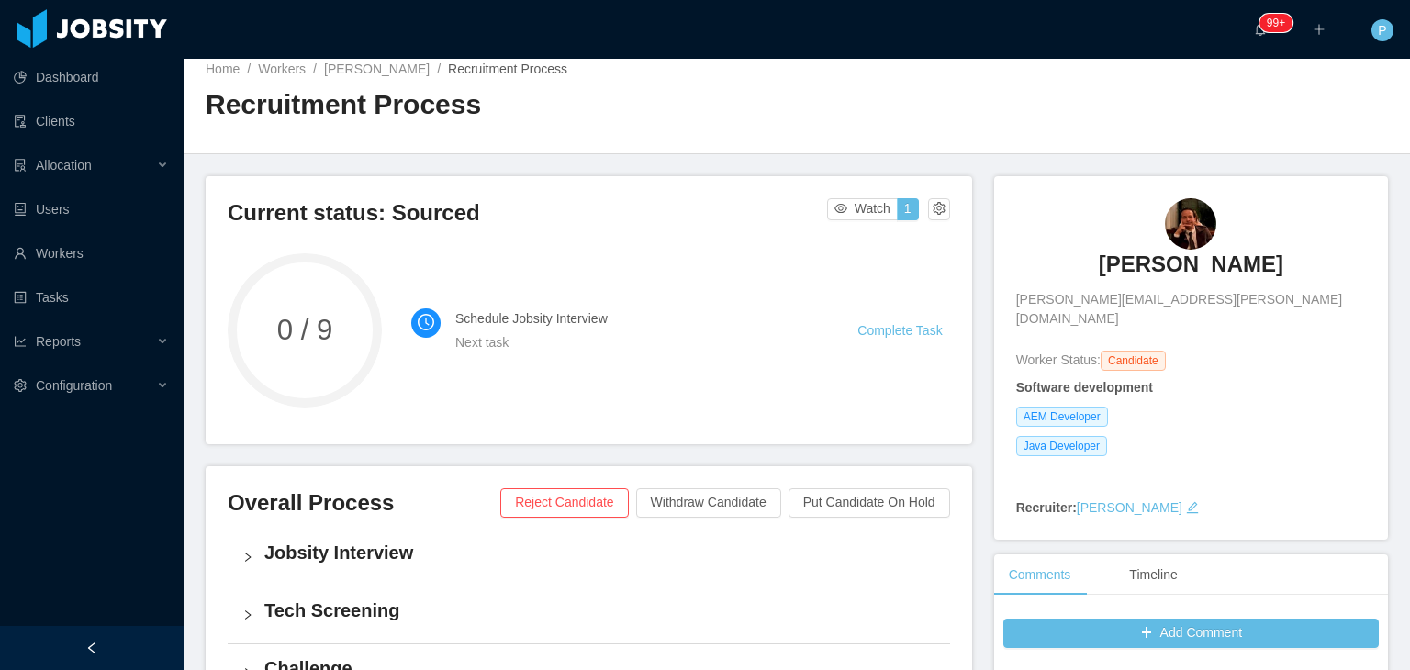
scroll to position [0, 0]
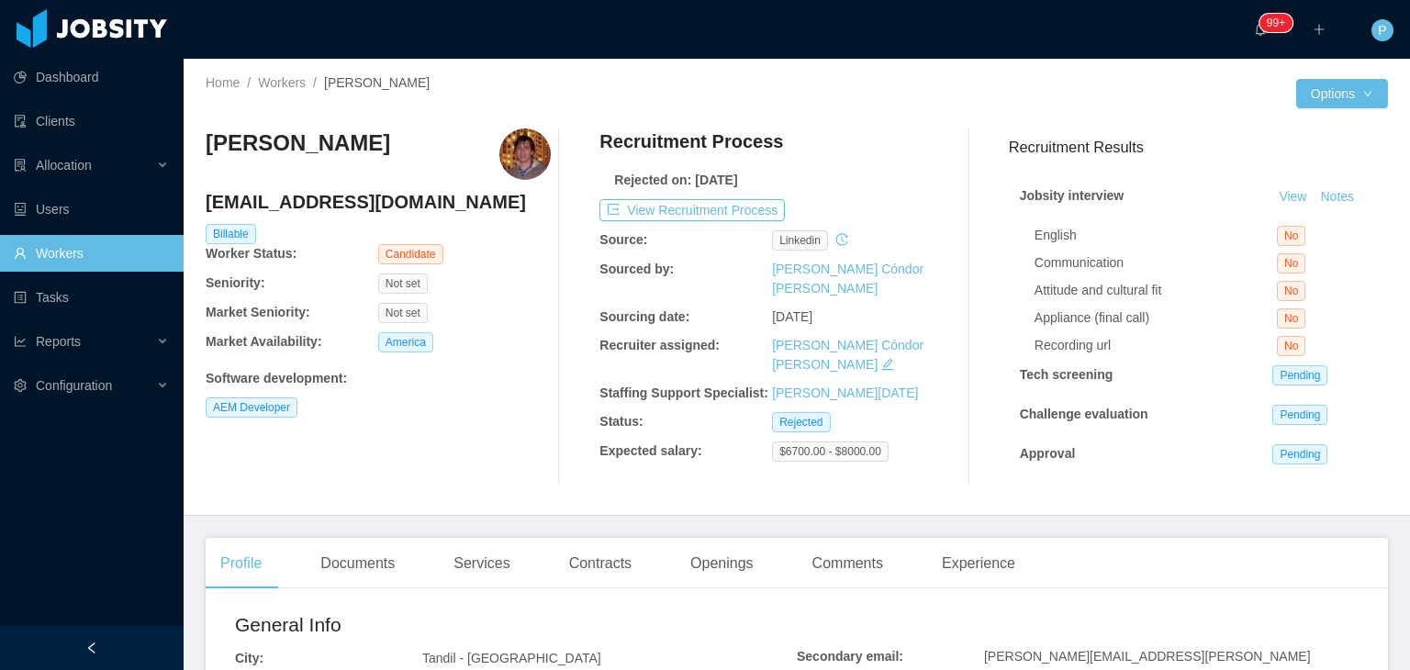
click at [867, 140] on div "Recruitment Process" at bounding box center [772, 146] width 345 height 35
click at [741, 208] on button "View Recruitment Process" at bounding box center [692, 210] width 185 height 22
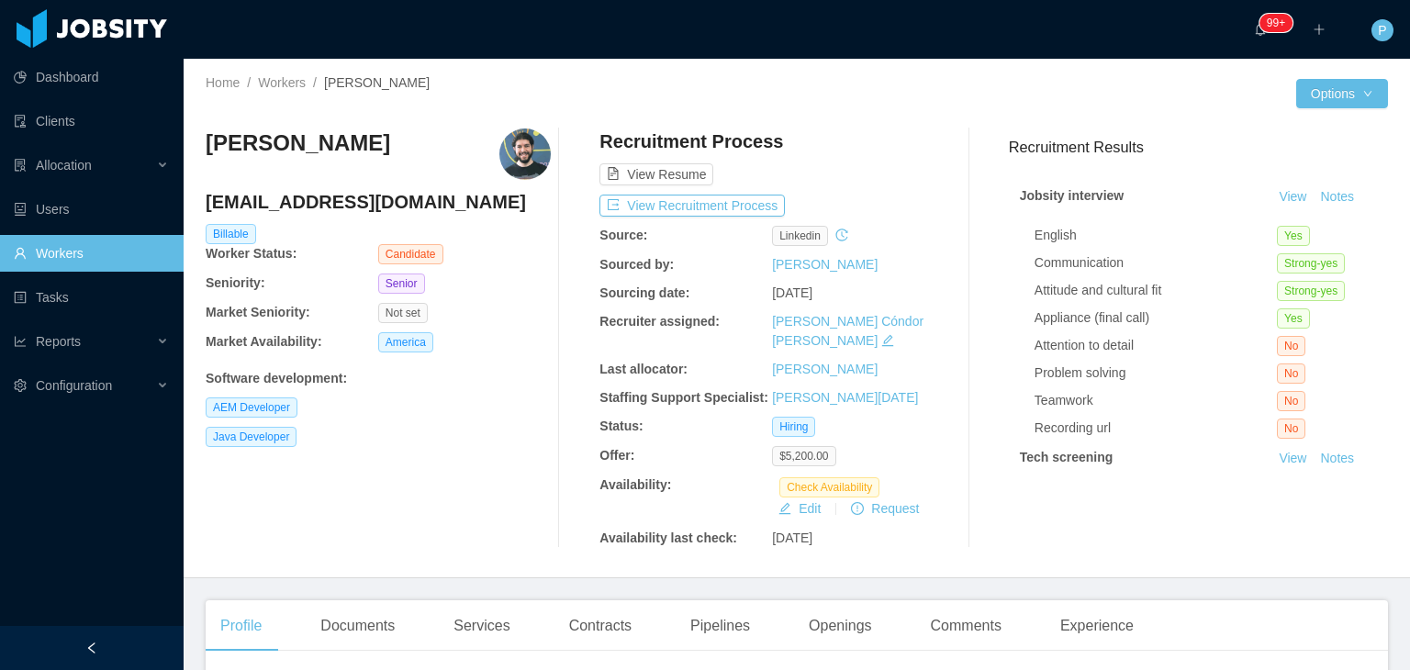
click at [500, 305] on div "Not set" at bounding box center [464, 313] width 173 height 20
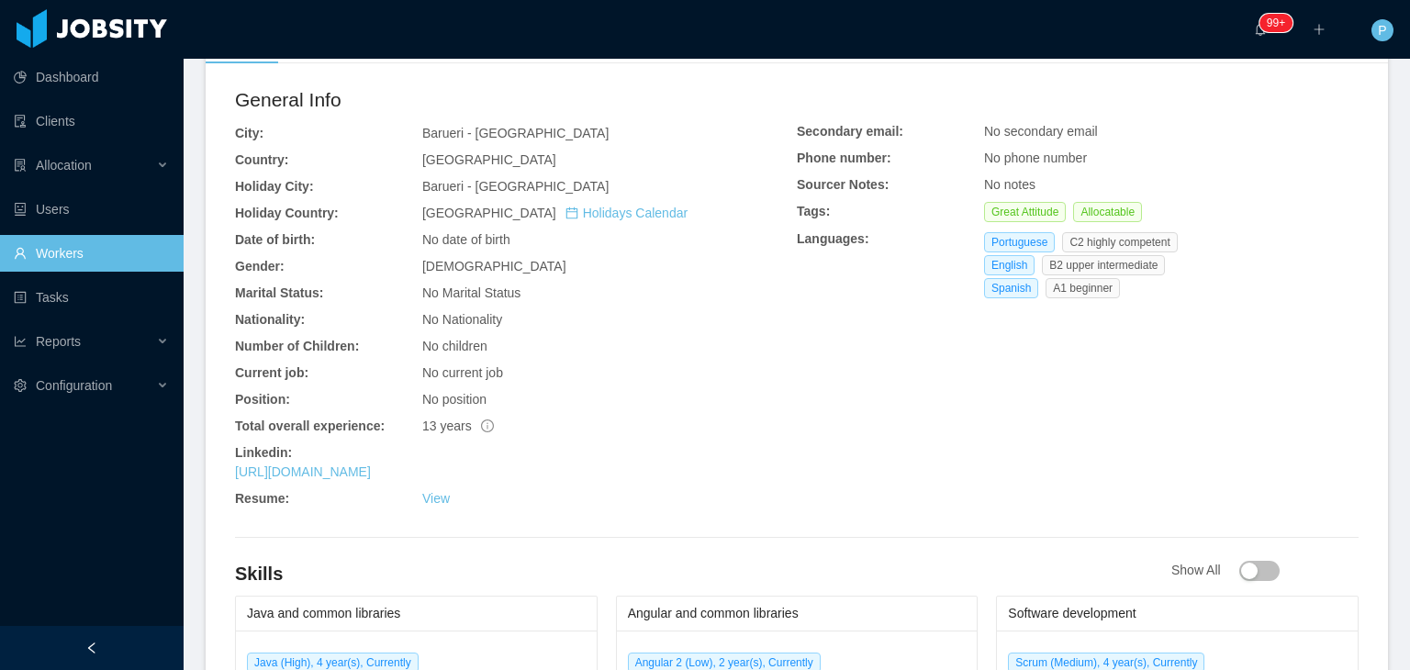
scroll to position [624, 0]
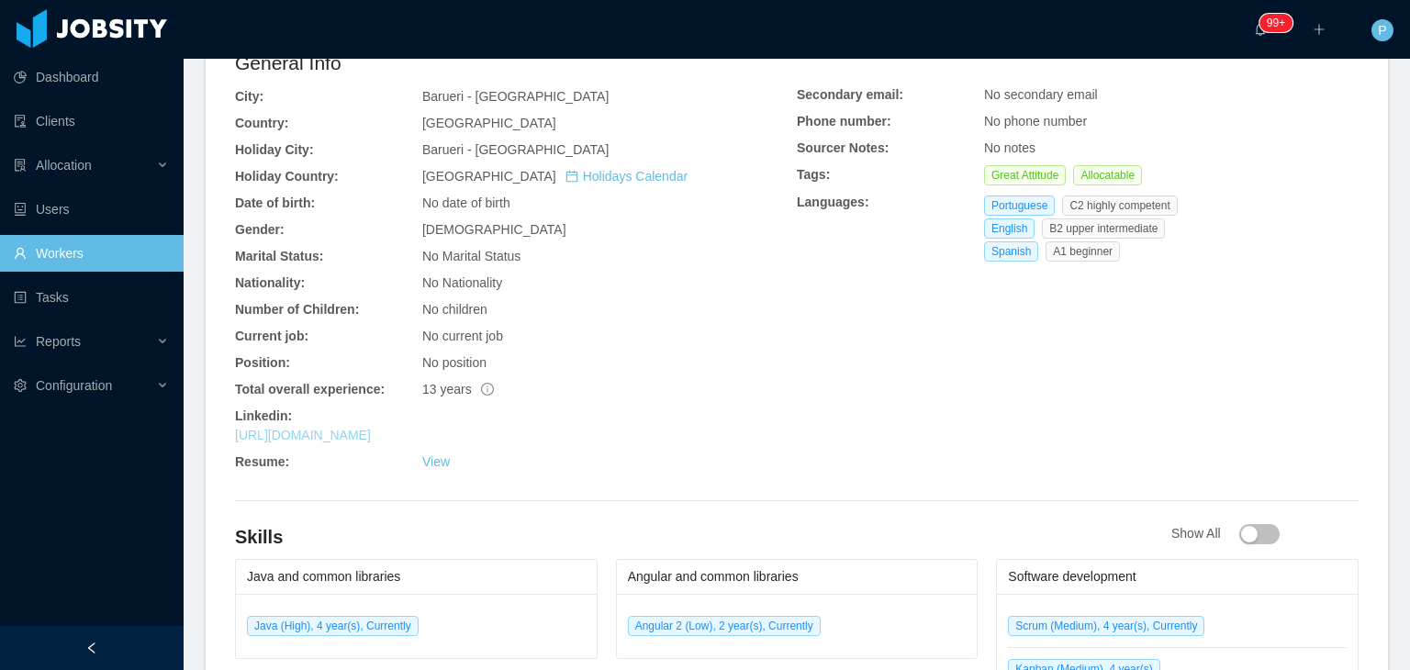
click at [371, 428] on link "[URL][DOMAIN_NAME]" at bounding box center [303, 435] width 136 height 15
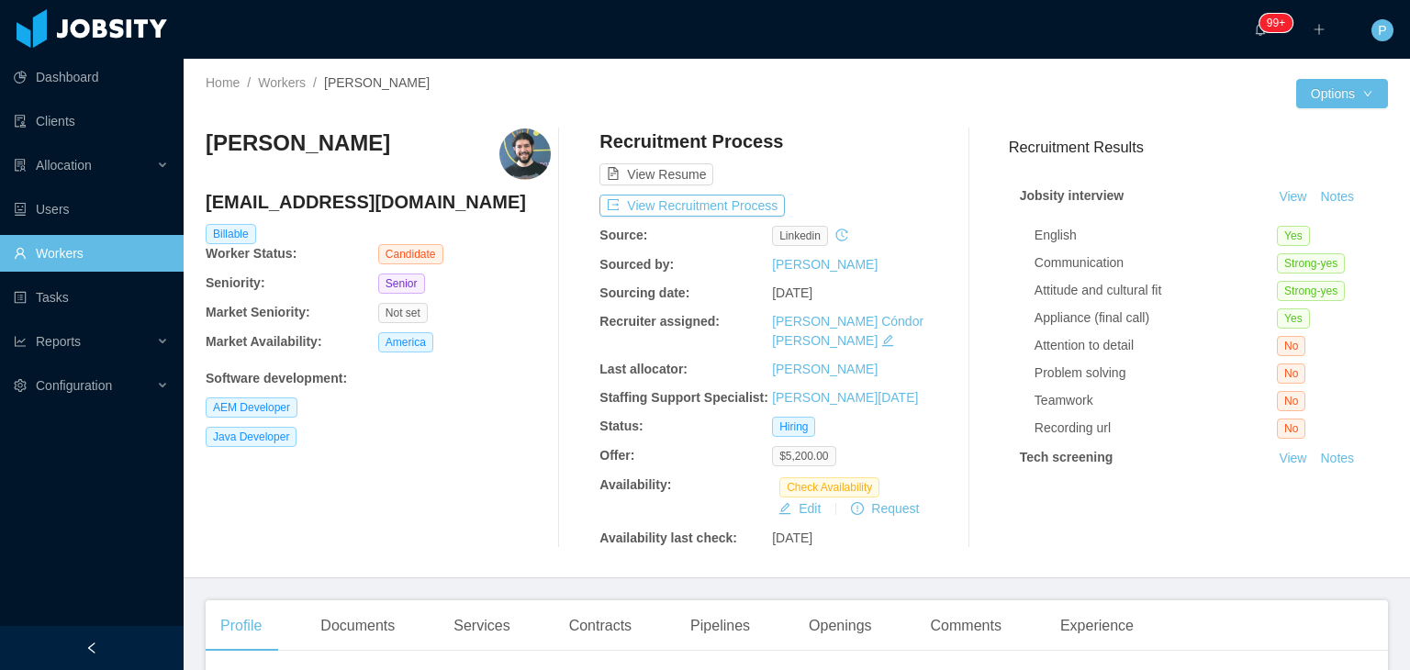
click at [502, 254] on div "[EMAIL_ADDRESS][DOMAIN_NAME] Billable Worker Status: Candidate" at bounding box center [378, 226] width 345 height 75
click at [714, 205] on button "View Recruitment Process" at bounding box center [692, 206] width 185 height 22
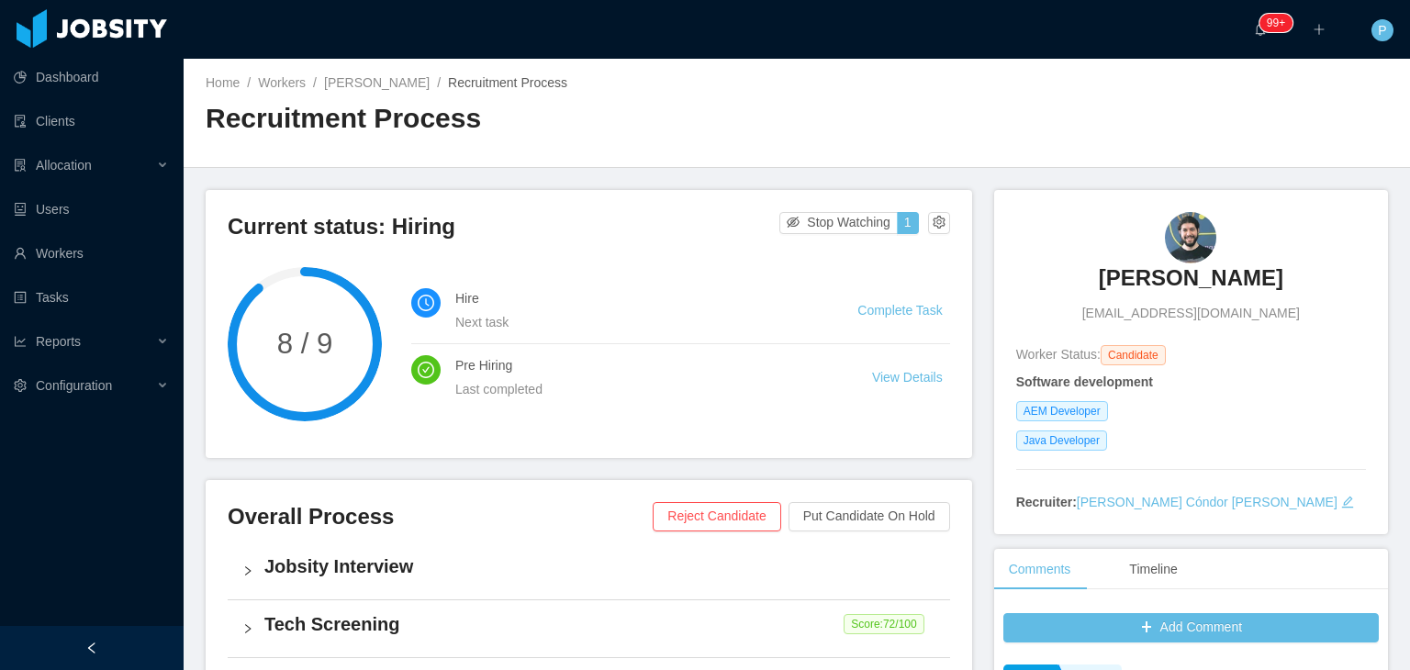
drag, startPoint x: 1261, startPoint y: 273, endPoint x: 1088, endPoint y: 285, distance: 173.0
click at [1088, 285] on div "[PERSON_NAME] [EMAIL_ADDRESS][DOMAIN_NAME]" at bounding box center [1192, 267] width 350 height 111
copy h3 "[PERSON_NAME]"
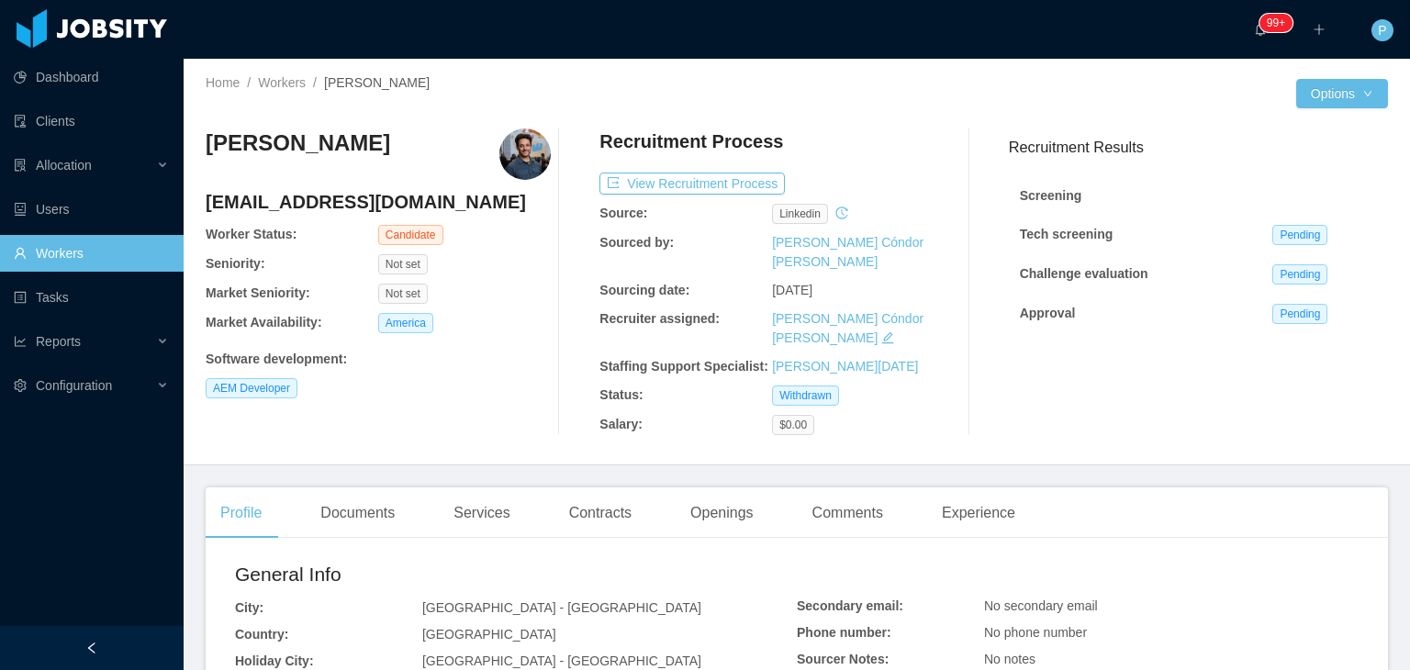
click at [534, 288] on div "Not set" at bounding box center [464, 294] width 173 height 20
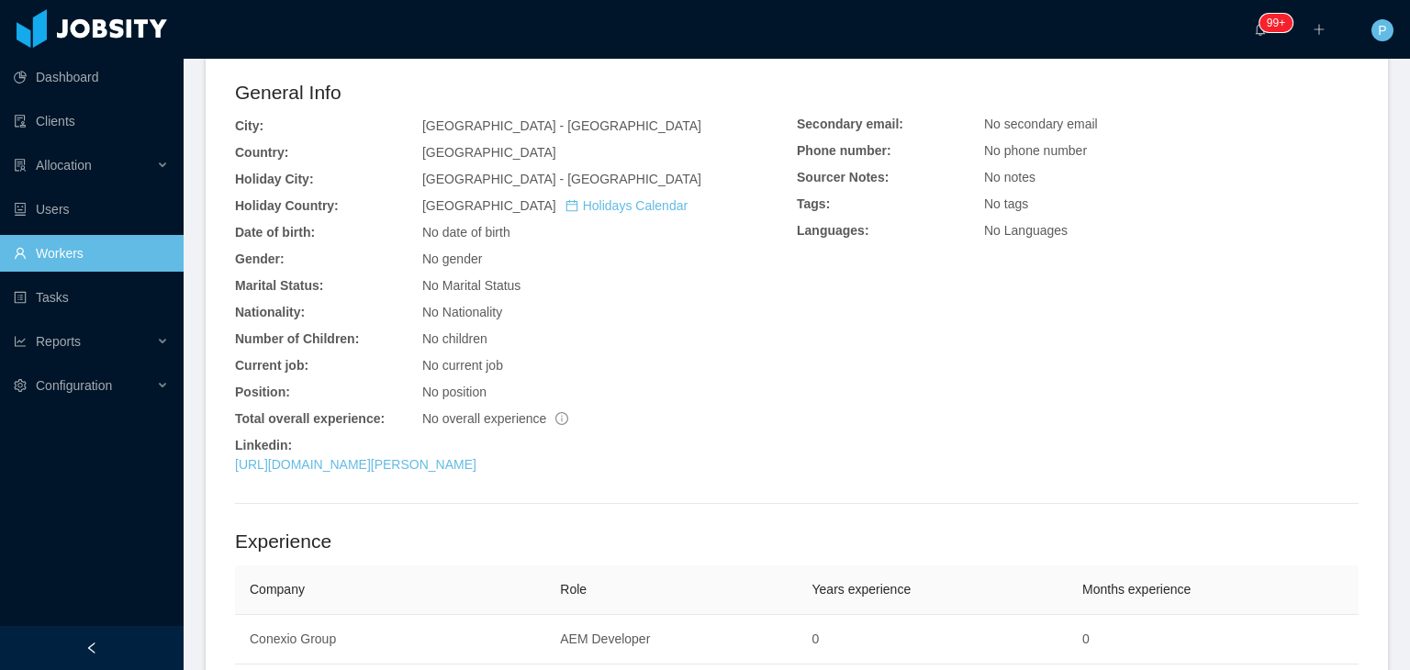
scroll to position [551, 0]
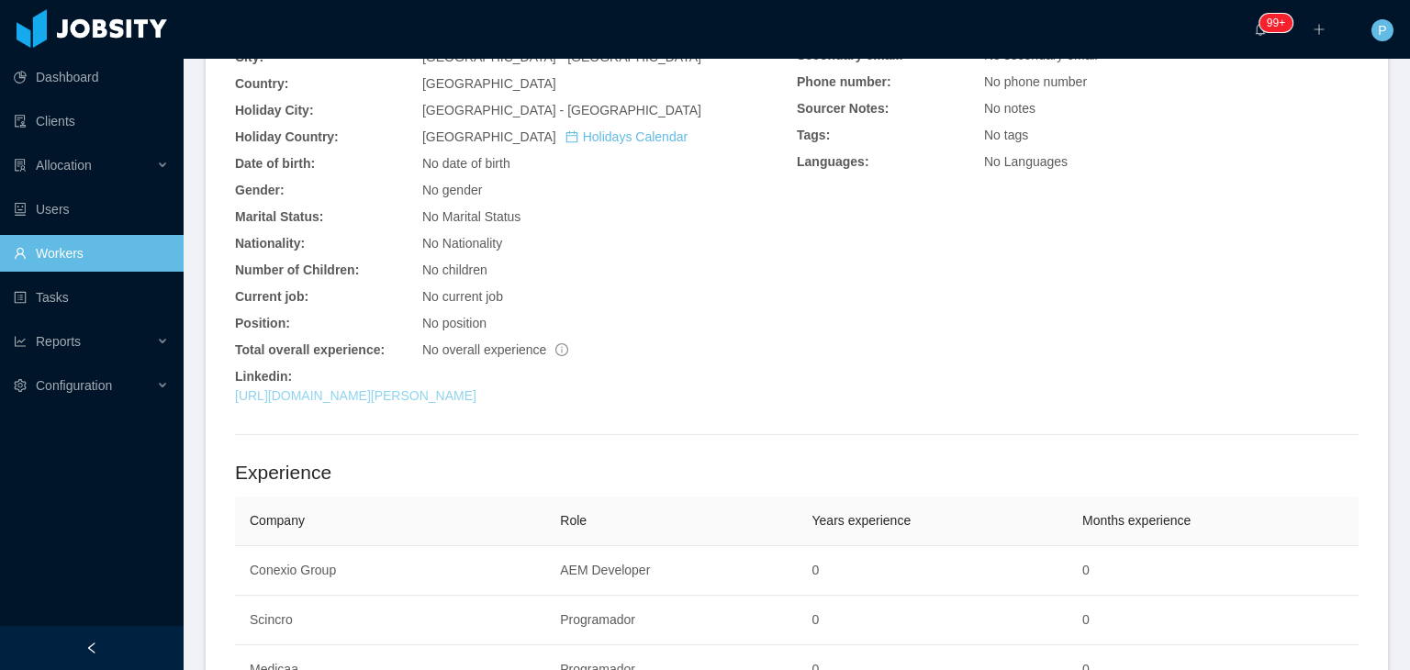
click at [455, 388] on link "[URL][DOMAIN_NAME][PERSON_NAME]" at bounding box center [356, 395] width 242 height 15
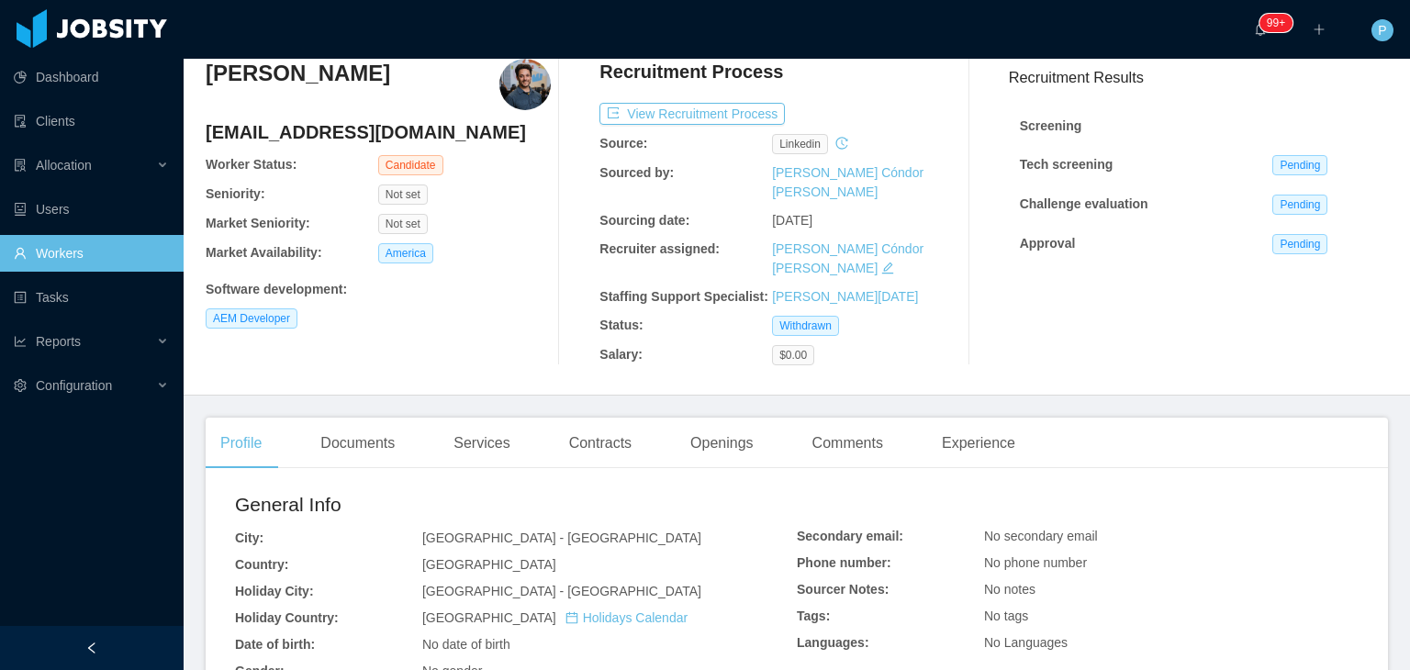
scroll to position [0, 0]
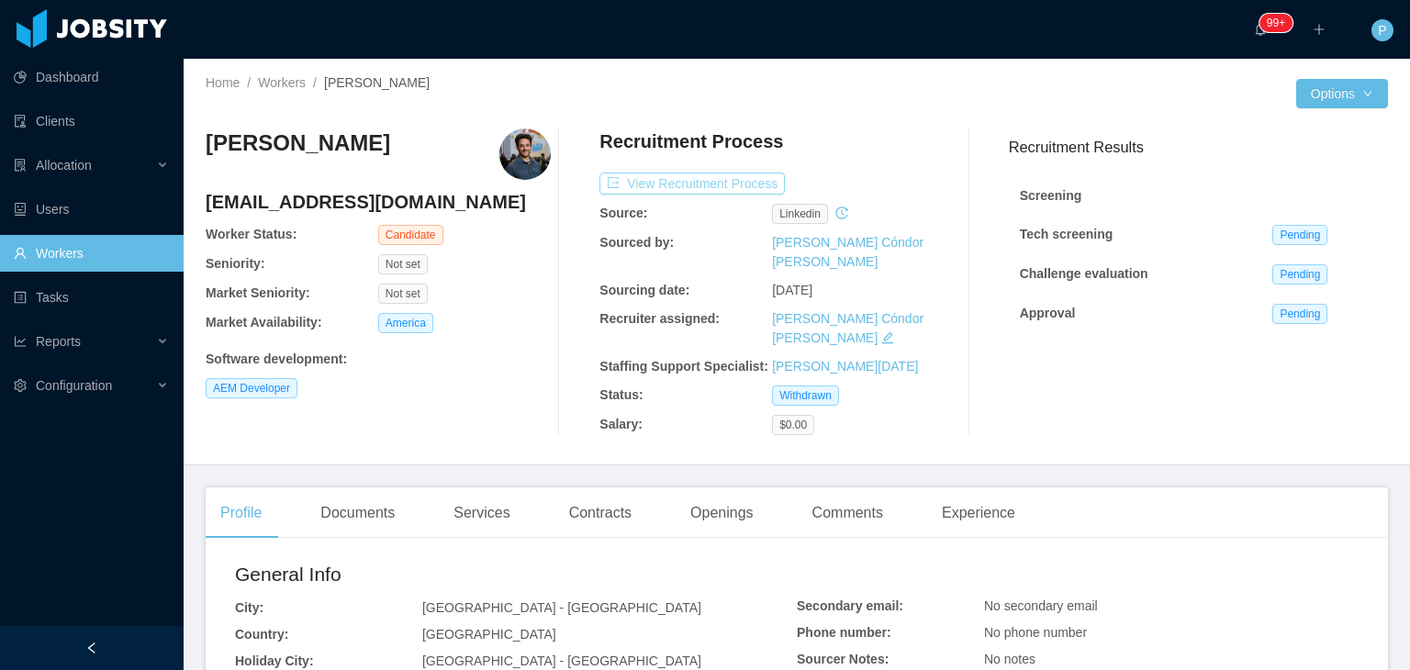
click at [717, 184] on button "View Recruitment Process" at bounding box center [692, 184] width 185 height 22
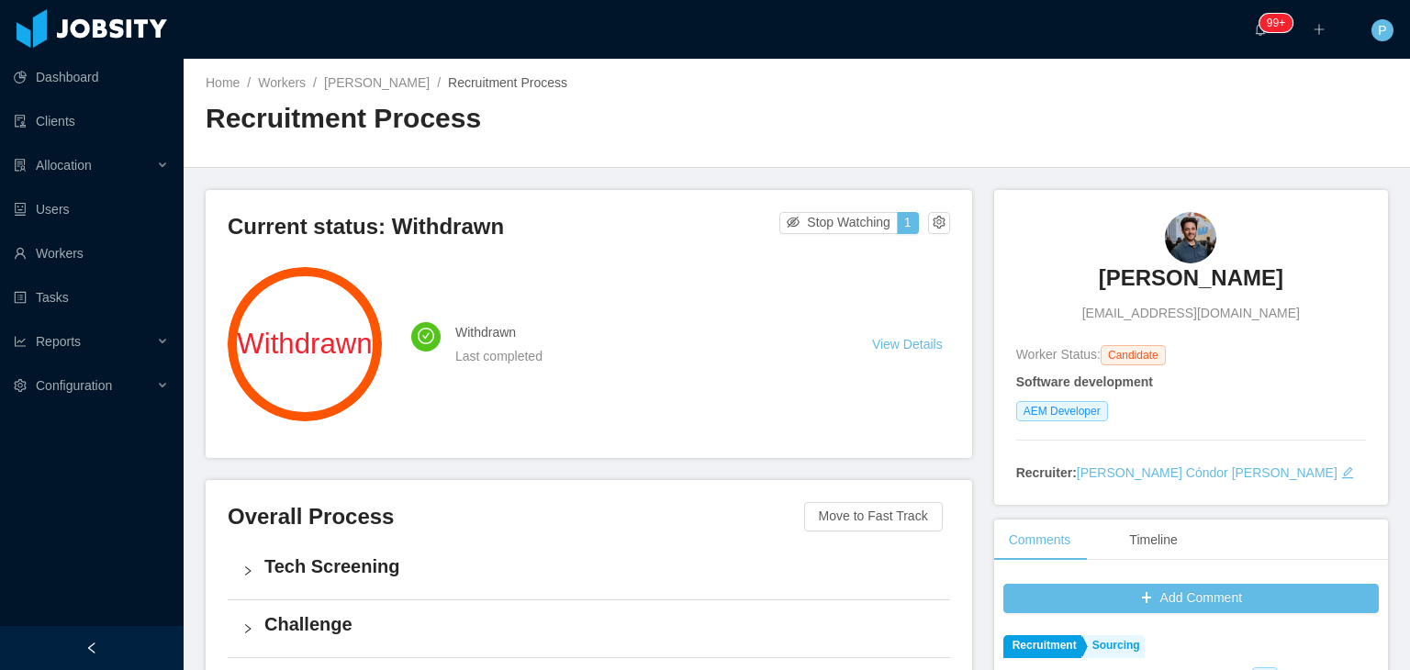
click at [713, 82] on div "Home / Workers / [PERSON_NAME] / Recruitment Process /" at bounding box center [501, 82] width 591 height 19
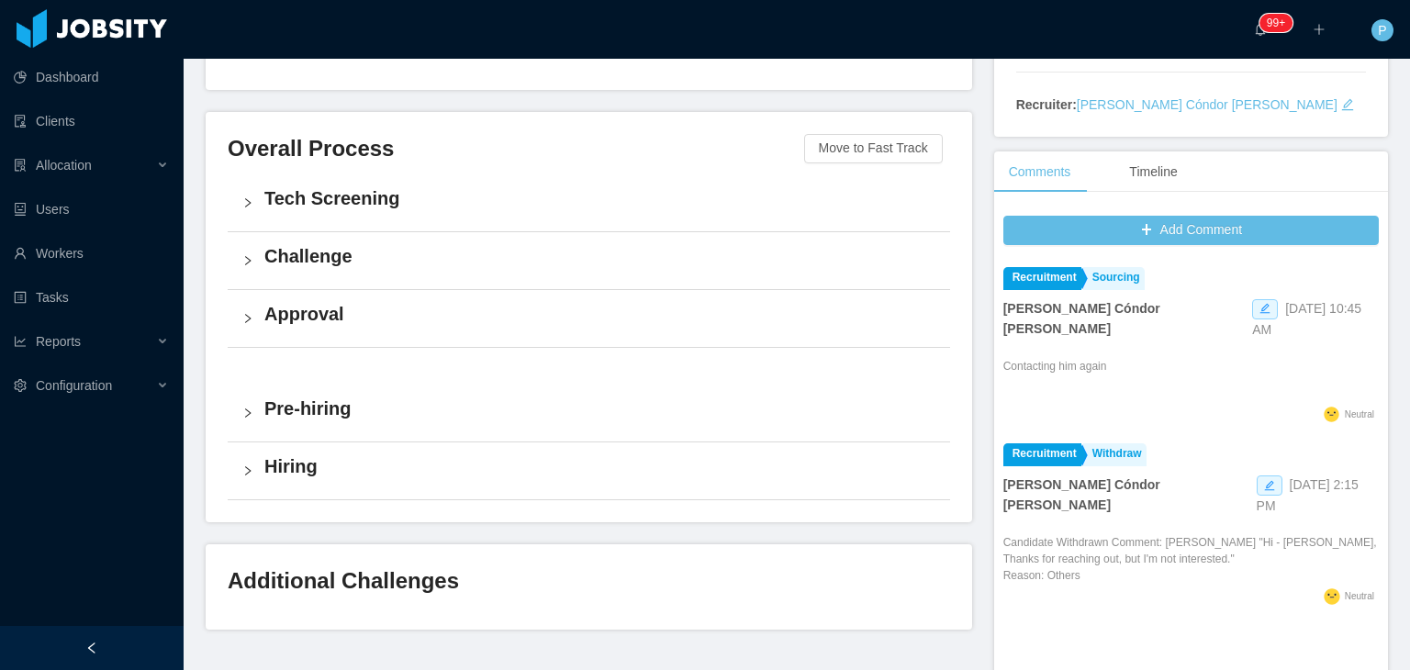
scroll to position [367, 0]
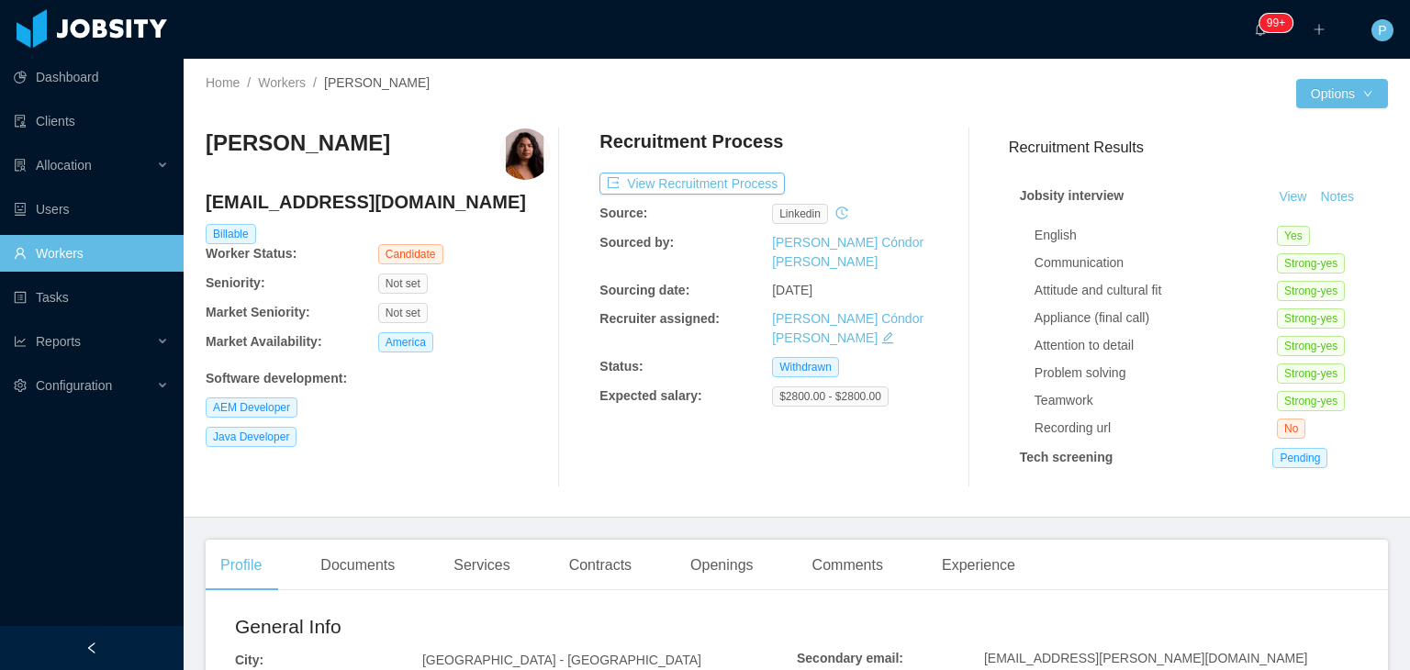
click at [531, 339] on div "America" at bounding box center [464, 342] width 173 height 20
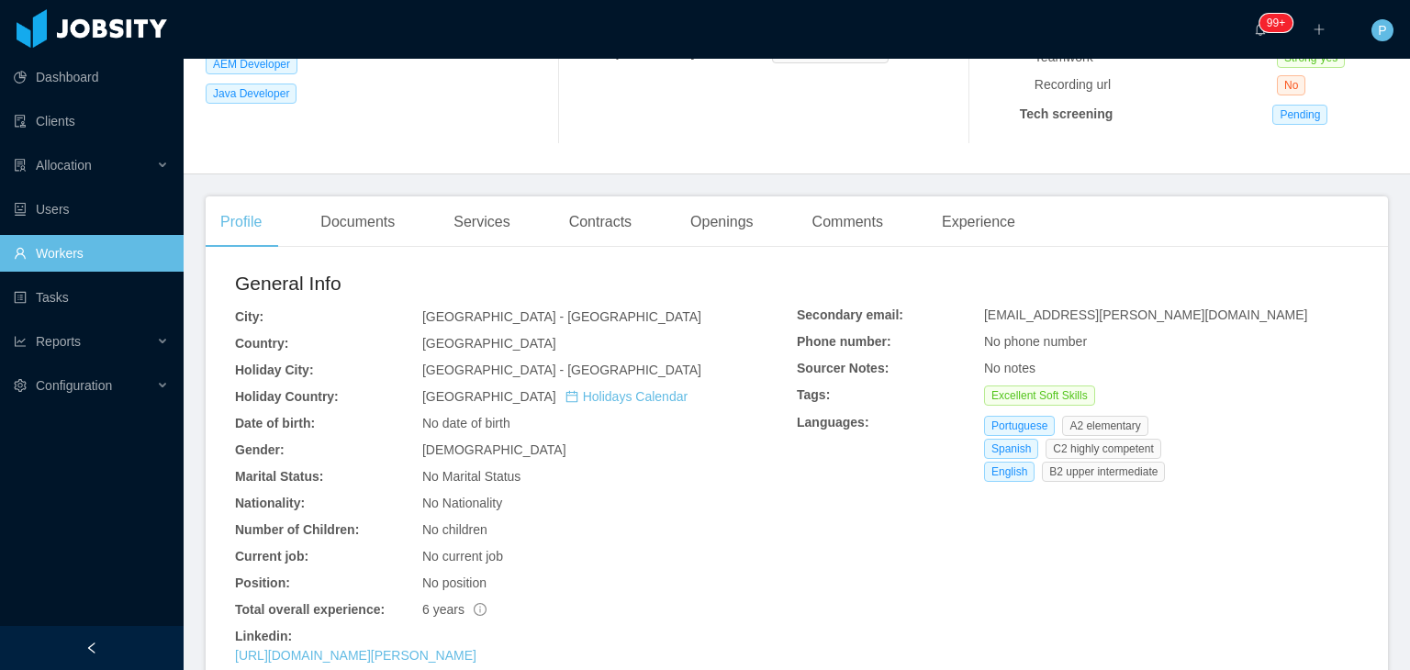
scroll to position [404, 0]
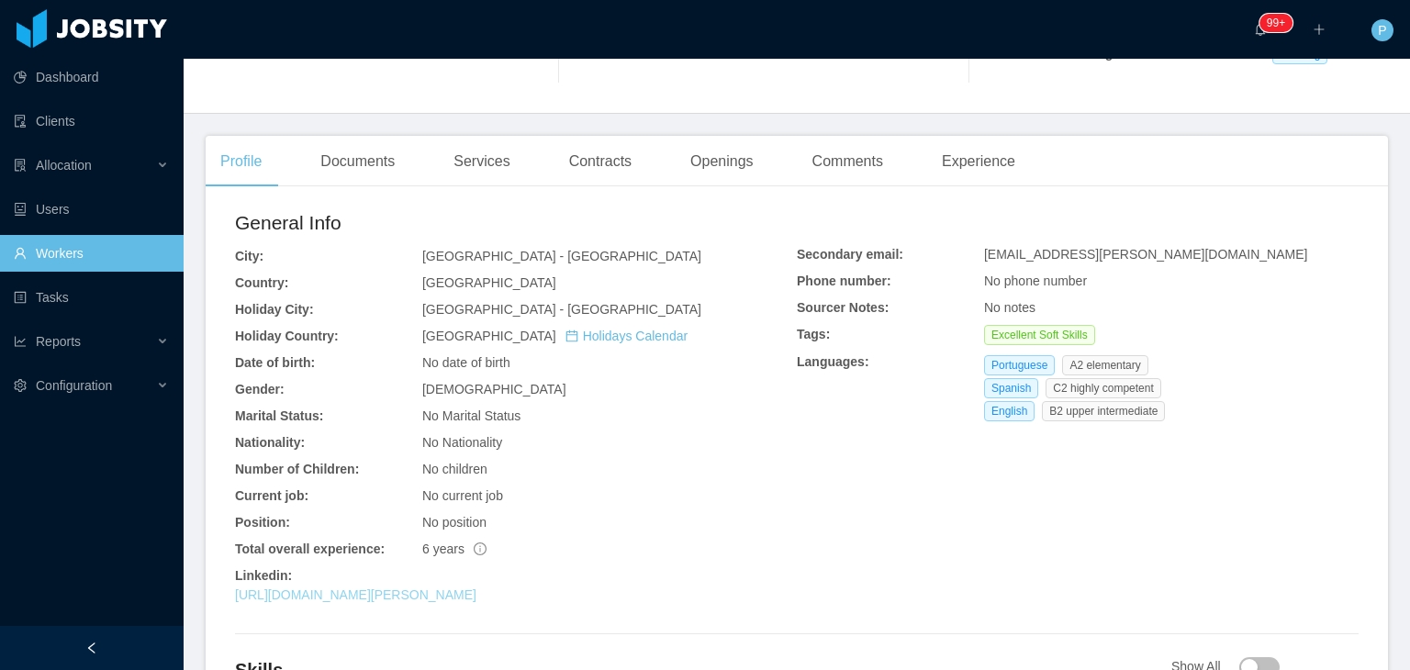
click at [401, 594] on link "[URL][DOMAIN_NAME][PERSON_NAME]" at bounding box center [356, 595] width 242 height 15
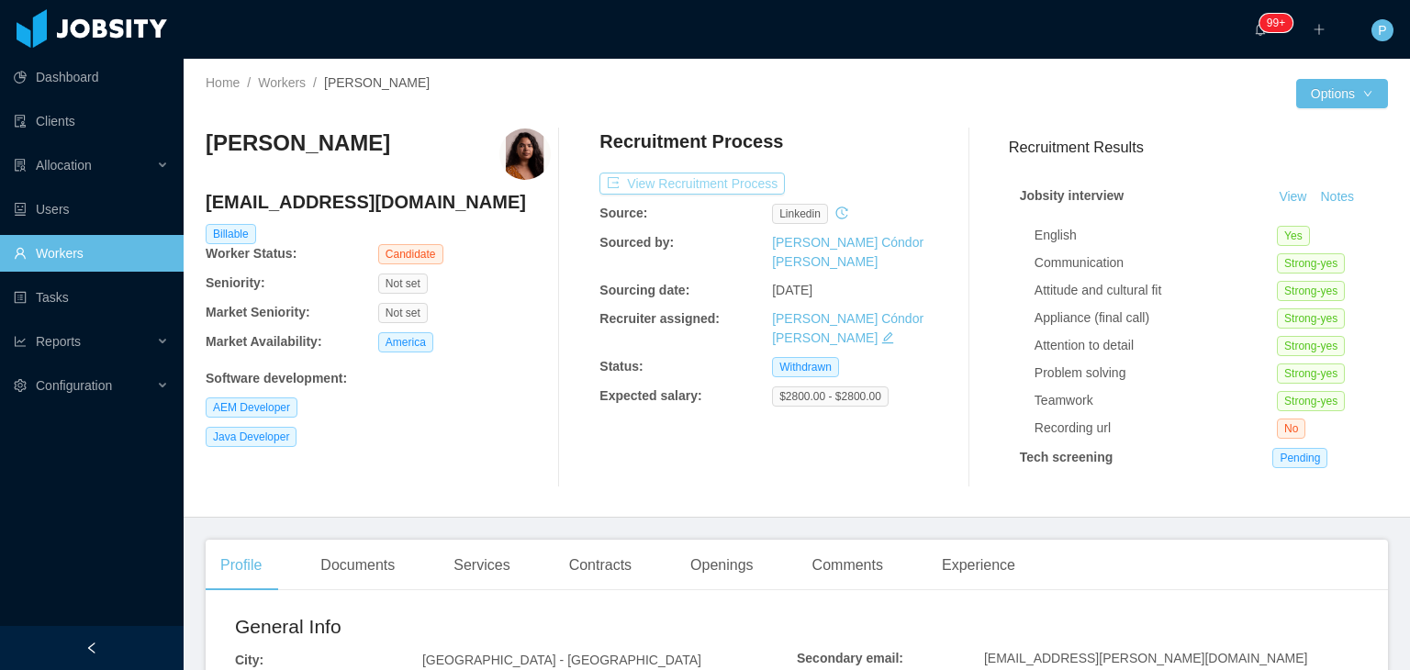
click at [694, 177] on button "View Recruitment Process" at bounding box center [692, 184] width 185 height 22
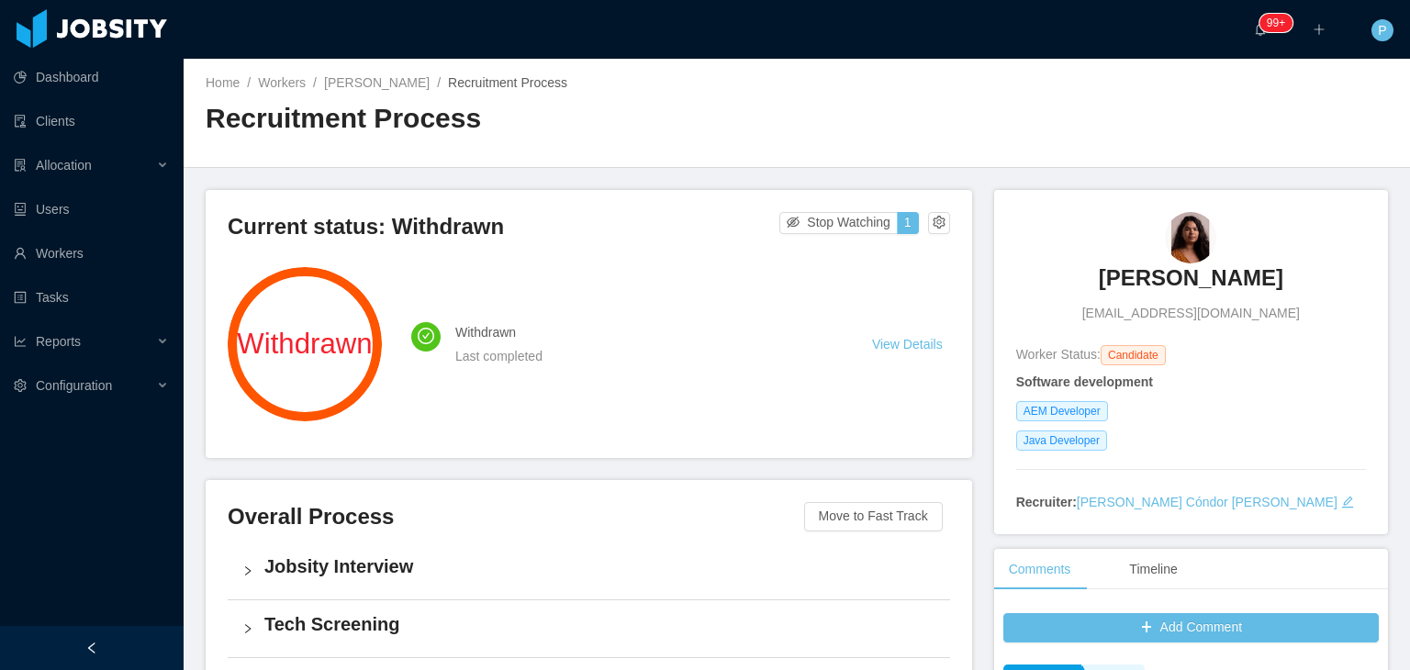
click at [868, 70] on div "Home / Workers / [PERSON_NAME] / Recruitment Process / Recruitment Process" at bounding box center [797, 113] width 1227 height 109
click at [389, 82] on link "[PERSON_NAME]" at bounding box center [377, 82] width 106 height 15
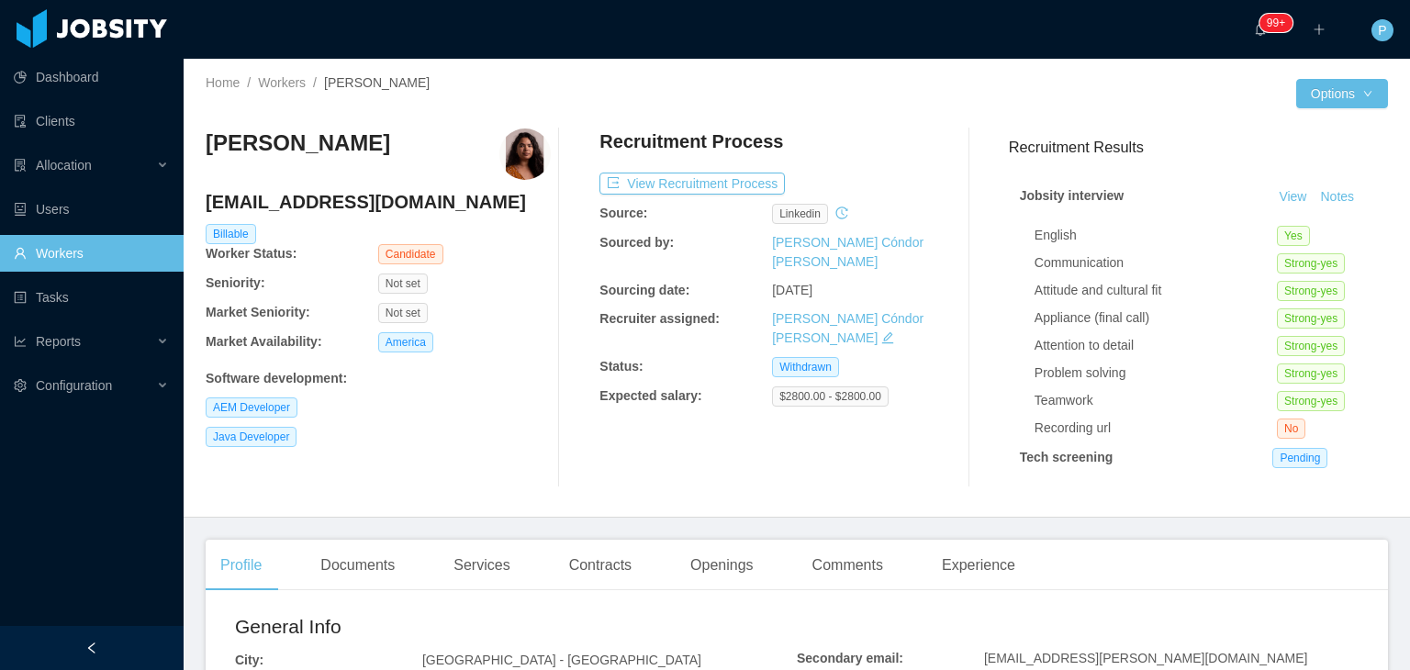
click at [879, 140] on div "Recruitment Process" at bounding box center [772, 146] width 345 height 35
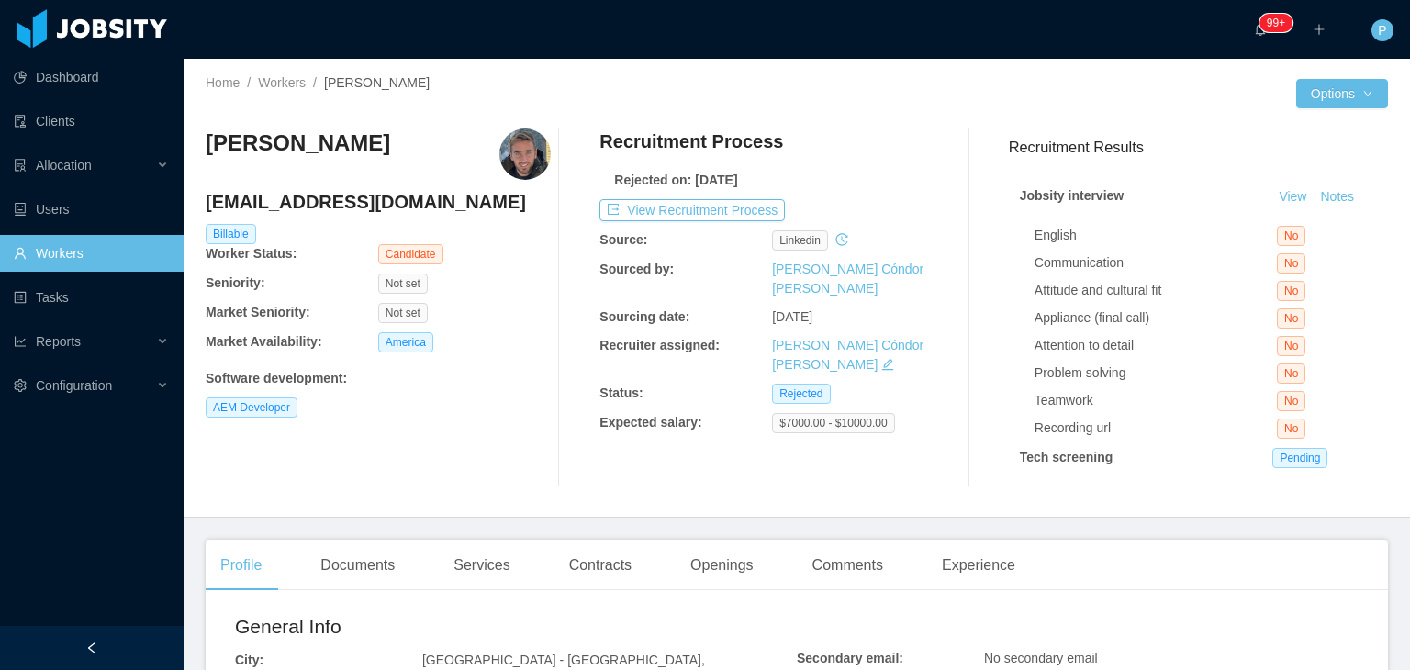
click at [508, 309] on div "Not set" at bounding box center [464, 313] width 173 height 20
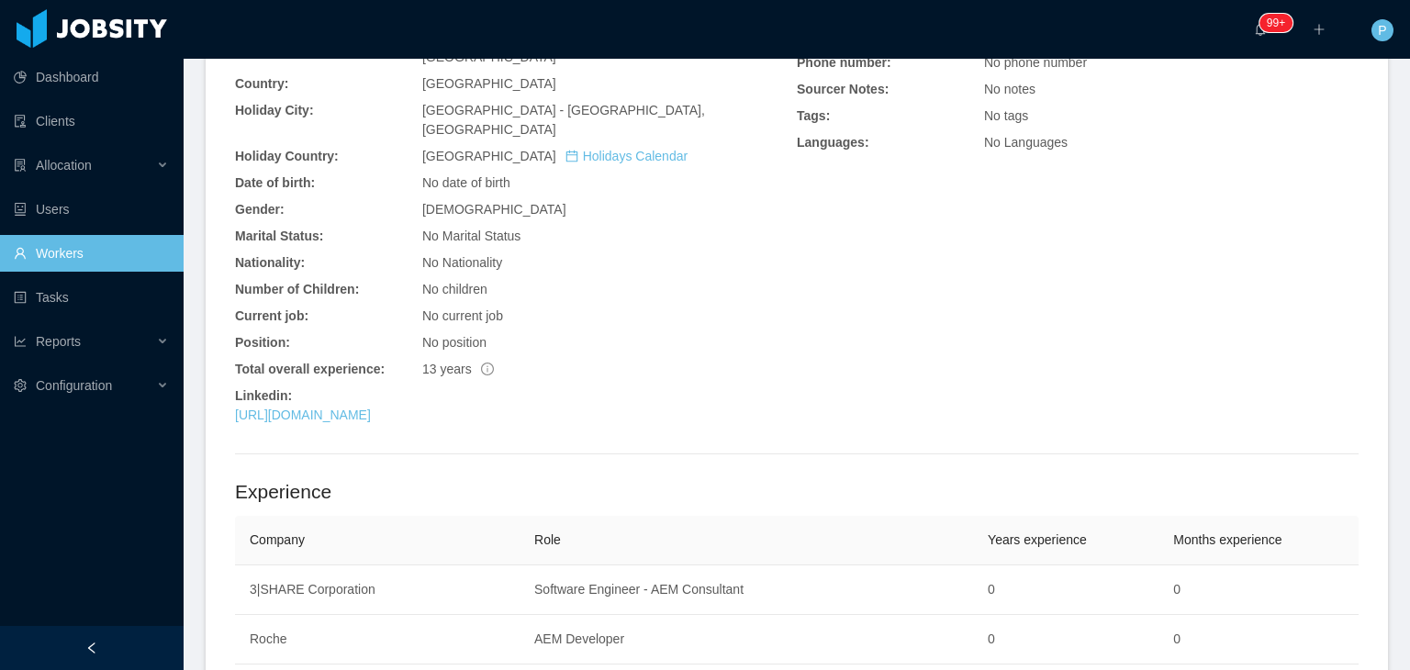
scroll to position [661, 0]
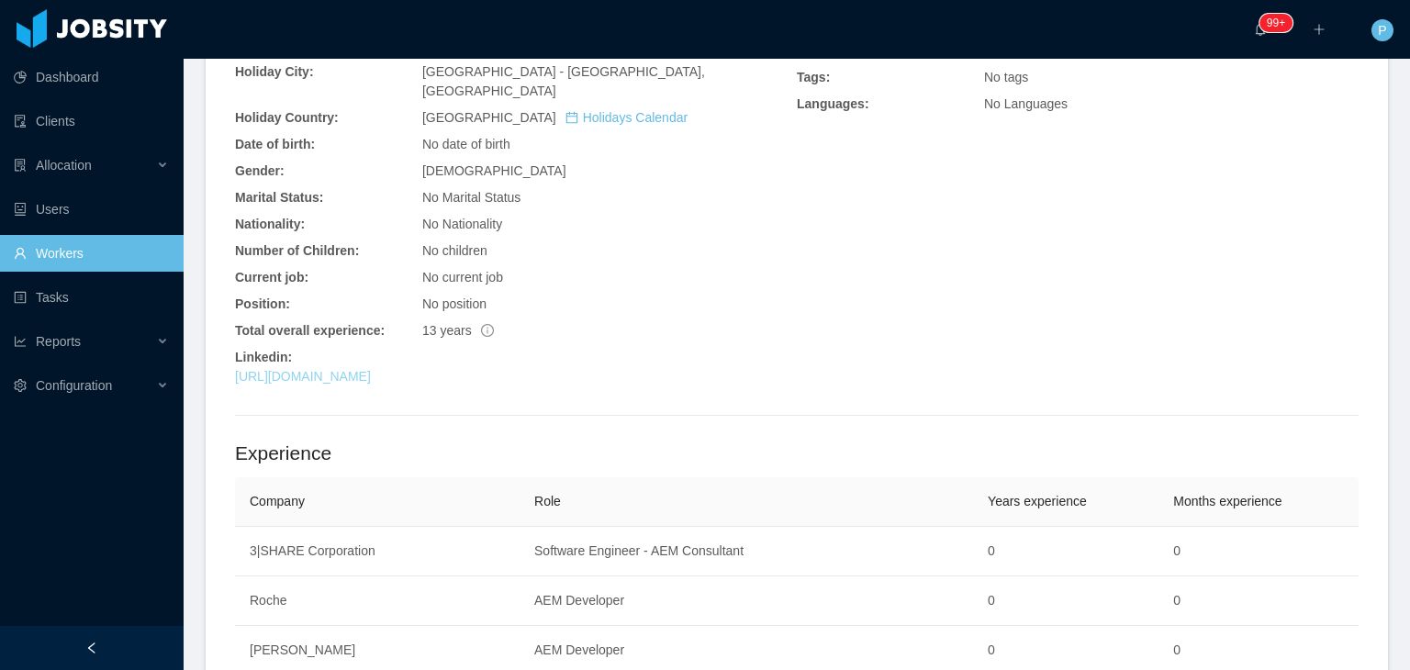
click at [371, 369] on link "[URL][DOMAIN_NAME]" at bounding box center [303, 376] width 136 height 15
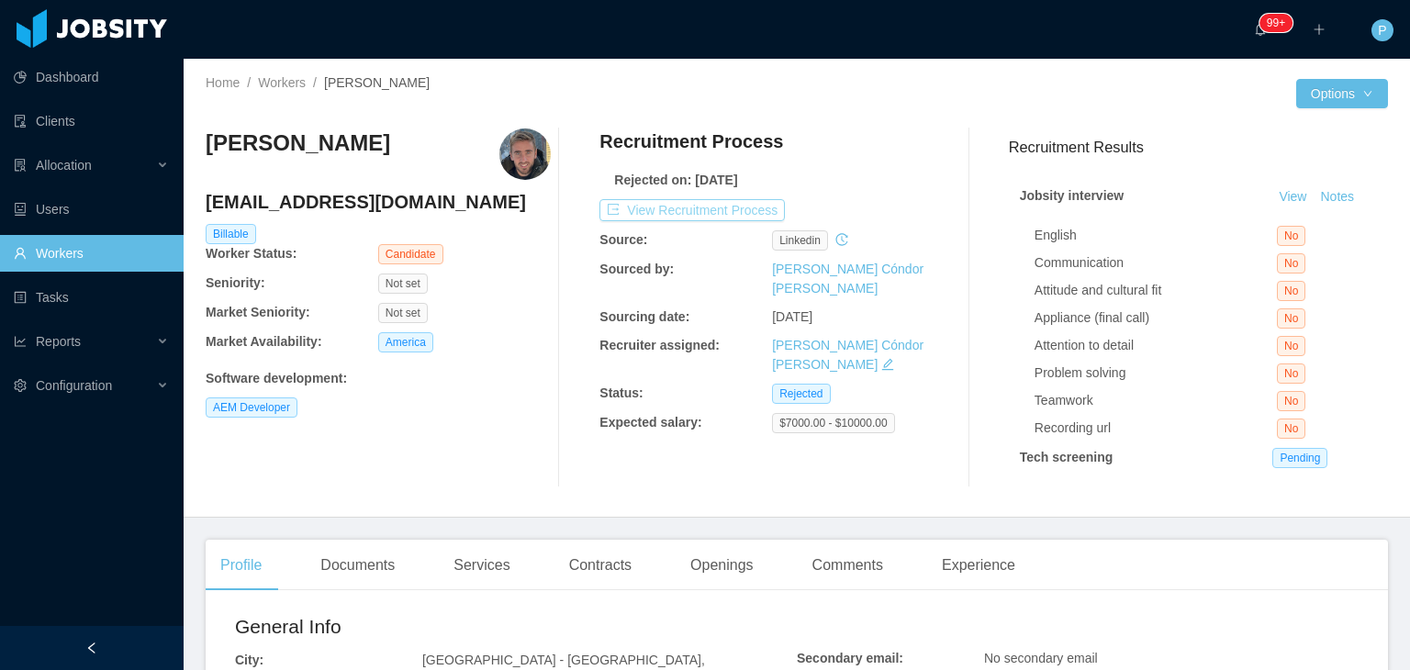
click at [718, 212] on button "View Recruitment Process" at bounding box center [692, 210] width 185 height 22
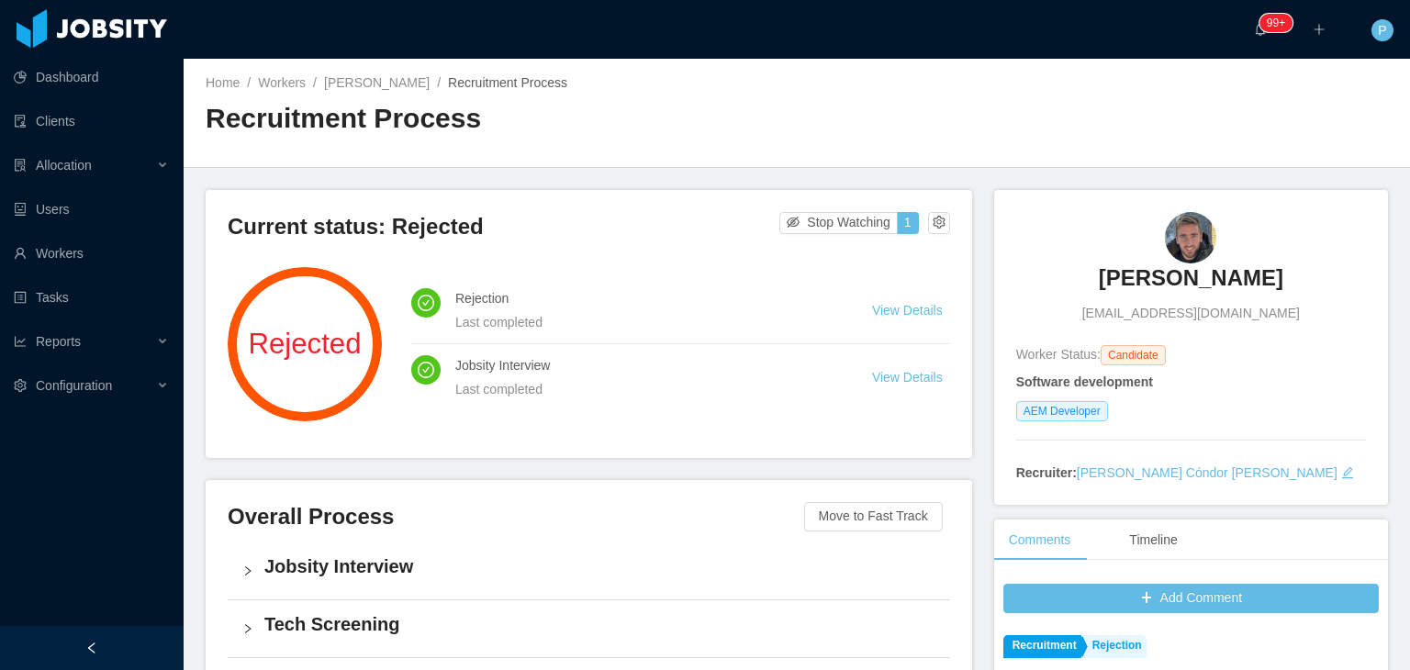
click at [940, 104] on div "Home / Workers / [PERSON_NAME] / Recruitment Process / Recruitment Process" at bounding box center [797, 113] width 1227 height 109
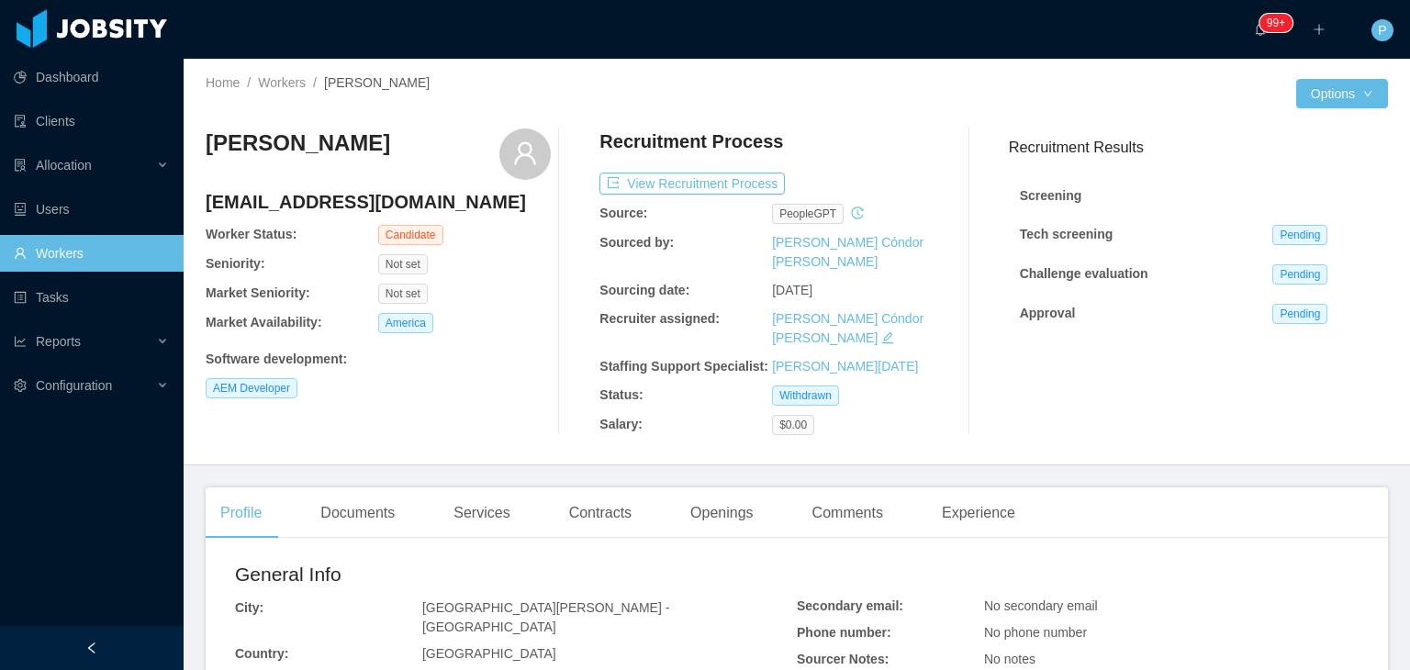
click at [559, 192] on div at bounding box center [576, 282] width 50 height 307
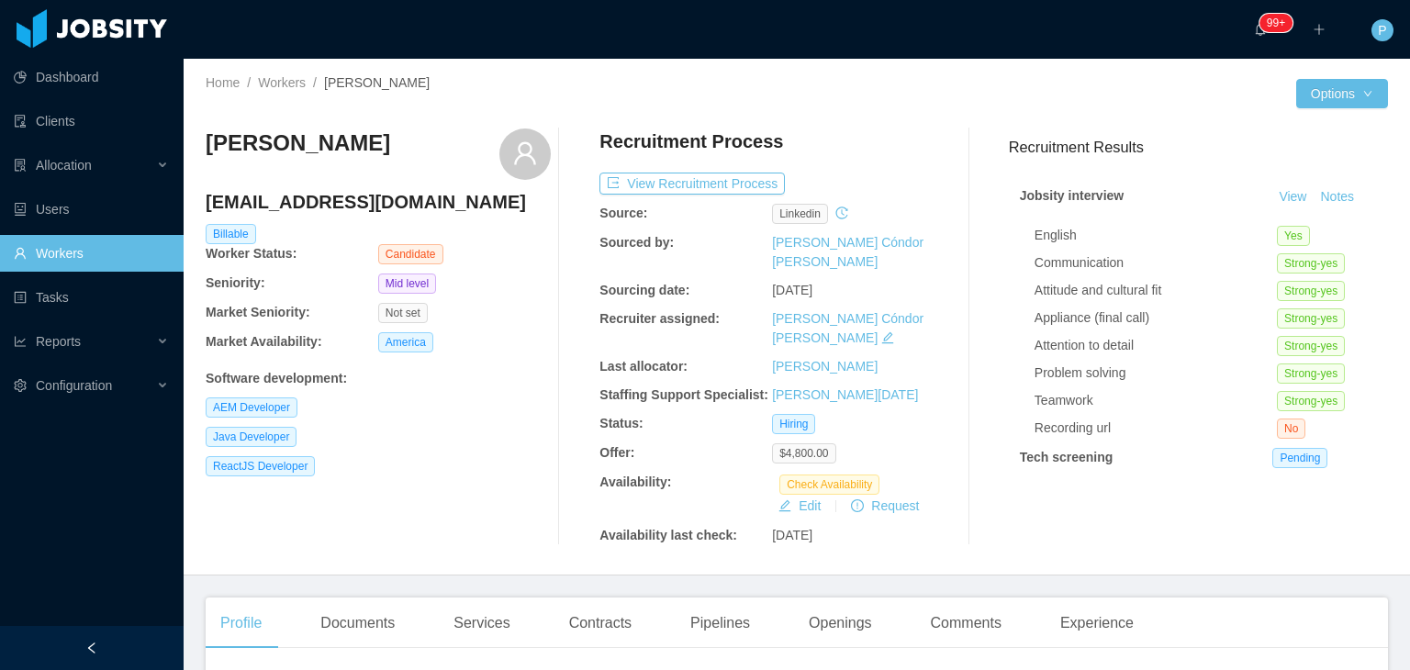
click at [517, 290] on div "Mid level" at bounding box center [464, 284] width 173 height 20
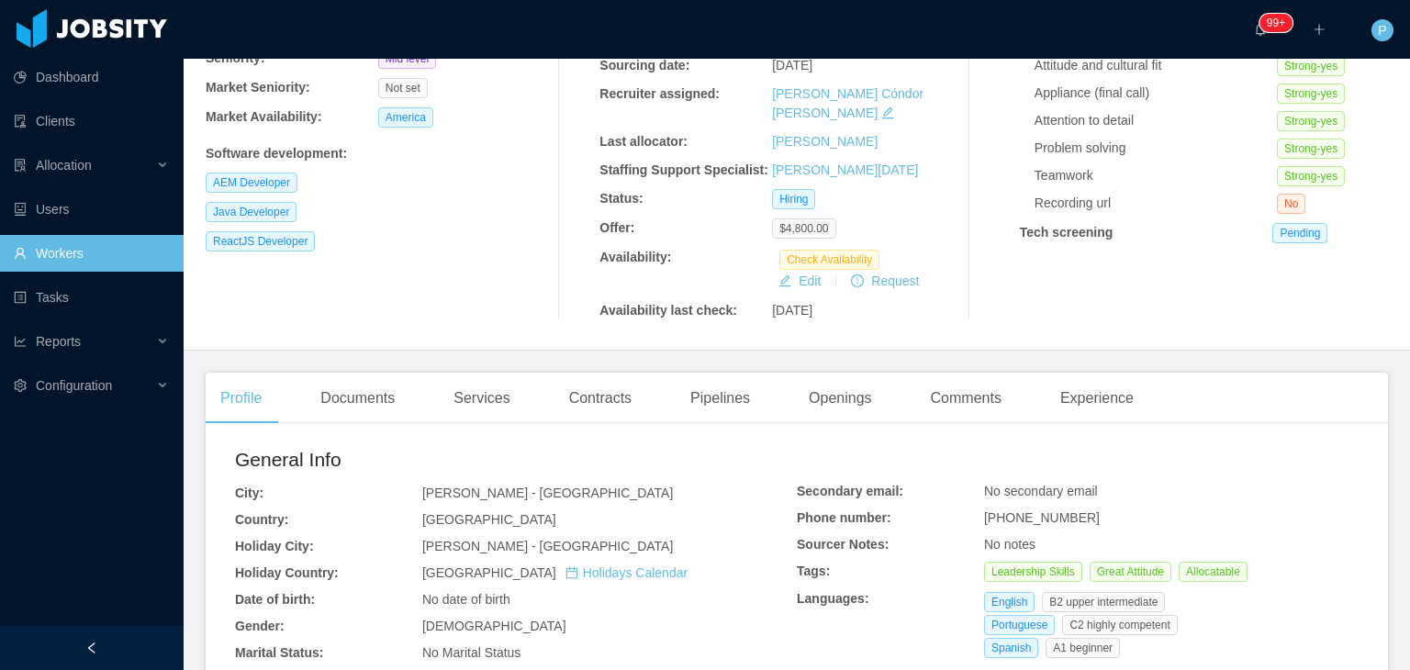
scroll to position [477, 0]
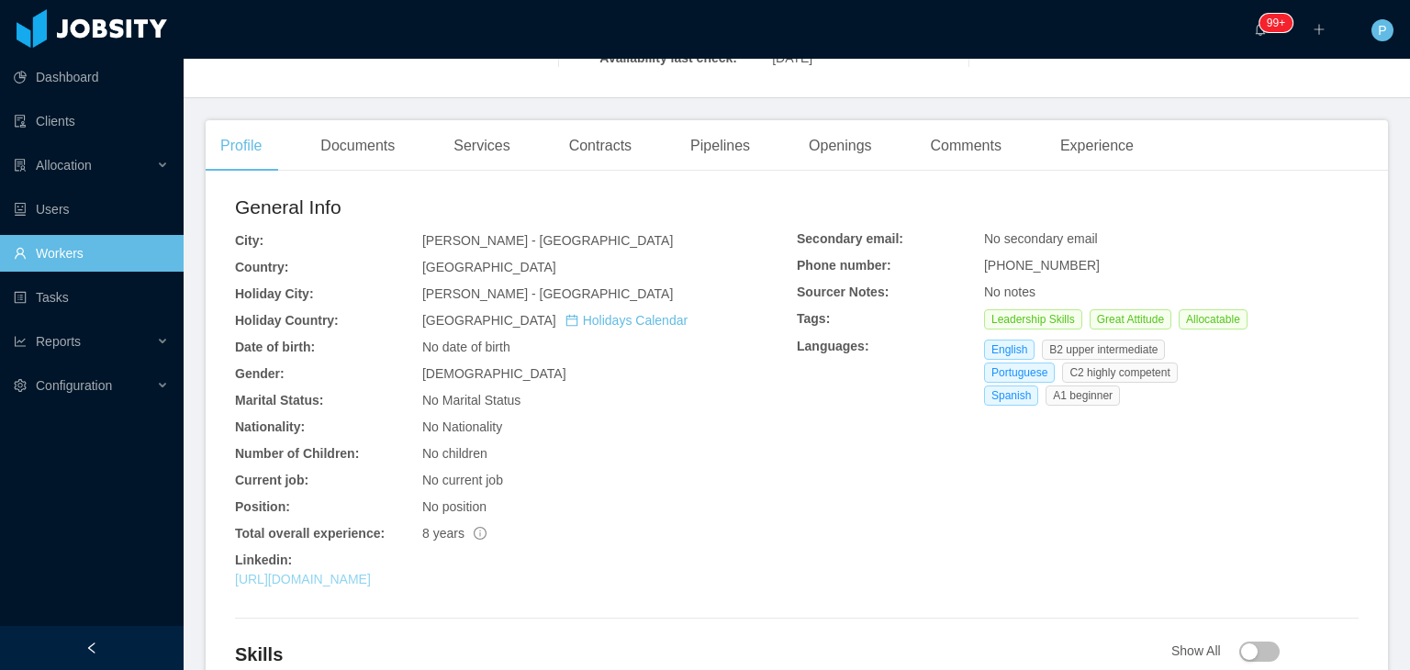
click at [371, 572] on link "[URL][DOMAIN_NAME]" at bounding box center [303, 579] width 136 height 15
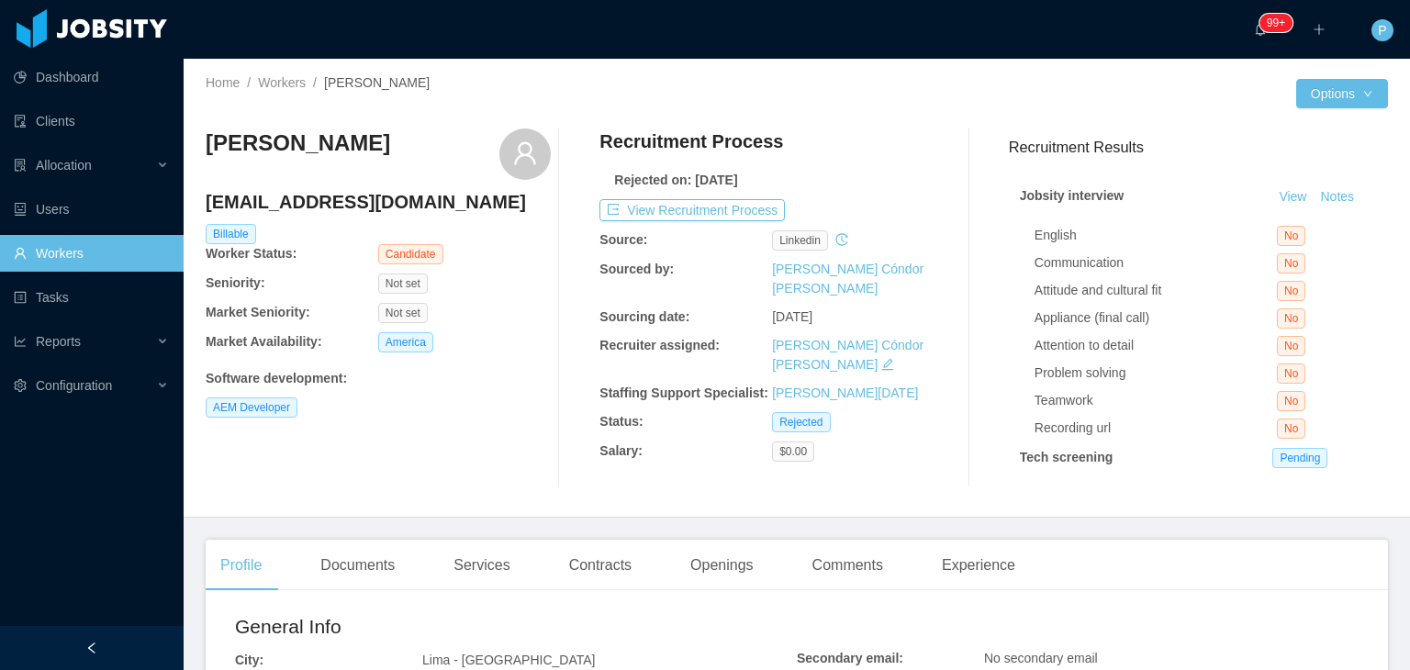
click at [520, 331] on div "[PERSON_NAME] [EMAIL_ADDRESS][DOMAIN_NAME] Billable Worker Status: Candidate Se…" at bounding box center [378, 308] width 345 height 359
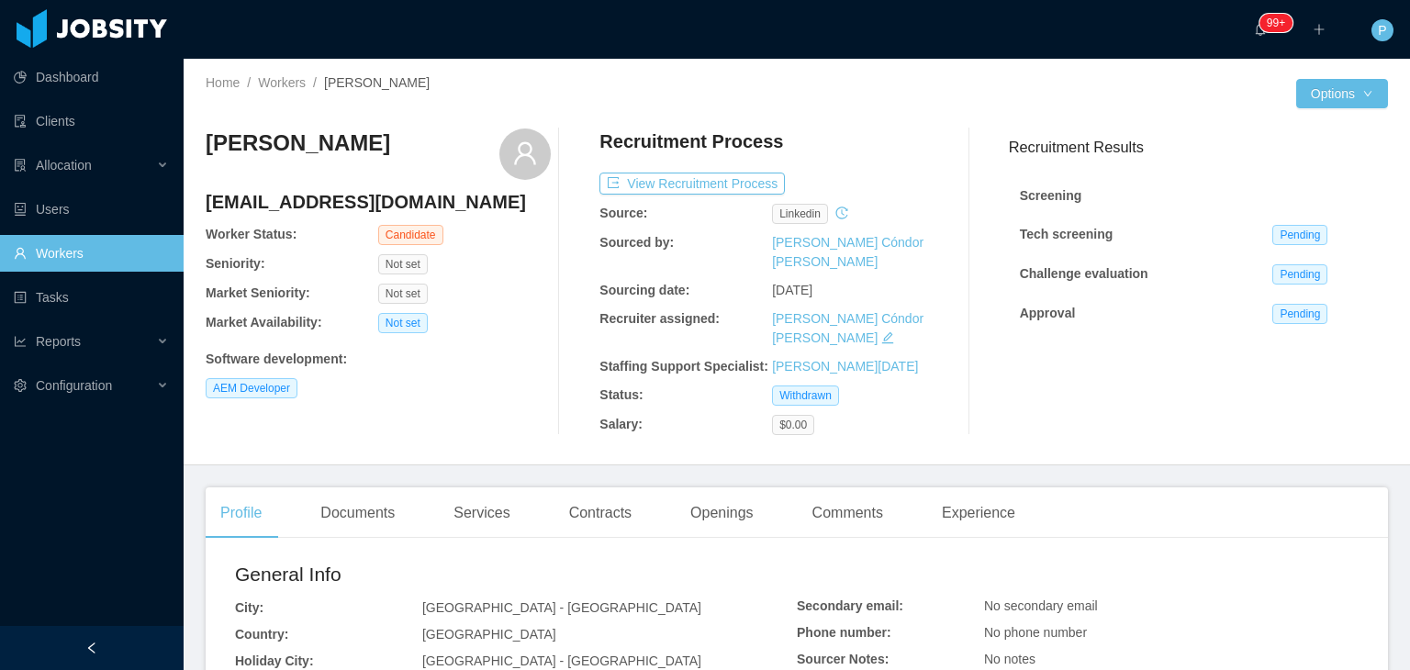
click at [432, 383] on div "AEM Developer" at bounding box center [378, 388] width 345 height 20
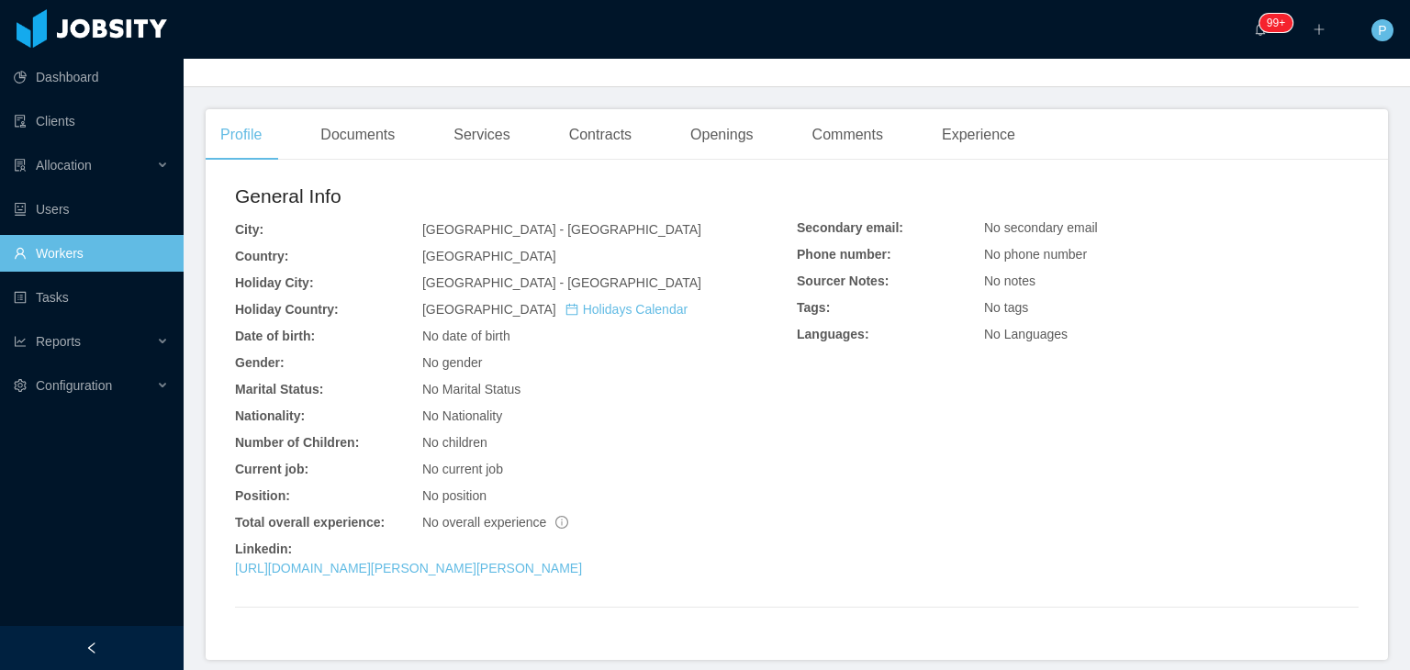
scroll to position [418, 0]
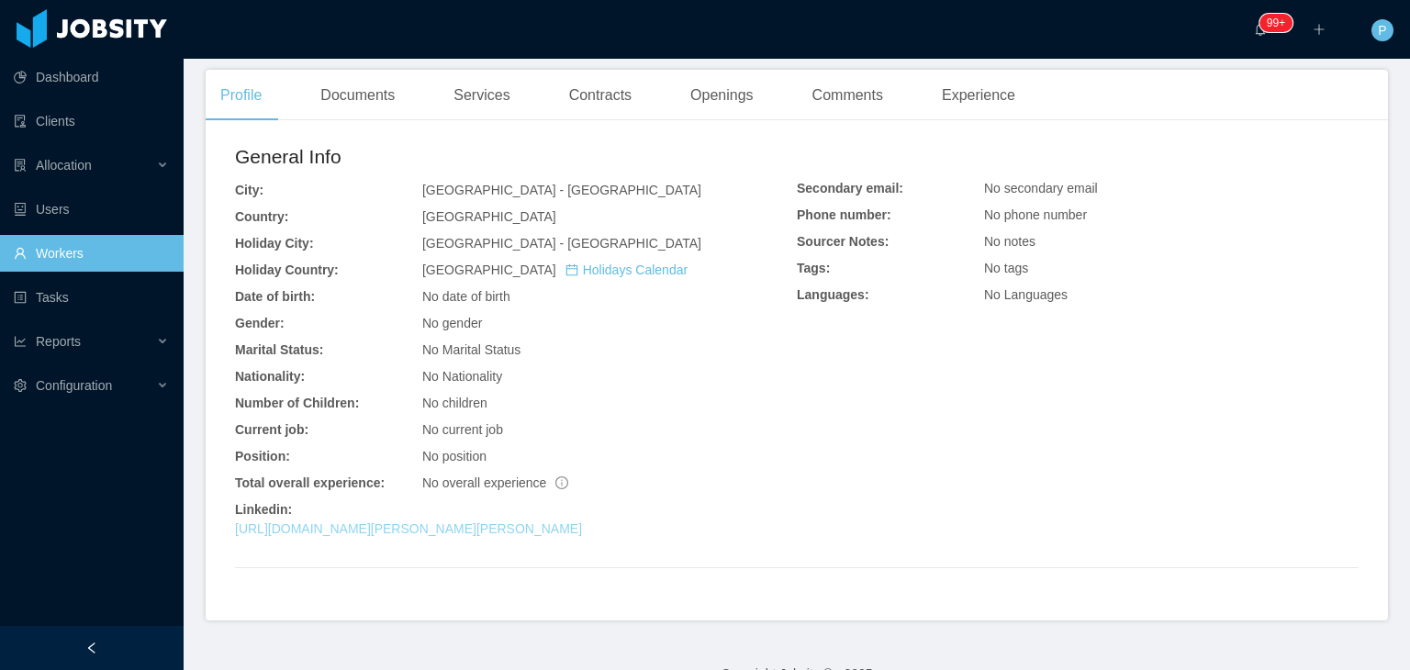
click at [496, 522] on link "[URL][DOMAIN_NAME][PERSON_NAME][PERSON_NAME]" at bounding box center [408, 529] width 347 height 15
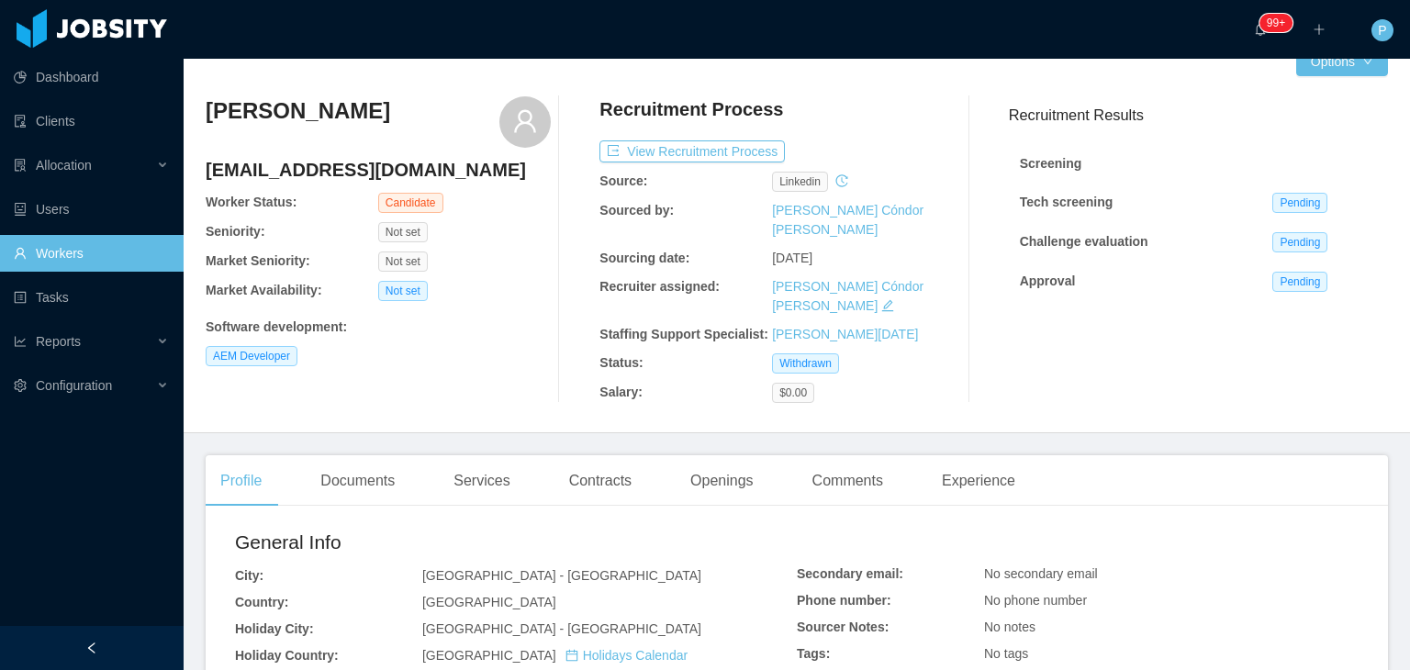
scroll to position [0, 0]
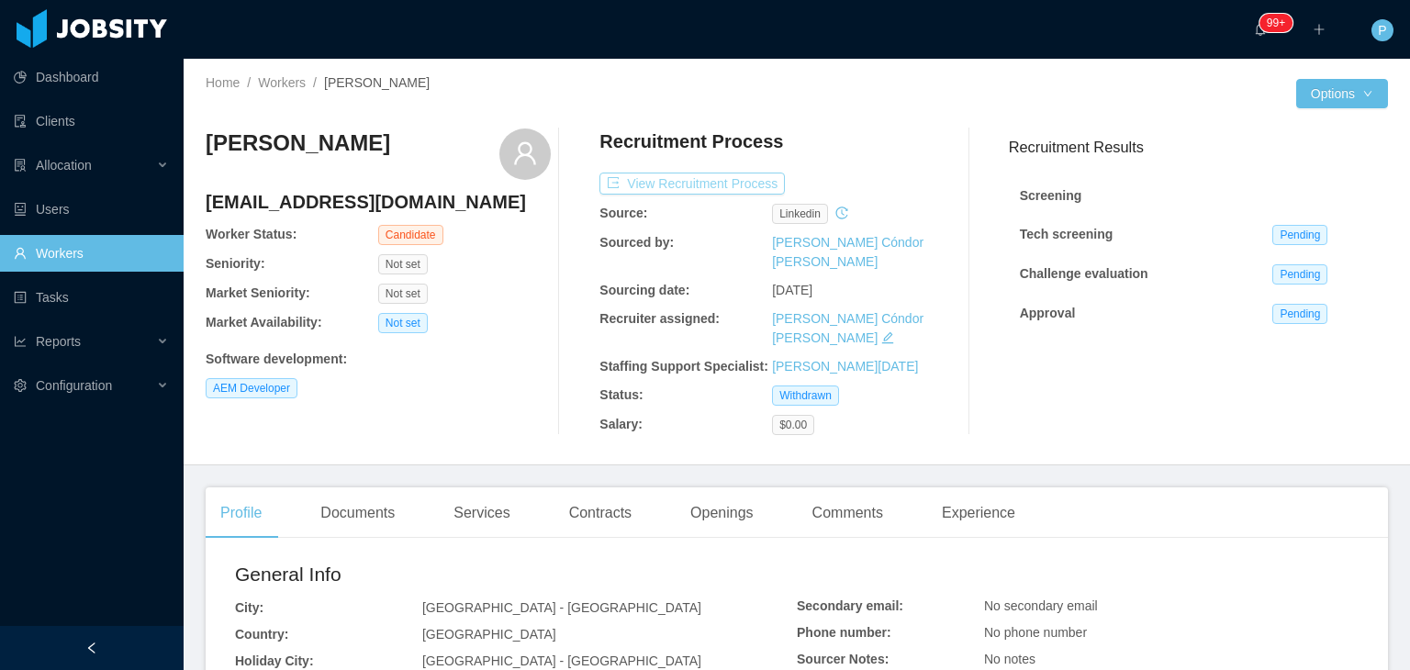
click at [766, 187] on button "View Recruitment Process" at bounding box center [692, 184] width 185 height 22
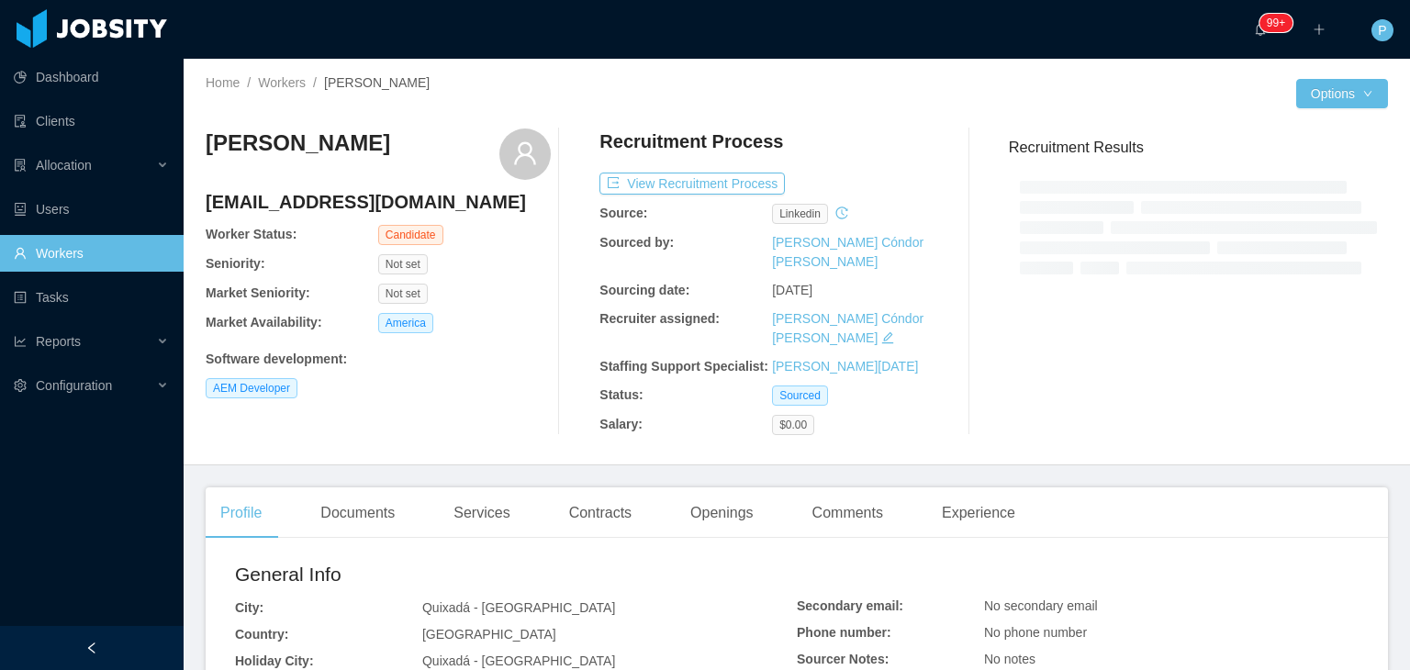
click at [494, 343] on div "Software development :" at bounding box center [378, 356] width 345 height 27
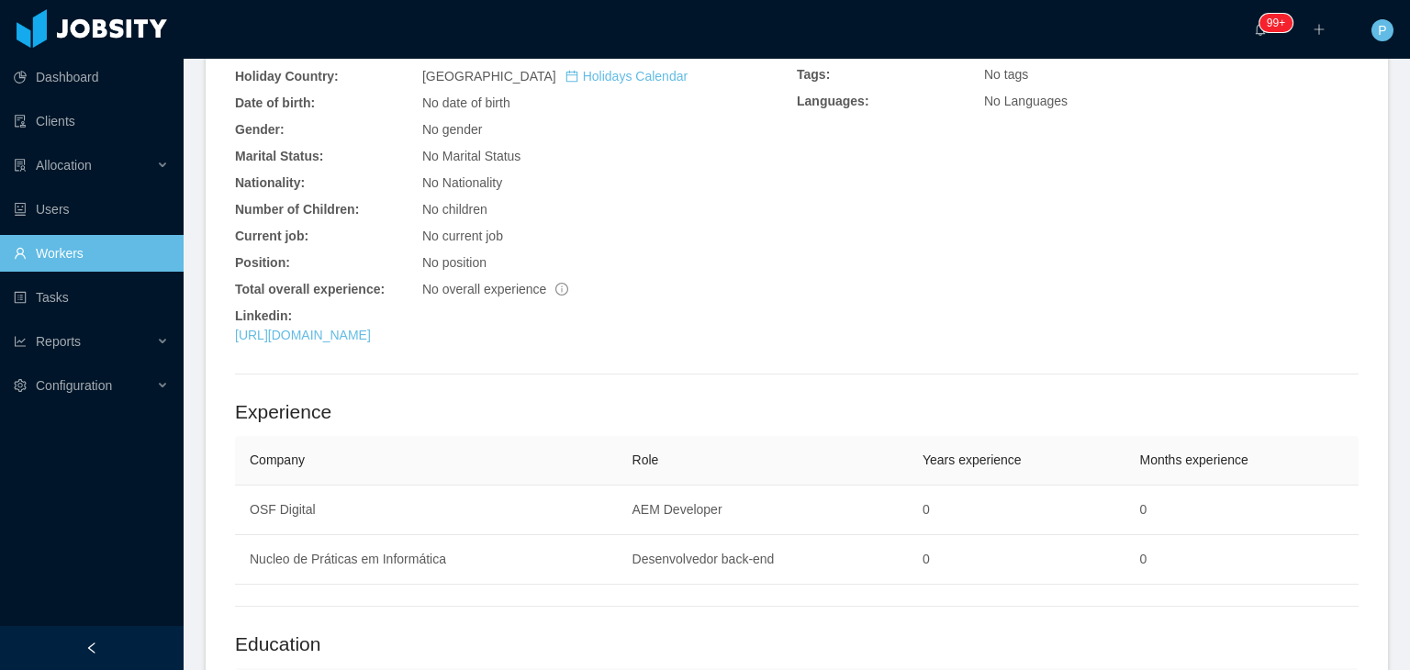
scroll to position [661, 0]
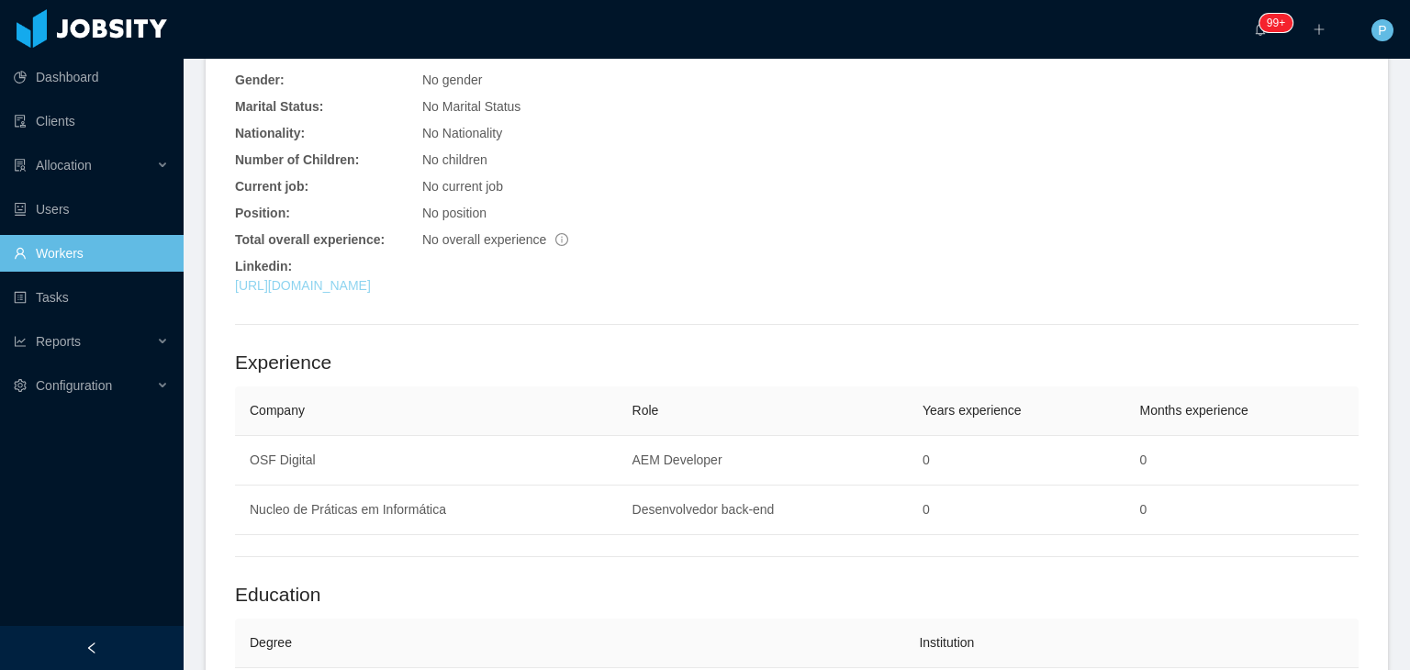
click at [371, 278] on link "[URL][DOMAIN_NAME]" at bounding box center [303, 285] width 136 height 15
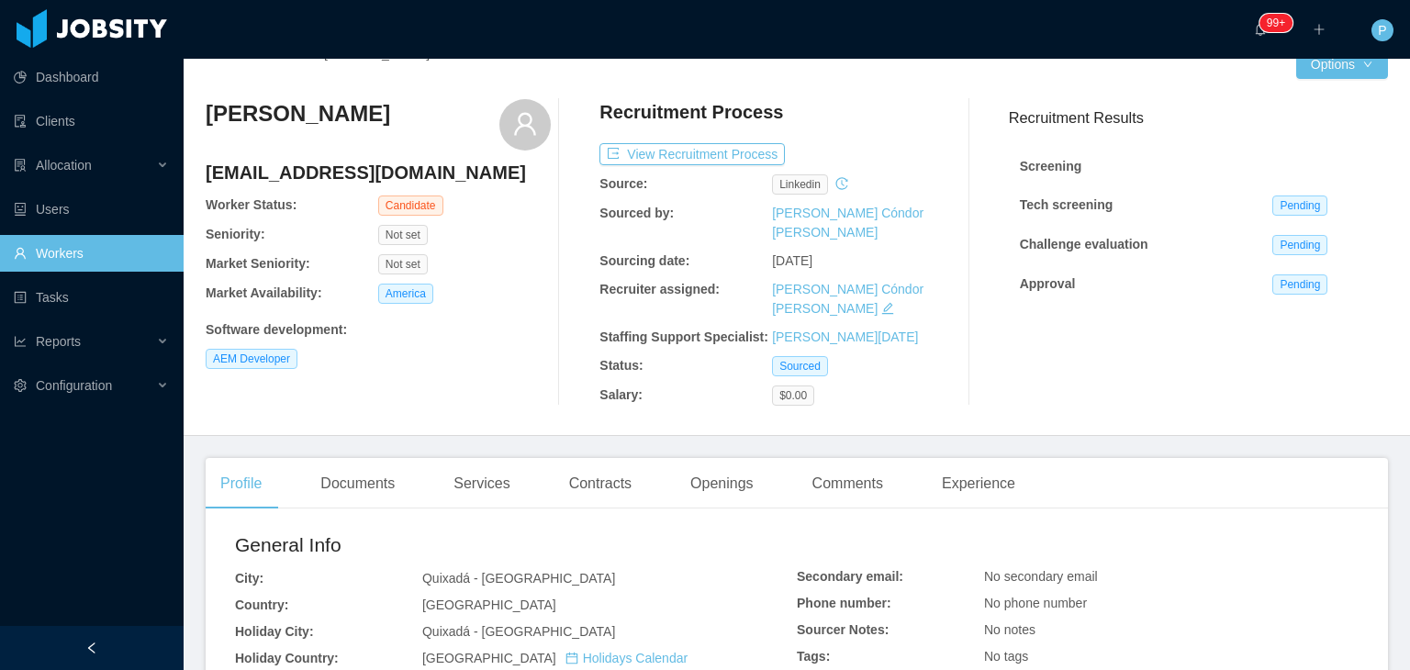
scroll to position [0, 0]
